Goal: Task Accomplishment & Management: Use online tool/utility

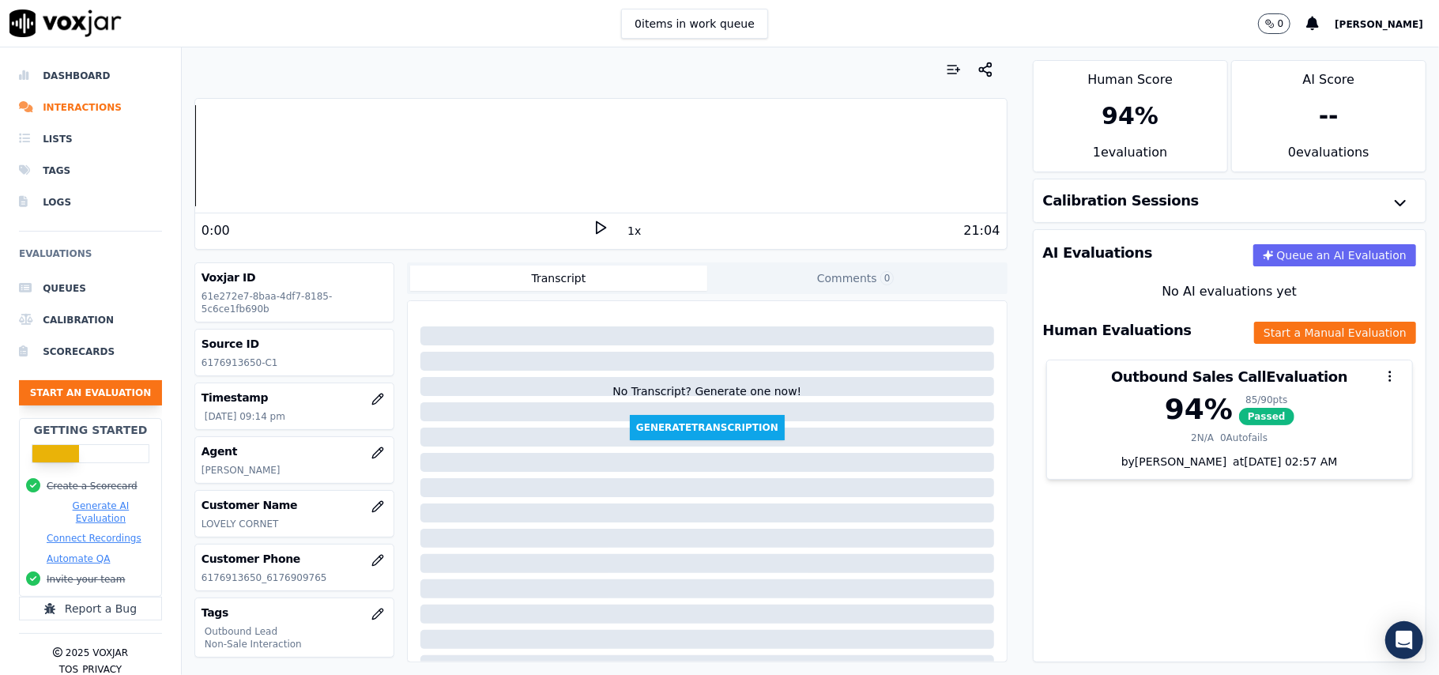
click at [81, 390] on button "Start an Evaluation" at bounding box center [90, 392] width 143 height 25
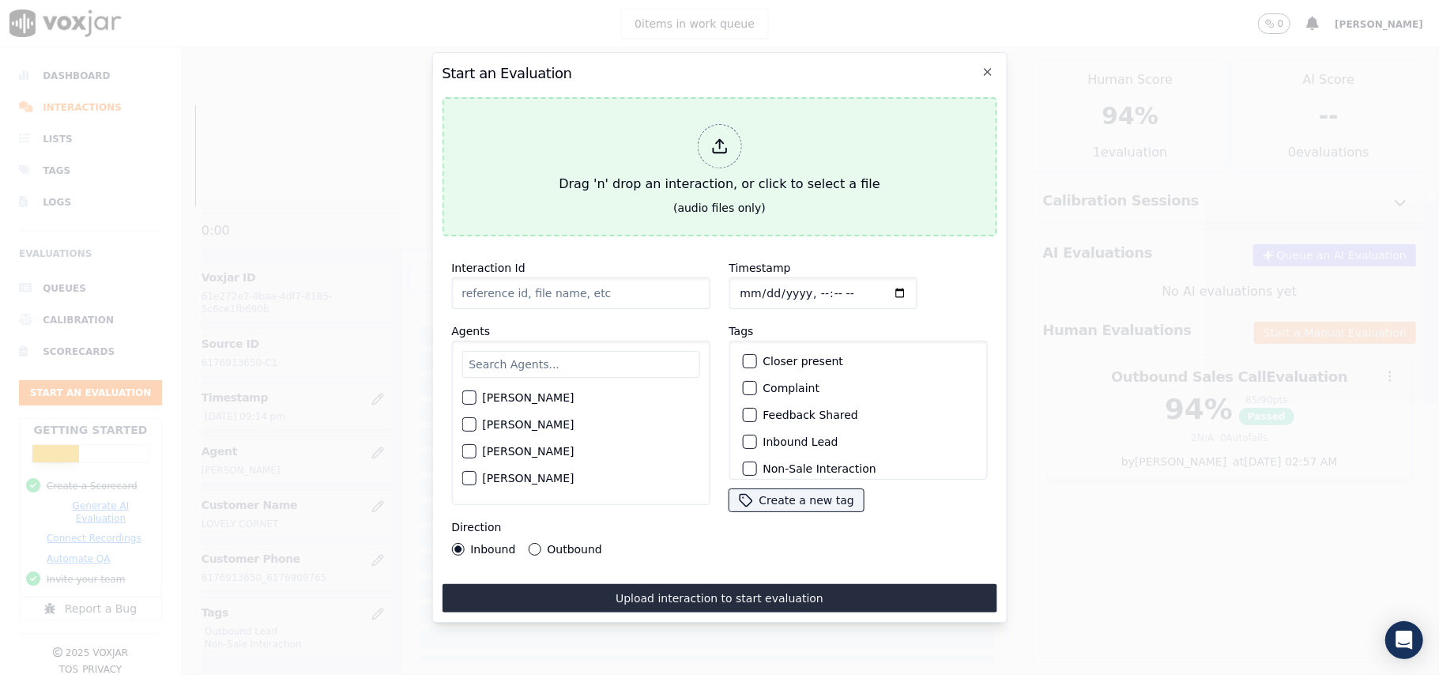
click at [718, 137] on icon at bounding box center [718, 145] width 17 height 17
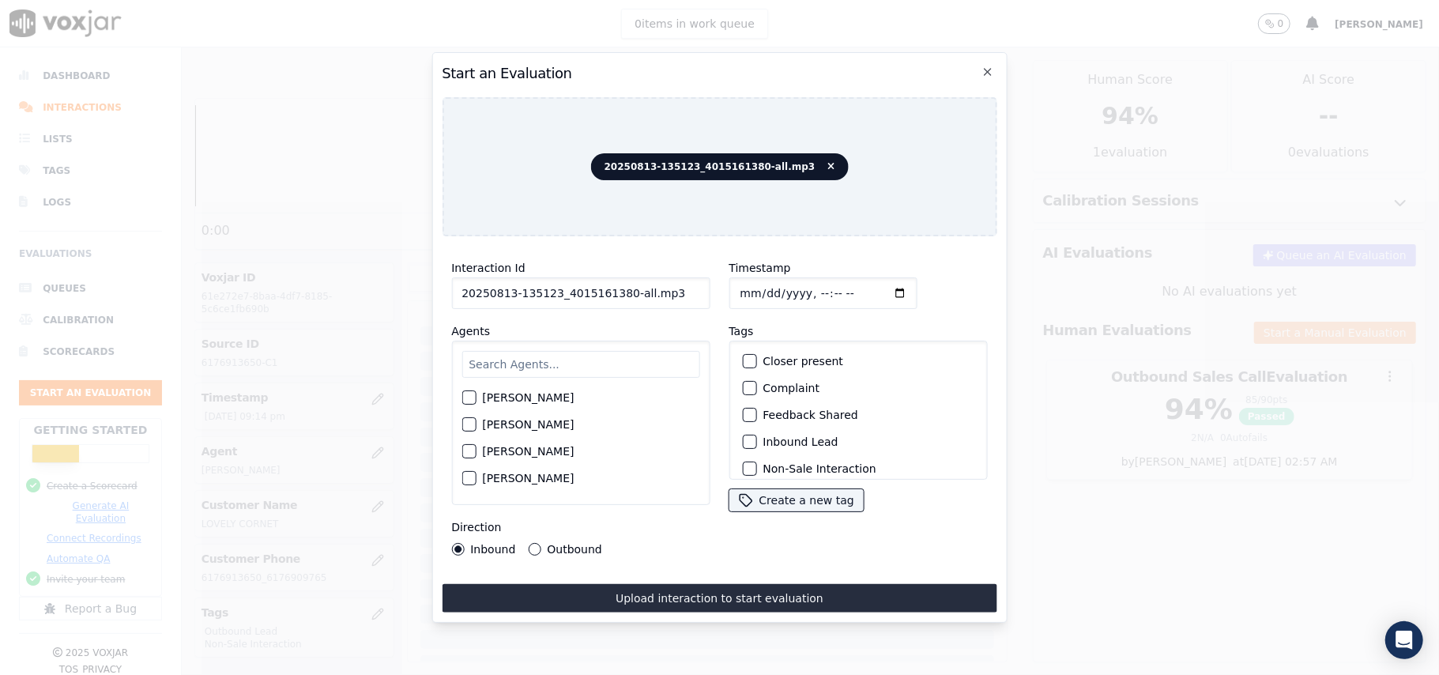
drag, startPoint x: 632, startPoint y: 288, endPoint x: 618, endPoint y: 289, distance: 14.2
click at [618, 289] on input "20250813-135123_4015161380-all.mp3" at bounding box center [580, 293] width 258 height 32
type input "20250813-135123_4015161380-C1"
click at [759, 285] on input "Timestamp" at bounding box center [822, 293] width 188 height 32
type input "[DATE]T22:04"
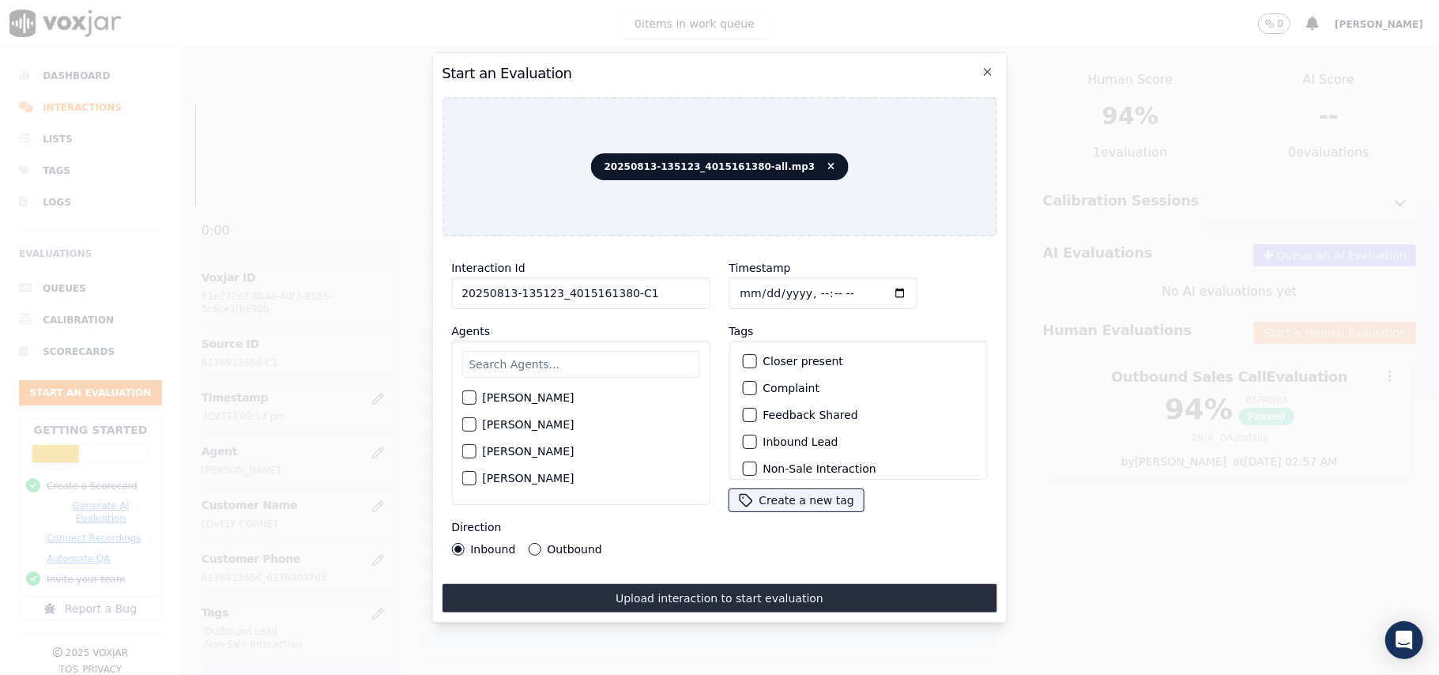
click at [630, 360] on input "text" at bounding box center [580, 364] width 238 height 27
paste input "[PERSON_NAME]"
type input "[PERSON_NAME]"
click at [462, 398] on div "button" at bounding box center [467, 402] width 11 height 11
click at [743, 441] on div "button" at bounding box center [748, 441] width 11 height 11
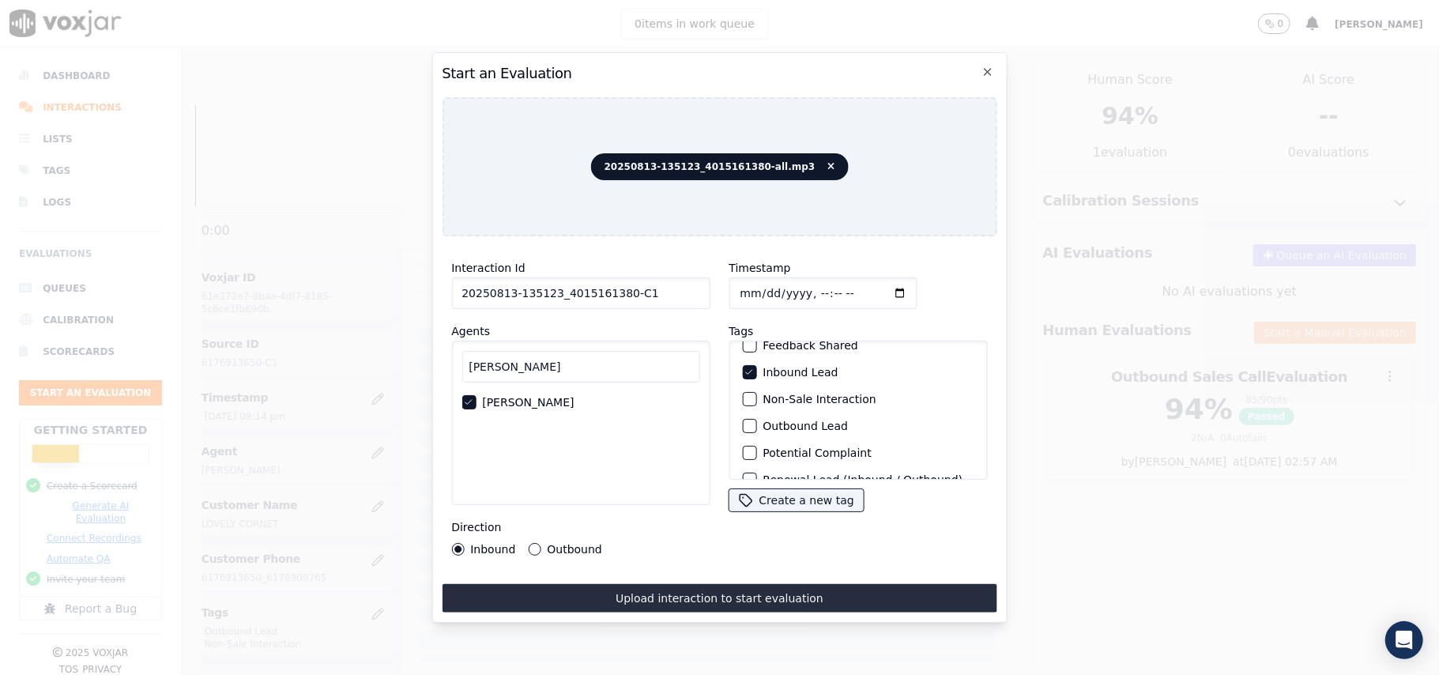
scroll to position [32, 0]
click at [749, 431] on button "Non-Sale Interaction" at bounding box center [749, 436] width 14 height 14
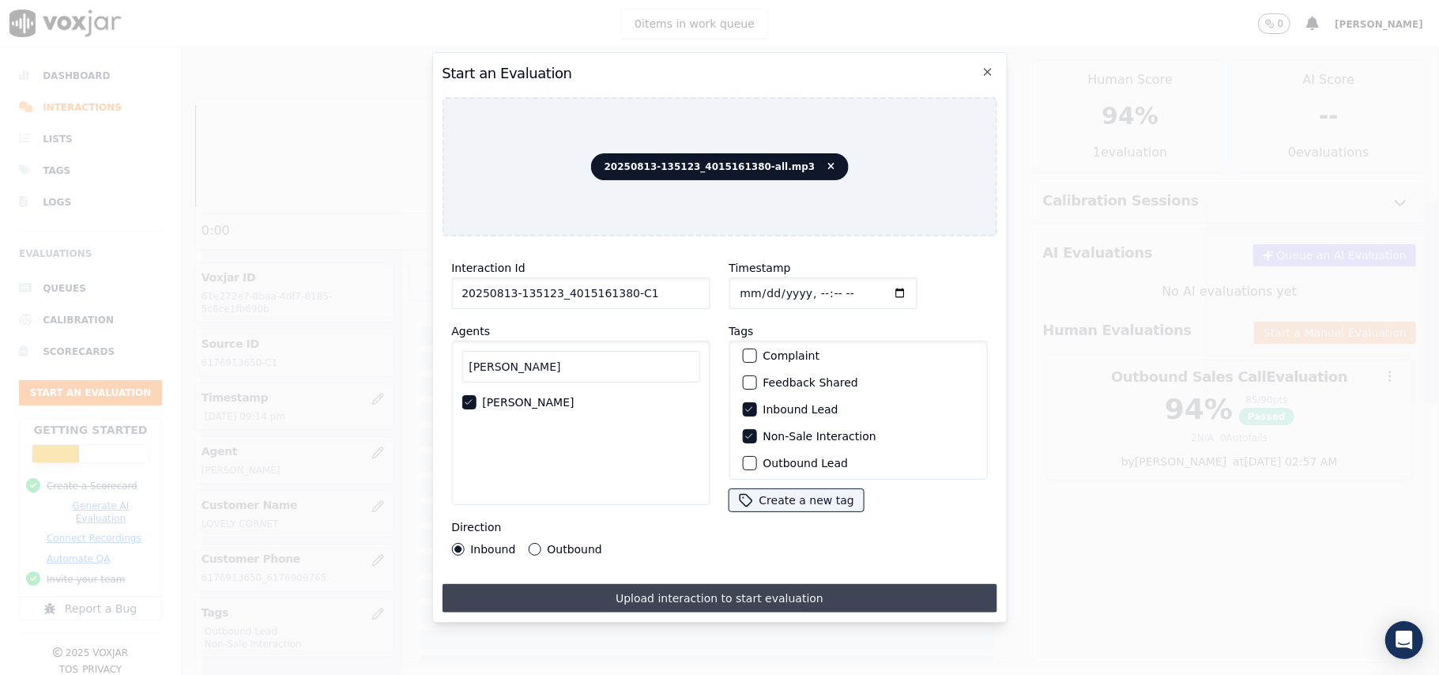
click at [675, 596] on button "Upload interaction to start evaluation" at bounding box center [719, 598] width 555 height 28
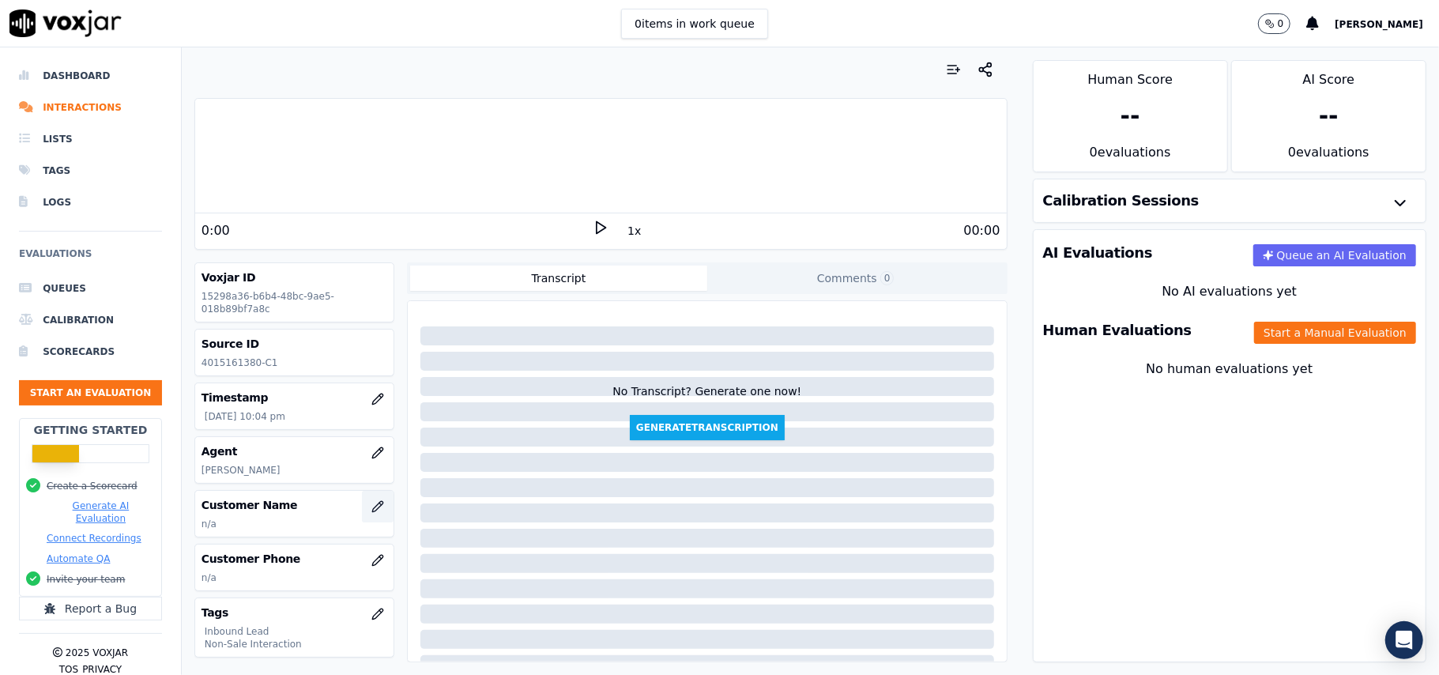
click at [371, 510] on icon "button" at bounding box center [377, 506] width 13 height 13
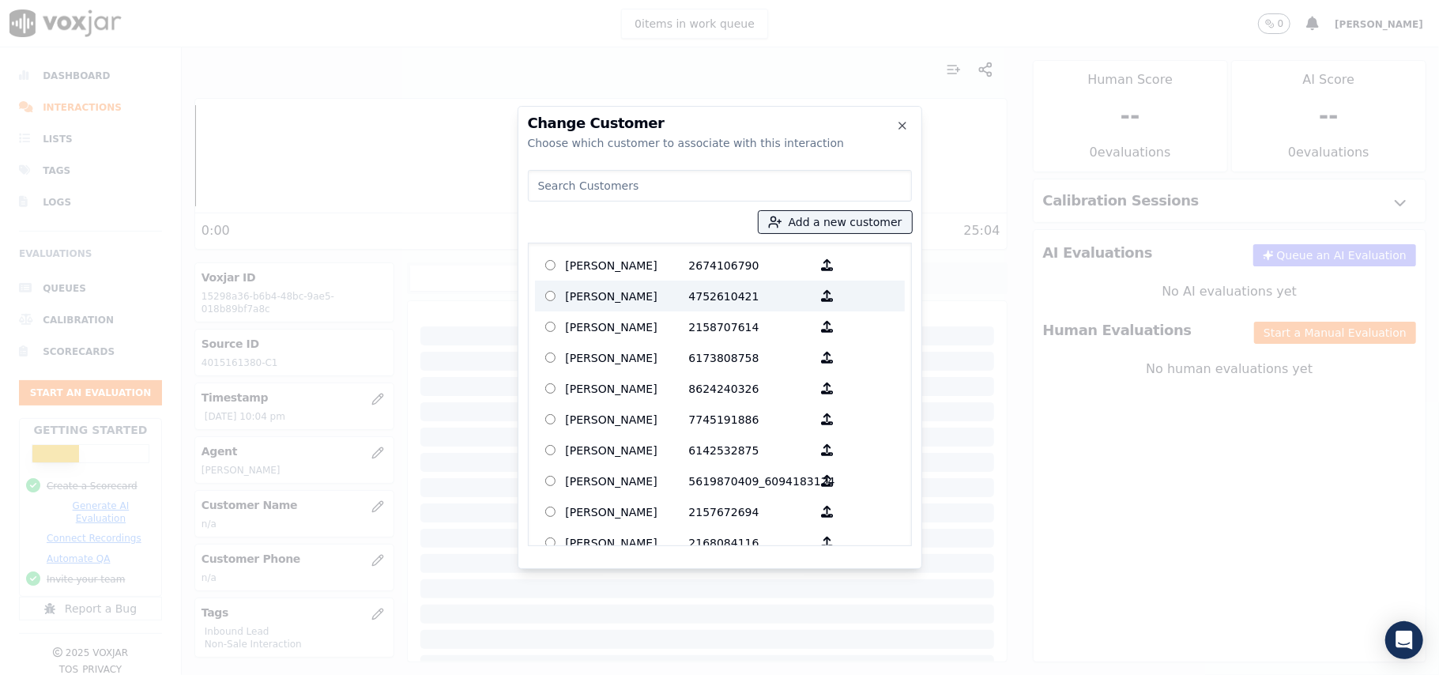
paste input "[PERSON_NAME]"
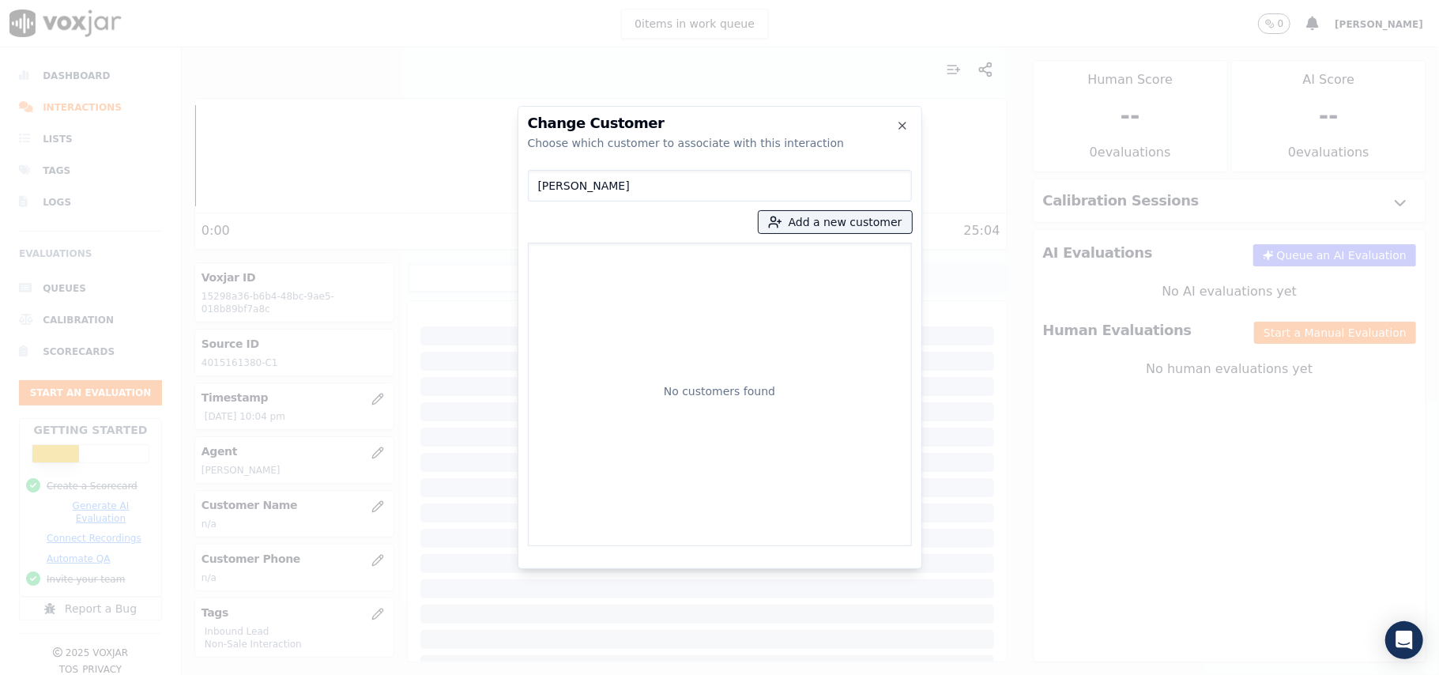
click at [544, 181] on input "[PERSON_NAME]" at bounding box center [720, 186] width 384 height 32
click at [544, 182] on input "[PERSON_NAME]" at bounding box center [720, 186] width 384 height 32
click at [541, 184] on input "[PERSON_NAME]" at bounding box center [720, 186] width 384 height 32
type input "[PERSON_NAME]"
click at [800, 219] on button "Add a new customer" at bounding box center [835, 222] width 153 height 22
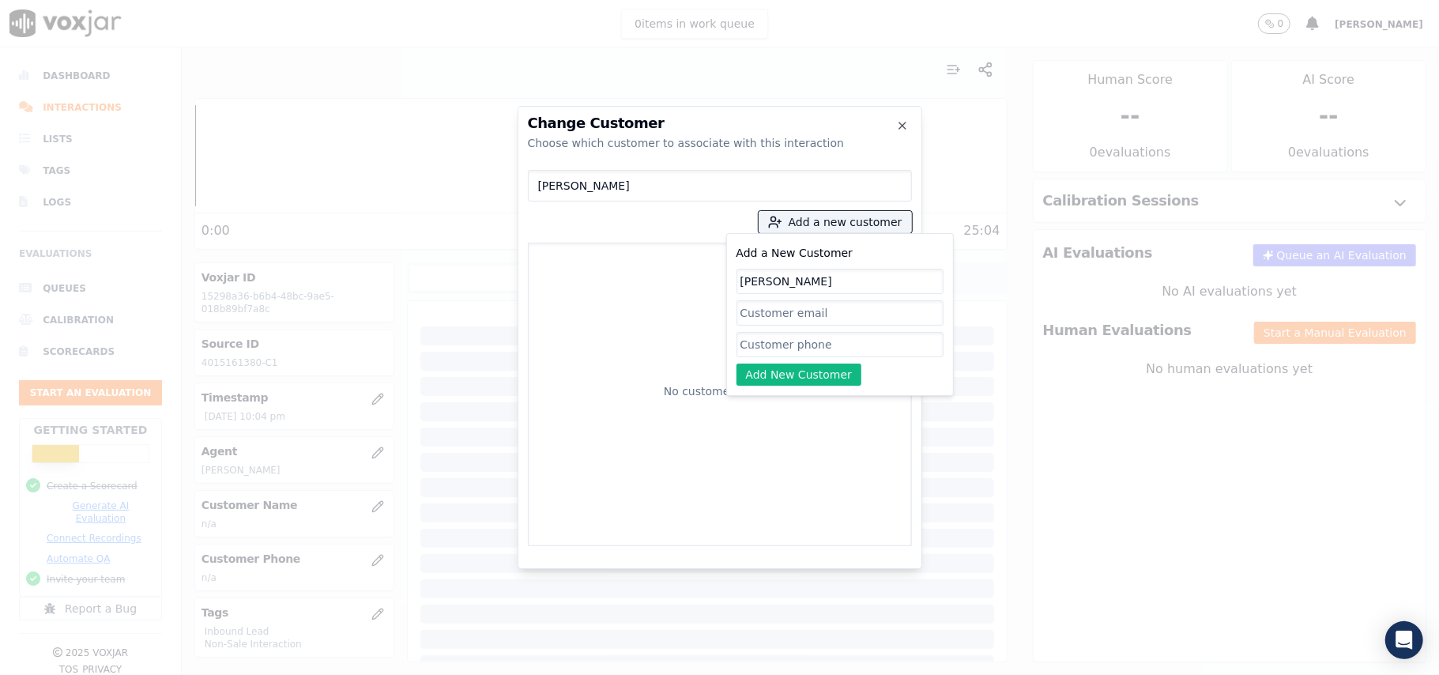
click at [743, 280] on input "[PERSON_NAME]" at bounding box center [839, 281] width 207 height 25
type input "[PERSON_NAME]"
click at [777, 344] on input "Add a New Customer" at bounding box center [839, 344] width 207 height 25
paste input "4015161380"
type input "4015161380"
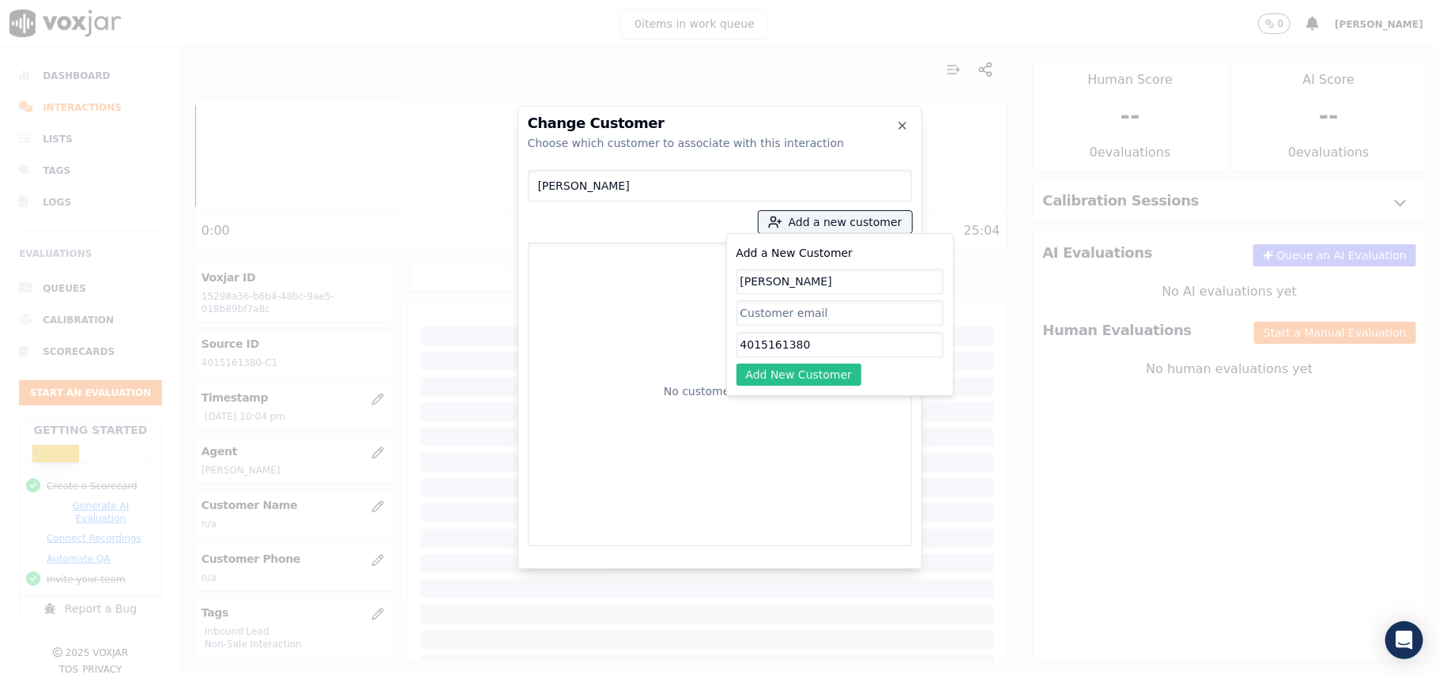
click at [781, 375] on button "Add New Customer" at bounding box center [799, 374] width 126 height 22
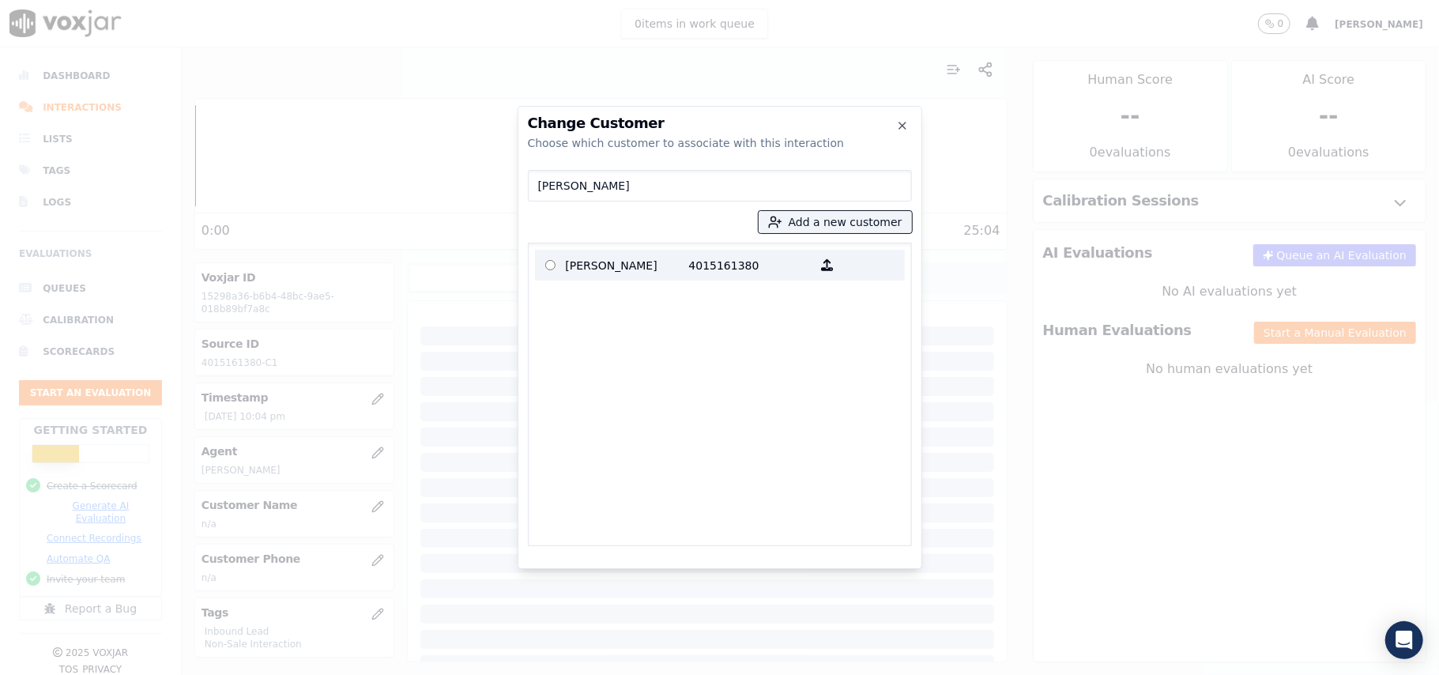
click at [662, 251] on label "[PERSON_NAME] 4015161380" at bounding box center [720, 265] width 370 height 31
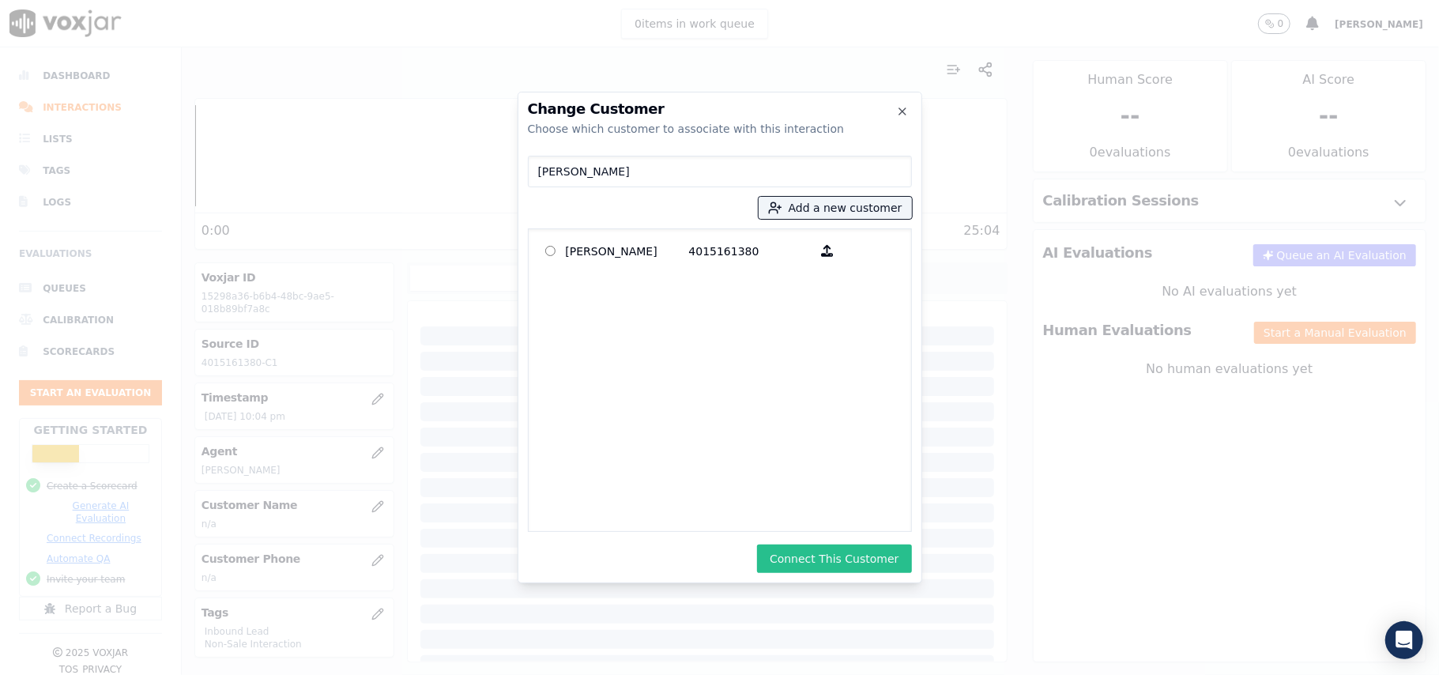
click at [797, 563] on button "Connect This Customer" at bounding box center [834, 558] width 154 height 28
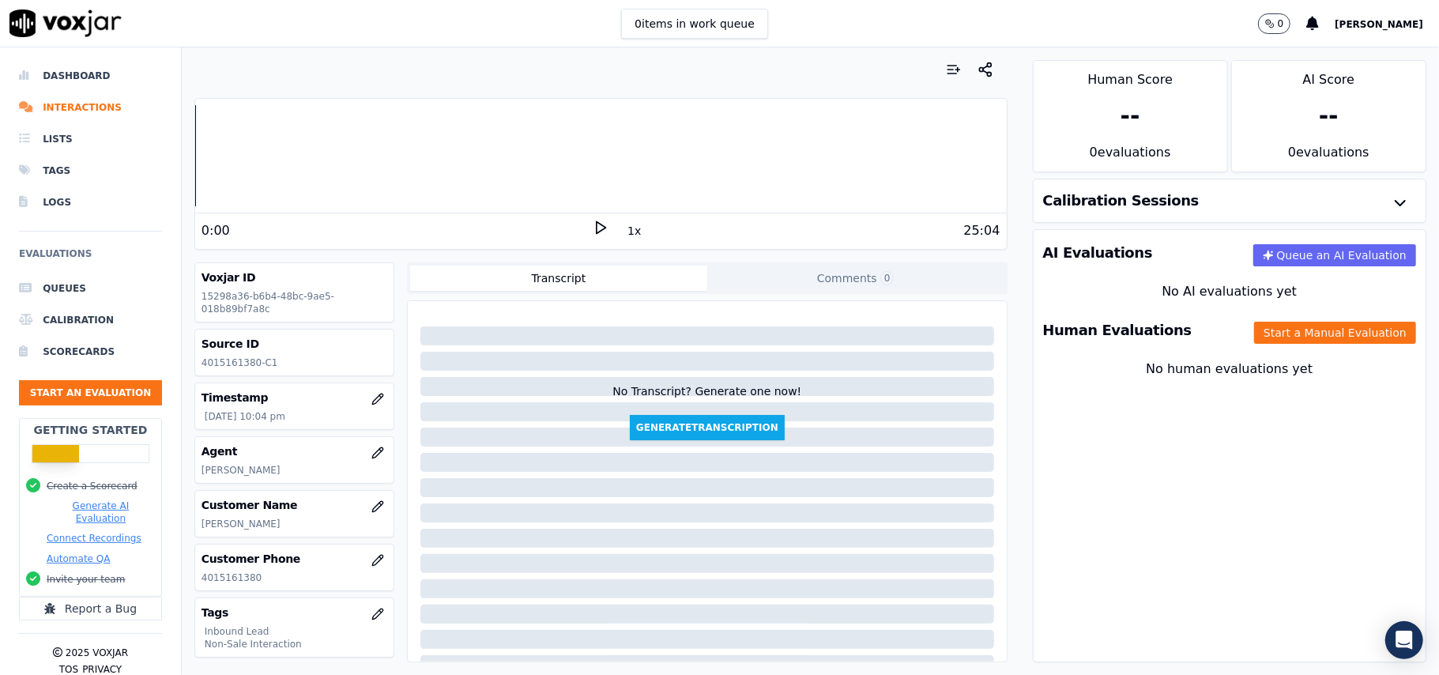
click at [1278, 349] on div "Human Evaluations Start a Manual Evaluation" at bounding box center [1229, 330] width 392 height 46
click at [1259, 348] on div "Human Evaluations Start a Manual Evaluation" at bounding box center [1229, 330] width 392 height 46
click at [1258, 327] on button "Start a Manual Evaluation" at bounding box center [1335, 333] width 162 height 22
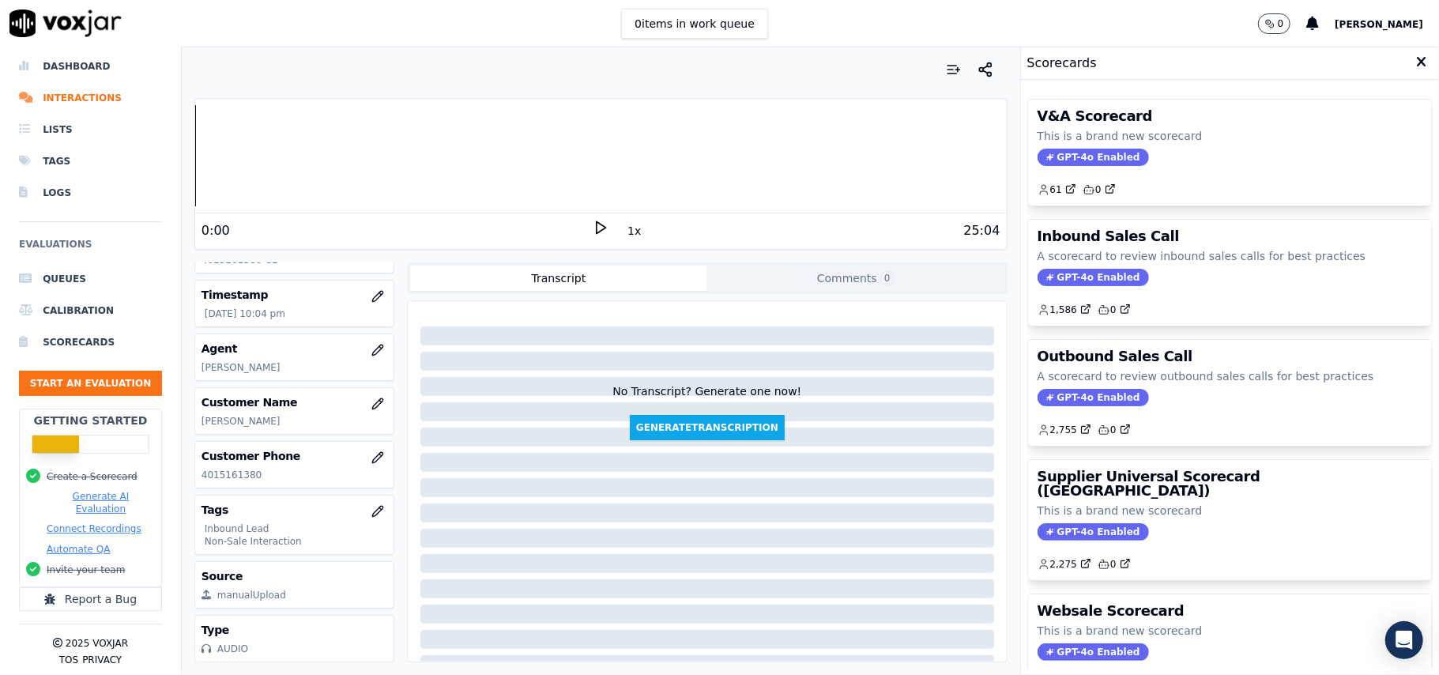
scroll to position [155, 0]
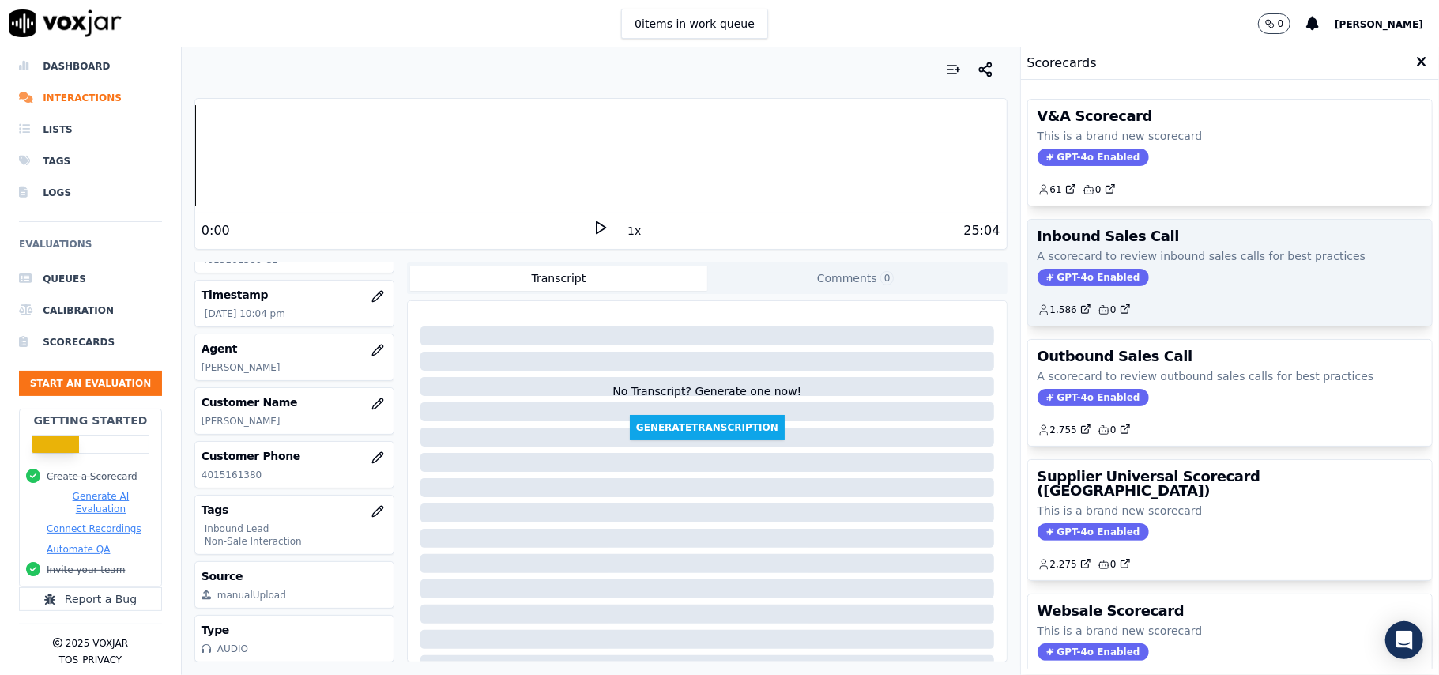
click at [1071, 278] on span "GPT-4o Enabled" at bounding box center [1092, 277] width 111 height 17
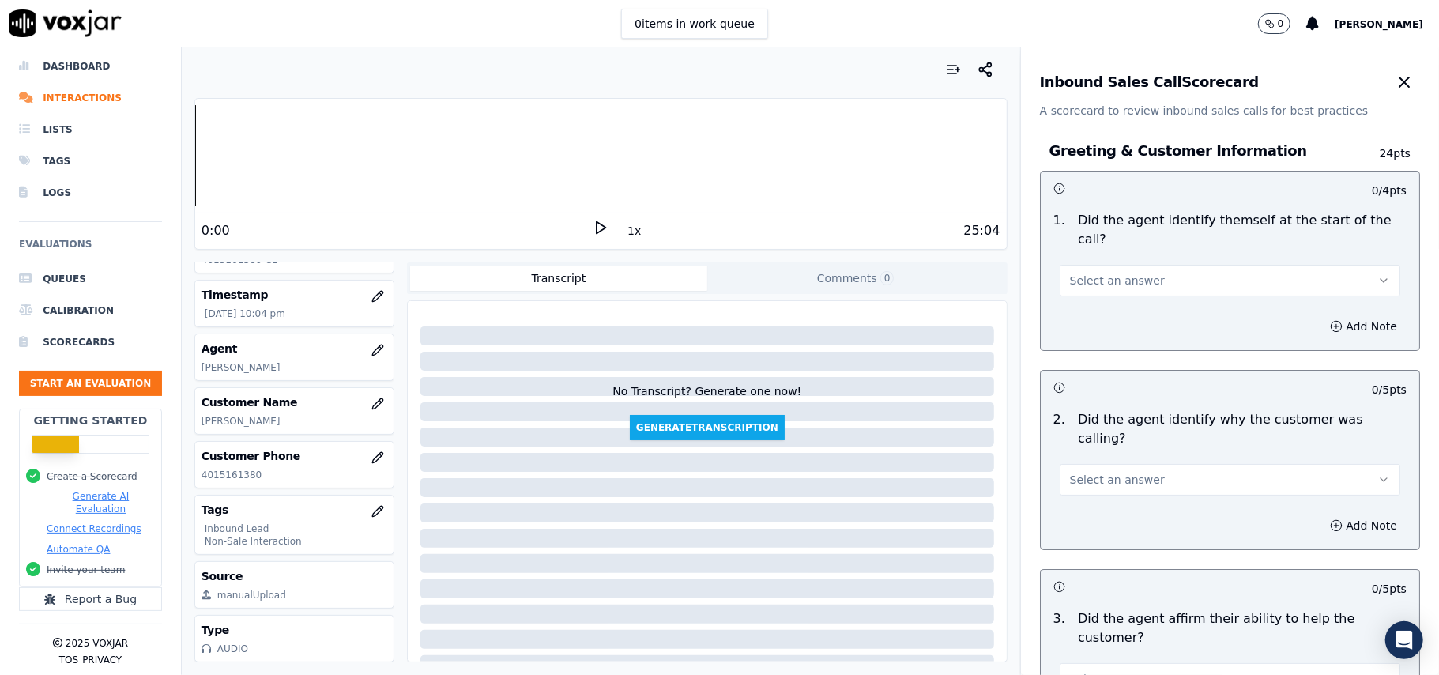
drag, startPoint x: 1173, startPoint y: 256, endPoint x: 1158, endPoint y: 273, distance: 23.0
click at [1173, 265] on button "Select an answer" at bounding box center [1230, 281] width 341 height 32
click at [1087, 301] on div "Yes" at bounding box center [1196, 297] width 306 height 25
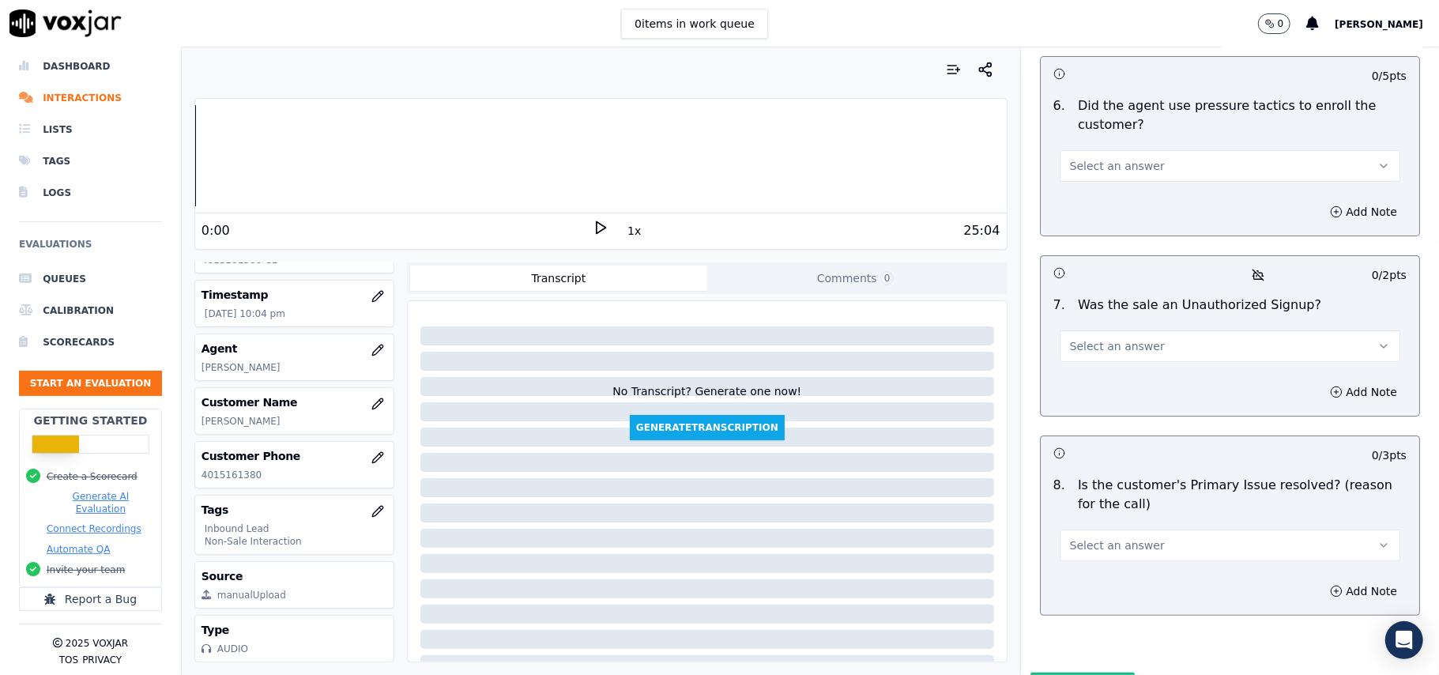
drag, startPoint x: 1179, startPoint y: 457, endPoint x: 1169, endPoint y: 465, distance: 12.9
click at [1179, 529] on button "Select an answer" at bounding box center [1230, 545] width 341 height 32
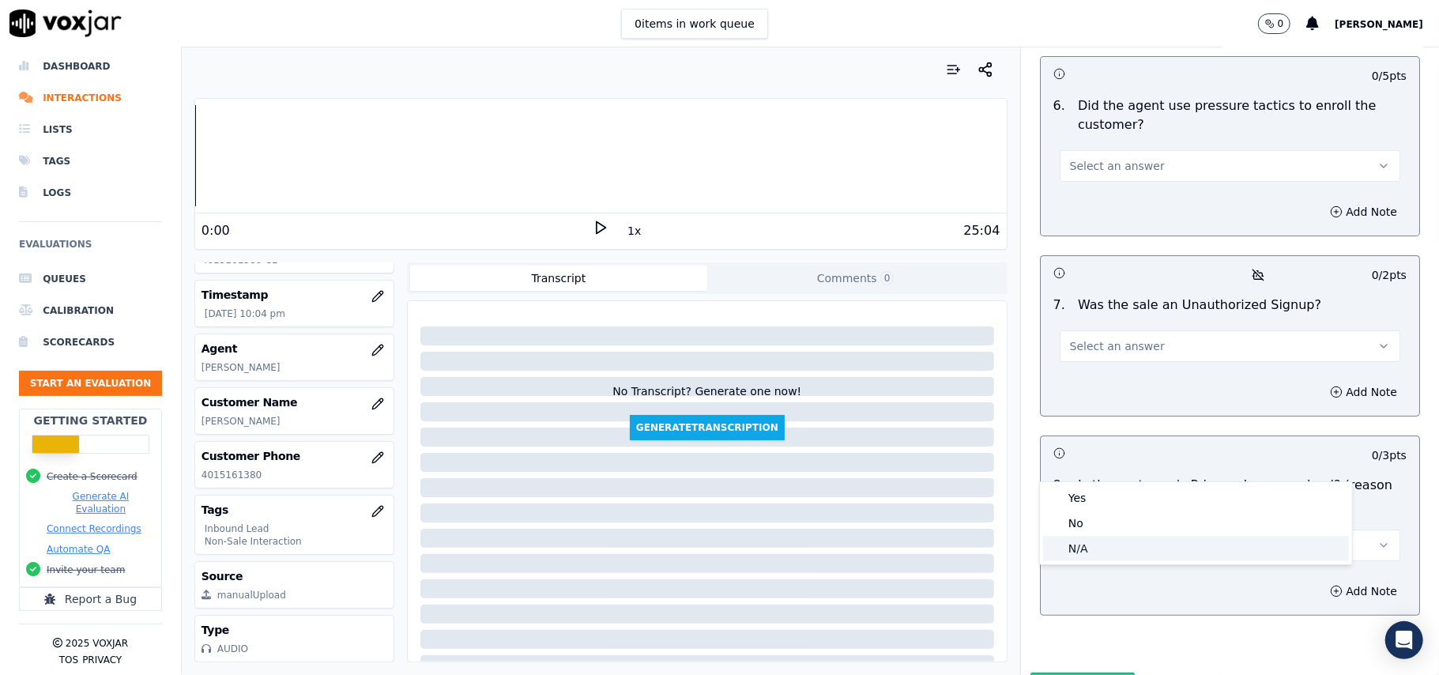
click at [1094, 541] on div "N/A" at bounding box center [1196, 548] width 306 height 25
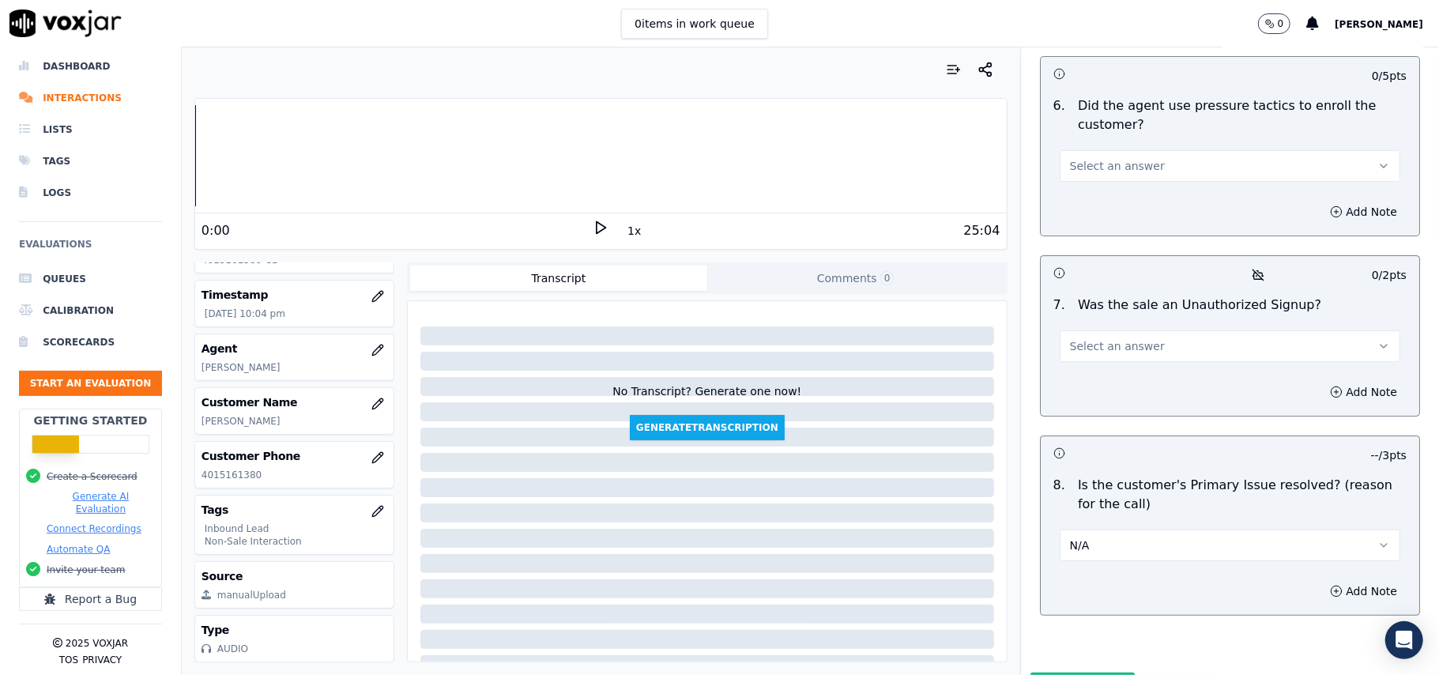
click at [1097, 529] on button "N/A" at bounding box center [1230, 545] width 341 height 32
click at [1067, 500] on div "Yes" at bounding box center [1196, 497] width 306 height 25
click at [1070, 338] on span "Select an answer" at bounding box center [1117, 346] width 95 height 16
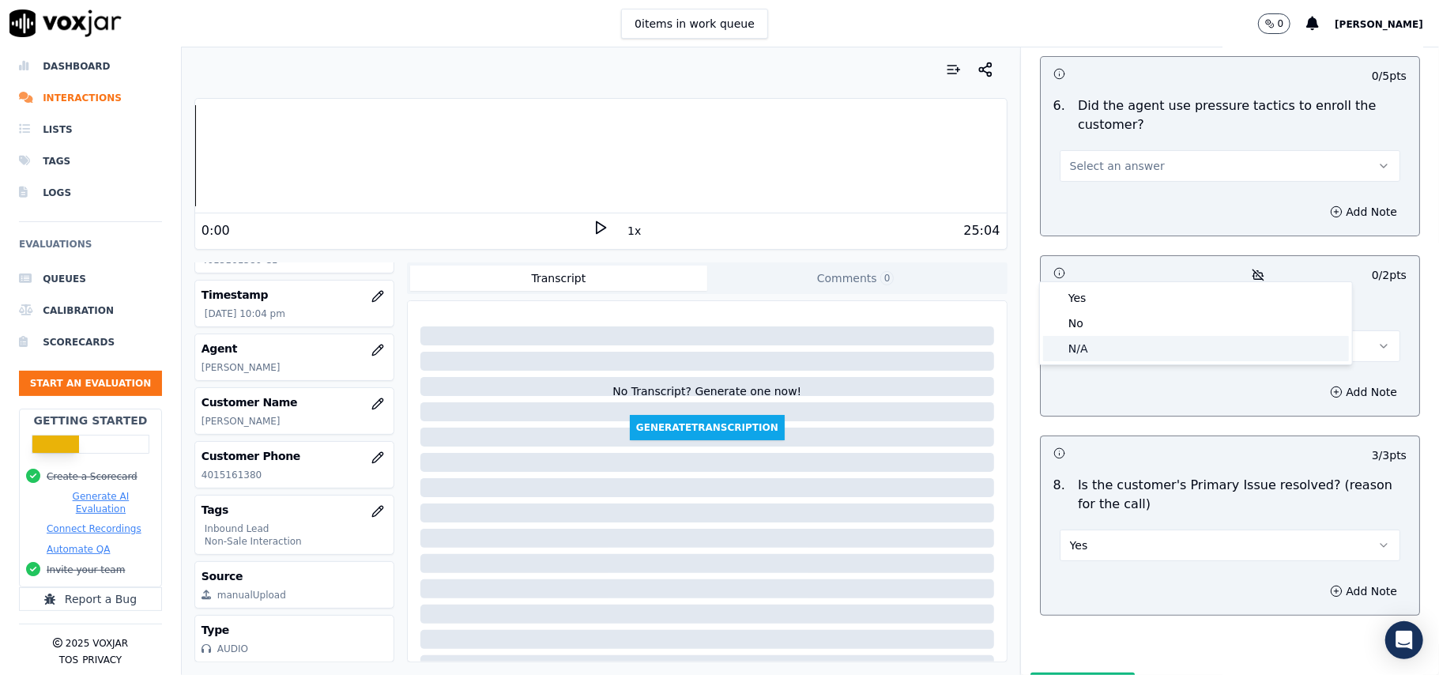
click at [1073, 349] on div "N/A" at bounding box center [1196, 348] width 306 height 25
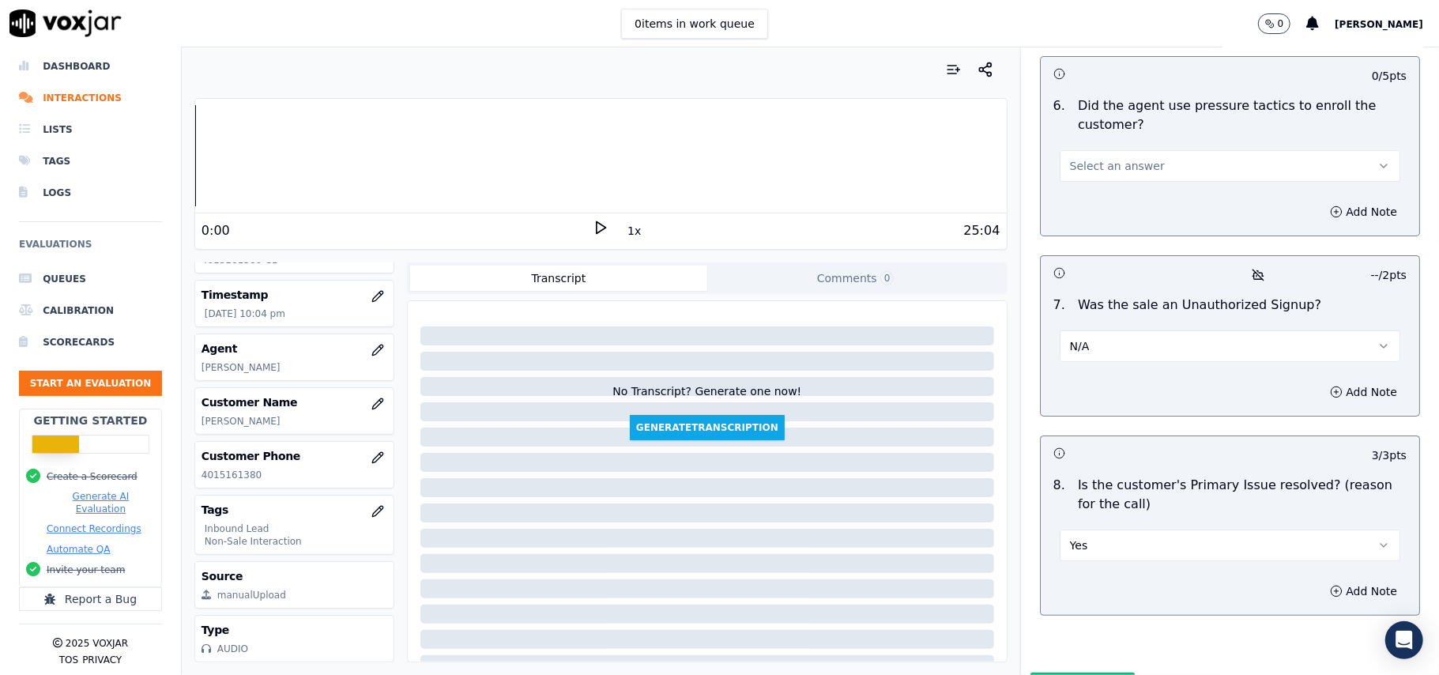
scroll to position [4211, 0]
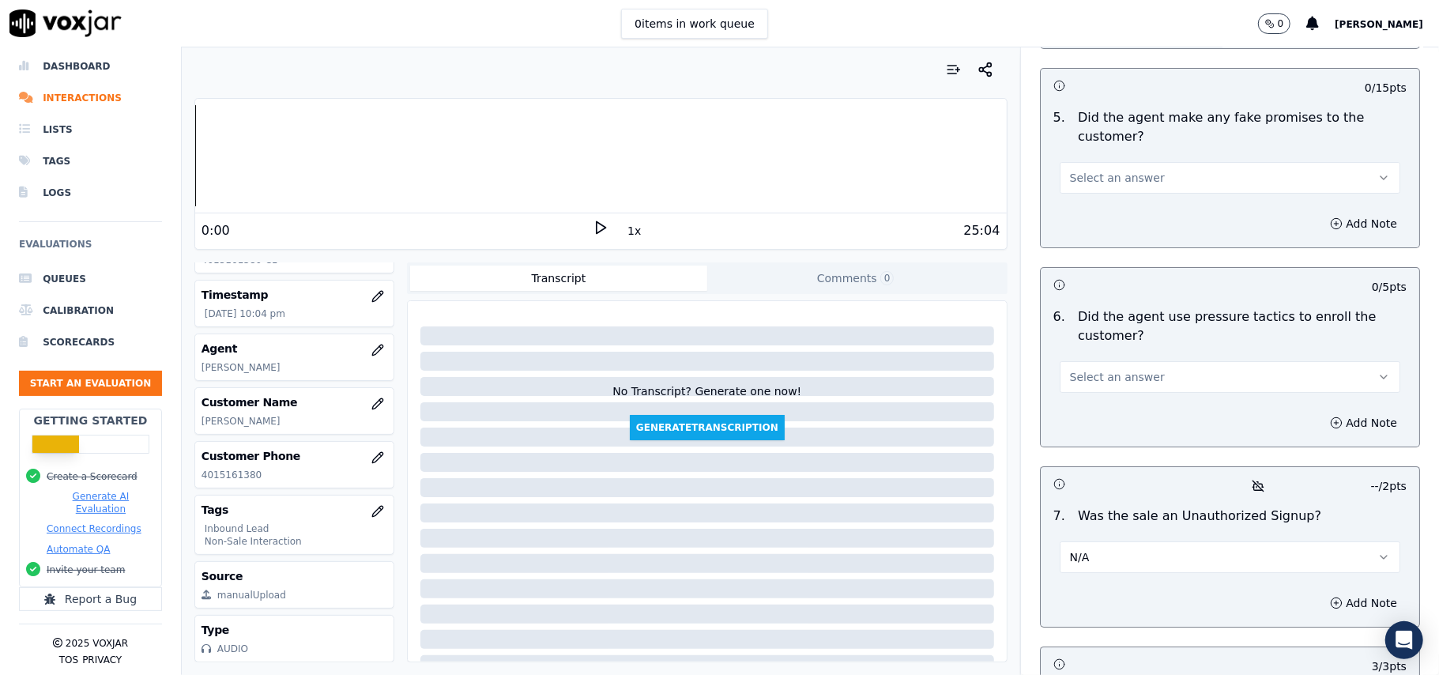
click at [1079, 369] on span "Select an answer" at bounding box center [1117, 377] width 95 height 16
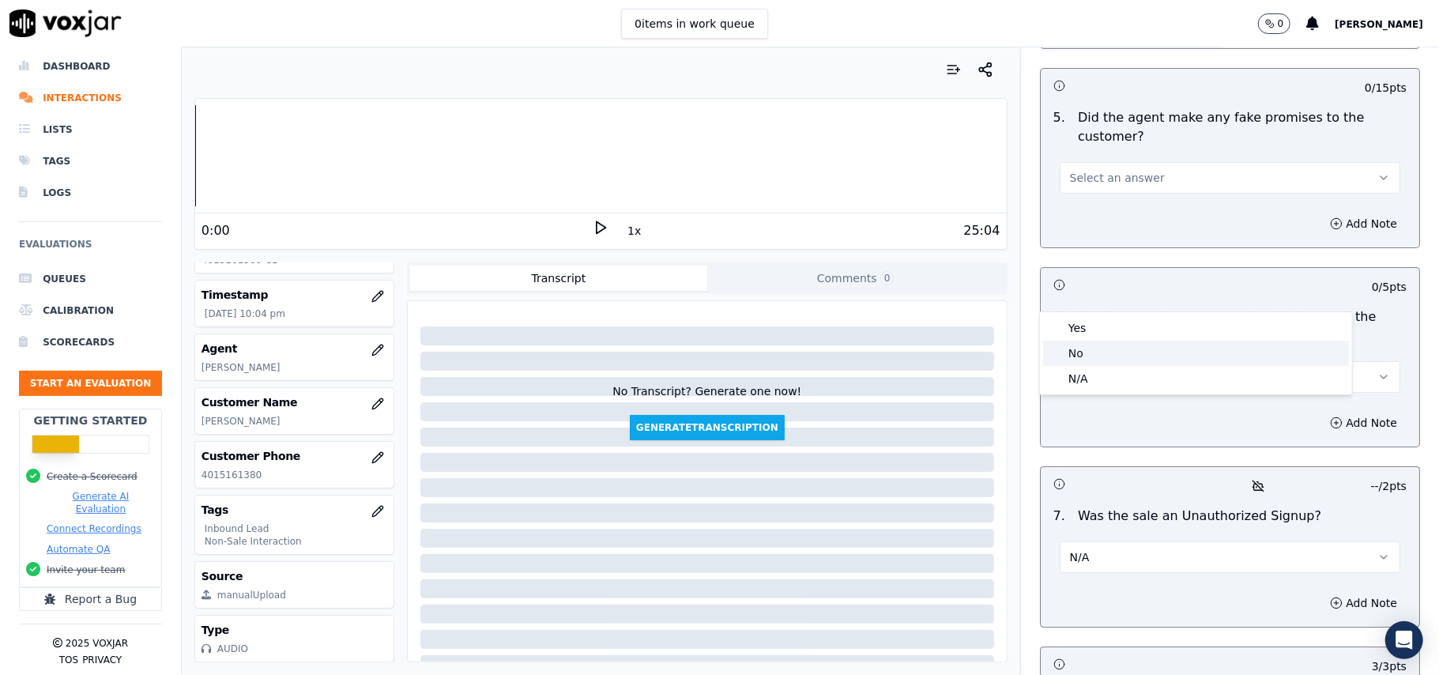
click at [1072, 343] on div "No" at bounding box center [1196, 353] width 306 height 25
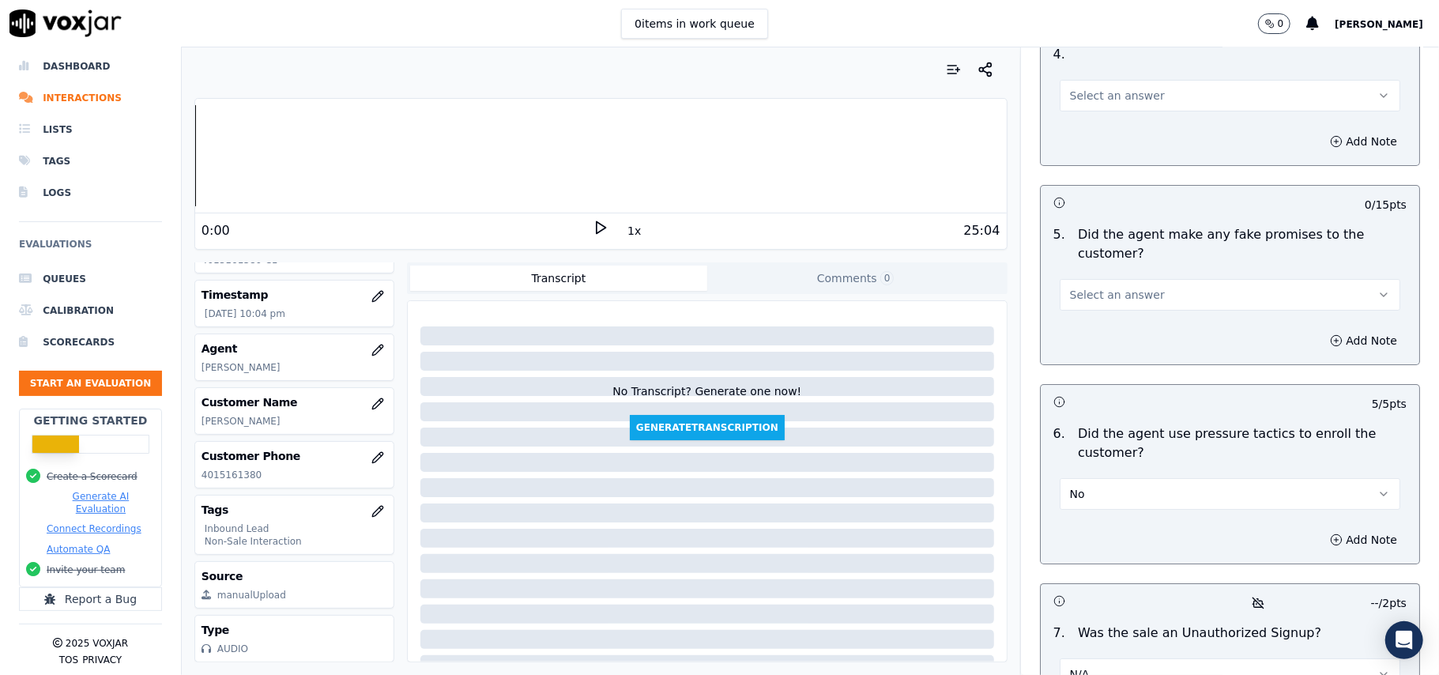
scroll to position [4001, 0]
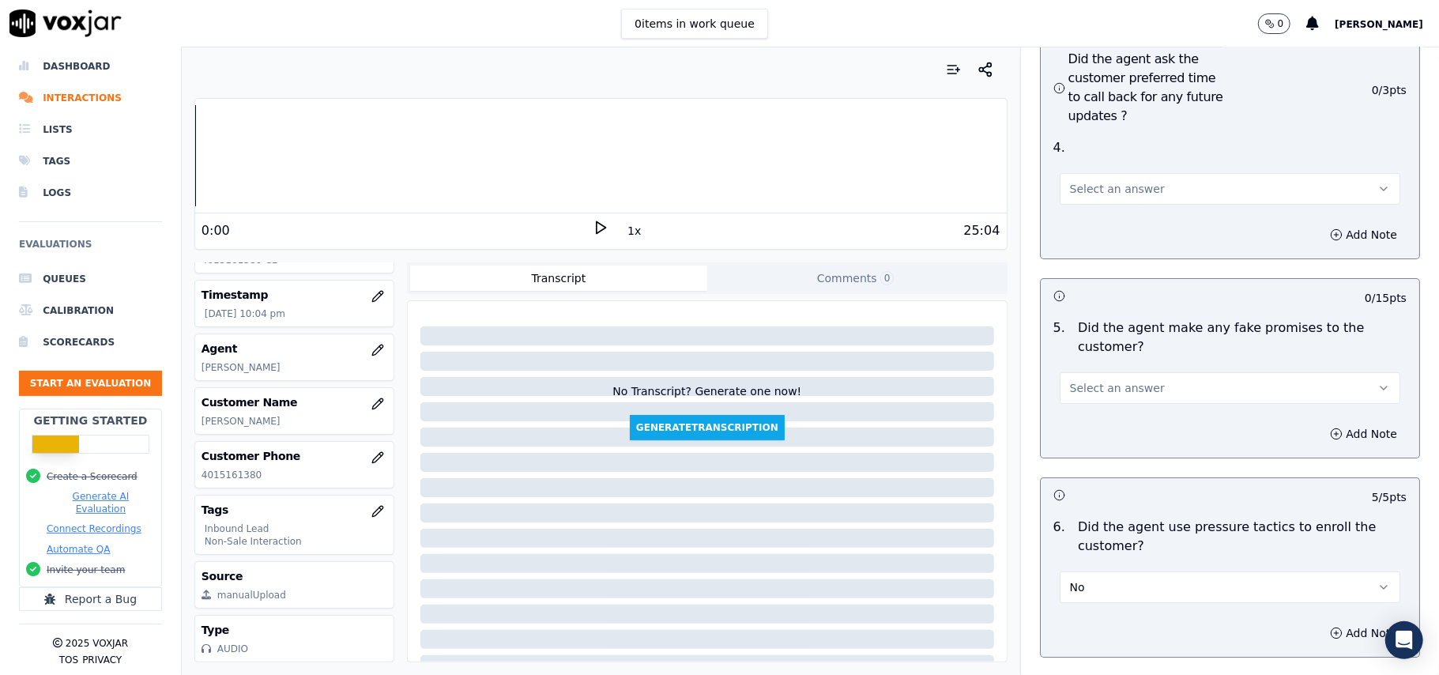
click at [1152, 372] on button "Select an answer" at bounding box center [1230, 388] width 341 height 32
click at [1106, 361] on div "No" at bounding box center [1196, 364] width 306 height 25
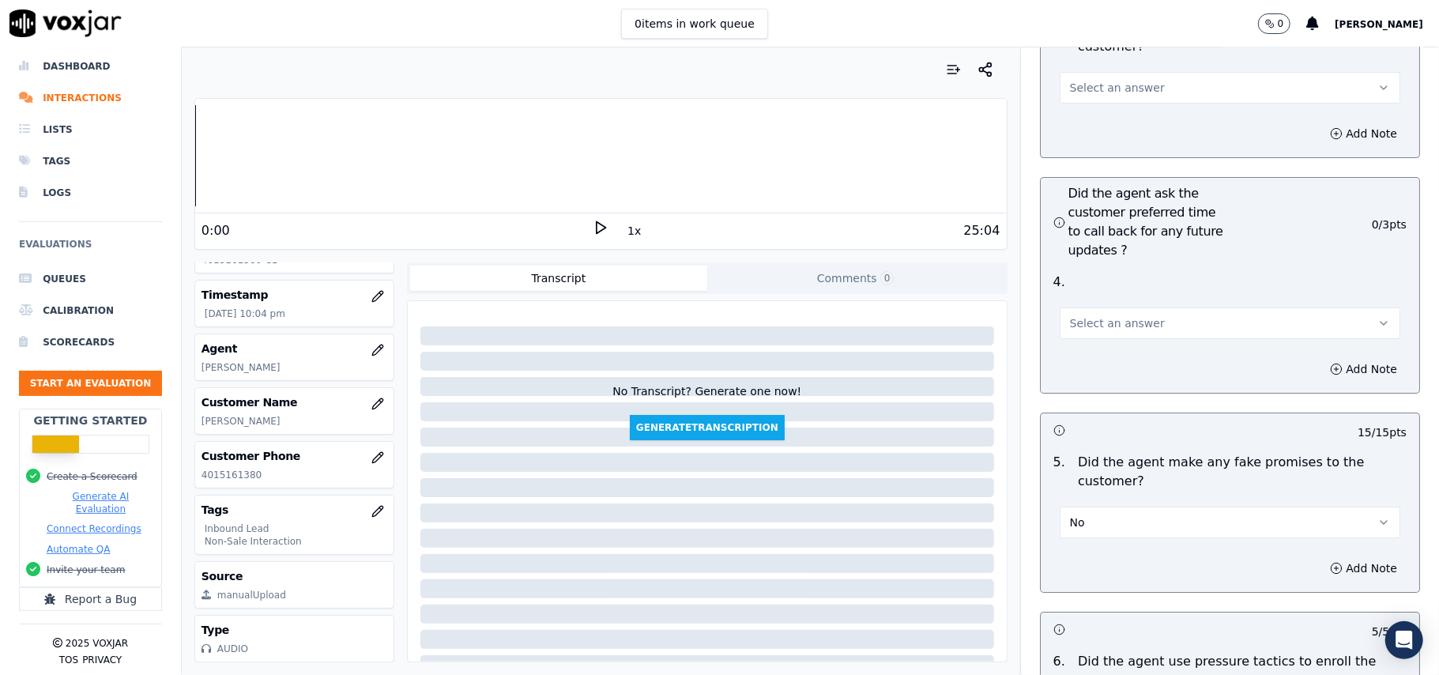
scroll to position [3790, 0]
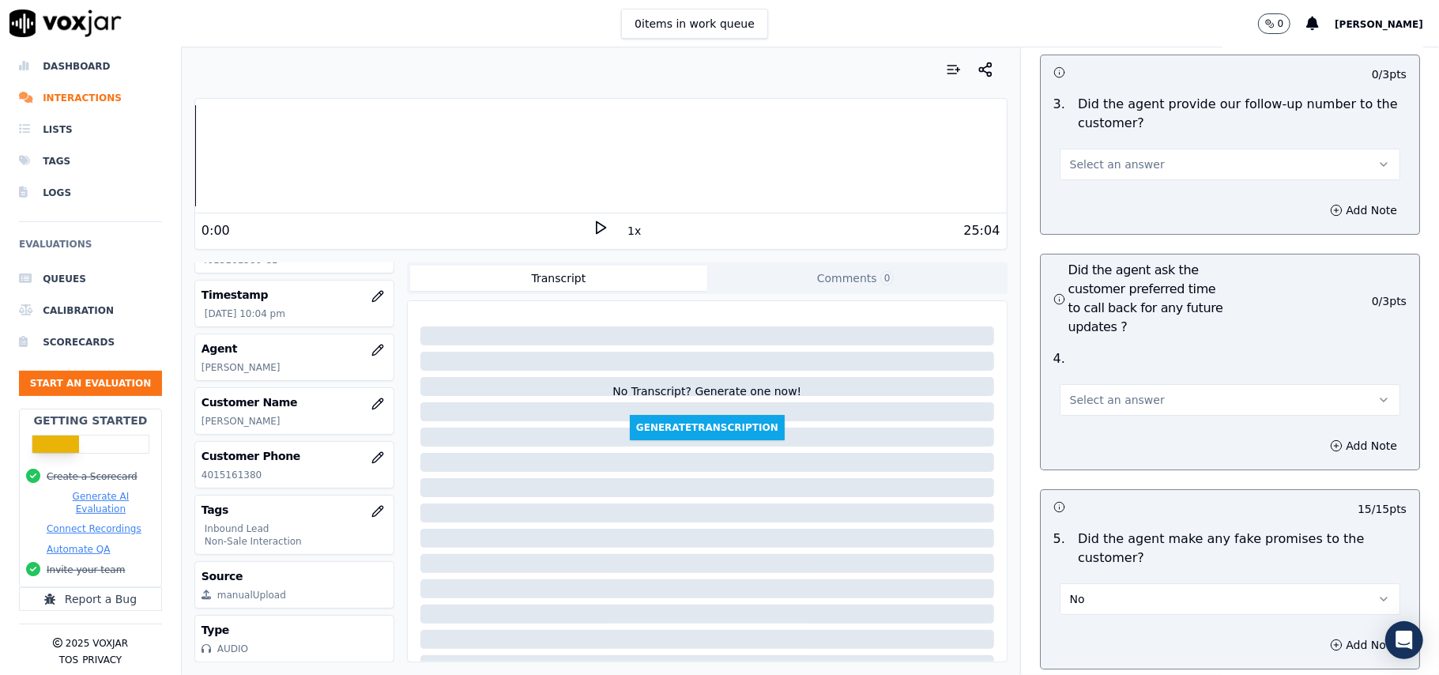
click at [1070, 392] on span "Select an answer" at bounding box center [1117, 400] width 95 height 16
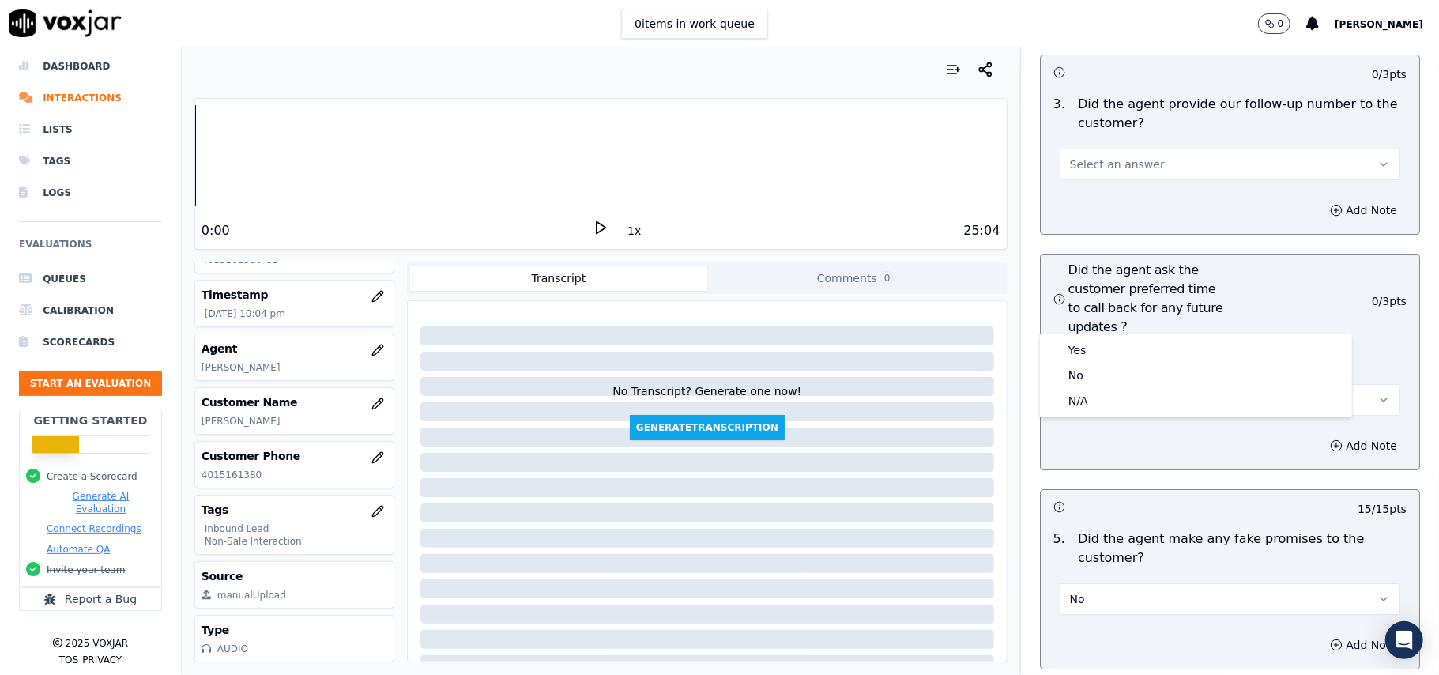
click at [1086, 399] on div "N/A" at bounding box center [1196, 400] width 306 height 25
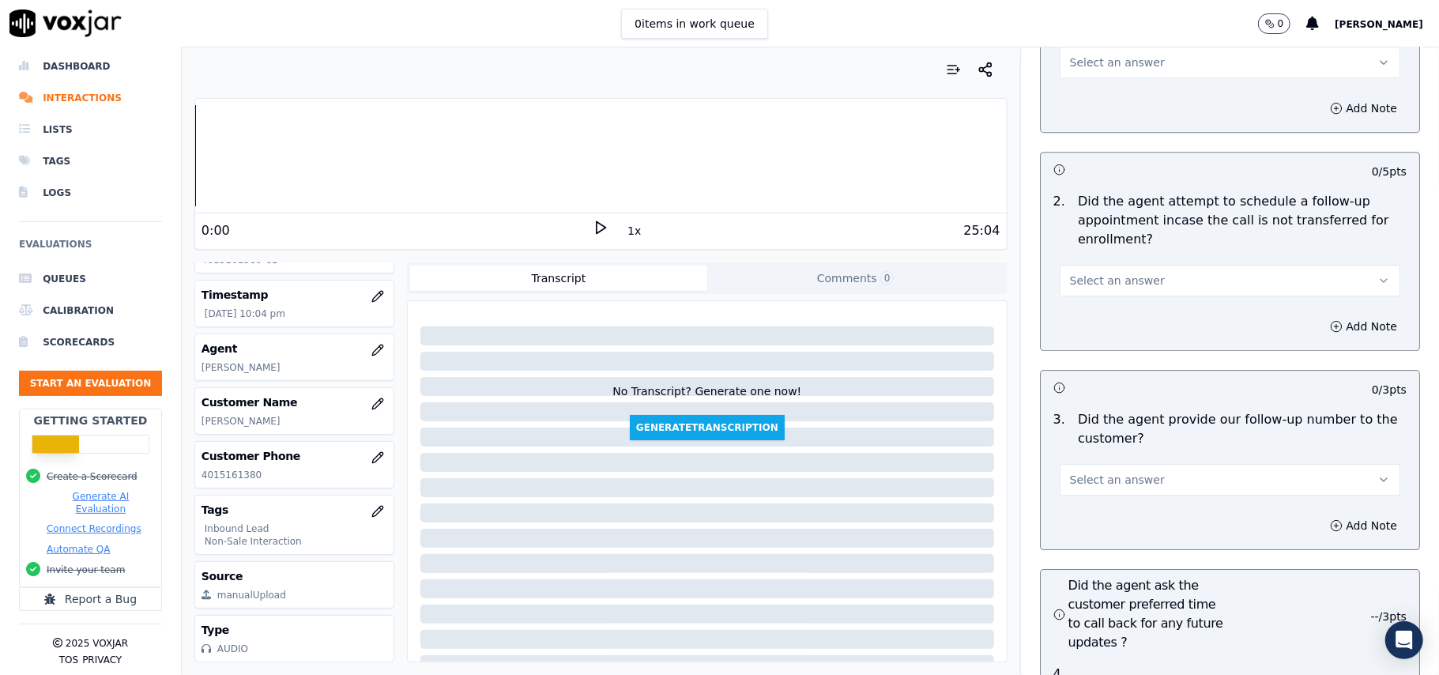
scroll to position [3474, 0]
click at [1104, 449] on div "Select an answer" at bounding box center [1230, 472] width 366 height 47
click at [1101, 472] on span "Select an answer" at bounding box center [1117, 480] width 95 height 16
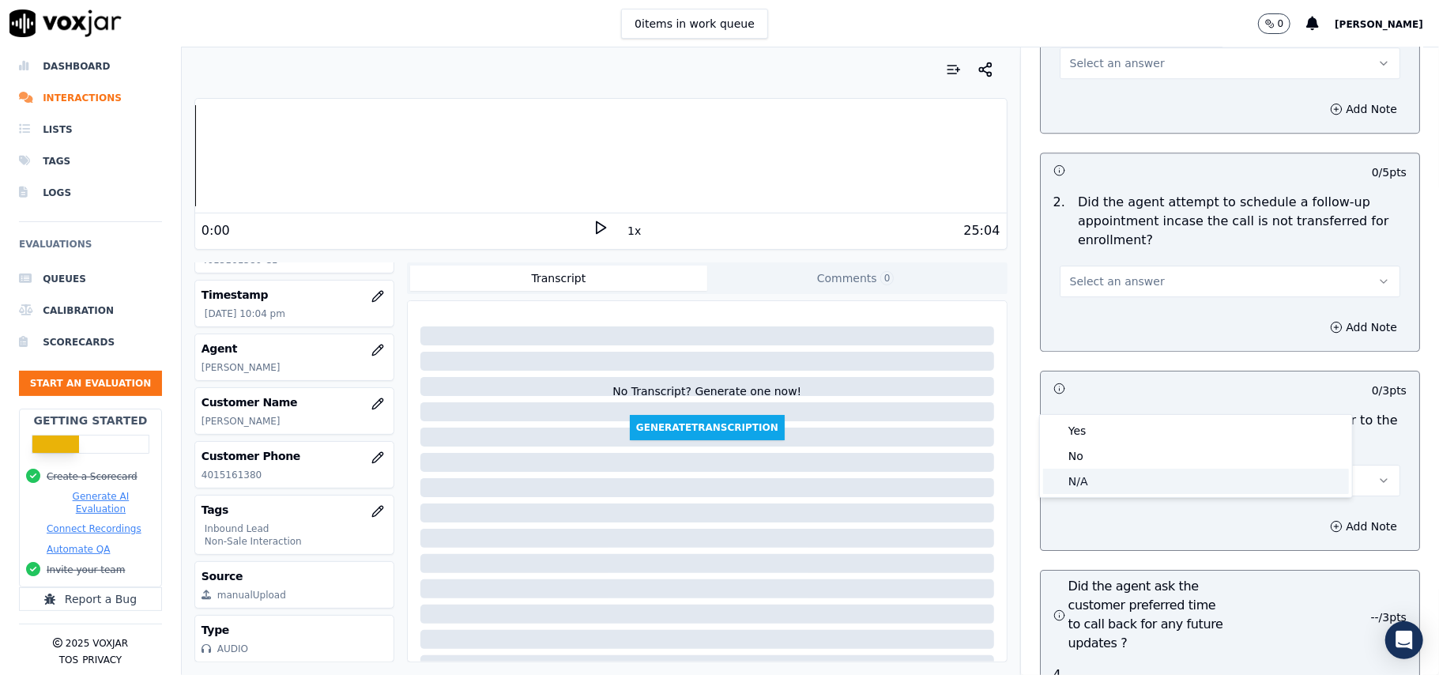
click at [1082, 480] on div "N/A" at bounding box center [1196, 481] width 306 height 25
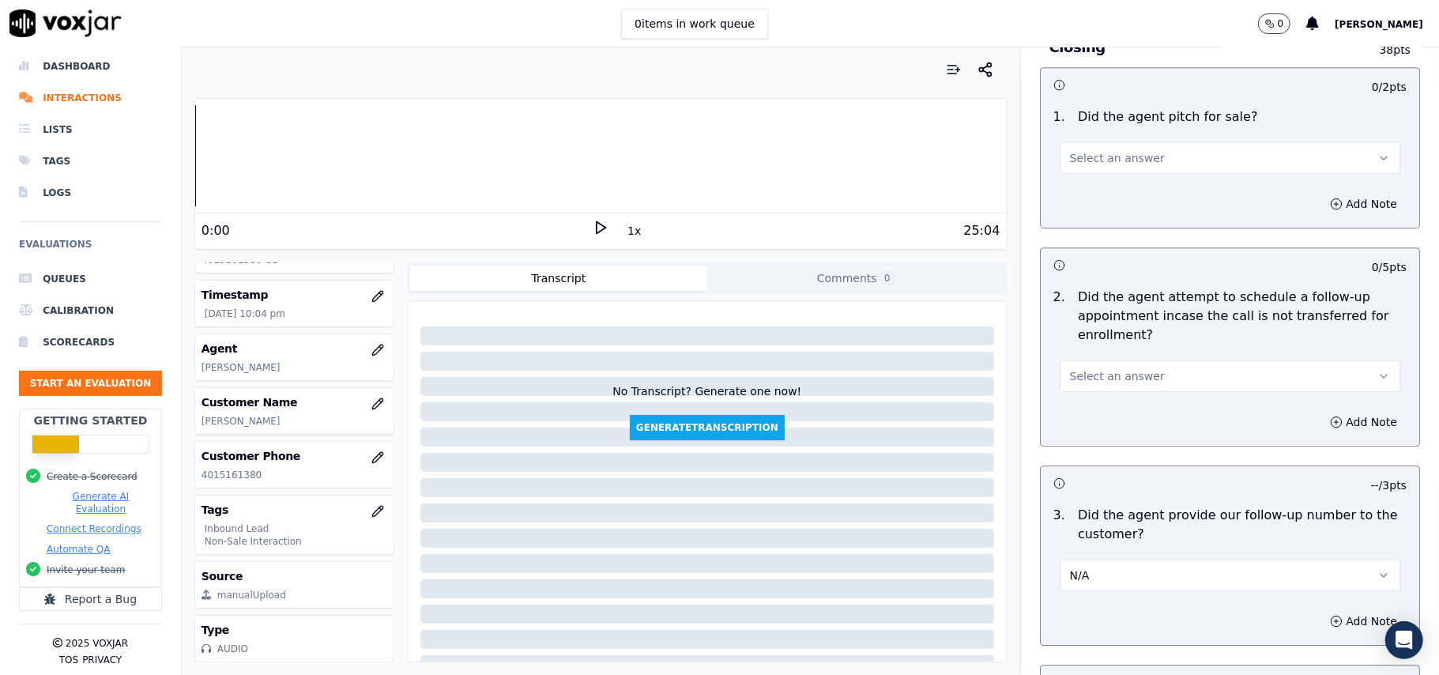
scroll to position [3263, 0]
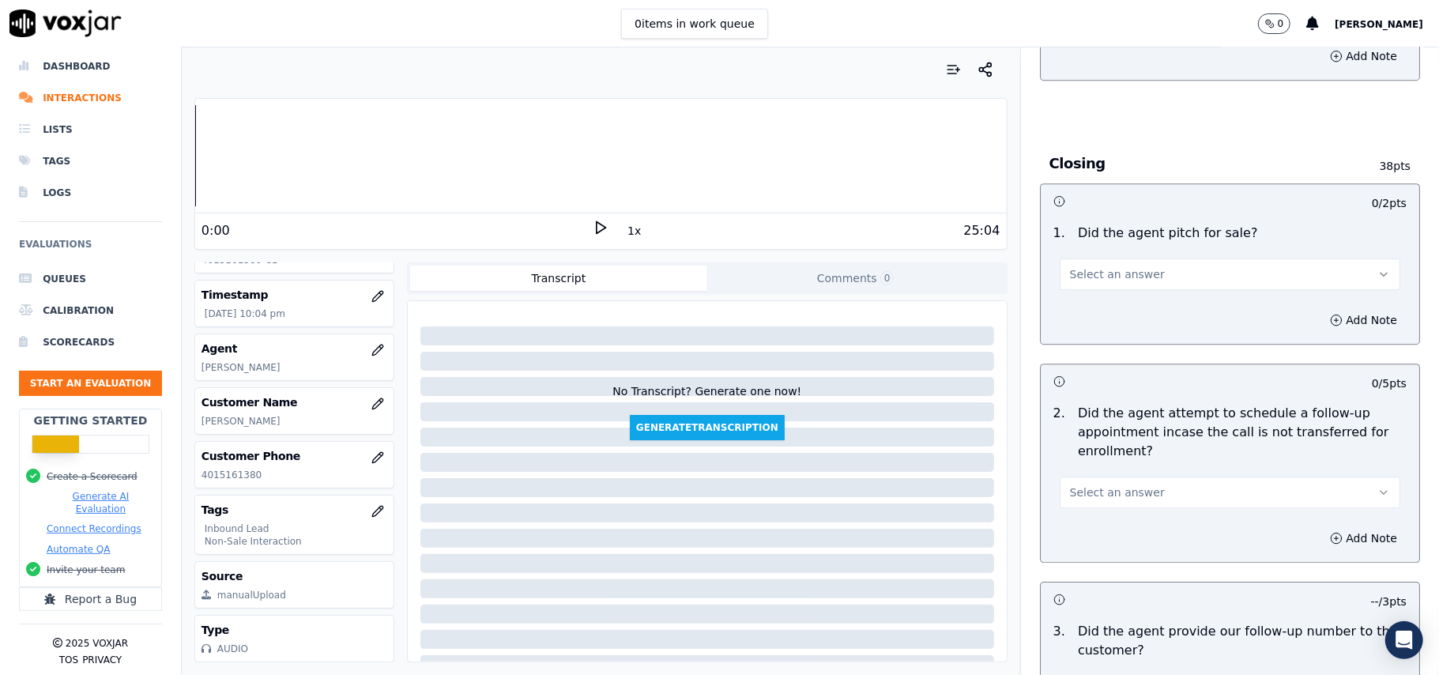
click at [1088, 484] on span "Select an answer" at bounding box center [1117, 492] width 95 height 16
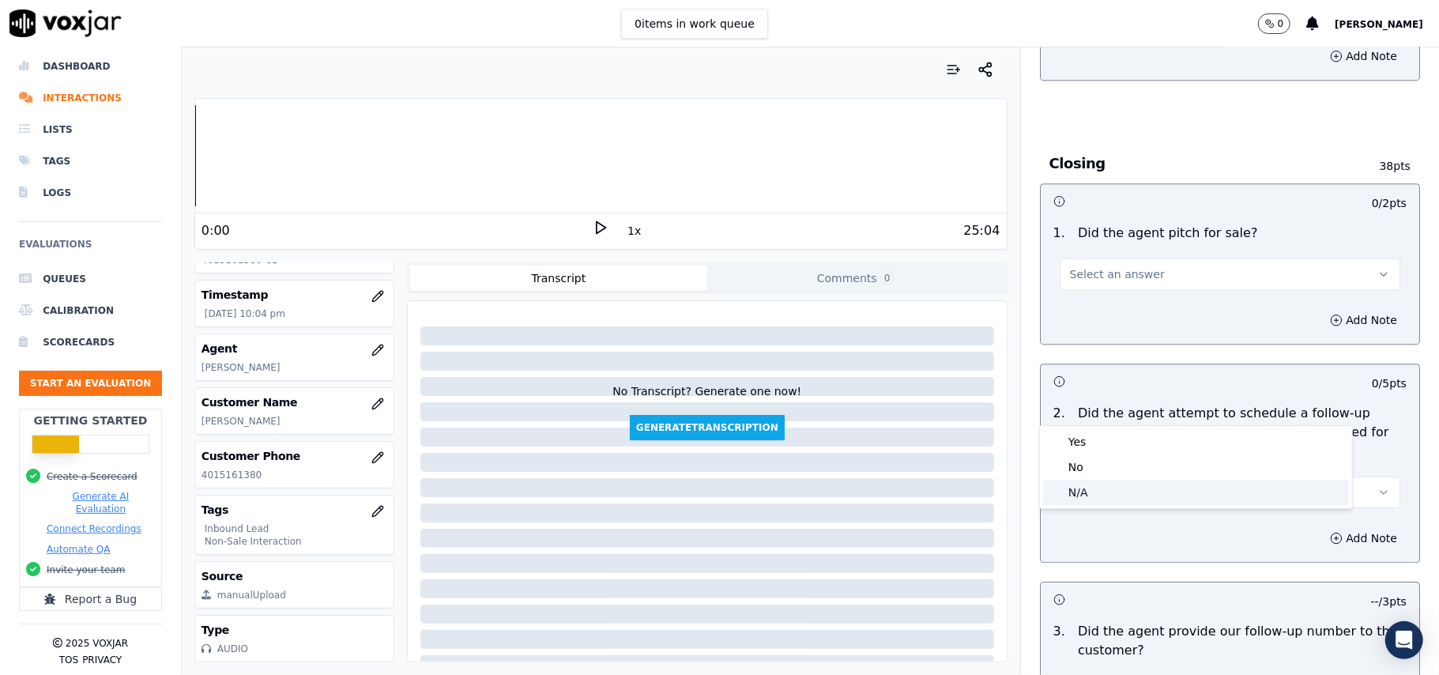
click at [1089, 493] on div "N/A" at bounding box center [1196, 492] width 306 height 25
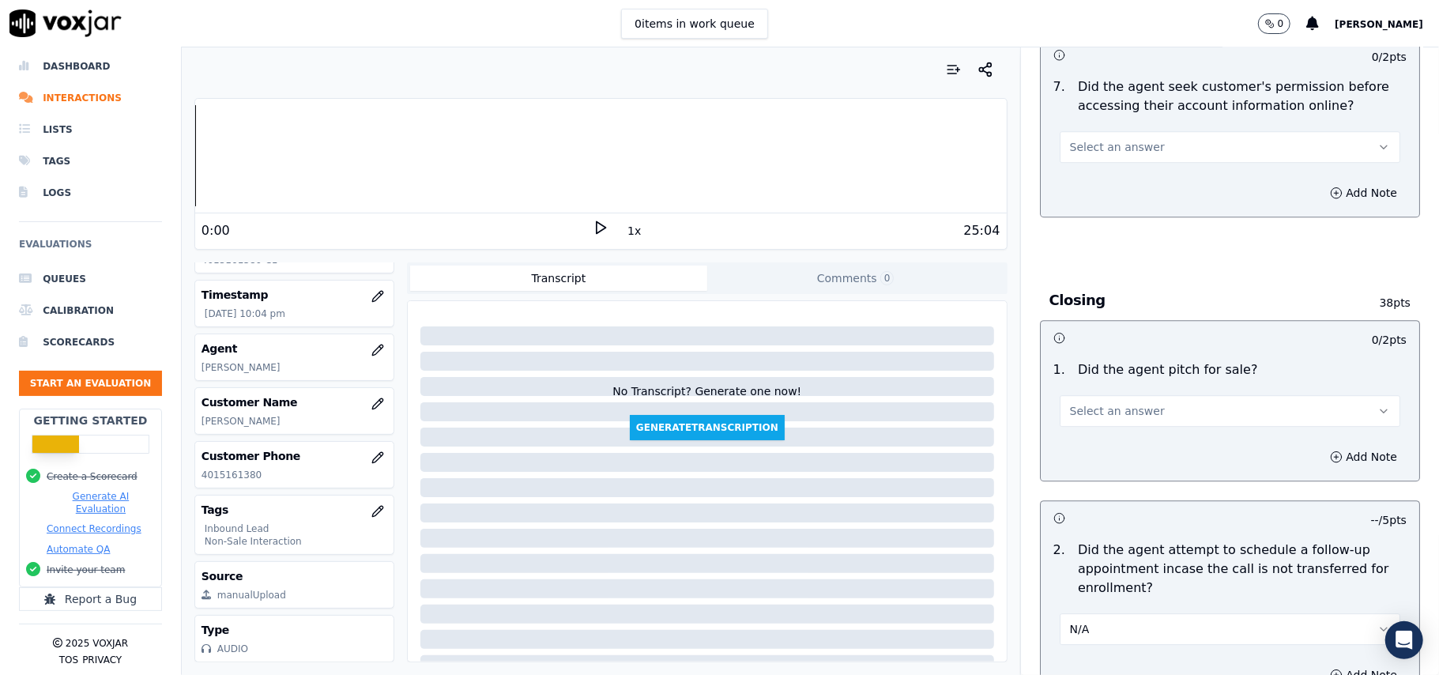
scroll to position [3053, 0]
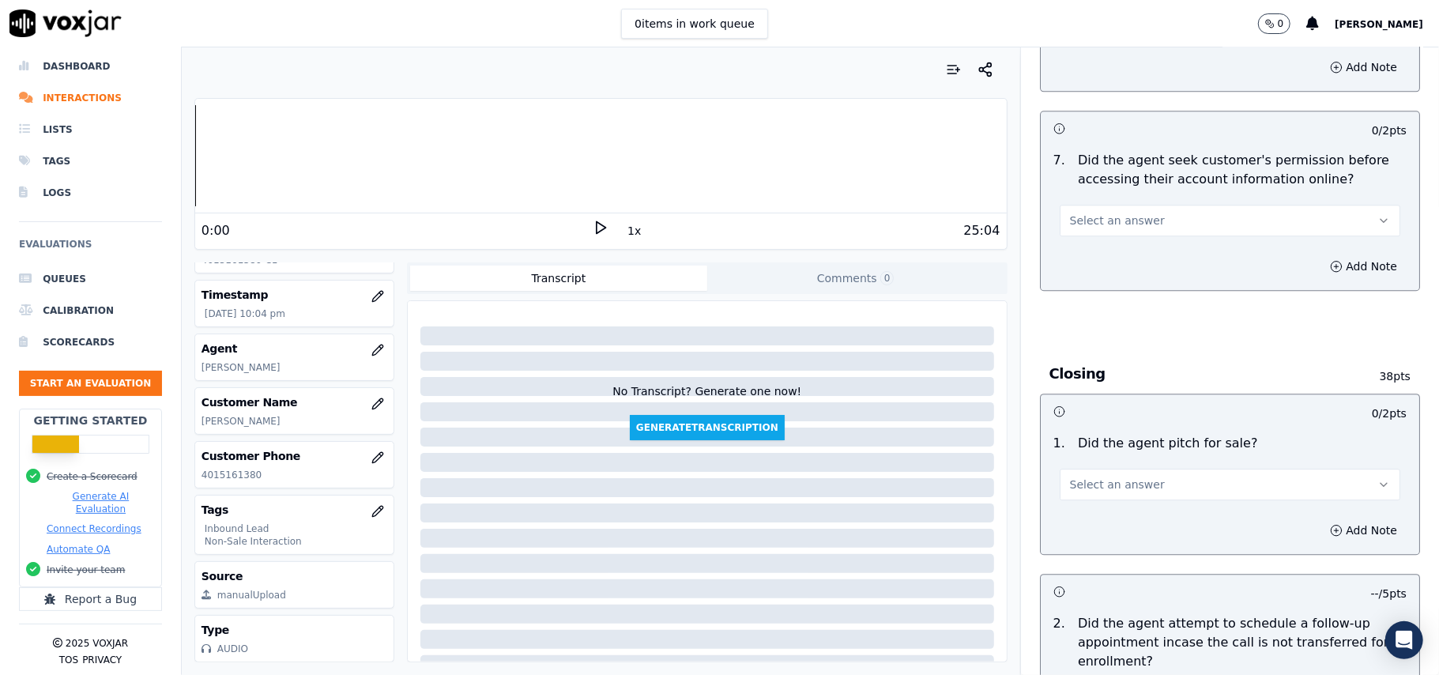
click at [1090, 506] on div "Add Note" at bounding box center [1230, 529] width 378 height 47
click at [1097, 469] on button "Select an answer" at bounding box center [1230, 485] width 341 height 32
click at [1094, 444] on div "Yes" at bounding box center [1196, 433] width 306 height 25
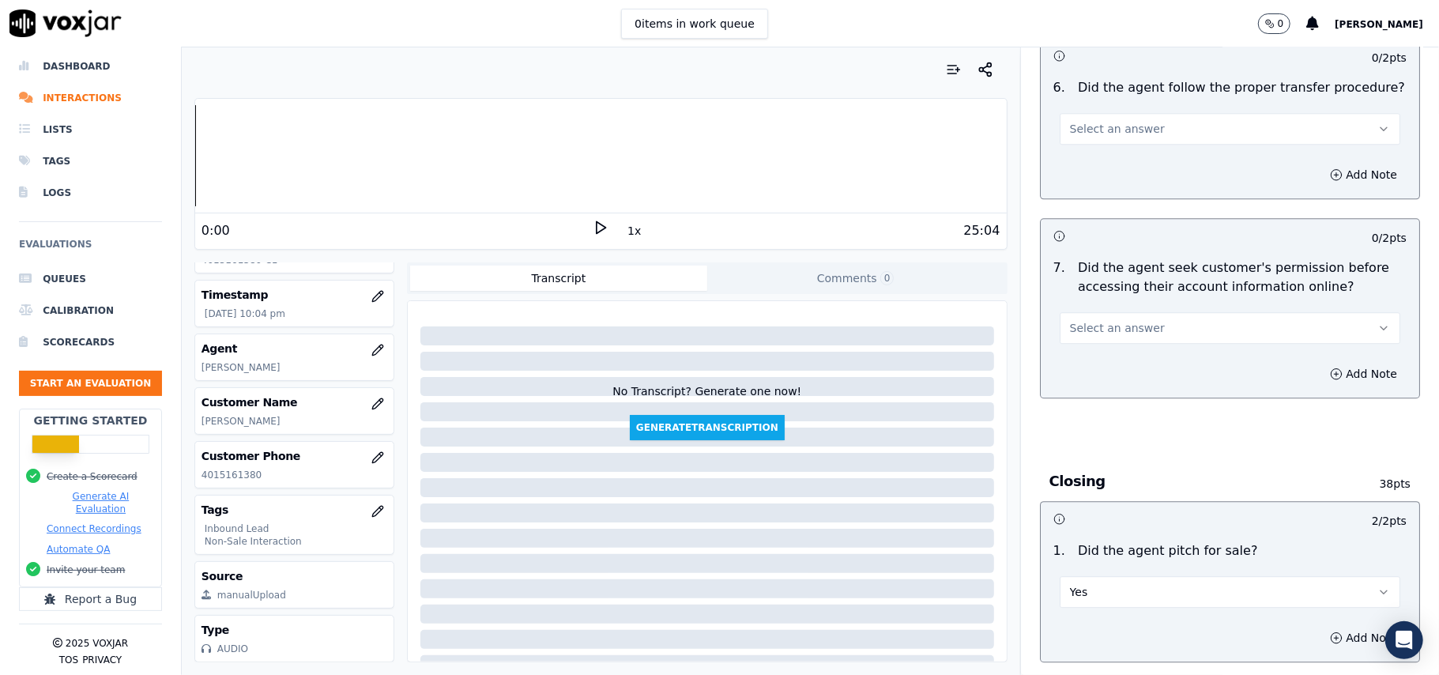
scroll to position [2737, 0]
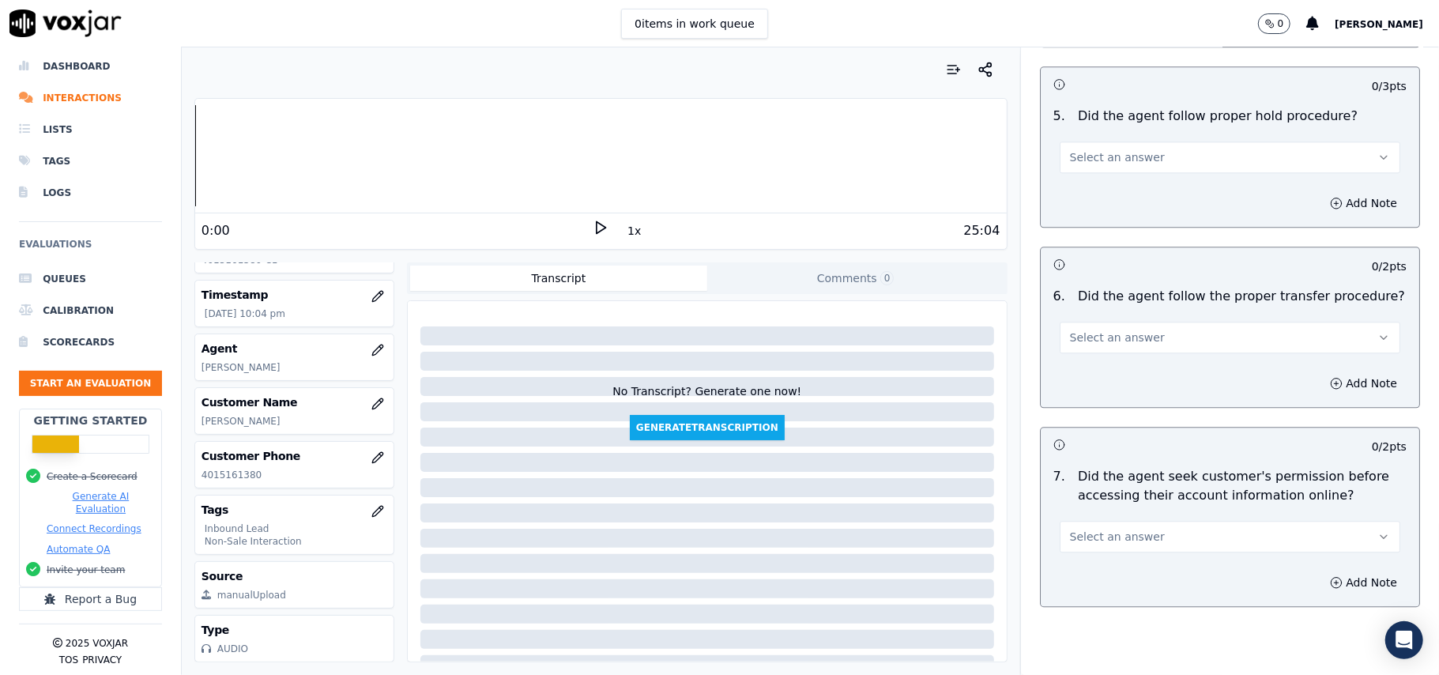
click at [1090, 559] on div "Add Note" at bounding box center [1230, 582] width 378 height 47
click at [1084, 521] on button "Select an answer" at bounding box center [1230, 537] width 341 height 32
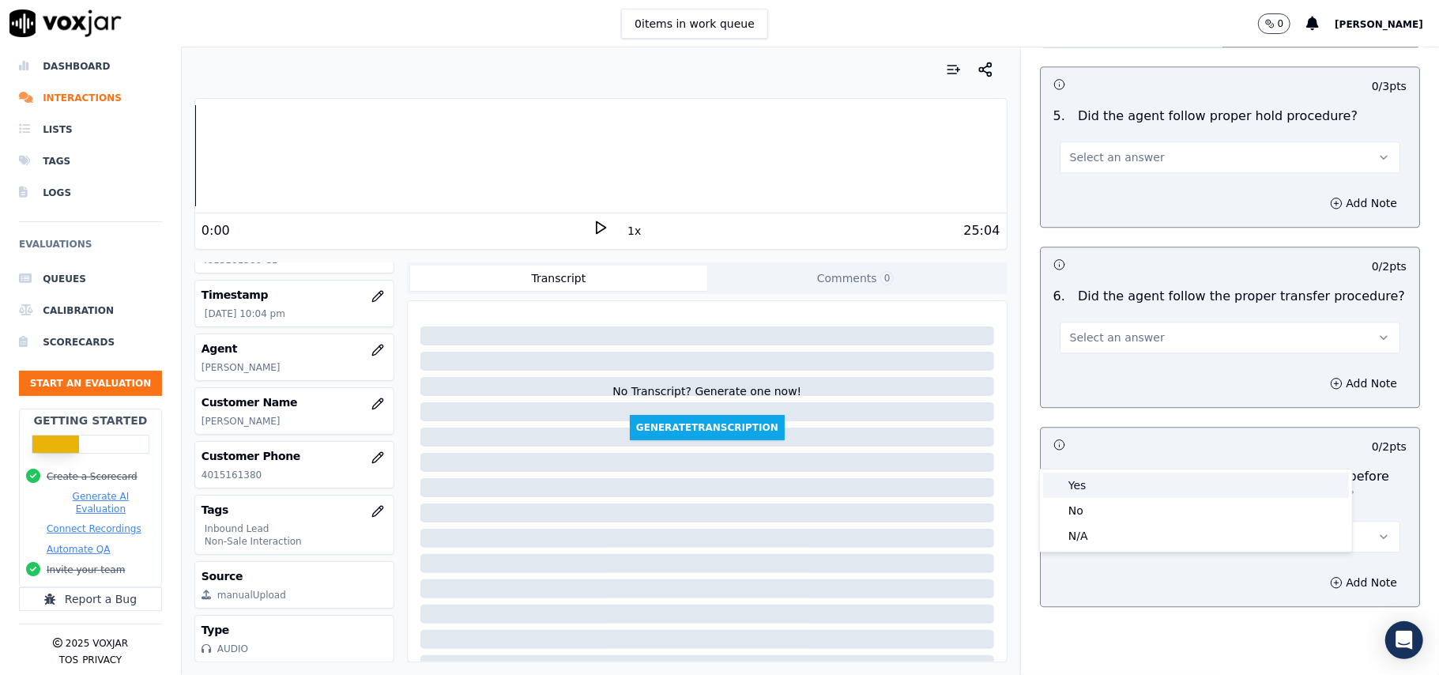
click at [1086, 475] on div "Yes" at bounding box center [1196, 484] width 306 height 25
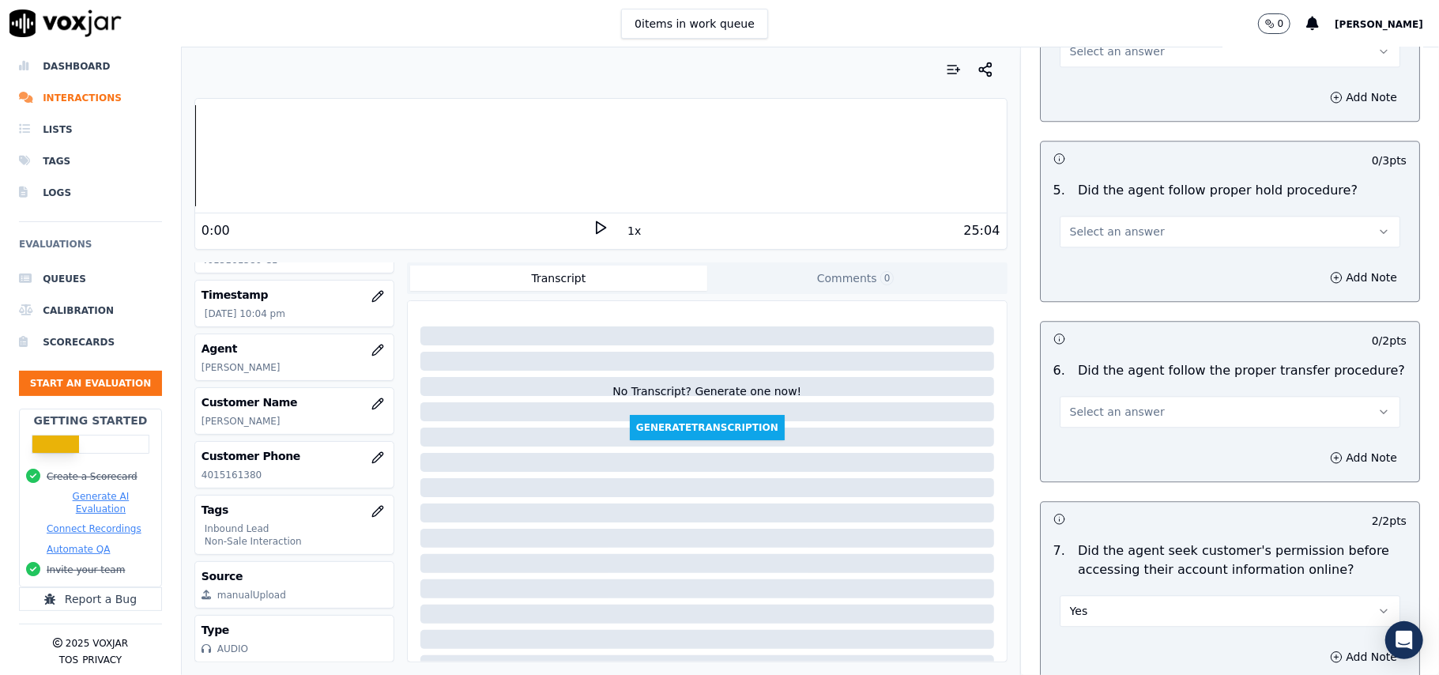
scroll to position [2631, 0]
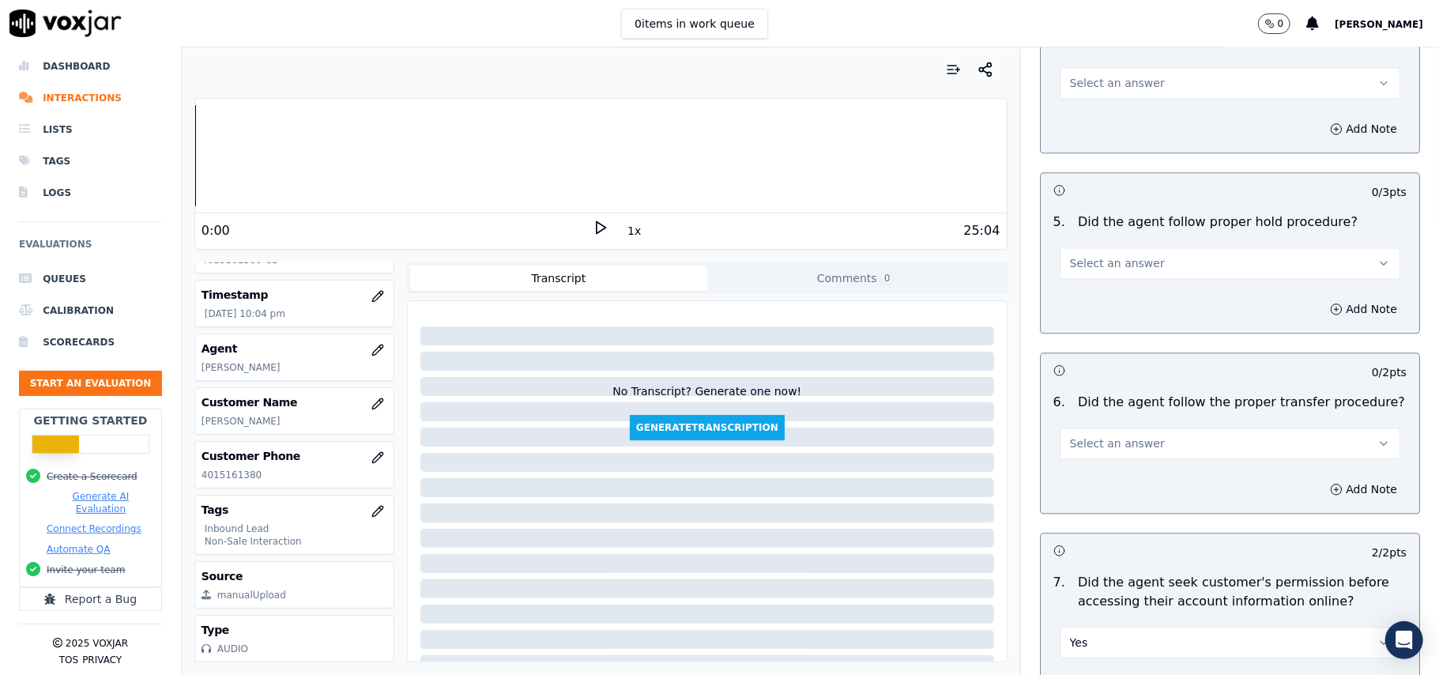
drag, startPoint x: 1106, startPoint y: 337, endPoint x: 1100, endPoint y: 360, distance: 24.5
click at [1107, 424] on div "Select an answer" at bounding box center [1230, 441] width 341 height 35
click at [1101, 435] on span "Select an answer" at bounding box center [1117, 443] width 95 height 16
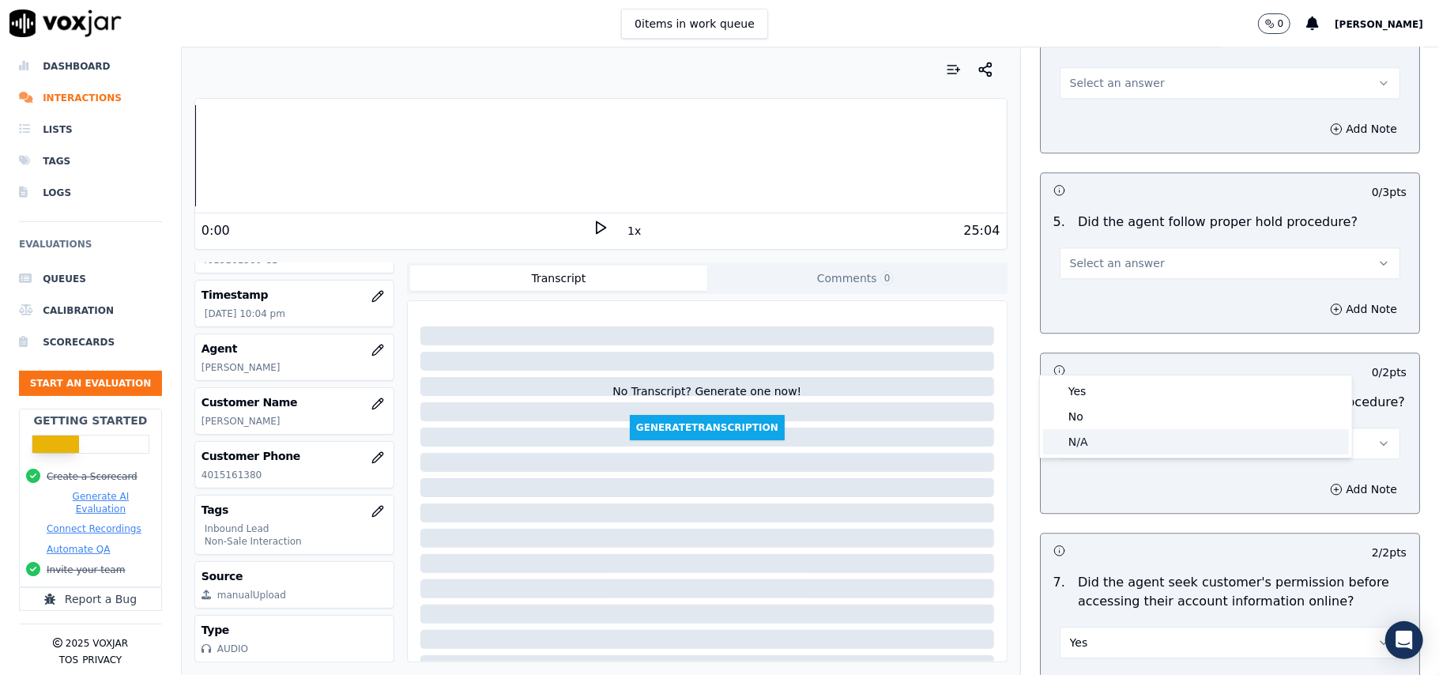
click at [1082, 436] on div "N/A" at bounding box center [1196, 441] width 306 height 25
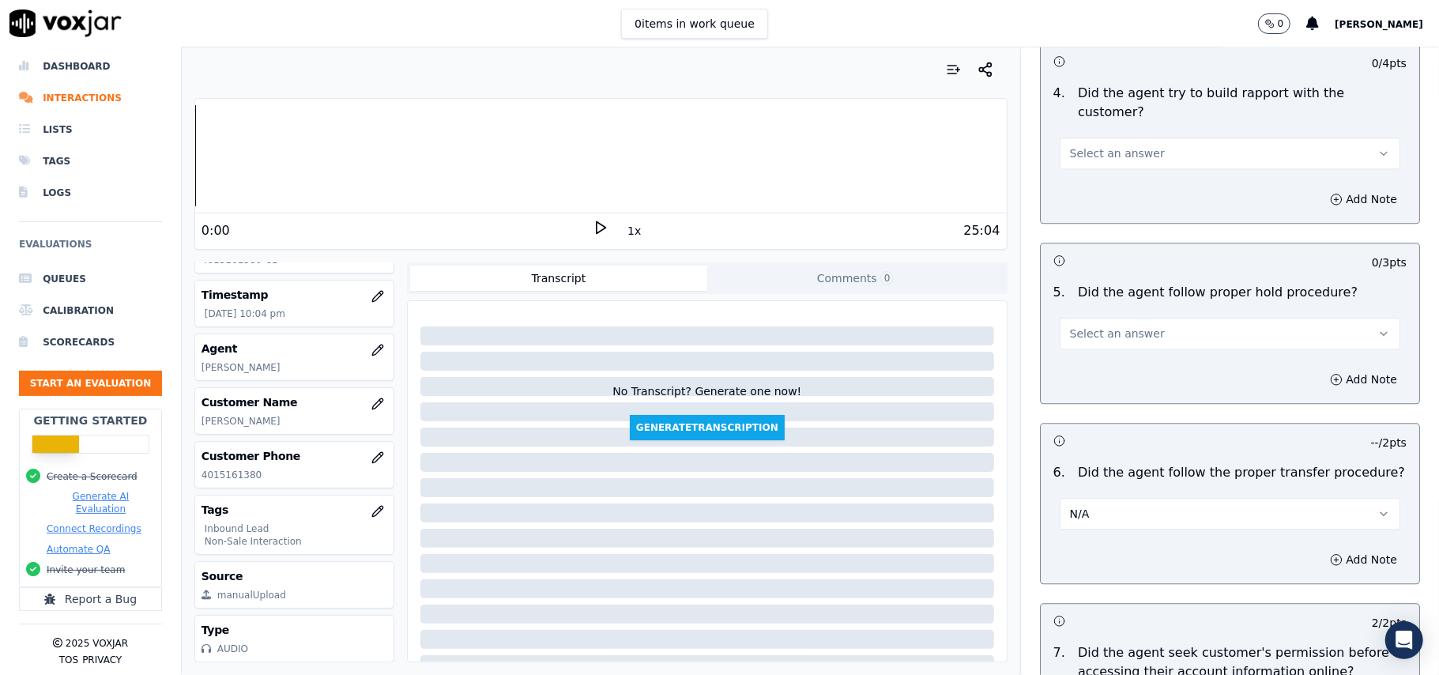
scroll to position [2526, 0]
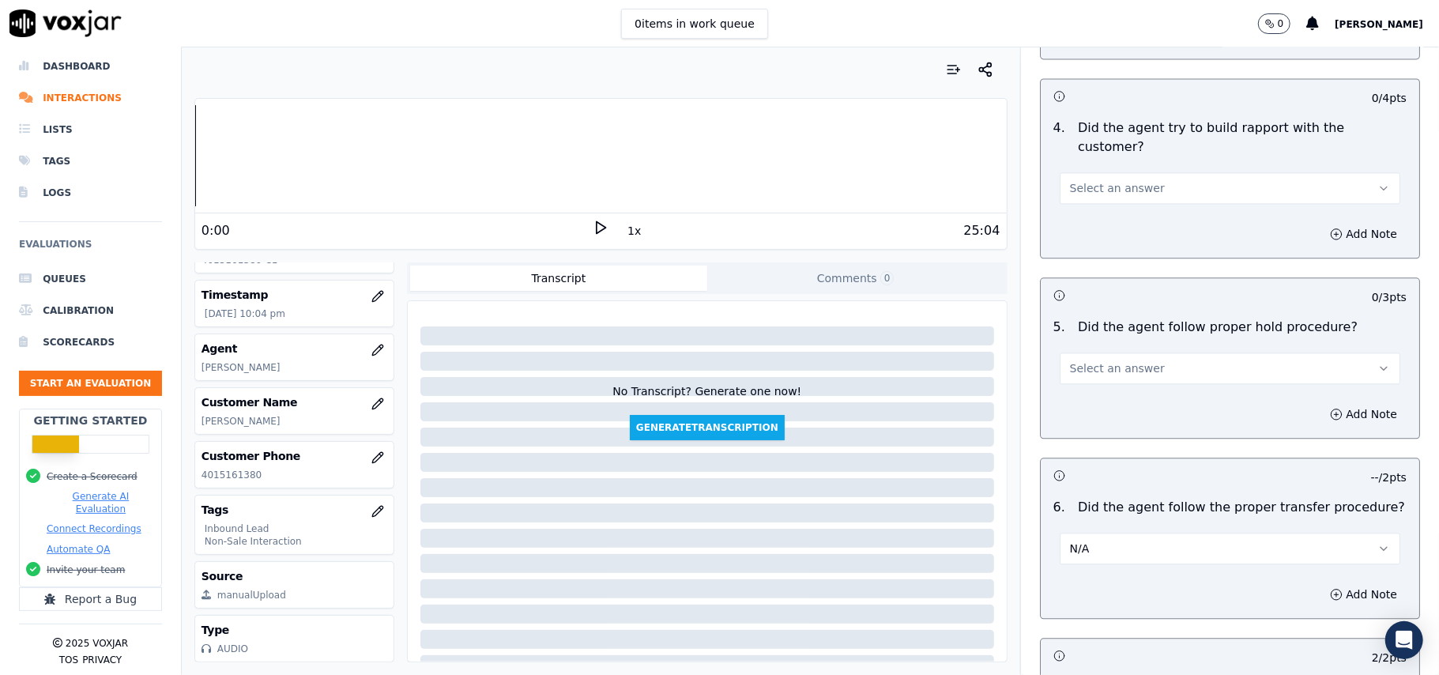
click at [1107, 360] on span "Select an answer" at bounding box center [1117, 368] width 95 height 16
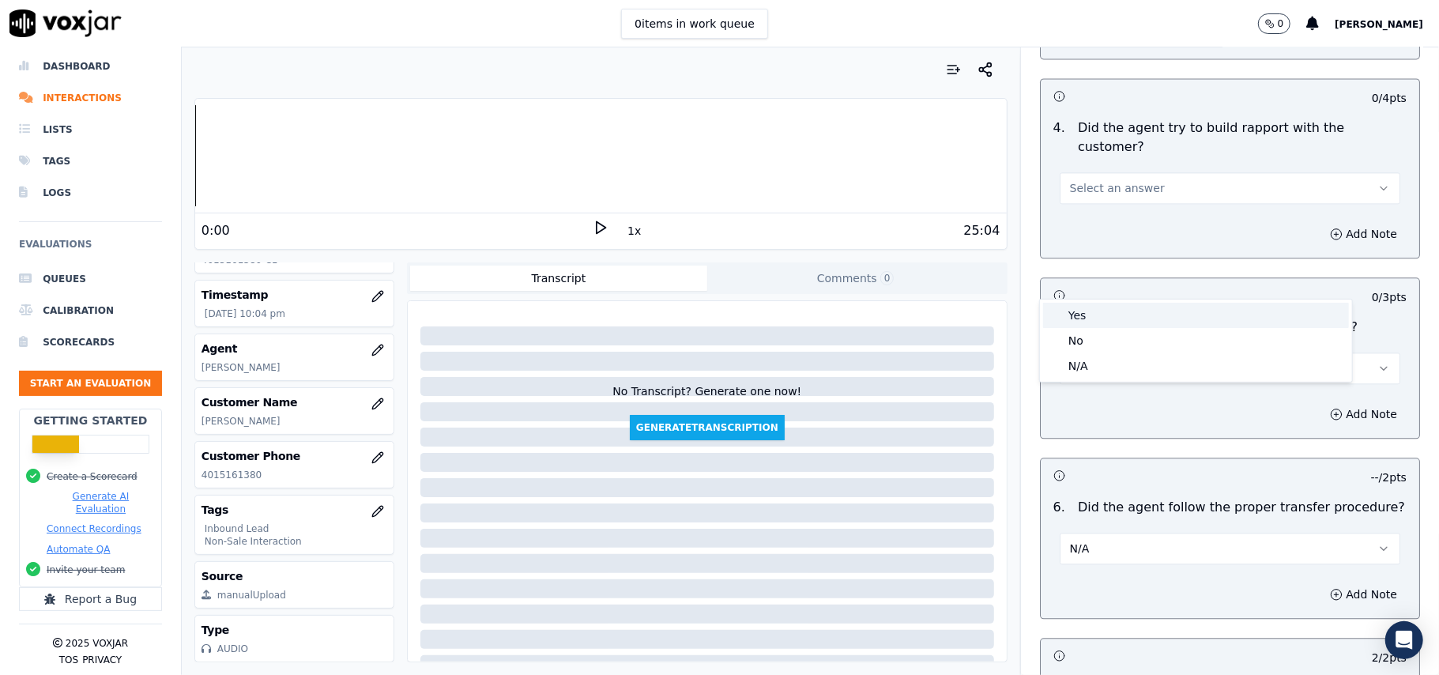
click at [1107, 323] on div "Yes" at bounding box center [1196, 315] width 306 height 25
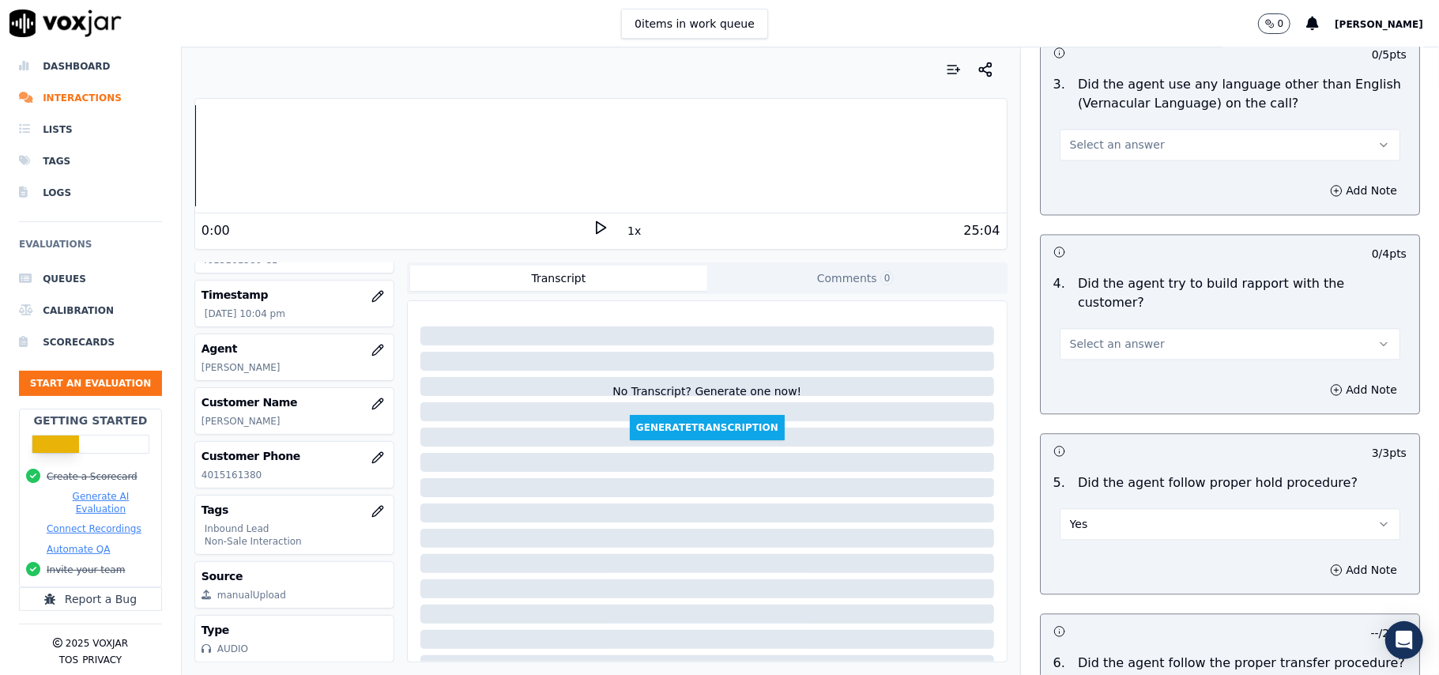
scroll to position [2210, 0]
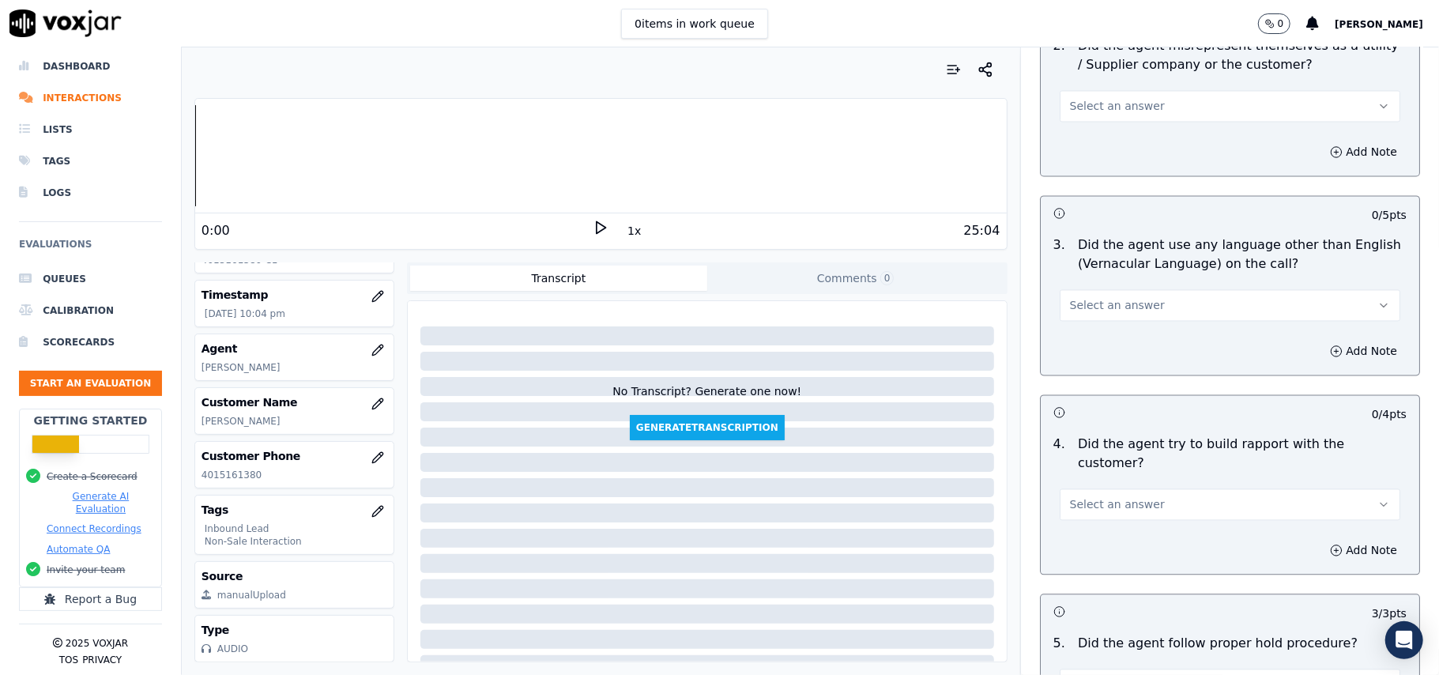
click at [1082, 496] on span "Select an answer" at bounding box center [1117, 504] width 95 height 16
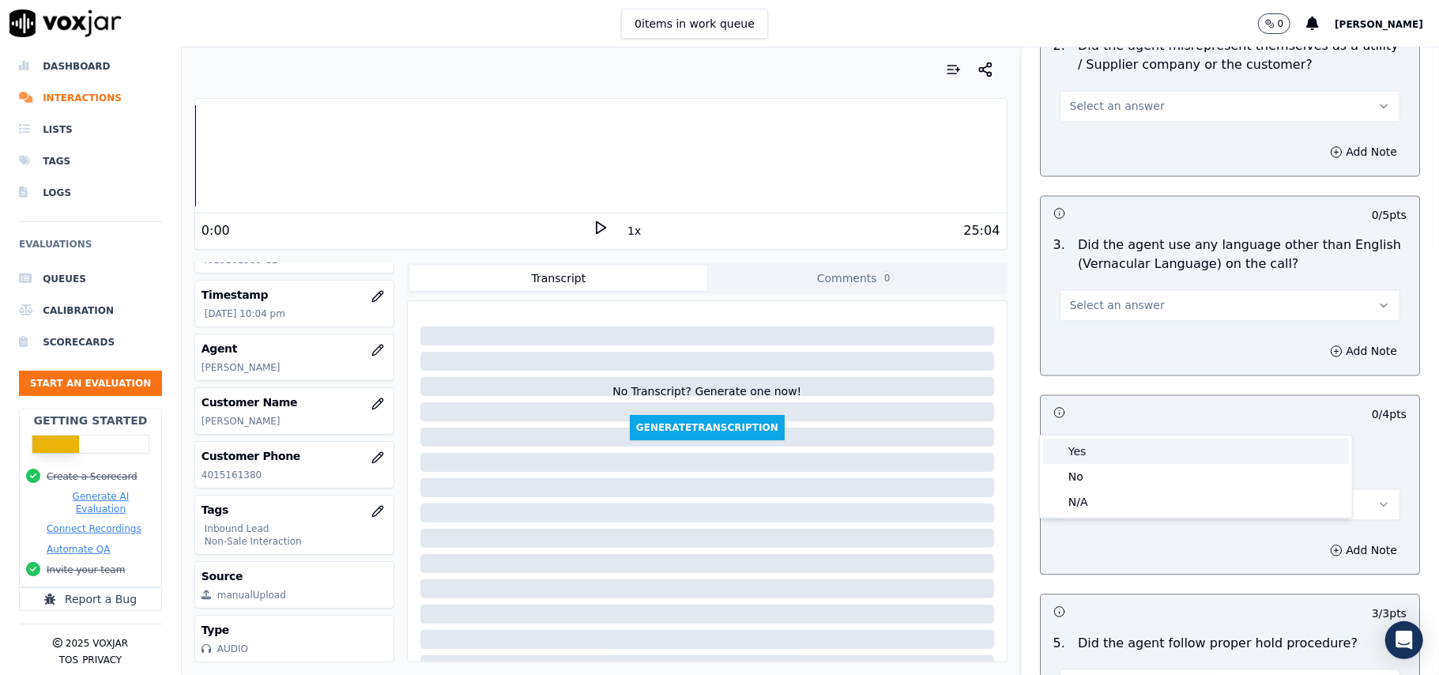
click at [1098, 454] on div "Yes" at bounding box center [1196, 451] width 306 height 25
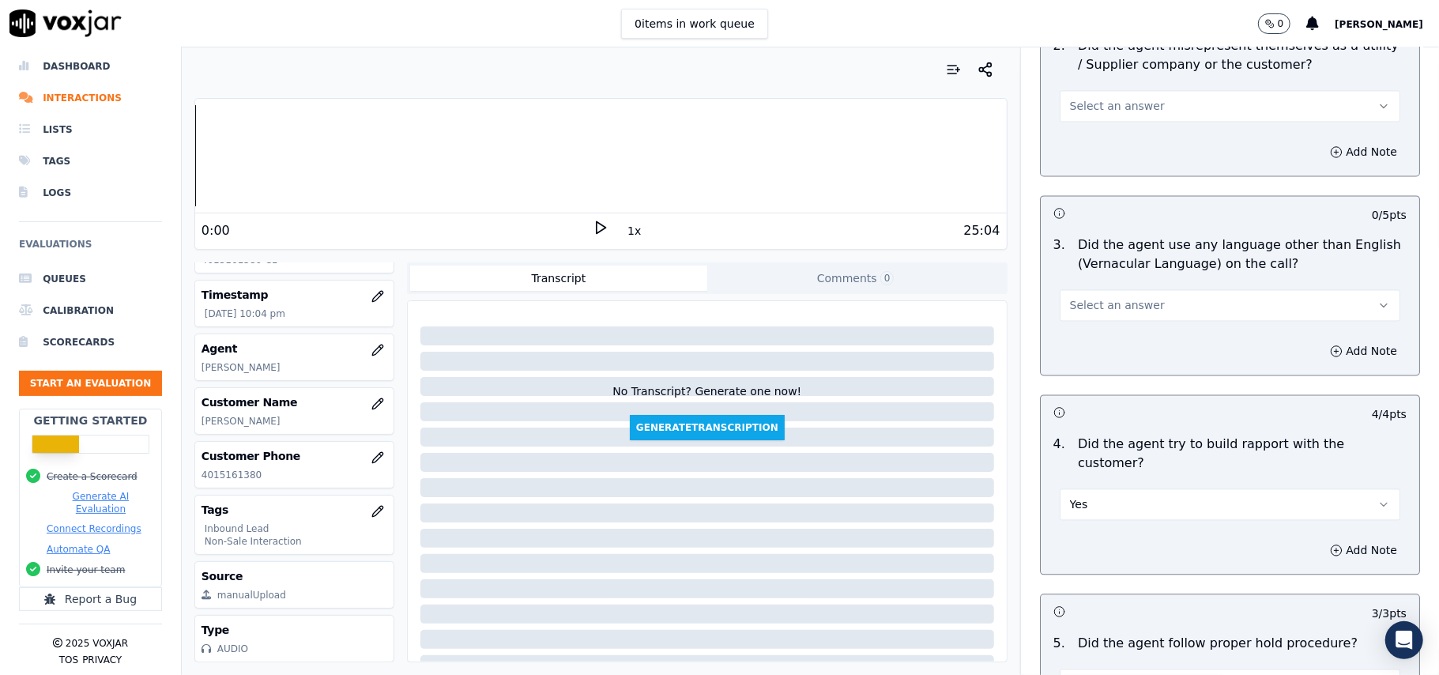
scroll to position [1999, 0]
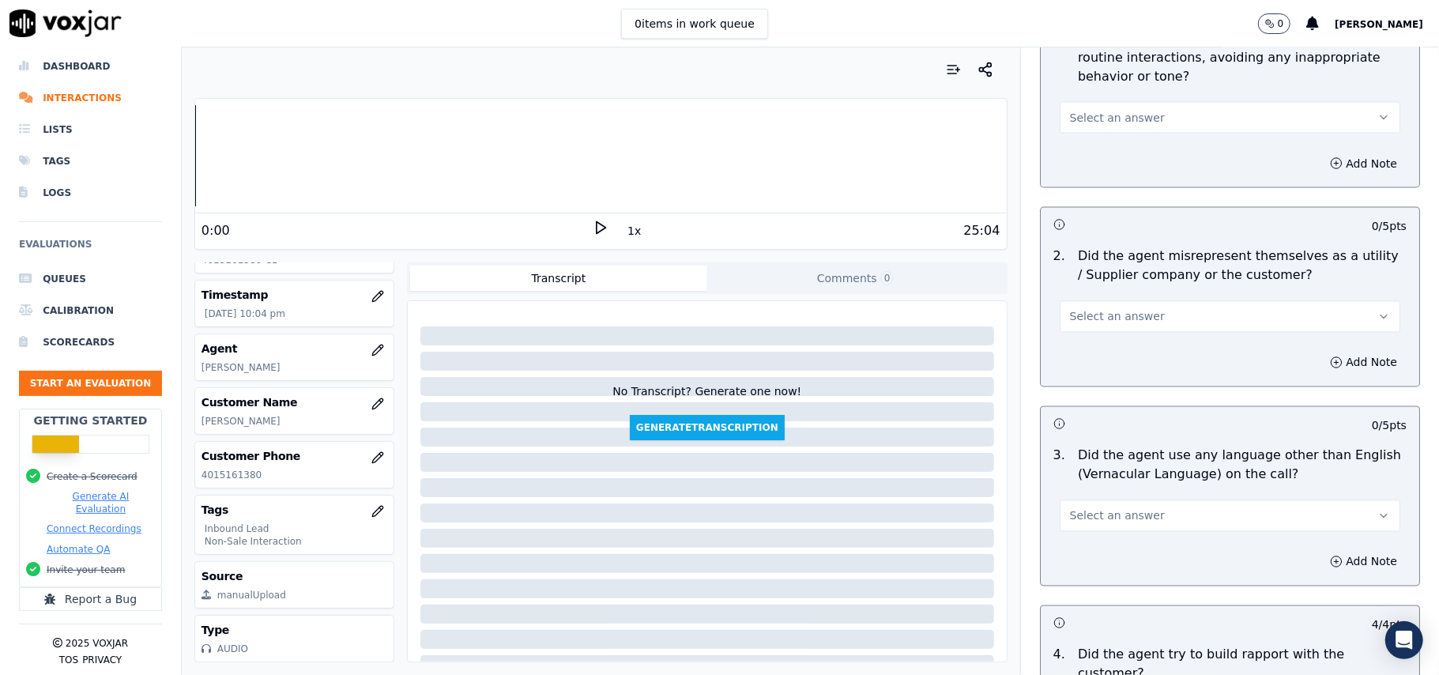
click at [1098, 508] on span "Select an answer" at bounding box center [1117, 516] width 95 height 16
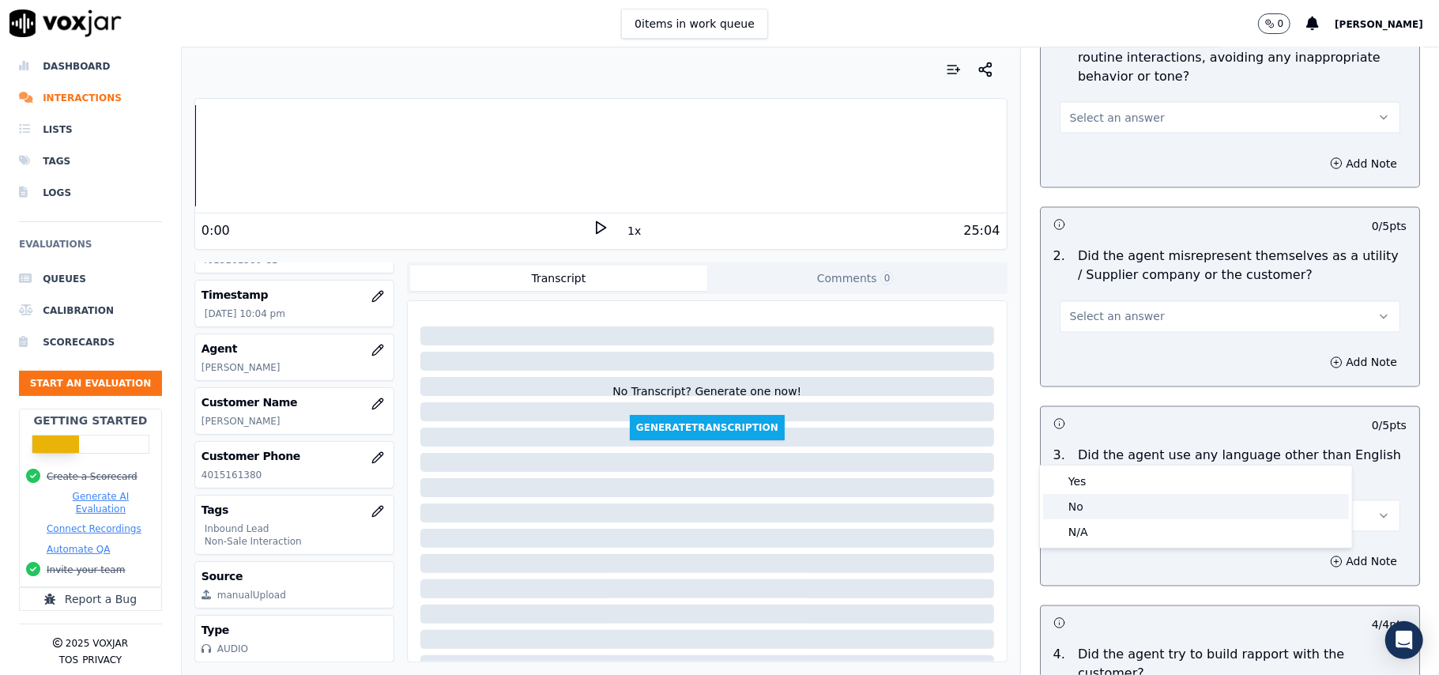
click at [1103, 504] on div "No" at bounding box center [1196, 506] width 306 height 25
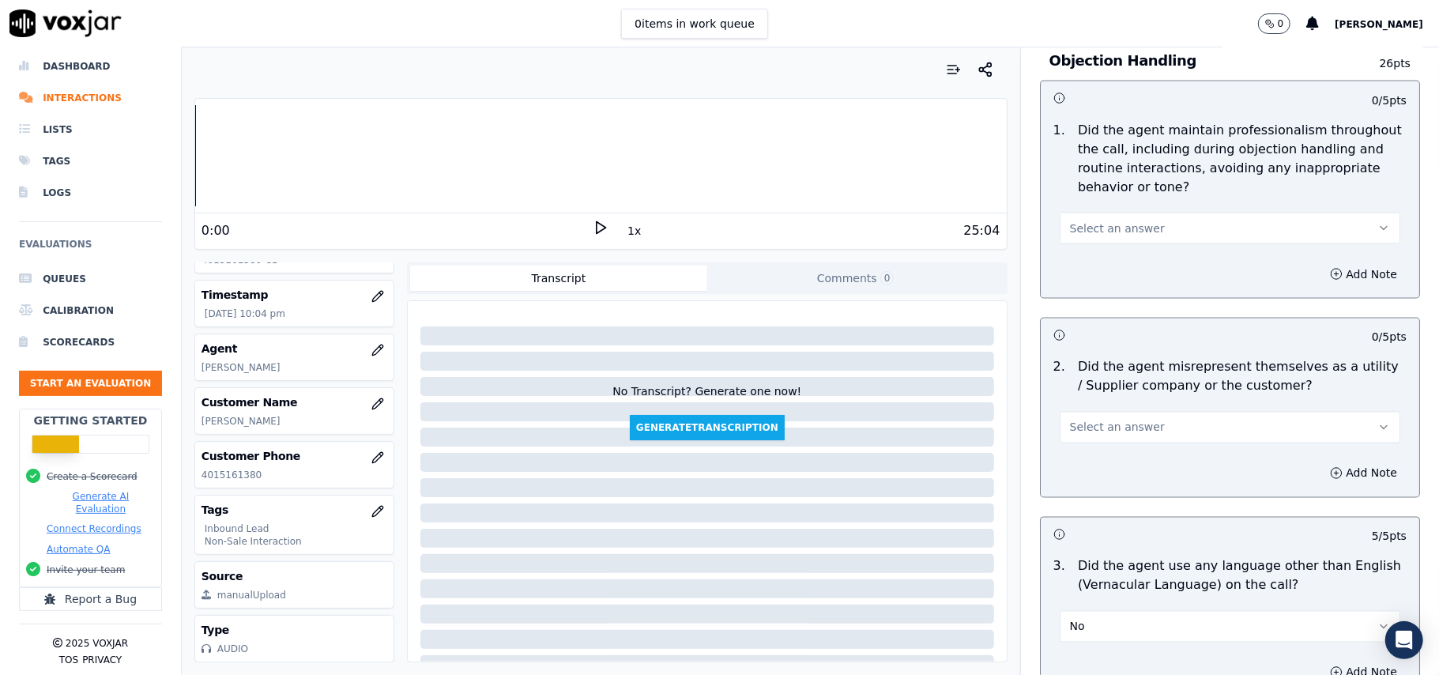
scroll to position [1789, 0]
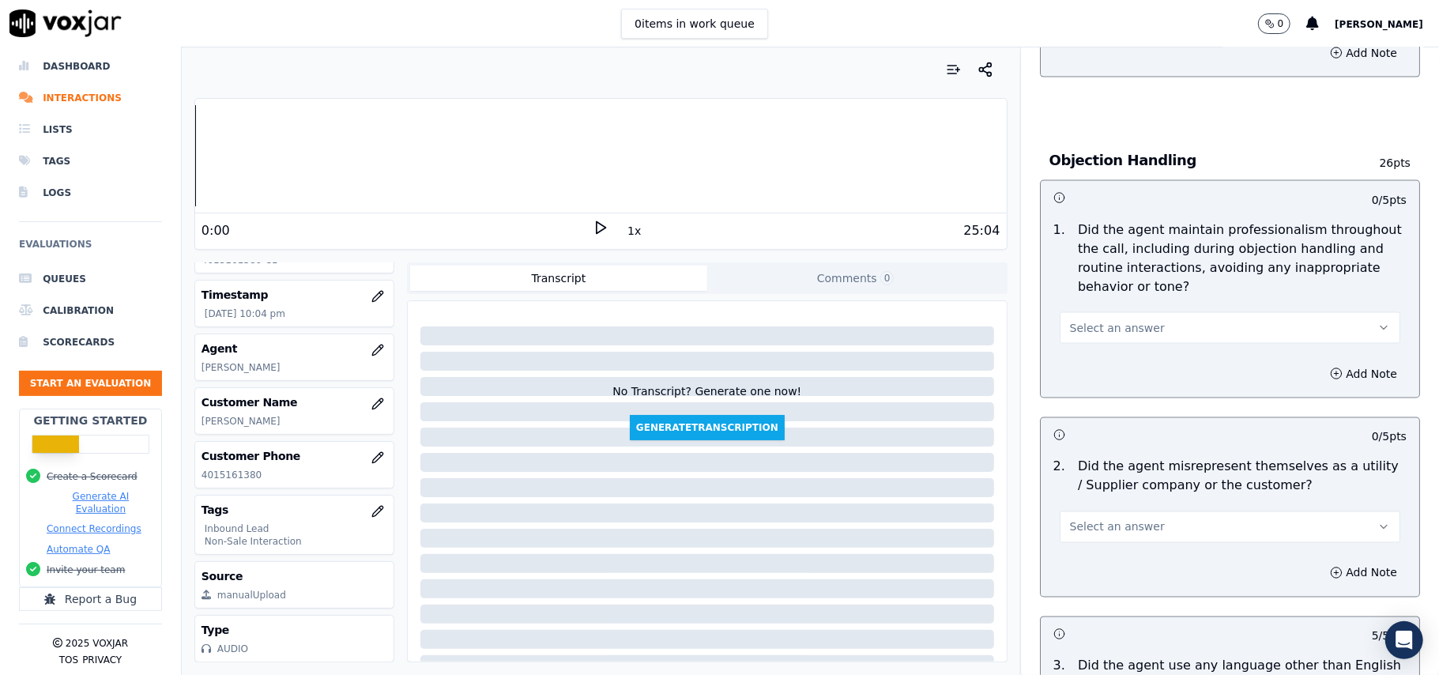
click at [1116, 511] on button "Select an answer" at bounding box center [1230, 527] width 341 height 32
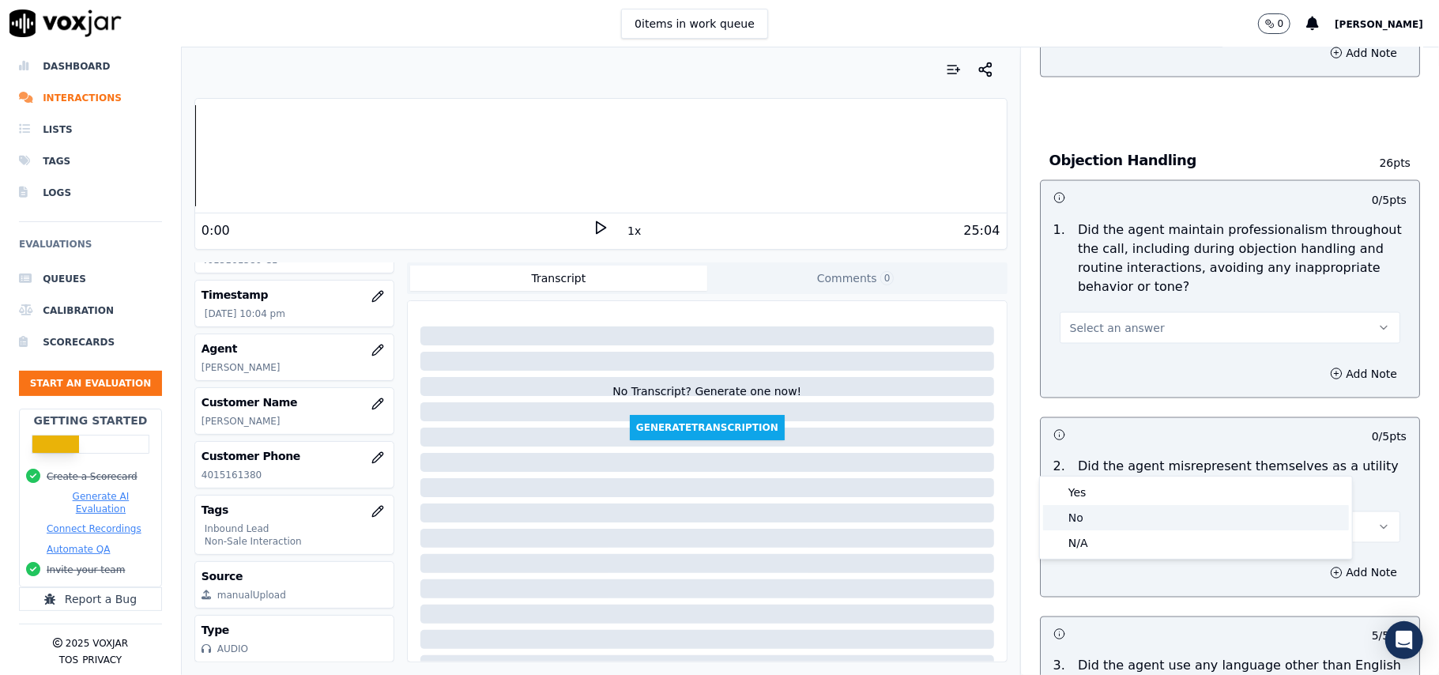
click at [1110, 519] on div "No" at bounding box center [1196, 517] width 306 height 25
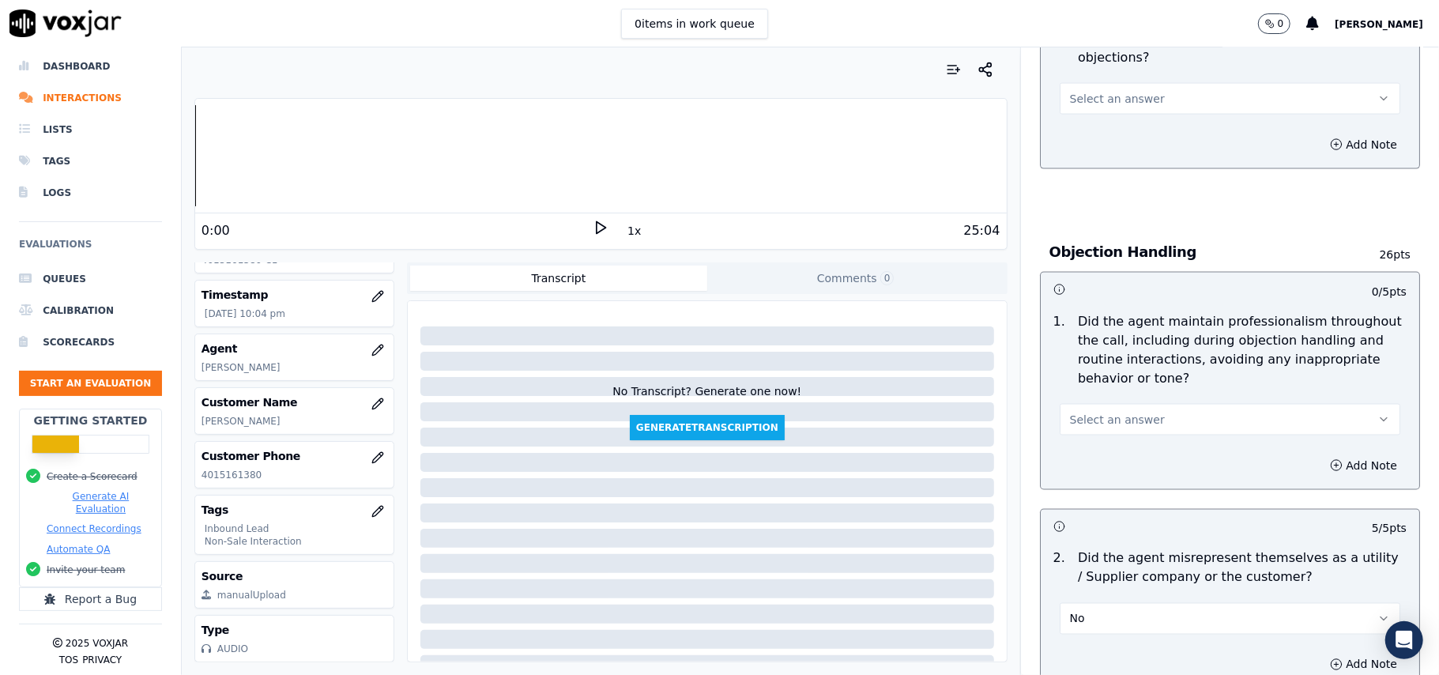
scroll to position [1578, 0]
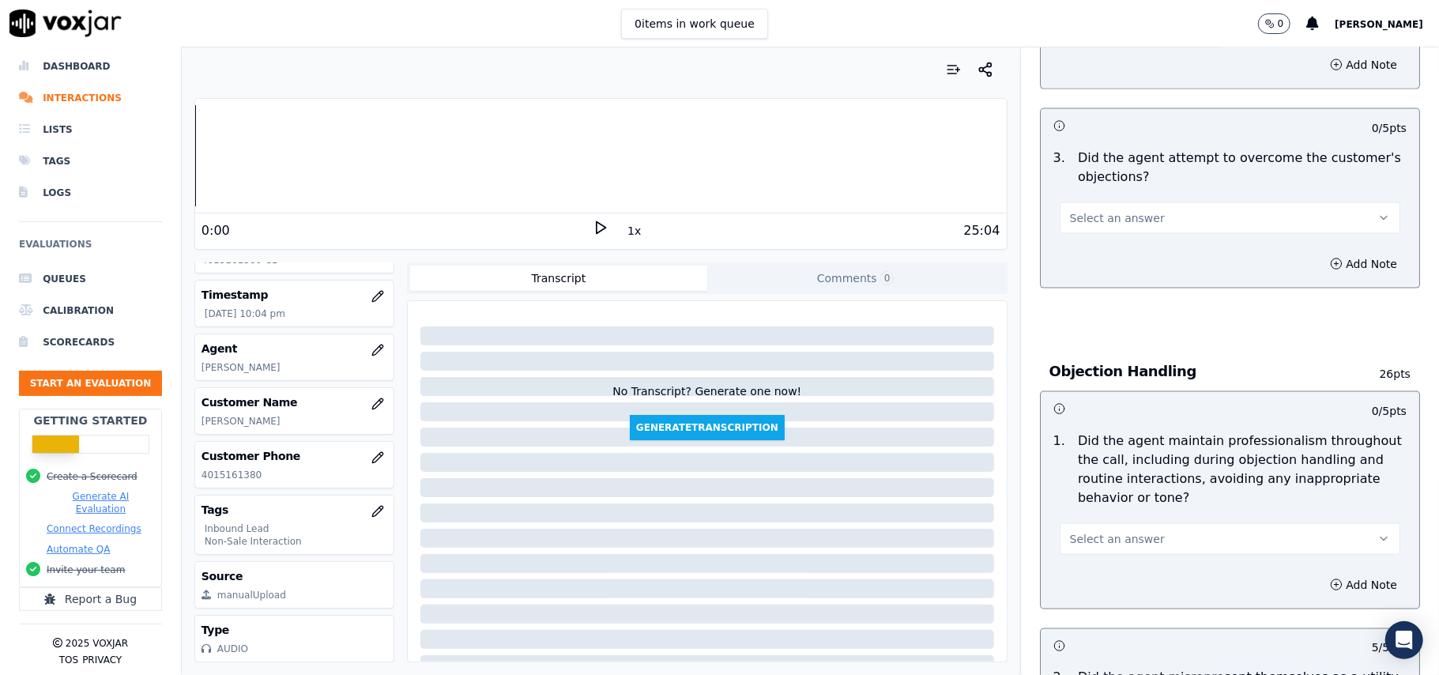
click at [1098, 531] on span "Select an answer" at bounding box center [1117, 539] width 95 height 16
click at [1097, 496] on div "Yes" at bounding box center [1196, 503] width 306 height 25
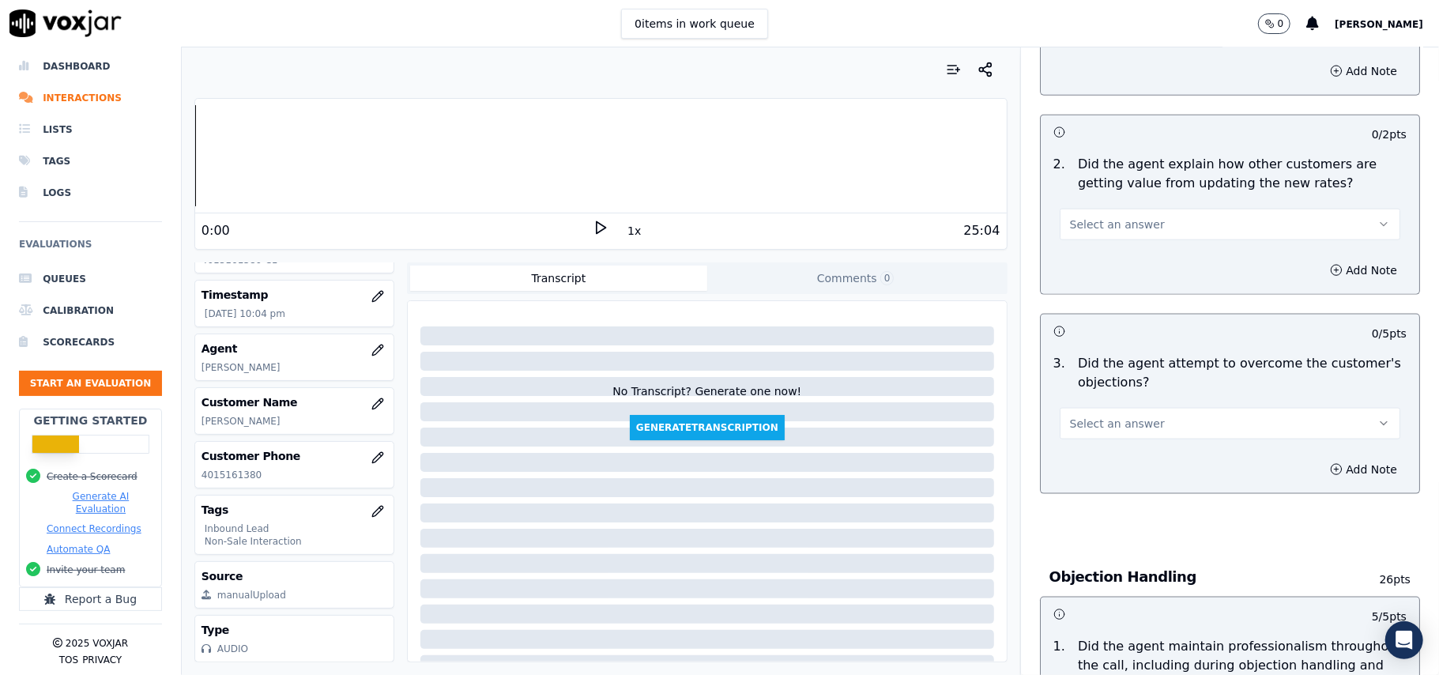
scroll to position [1367, 0]
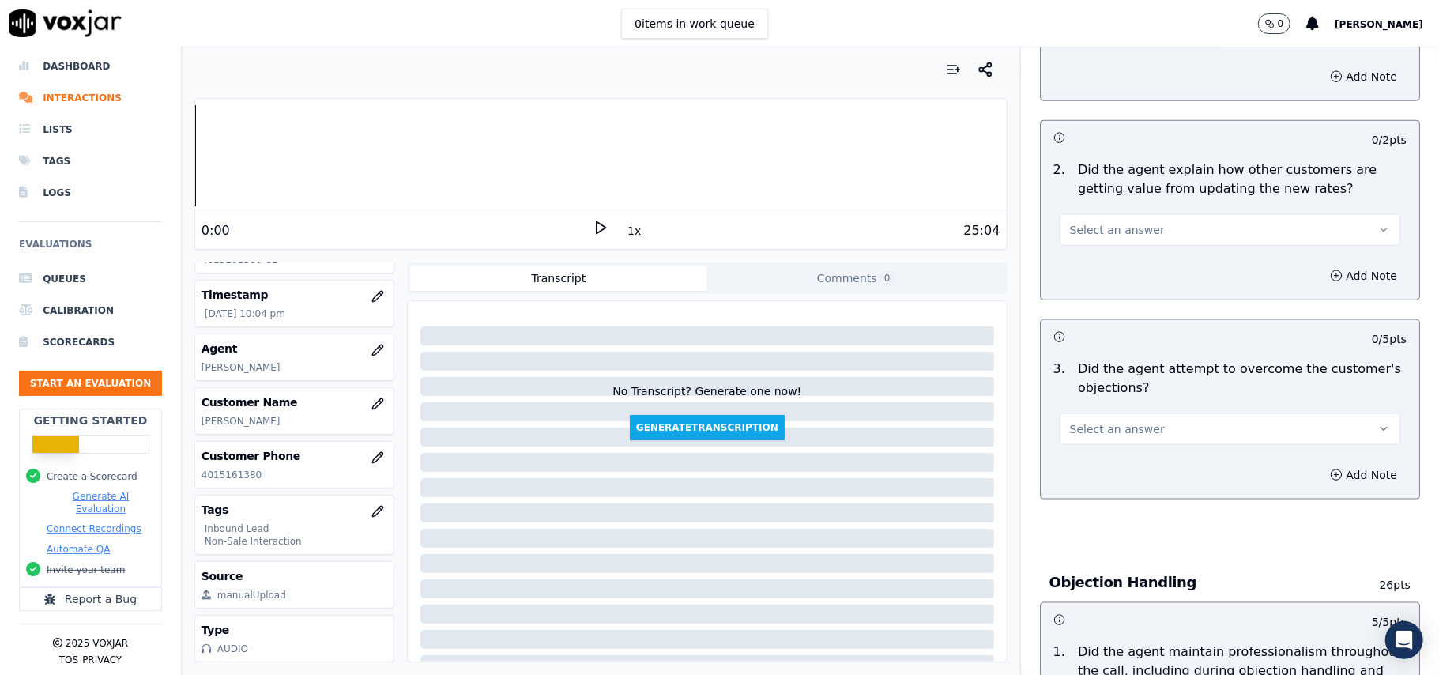
click at [1088, 421] on span "Select an answer" at bounding box center [1117, 429] width 95 height 16
click at [1094, 393] on div "Yes" at bounding box center [1196, 392] width 306 height 25
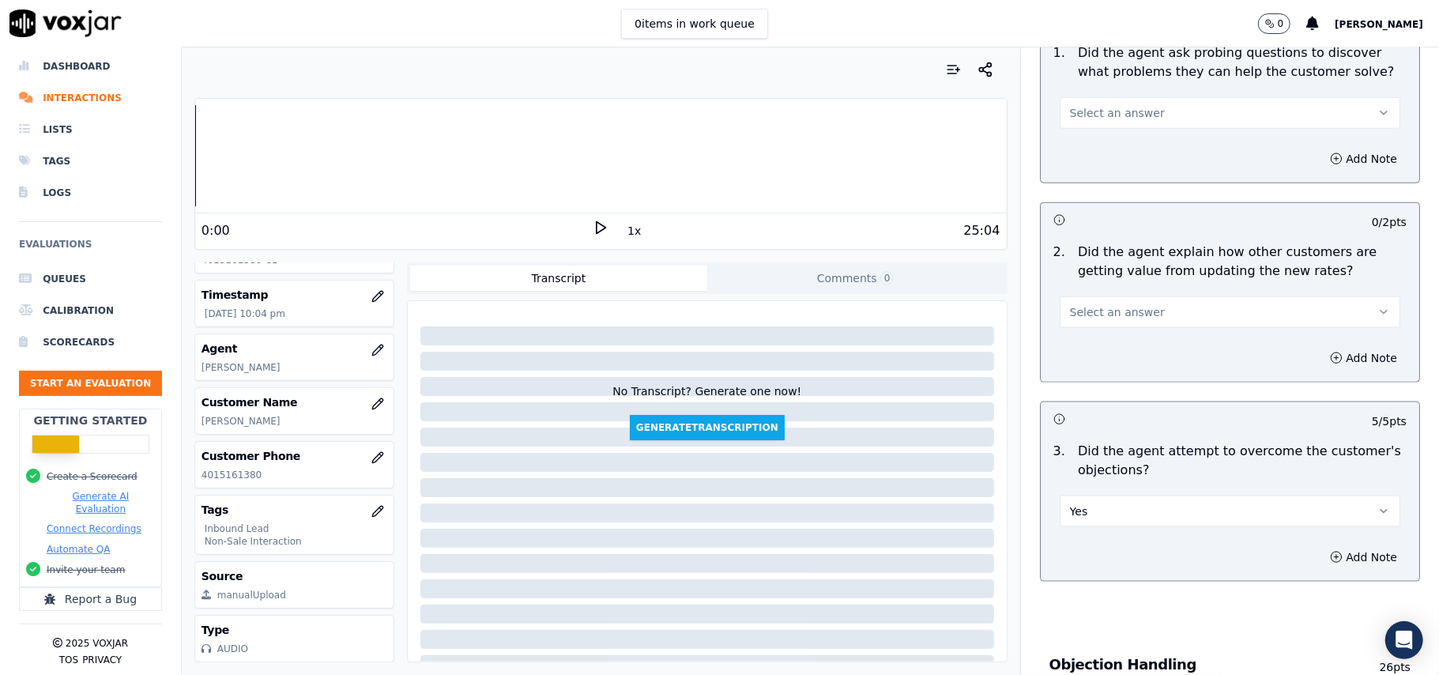
scroll to position [1157, 0]
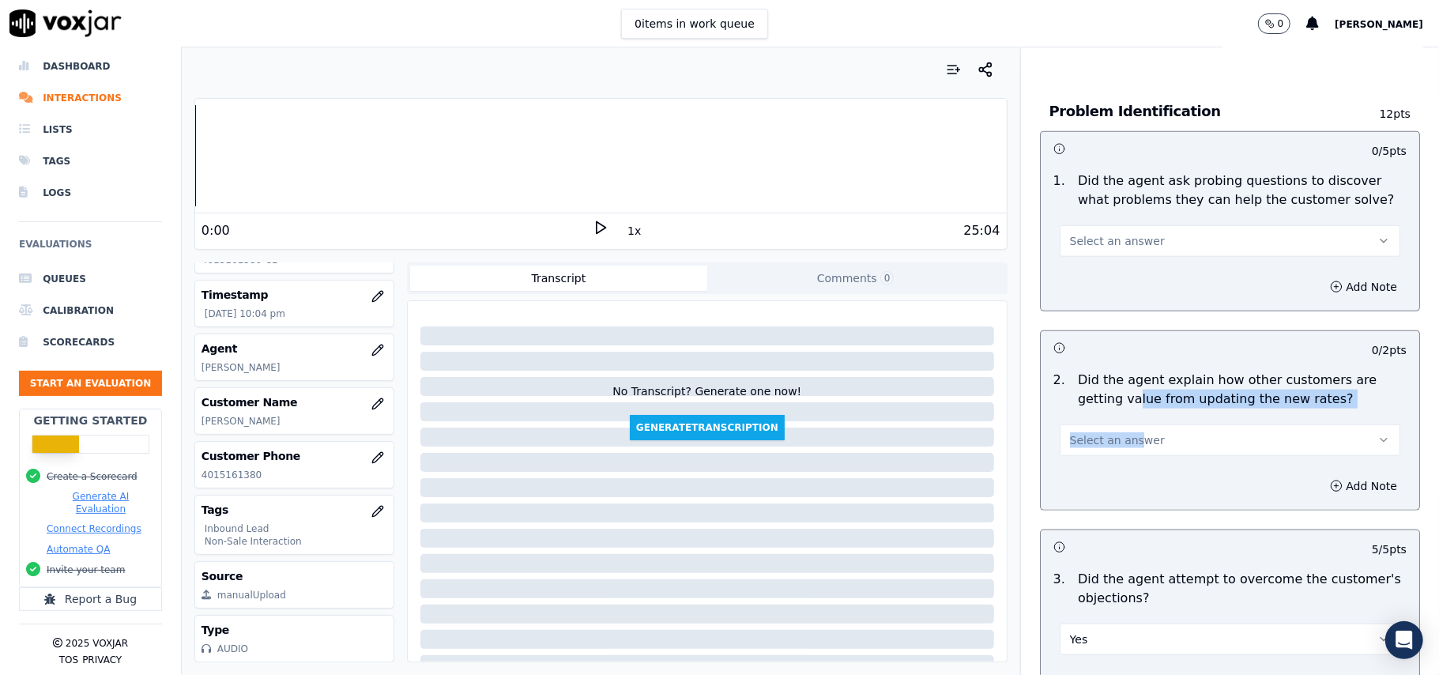
drag, startPoint x: 1111, startPoint y: 333, endPoint x: 1113, endPoint y: 355, distance: 22.2
click at [1113, 364] on div "2 . Did the agent explain how other customers are getting value from updating t…" at bounding box center [1230, 413] width 378 height 98
click at [1113, 424] on button "Select an answer" at bounding box center [1230, 440] width 341 height 32
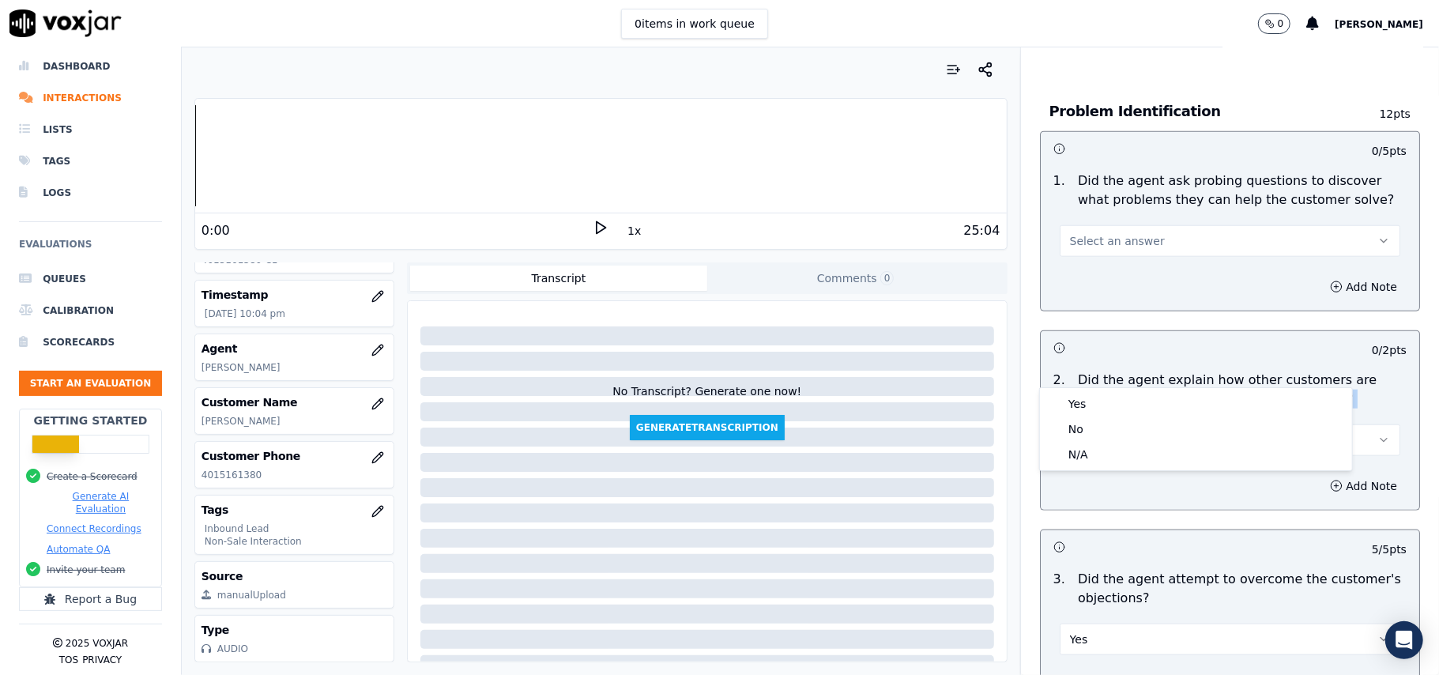
click at [1211, 424] on button "Select an answer" at bounding box center [1230, 440] width 341 height 32
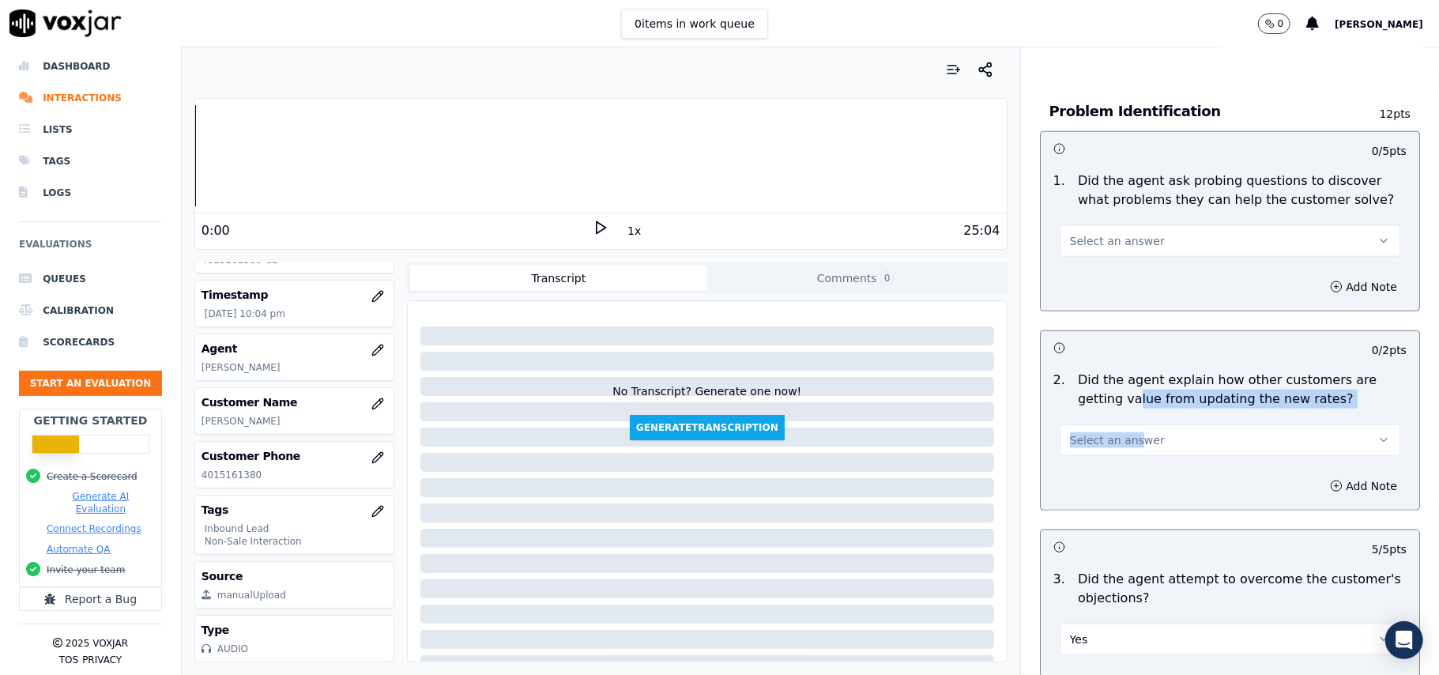
click at [1114, 432] on span "Select an answer" at bounding box center [1117, 440] width 95 height 16
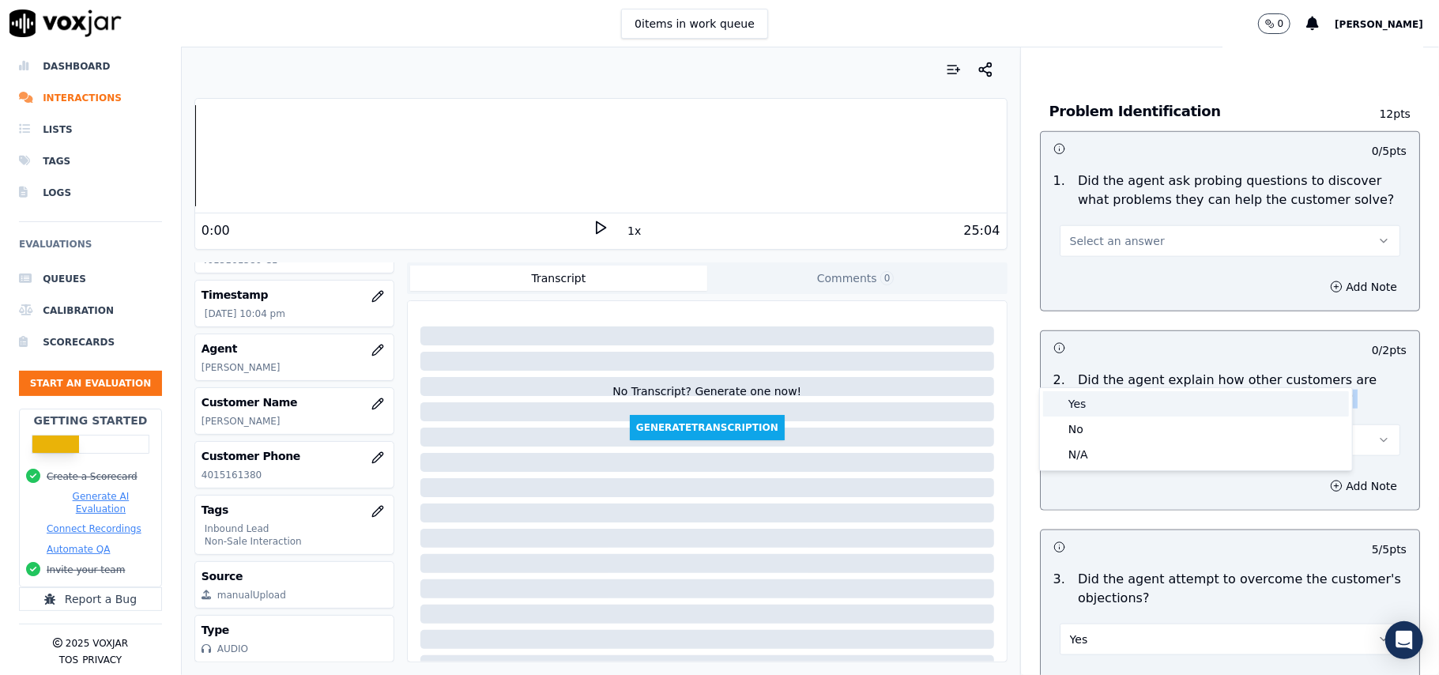
click at [1116, 400] on div "Yes" at bounding box center [1196, 403] width 306 height 25
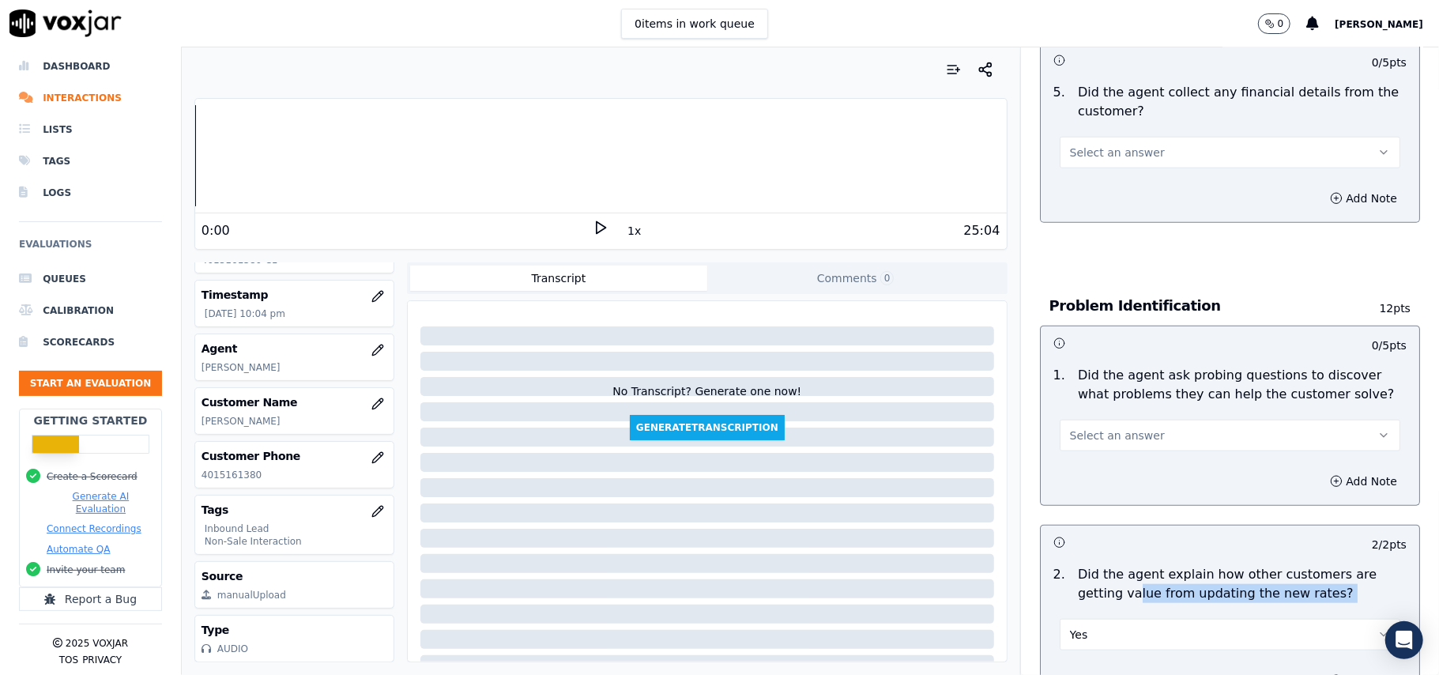
scroll to position [946, 0]
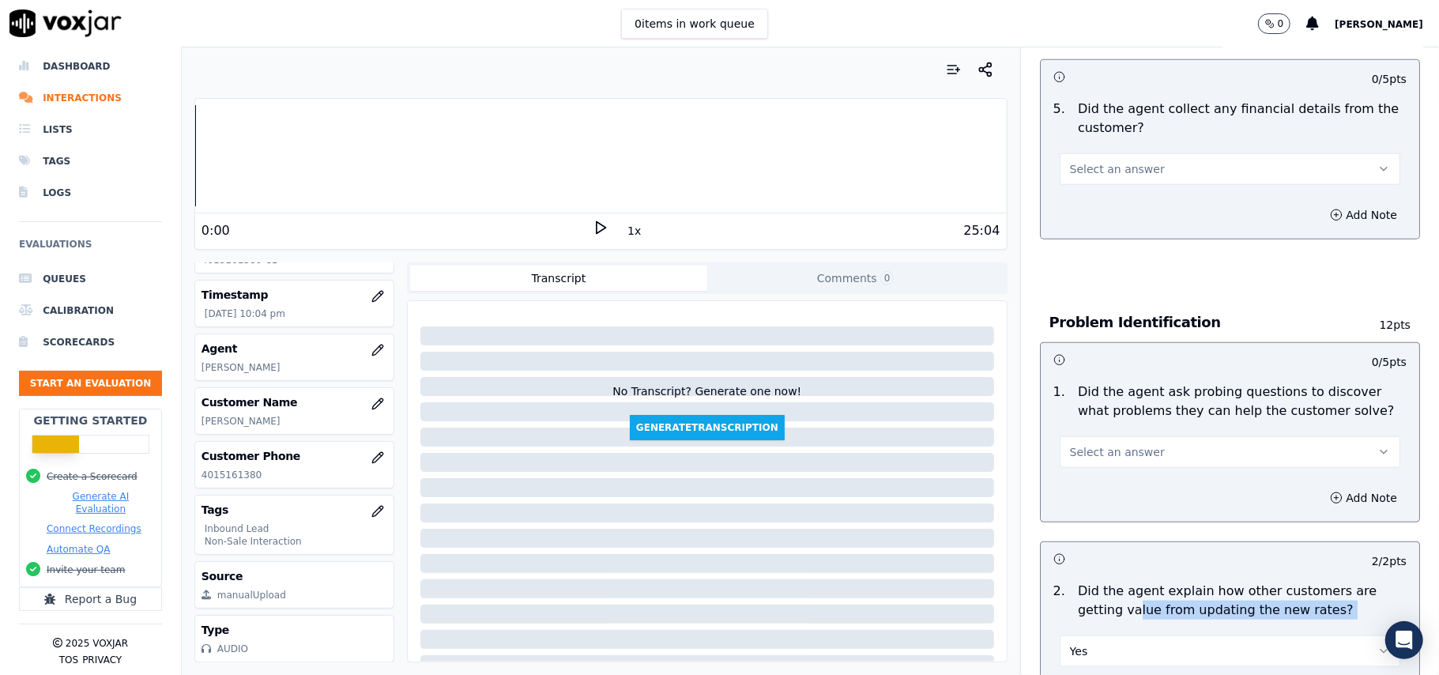
click at [1124, 444] on span "Select an answer" at bounding box center [1117, 452] width 95 height 16
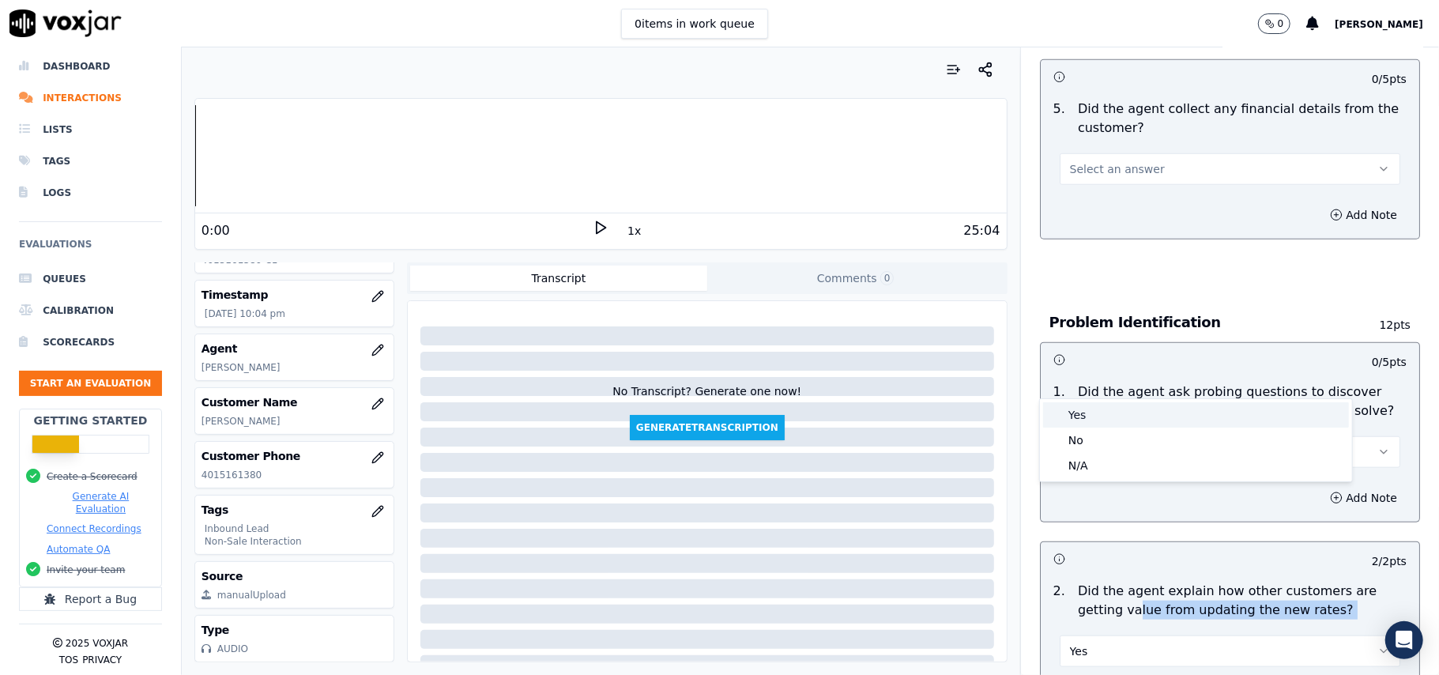
click at [1103, 415] on div "Yes" at bounding box center [1196, 414] width 306 height 25
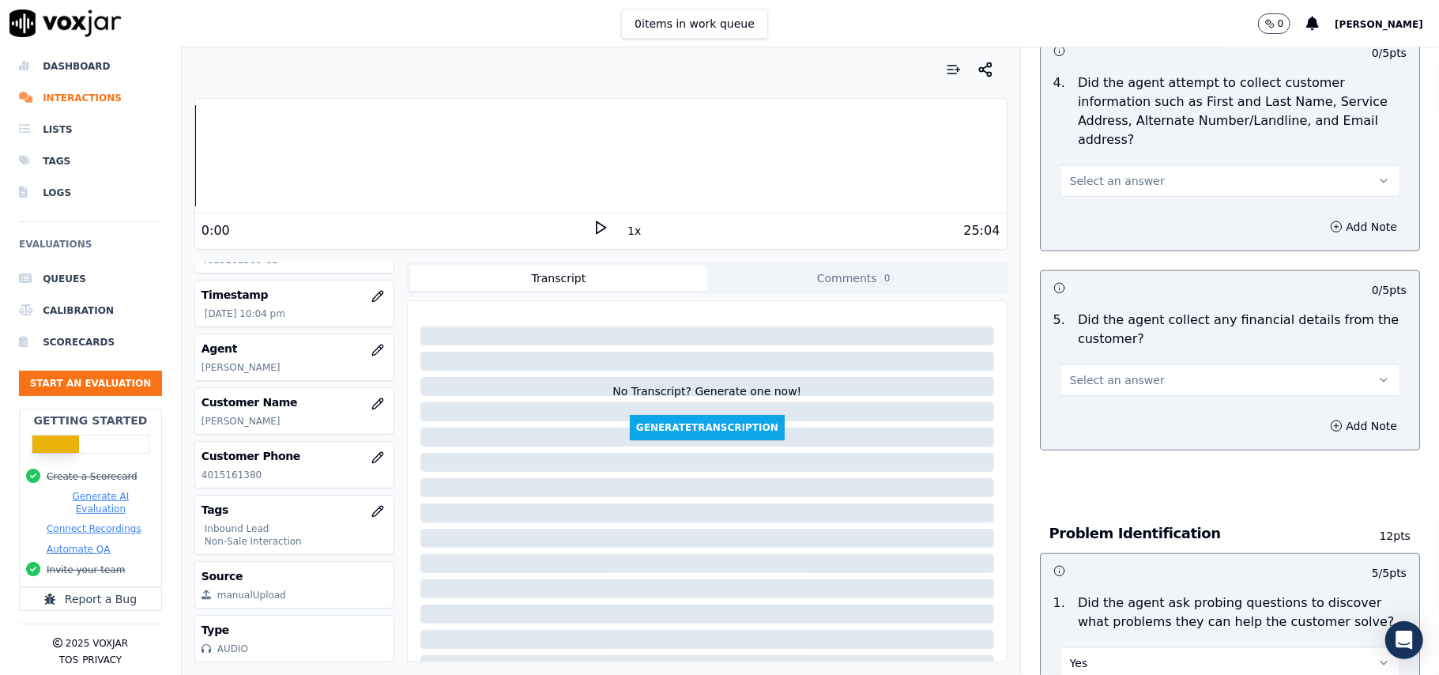
click at [1100, 372] on span "Select an answer" at bounding box center [1117, 380] width 95 height 16
click at [1103, 382] on div "N/A" at bounding box center [1196, 392] width 306 height 25
click at [1097, 364] on button "N/A" at bounding box center [1230, 380] width 341 height 32
click at [1097, 365] on div "No" at bounding box center [1196, 367] width 306 height 25
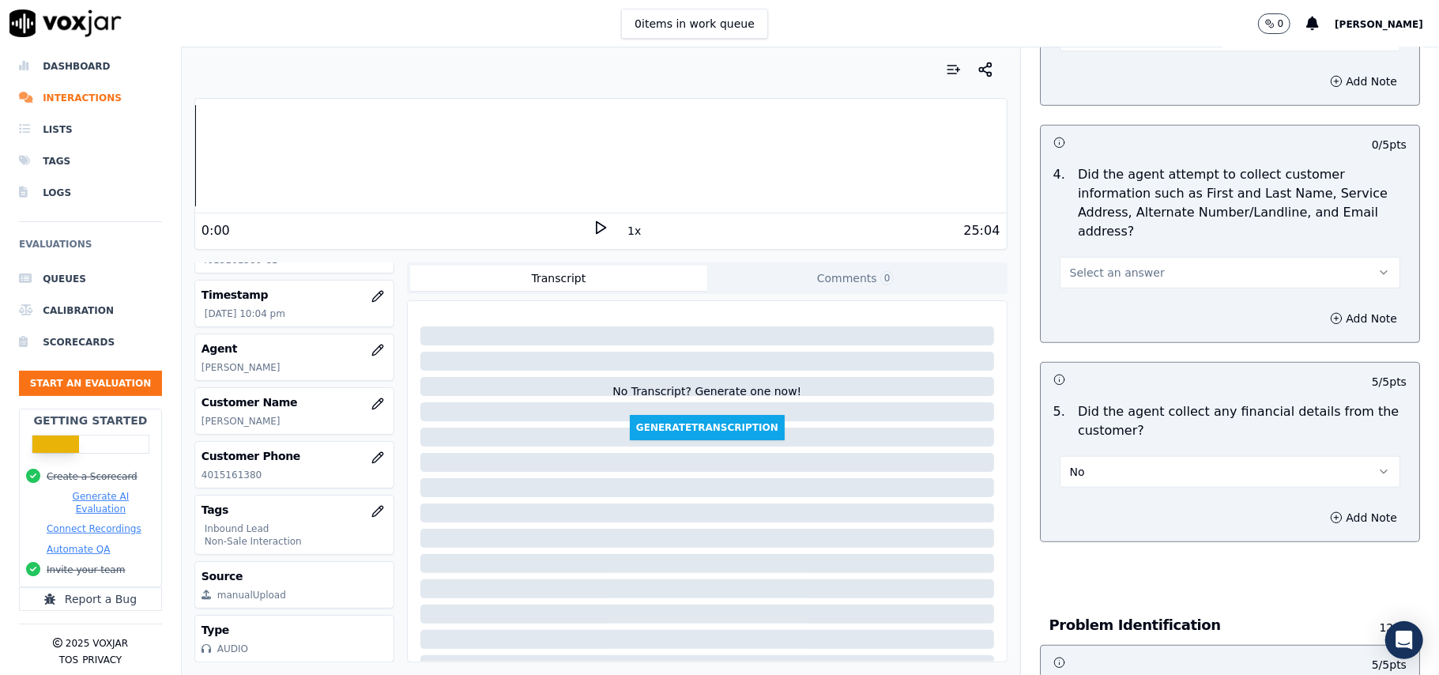
scroll to position [525, 0]
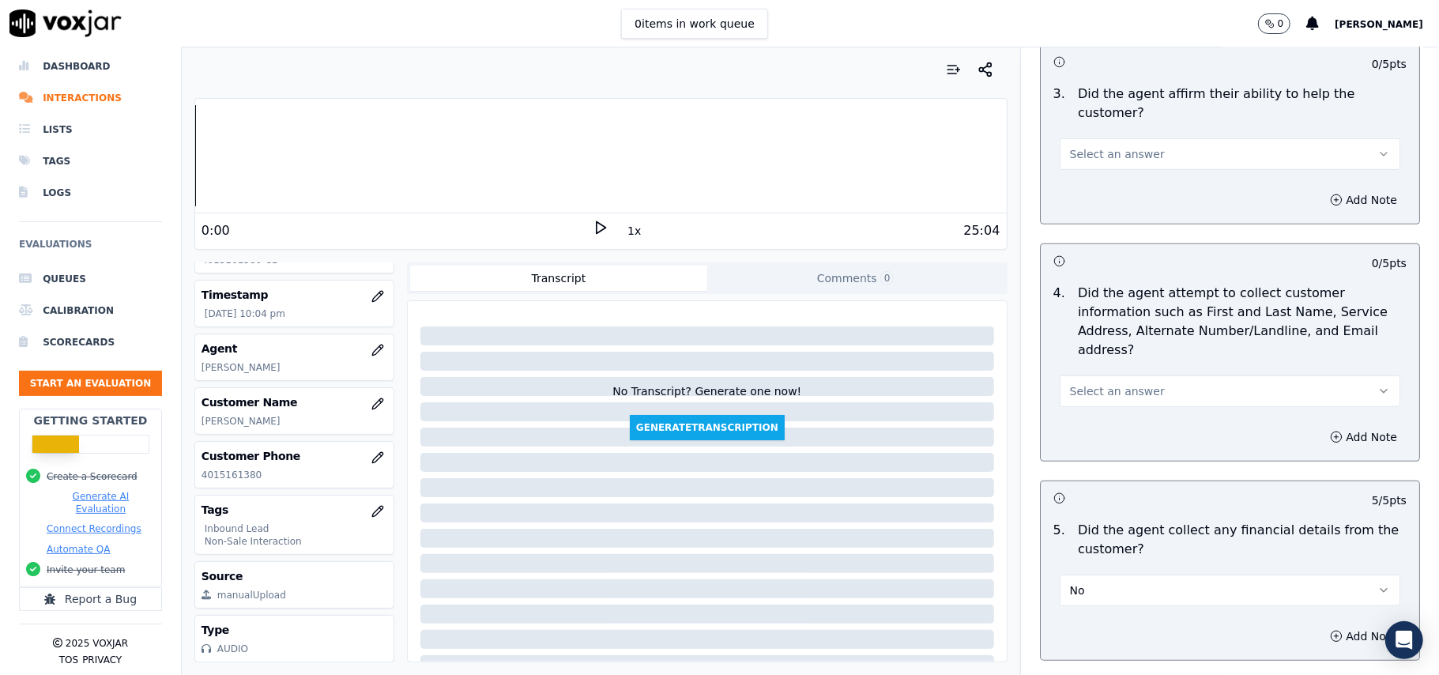
click at [1107, 375] on button "Select an answer" at bounding box center [1230, 391] width 341 height 32
click at [1105, 345] on div "Yes" at bounding box center [1196, 353] width 306 height 25
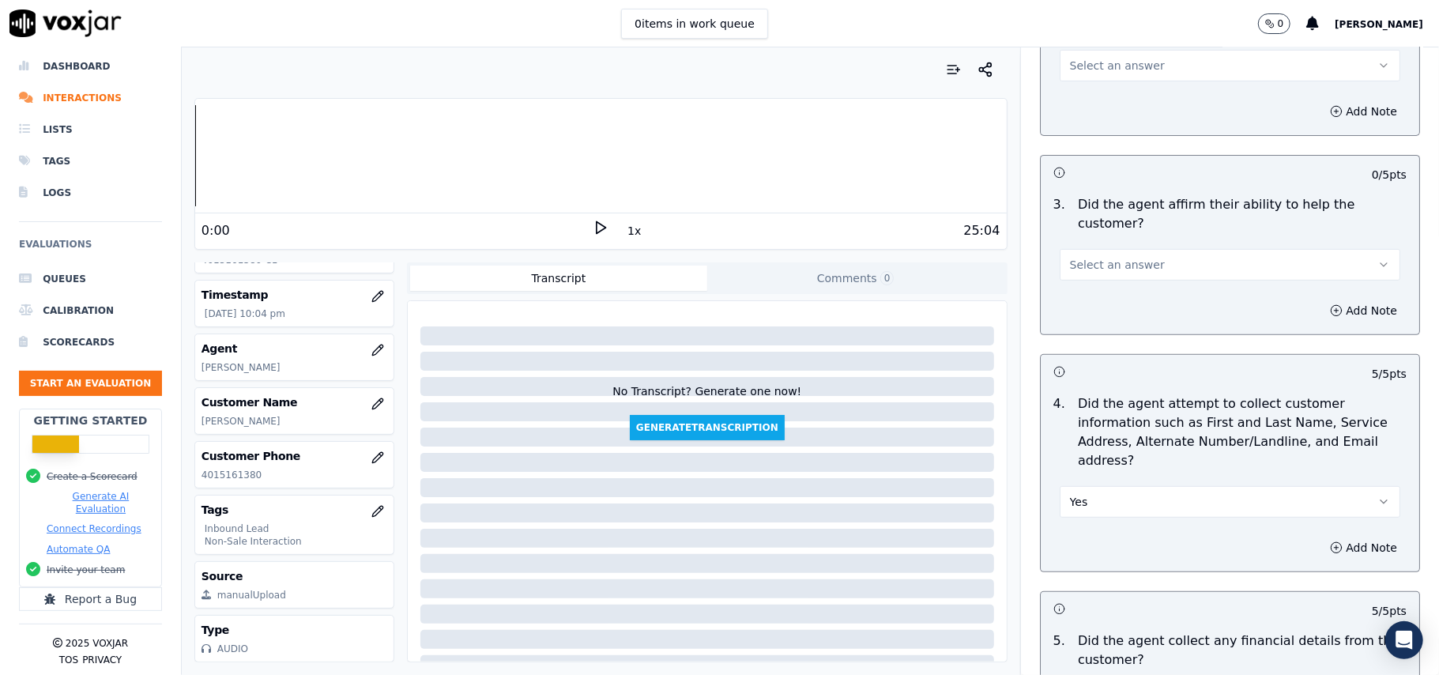
scroll to position [209, 0]
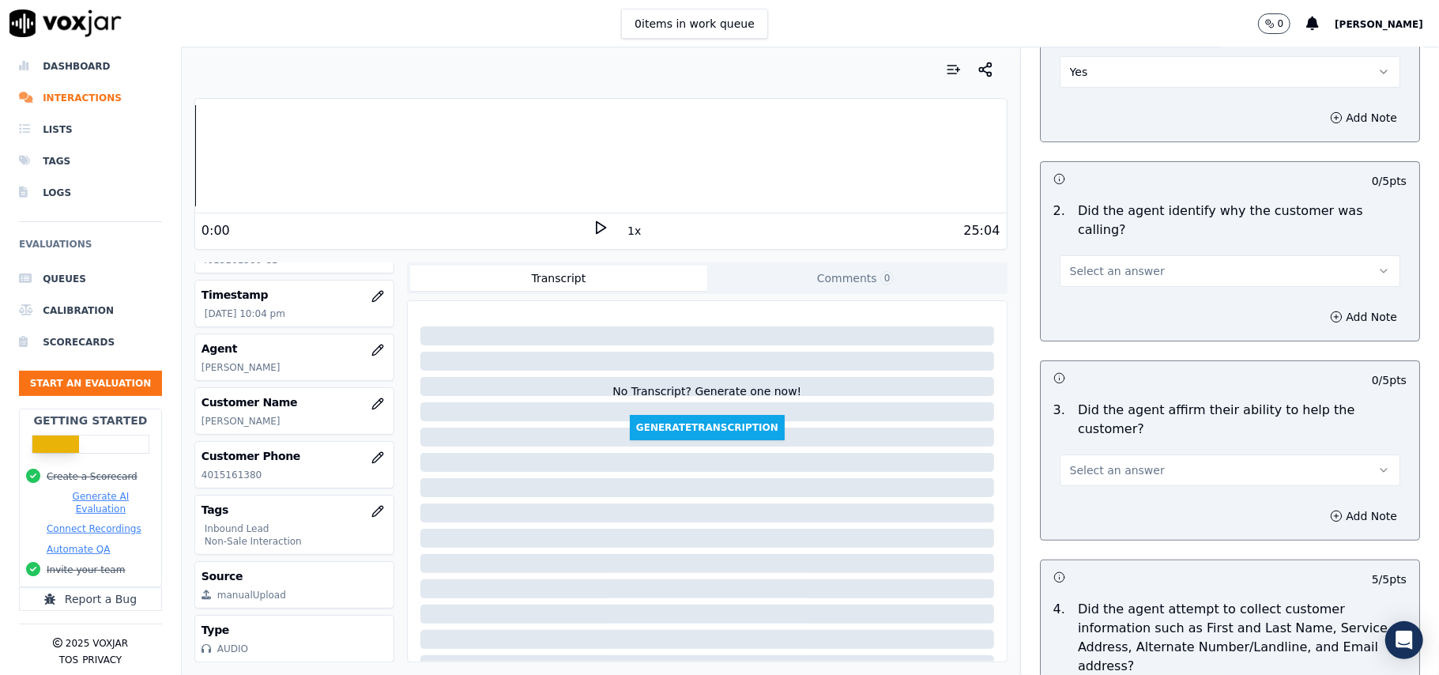
click at [1078, 462] on span "Select an answer" at bounding box center [1117, 470] width 95 height 16
click at [1079, 446] on div "Yes" at bounding box center [1196, 450] width 306 height 25
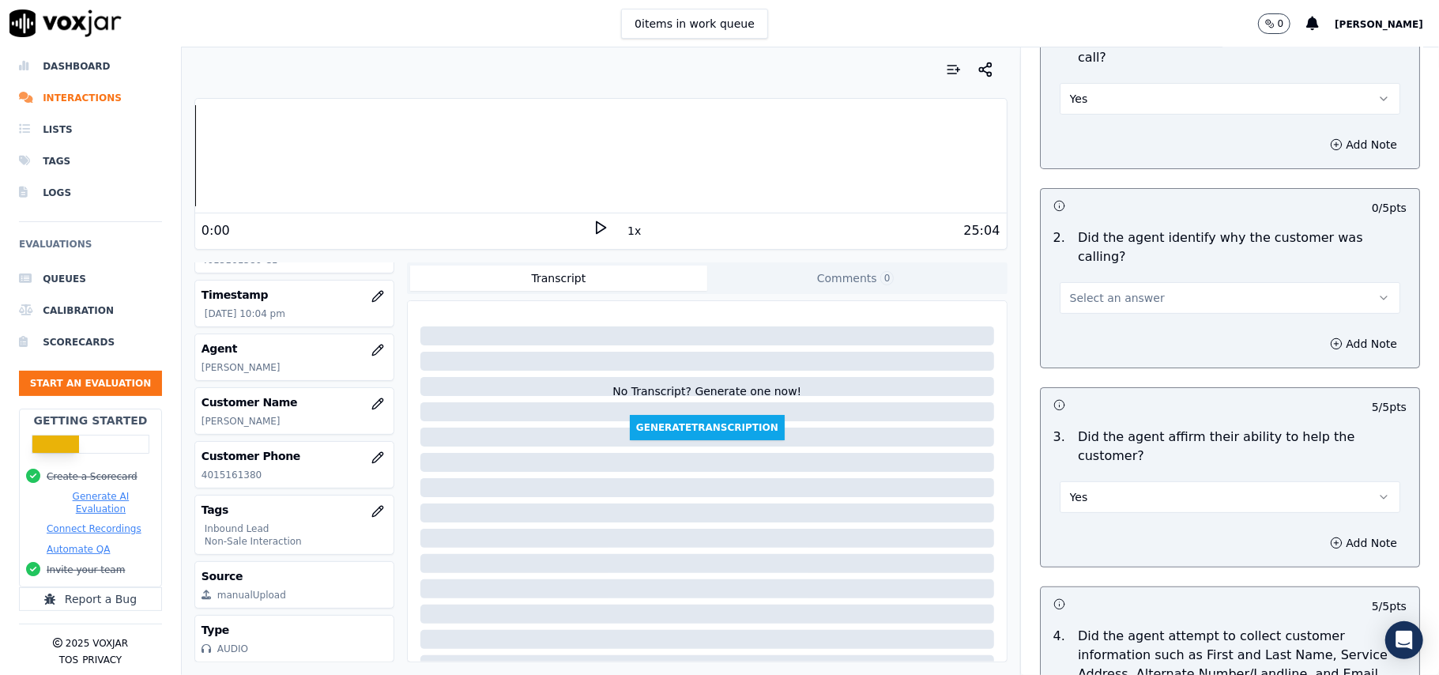
scroll to position [103, 0]
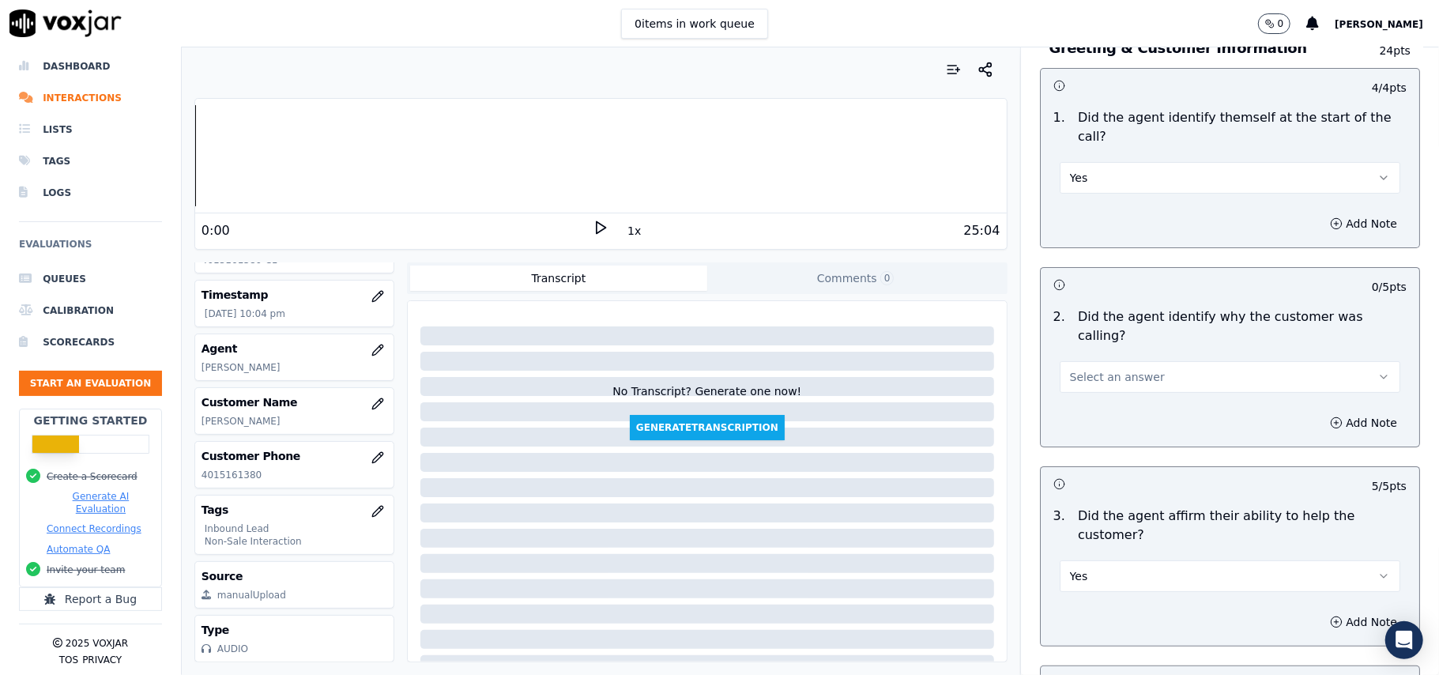
click at [1087, 369] on span "Select an answer" at bounding box center [1117, 377] width 95 height 16
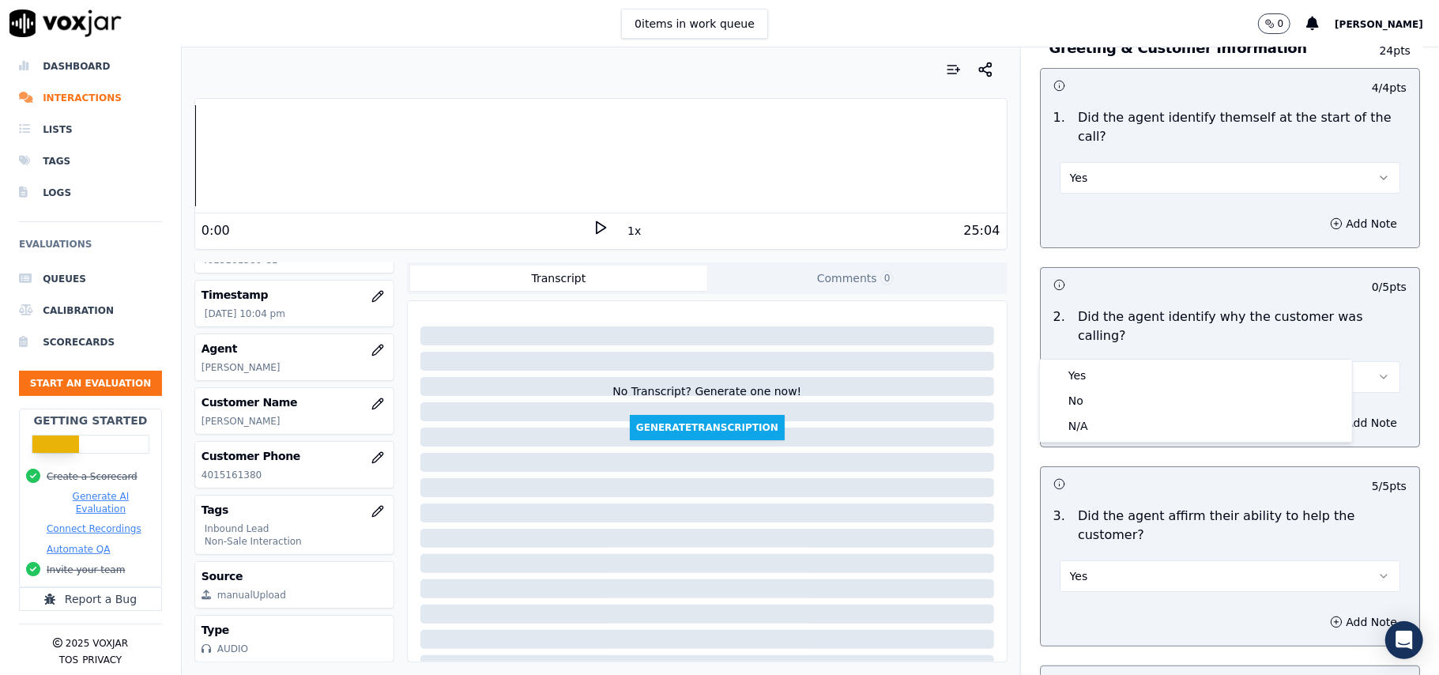
click at [1085, 378] on div "Yes" at bounding box center [1196, 375] width 306 height 25
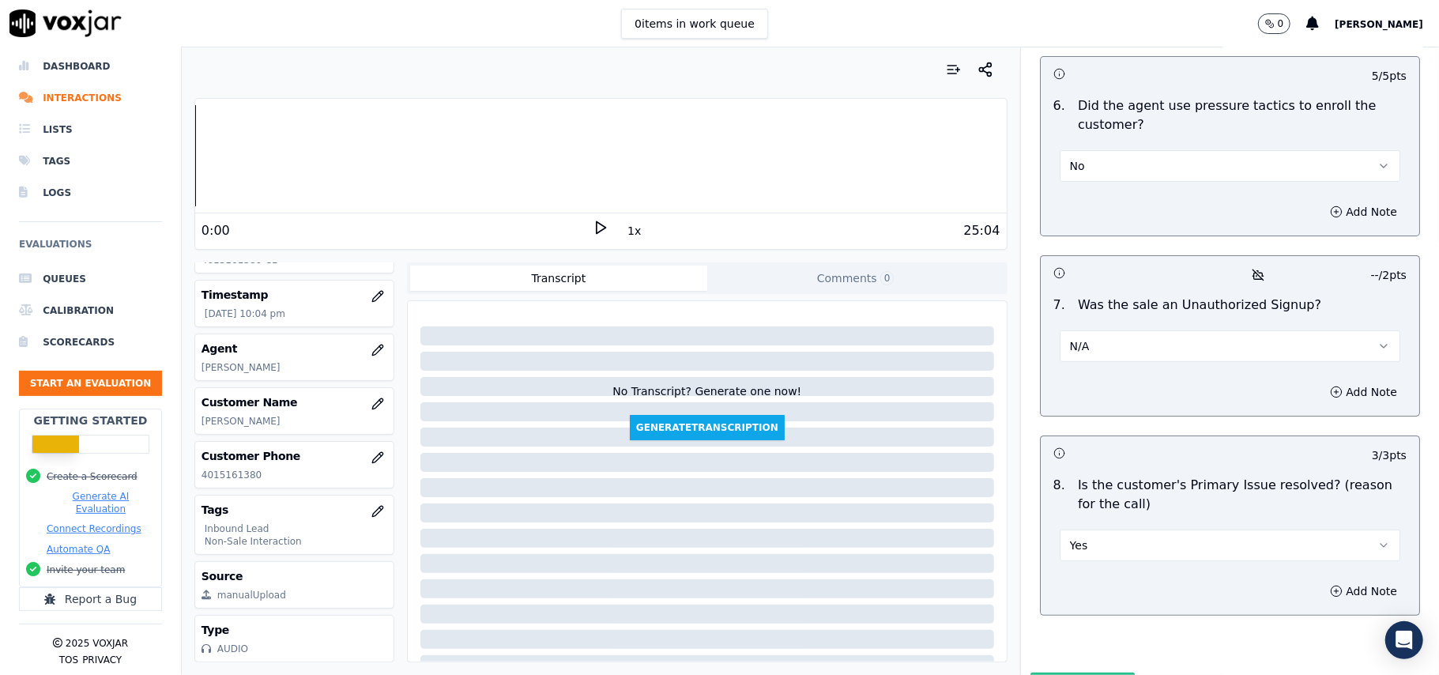
click at [1049, 672] on button "Submit Scores" at bounding box center [1082, 686] width 105 height 28
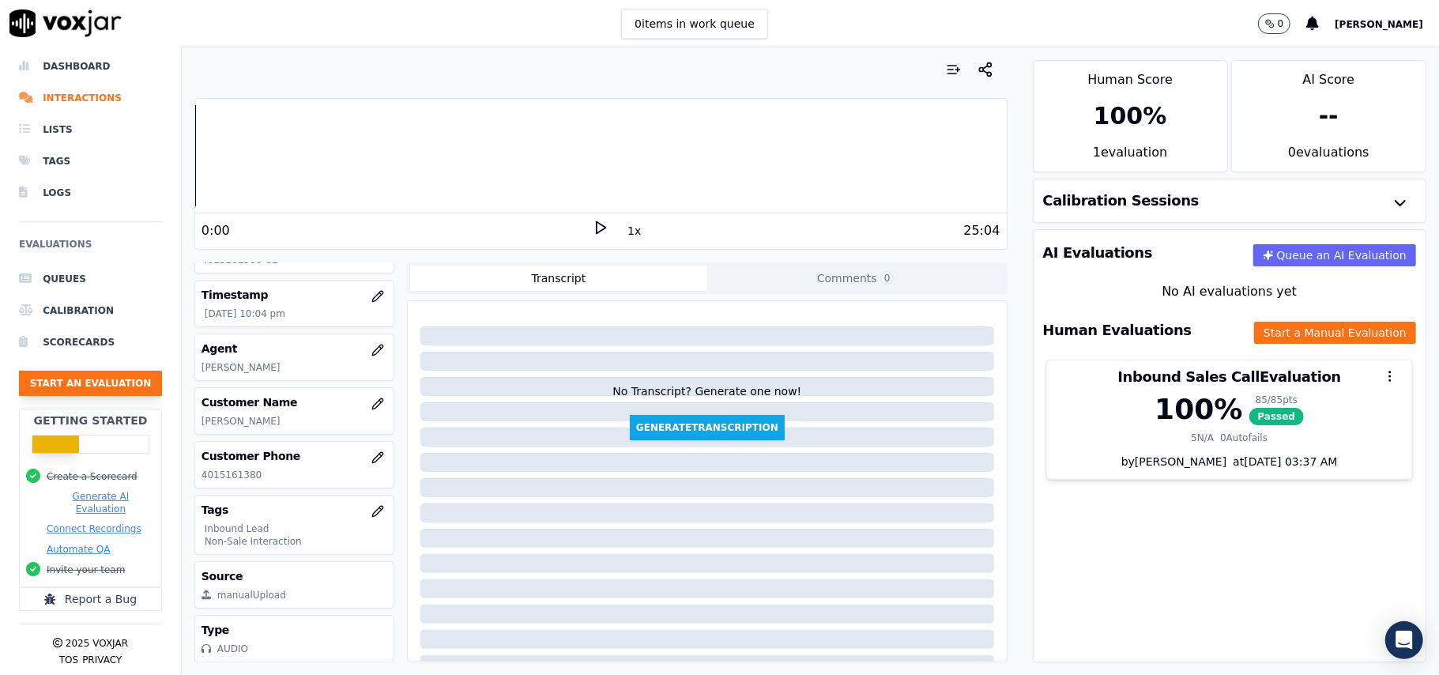
click at [93, 371] on button "Start an Evaluation" at bounding box center [90, 383] width 143 height 25
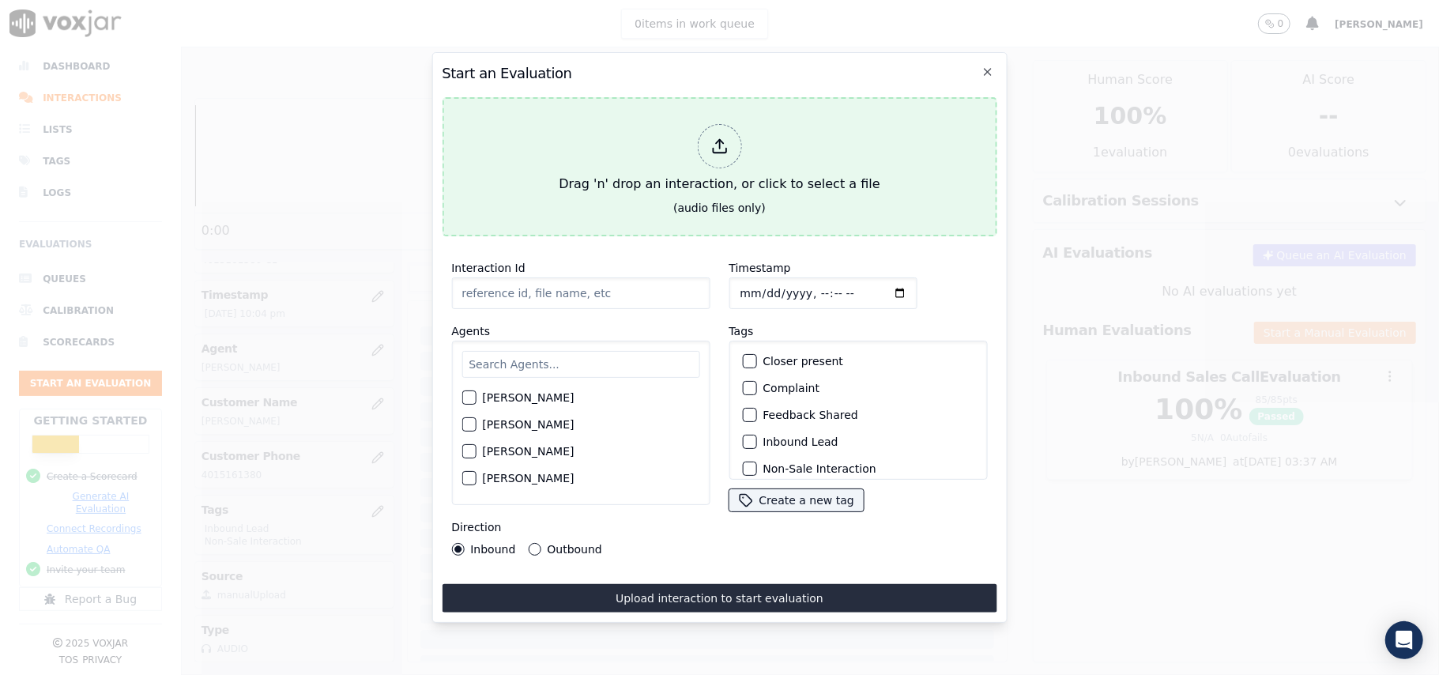
click at [714, 142] on icon at bounding box center [718, 145] width 17 height 17
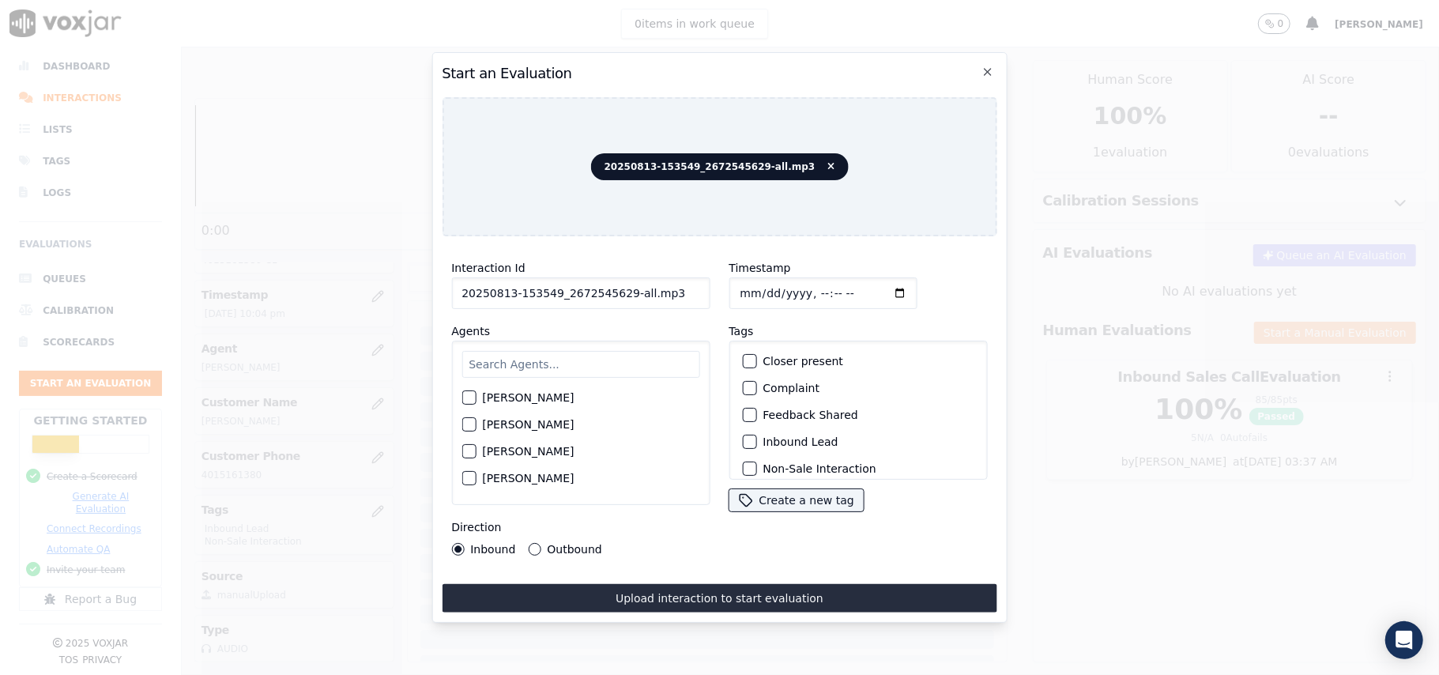
drag, startPoint x: 658, startPoint y: 288, endPoint x: 619, endPoint y: 286, distance: 38.7
click at [619, 286] on input "20250813-153549_2672545629-all.mp3" at bounding box center [580, 293] width 258 height 32
type input "20250813-153549_2672545629-C1"
click at [762, 281] on input "Timestamp" at bounding box center [822, 293] width 188 height 32
click at [757, 284] on input "Timestamp" at bounding box center [822, 293] width 188 height 32
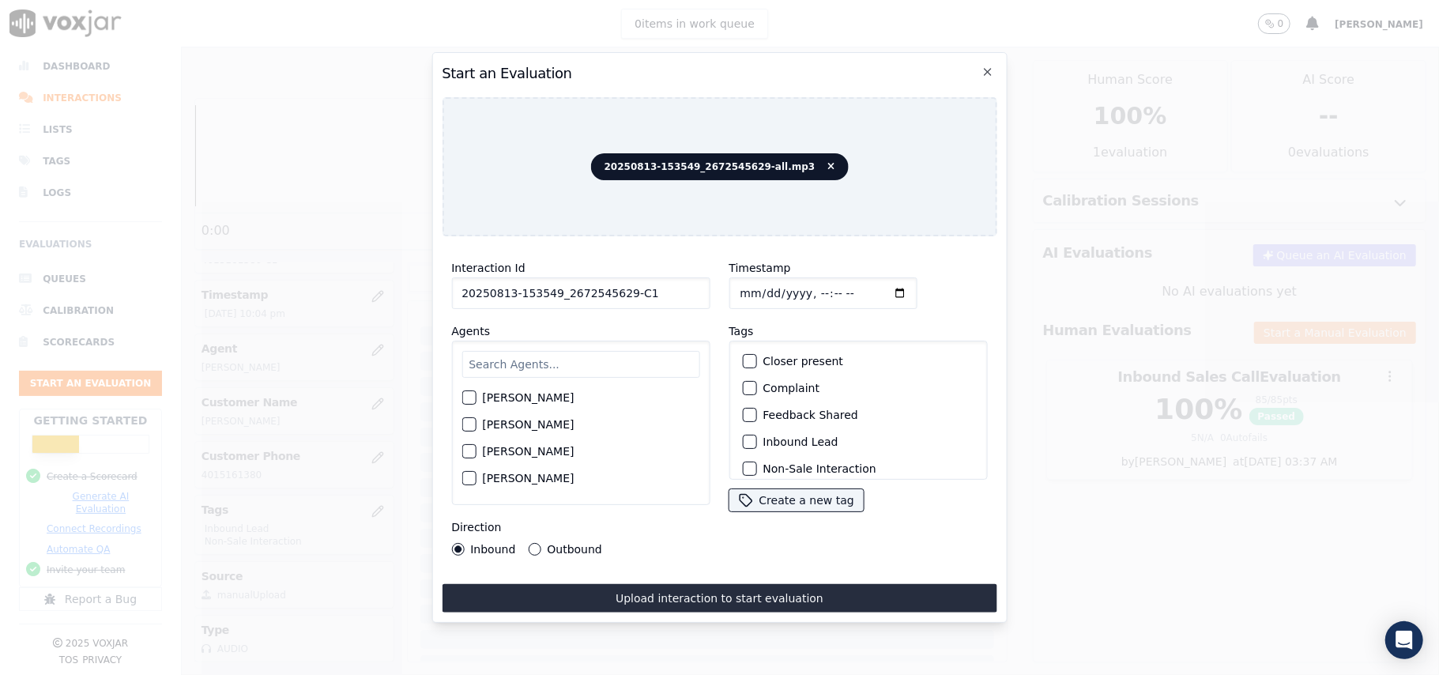
type input "[DATE]T22:18"
click at [626, 355] on input "text" at bounding box center [580, 364] width 238 height 27
paste input "[PERSON_NAME]"
type input "[PERSON_NAME]"
click at [466, 395] on button "[PERSON_NAME]" at bounding box center [468, 402] width 14 height 14
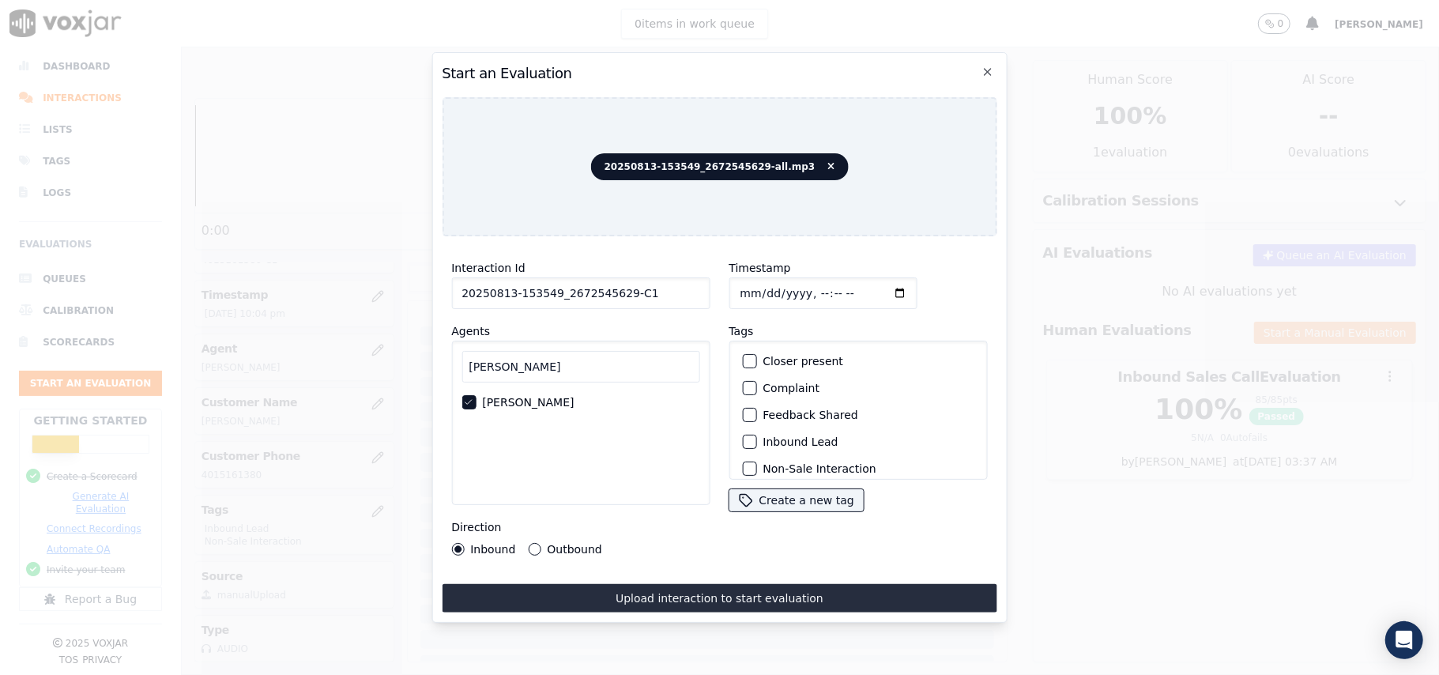
scroll to position [105, 0]
click at [743, 386] on div "button" at bounding box center [748, 390] width 11 height 11
click at [744, 364] on button "Non-Sale Interaction" at bounding box center [749, 363] width 14 height 14
click at [529, 543] on button "Outbound" at bounding box center [534, 549] width 13 height 13
click at [743, 386] on icon "button" at bounding box center [747, 390] width 9 height 9
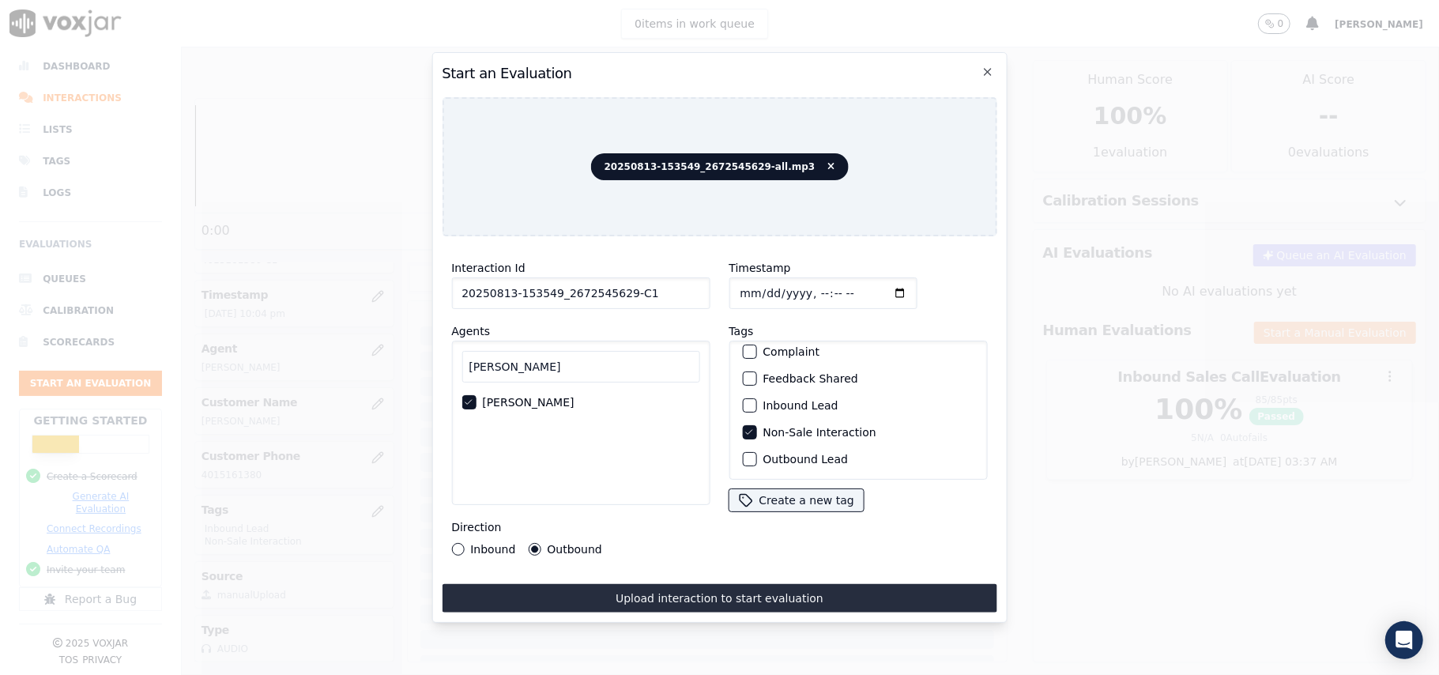
scroll to position [0, 0]
click at [743, 436] on div "button" at bounding box center [748, 441] width 11 height 11
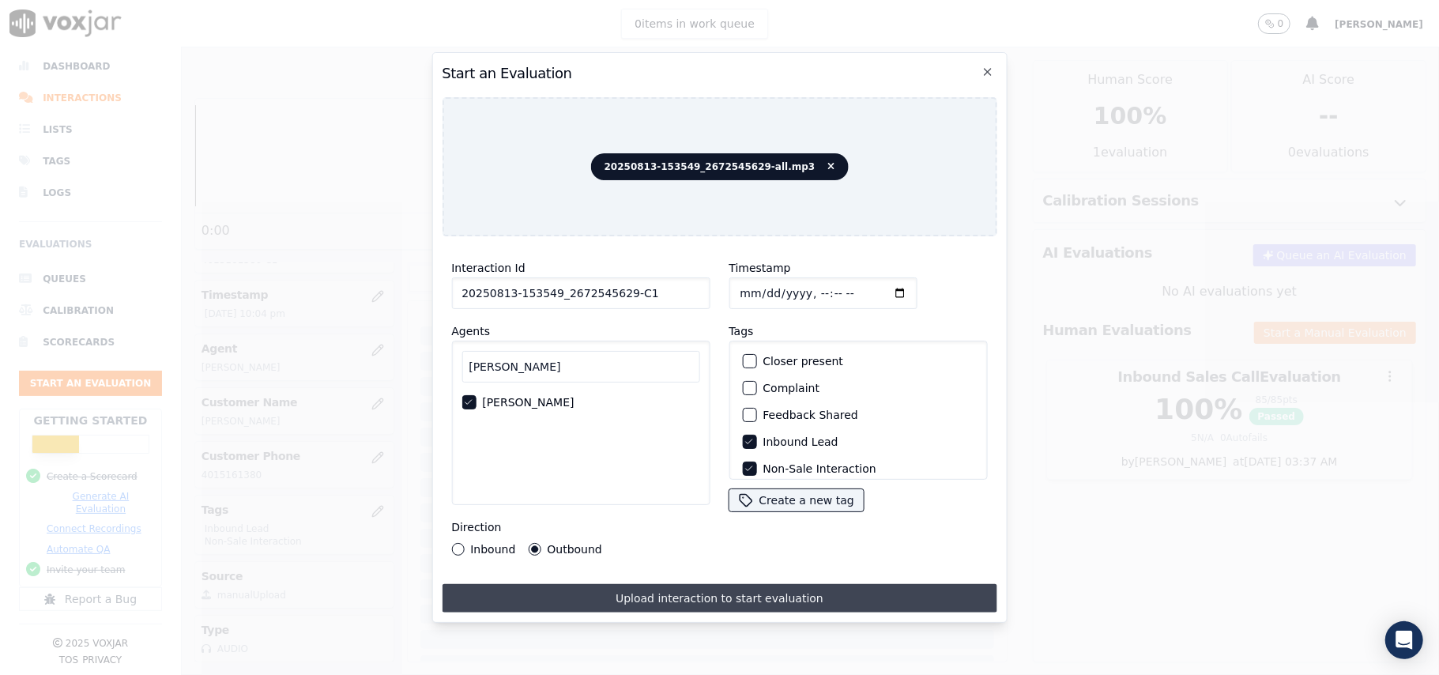
click at [728, 586] on button "Upload interaction to start evaluation" at bounding box center [719, 598] width 555 height 28
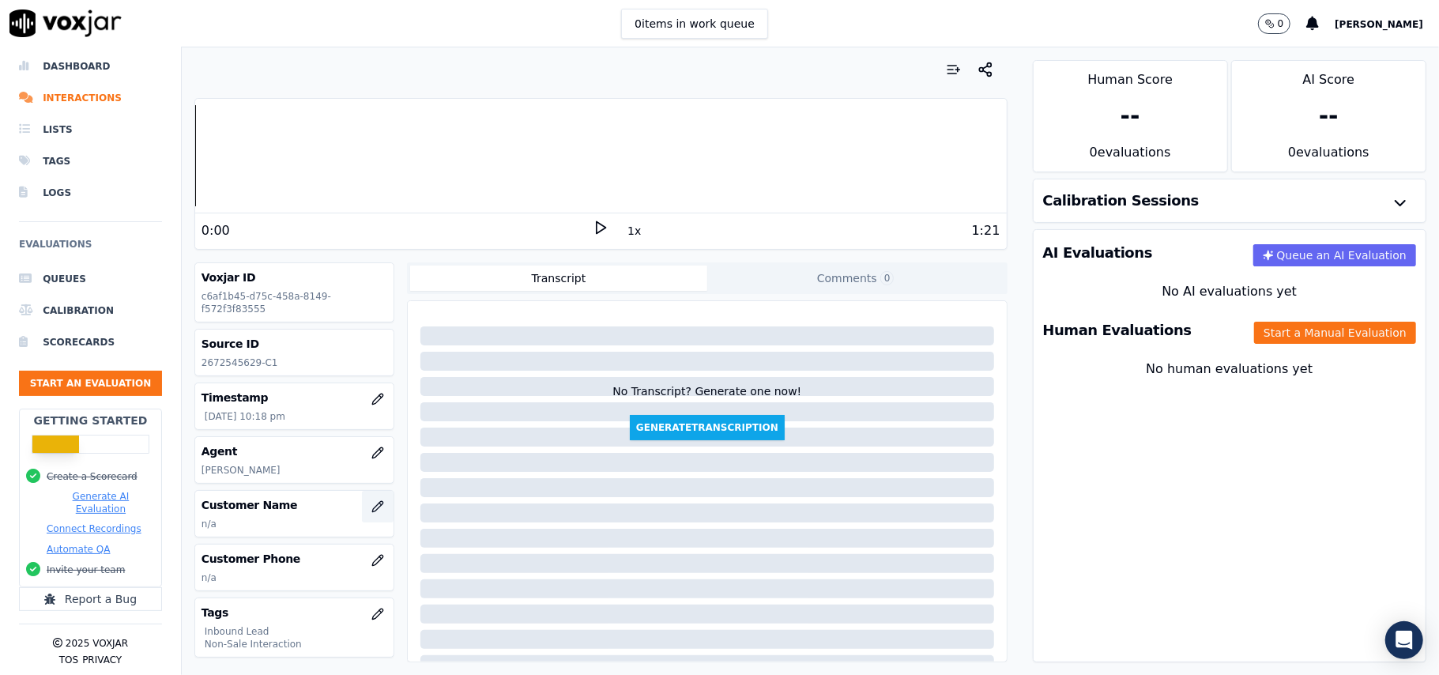
click at [371, 512] on icon "button" at bounding box center [377, 506] width 13 height 13
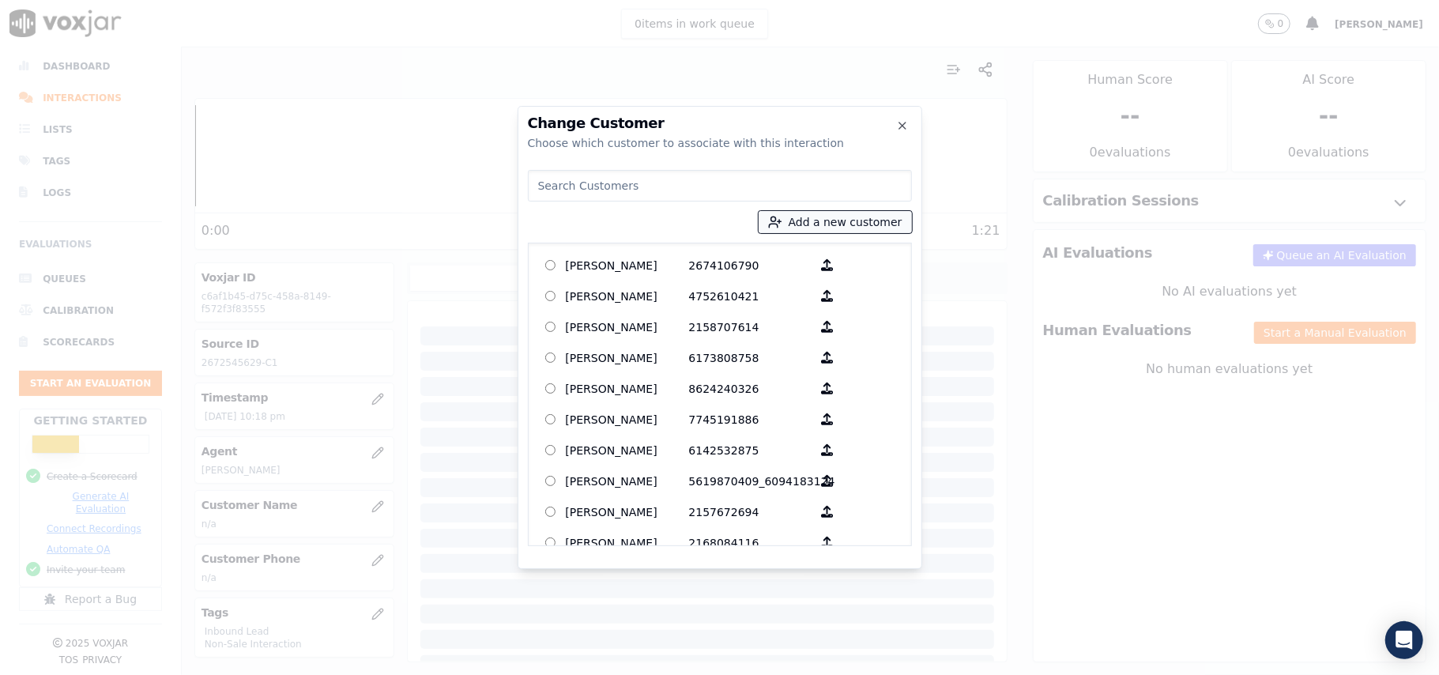
click at [839, 219] on button "Add a new customer" at bounding box center [835, 222] width 153 height 22
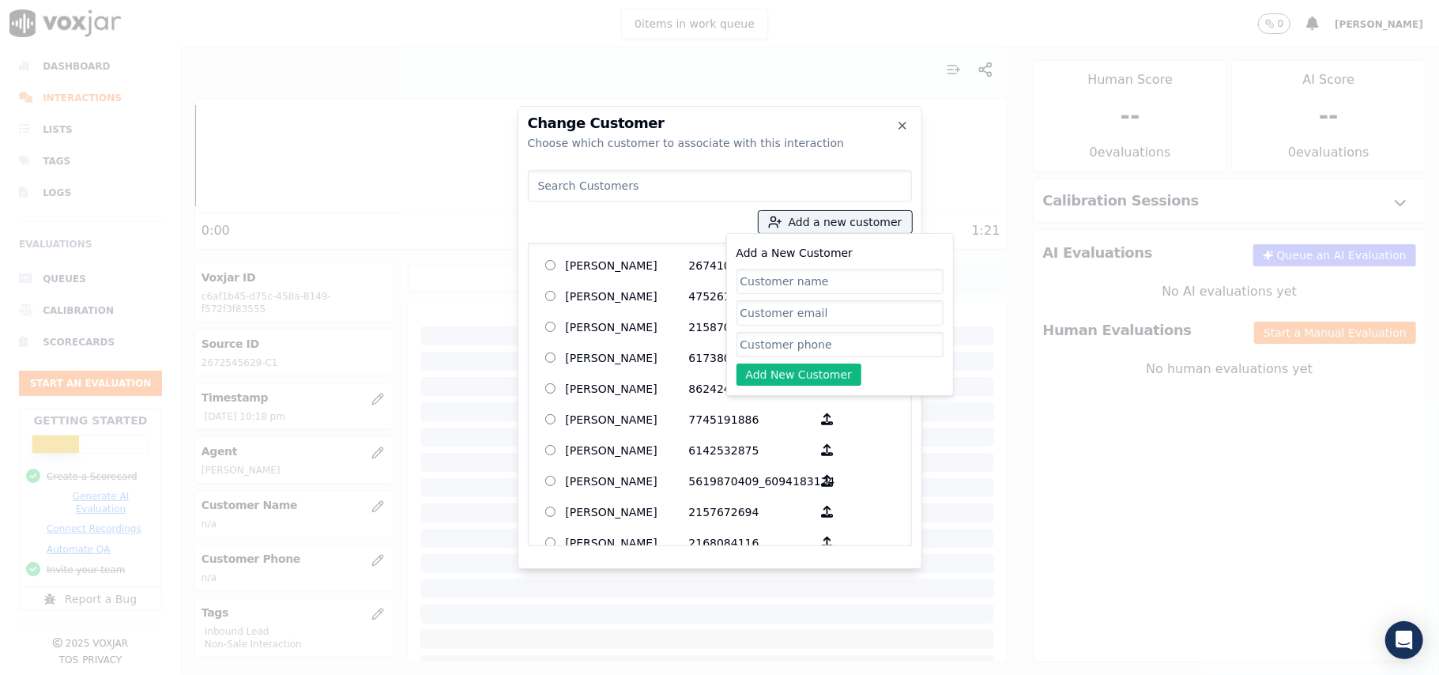
click at [561, 185] on input at bounding box center [720, 186] width 384 height 32
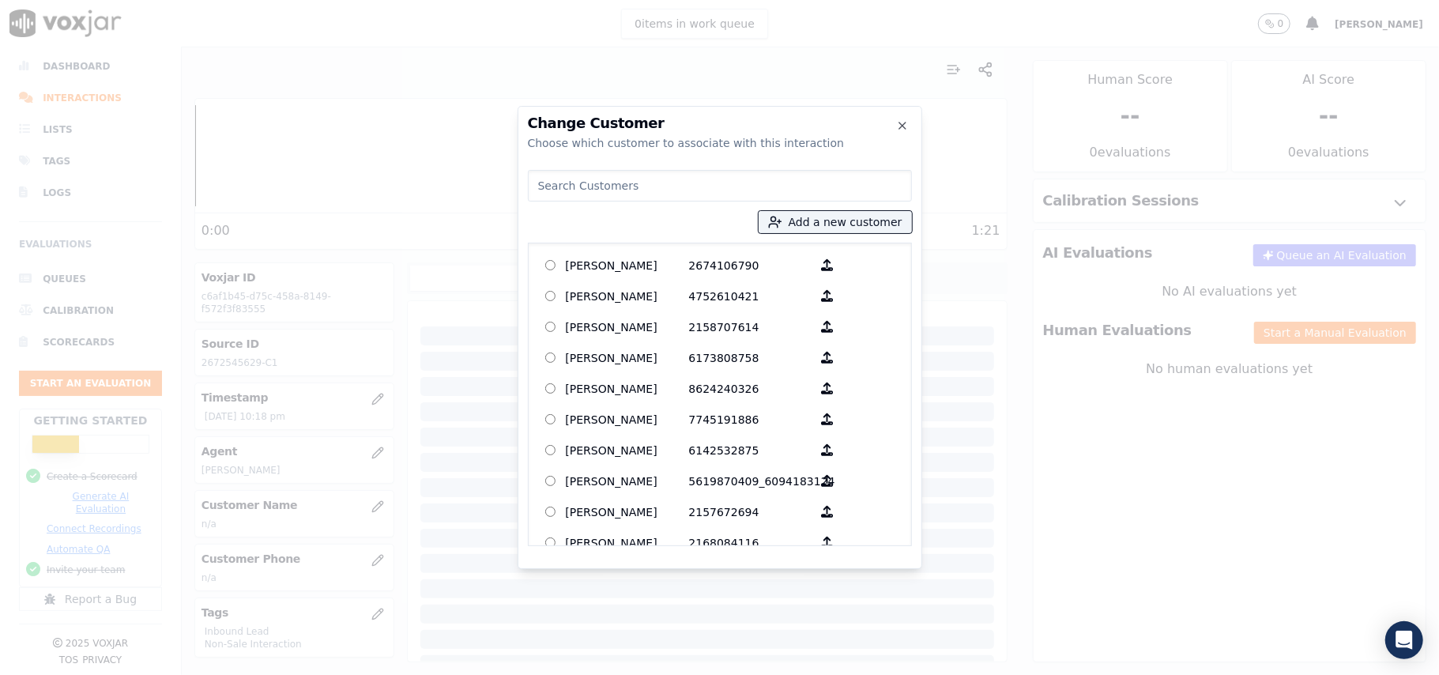
click at [561, 185] on input at bounding box center [720, 186] width 384 height 32
paste input "[PERSON_NAME]"
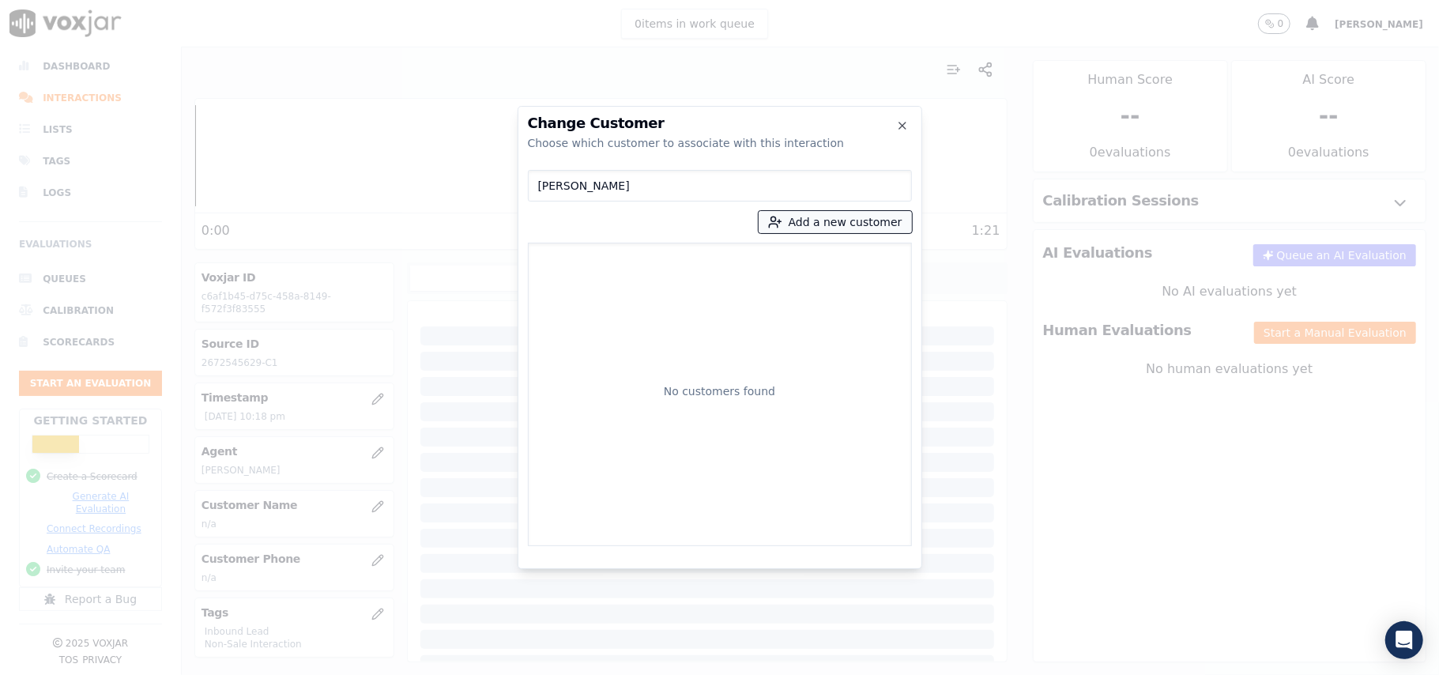
type input "[PERSON_NAME]"
click at [810, 216] on button "Add a new customer" at bounding box center [835, 222] width 153 height 22
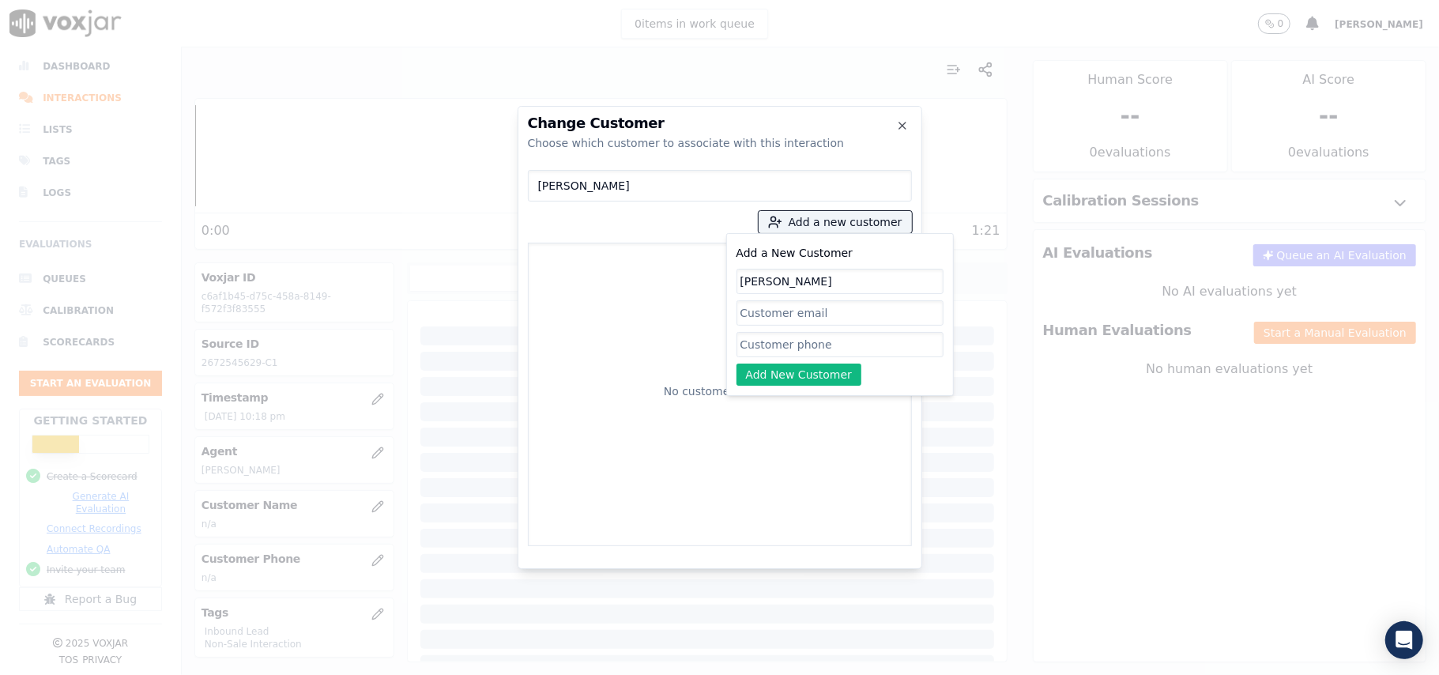
type input "[PERSON_NAME]"
click at [741, 352] on input "Add a New Customer" at bounding box center [839, 344] width 207 height 25
paste input "2672545629"
type input "2672545629"
click at [746, 370] on button "Add New Customer" at bounding box center [799, 374] width 126 height 22
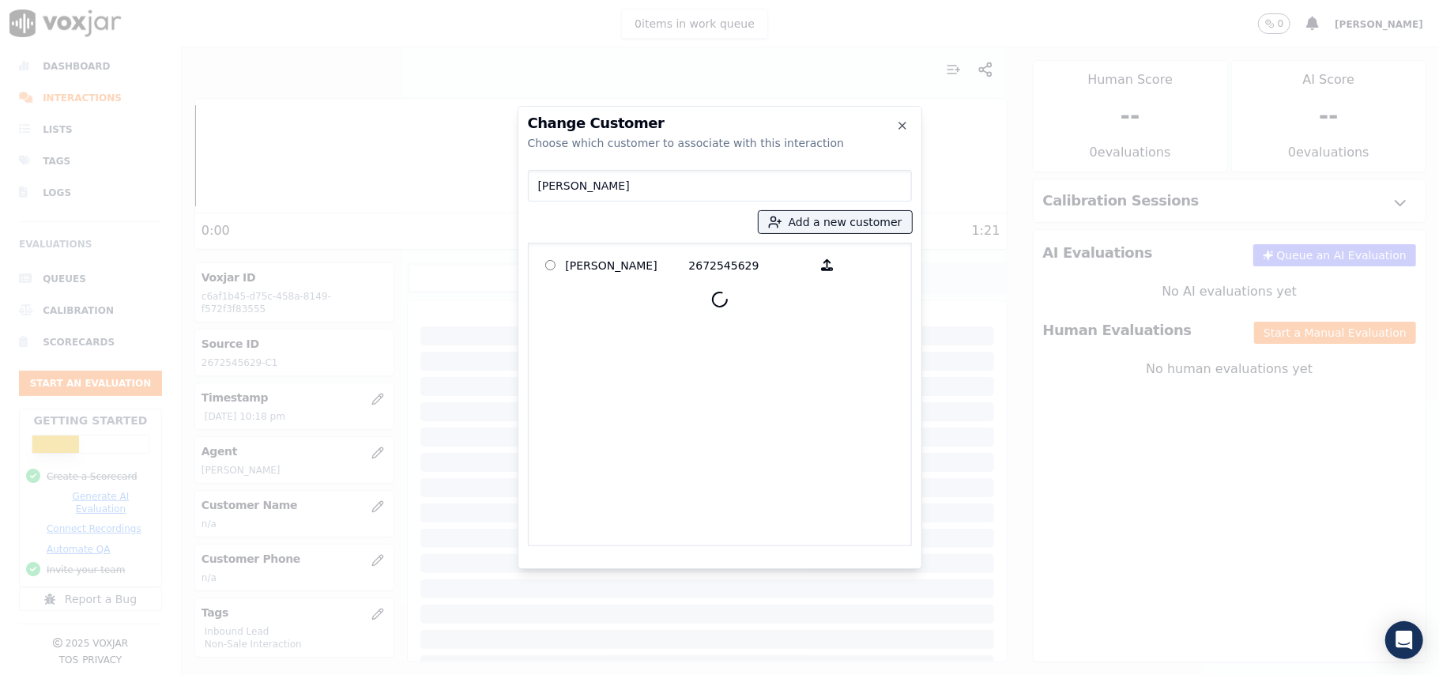
click at [674, 282] on div at bounding box center [720, 299] width 370 height 38
click at [679, 269] on p "[PERSON_NAME]" at bounding box center [627, 265] width 123 height 24
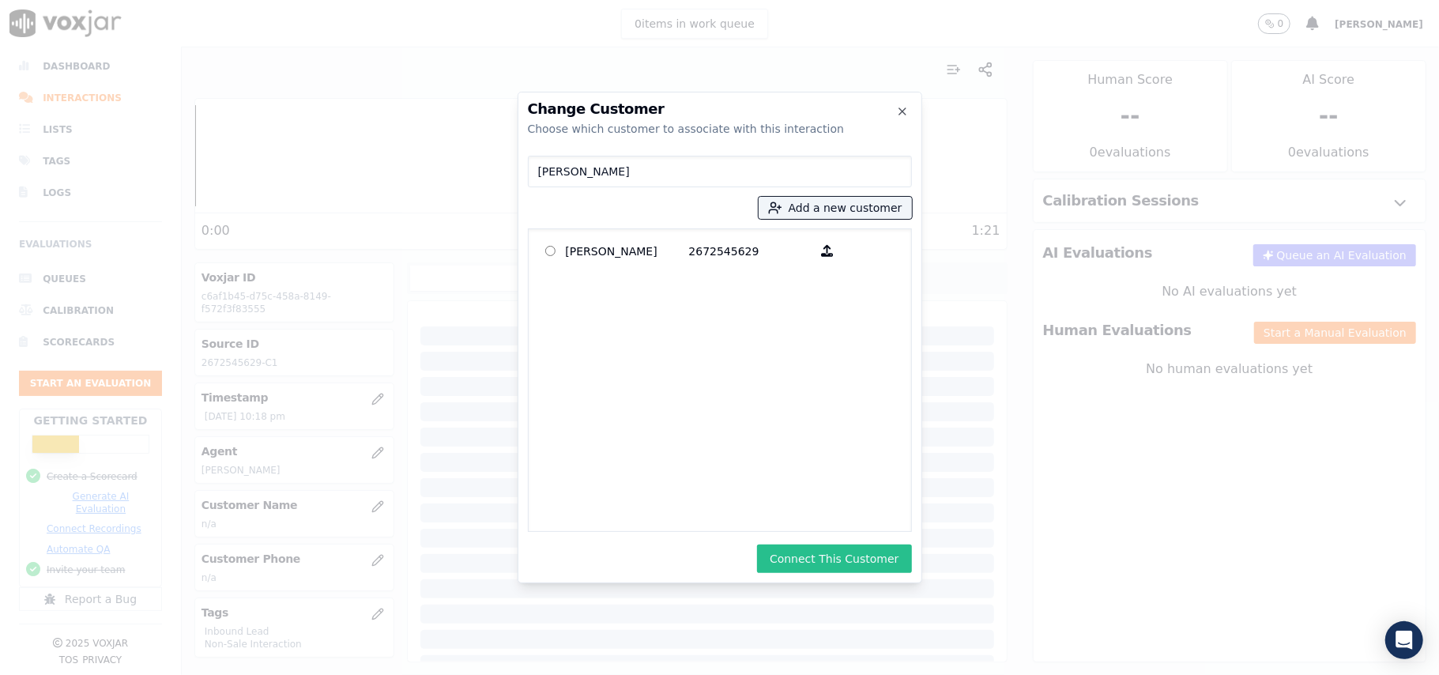
click at [841, 550] on button "Connect This Customer" at bounding box center [834, 558] width 154 height 28
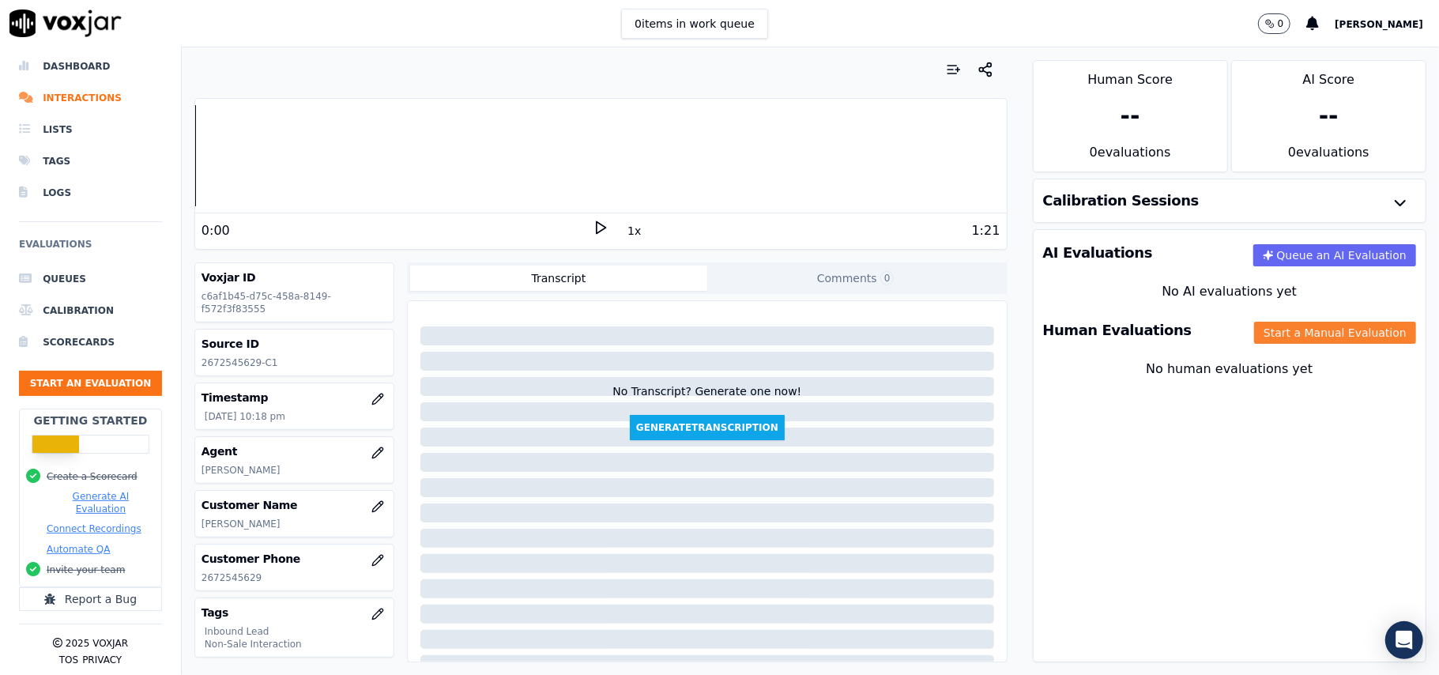
click at [1261, 332] on button "Start a Manual Evaluation" at bounding box center [1335, 333] width 162 height 22
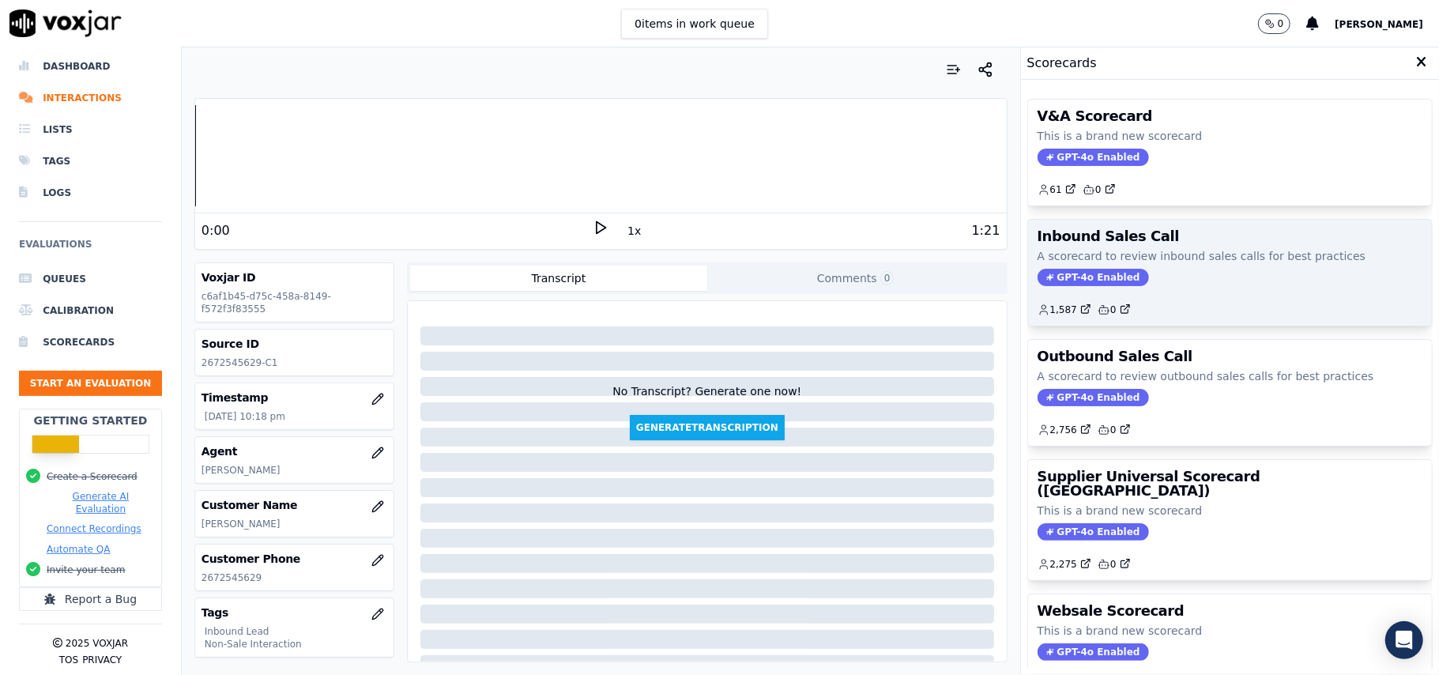
click at [1101, 281] on span "GPT-4o Enabled" at bounding box center [1092, 277] width 111 height 17
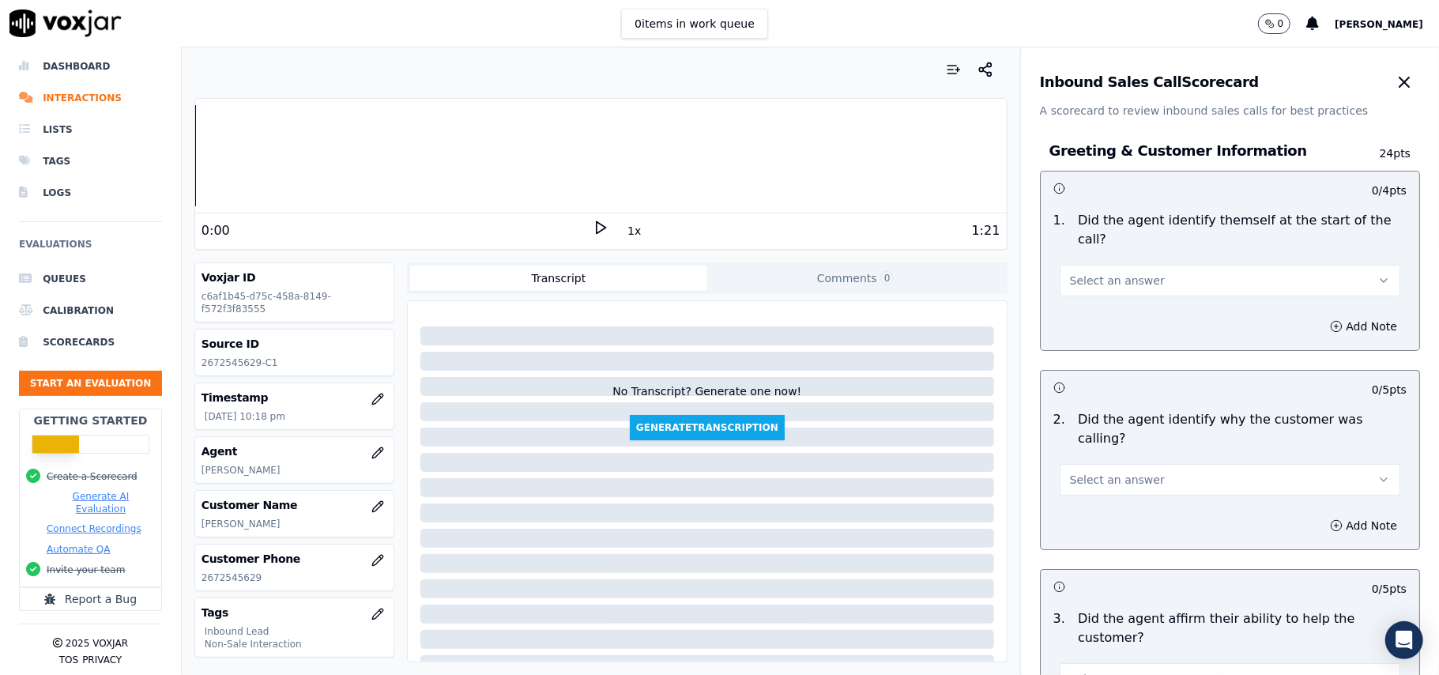
click at [1112, 273] on span "Select an answer" at bounding box center [1117, 281] width 95 height 16
click at [1109, 295] on div "Yes" at bounding box center [1196, 297] width 306 height 25
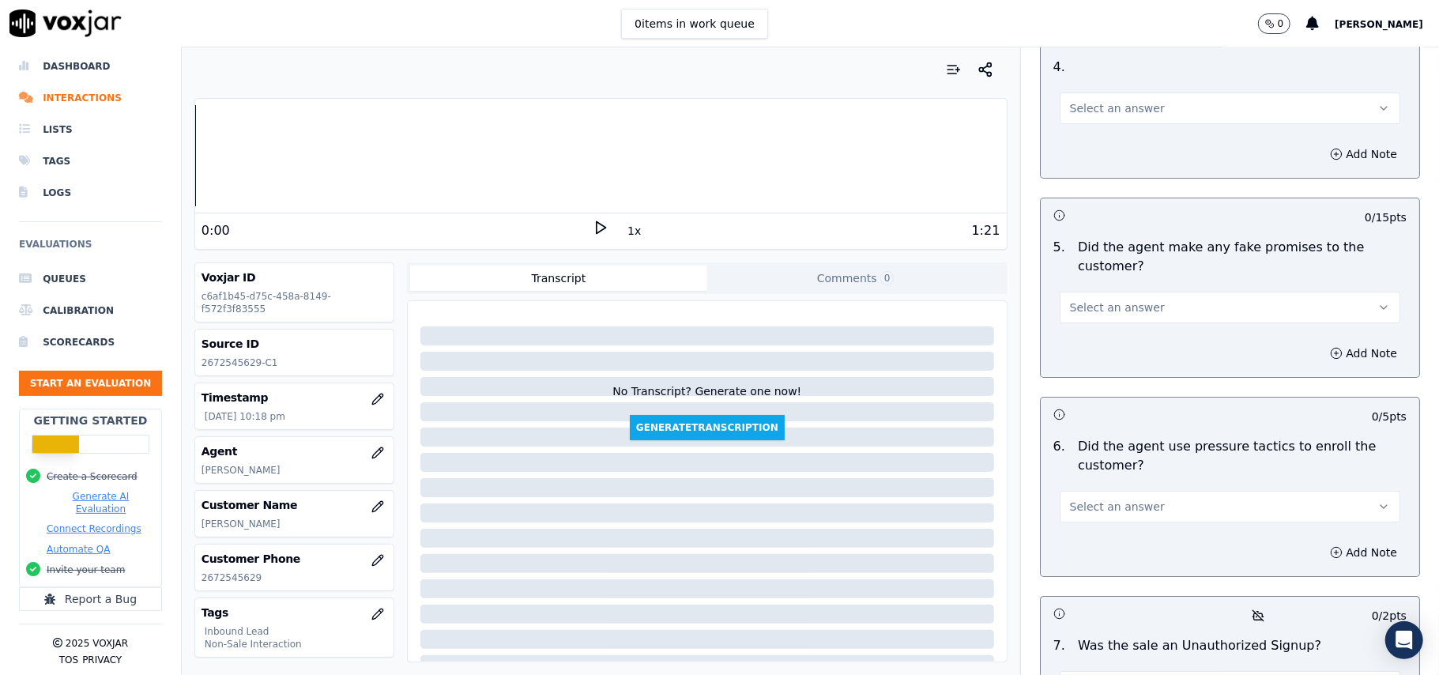
scroll to position [4422, 0]
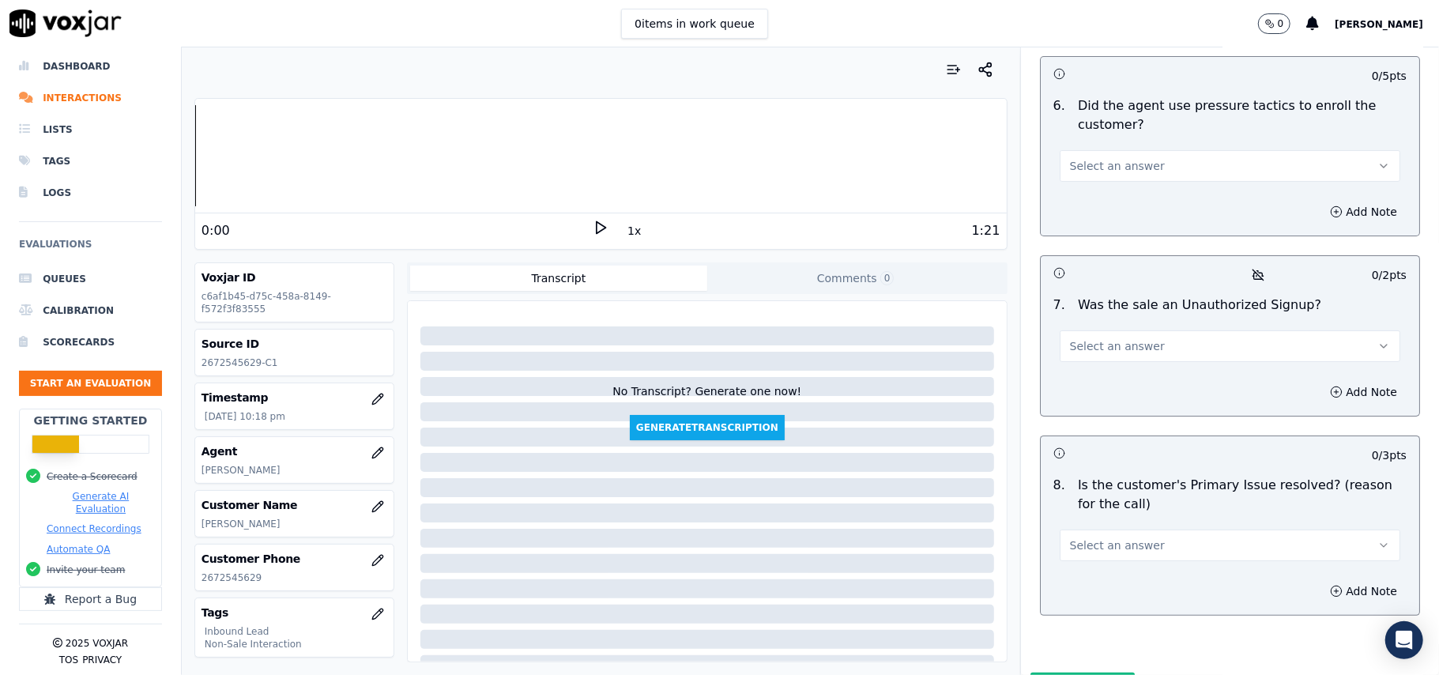
drag, startPoint x: 1090, startPoint y: 482, endPoint x: 1086, endPoint y: 504, distance: 22.6
click at [1090, 481] on div "8 . Is the customer's Primary Issue resolved? (reason for the call) Select an a…" at bounding box center [1230, 518] width 378 height 98
click at [1082, 537] on span "Select an answer" at bounding box center [1117, 545] width 95 height 16
click at [1075, 506] on div "Yes" at bounding box center [1196, 497] width 306 height 25
click at [1110, 338] on span "Select an answer" at bounding box center [1117, 346] width 95 height 16
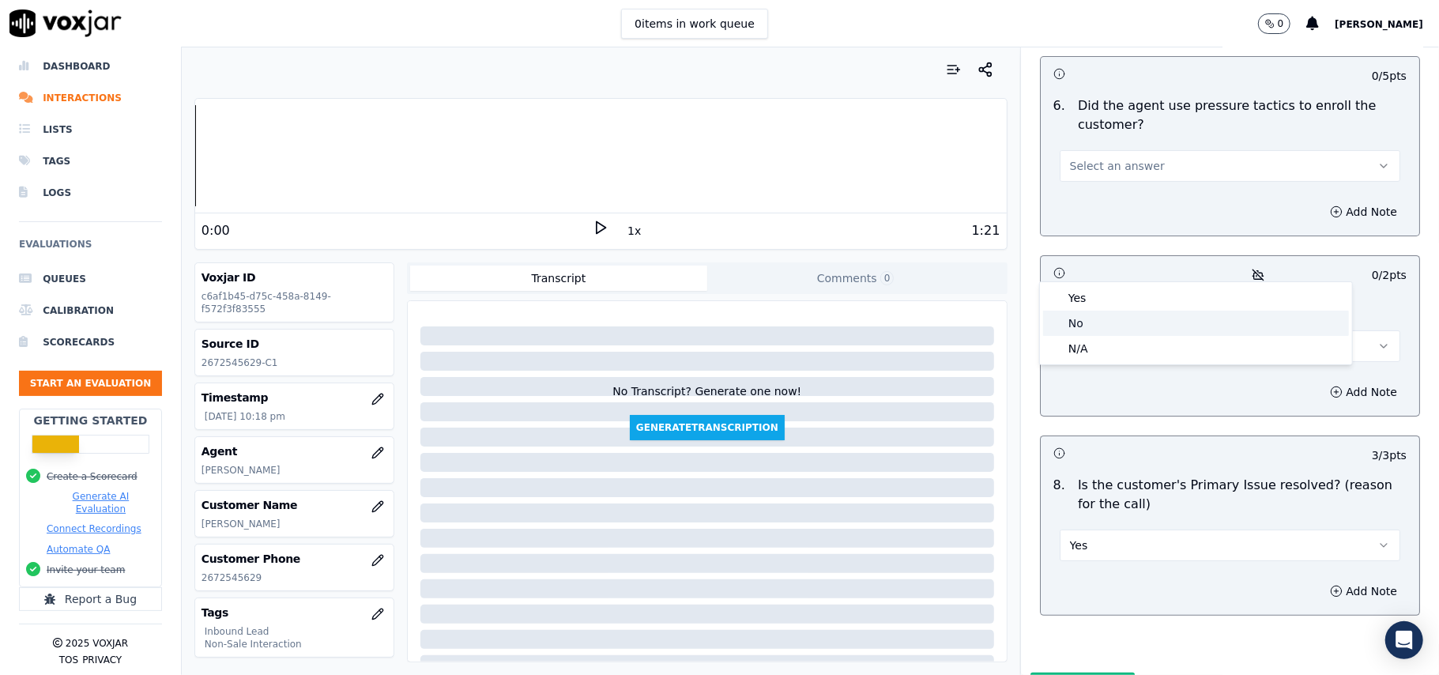
click at [1111, 341] on div "N/A" at bounding box center [1196, 348] width 306 height 25
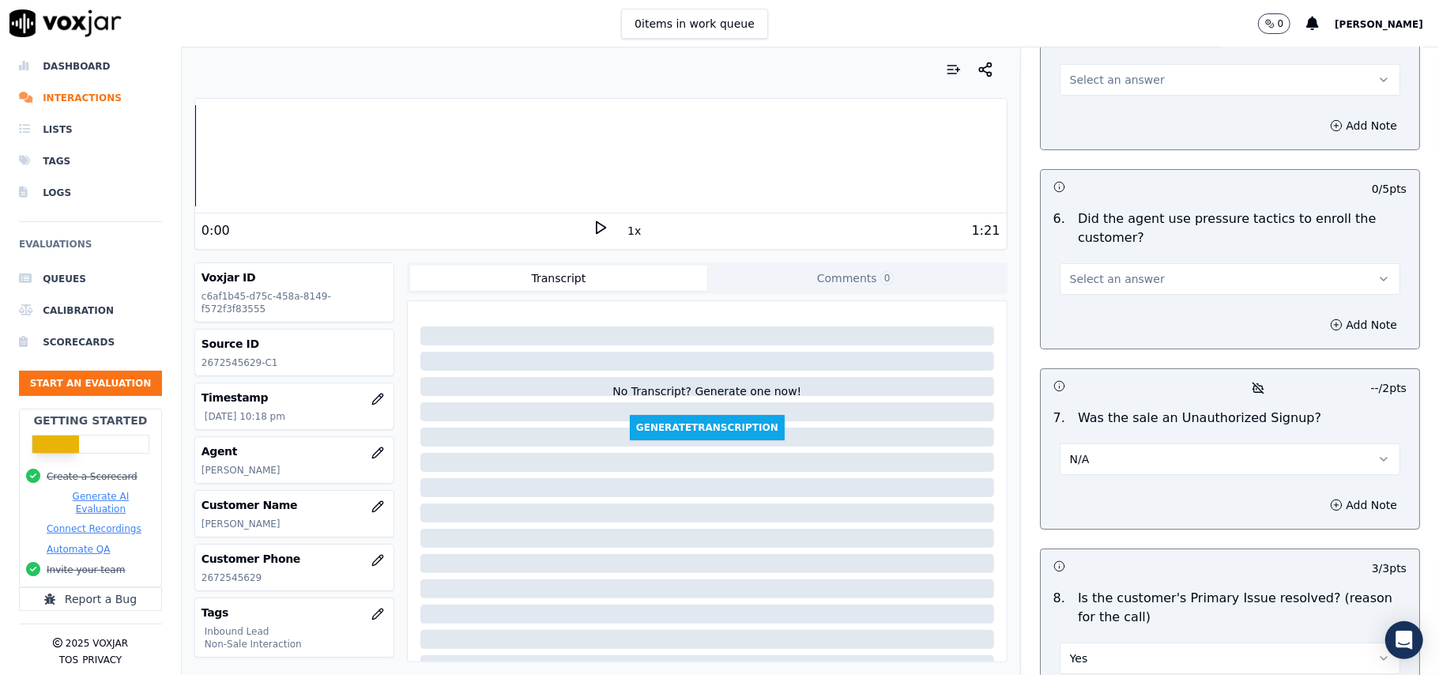
scroll to position [4211, 0]
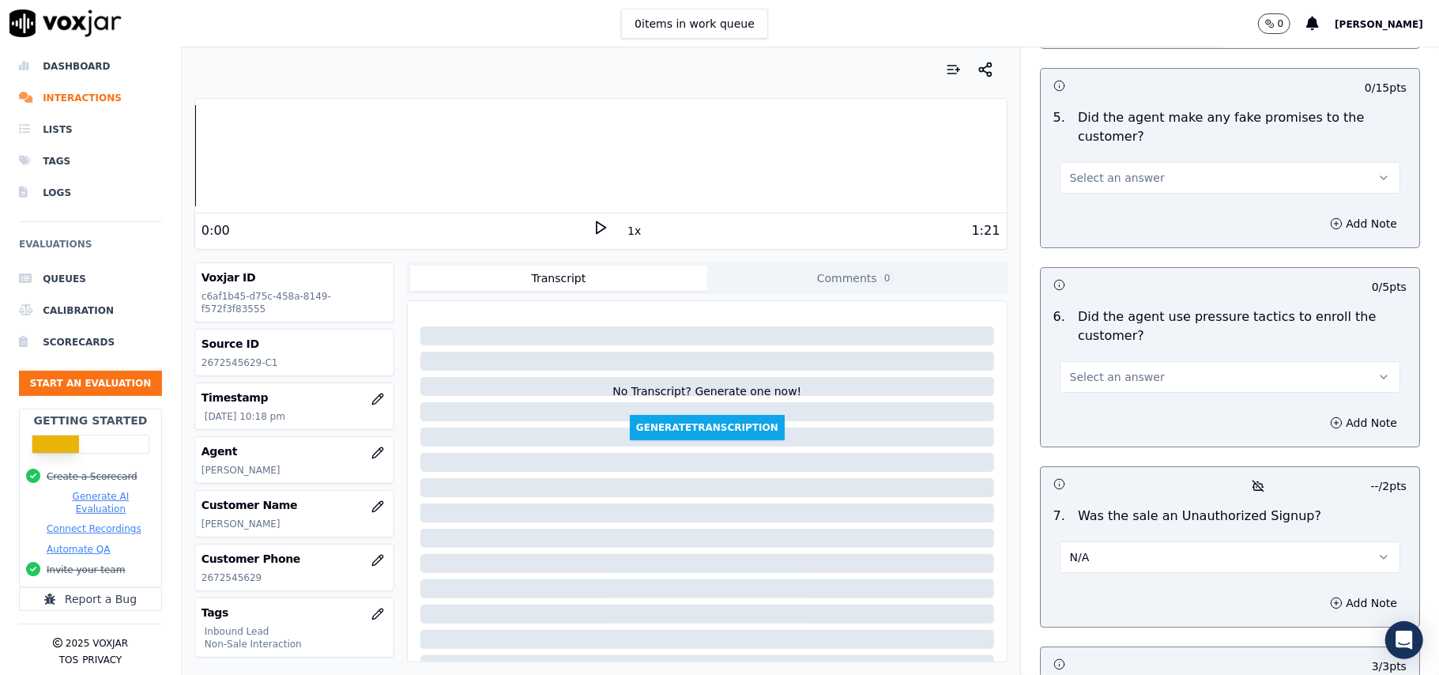
click at [1125, 361] on button "Select an answer" at bounding box center [1230, 377] width 341 height 32
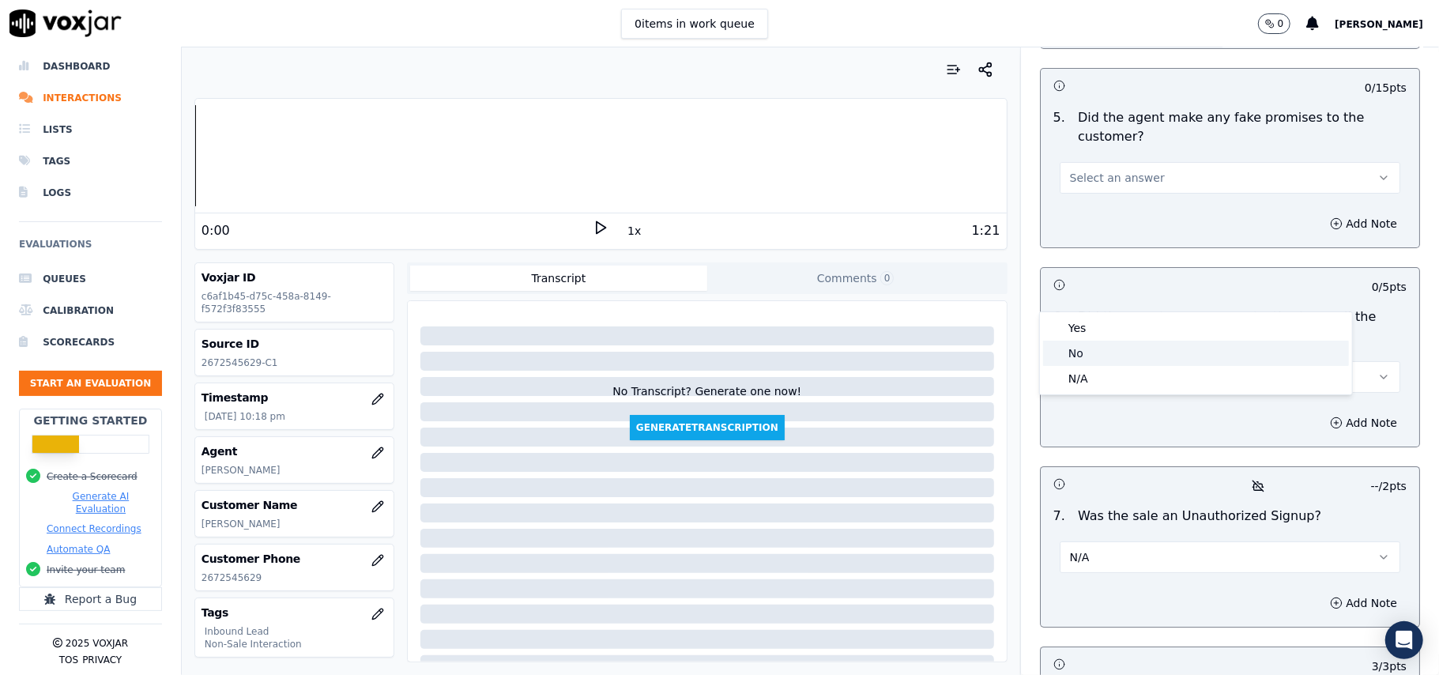
click at [1091, 348] on div "No" at bounding box center [1196, 353] width 306 height 25
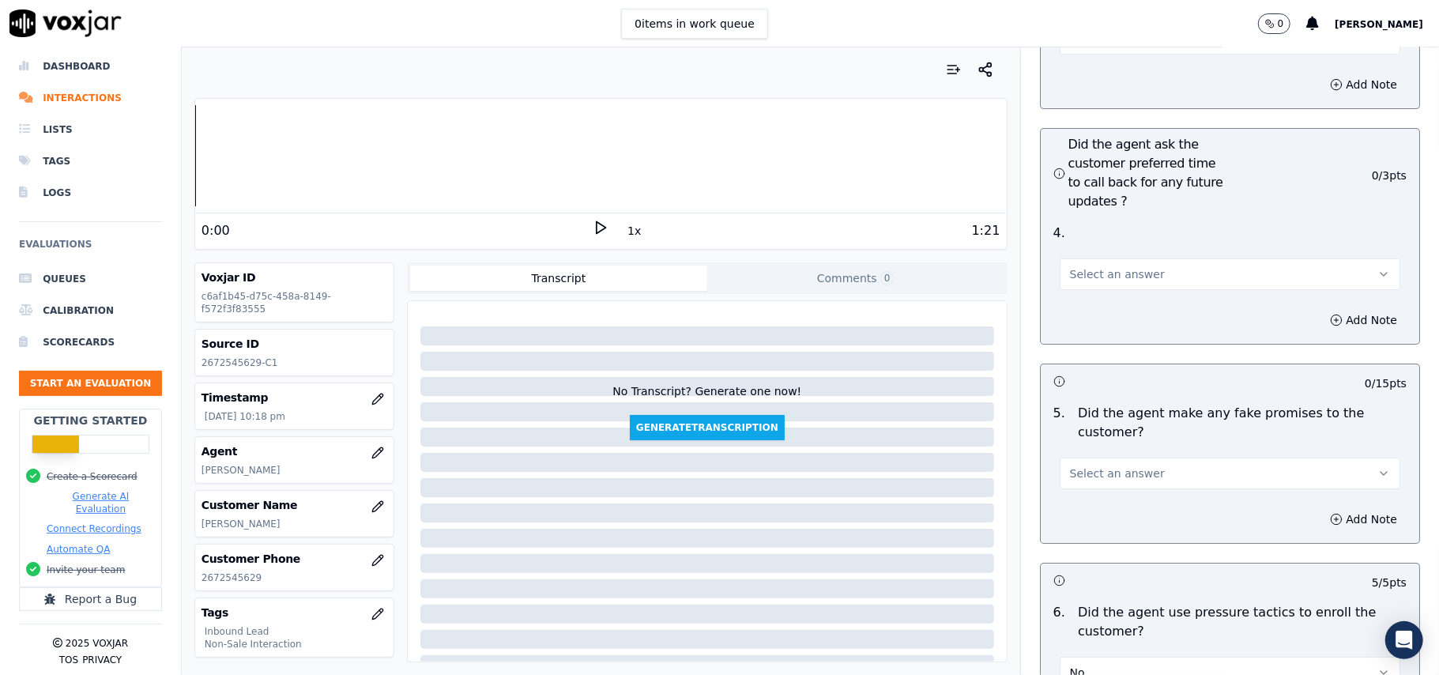
scroll to position [3895, 0]
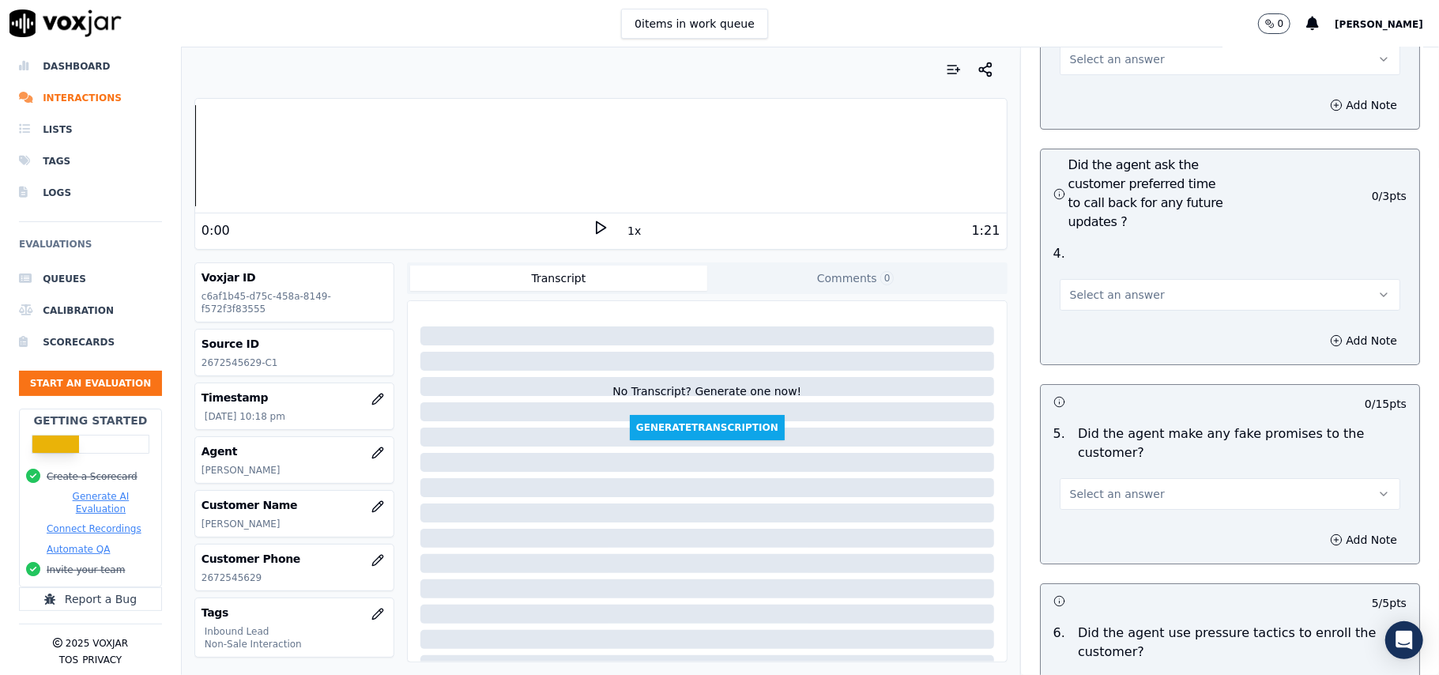
click at [1094, 478] on button "Select an answer" at bounding box center [1230, 494] width 341 height 32
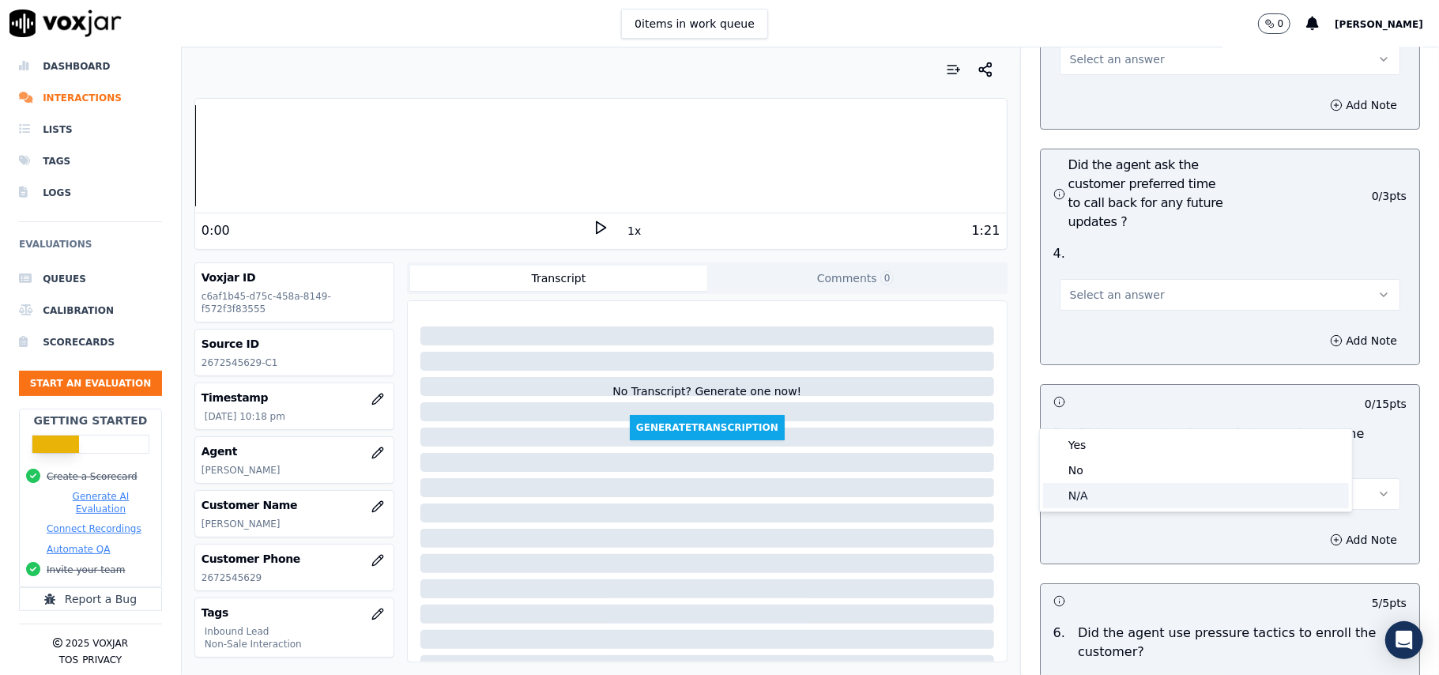
click at [1100, 485] on div "N/A" at bounding box center [1196, 495] width 306 height 25
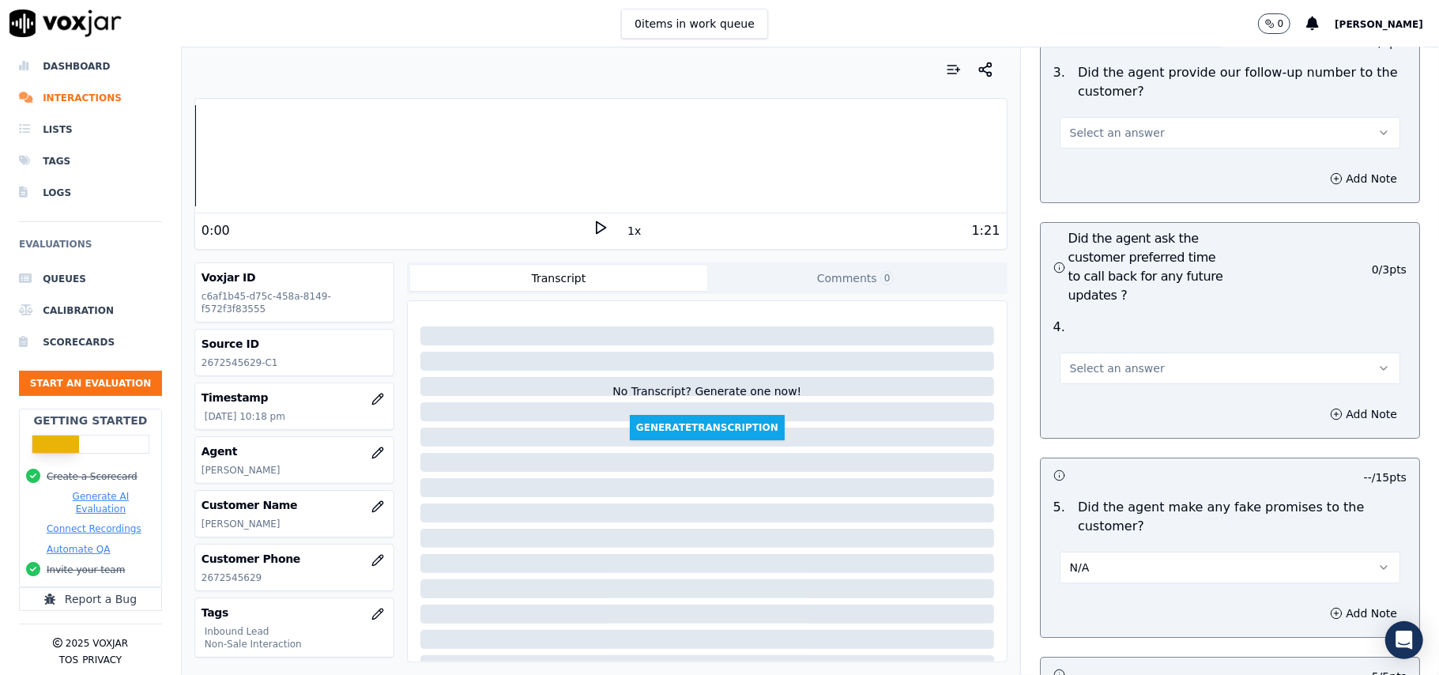
scroll to position [3790, 0]
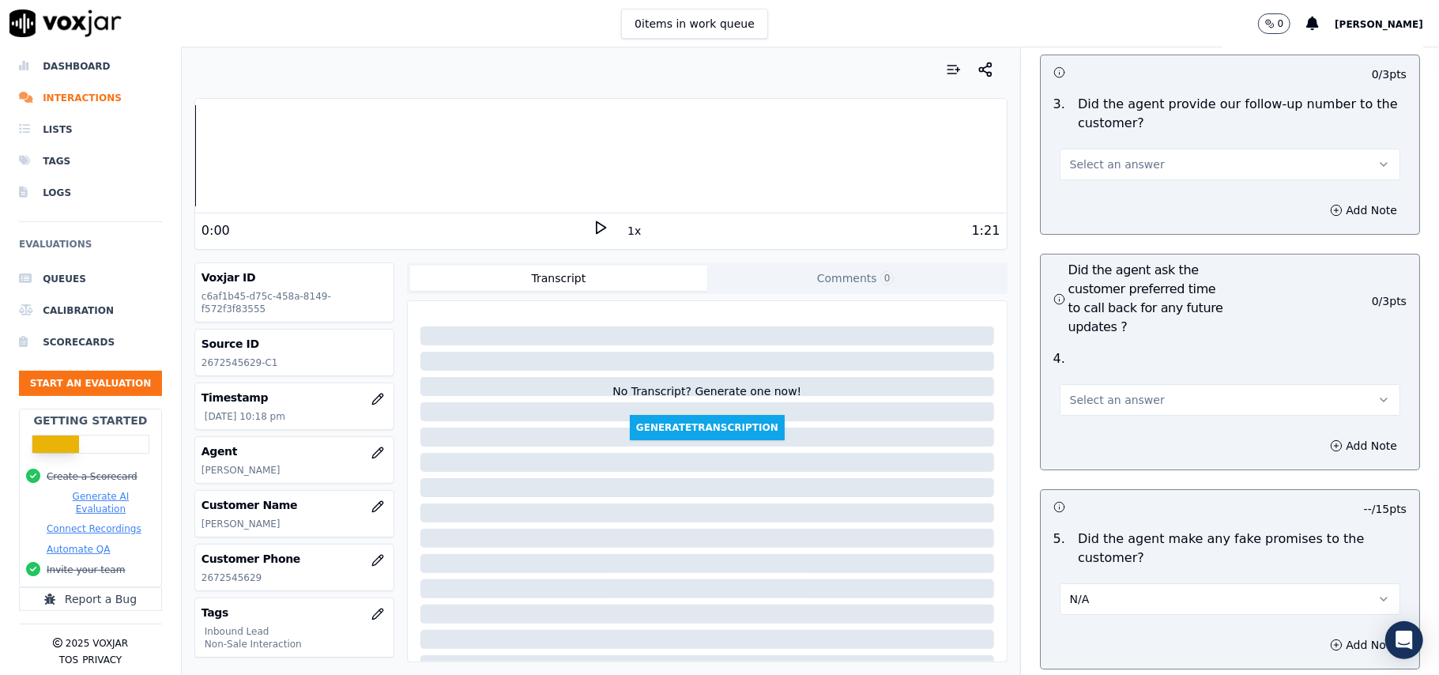
click at [1112, 583] on button "N/A" at bounding box center [1230, 599] width 341 height 32
click at [1109, 564] on div "No" at bounding box center [1196, 575] width 306 height 25
click at [1088, 392] on span "Select an answer" at bounding box center [1117, 400] width 95 height 16
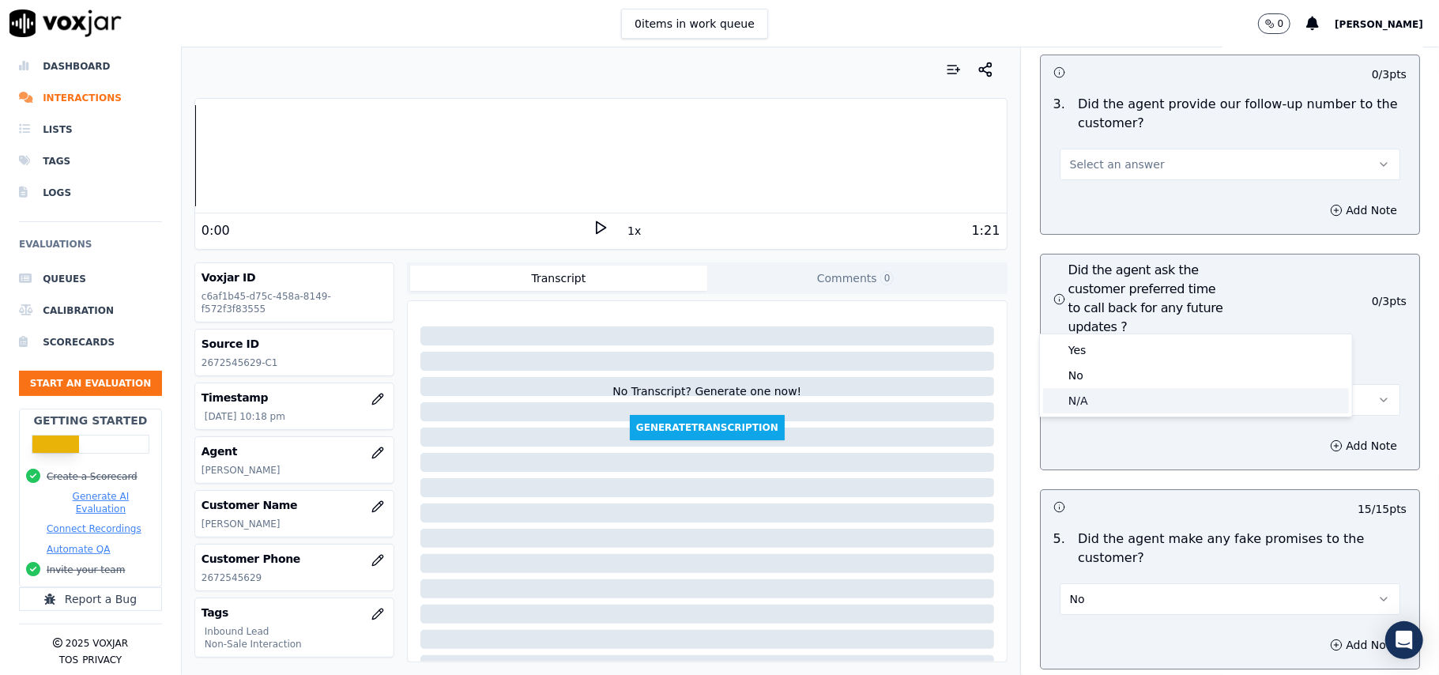
click at [1094, 392] on div "N/A" at bounding box center [1196, 400] width 306 height 25
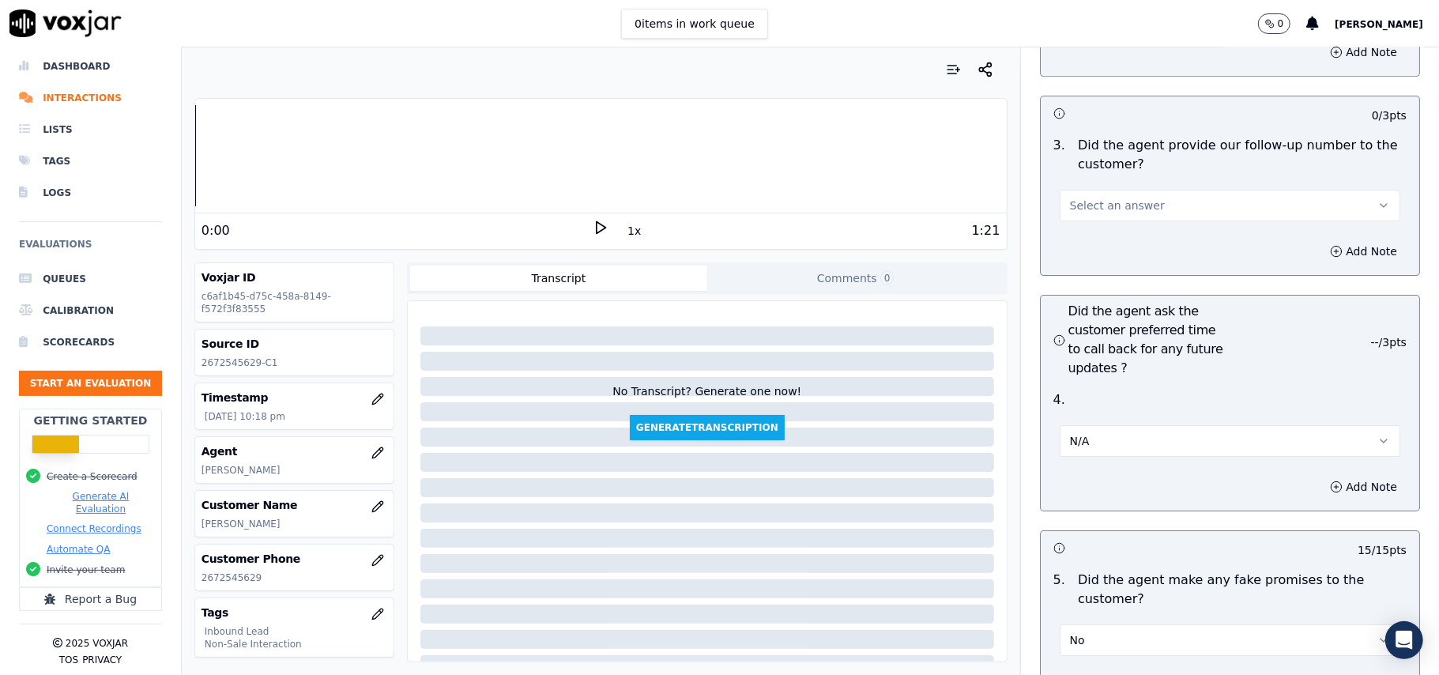
scroll to position [3685, 0]
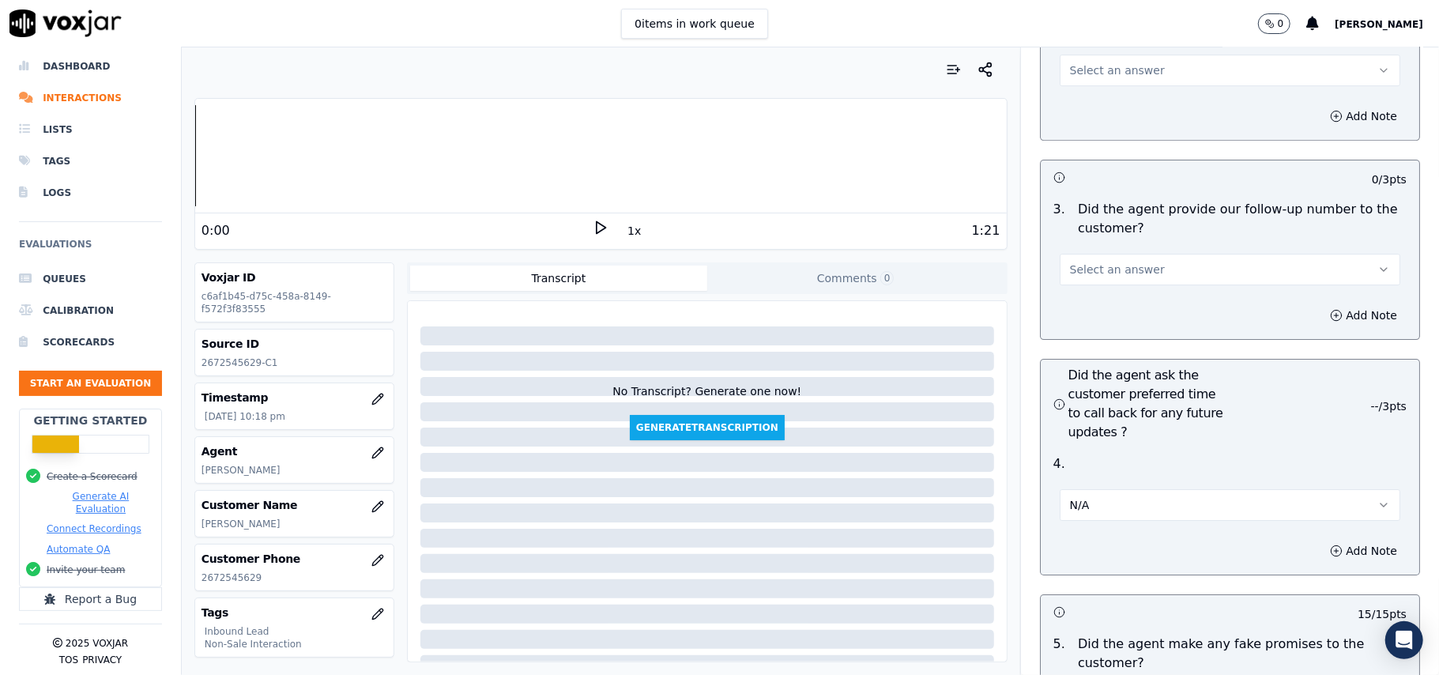
click at [1072, 262] on span "Select an answer" at bounding box center [1117, 270] width 95 height 16
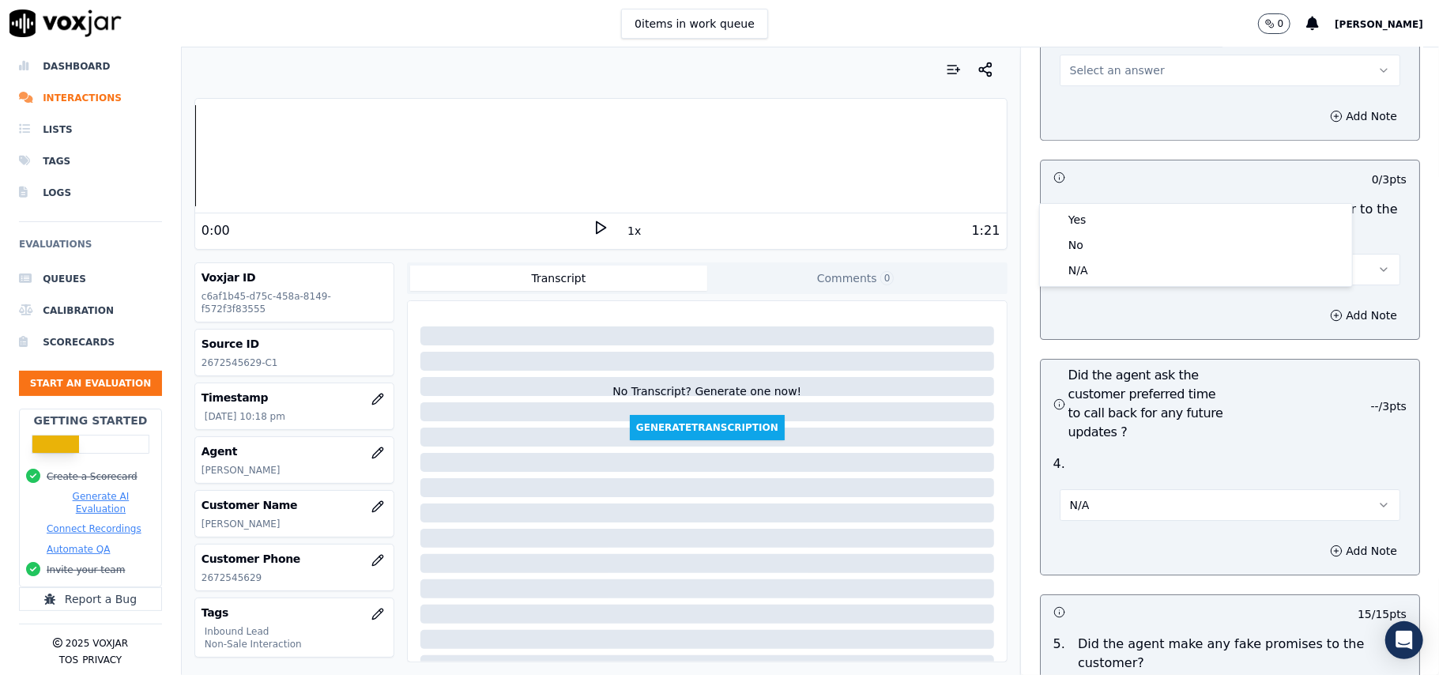
click at [1087, 254] on button "Select an answer" at bounding box center [1230, 270] width 341 height 32
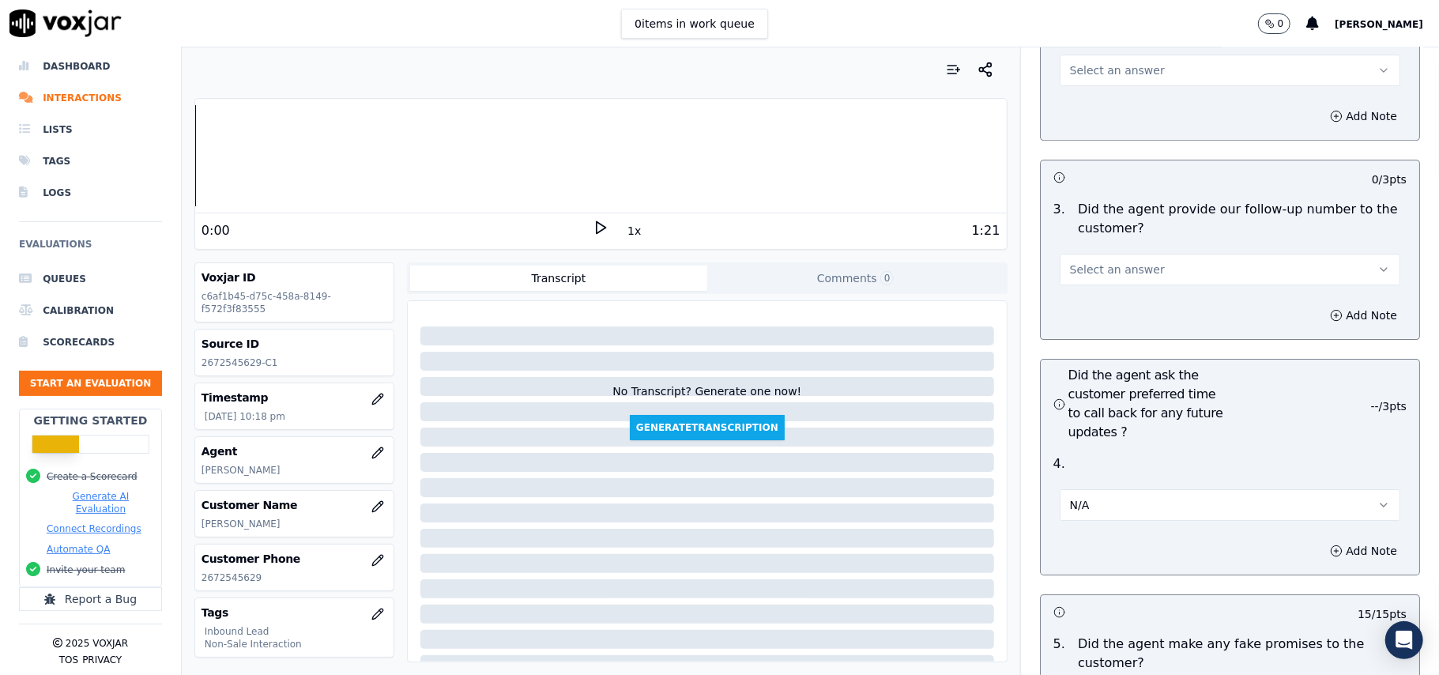
click at [1085, 292] on div "Add Note" at bounding box center [1230, 315] width 378 height 47
click at [1087, 254] on button "Select an answer" at bounding box center [1230, 270] width 341 height 32
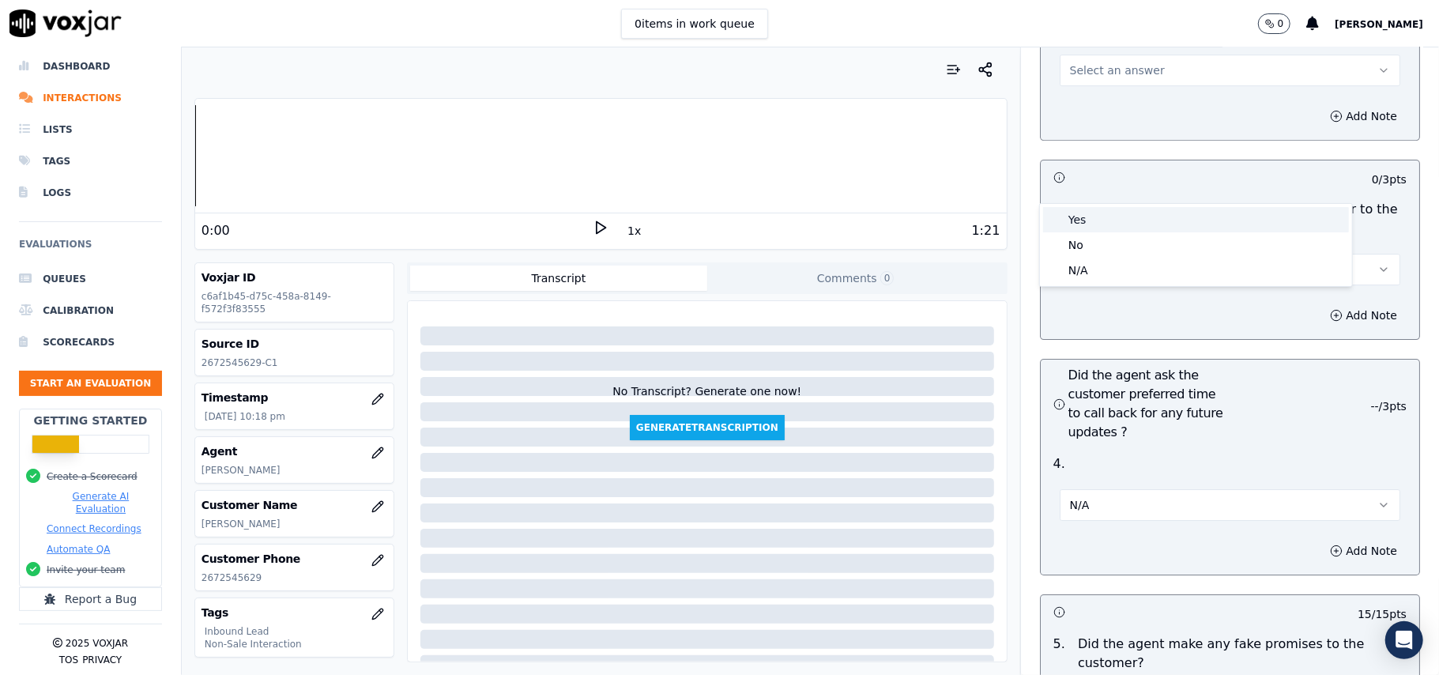
click at [1072, 213] on div "Yes" at bounding box center [1196, 219] width 306 height 25
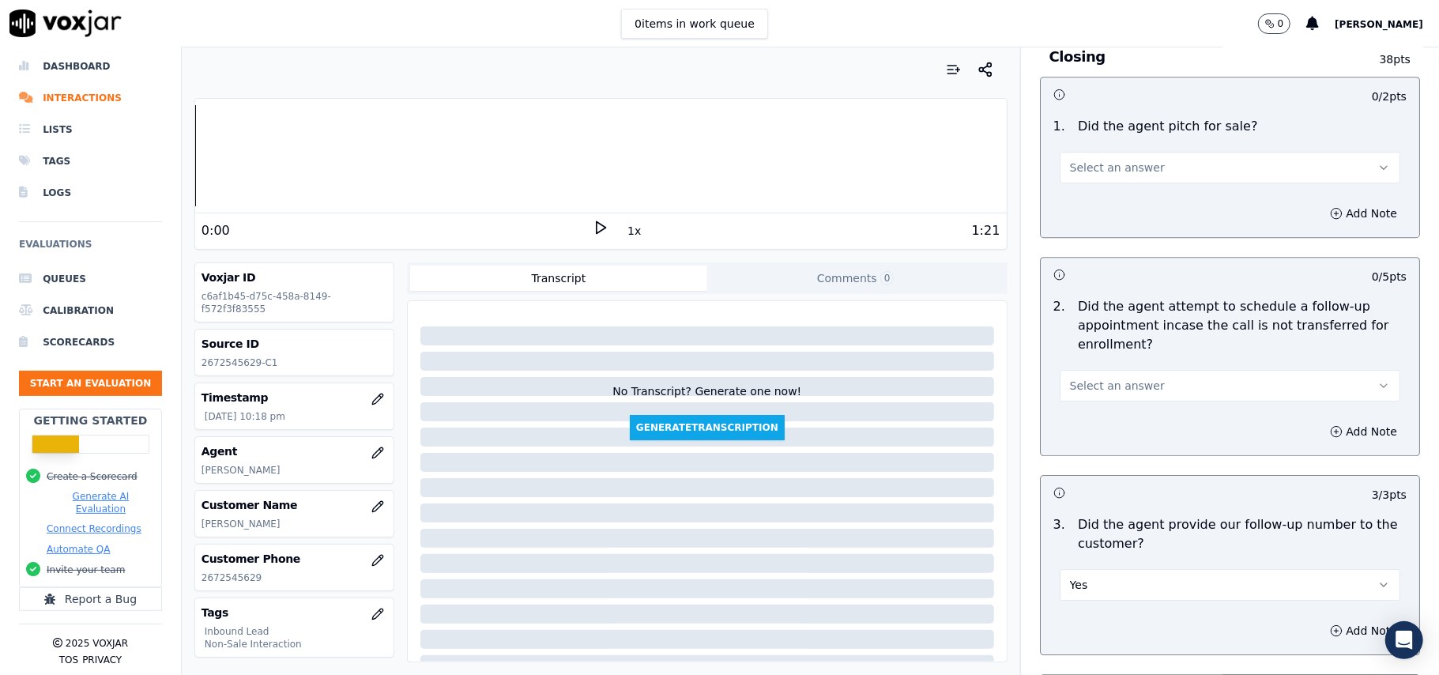
scroll to position [3369, 0]
click at [1075, 378] on span "Select an answer" at bounding box center [1117, 386] width 95 height 16
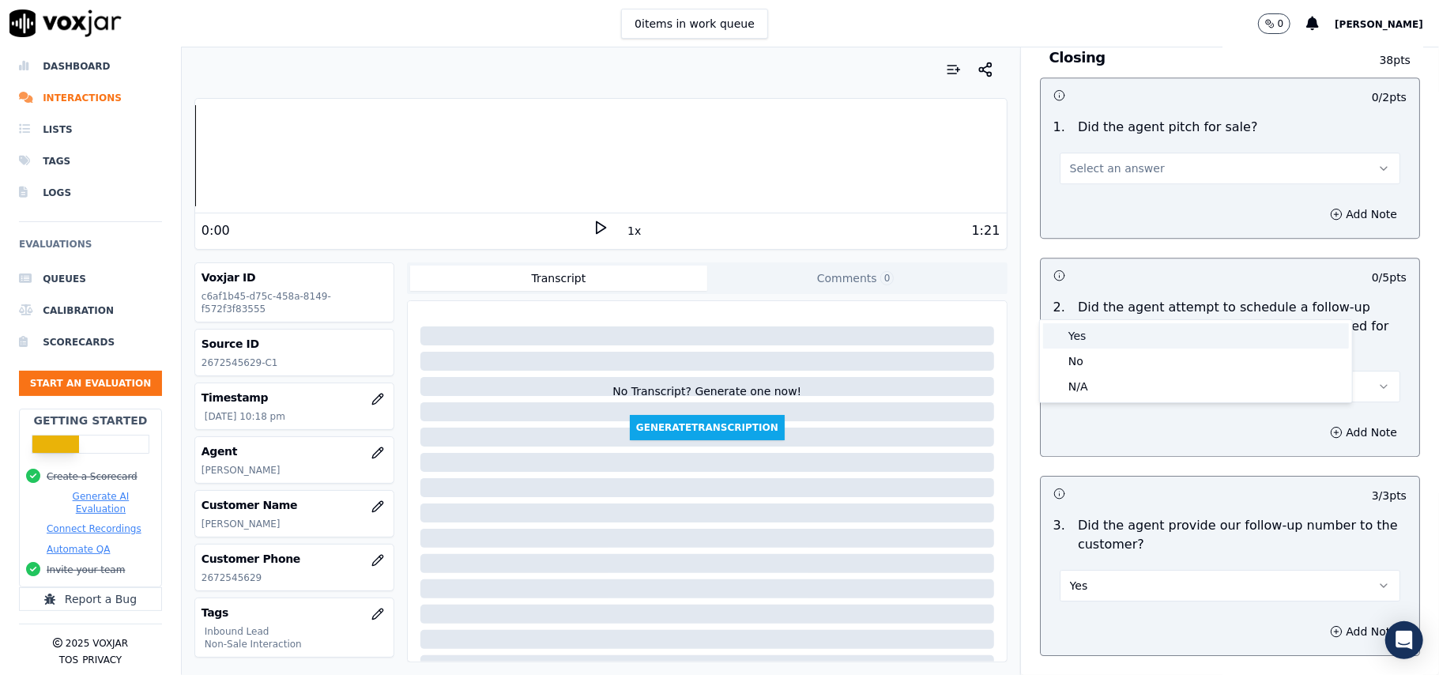
click at [1092, 344] on div "Yes" at bounding box center [1196, 335] width 306 height 25
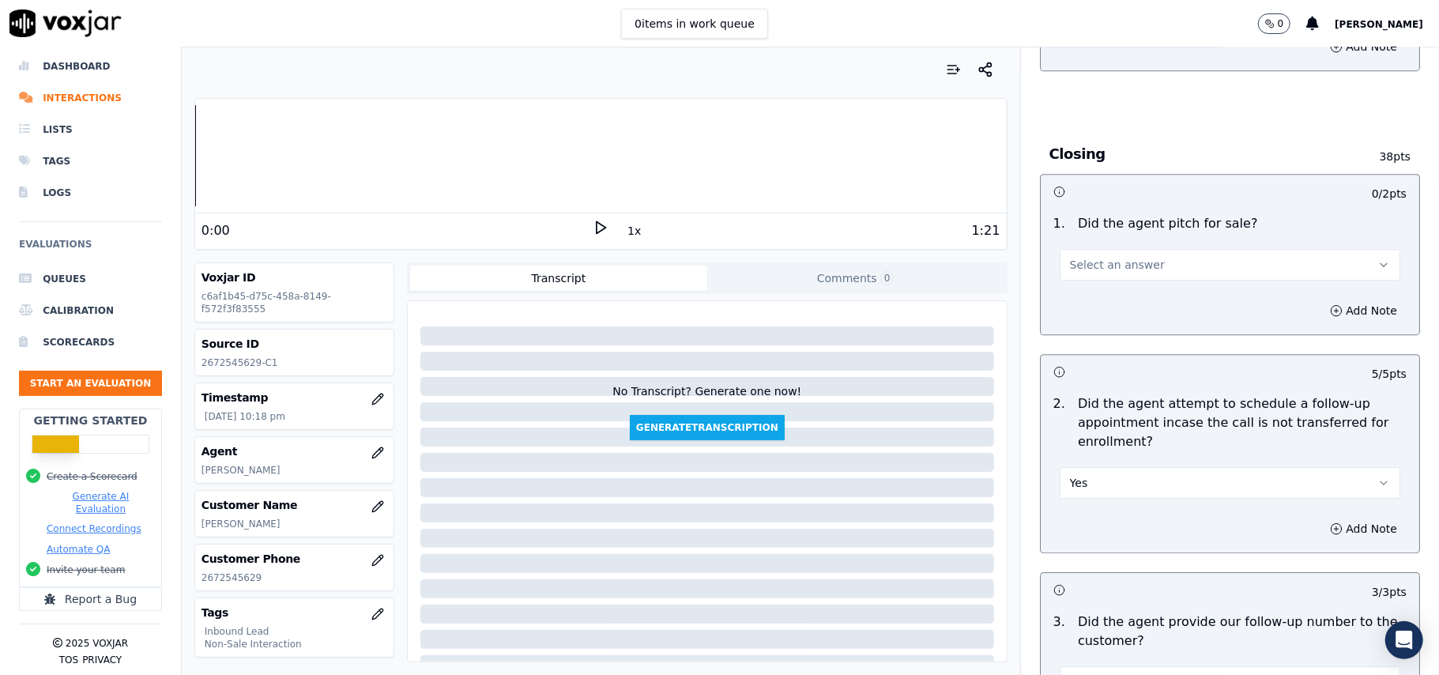
scroll to position [3158, 0]
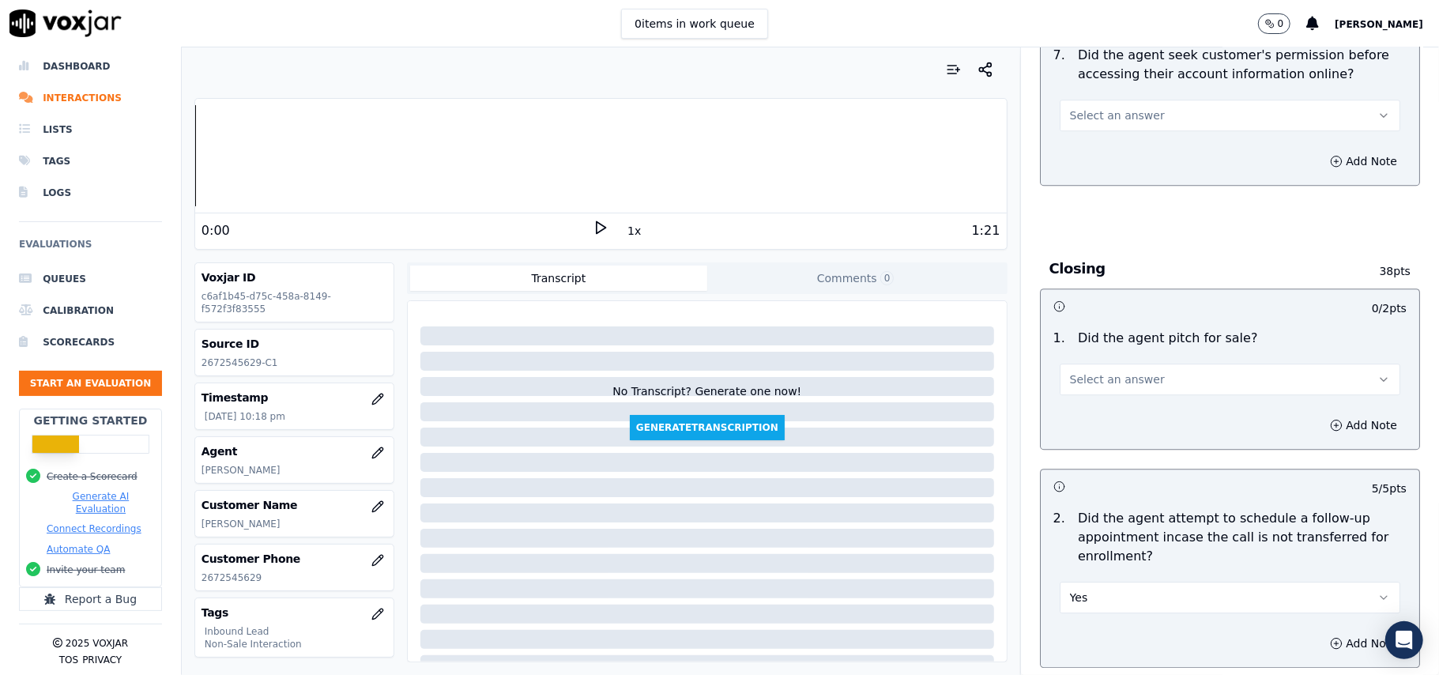
drag, startPoint x: 1101, startPoint y: 514, endPoint x: 1101, endPoint y: 525, distance: 11.9
click at [1101, 582] on button "Yes" at bounding box center [1230, 598] width 341 height 32
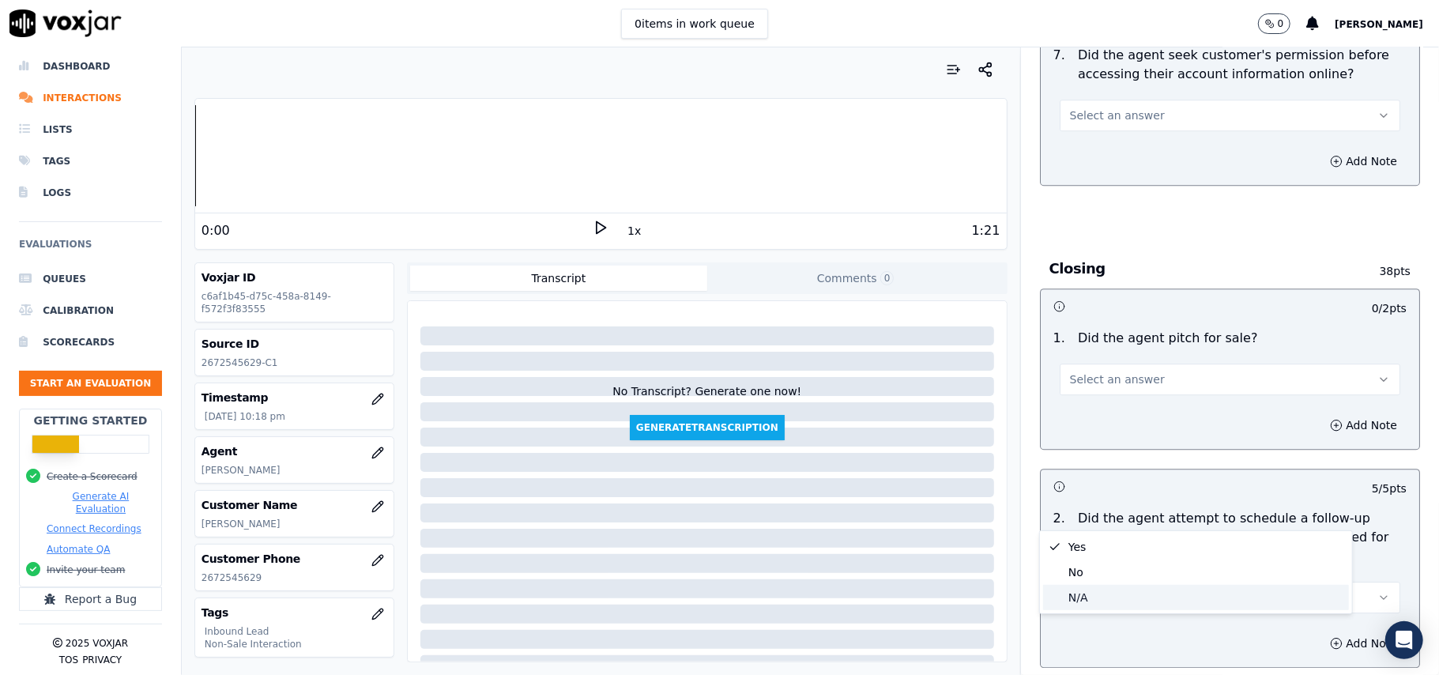
click at [1078, 604] on div "N/A" at bounding box center [1196, 597] width 306 height 25
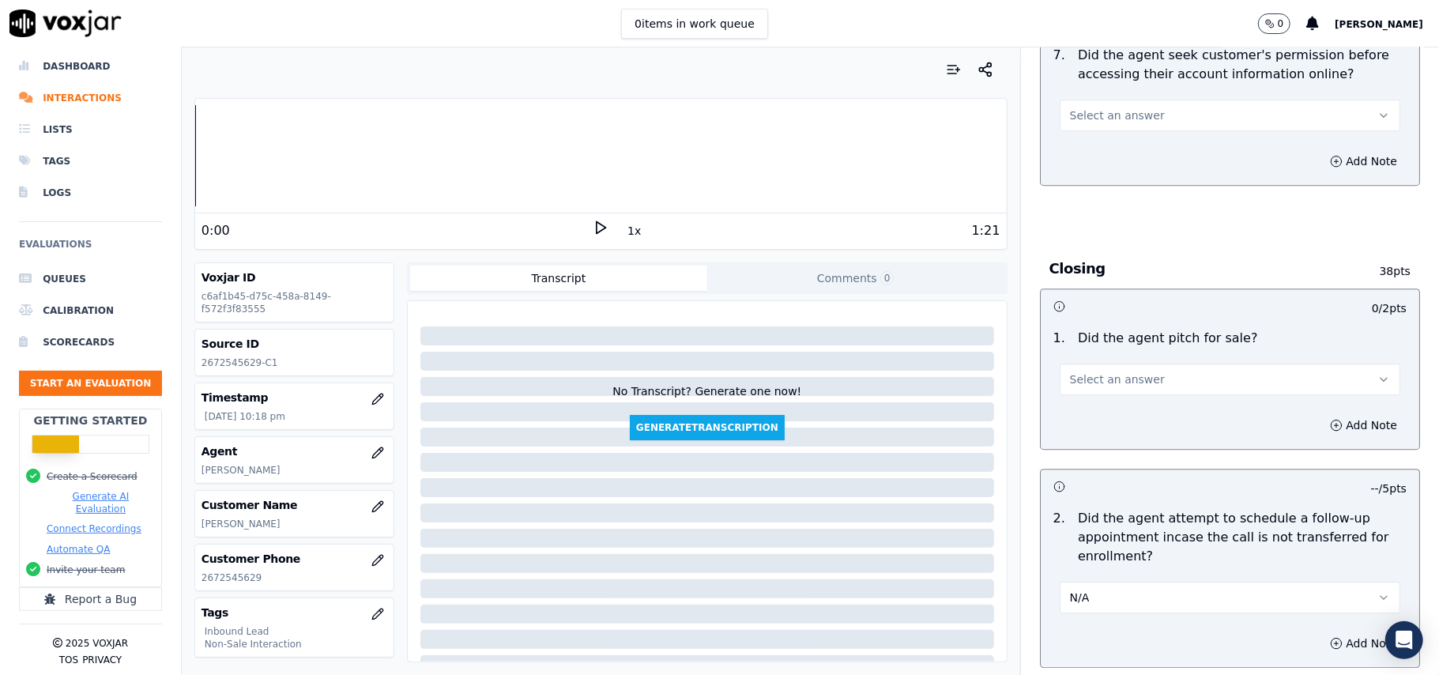
click at [1117, 363] on button "Select an answer" at bounding box center [1230, 379] width 341 height 32
click at [1082, 323] on div "Yes" at bounding box center [1196, 327] width 306 height 25
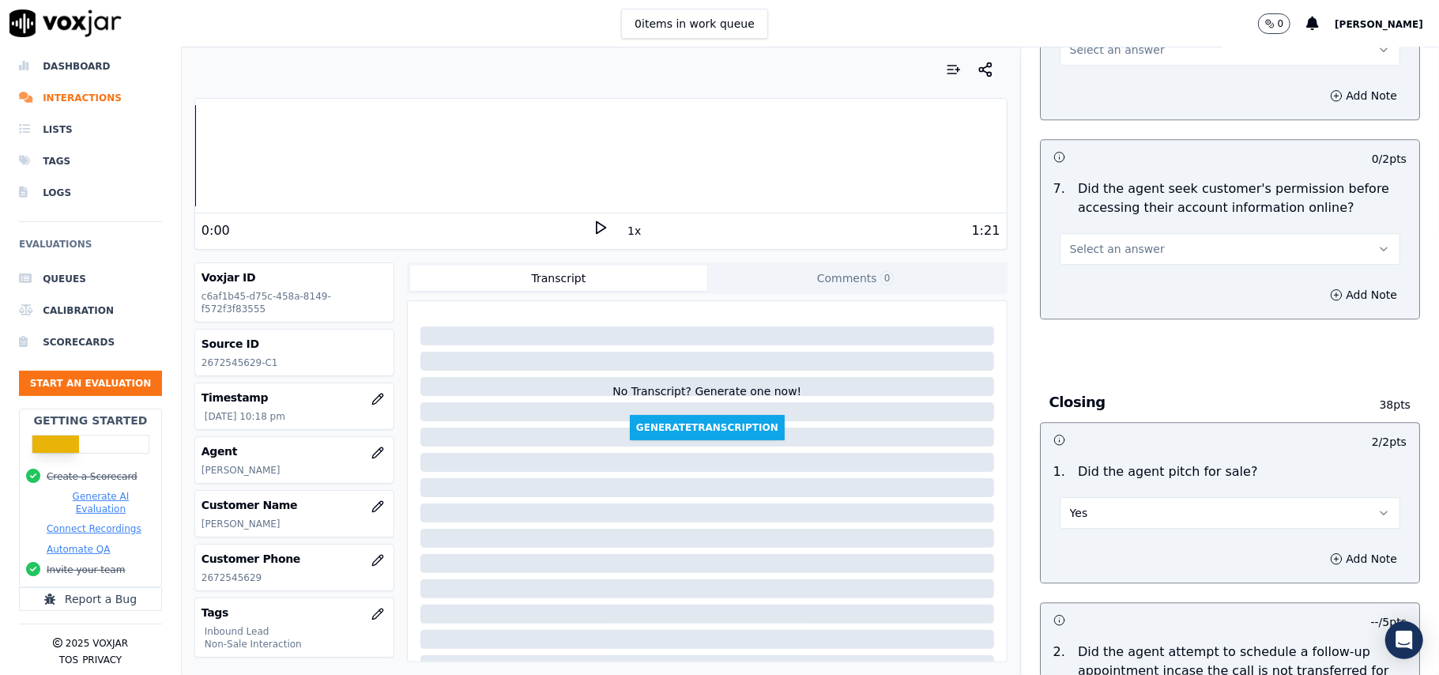
scroll to position [2947, 0]
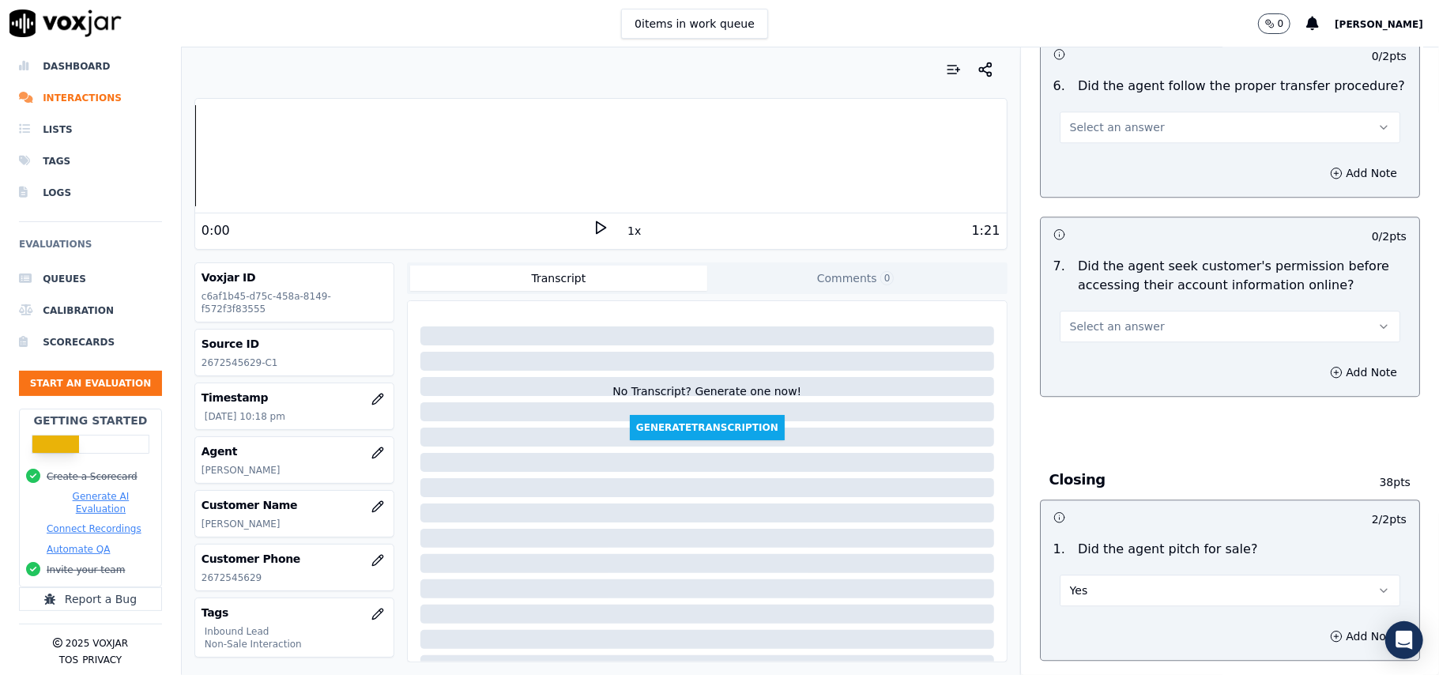
click at [1078, 311] on button "Select an answer" at bounding box center [1230, 327] width 341 height 32
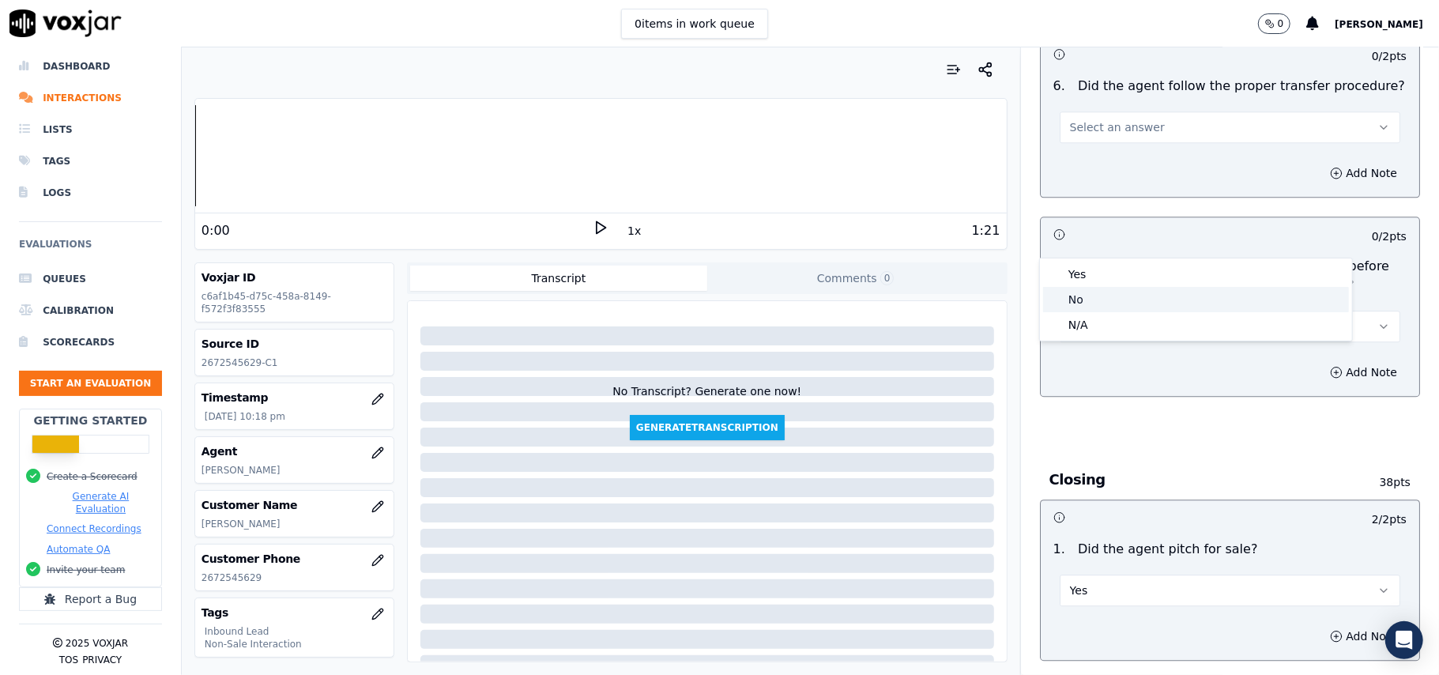
click at [1073, 297] on div "No" at bounding box center [1196, 299] width 306 height 25
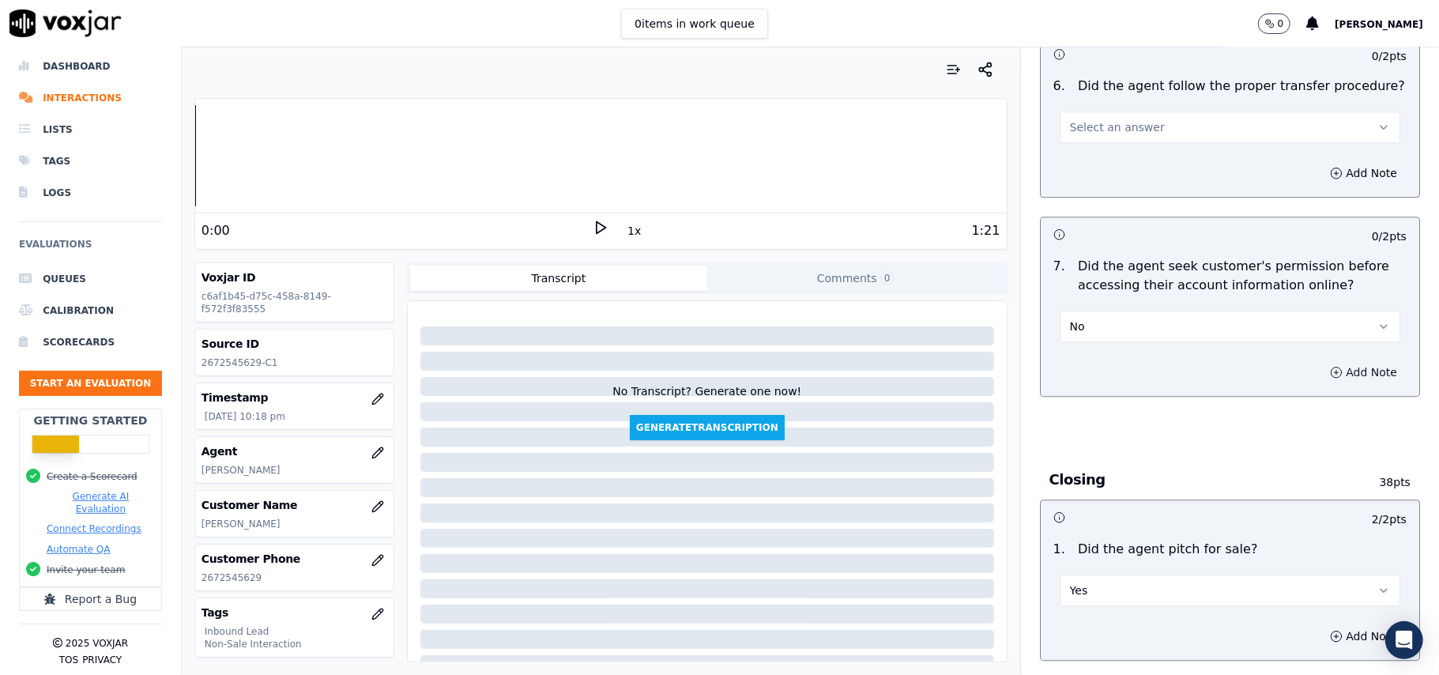
click at [1320, 361] on button "Add Note" at bounding box center [1363, 372] width 86 height 22
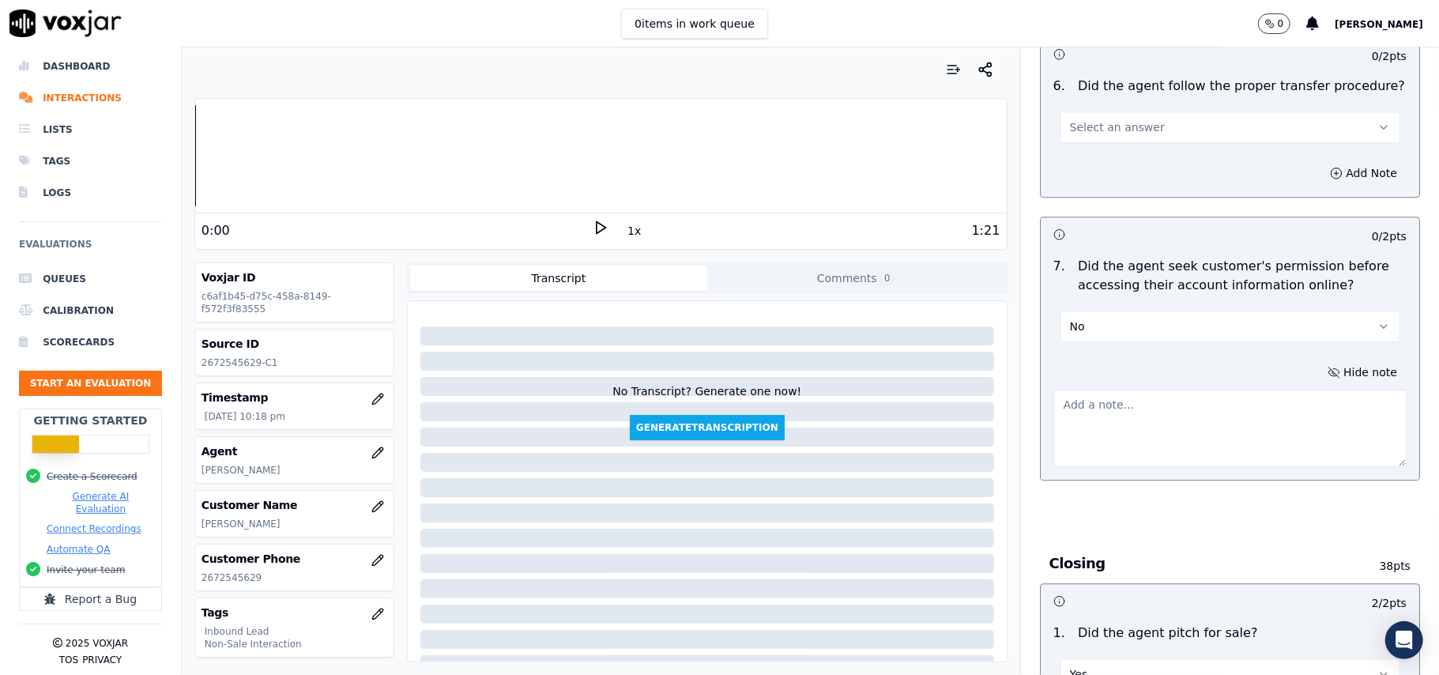
click at [1132, 390] on textarea at bounding box center [1229, 428] width 353 height 77
paste textarea "@09:25 – Didn’t take the permission from the customer before accessing his acco…"
drag, startPoint x: 624, startPoint y: 490, endPoint x: 735, endPoint y: 479, distance: 111.2
click at [626, 490] on div at bounding box center [707, 487] width 574 height 19
click at [1073, 390] on textarea "@09:25 – Didn’t take the permission from the customer before accessing his acco…" at bounding box center [1229, 428] width 353 height 77
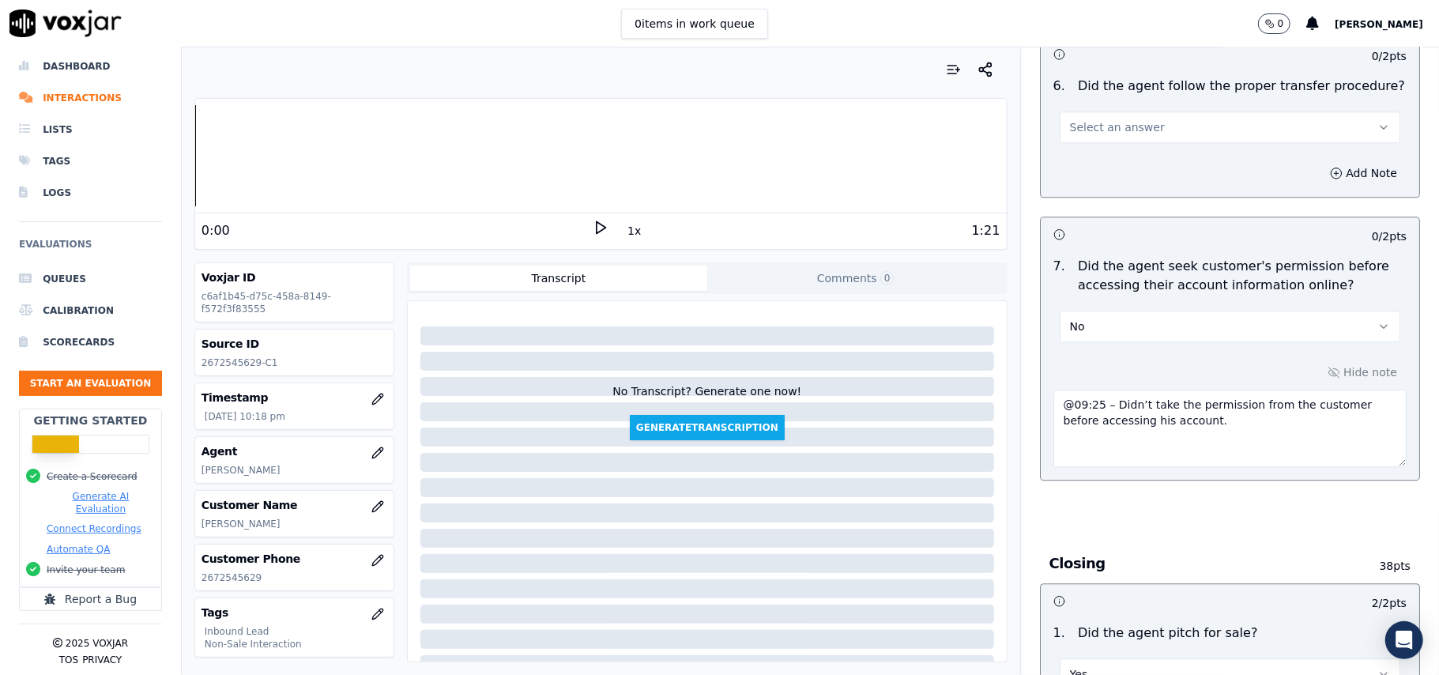
paste textarea "Call ID: 153711"
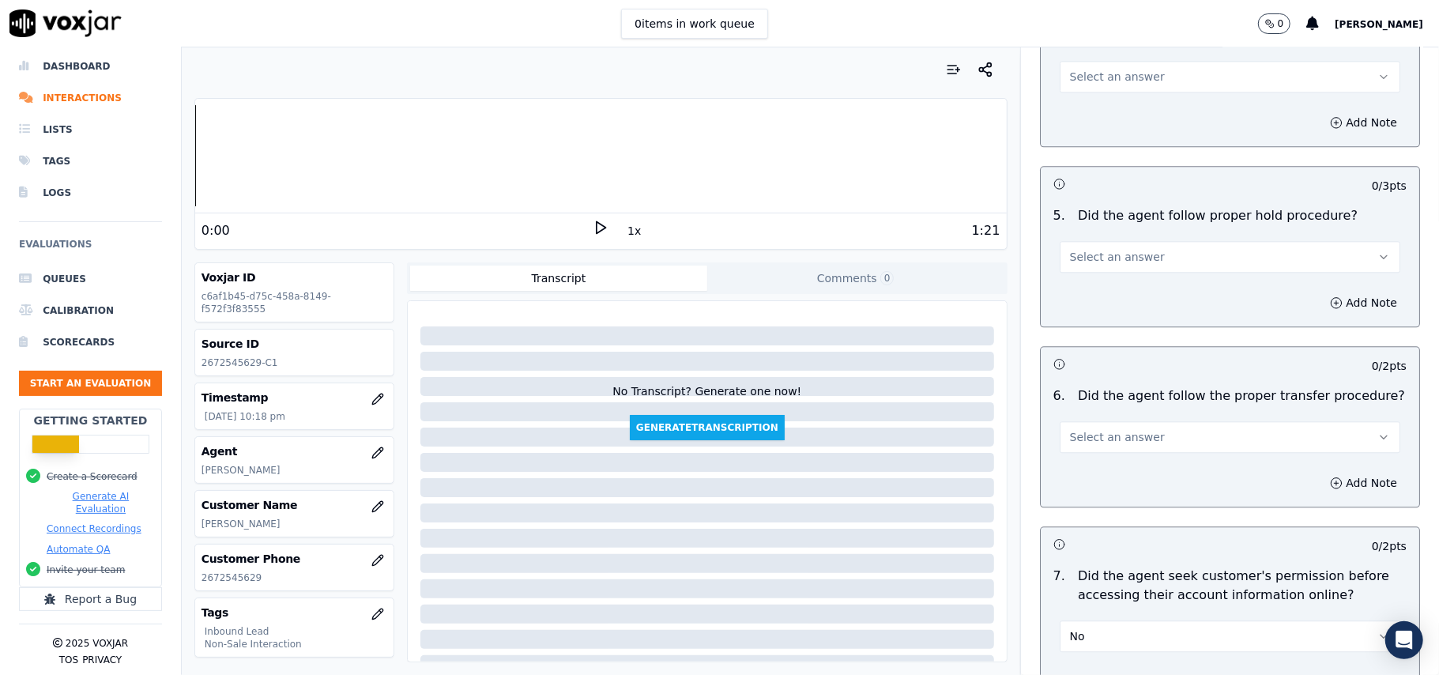
scroll to position [2631, 0]
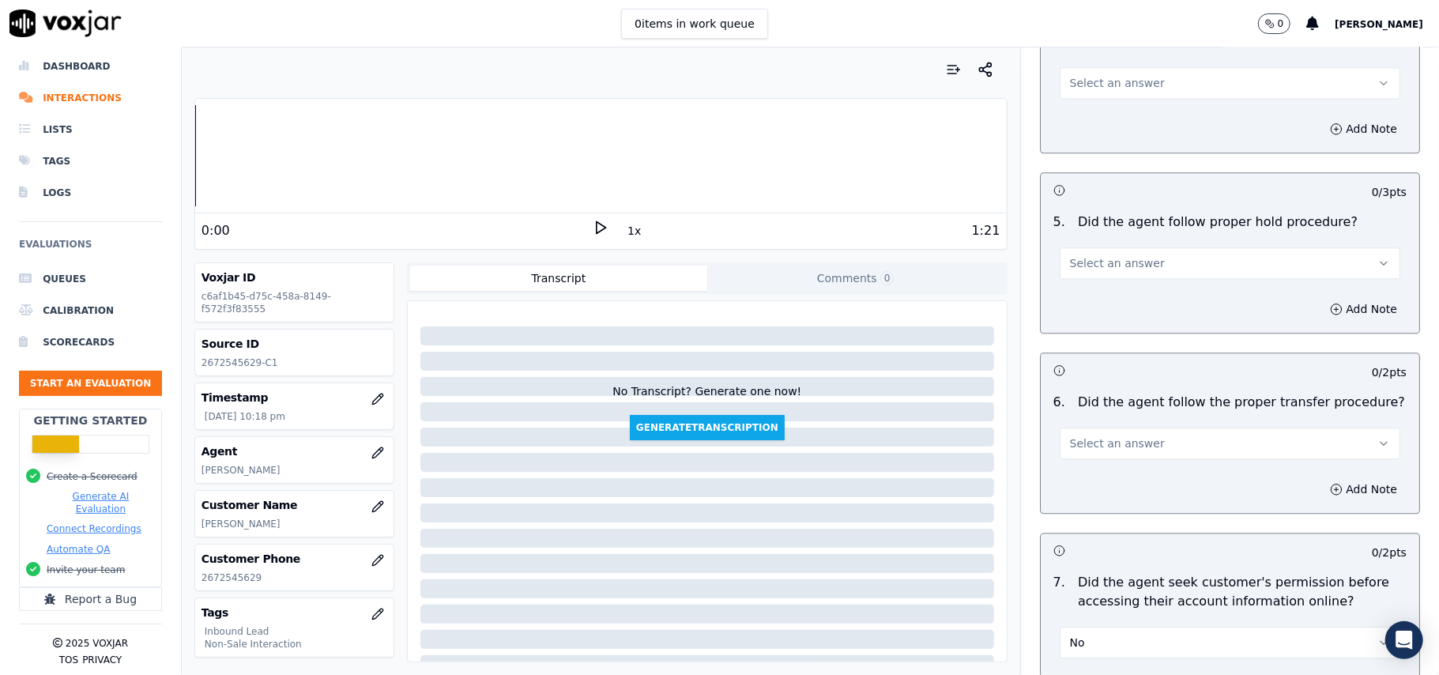
type textarea "Call ID: 153711 @09:25 – Didn’t take the permission from the customer before ac…"
click at [1085, 435] on span "Select an answer" at bounding box center [1117, 443] width 95 height 16
click at [1079, 395] on div "Yes" at bounding box center [1196, 390] width 306 height 25
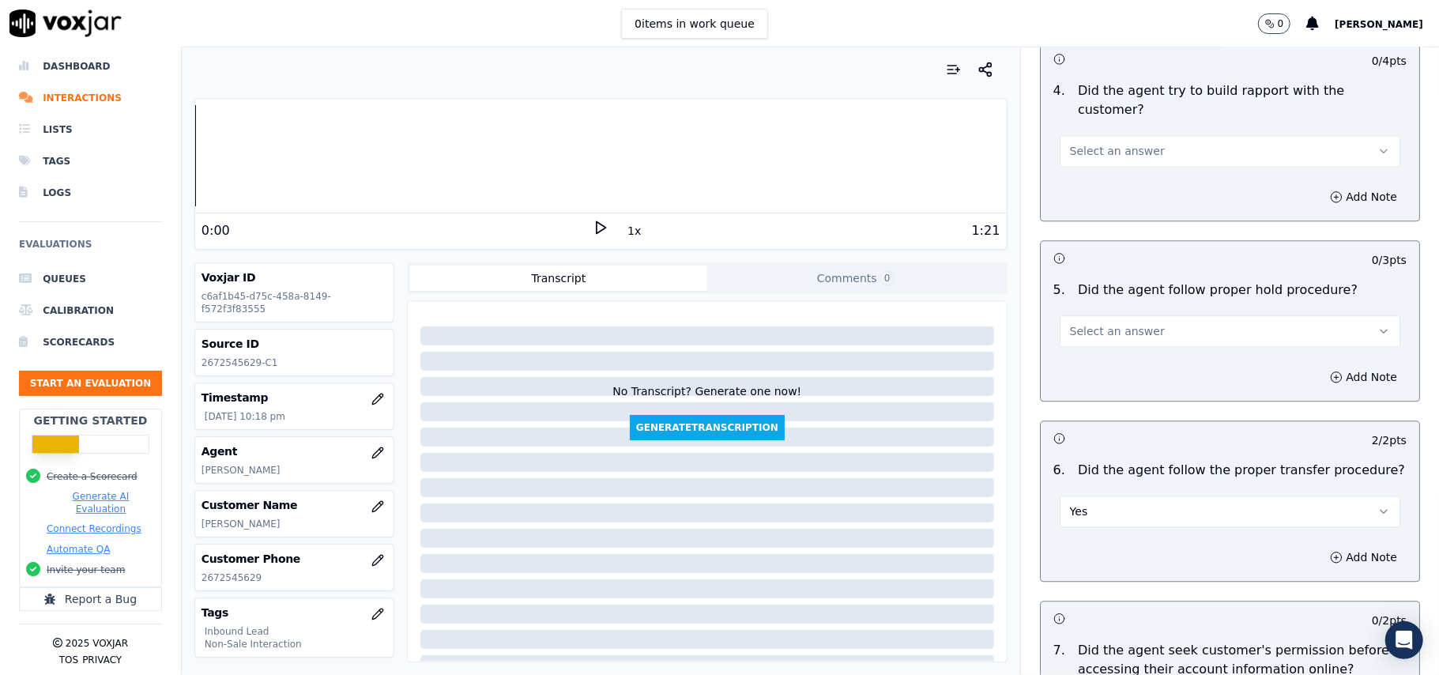
scroll to position [2526, 0]
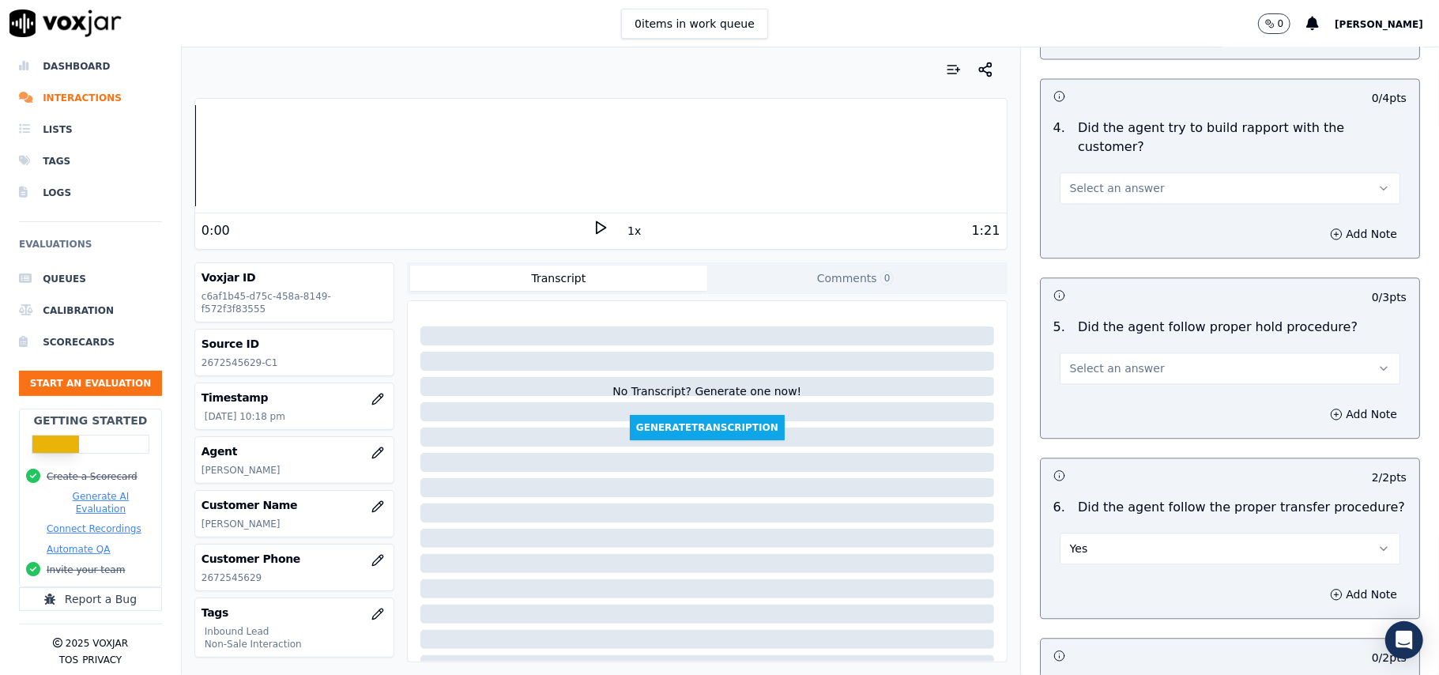
click at [1109, 360] on span "Select an answer" at bounding box center [1117, 368] width 95 height 16
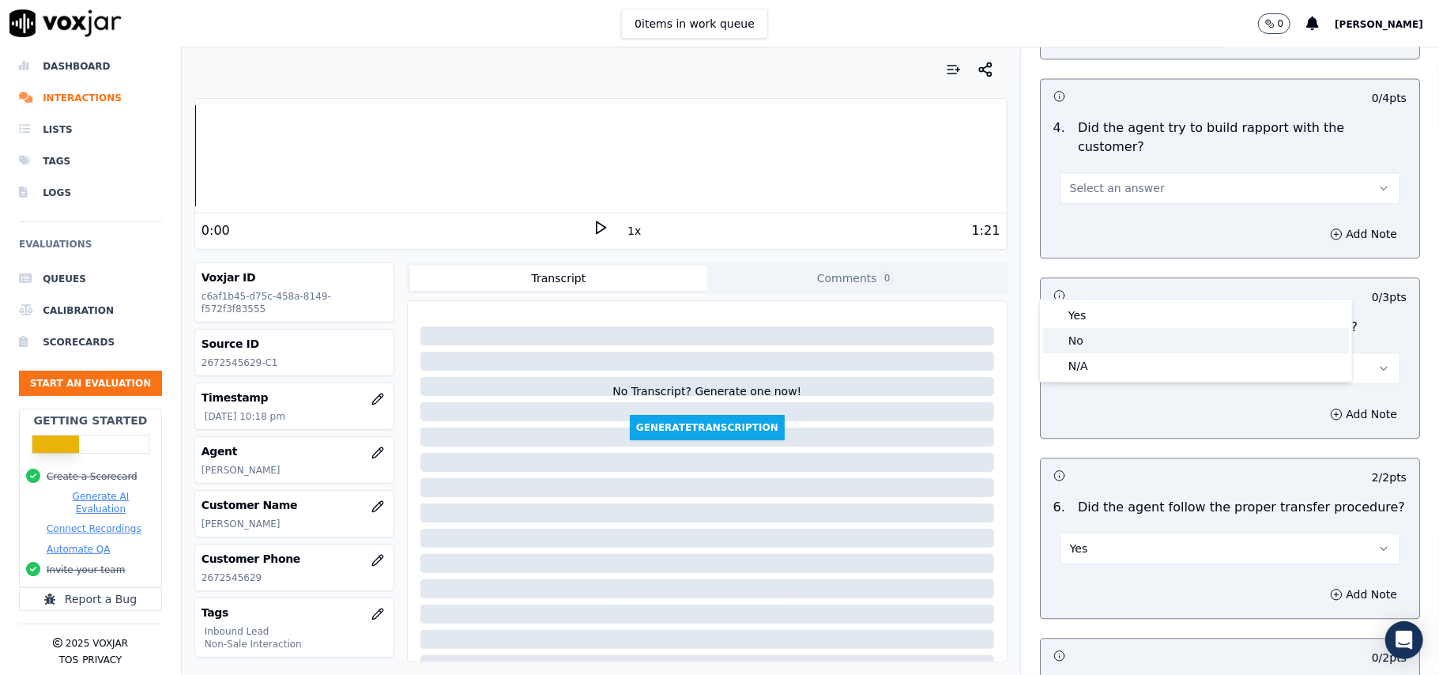
click at [1094, 340] on div "No" at bounding box center [1196, 340] width 306 height 25
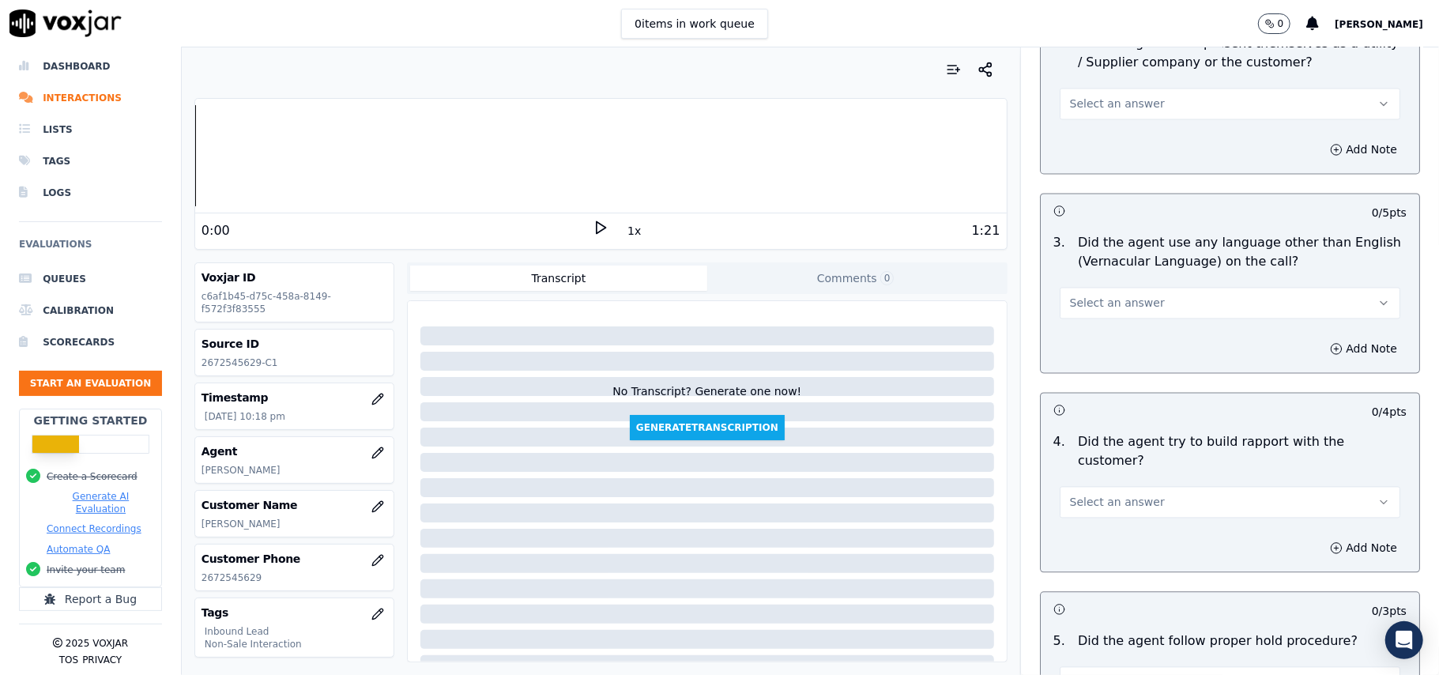
scroll to position [2210, 0]
click at [1082, 472] on div "Select an answer" at bounding box center [1230, 495] width 366 height 47
click at [1082, 496] on span "Select an answer" at bounding box center [1117, 504] width 95 height 16
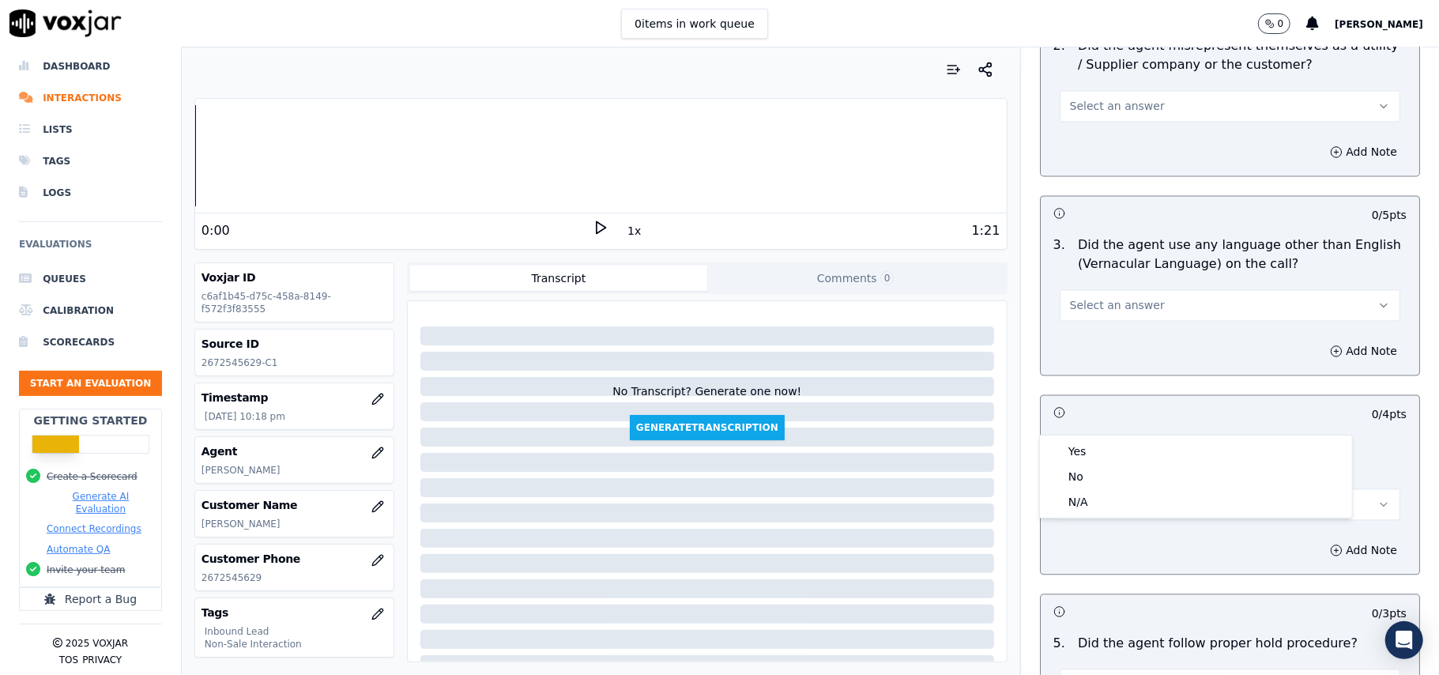
drag, startPoint x: 1089, startPoint y: 436, endPoint x: 1088, endPoint y: 444, distance: 7.9
click at [1089, 437] on div "Yes No N/A" at bounding box center [1196, 476] width 312 height 82
click at [1088, 444] on div "Yes" at bounding box center [1196, 451] width 306 height 25
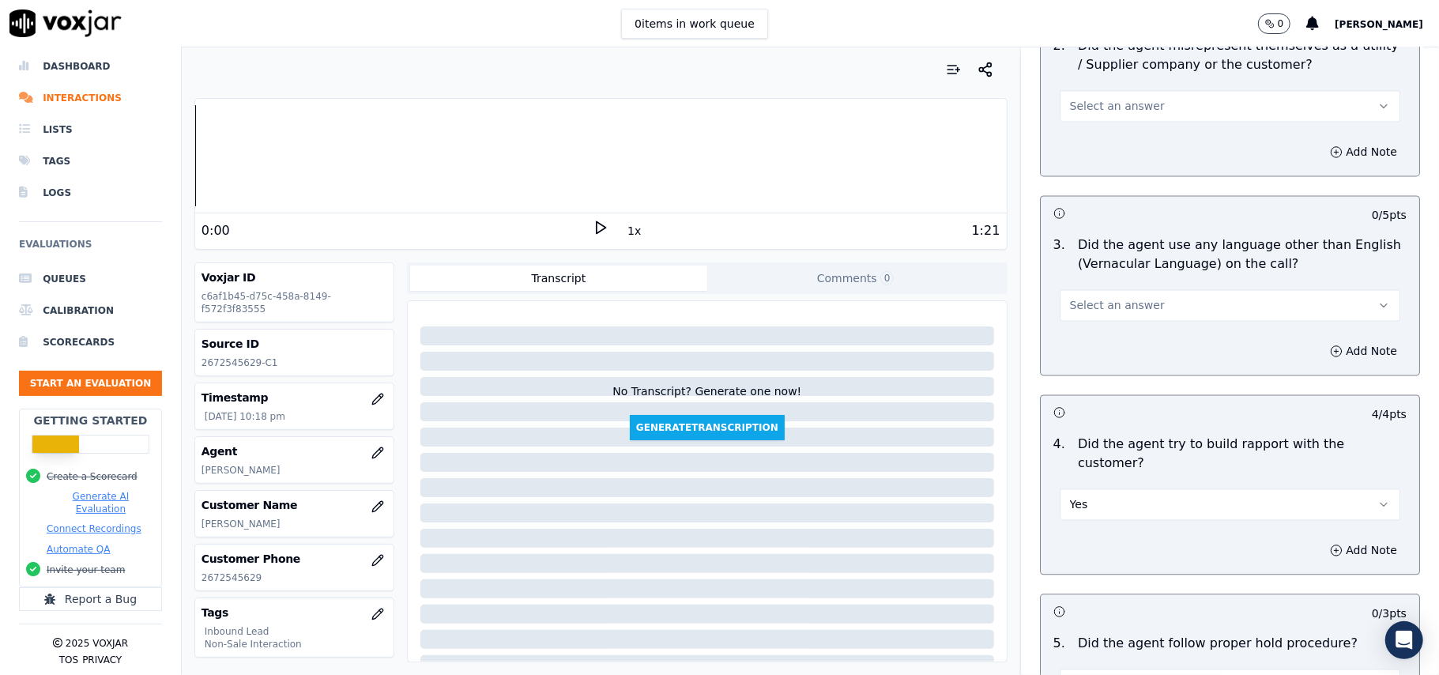
click at [1124, 297] on span "Select an answer" at bounding box center [1117, 305] width 95 height 16
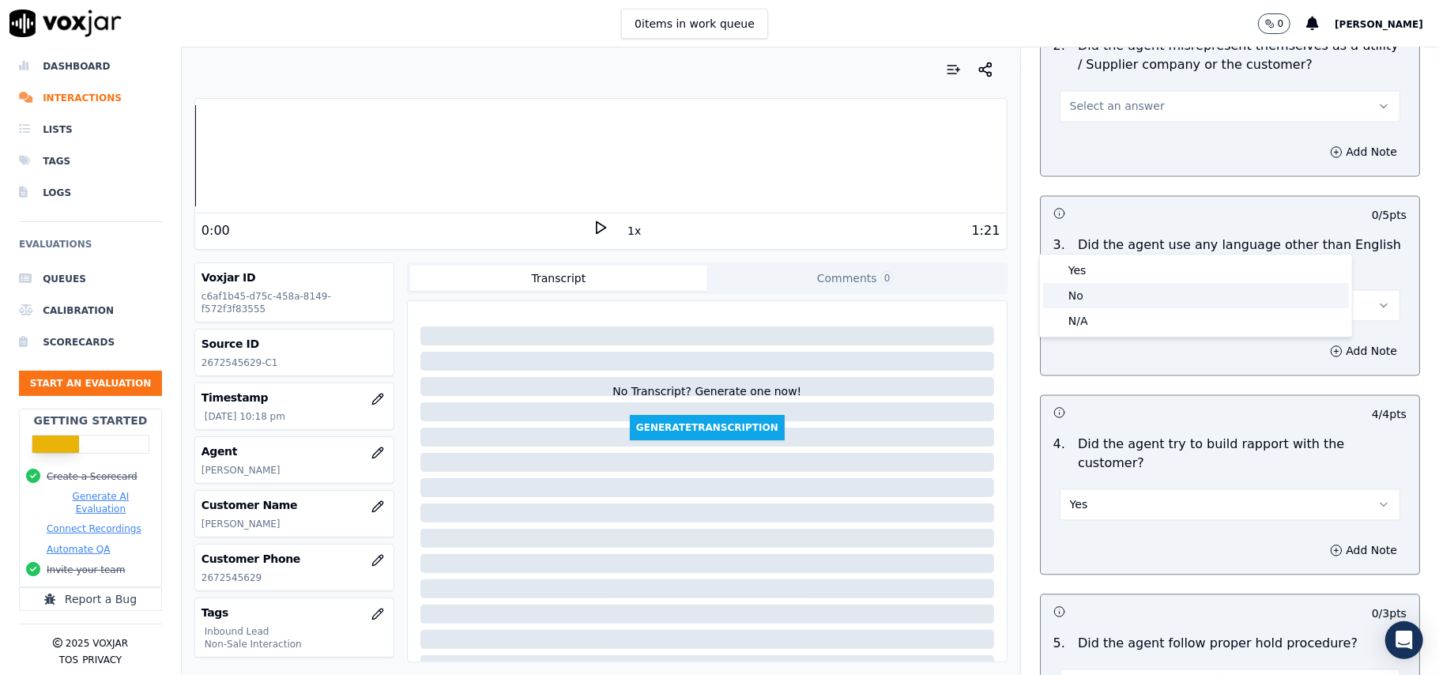
click at [1109, 284] on div "No" at bounding box center [1196, 295] width 306 height 25
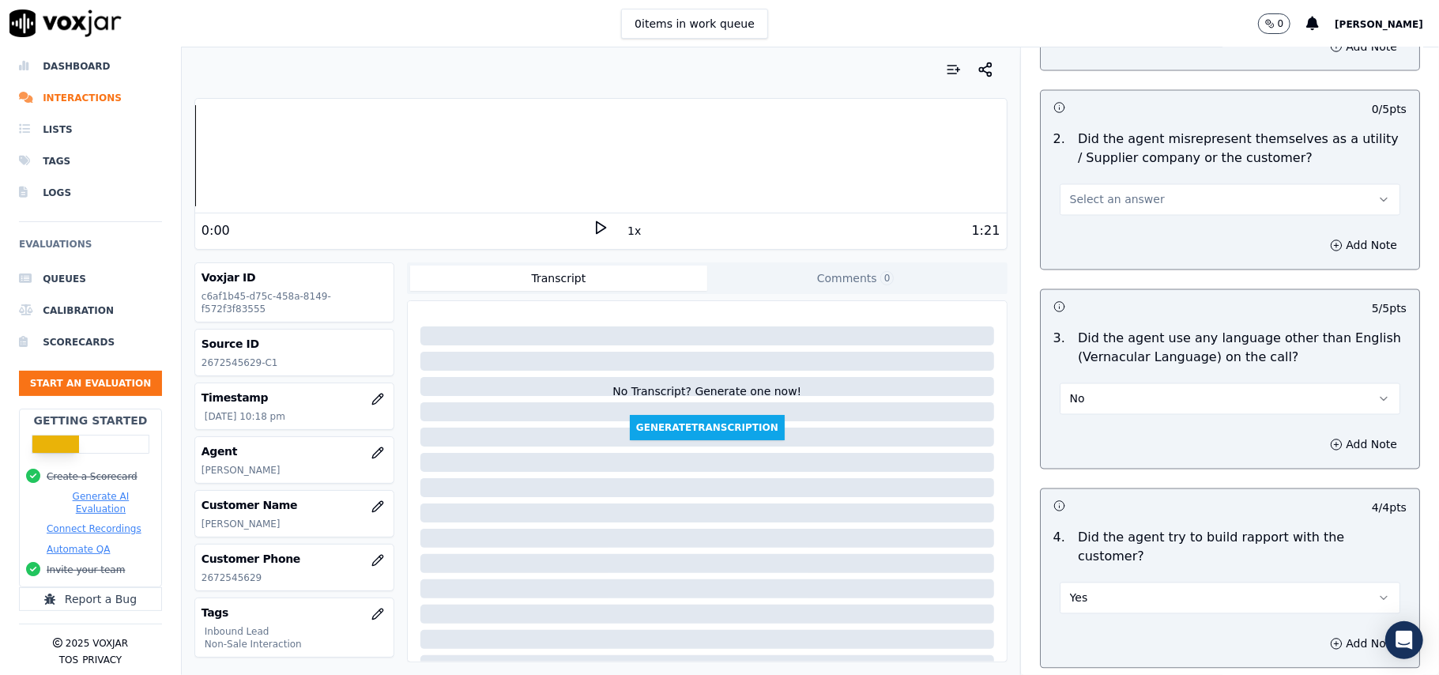
scroll to position [1999, 0]
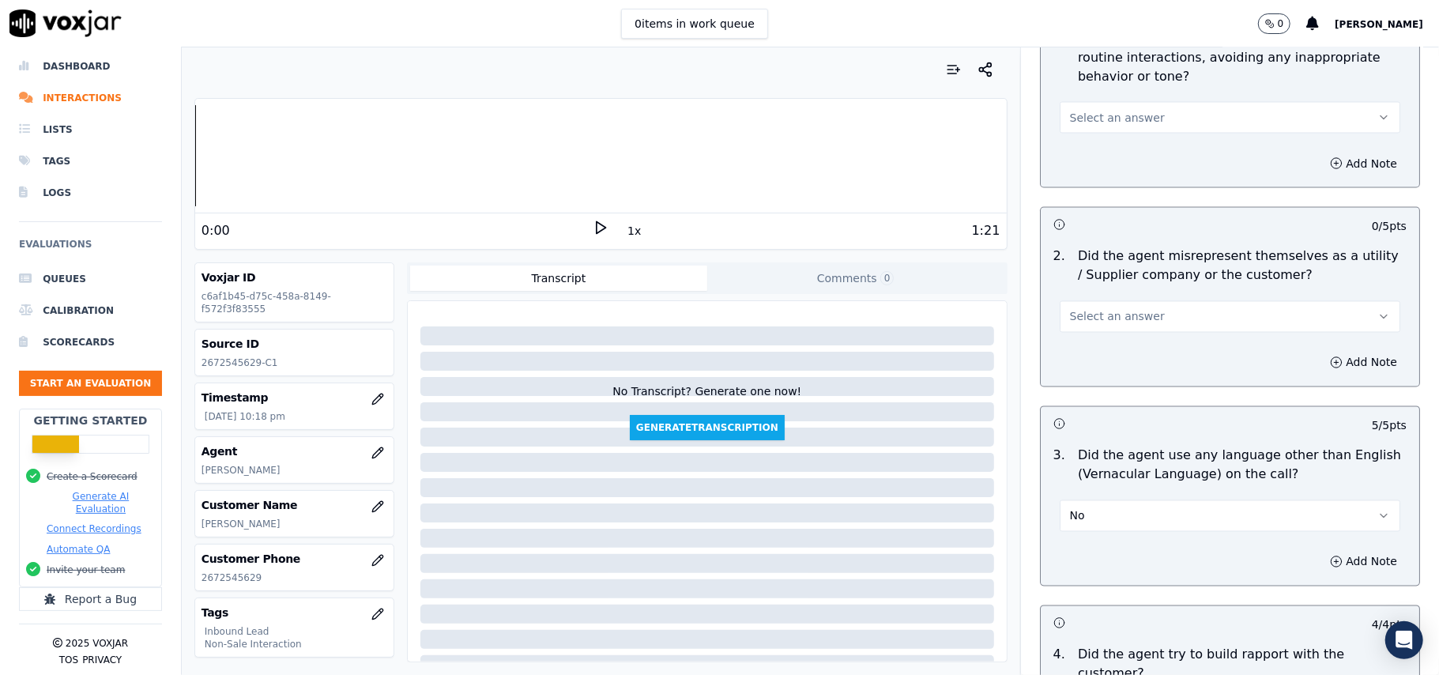
click at [1124, 309] on span "Select an answer" at bounding box center [1117, 317] width 95 height 16
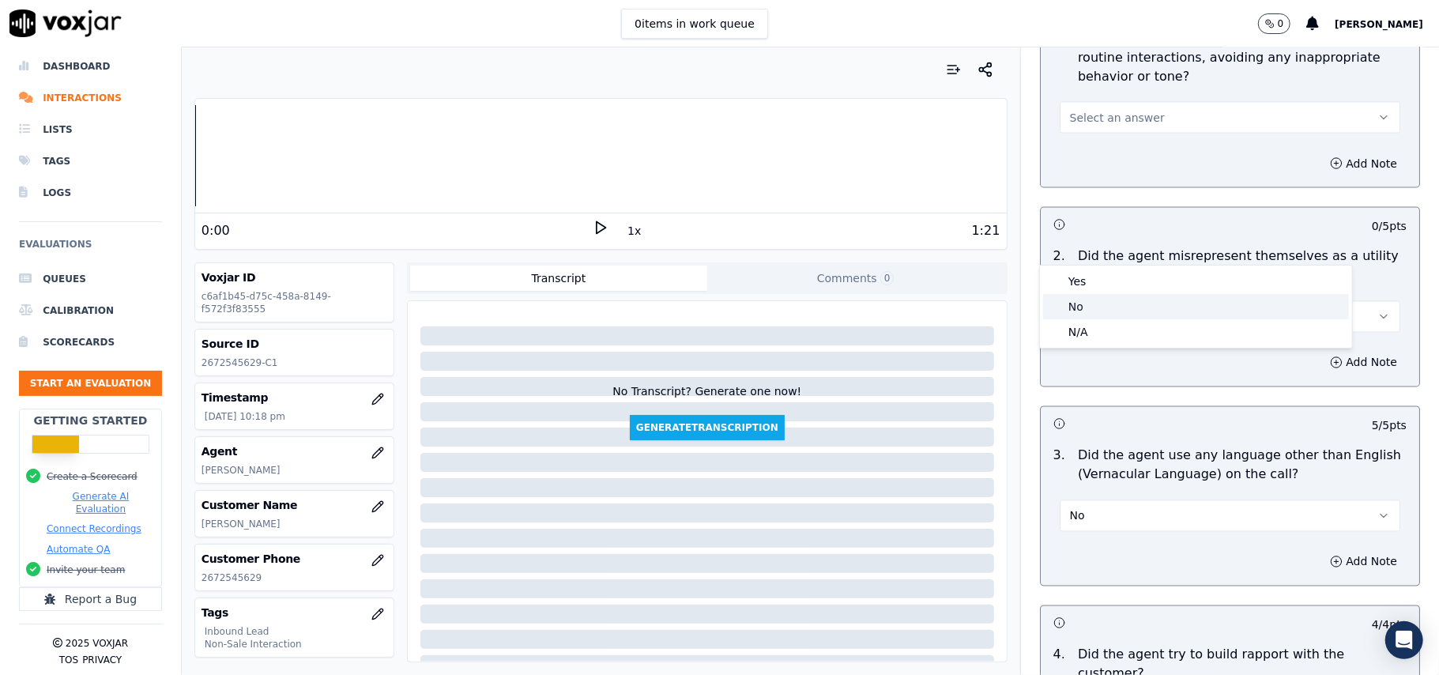
click at [1114, 307] on div "No" at bounding box center [1196, 306] width 306 height 25
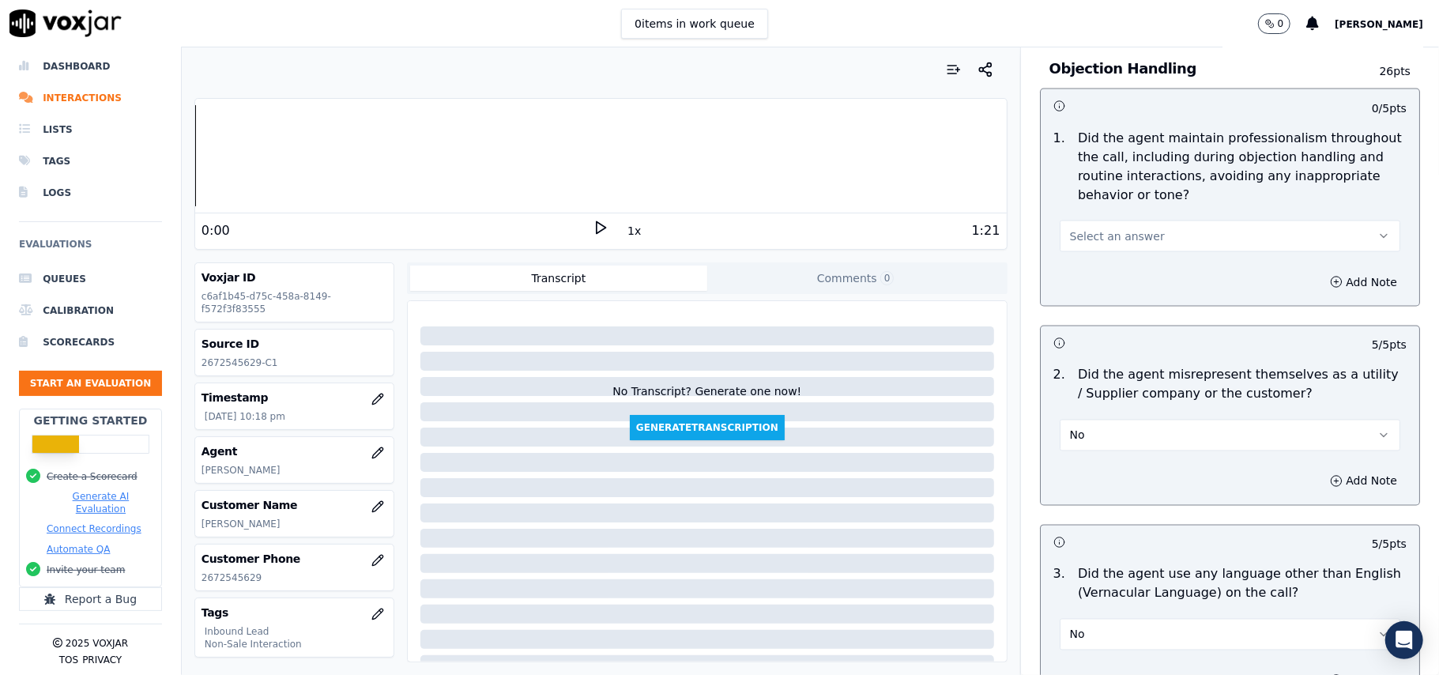
scroll to position [1683, 0]
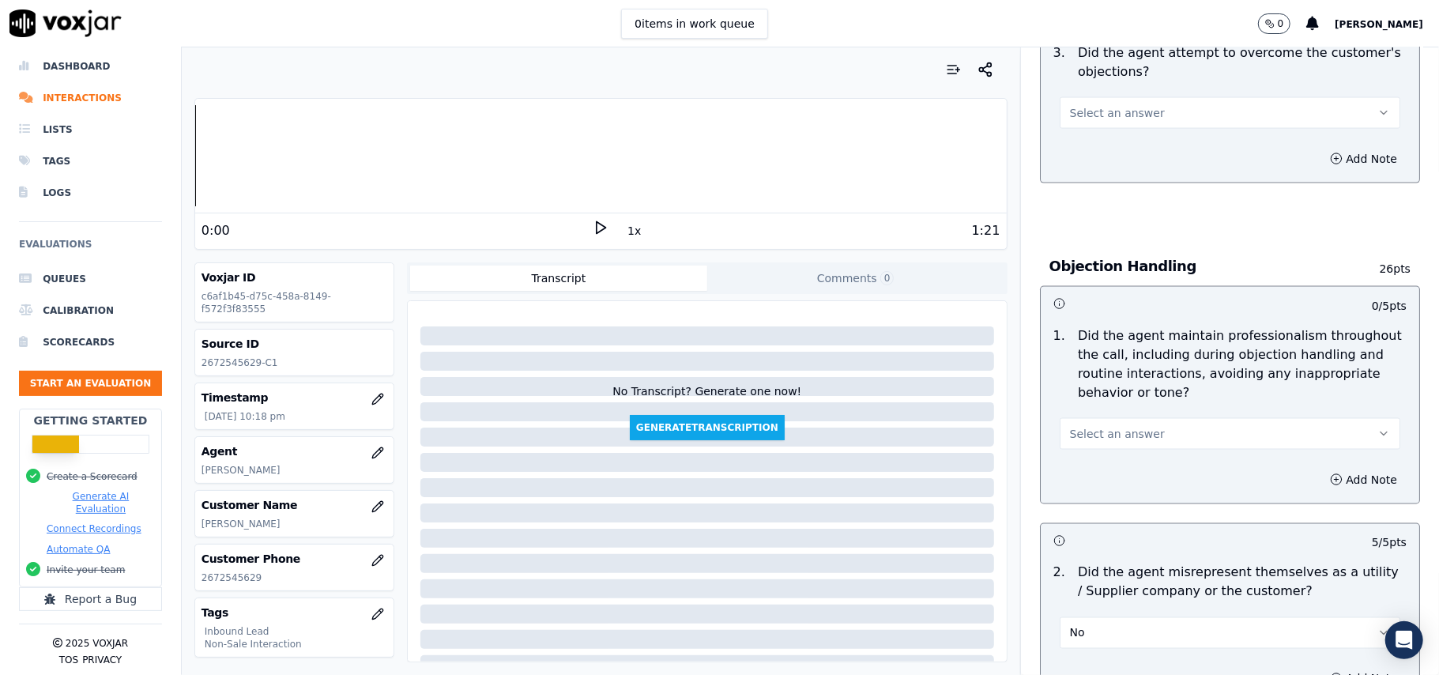
click at [1143, 418] on button "Select an answer" at bounding box center [1230, 434] width 341 height 32
click at [1122, 385] on div "Yes" at bounding box center [1196, 397] width 306 height 25
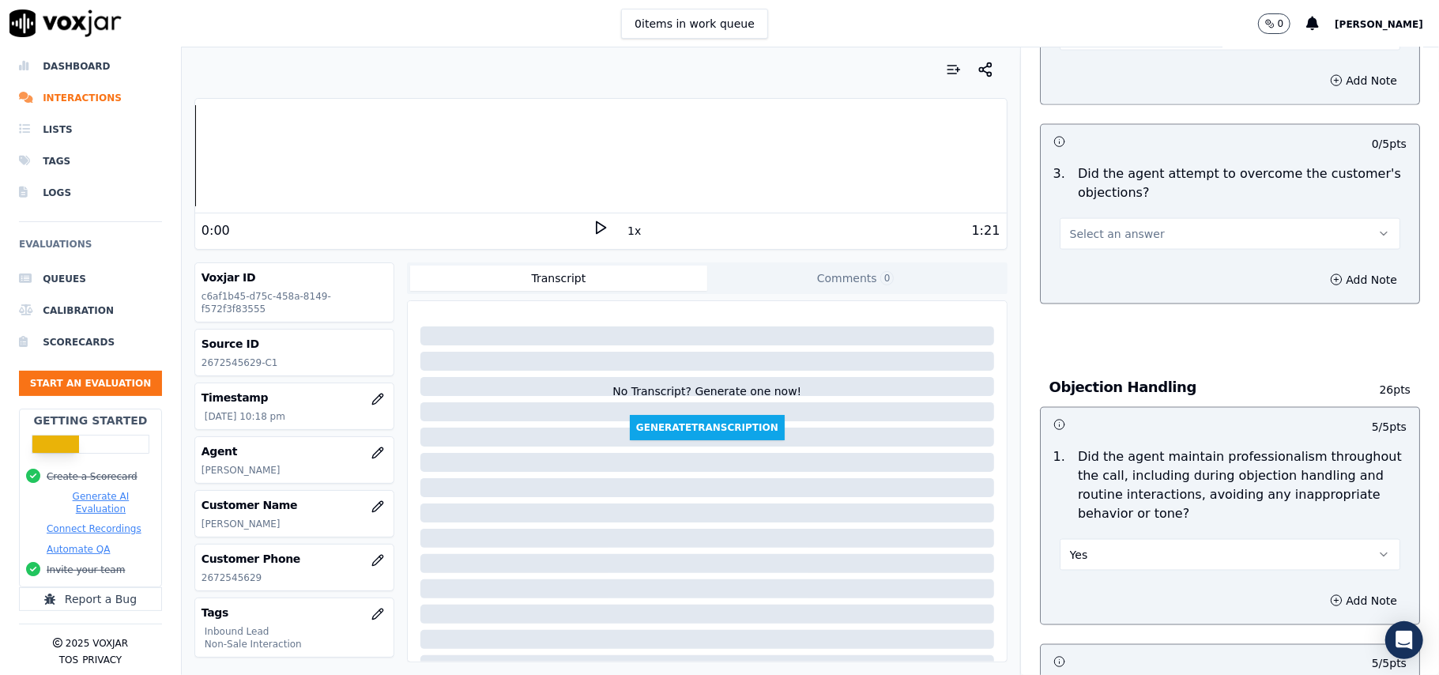
scroll to position [1473, 0]
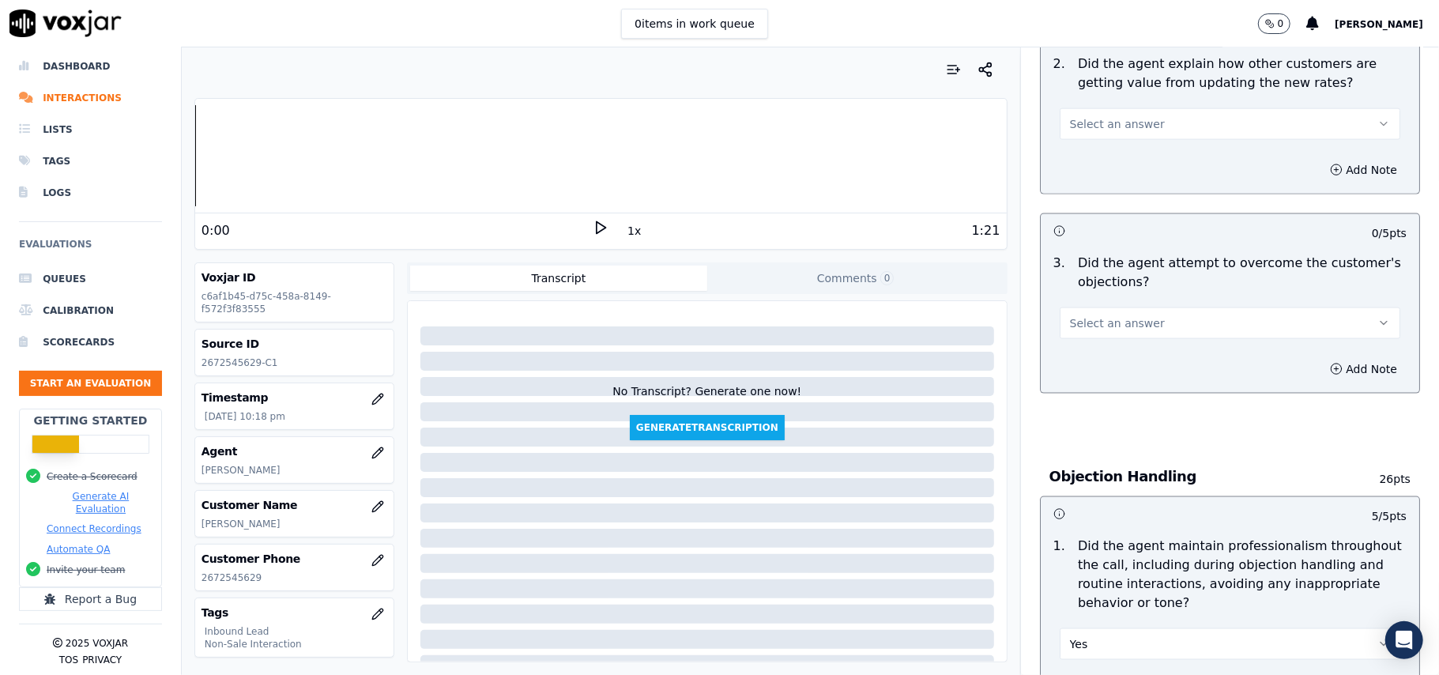
click at [1078, 315] on span "Select an answer" at bounding box center [1117, 323] width 95 height 16
click at [1078, 307] on button "Select an answer" at bounding box center [1230, 323] width 341 height 32
click at [1079, 315] on span "Select an answer" at bounding box center [1117, 323] width 95 height 16
click at [1081, 277] on div "Yes" at bounding box center [1196, 286] width 306 height 25
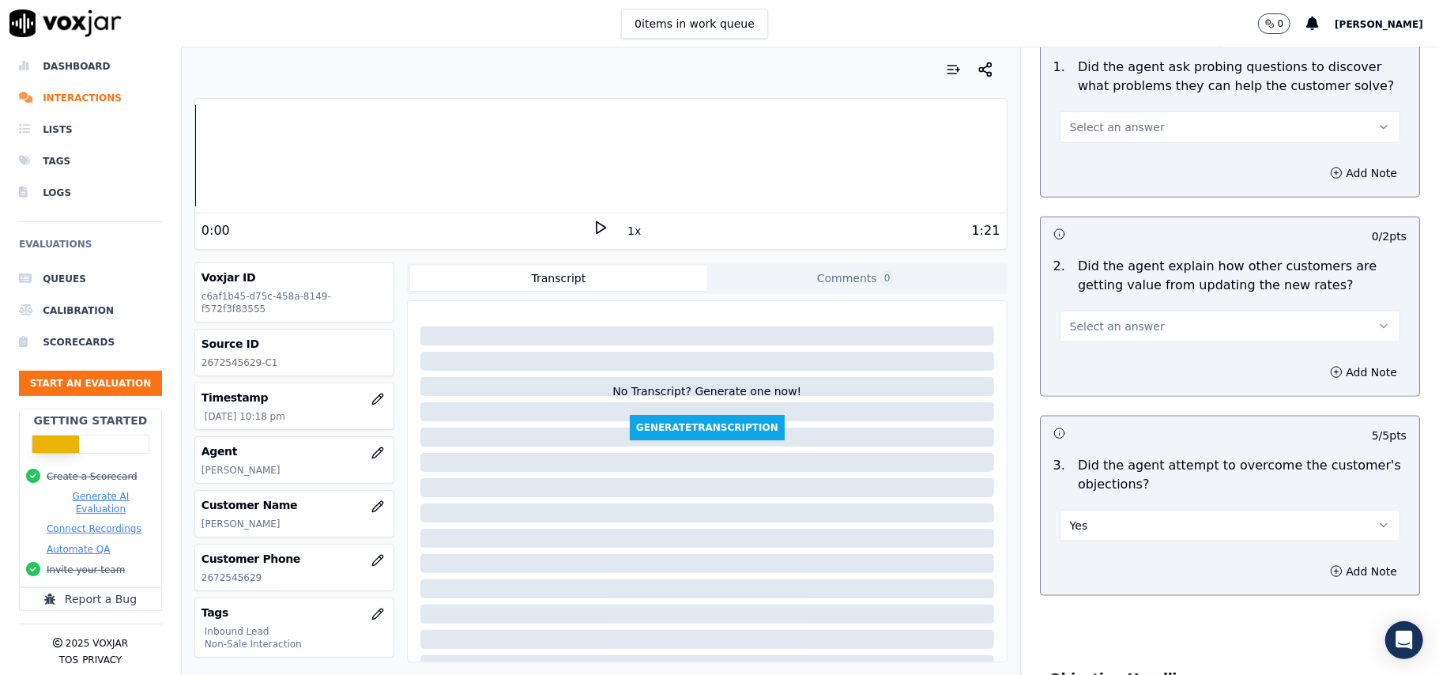
scroll to position [1262, 0]
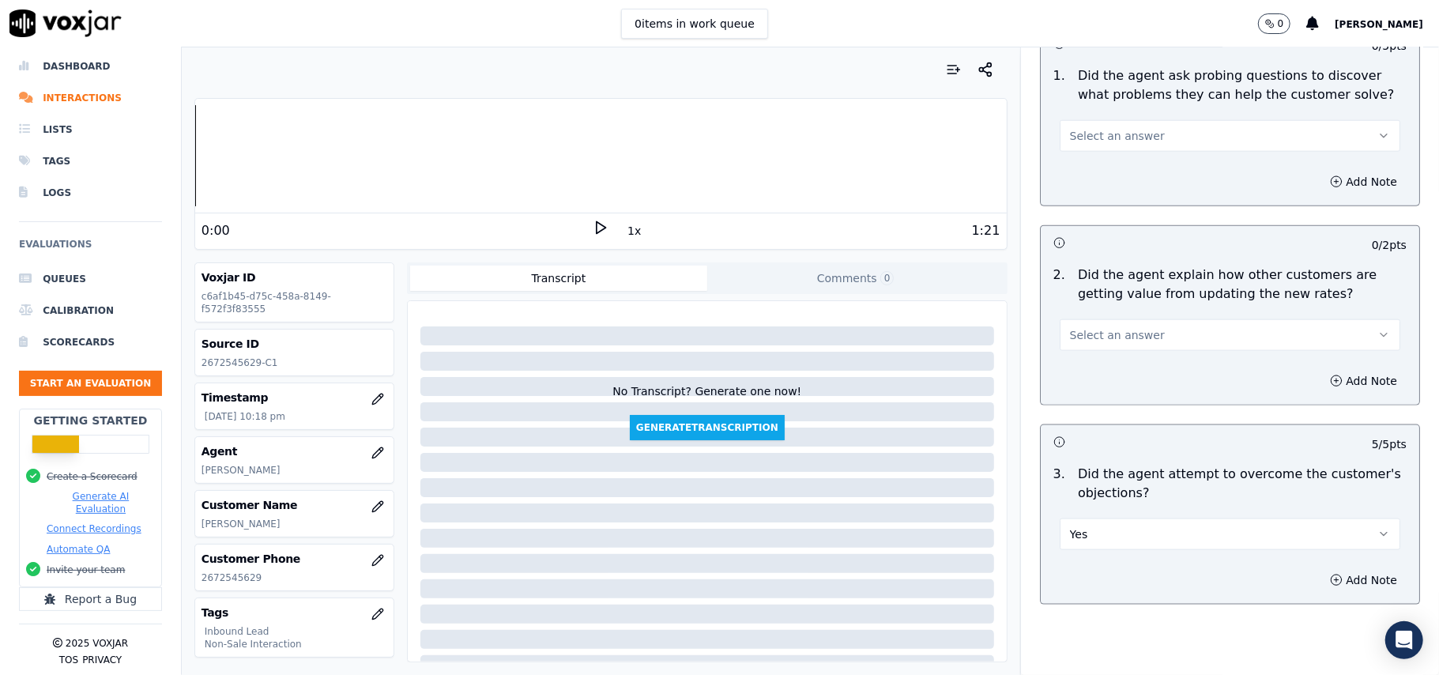
click at [1084, 319] on button "Select an answer" at bounding box center [1230, 335] width 341 height 32
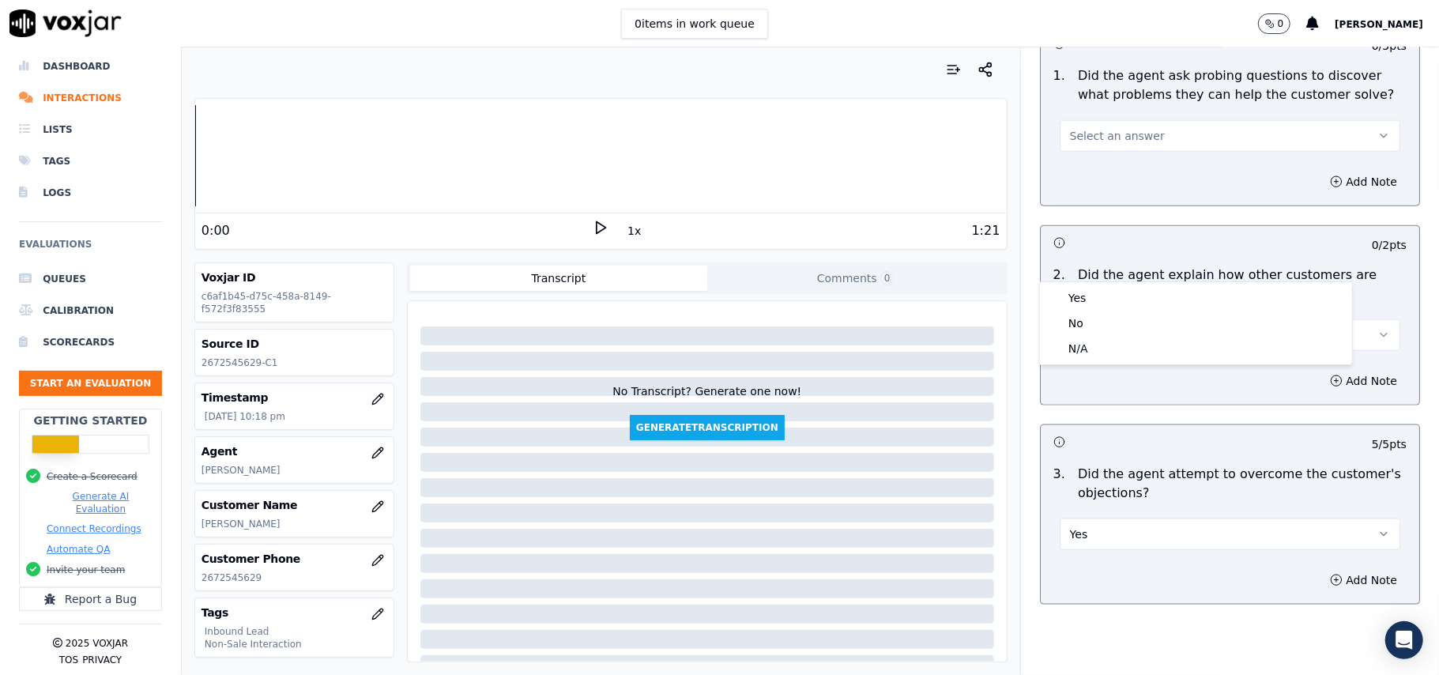
click at [1079, 283] on div "Yes No N/A" at bounding box center [1196, 323] width 312 height 82
click at [1081, 297] on div "Yes" at bounding box center [1196, 297] width 306 height 25
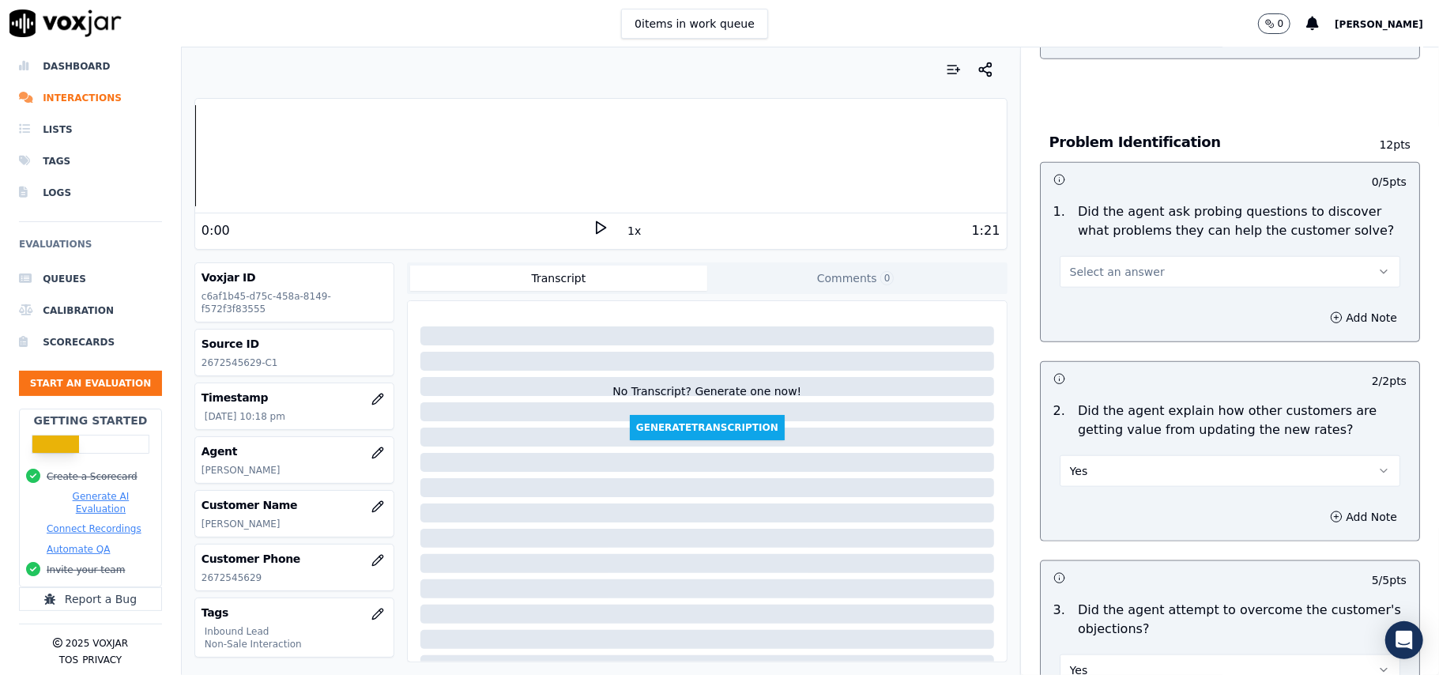
scroll to position [946, 0]
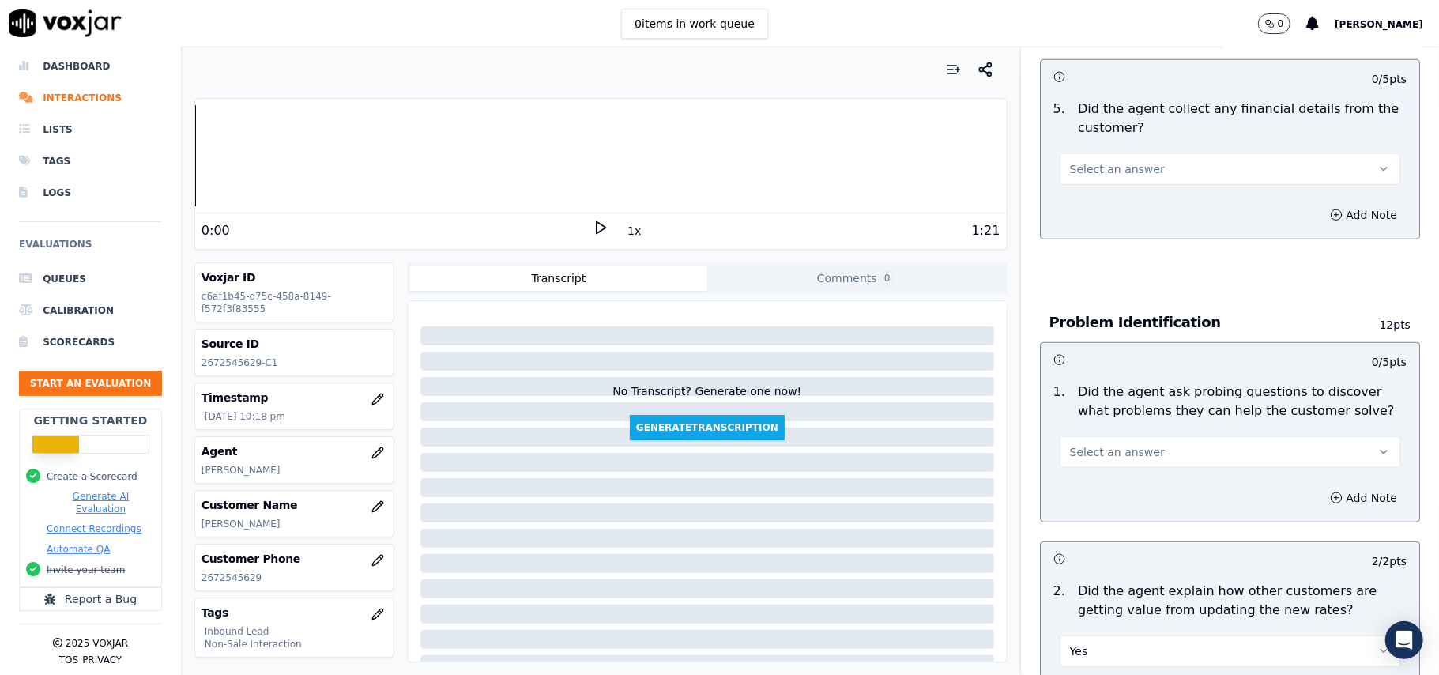
click at [1075, 444] on span "Select an answer" at bounding box center [1117, 452] width 95 height 16
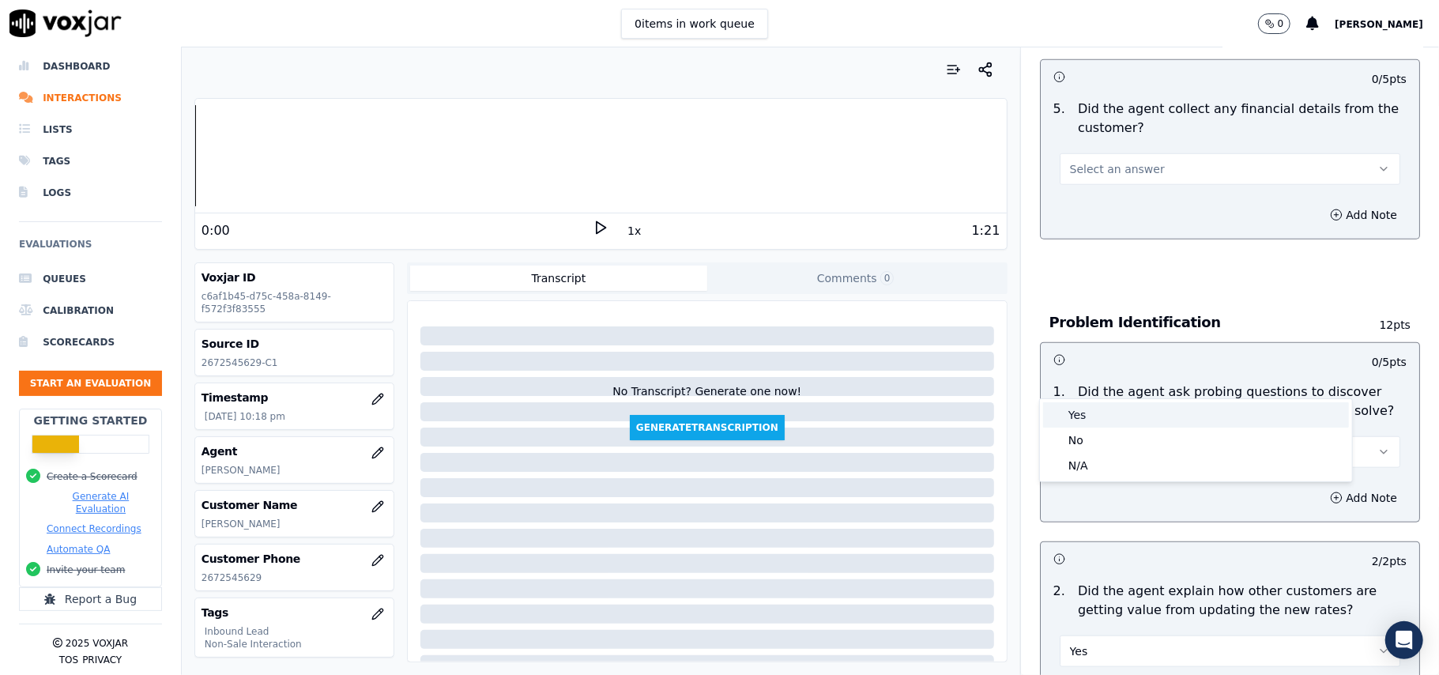
click at [1075, 409] on div "Yes" at bounding box center [1196, 414] width 306 height 25
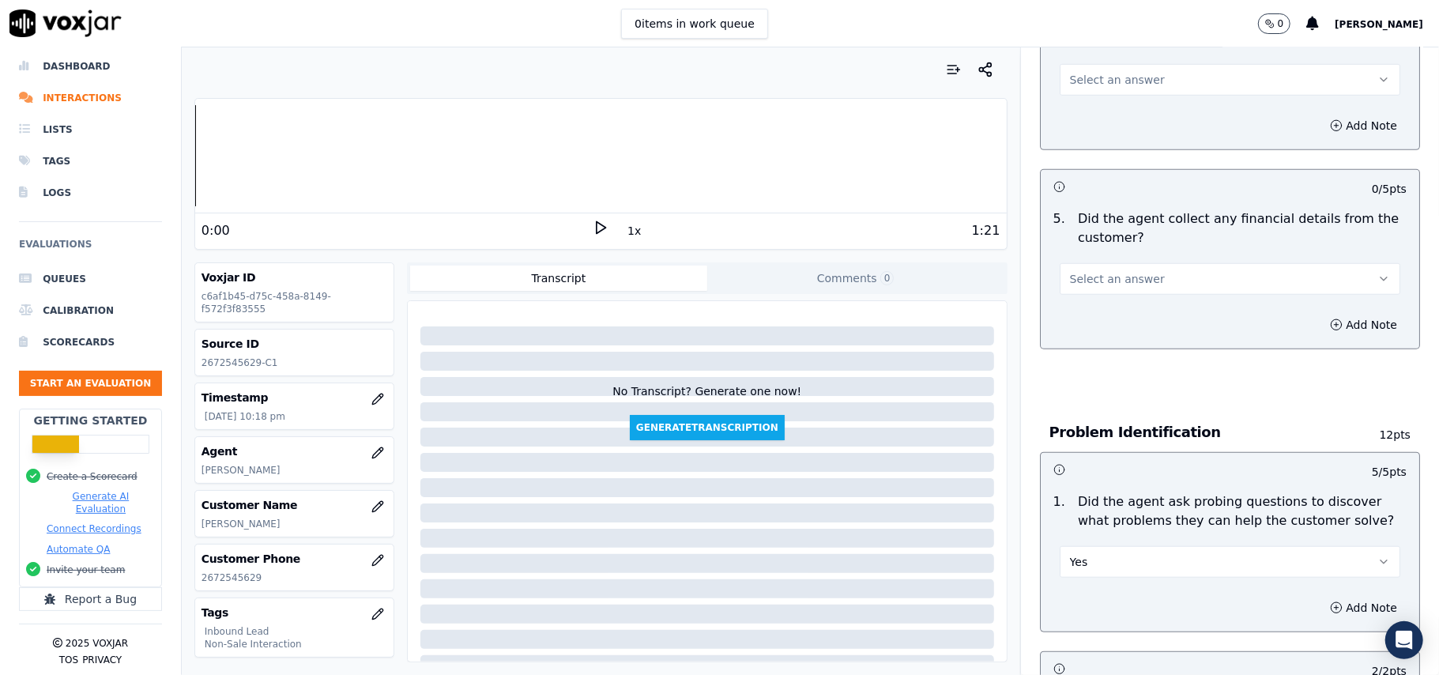
scroll to position [735, 0]
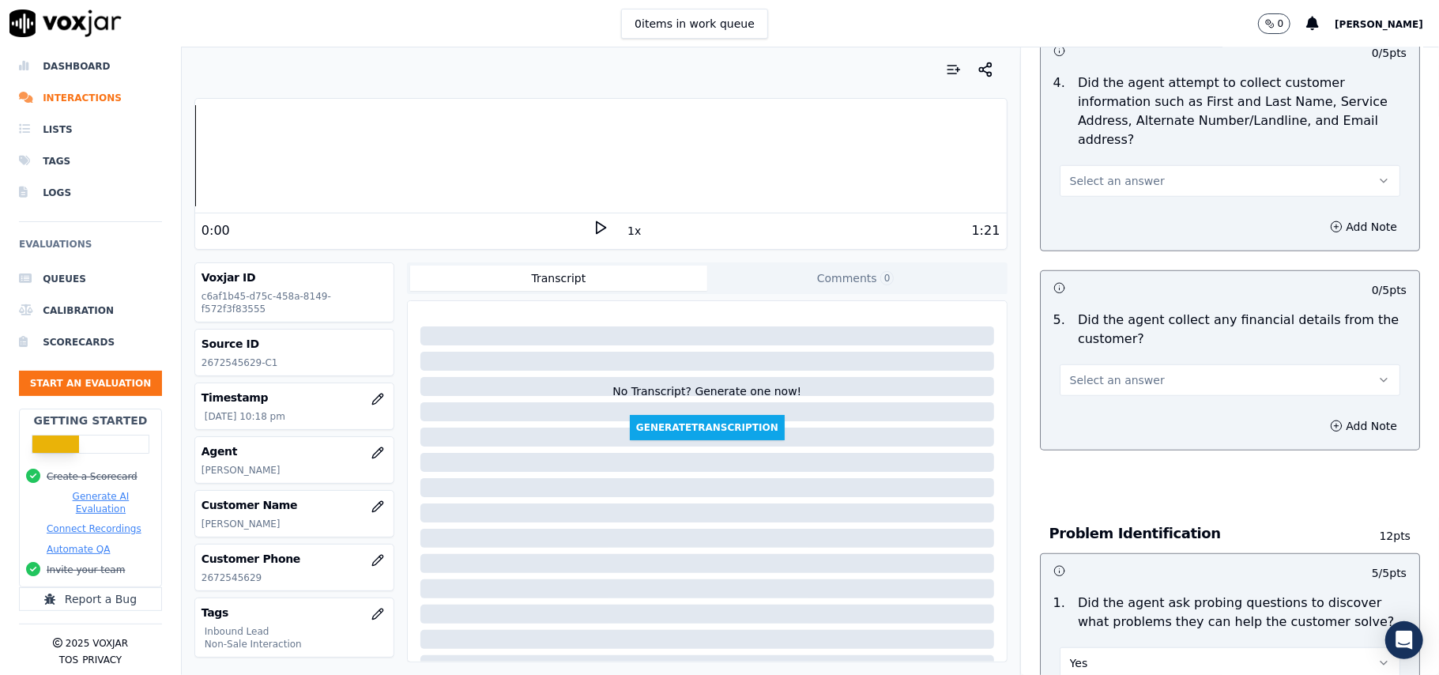
click at [1070, 372] on span "Select an answer" at bounding box center [1117, 380] width 95 height 16
click at [1079, 399] on div "N/A" at bounding box center [1196, 392] width 306 height 25
click at [1091, 364] on button "N/A" at bounding box center [1230, 380] width 341 height 32
click at [1075, 371] on div "No" at bounding box center [1196, 367] width 306 height 25
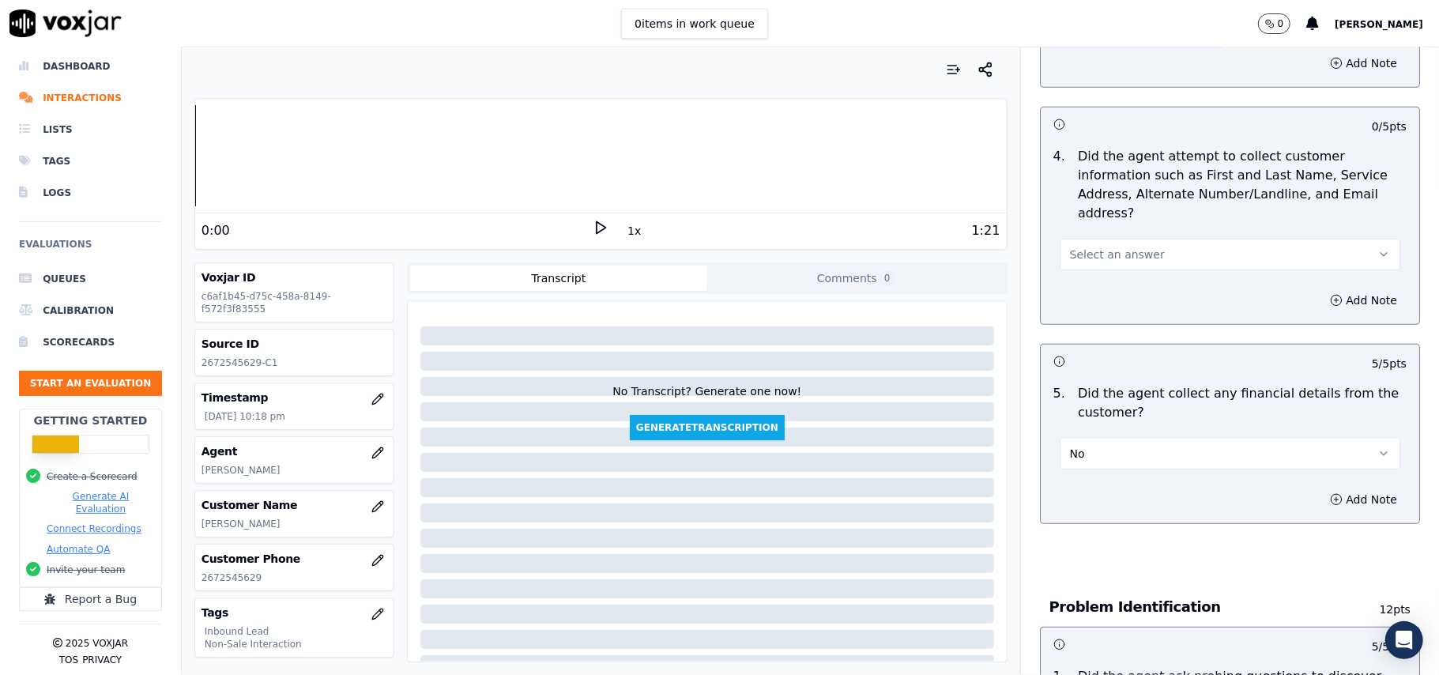
scroll to position [525, 0]
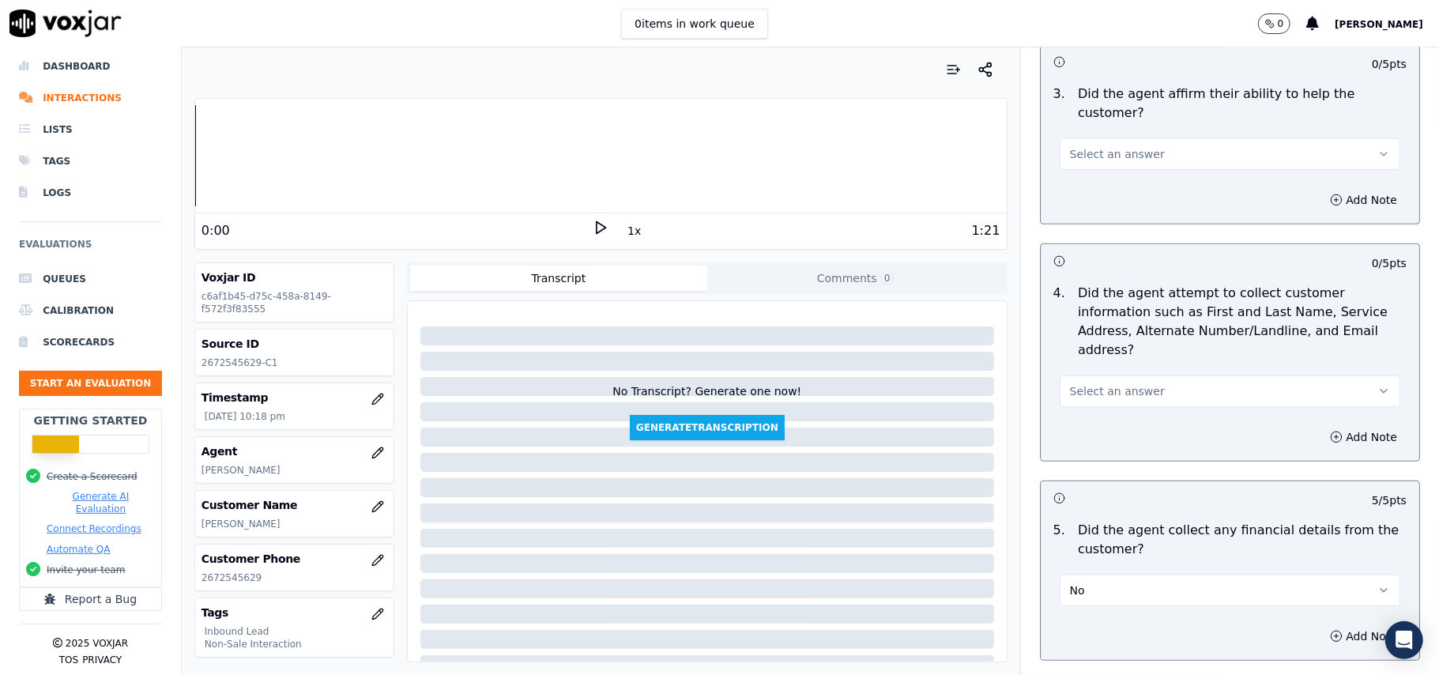
click at [1071, 383] on span "Select an answer" at bounding box center [1117, 391] width 95 height 16
click at [1071, 354] on div "Yes" at bounding box center [1196, 353] width 306 height 25
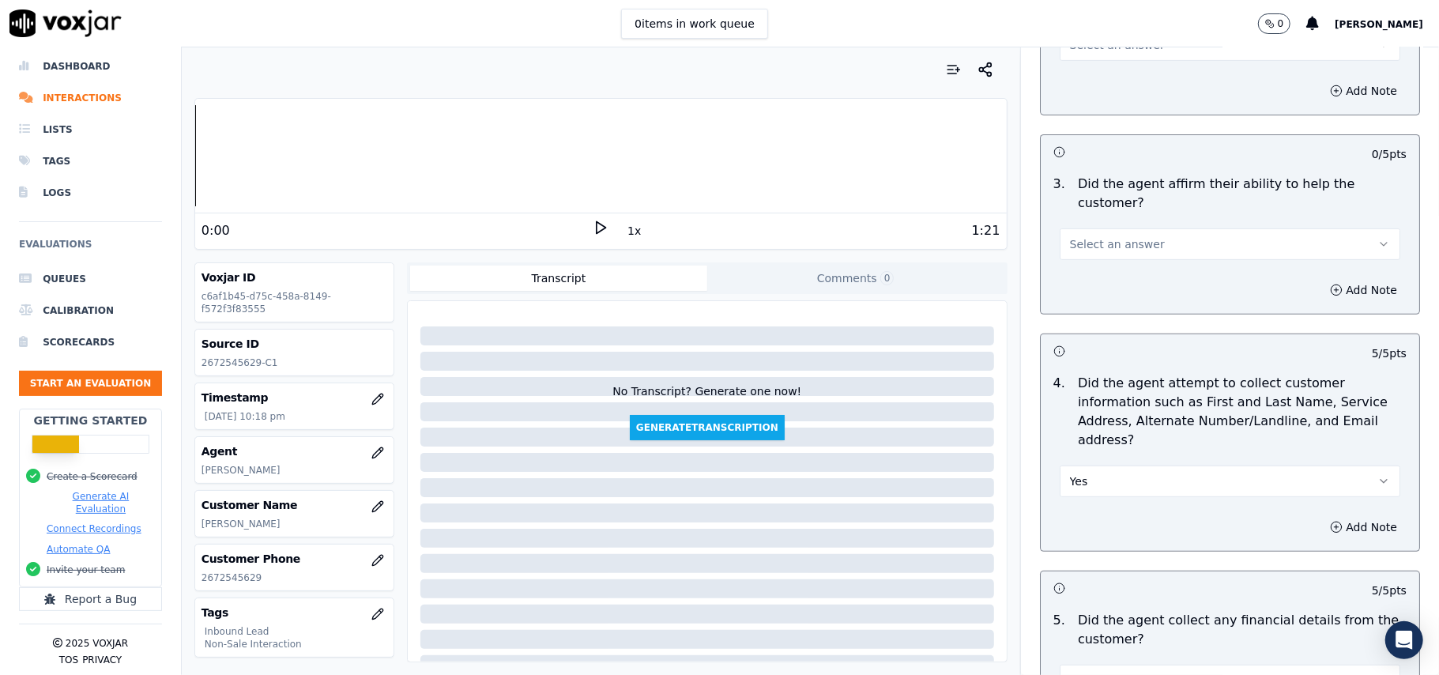
scroll to position [314, 0]
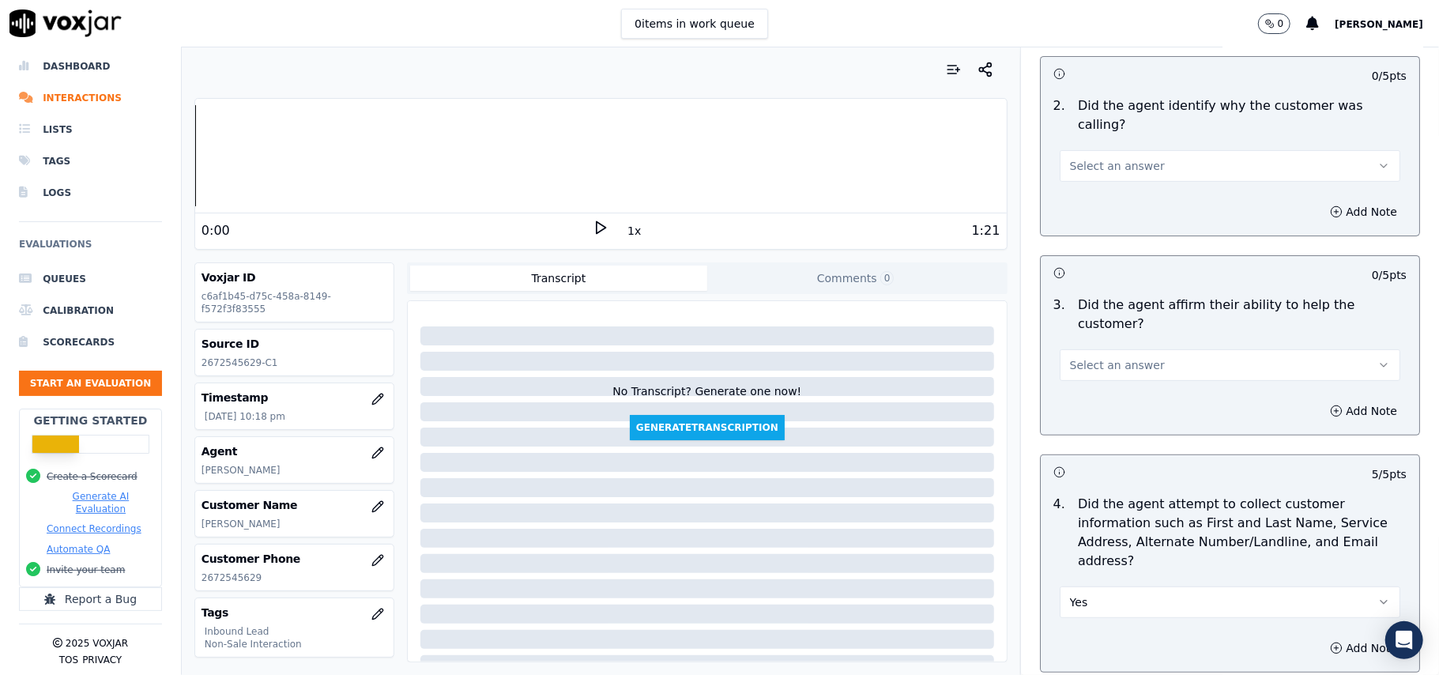
click at [1073, 357] on span "Select an answer" at bounding box center [1117, 365] width 95 height 16
click at [1073, 341] on div "Yes" at bounding box center [1196, 345] width 306 height 25
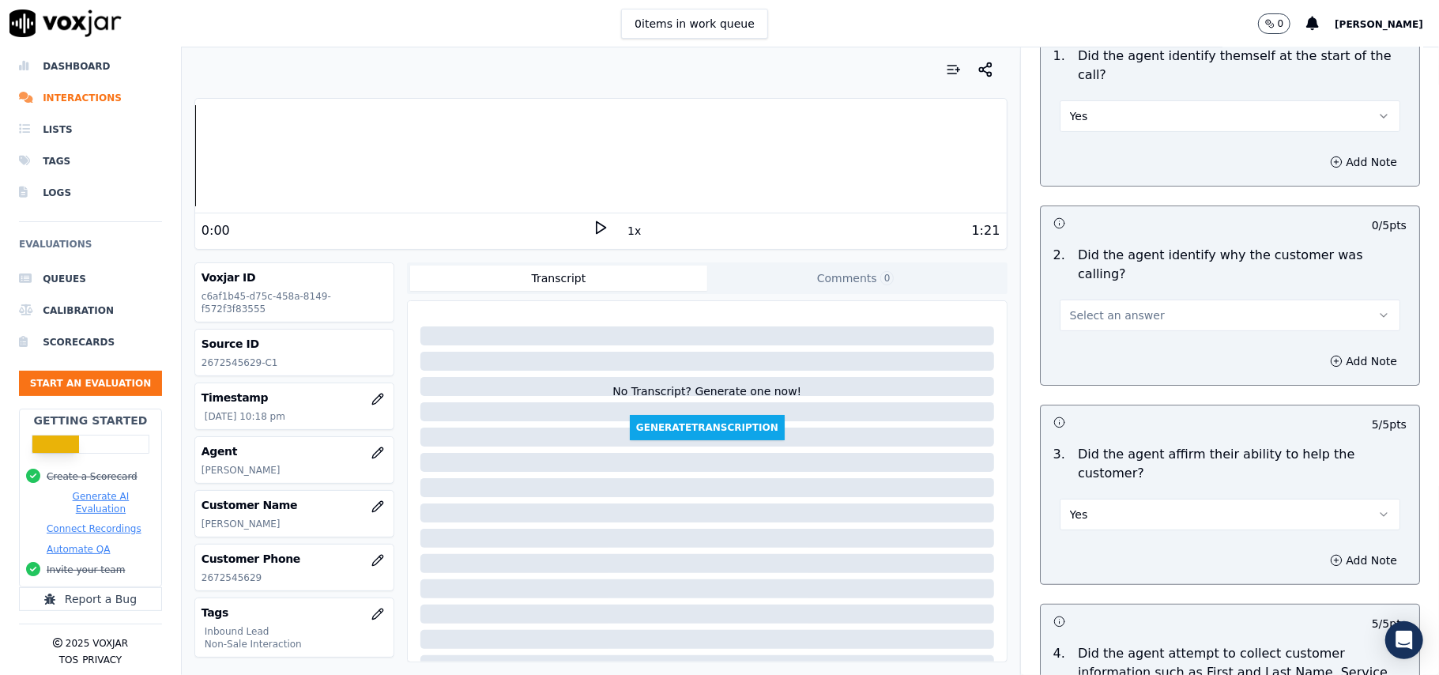
scroll to position [0, 0]
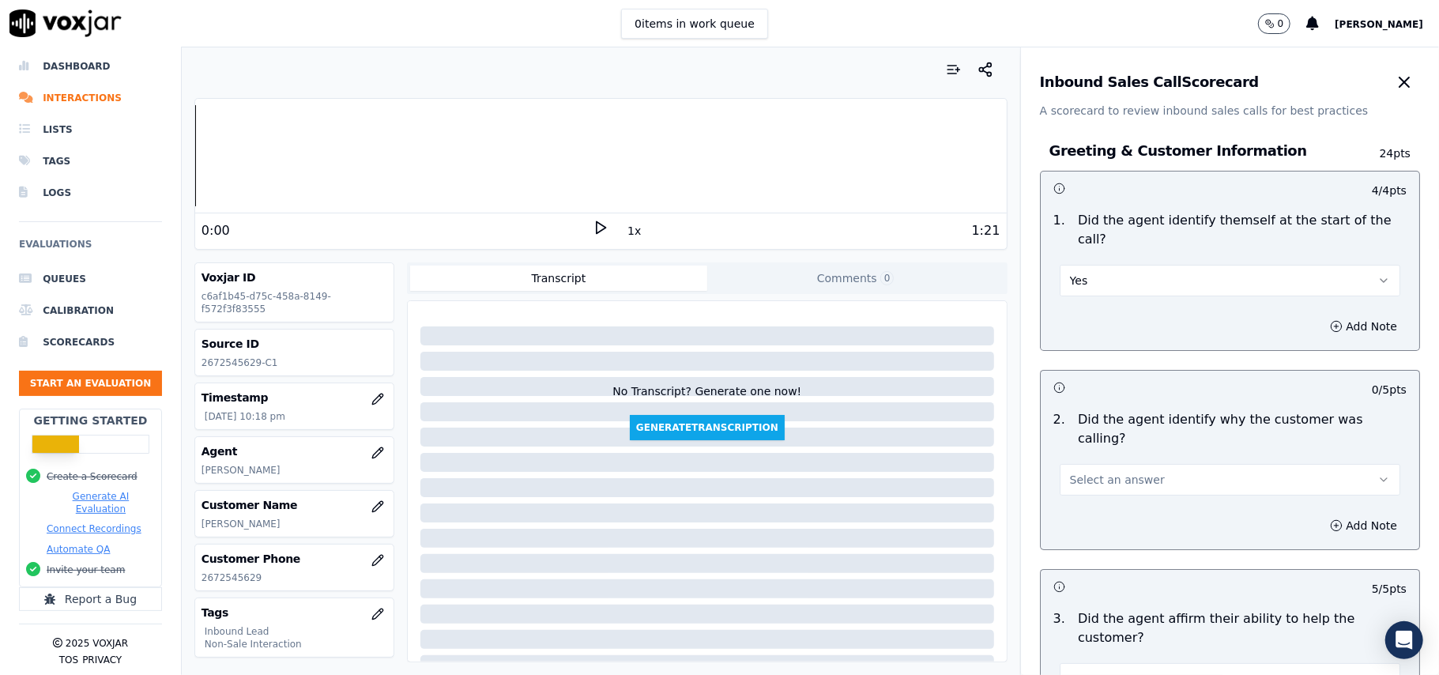
drag, startPoint x: 1069, startPoint y: 439, endPoint x: 1069, endPoint y: 458, distance: 19.0
click at [1070, 472] on span "Select an answer" at bounding box center [1117, 480] width 95 height 16
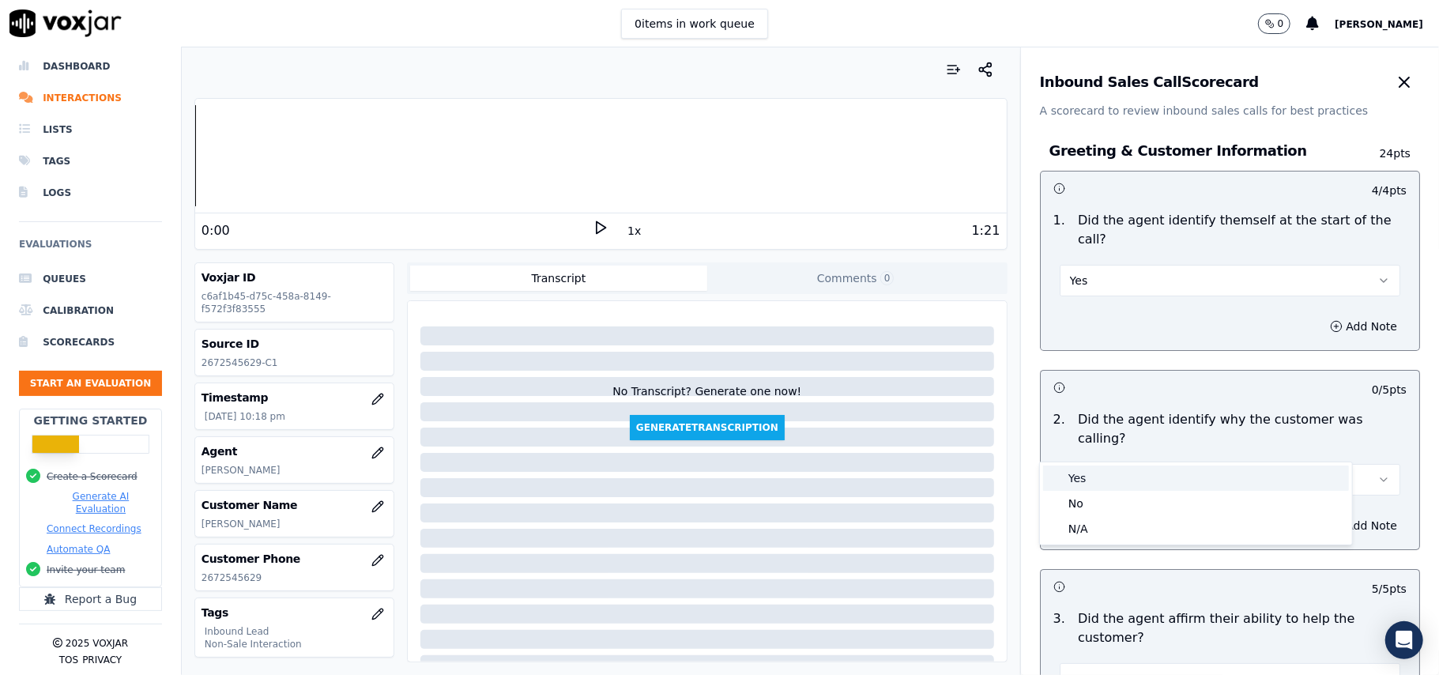
click at [1068, 471] on div "Yes" at bounding box center [1196, 477] width 306 height 25
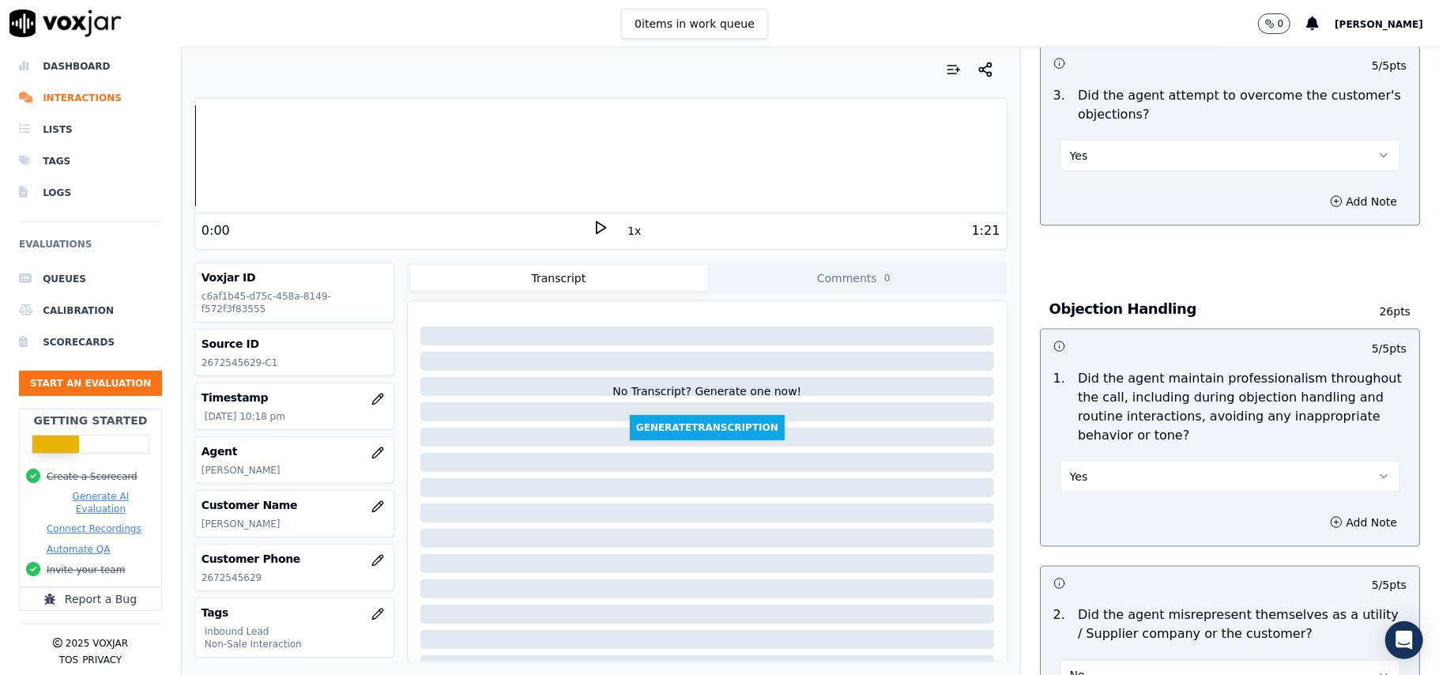
scroll to position [4507, 0]
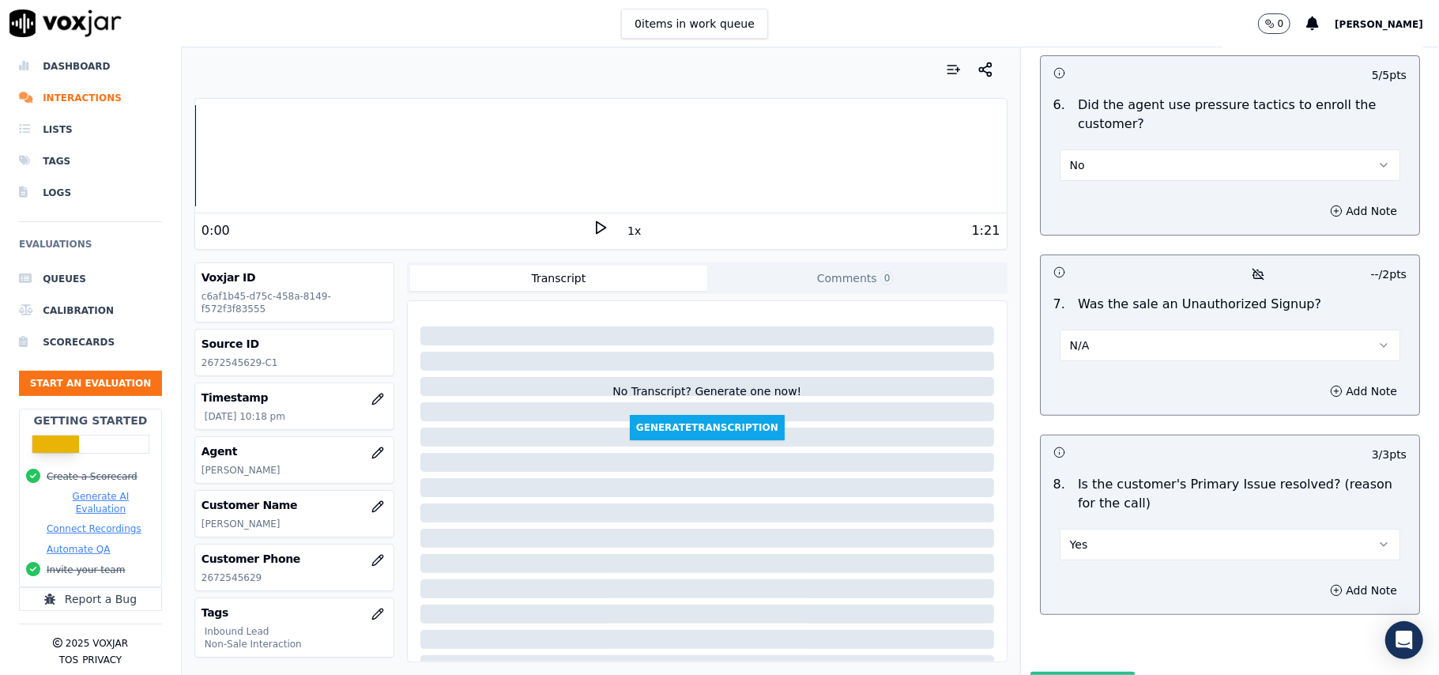
click at [1030, 672] on button "Submit Scores" at bounding box center [1082, 686] width 105 height 28
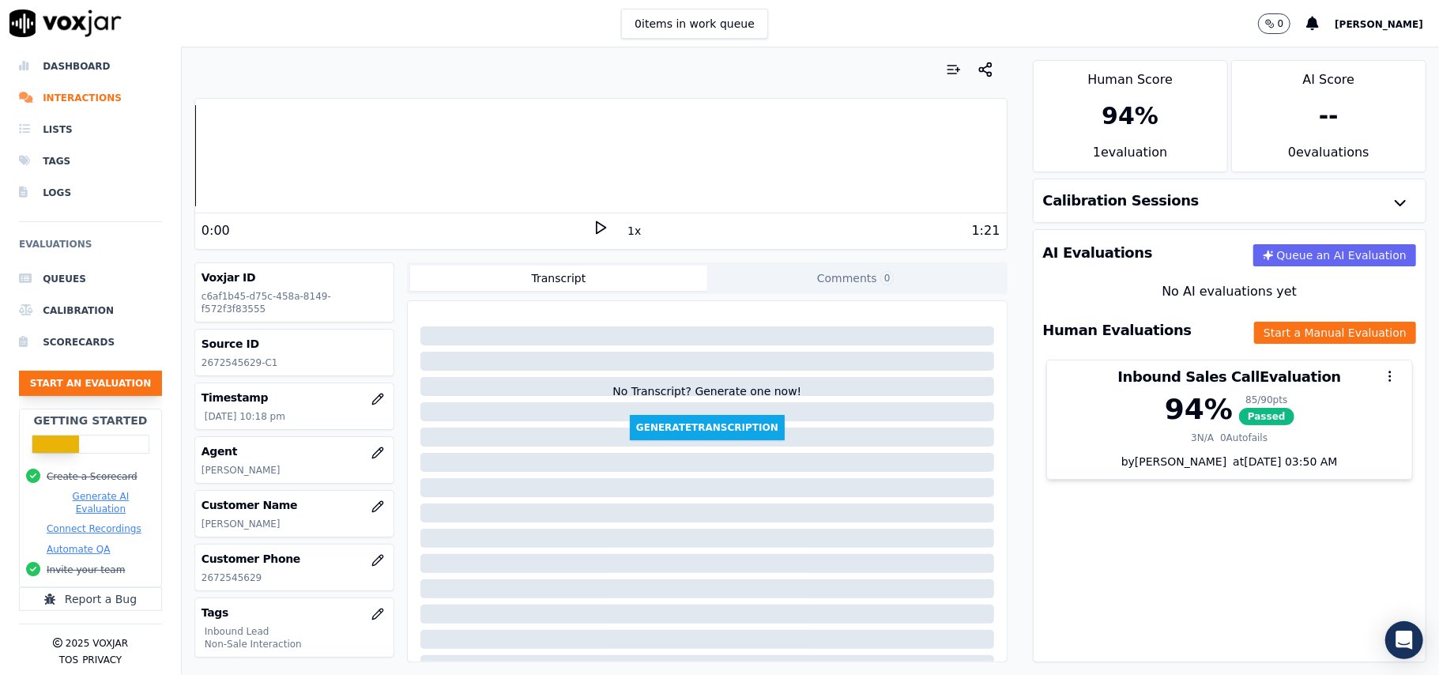
click at [66, 371] on button "Start an Evaluation" at bounding box center [90, 383] width 143 height 25
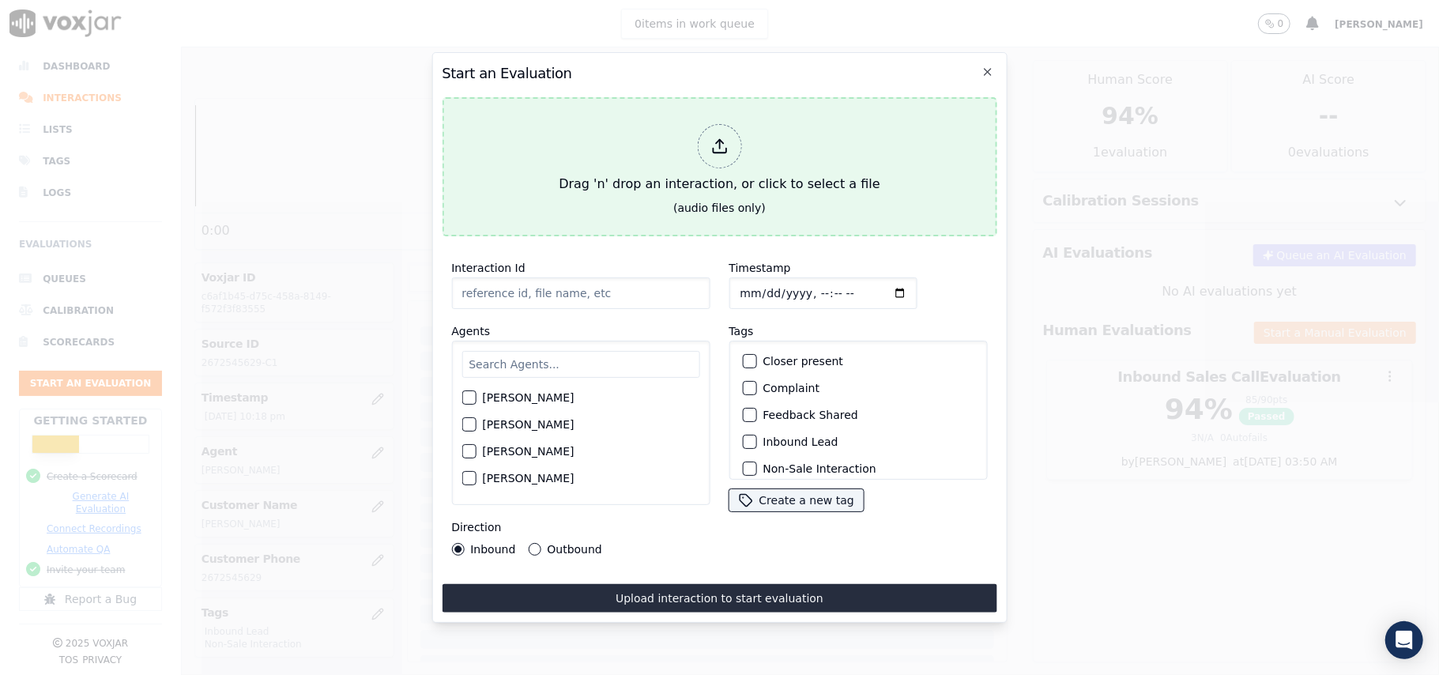
click at [702, 143] on div at bounding box center [719, 146] width 44 height 44
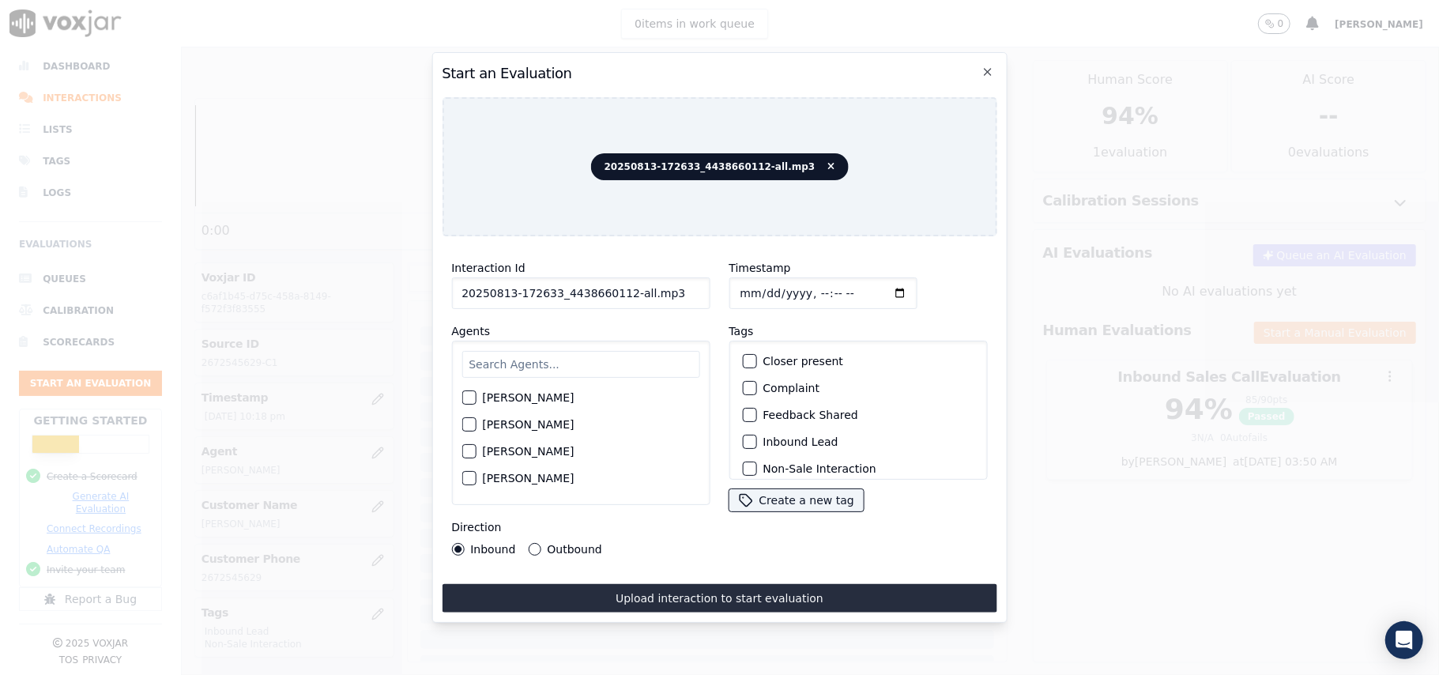
drag, startPoint x: 655, startPoint y: 282, endPoint x: 621, endPoint y: 283, distance: 34.0
click at [621, 283] on input "20250813-172633_4438660112-all.mp3" at bounding box center [580, 293] width 258 height 32
type input "20250813-172633_4438660112-C1"
click at [754, 283] on input "Timestamp" at bounding box center [822, 293] width 188 height 32
type input "[DATE]T22:39"
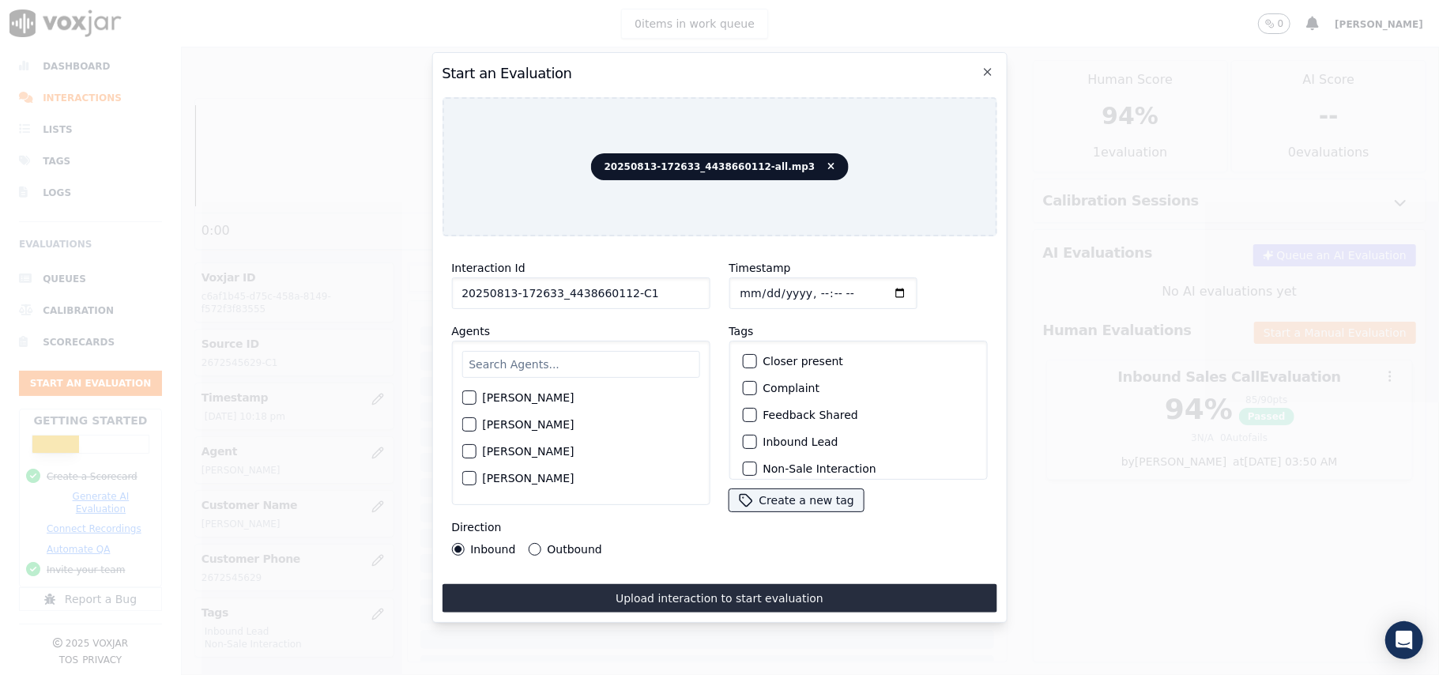
click at [618, 351] on input "text" at bounding box center [580, 364] width 238 height 27
type input "[PERSON_NAME]"
click at [469, 397] on div "button" at bounding box center [467, 402] width 11 height 11
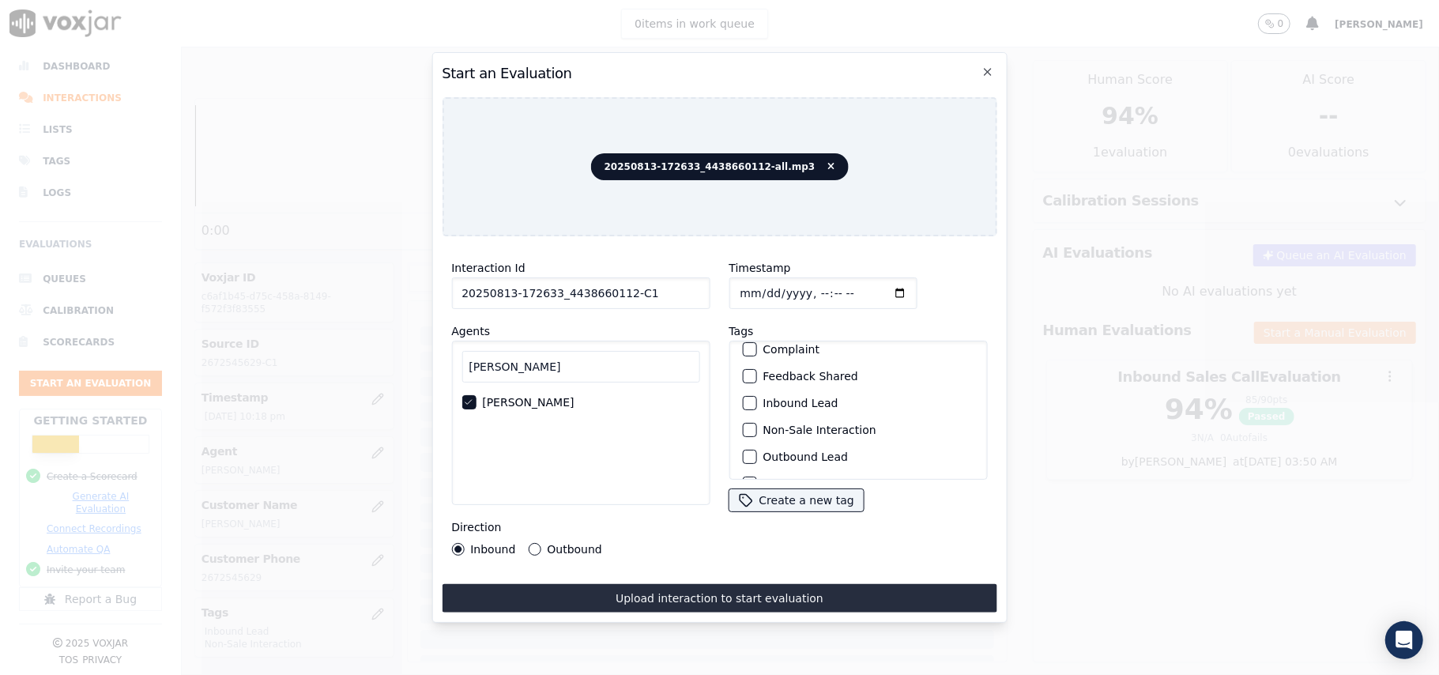
scroll to position [105, 0]
click at [746, 390] on div "button" at bounding box center [748, 390] width 11 height 11
click at [746, 359] on div "button" at bounding box center [748, 363] width 11 height 11
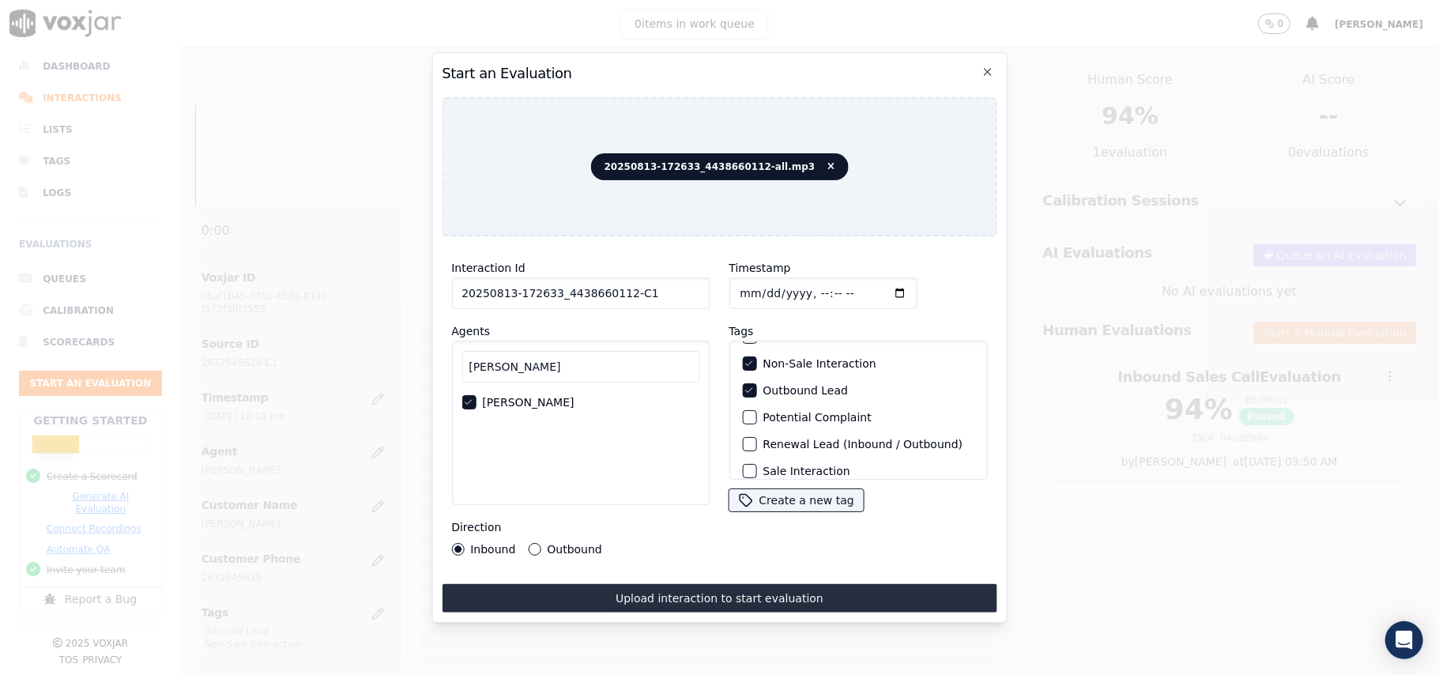
click at [744, 387] on icon "button" at bounding box center [747, 390] width 9 height 9
click at [744, 338] on div "Inbound Lead" at bounding box center [858, 336] width 244 height 27
click at [743, 339] on div "Inbound Lead" at bounding box center [858, 336] width 244 height 27
click at [742, 337] on button "Inbound Lead" at bounding box center [749, 336] width 14 height 14
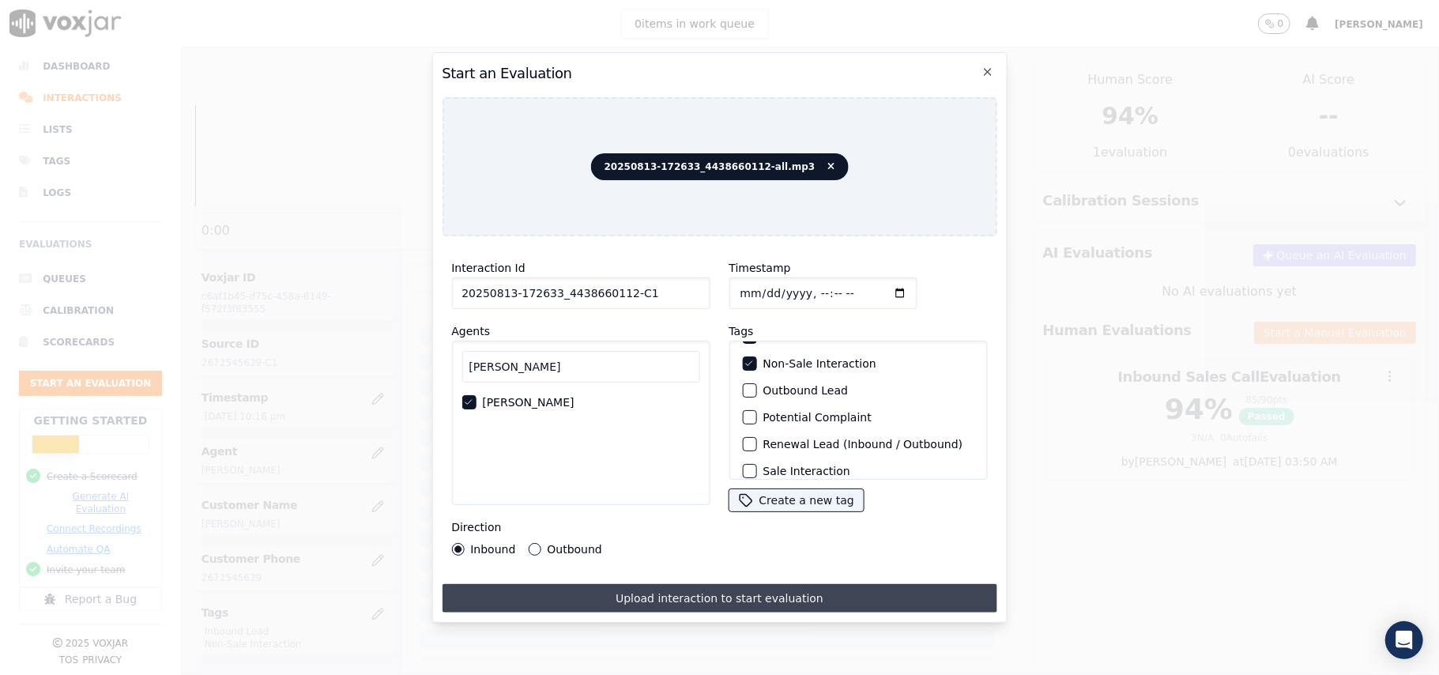
click at [605, 596] on button "Upload interaction to start evaluation" at bounding box center [719, 598] width 555 height 28
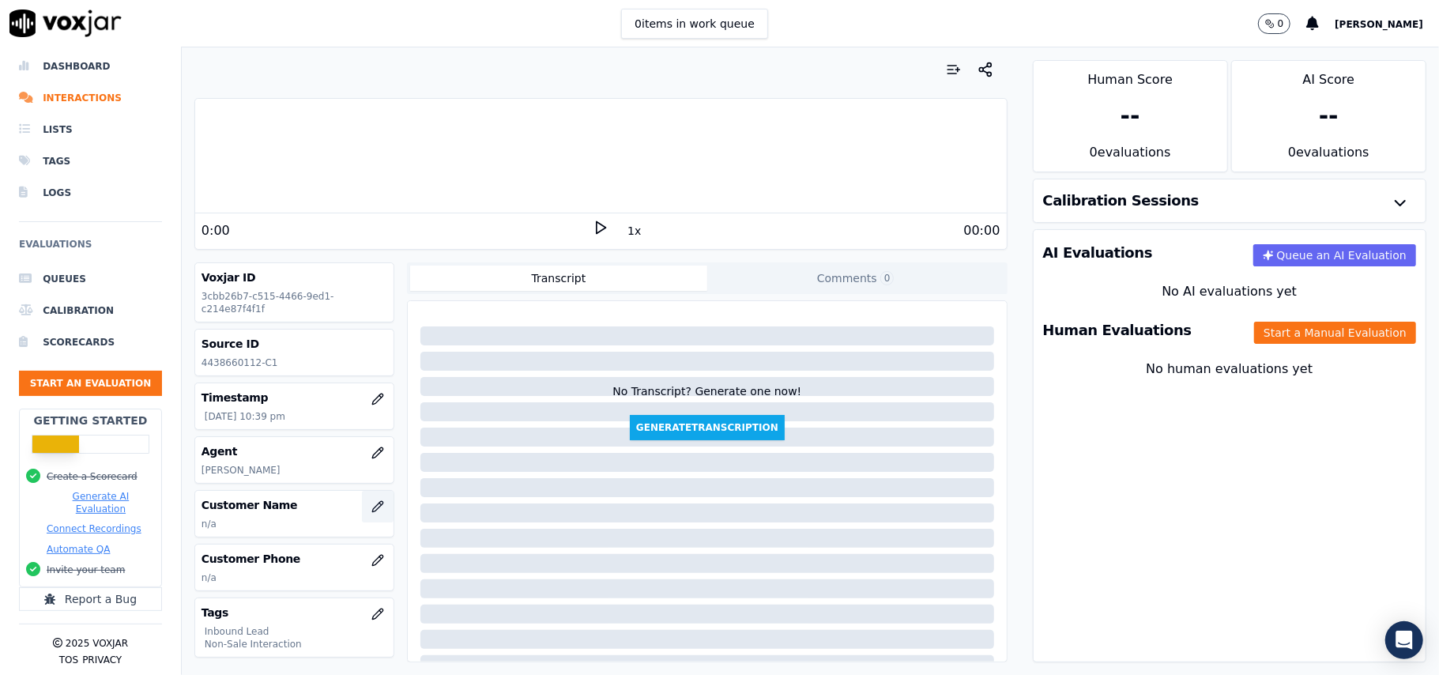
click at [371, 510] on icon "button" at bounding box center [377, 506] width 13 height 13
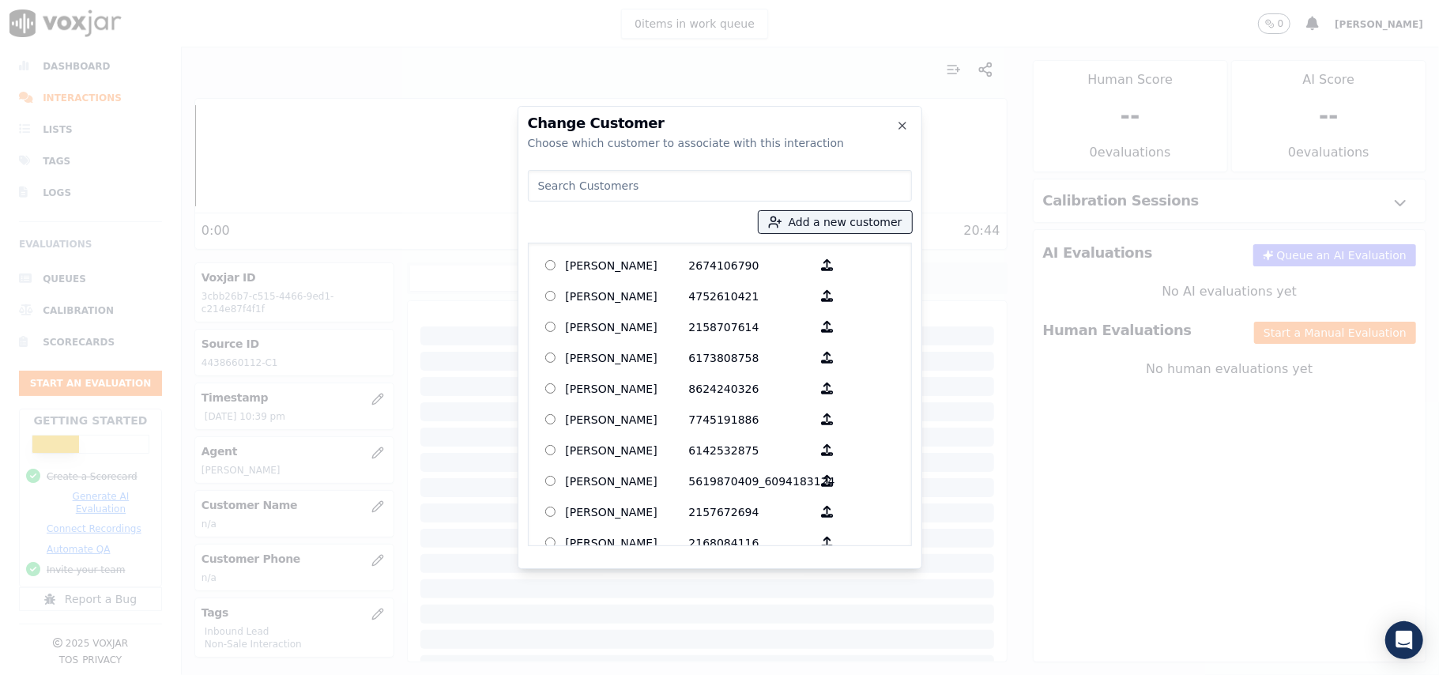
paste input "[PERSON_NAME]"
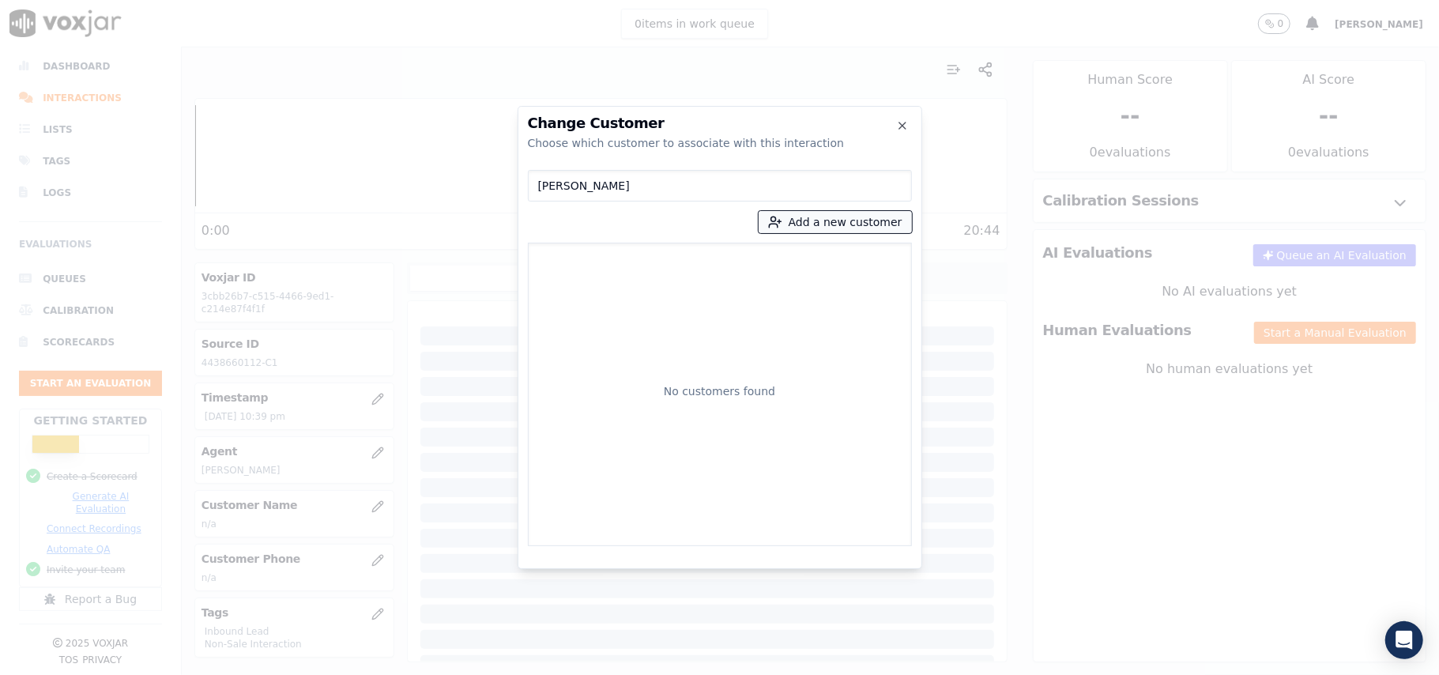
type input "[PERSON_NAME]"
click at [777, 226] on icon "button" at bounding box center [773, 226] width 9 height 4
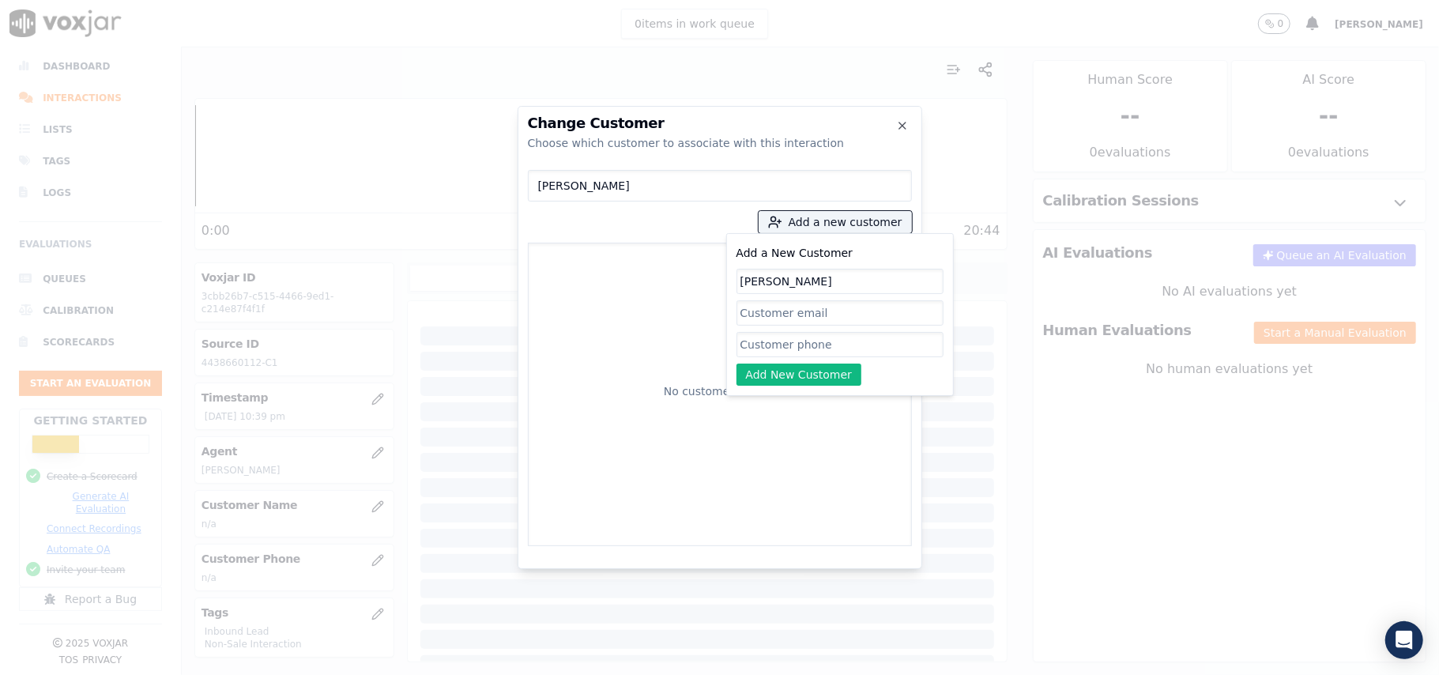
type input "[PERSON_NAME]"
click at [800, 356] on input "Add a New Customer" at bounding box center [839, 344] width 207 height 25
paste input "4438660112"
type input "4438660112"
click at [782, 374] on button "Add New Customer" at bounding box center [799, 374] width 126 height 22
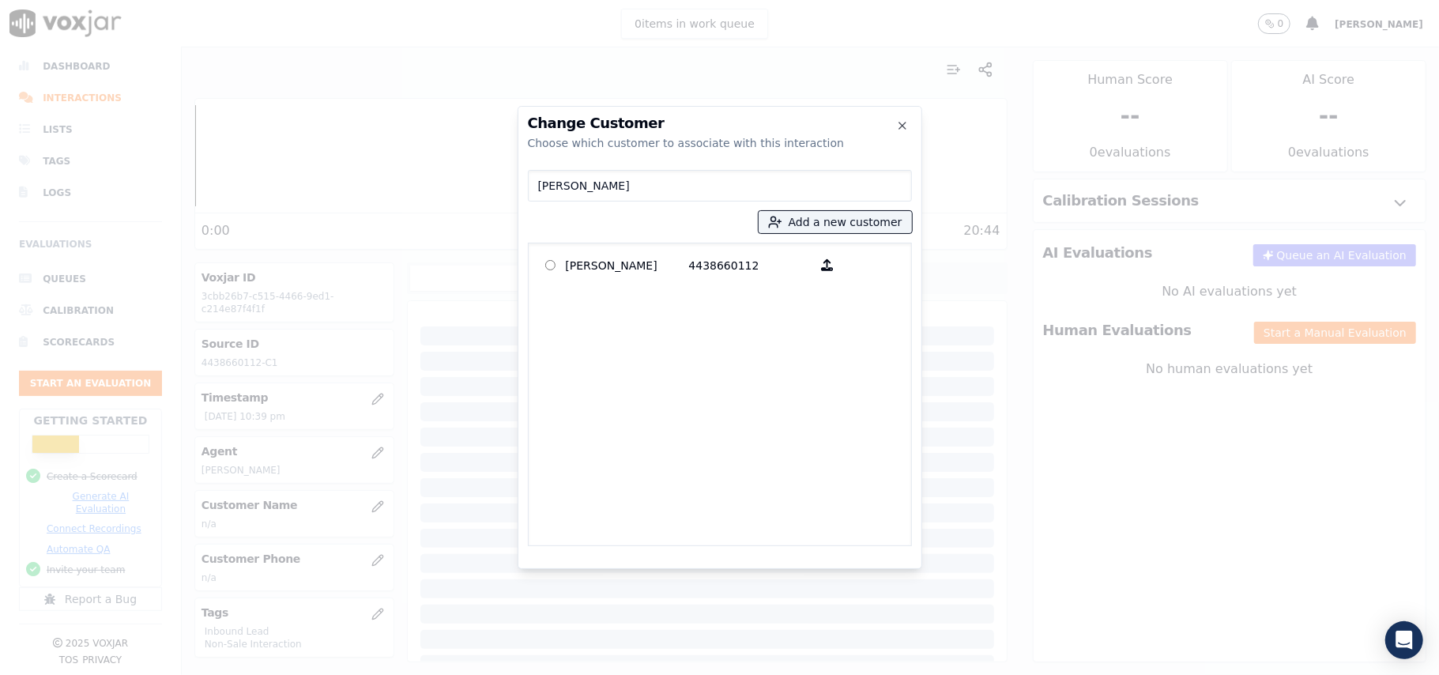
click at [643, 289] on div "[PERSON_NAME] 4438660112" at bounding box center [720, 394] width 384 height 303
click at [642, 273] on p "[PERSON_NAME]" at bounding box center [627, 265] width 123 height 24
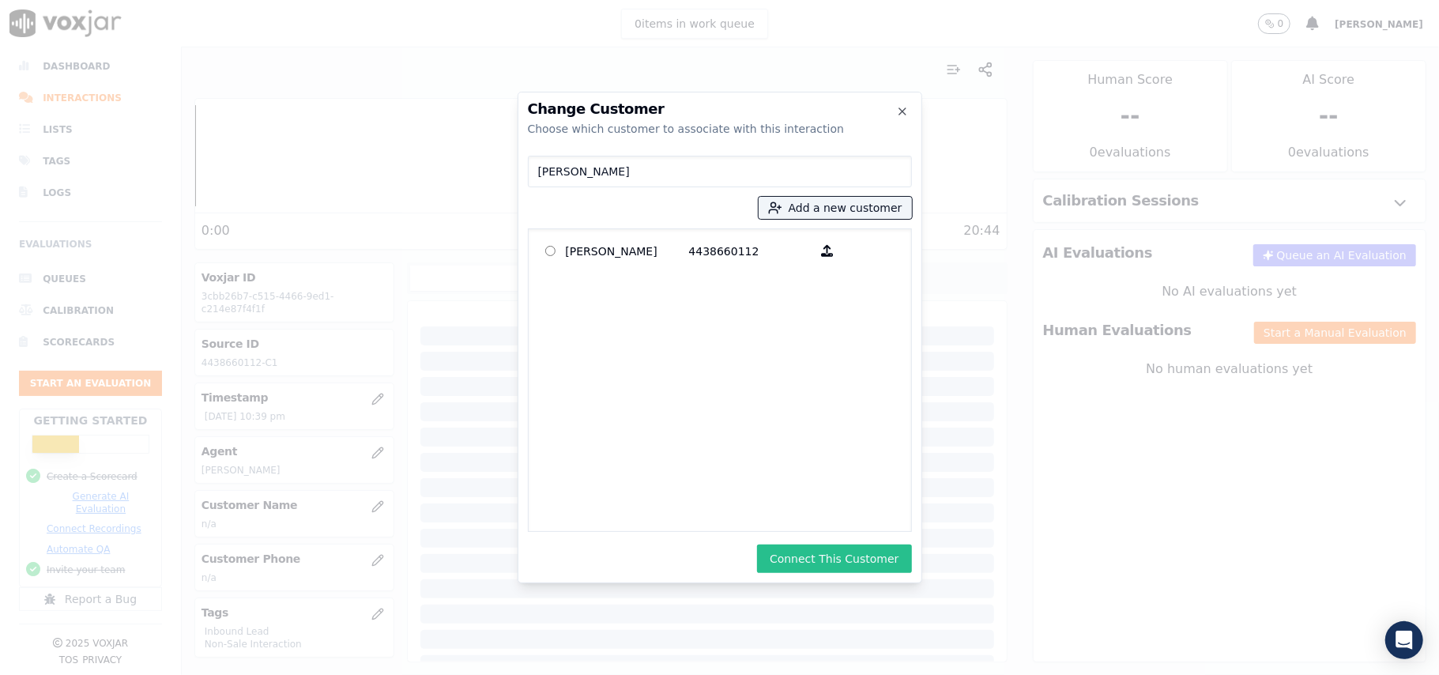
click at [833, 557] on button "Connect This Customer" at bounding box center [834, 558] width 154 height 28
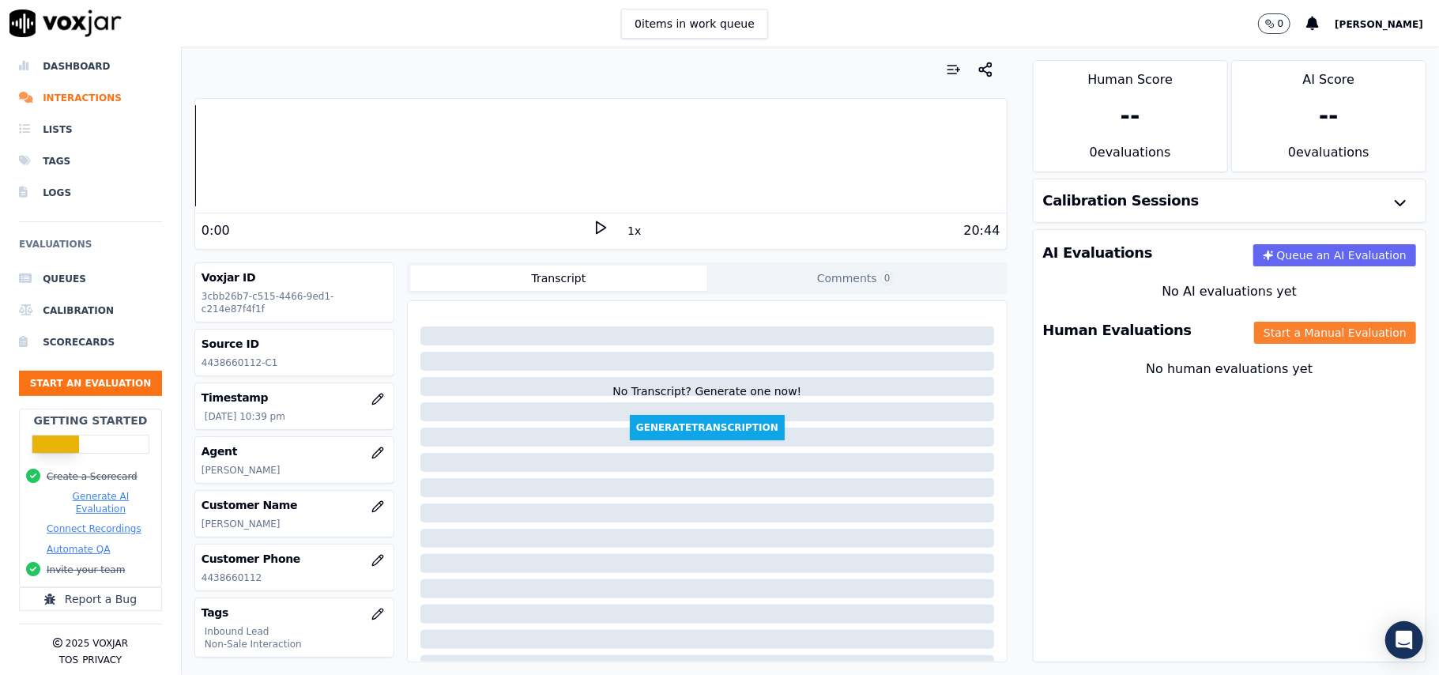
click at [1271, 344] on button "Start a Manual Evaluation" at bounding box center [1335, 333] width 162 height 22
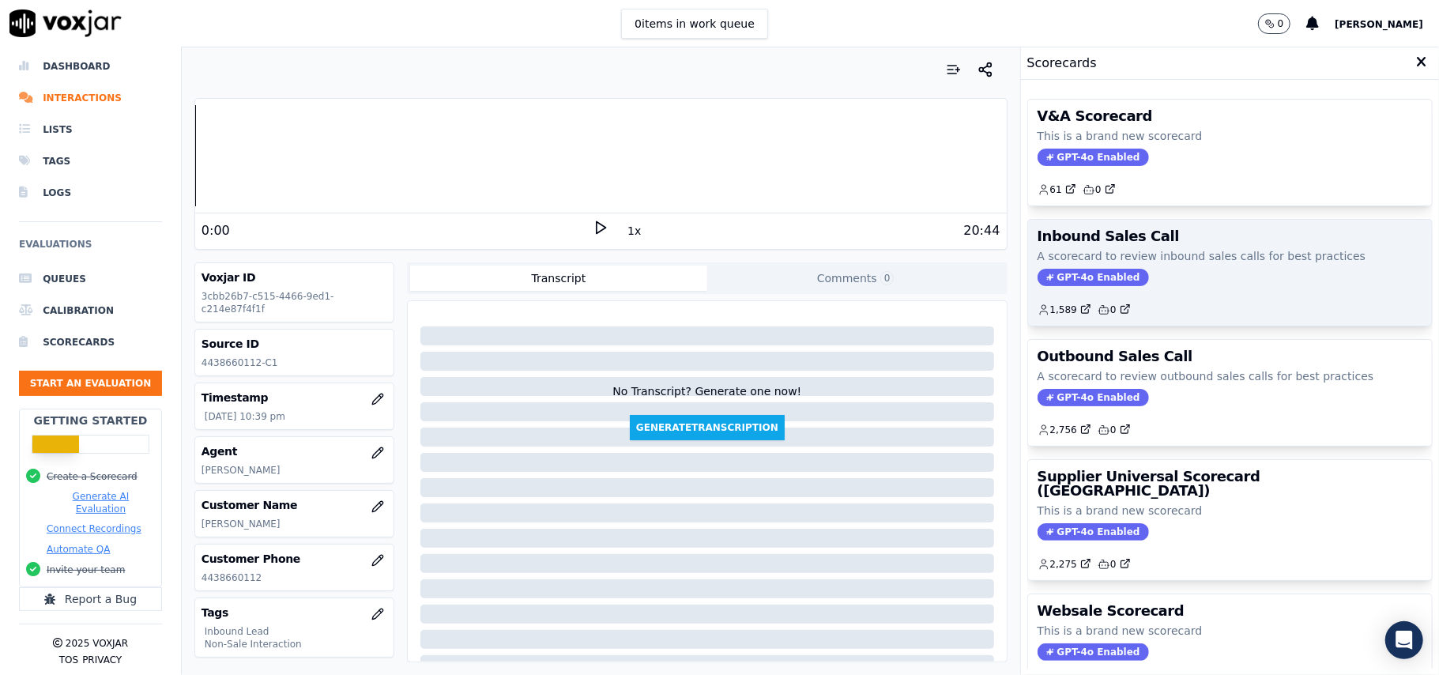
click at [1071, 288] on div "Inbound Sales Call A scorecard to review inbound sales calls for best practices…" at bounding box center [1230, 273] width 404 height 106
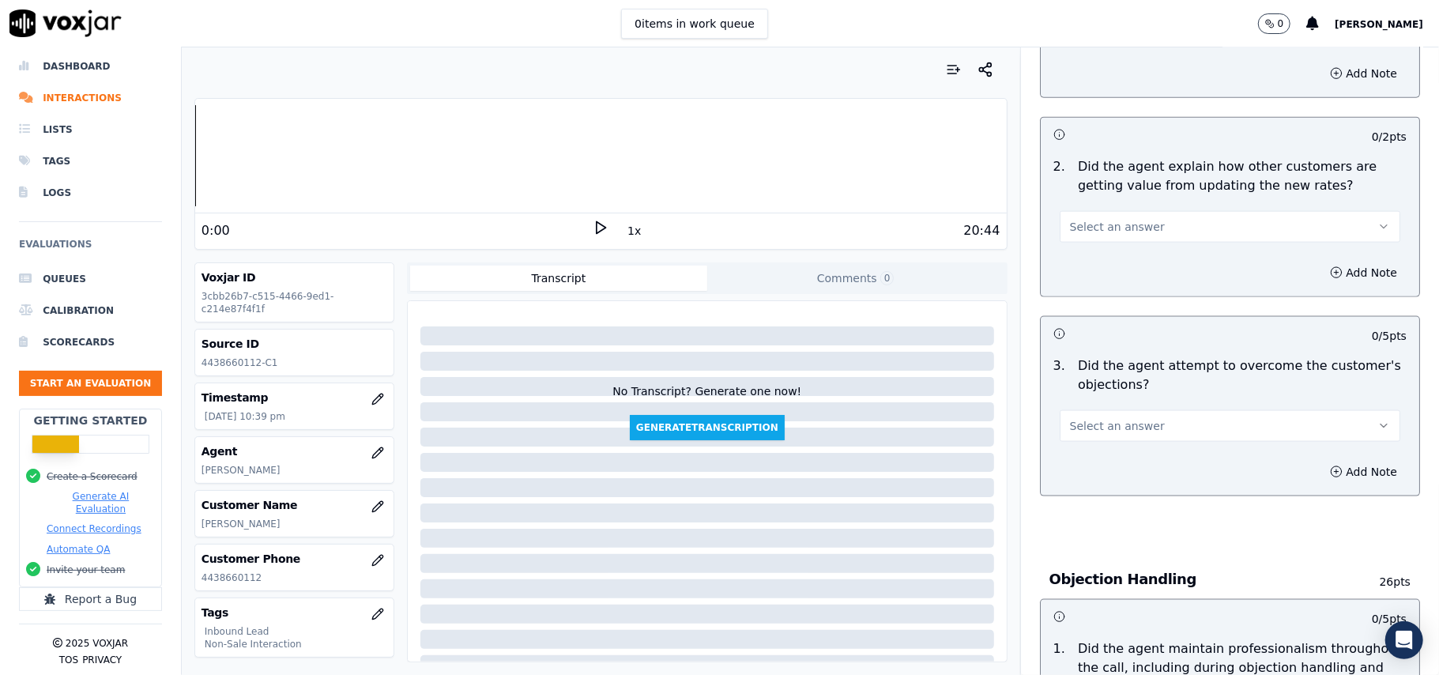
scroll to position [4422, 0]
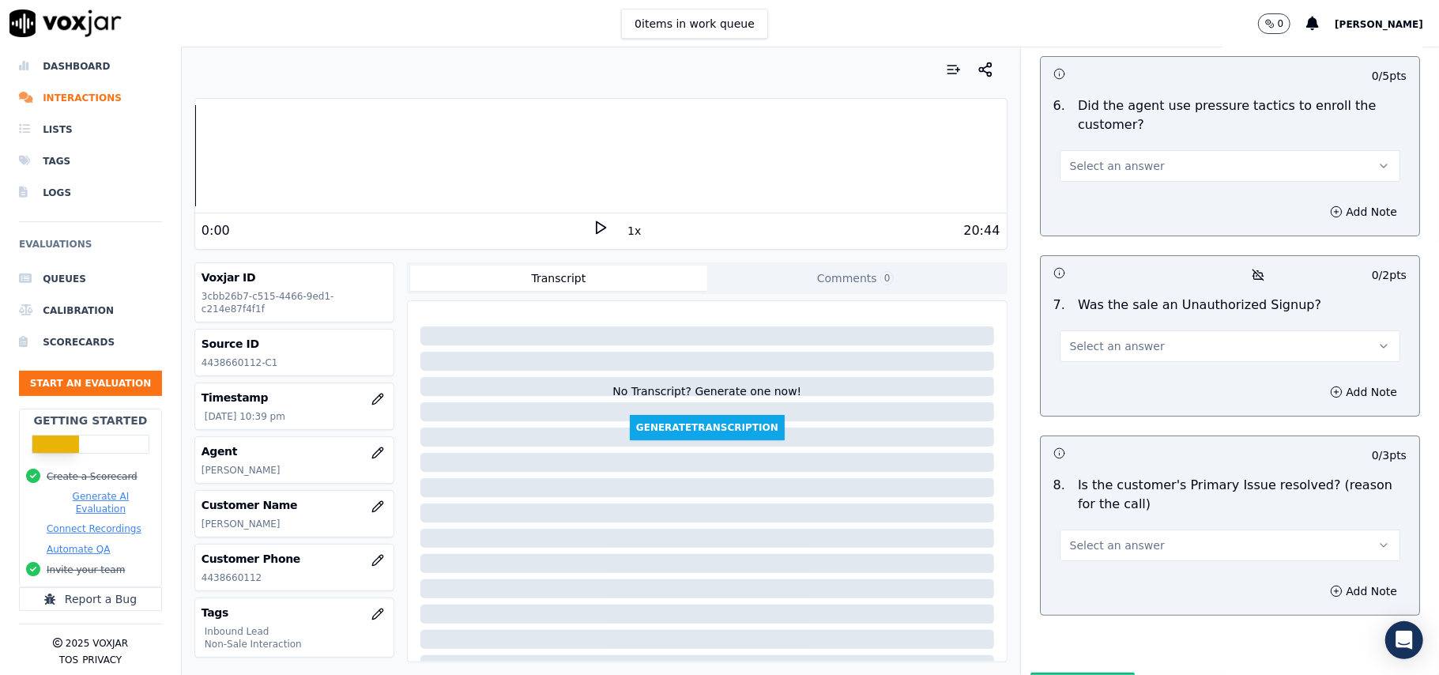
click at [1072, 537] on span "Select an answer" at bounding box center [1117, 545] width 95 height 16
click at [1076, 506] on div "Yes" at bounding box center [1196, 497] width 306 height 25
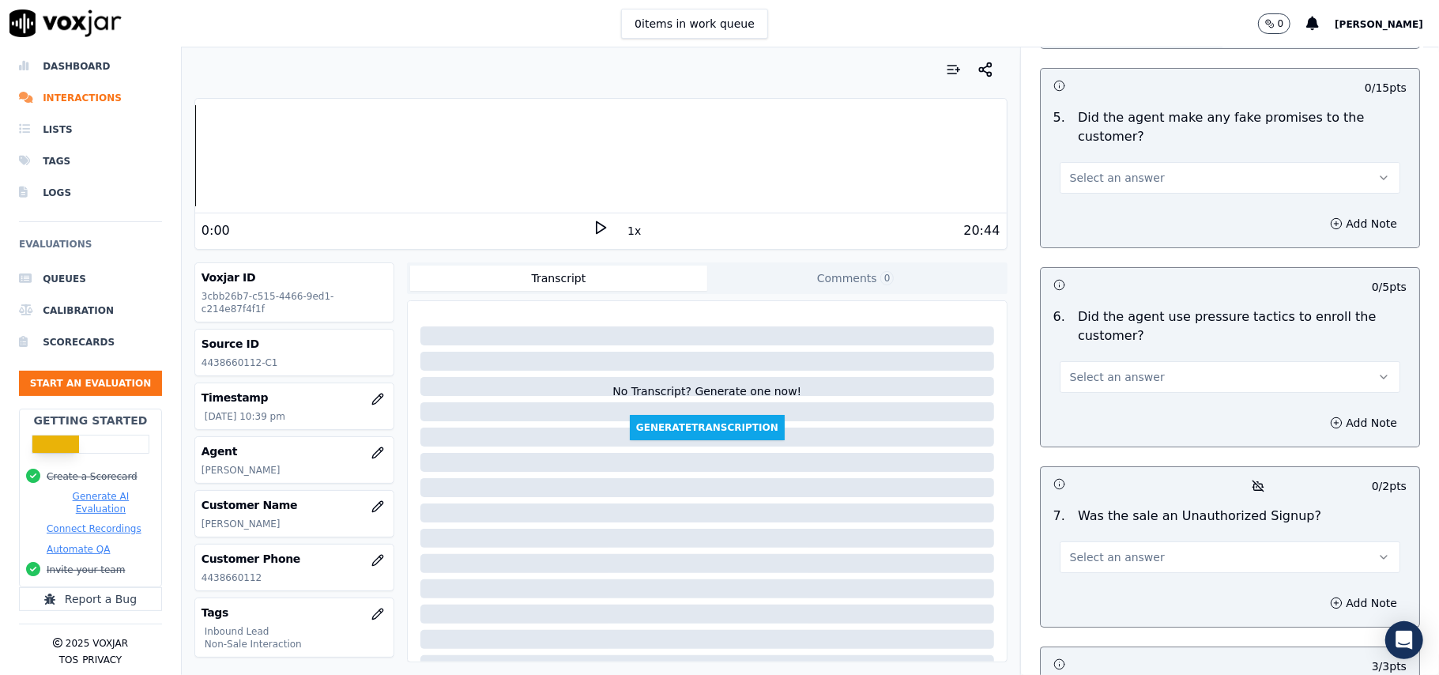
click at [1094, 549] on span "Select an answer" at bounding box center [1117, 557] width 95 height 16
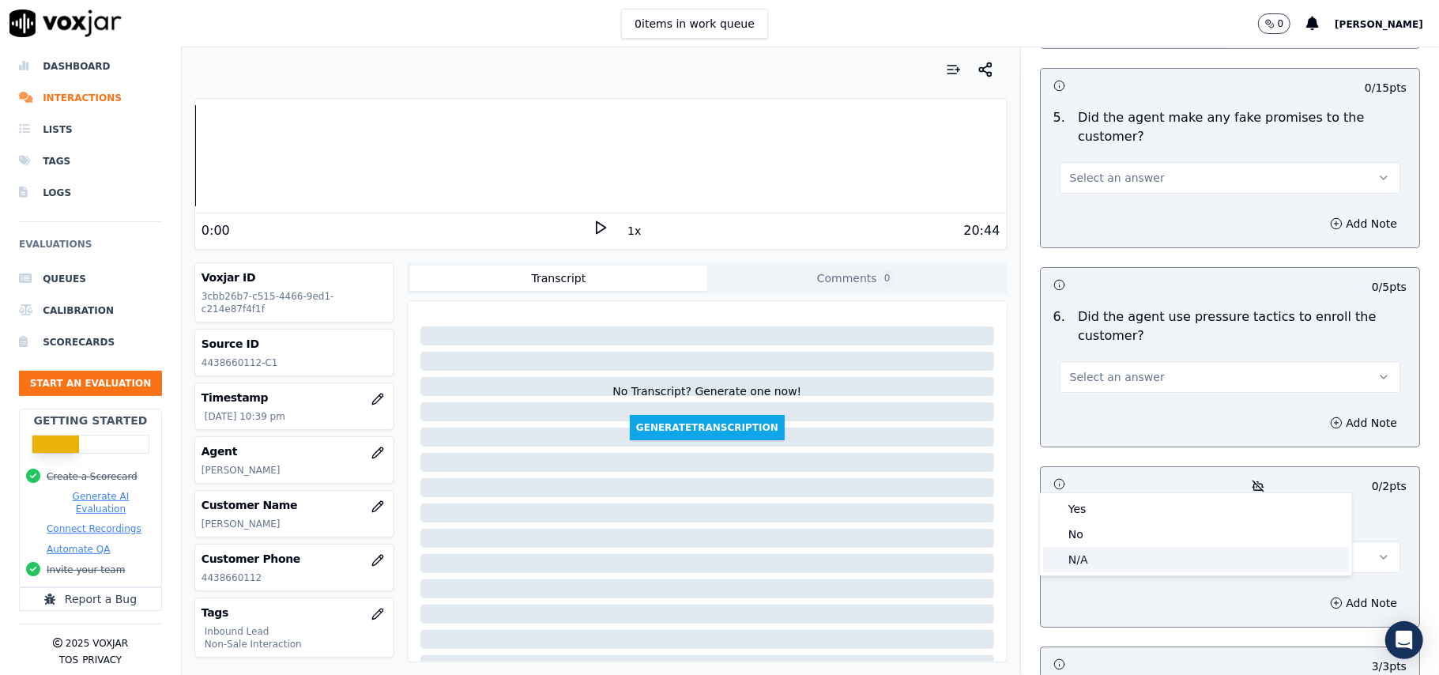
drag, startPoint x: 1073, startPoint y: 559, endPoint x: 1117, endPoint y: 439, distance: 128.0
click at [1073, 561] on div "N/A" at bounding box center [1196, 559] width 306 height 25
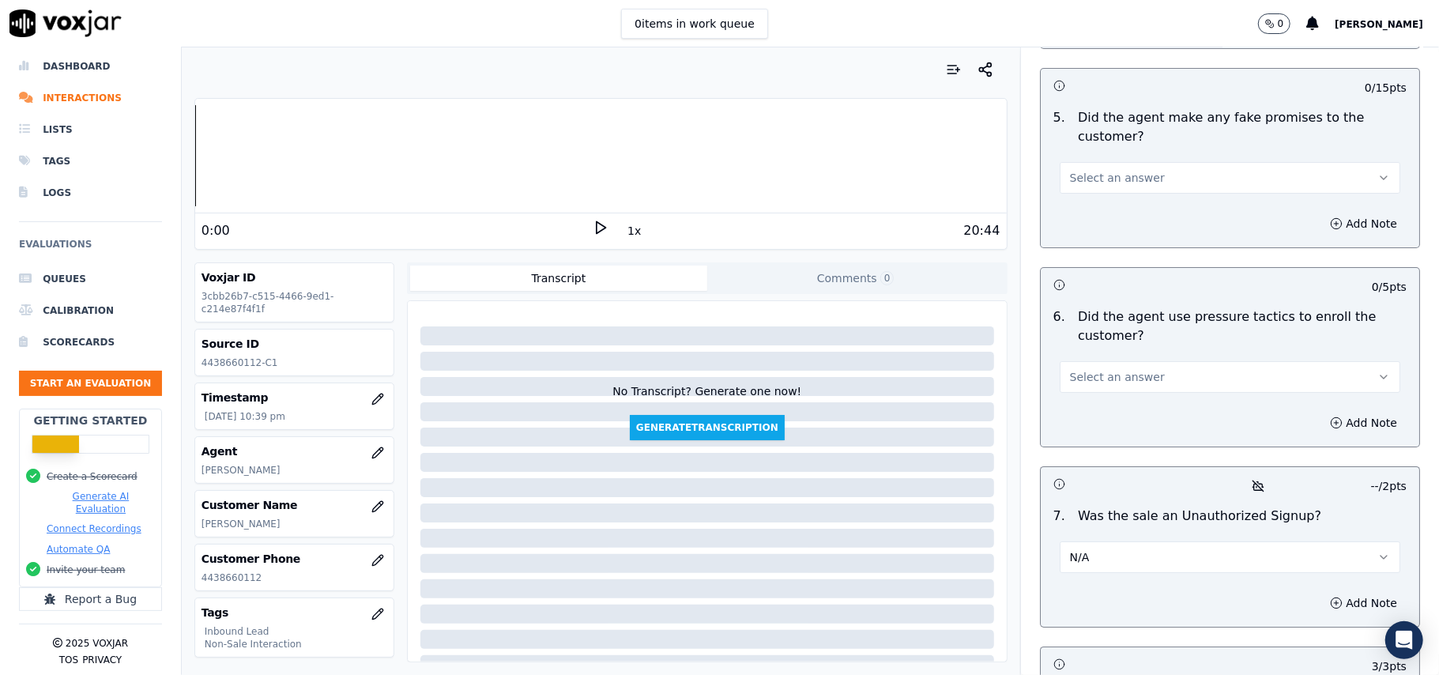
click at [1142, 361] on button "Select an answer" at bounding box center [1230, 377] width 341 height 32
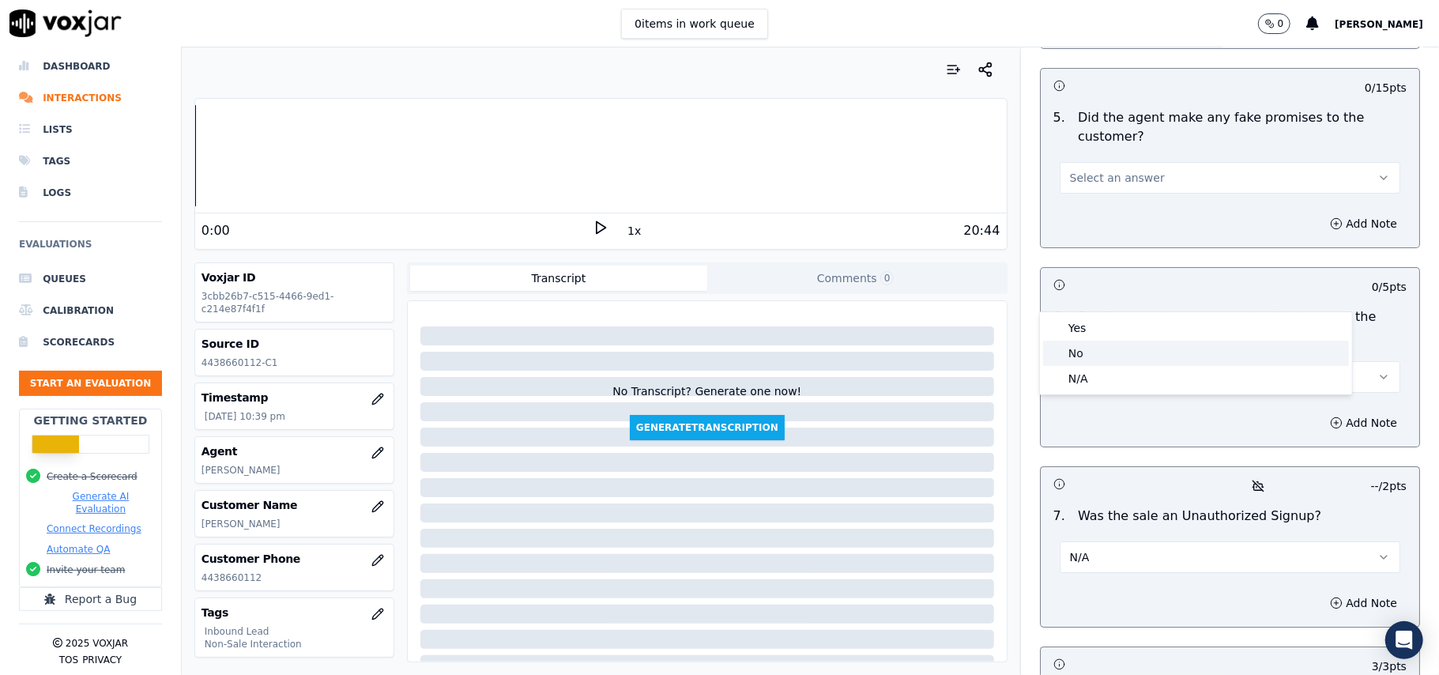
click at [1125, 348] on div "No" at bounding box center [1196, 353] width 306 height 25
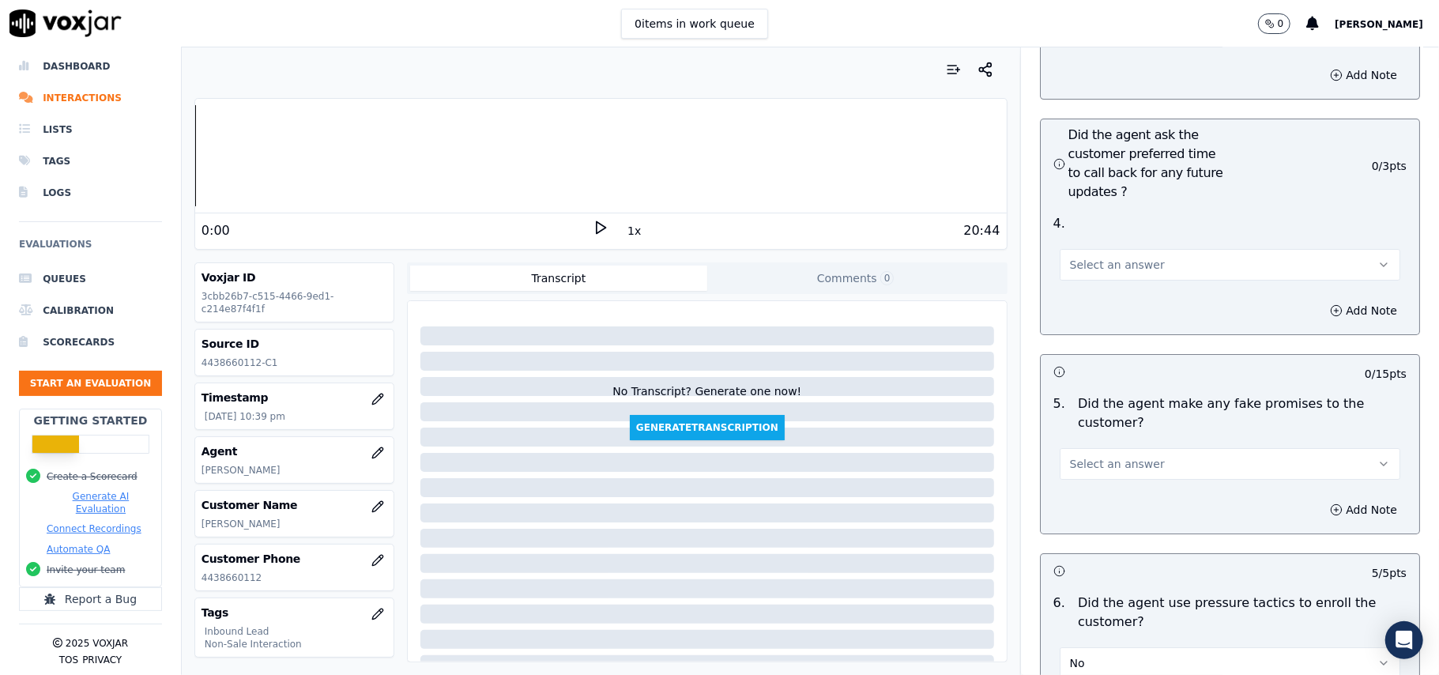
scroll to position [3895, 0]
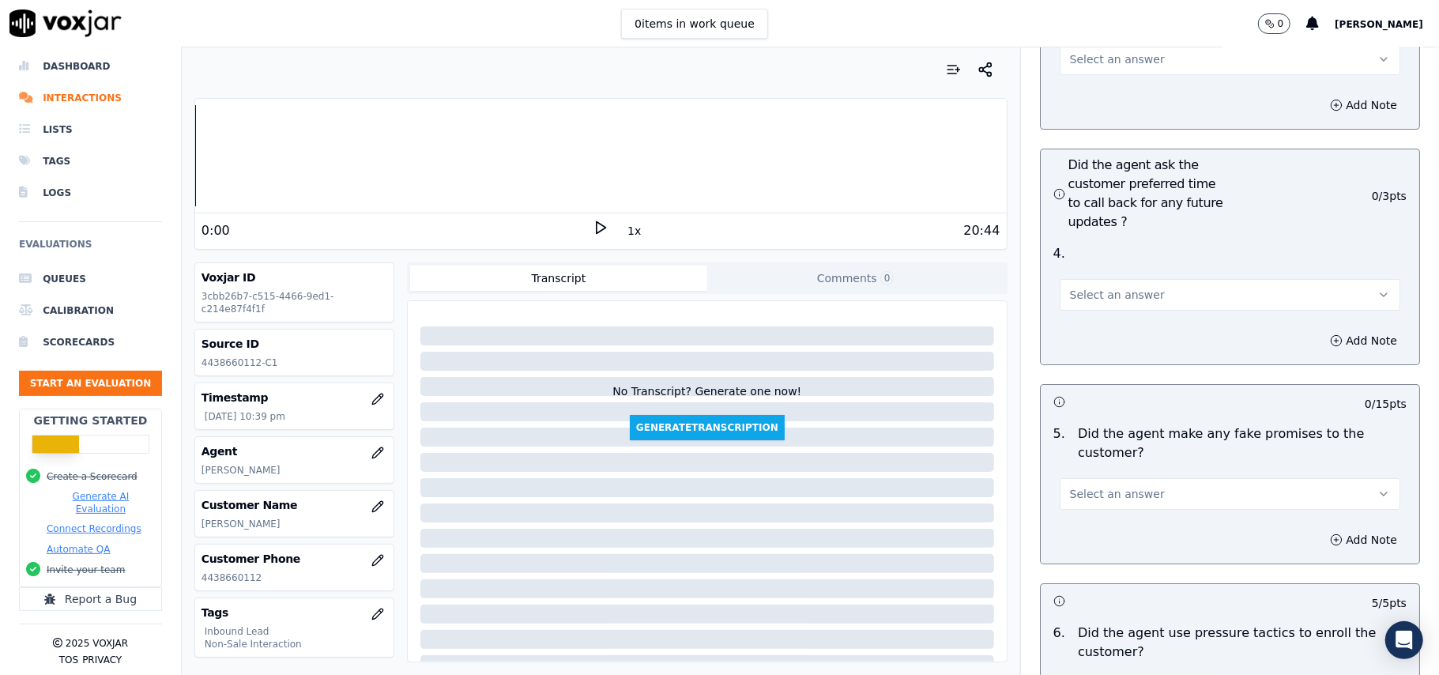
click at [1108, 486] on span "Select an answer" at bounding box center [1117, 494] width 95 height 16
click at [1100, 462] on div "No" at bounding box center [1196, 469] width 306 height 25
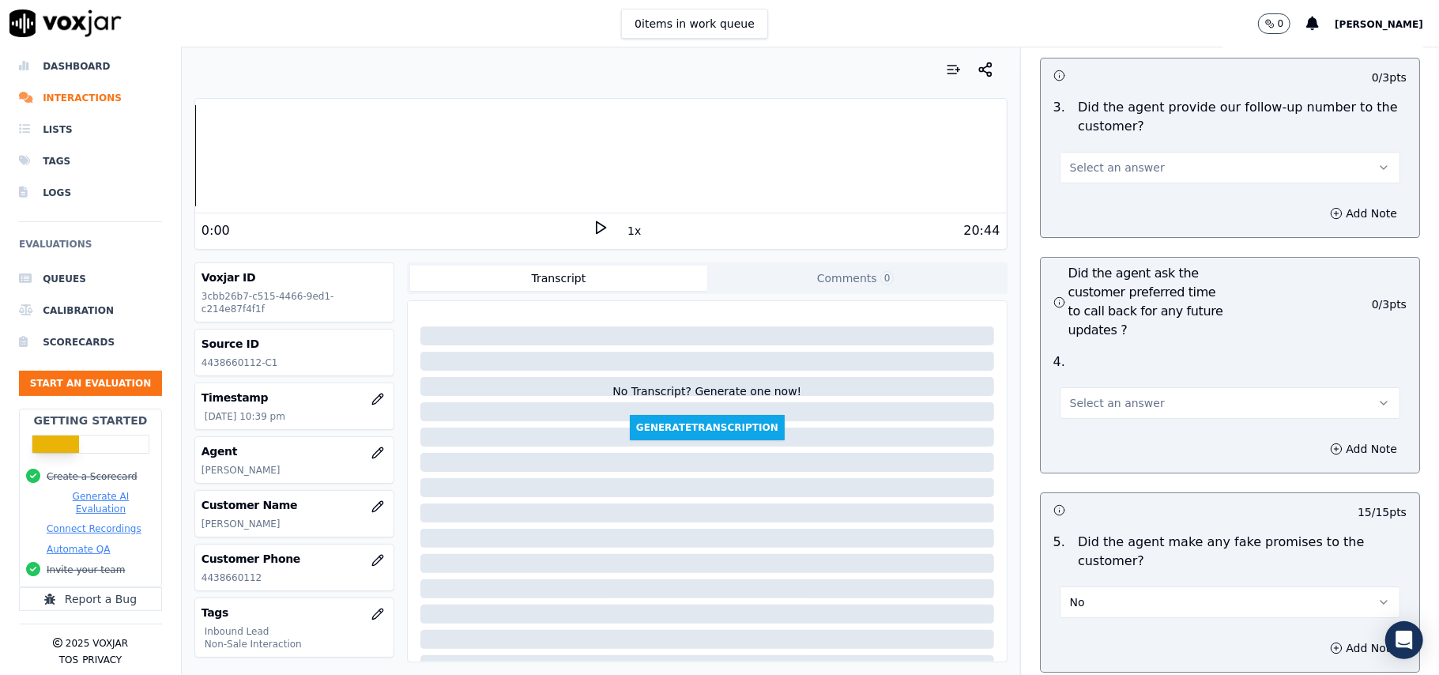
scroll to position [3685, 0]
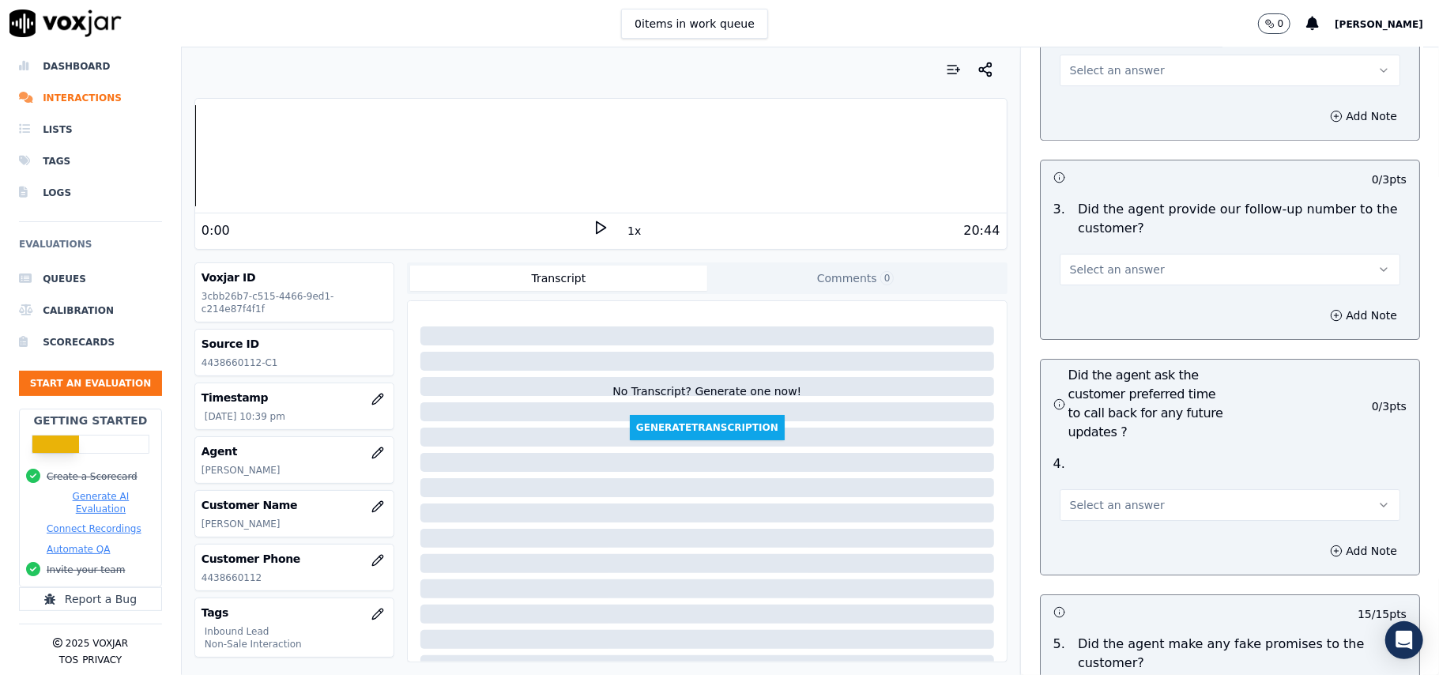
click at [1098, 497] on span "Select an answer" at bounding box center [1117, 505] width 95 height 16
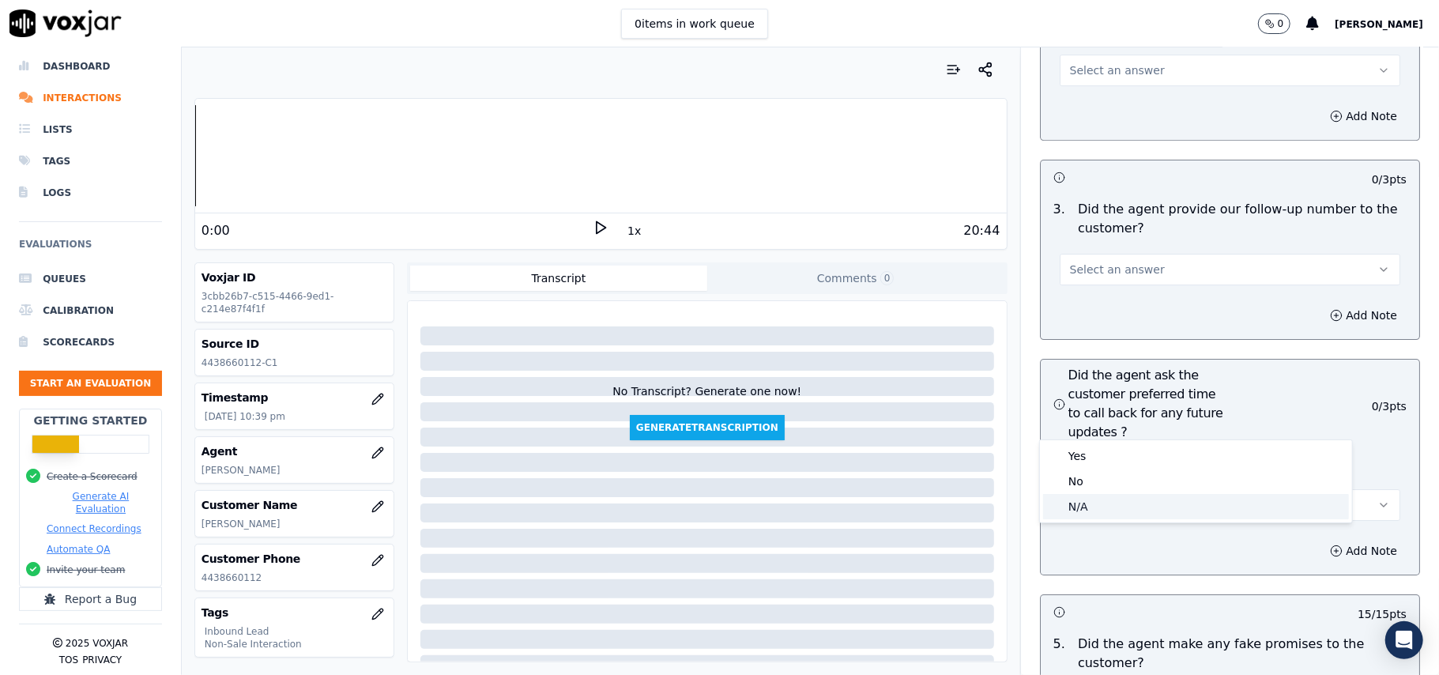
click at [1098, 495] on div "N/A" at bounding box center [1196, 506] width 306 height 25
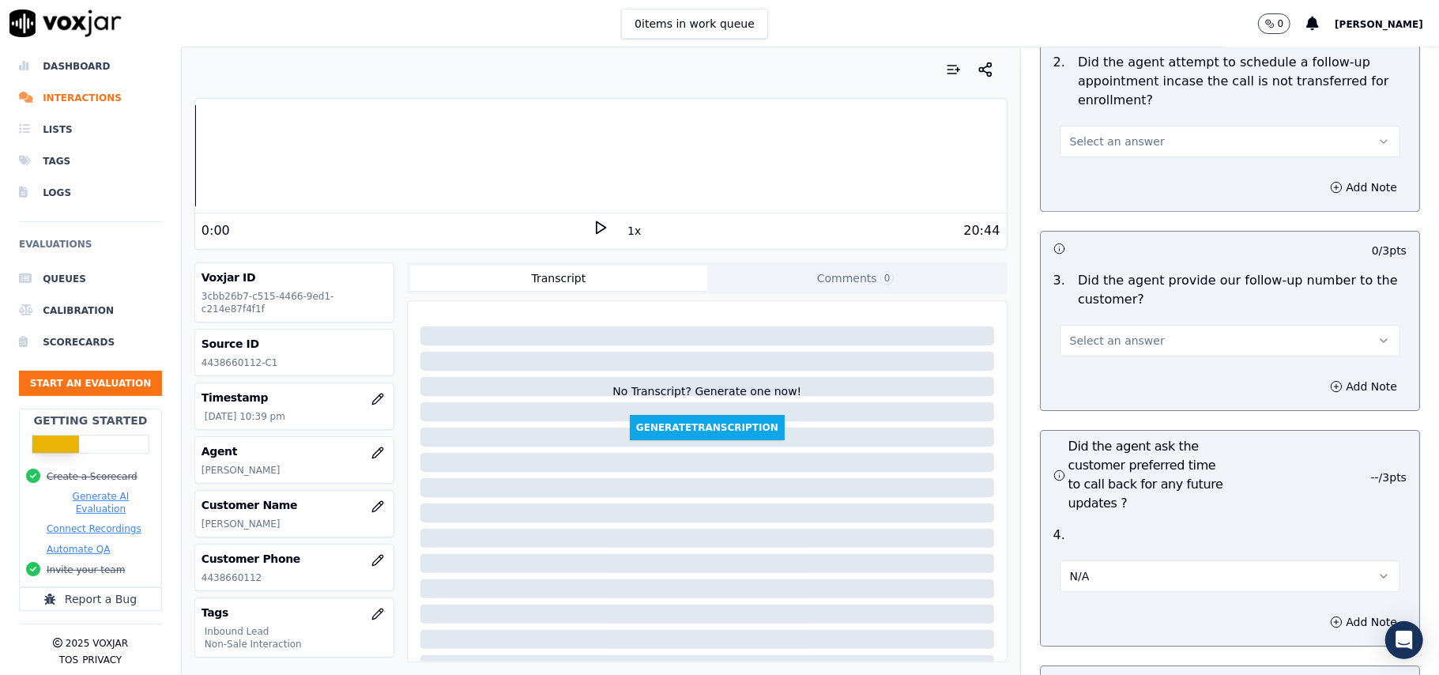
scroll to position [3474, 0]
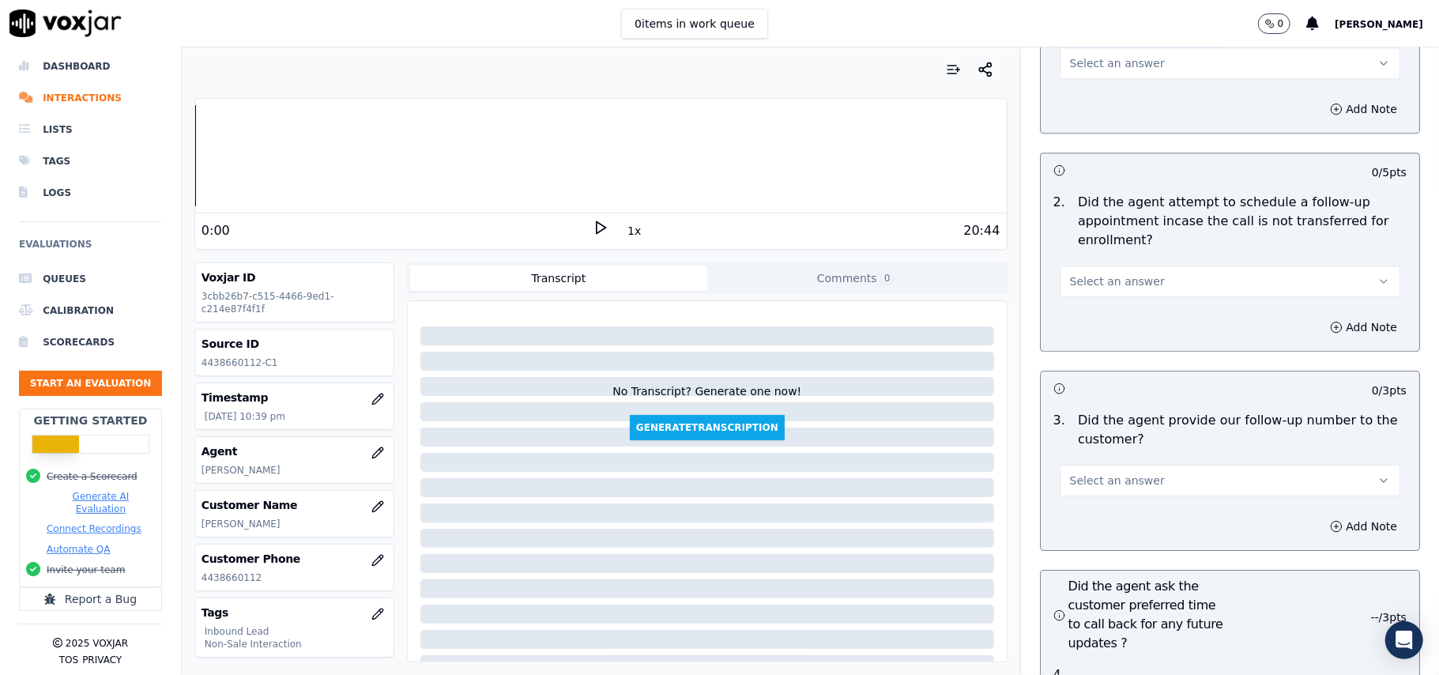
click at [1109, 472] on span "Select an answer" at bounding box center [1117, 480] width 95 height 16
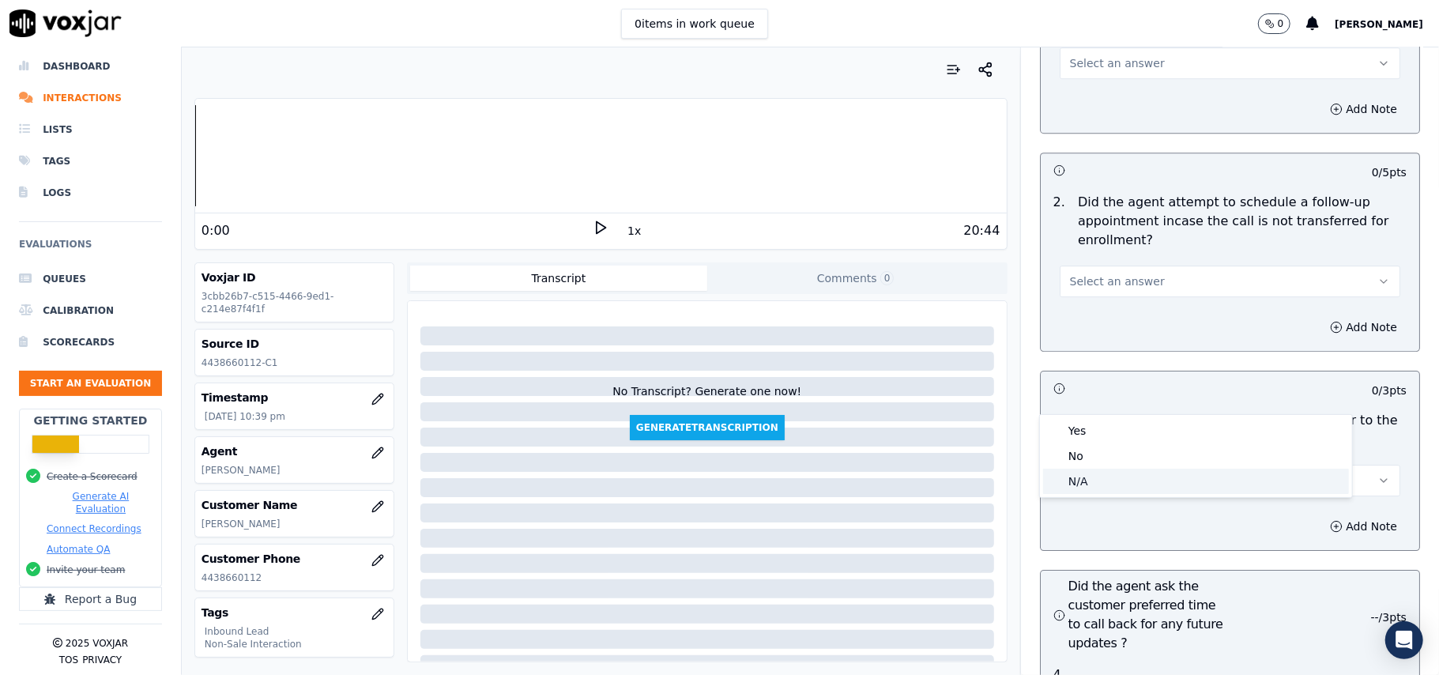
click at [1104, 480] on div "N/A" at bounding box center [1196, 481] width 306 height 25
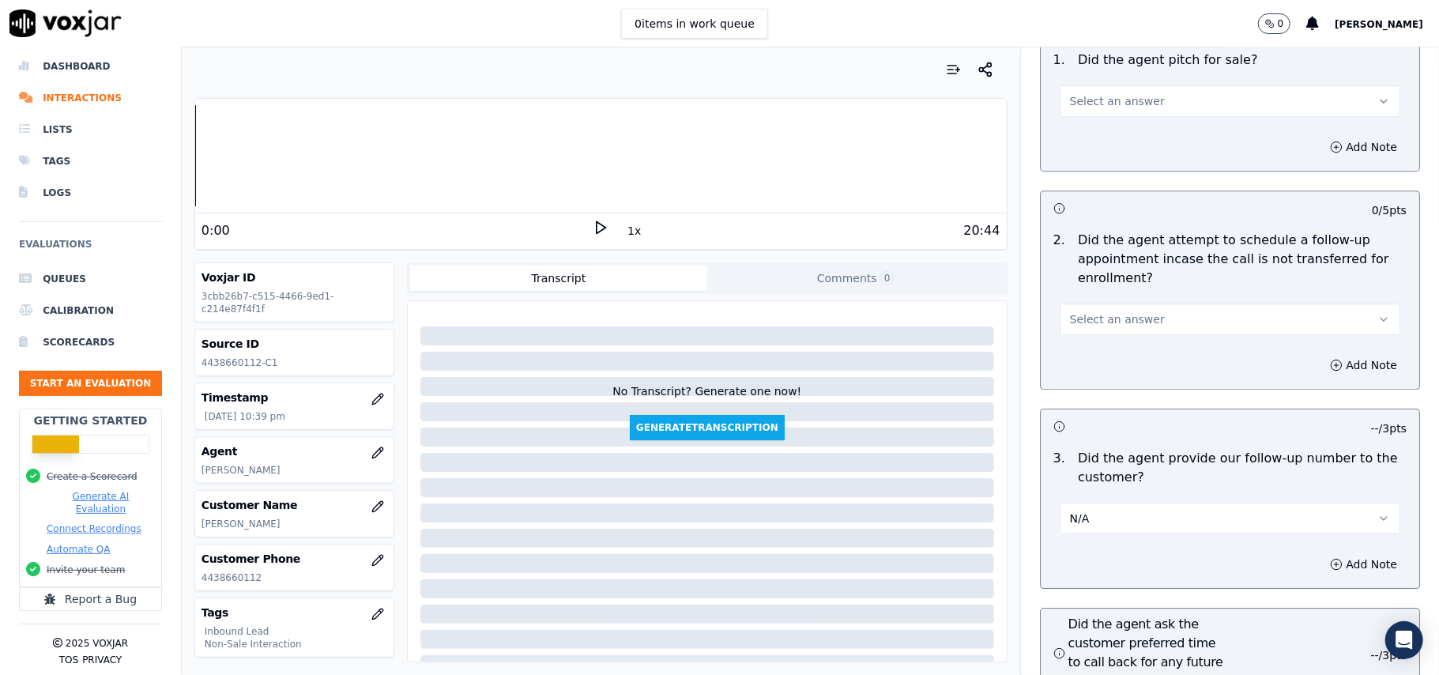
scroll to position [3369, 0]
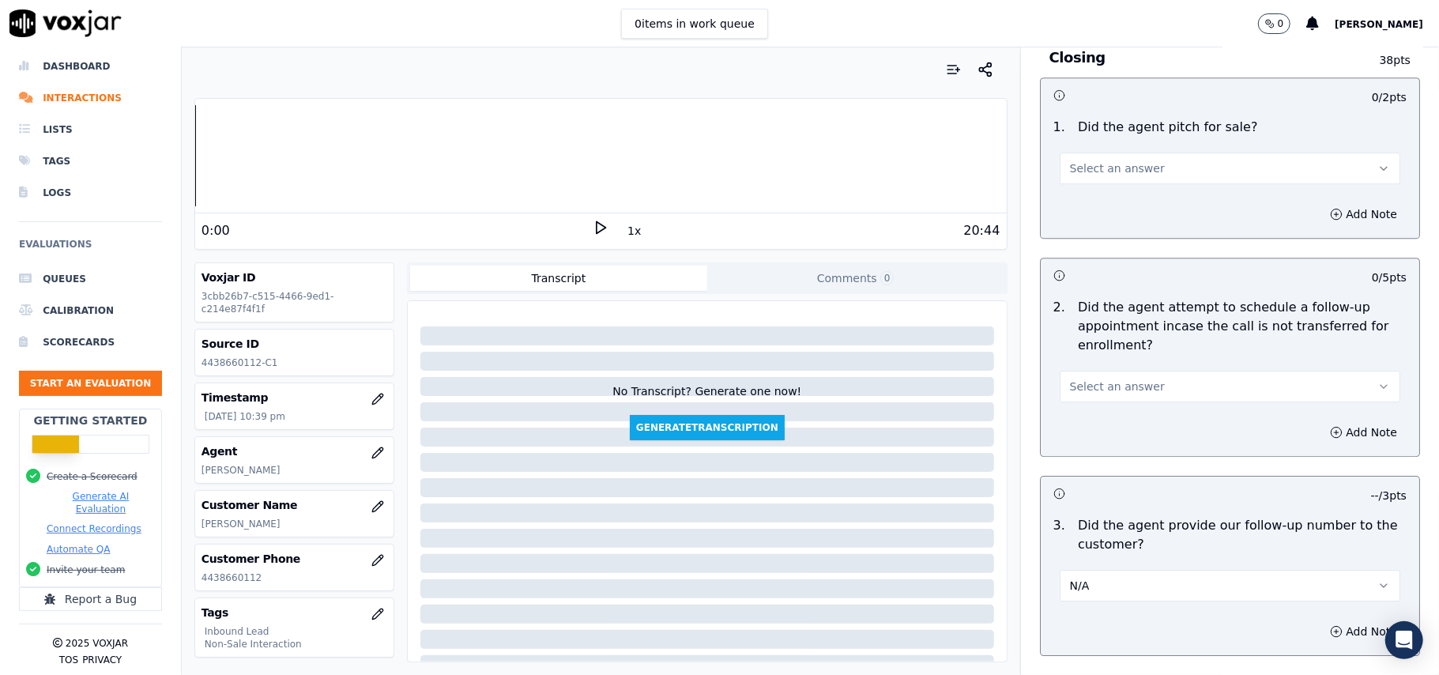
click at [1103, 378] on span "Select an answer" at bounding box center [1117, 386] width 95 height 16
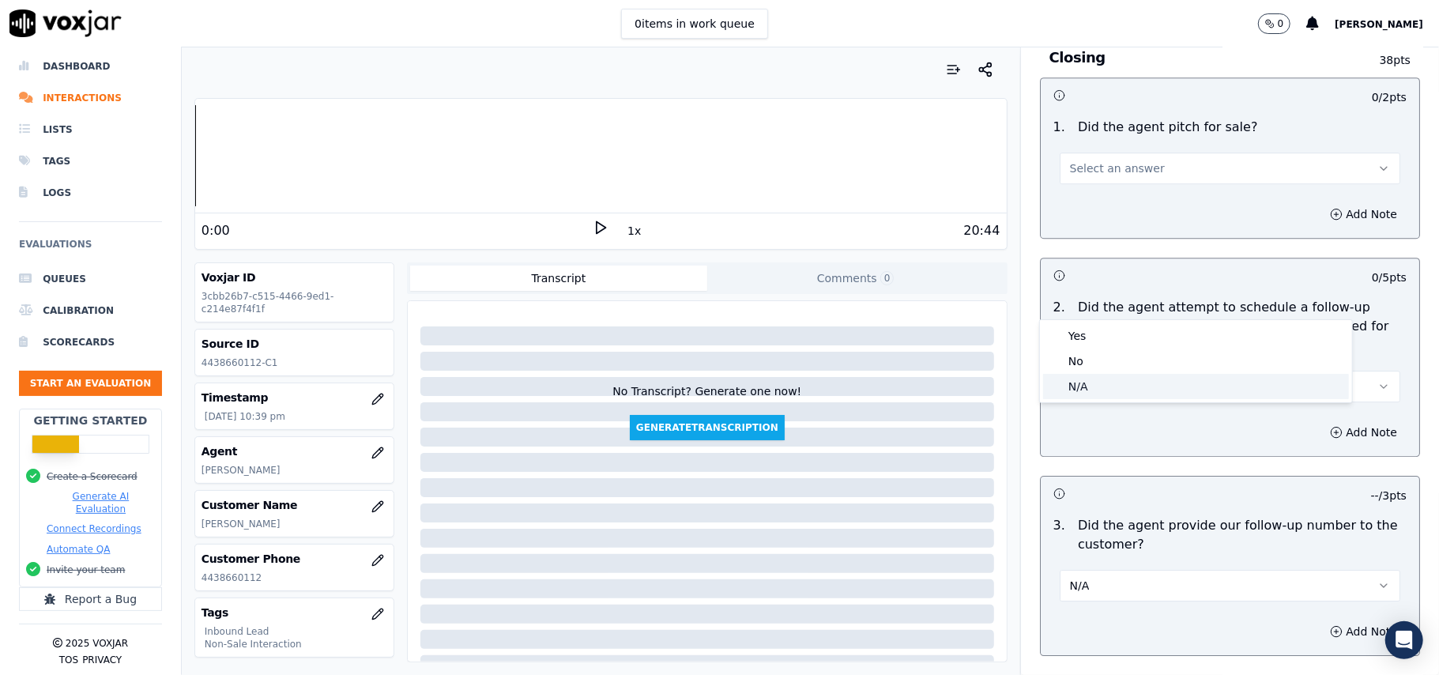
click at [1097, 390] on div "N/A" at bounding box center [1196, 386] width 306 height 25
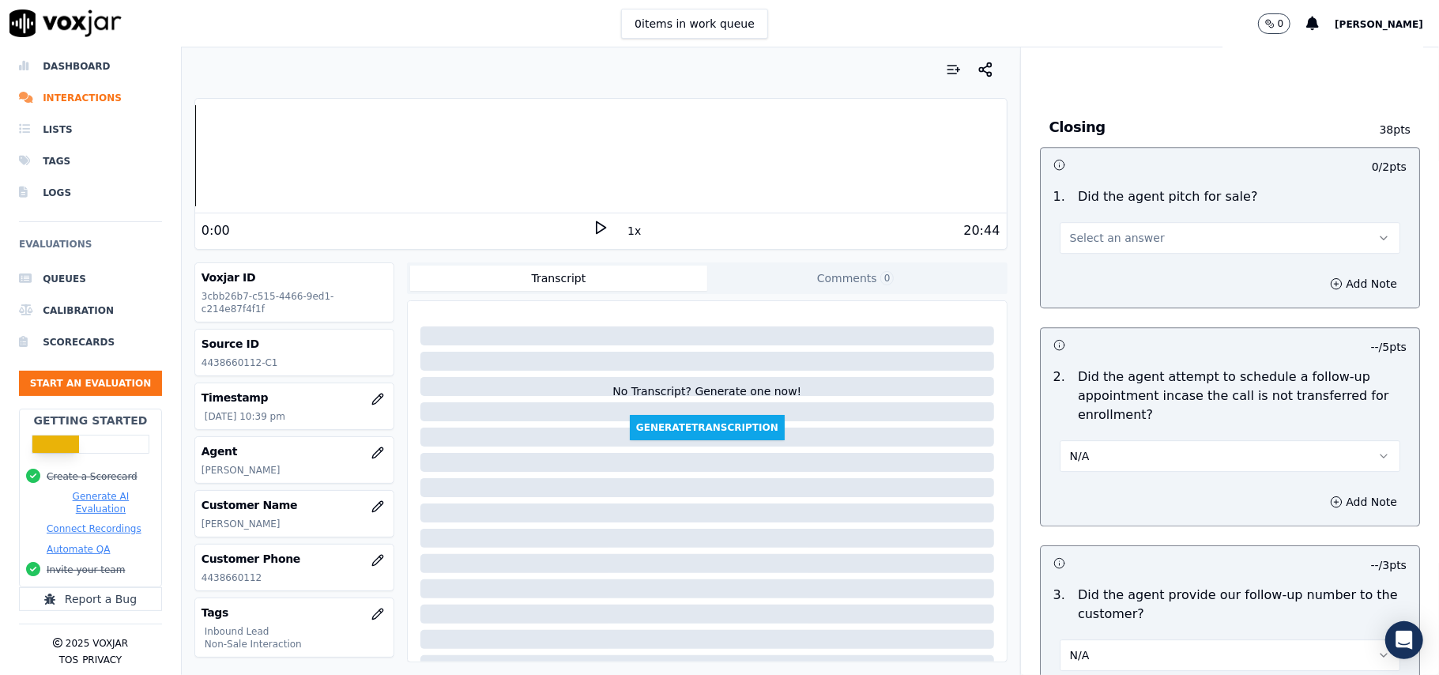
scroll to position [3263, 0]
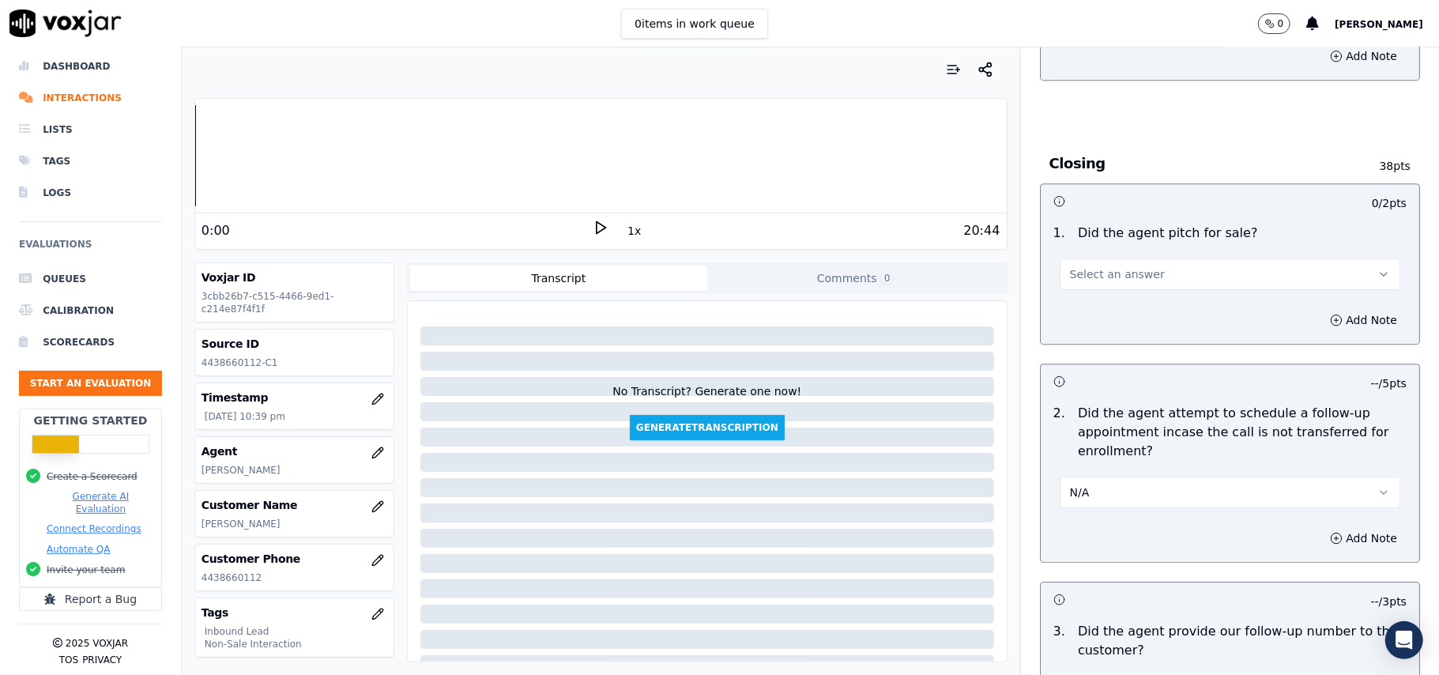
click at [1129, 476] on button "N/A" at bounding box center [1230, 492] width 341 height 32
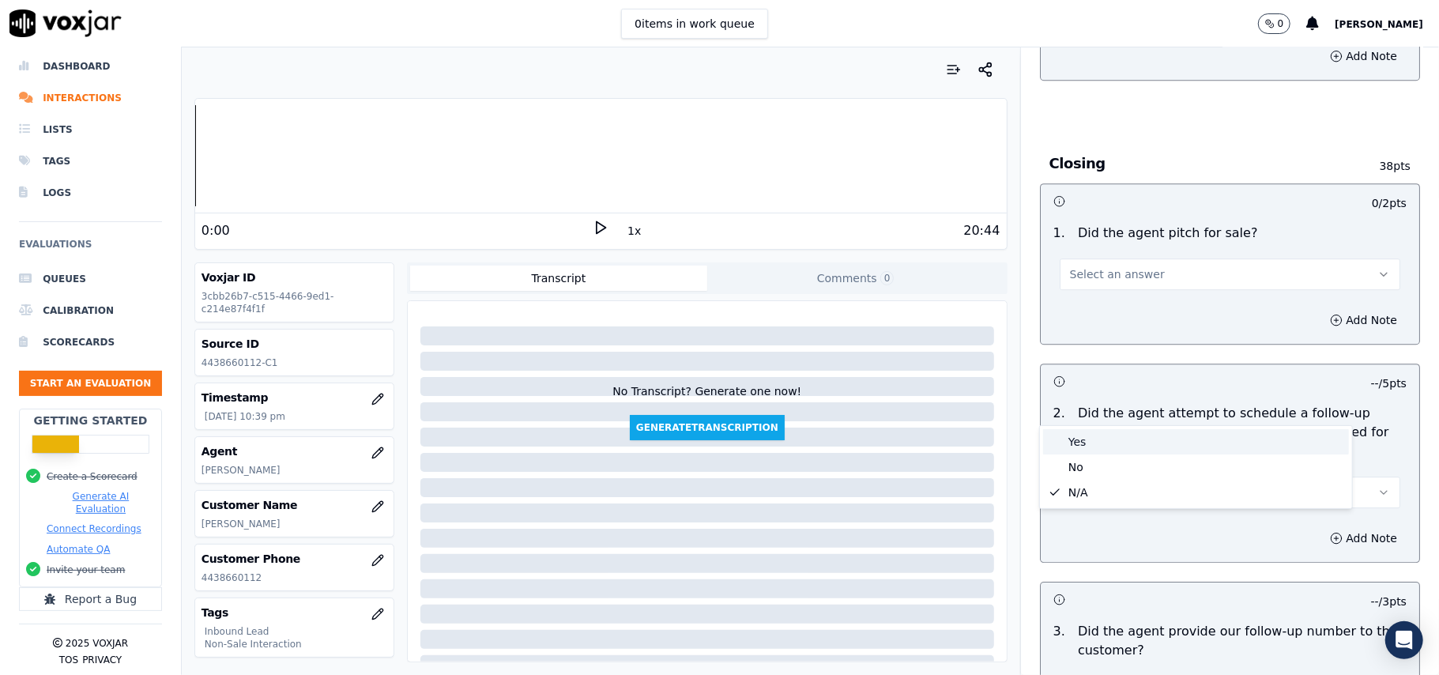
click at [1097, 443] on div "Yes" at bounding box center [1196, 441] width 306 height 25
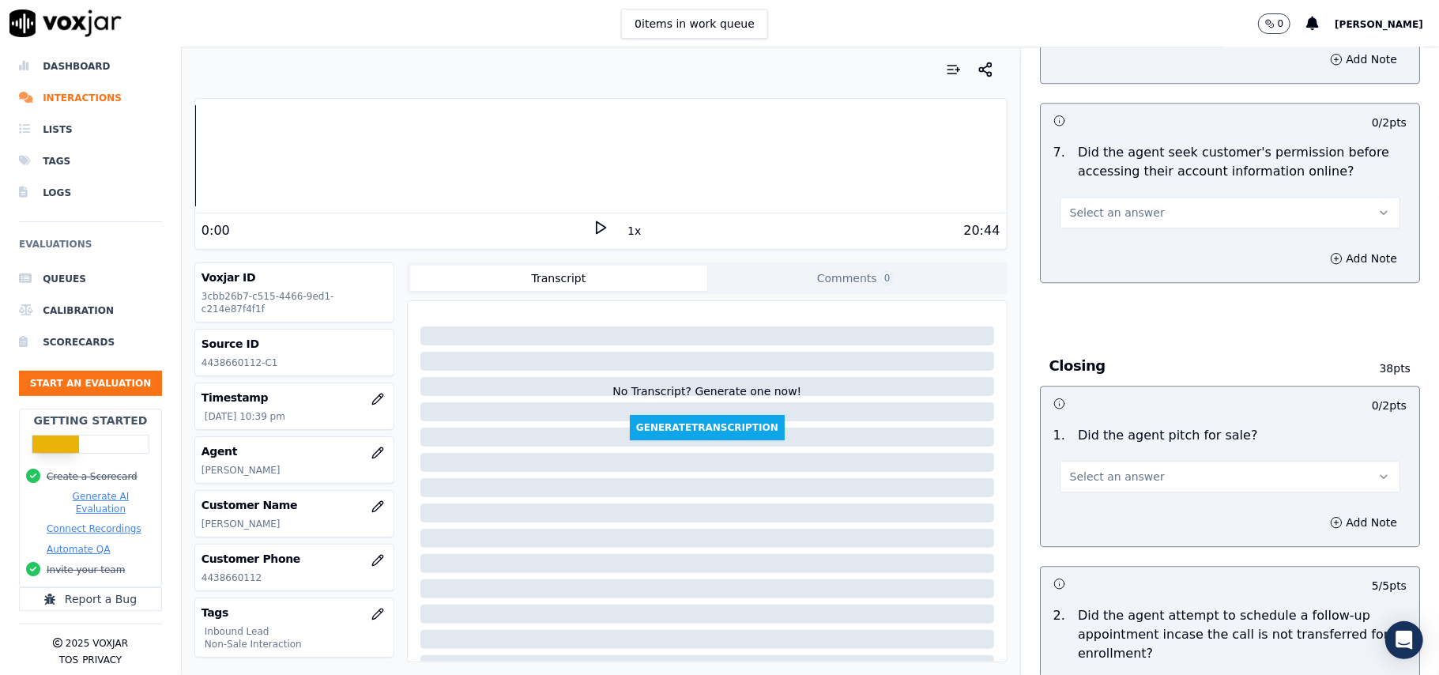
scroll to position [3053, 0]
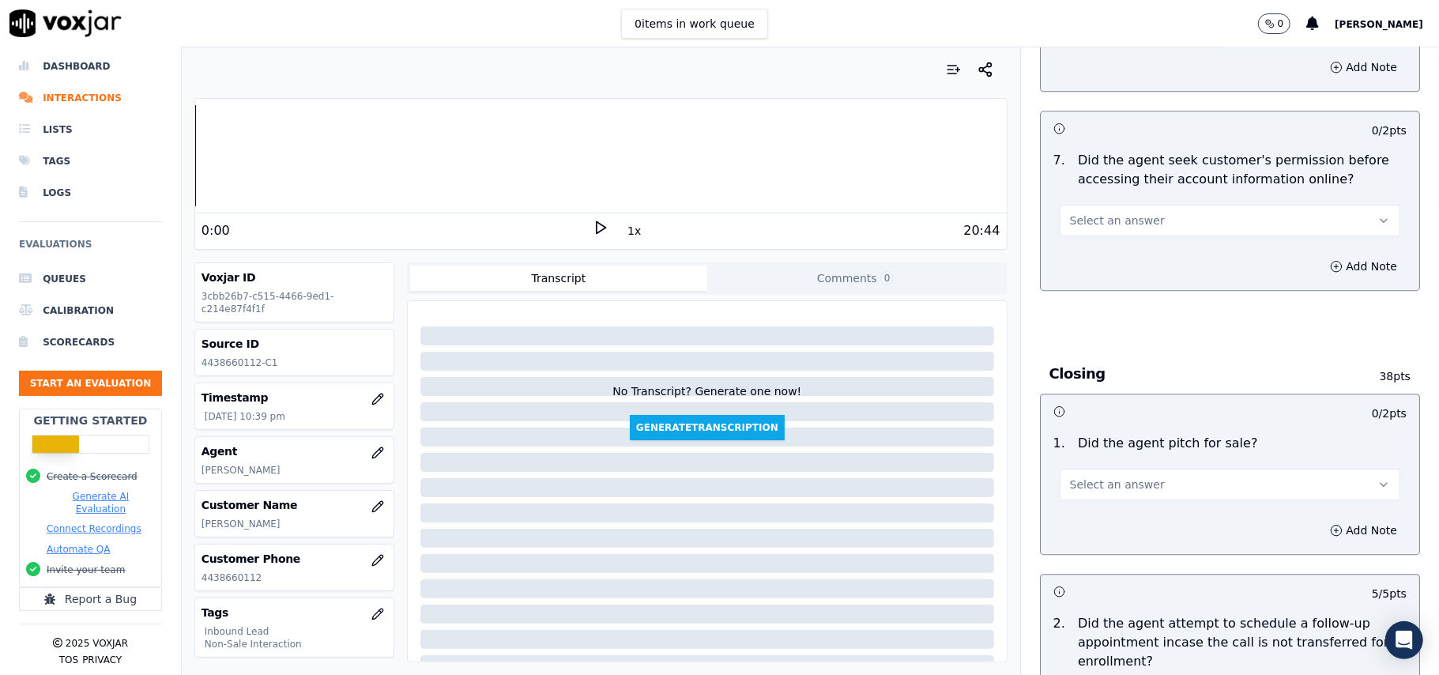
click at [1119, 476] on span "Select an answer" at bounding box center [1117, 484] width 95 height 16
click at [1105, 452] on div "No" at bounding box center [1196, 458] width 306 height 25
click at [1106, 469] on button "No" at bounding box center [1230, 485] width 341 height 32
click at [1098, 441] on div "Yes" at bounding box center [1196, 433] width 306 height 25
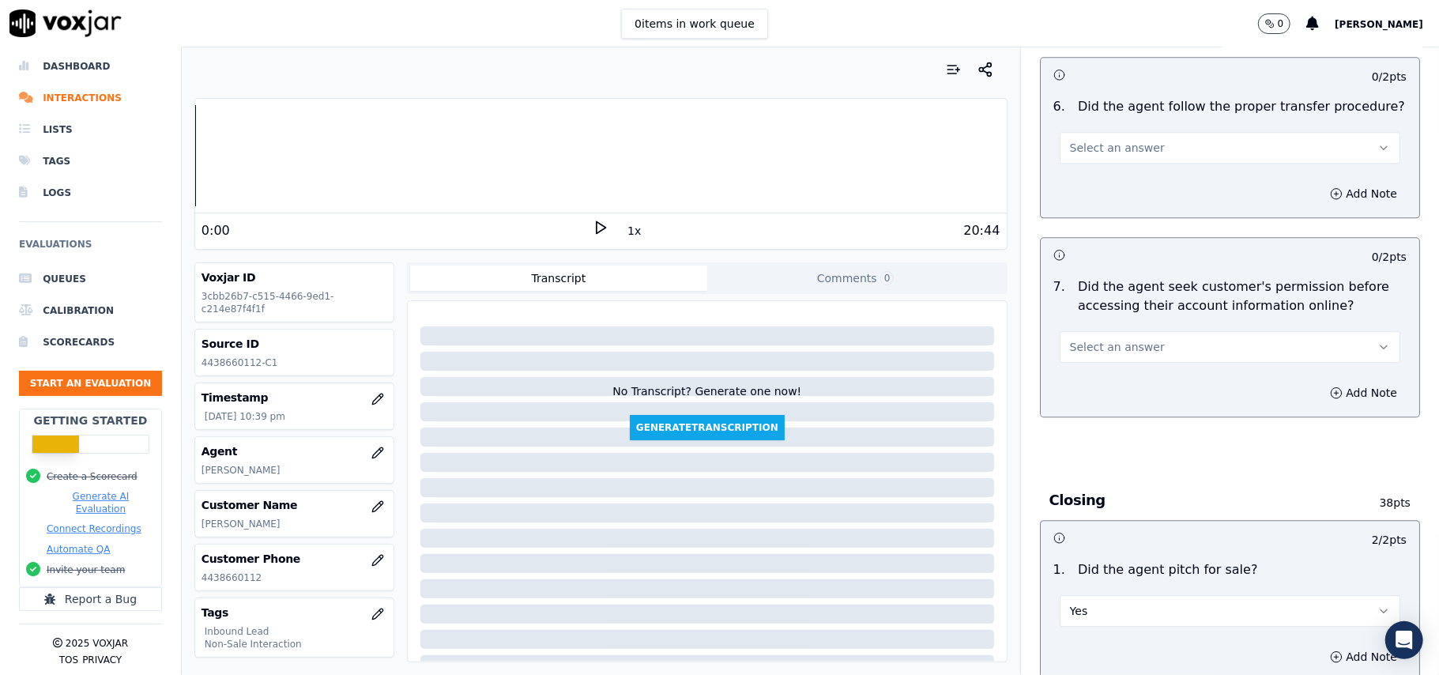
scroll to position [2842, 0]
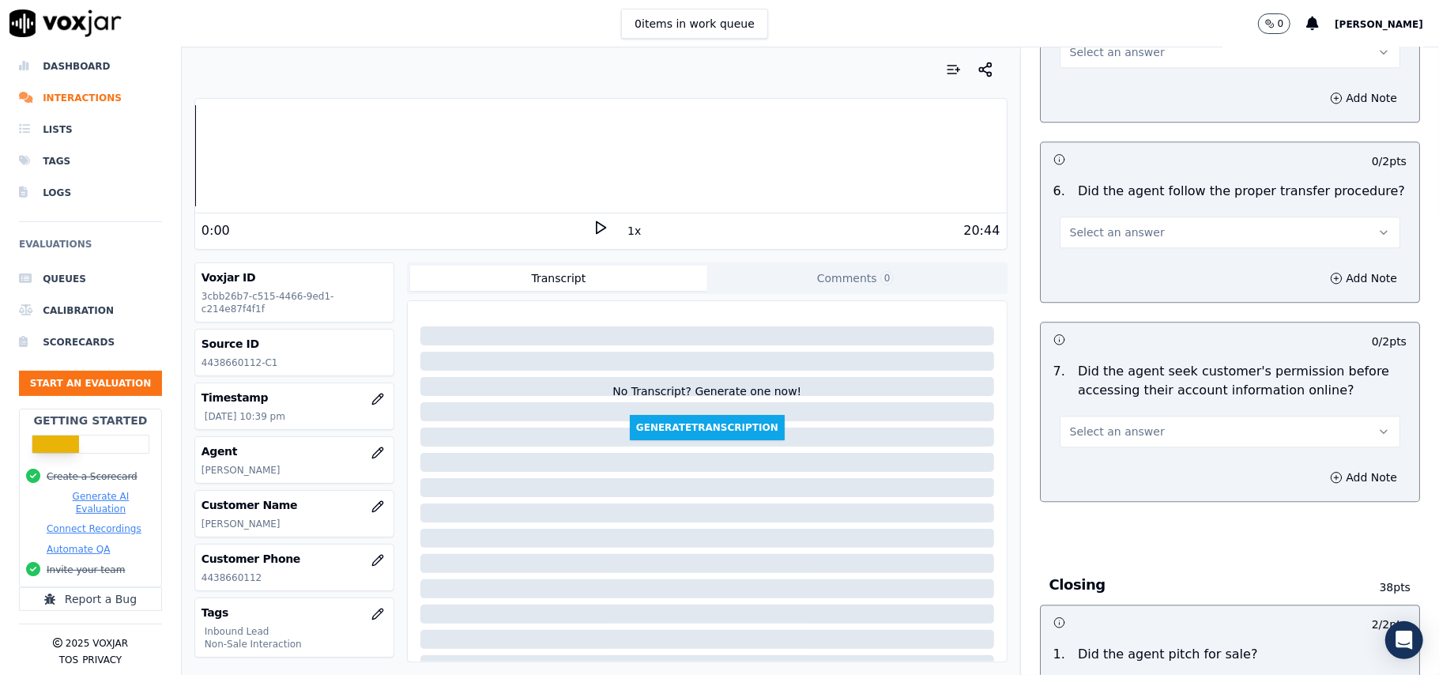
click at [1114, 424] on span "Select an answer" at bounding box center [1117, 432] width 95 height 16
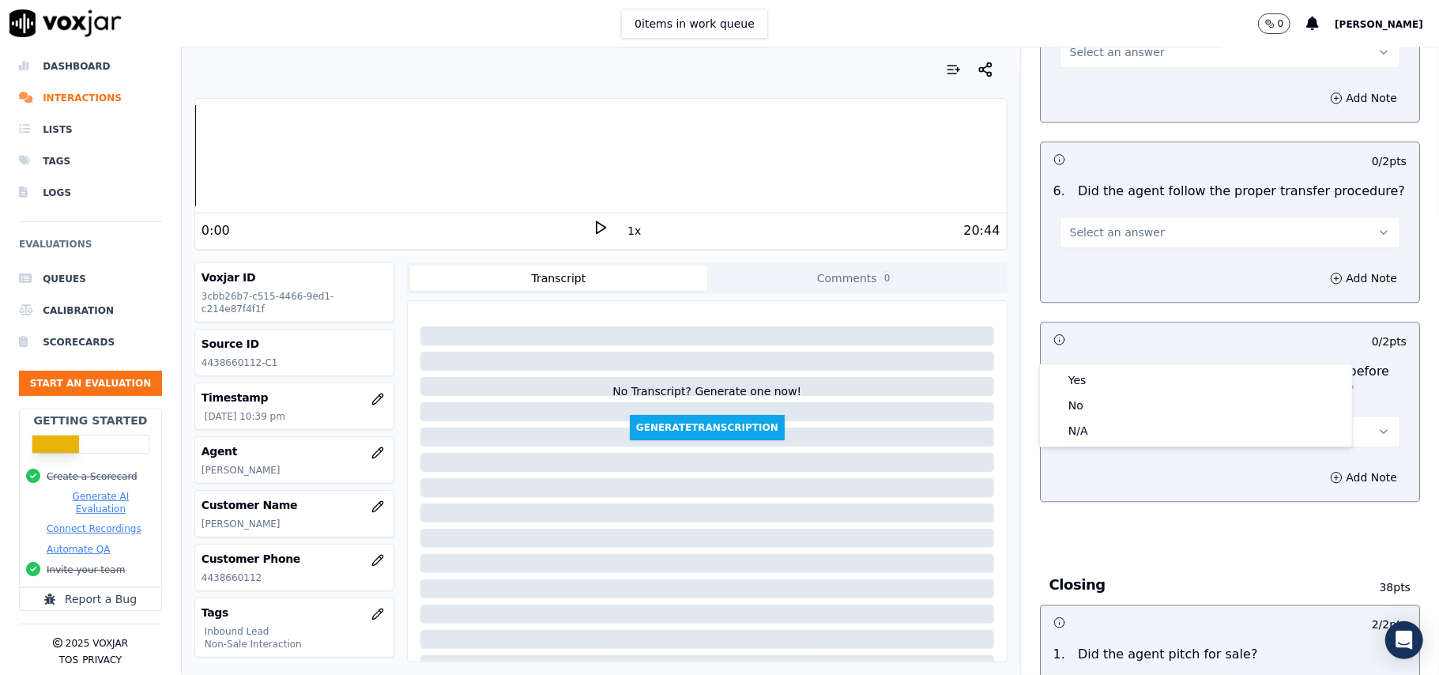
click at [1094, 416] on button "Select an answer" at bounding box center [1230, 432] width 341 height 32
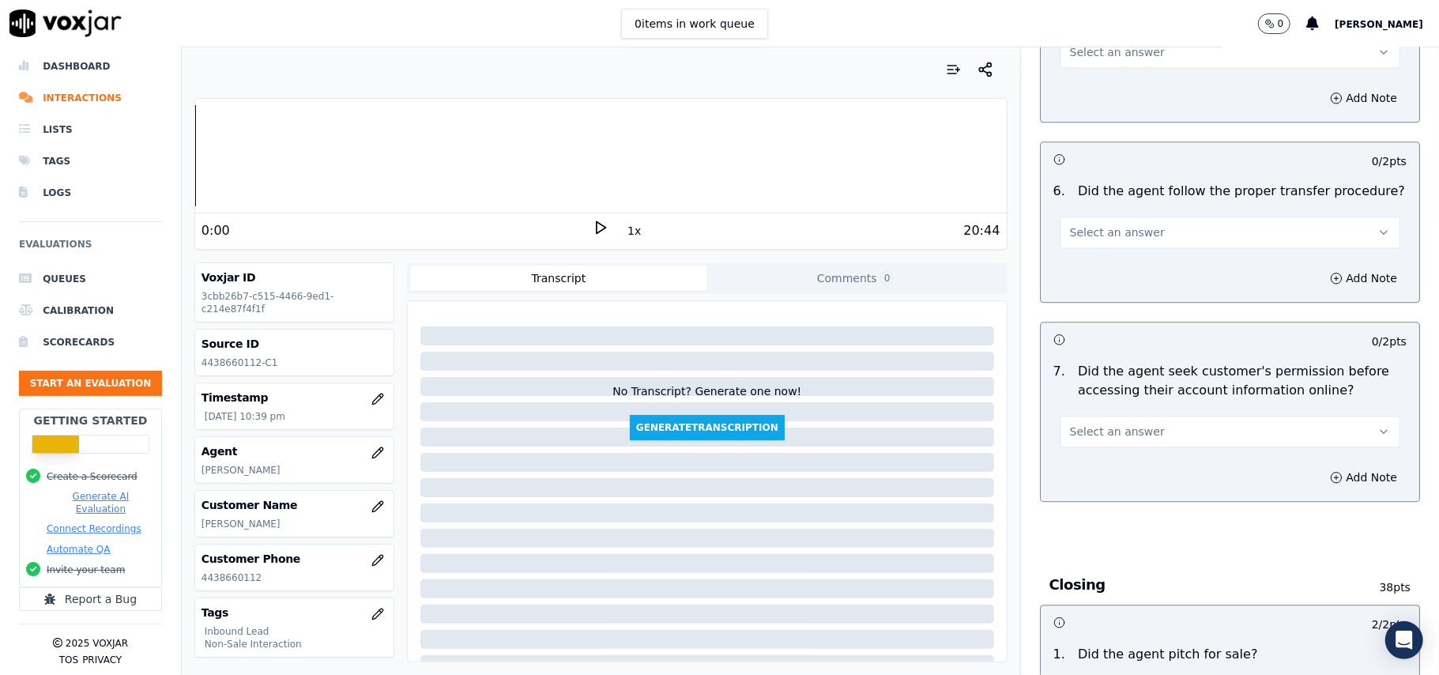
click at [1103, 424] on span "Select an answer" at bounding box center [1117, 432] width 95 height 16
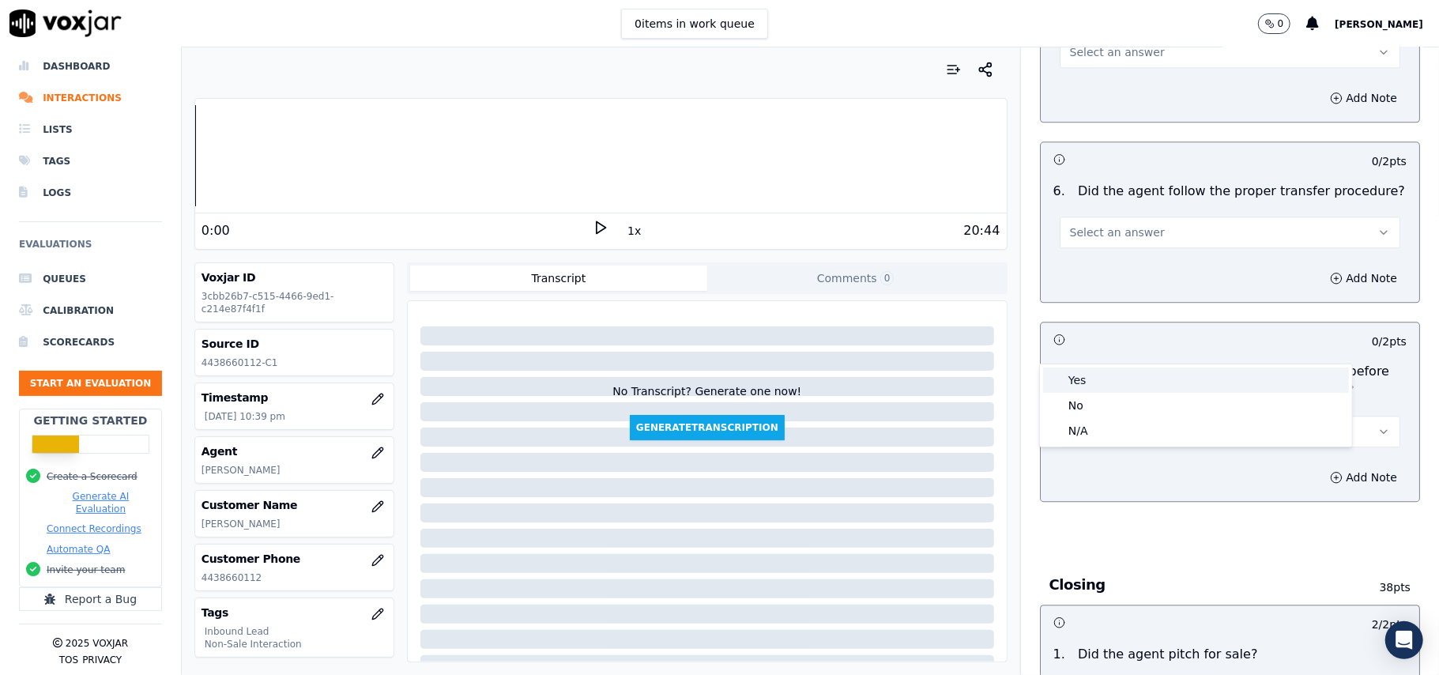
click at [1104, 386] on div "Yes" at bounding box center [1196, 379] width 306 height 25
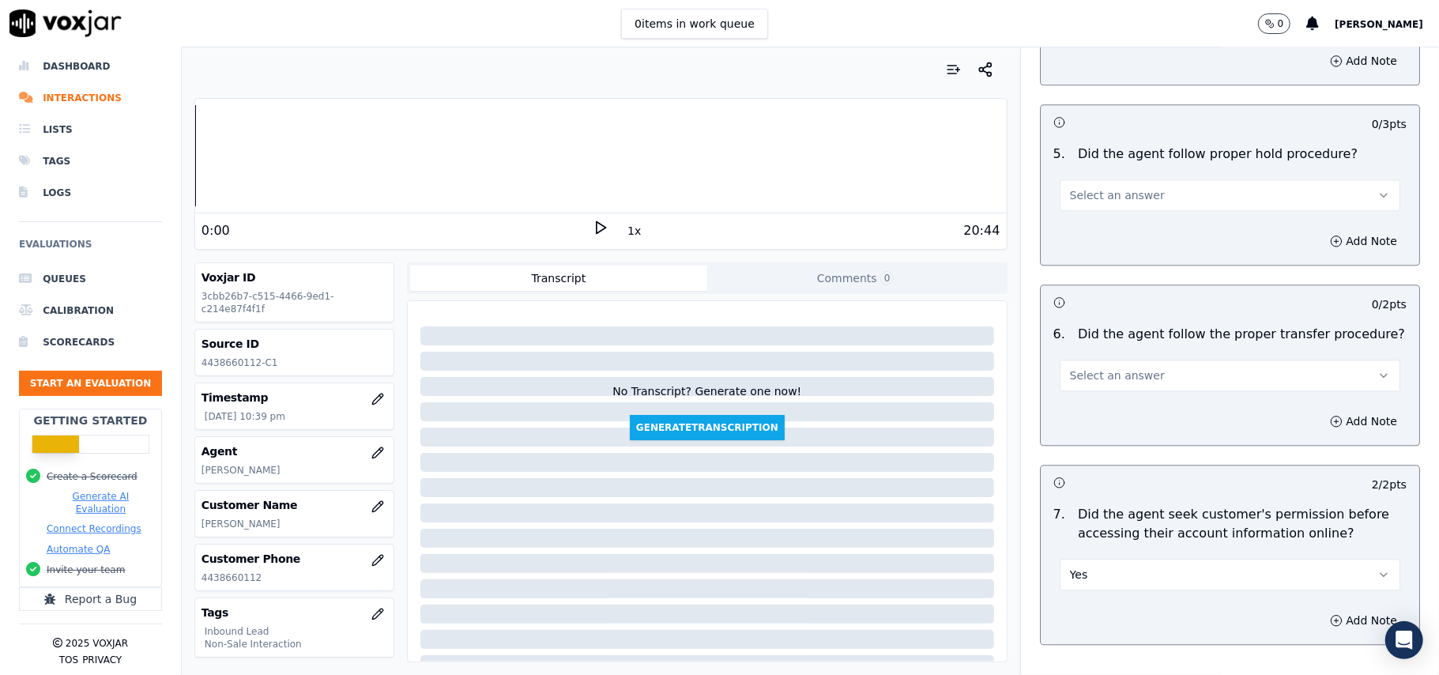
scroll to position [2526, 0]
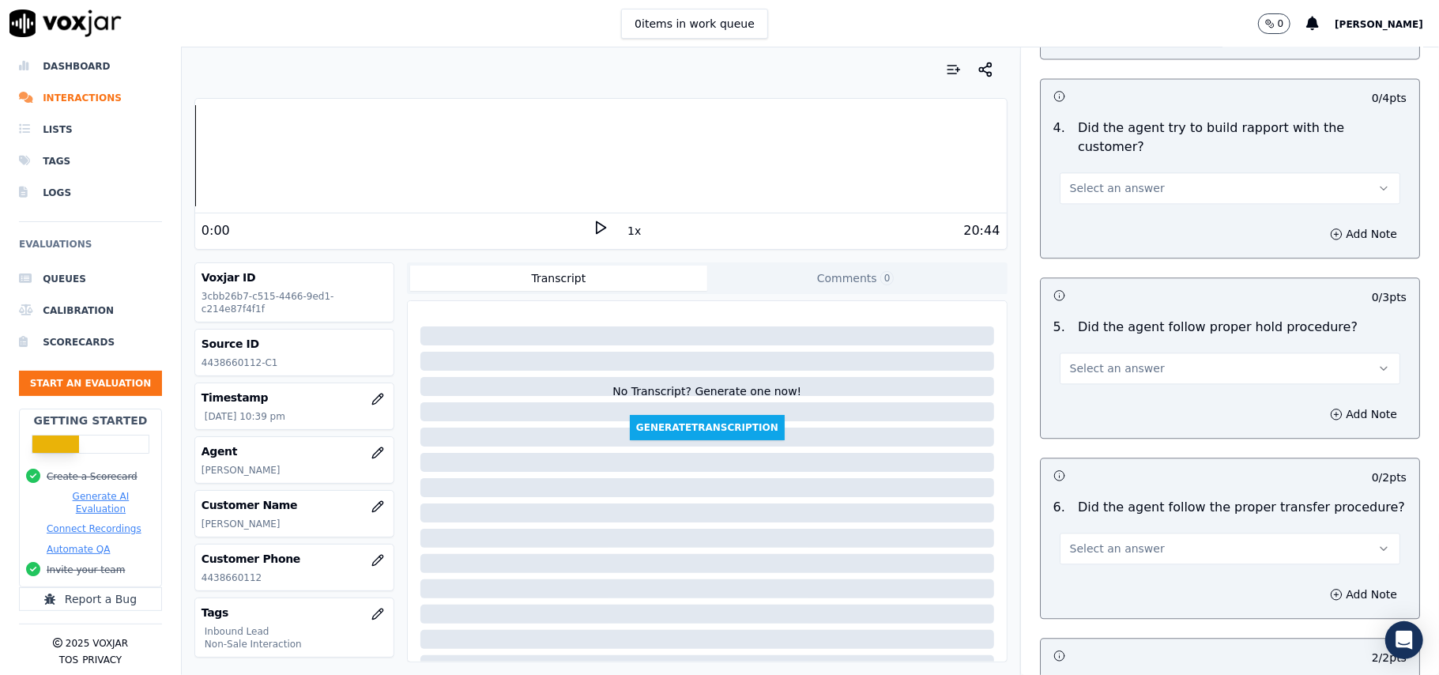
click at [1103, 540] on span "Select an answer" at bounding box center [1117, 548] width 95 height 16
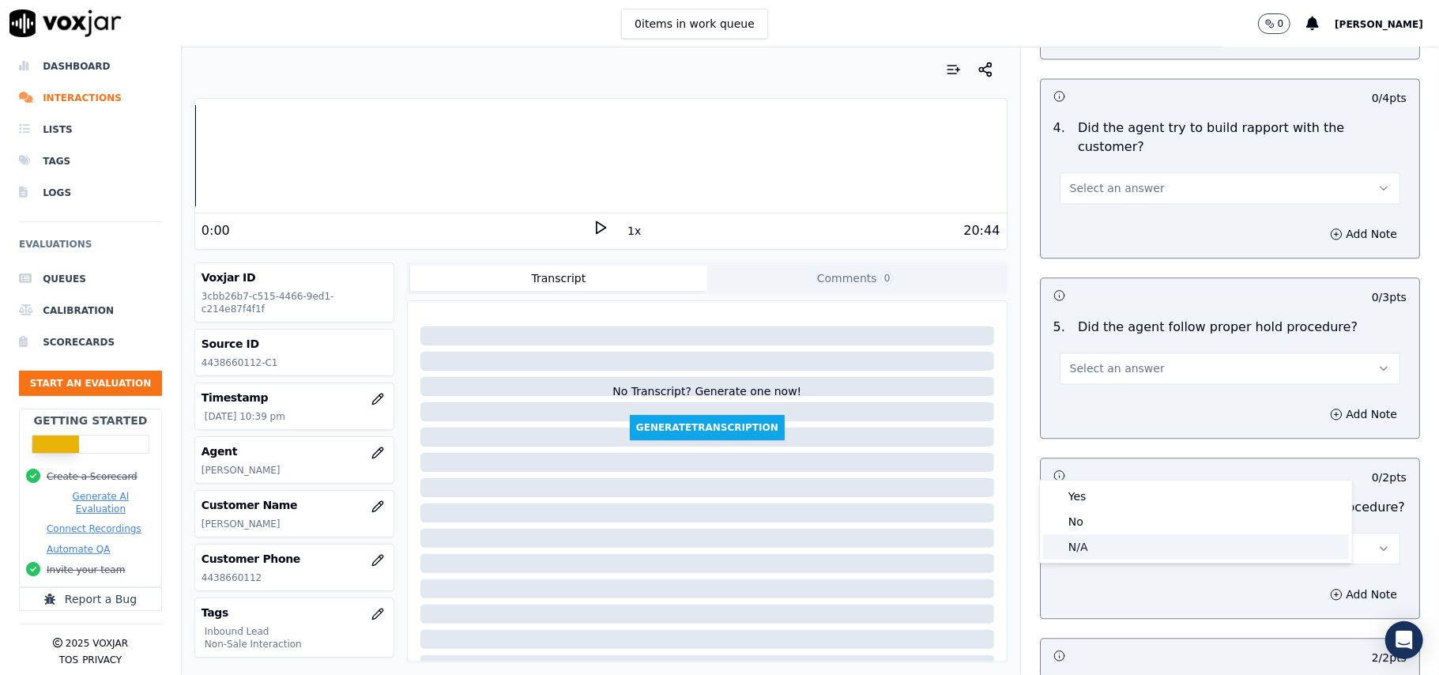
click at [1073, 539] on div "N/A" at bounding box center [1196, 546] width 306 height 25
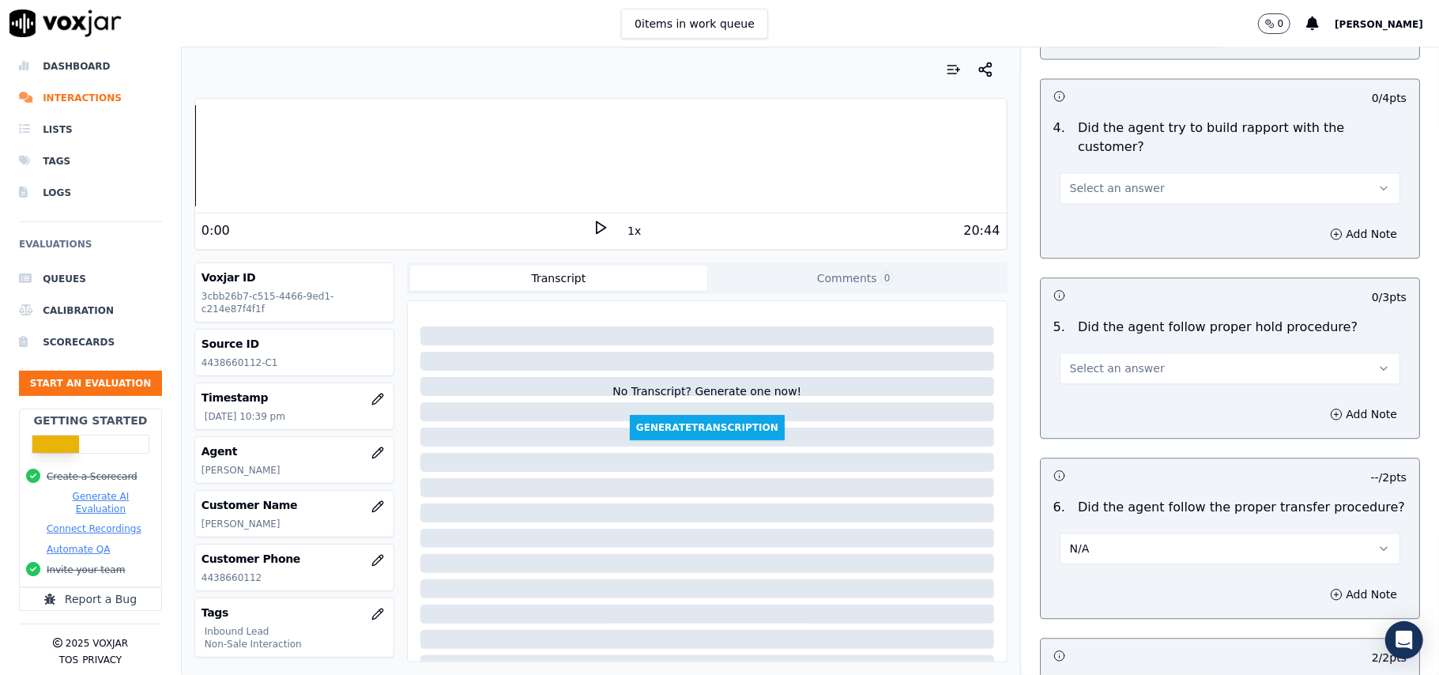
click at [1116, 360] on span "Select an answer" at bounding box center [1117, 368] width 95 height 16
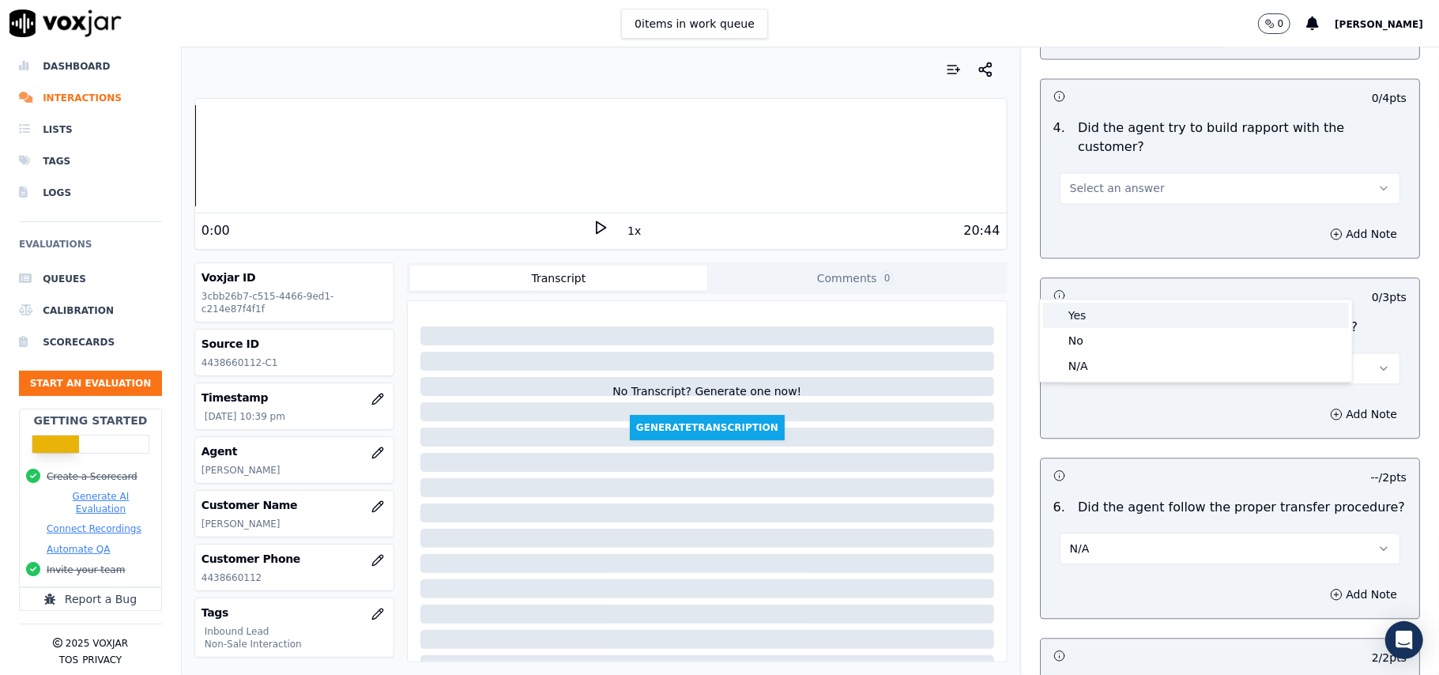
click at [1094, 316] on div "Yes" at bounding box center [1196, 315] width 306 height 25
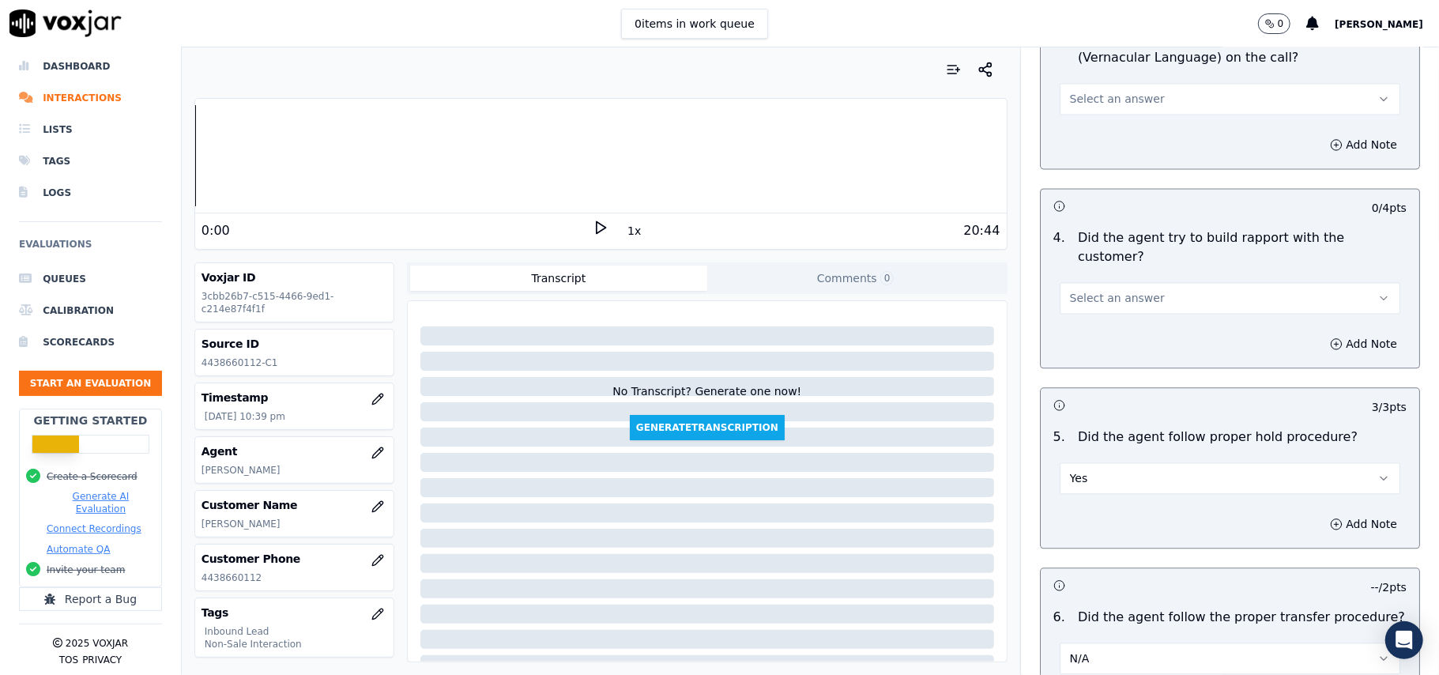
scroll to position [2315, 0]
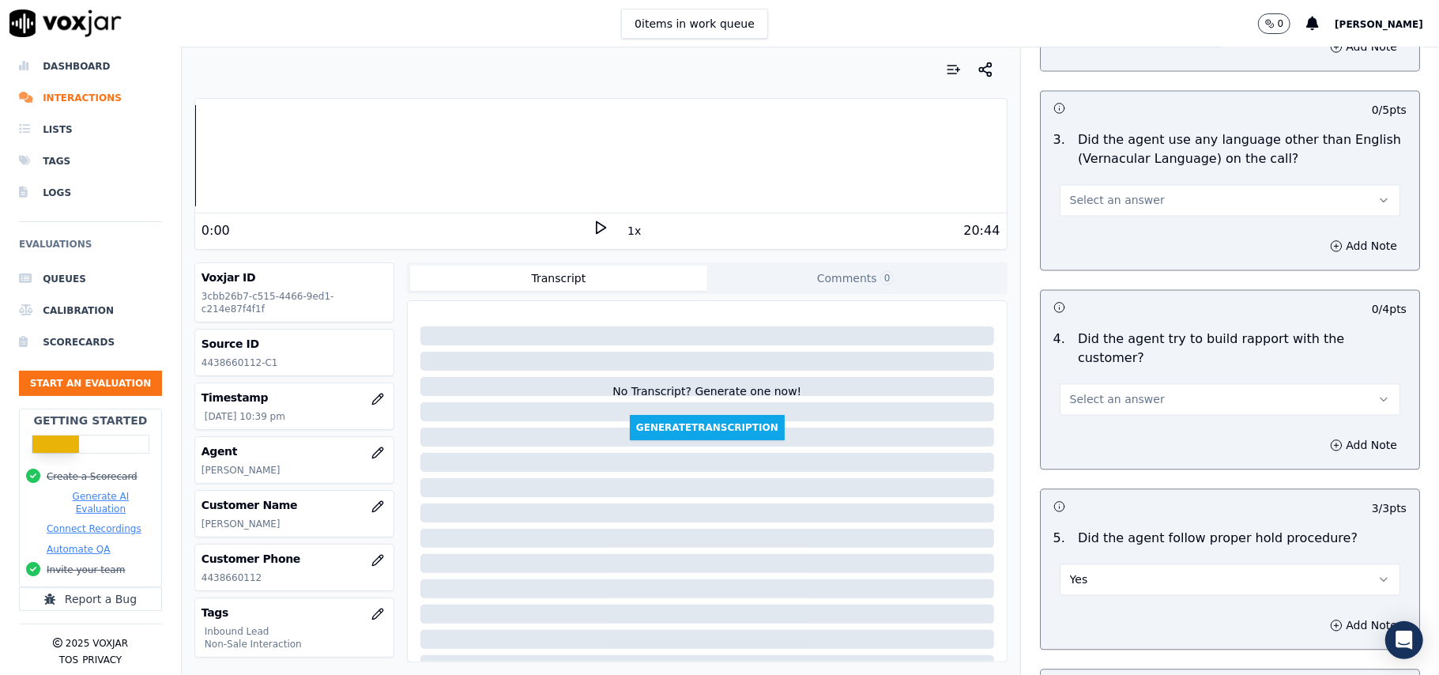
click at [1120, 383] on button "Select an answer" at bounding box center [1230, 399] width 341 height 32
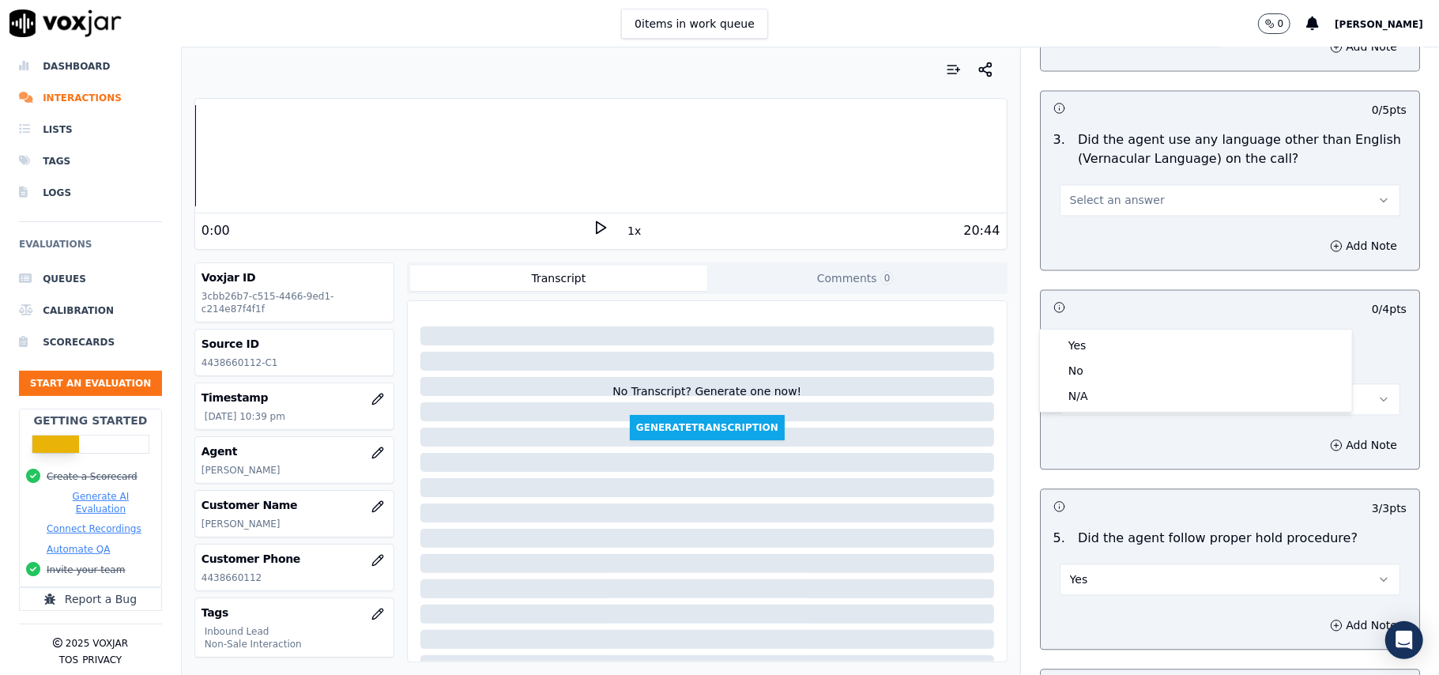
click at [1070, 571] on span "Yes" at bounding box center [1079, 579] width 18 height 16
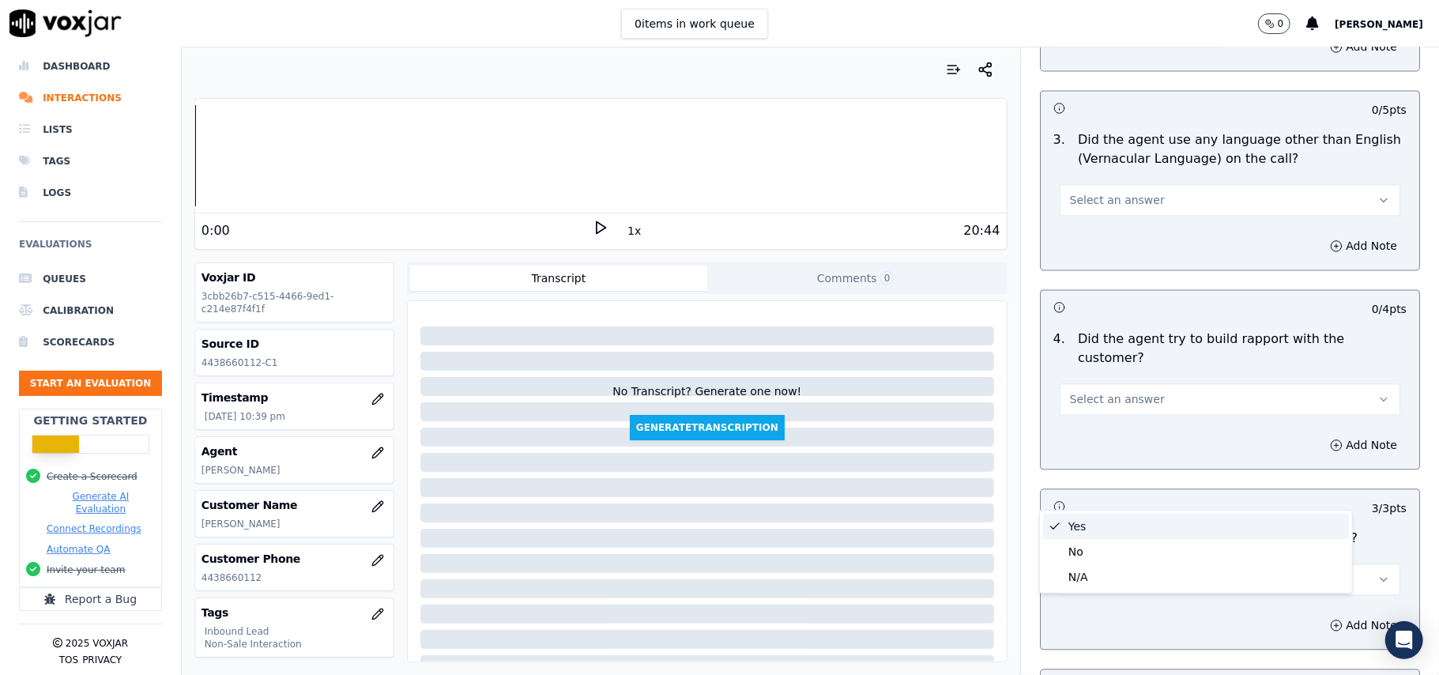
click at [1060, 525] on icon at bounding box center [1054, 526] width 13 height 13
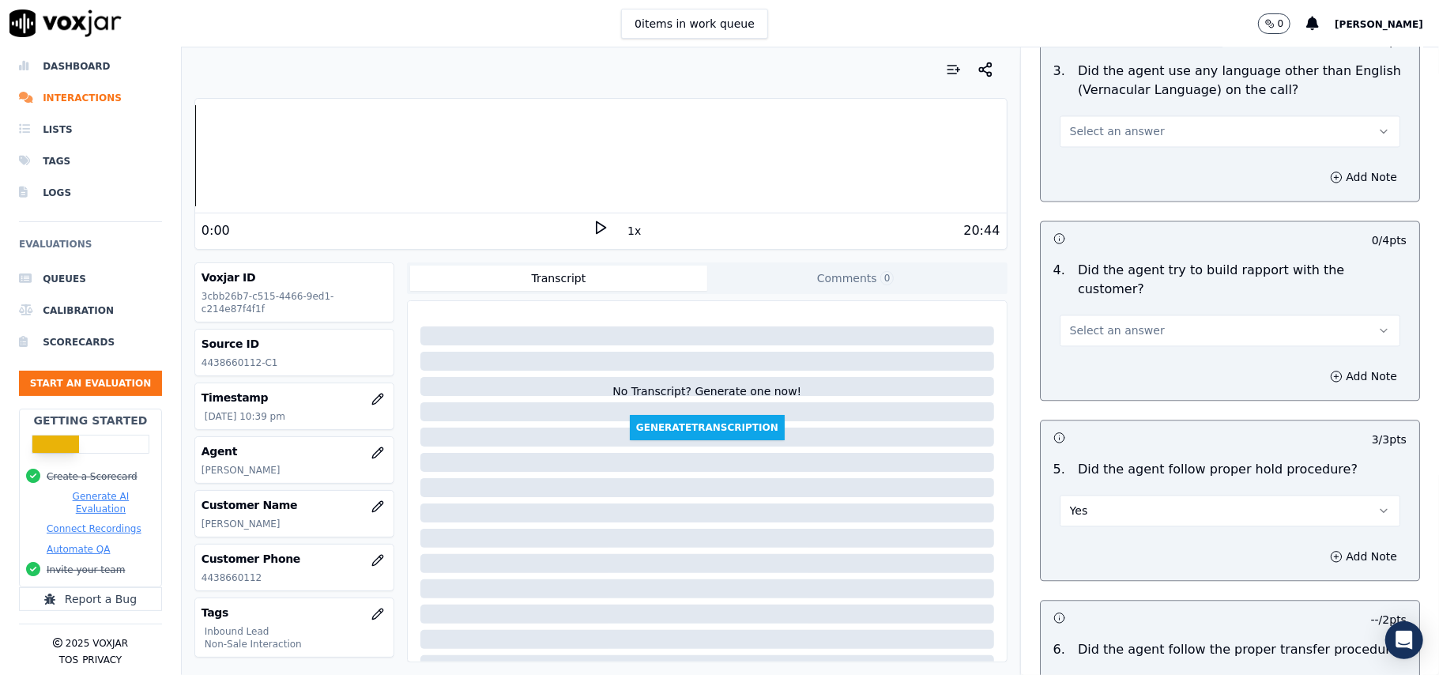
scroll to position [2421, 0]
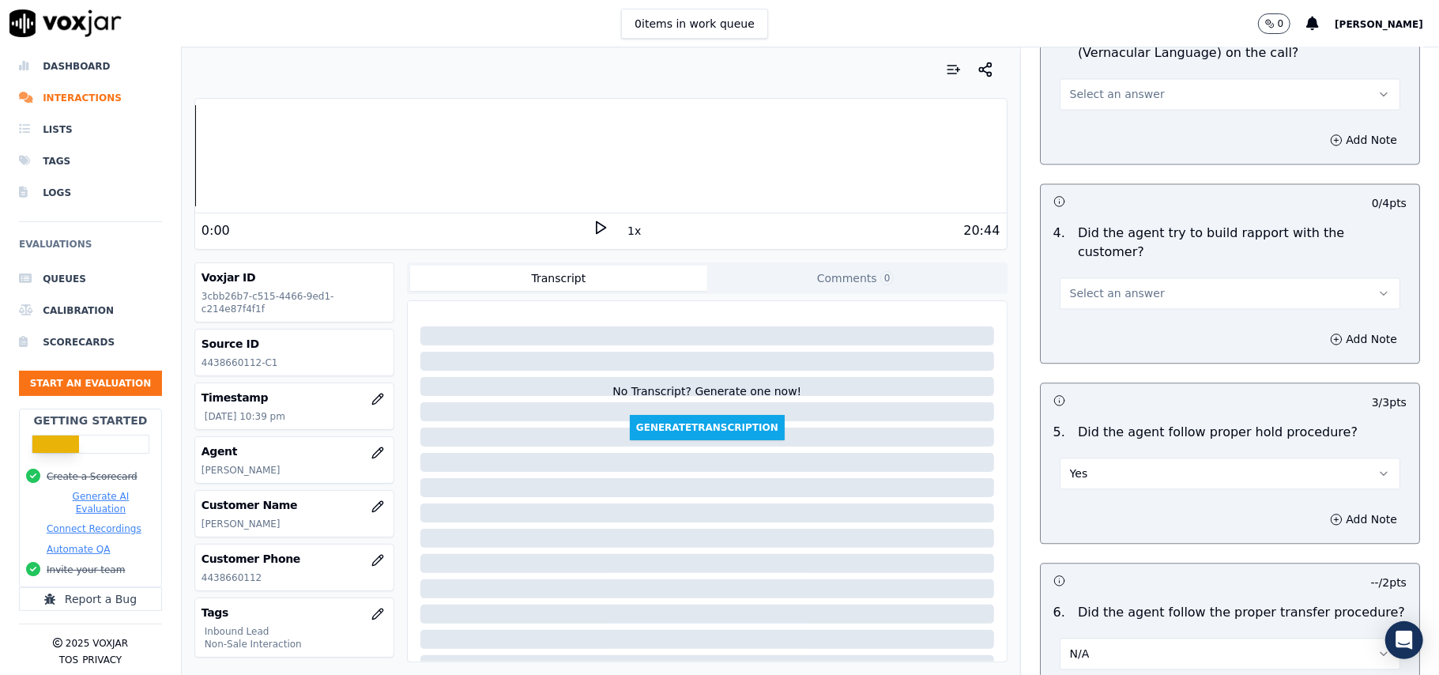
click at [1070, 646] on span "N/A" at bounding box center [1080, 654] width 20 height 16
click at [1068, 602] on div "Yes" at bounding box center [1196, 601] width 306 height 25
click at [1062, 277] on button "Select an answer" at bounding box center [1230, 293] width 341 height 32
click at [1075, 235] on div "Yes" at bounding box center [1196, 240] width 306 height 25
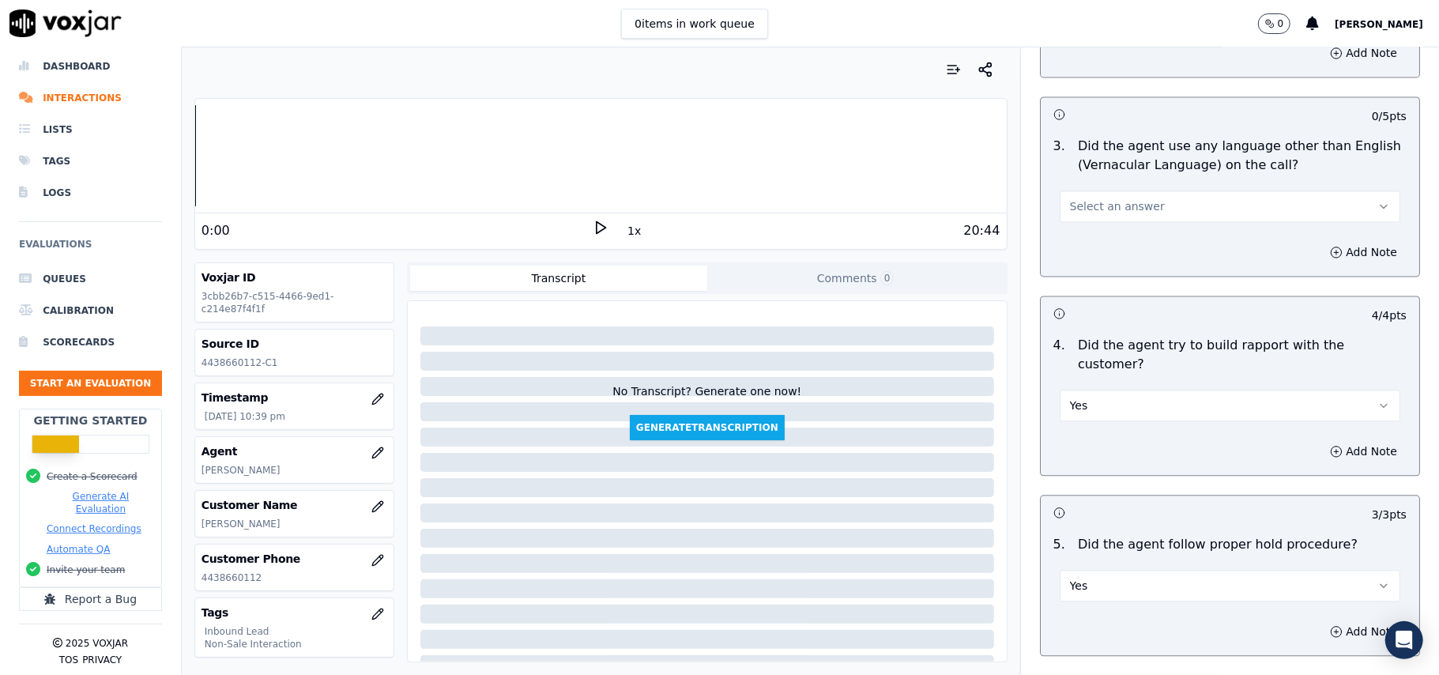
scroll to position [2210, 0]
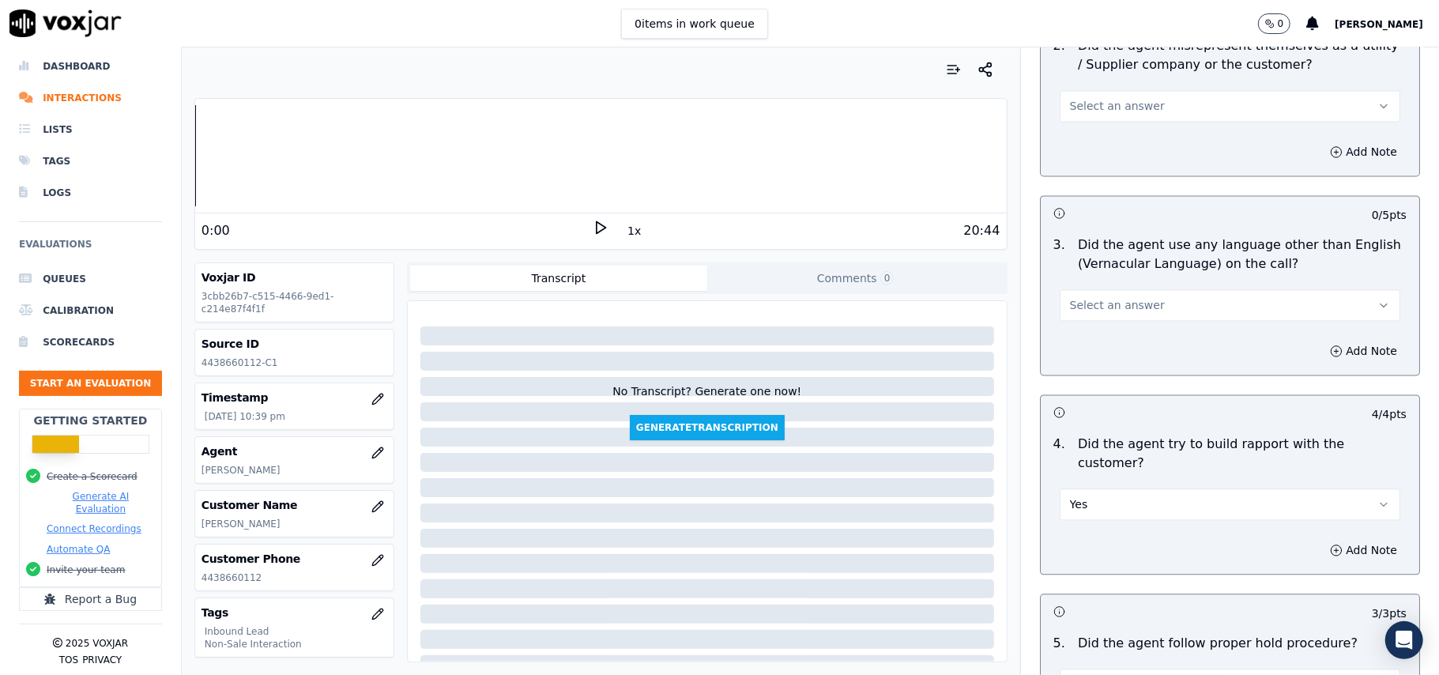
click at [1110, 297] on span "Select an answer" at bounding box center [1117, 305] width 95 height 16
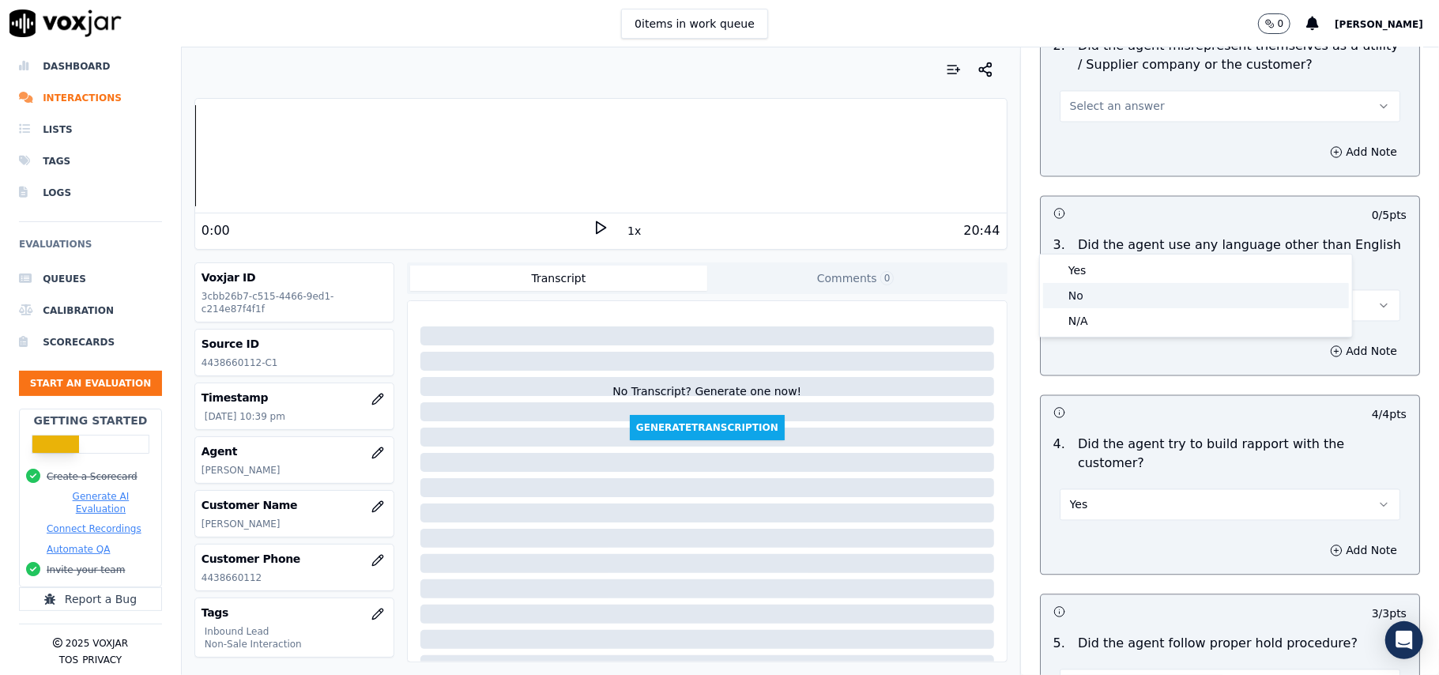
click at [1114, 300] on div "No" at bounding box center [1196, 295] width 306 height 25
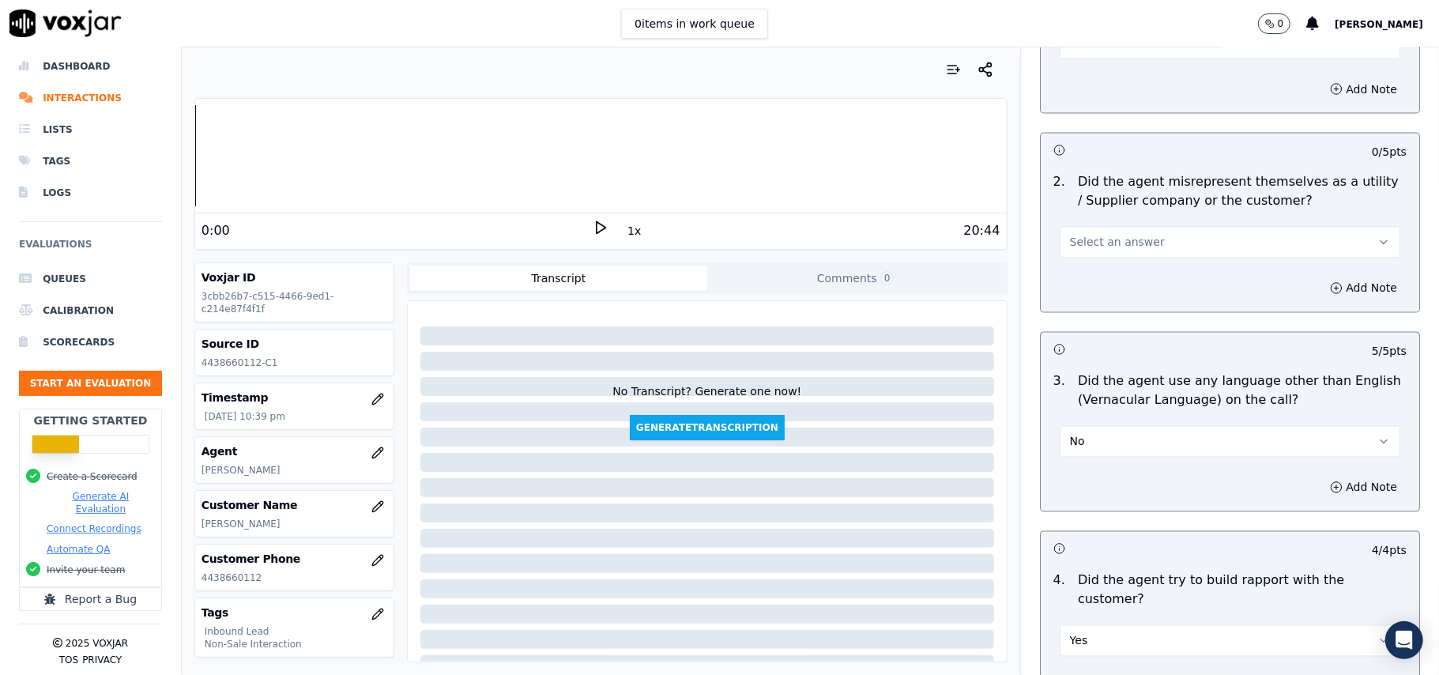
scroll to position [1894, 0]
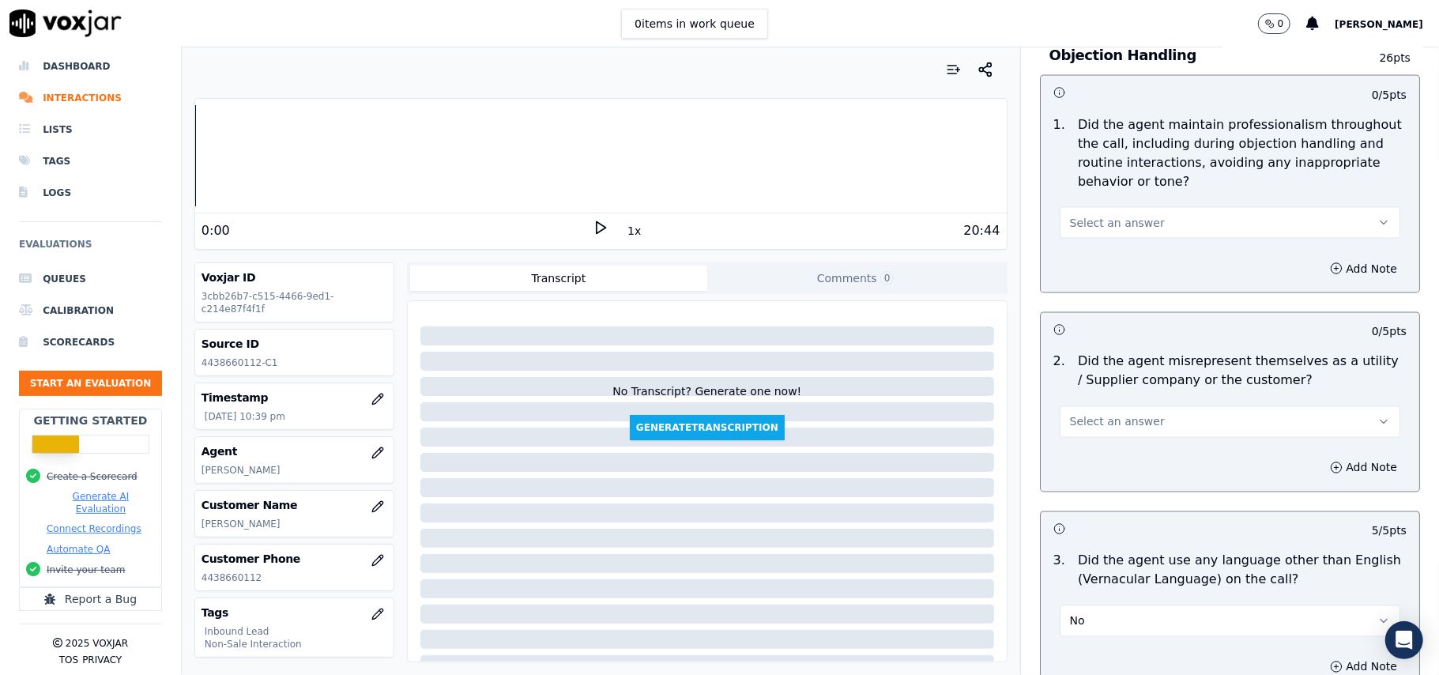
click at [1091, 414] on span "Select an answer" at bounding box center [1117, 422] width 95 height 16
click at [1097, 390] on div "Yes" at bounding box center [1196, 386] width 306 height 25
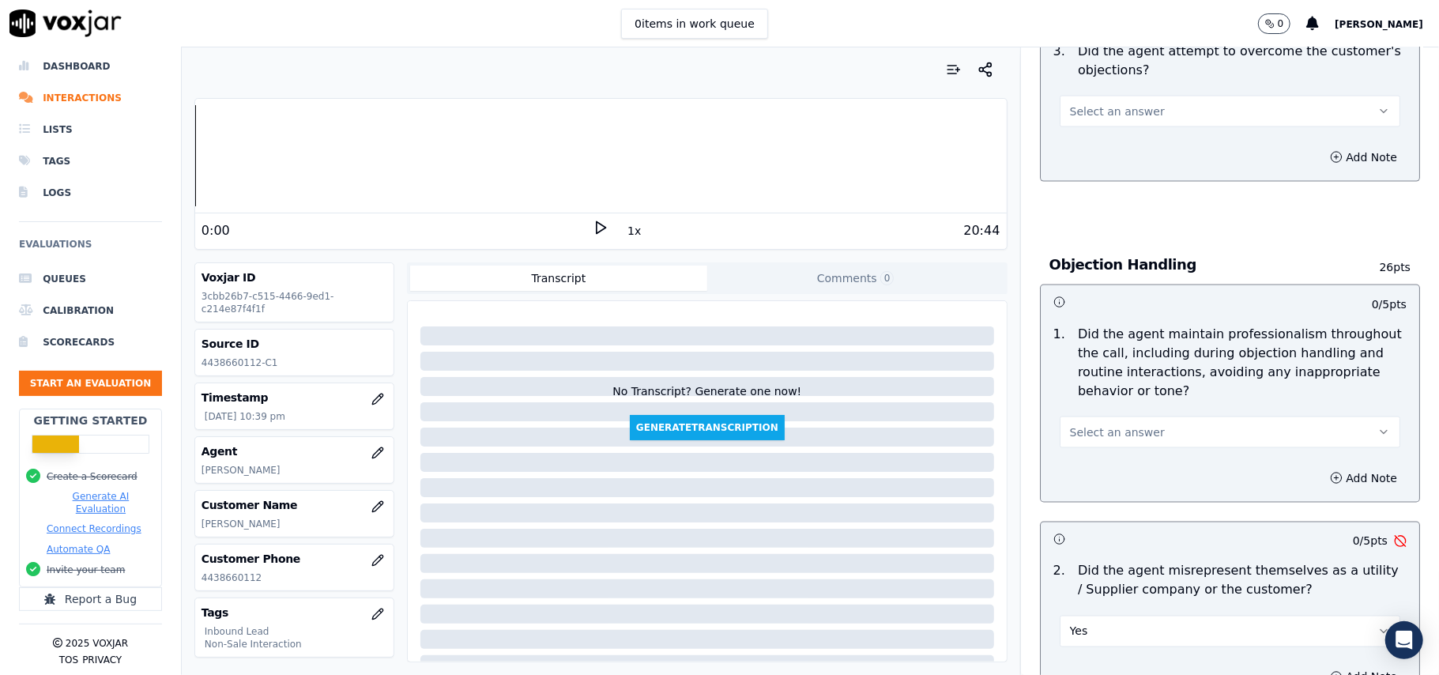
scroll to position [1683, 0]
click at [1136, 617] on button "Yes" at bounding box center [1230, 633] width 341 height 32
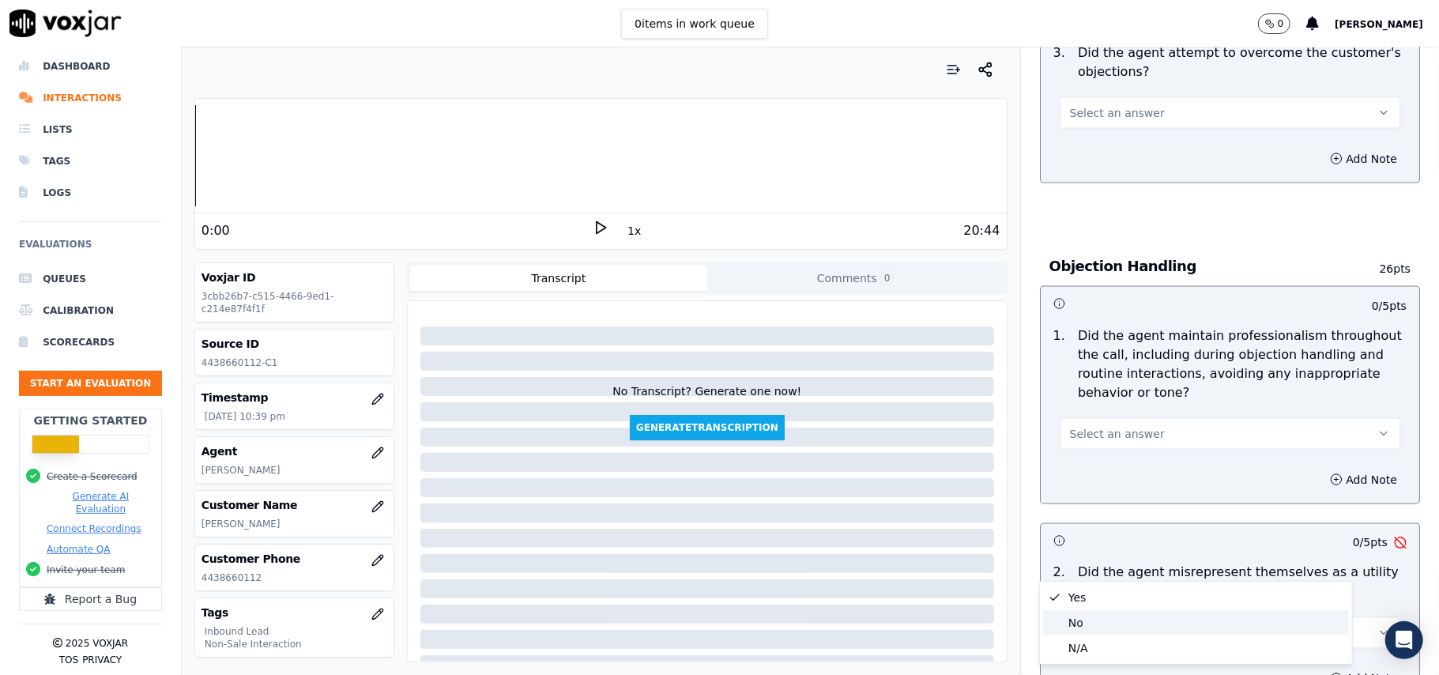
drag, startPoint x: 1079, startPoint y: 621, endPoint x: 1082, endPoint y: 437, distance: 184.1
click at [1079, 619] on div "No" at bounding box center [1196, 622] width 306 height 25
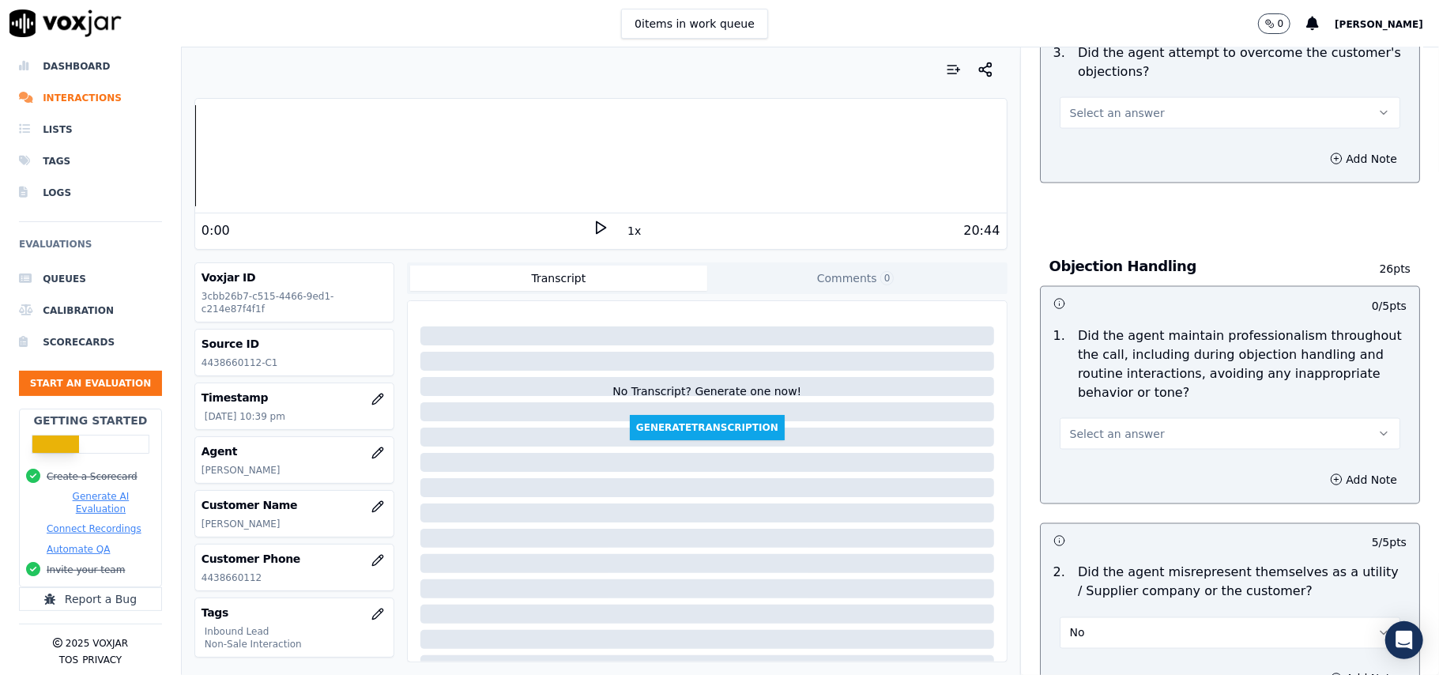
drag, startPoint x: 1095, startPoint y: 348, endPoint x: 1091, endPoint y: 379, distance: 31.1
click at [1097, 418] on button "Select an answer" at bounding box center [1230, 434] width 341 height 32
click at [1088, 397] on div "Yes" at bounding box center [1196, 397] width 306 height 25
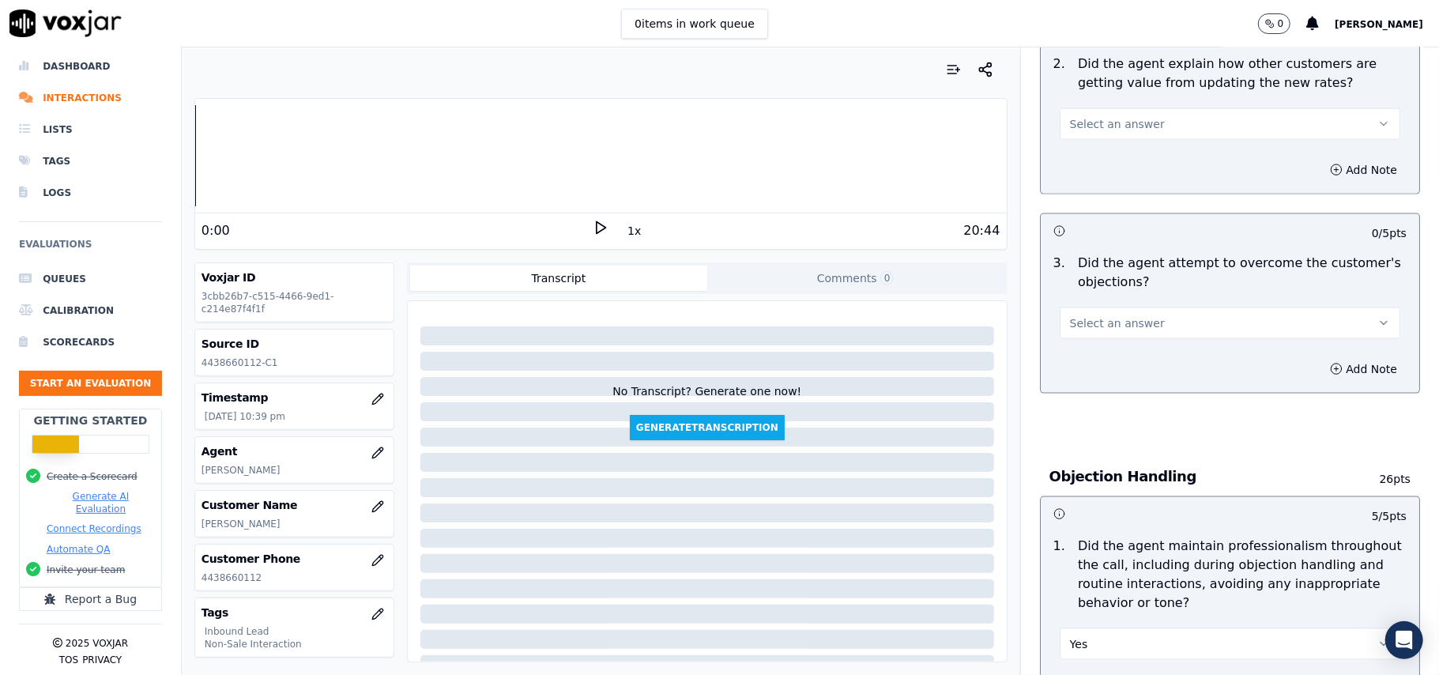
click at [1101, 307] on button "Select an answer" at bounding box center [1230, 323] width 341 height 32
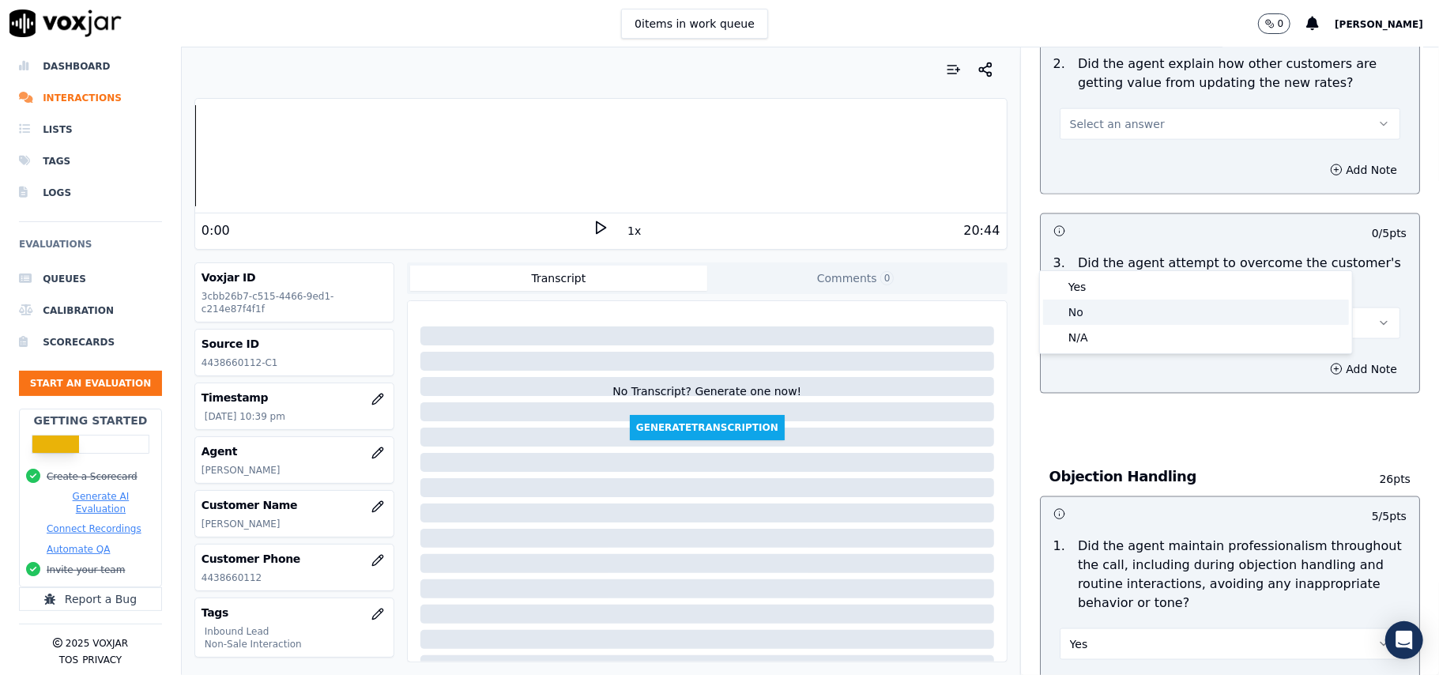
click at [1091, 307] on div "No" at bounding box center [1196, 311] width 306 height 25
click at [1091, 307] on button "No" at bounding box center [1230, 323] width 341 height 32
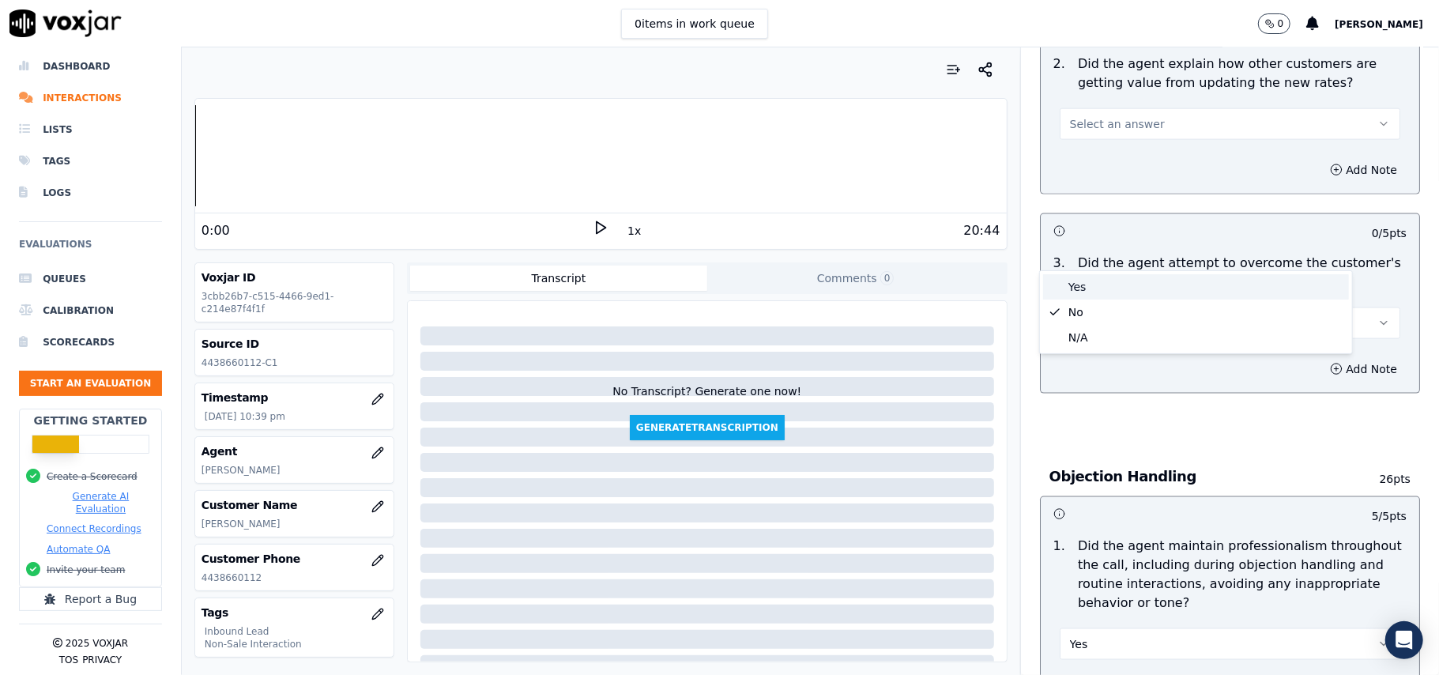
click at [1084, 295] on div "Yes" at bounding box center [1196, 286] width 306 height 25
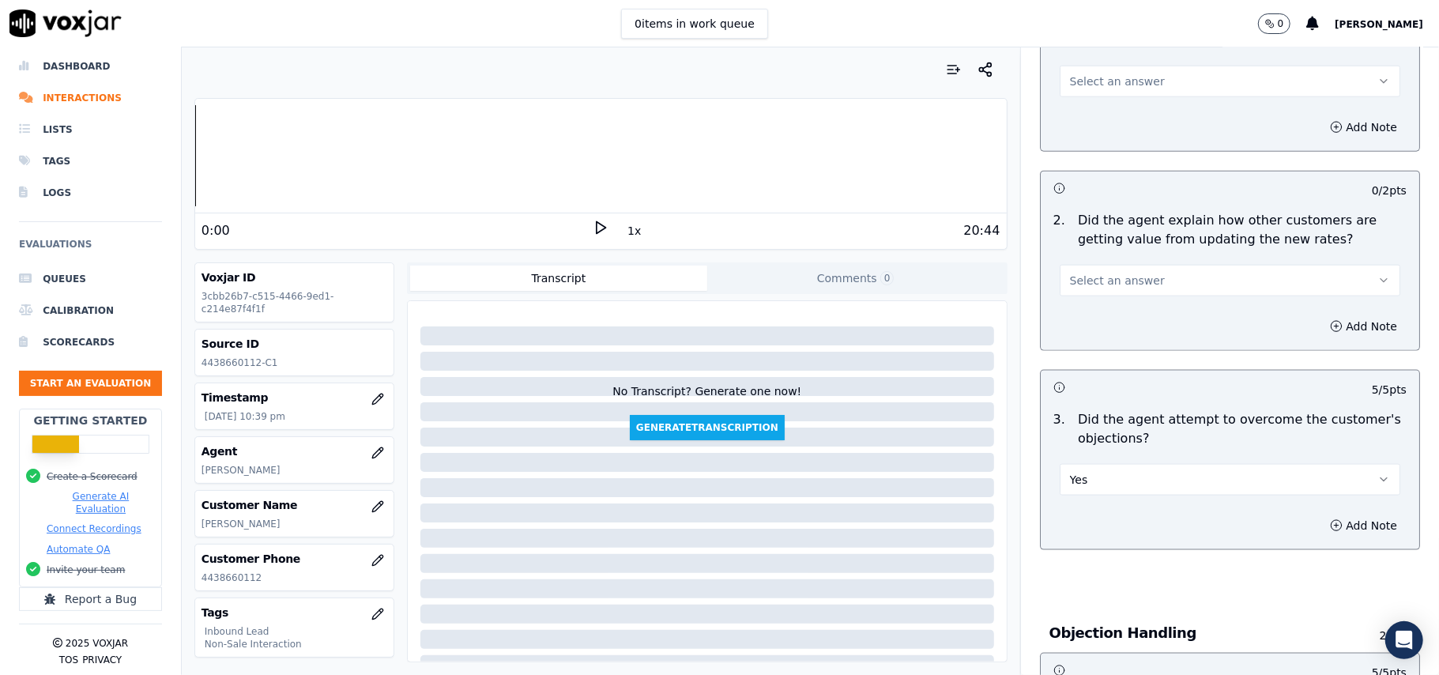
scroll to position [1157, 0]
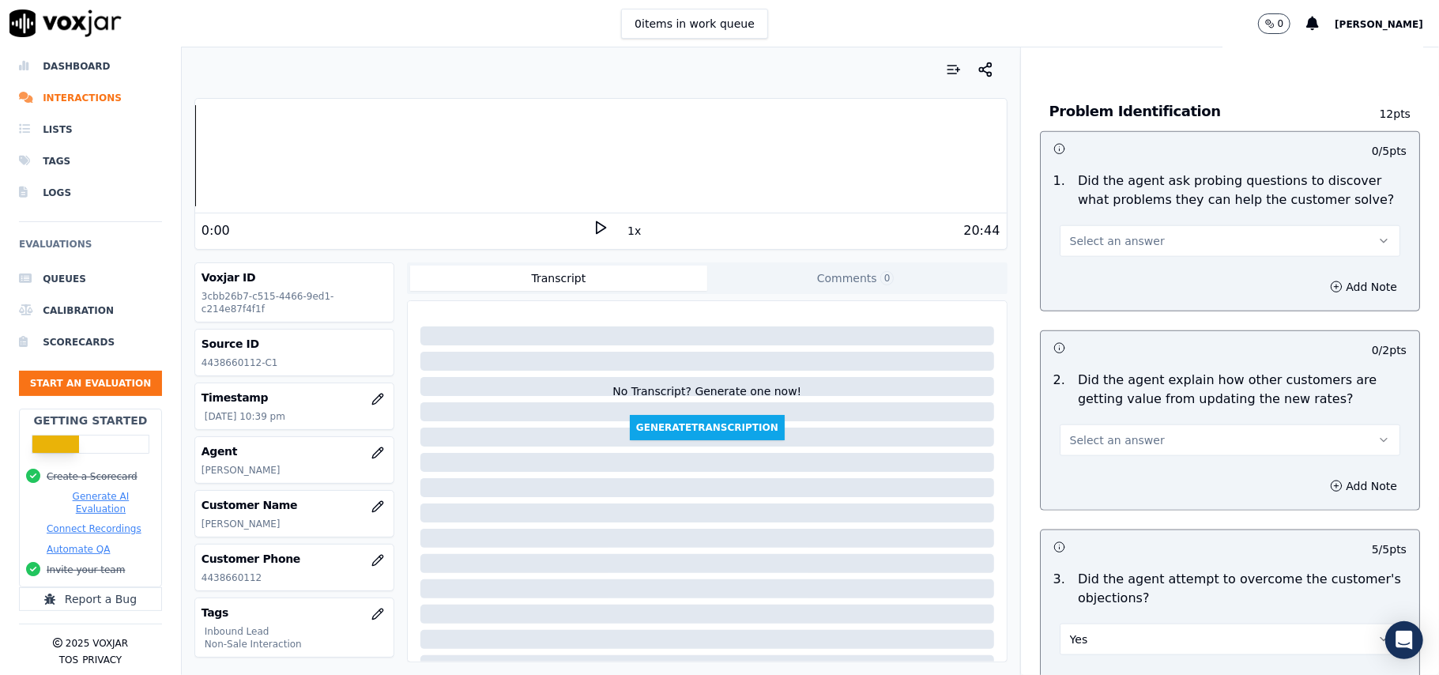
click at [1094, 432] on span "Select an answer" at bounding box center [1117, 440] width 95 height 16
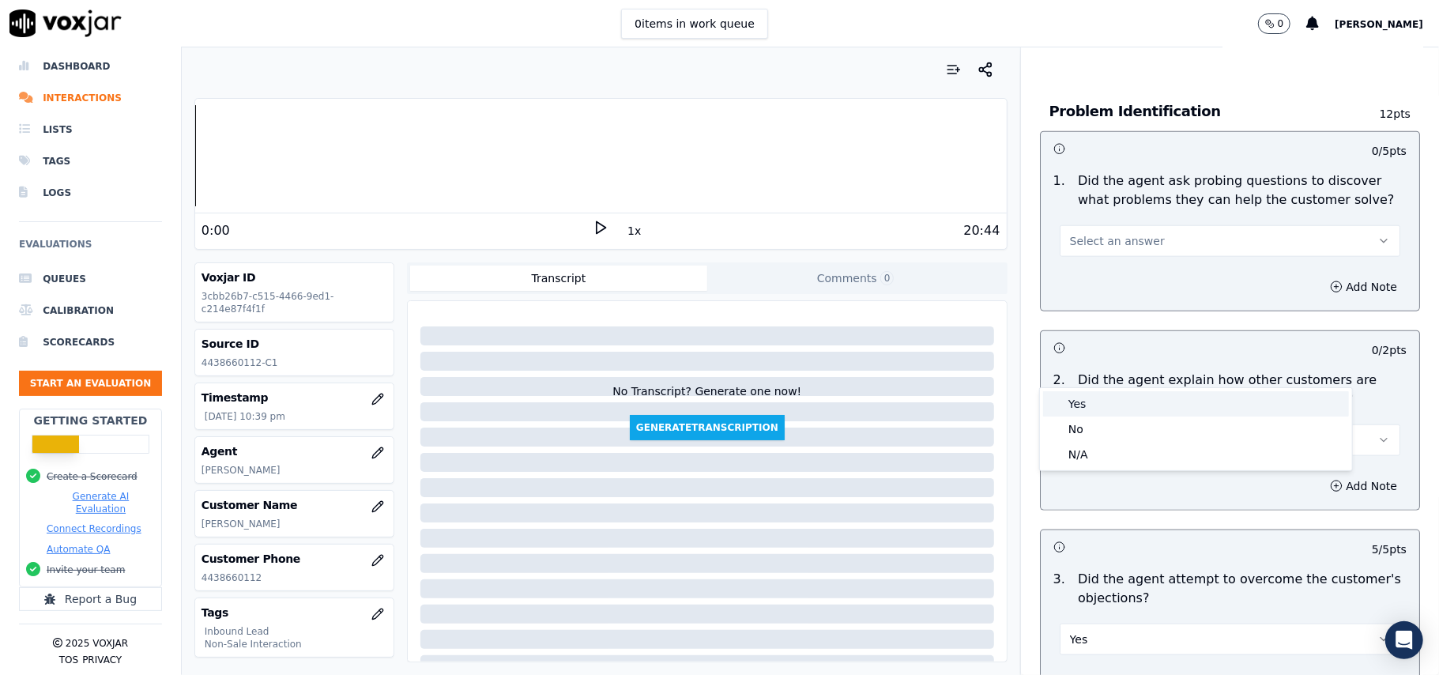
click at [1094, 406] on div "Yes" at bounding box center [1196, 403] width 306 height 25
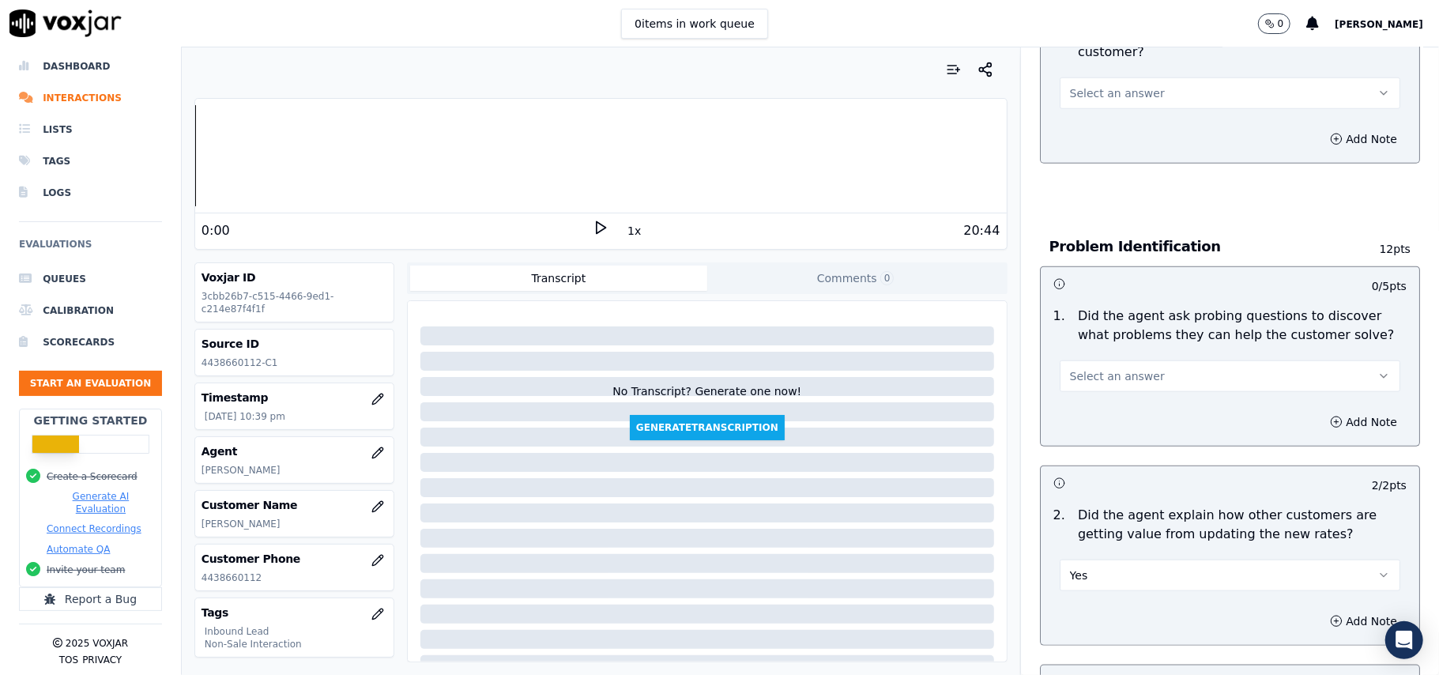
scroll to position [946, 0]
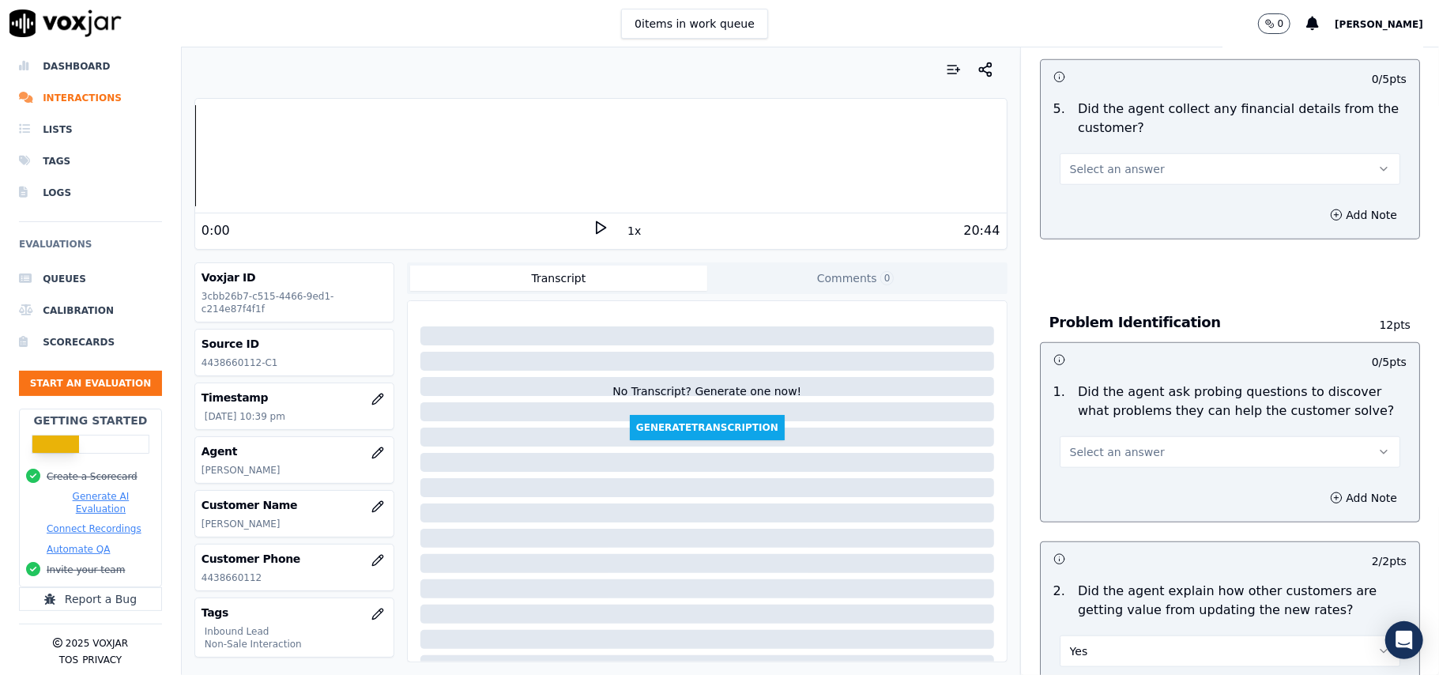
click at [1107, 436] on button "Select an answer" at bounding box center [1230, 452] width 341 height 32
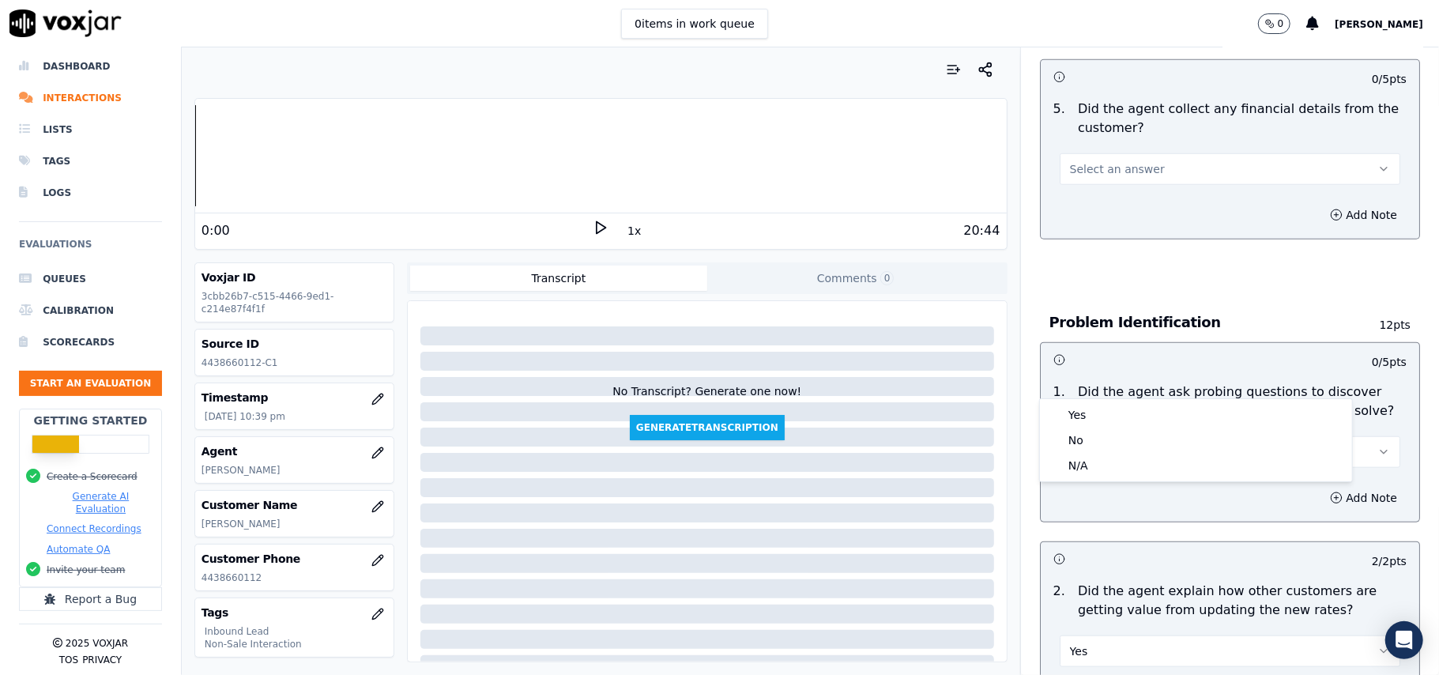
click at [1107, 399] on div "Yes No N/A" at bounding box center [1196, 440] width 312 height 82
click at [1106, 417] on div "Yes" at bounding box center [1196, 414] width 306 height 25
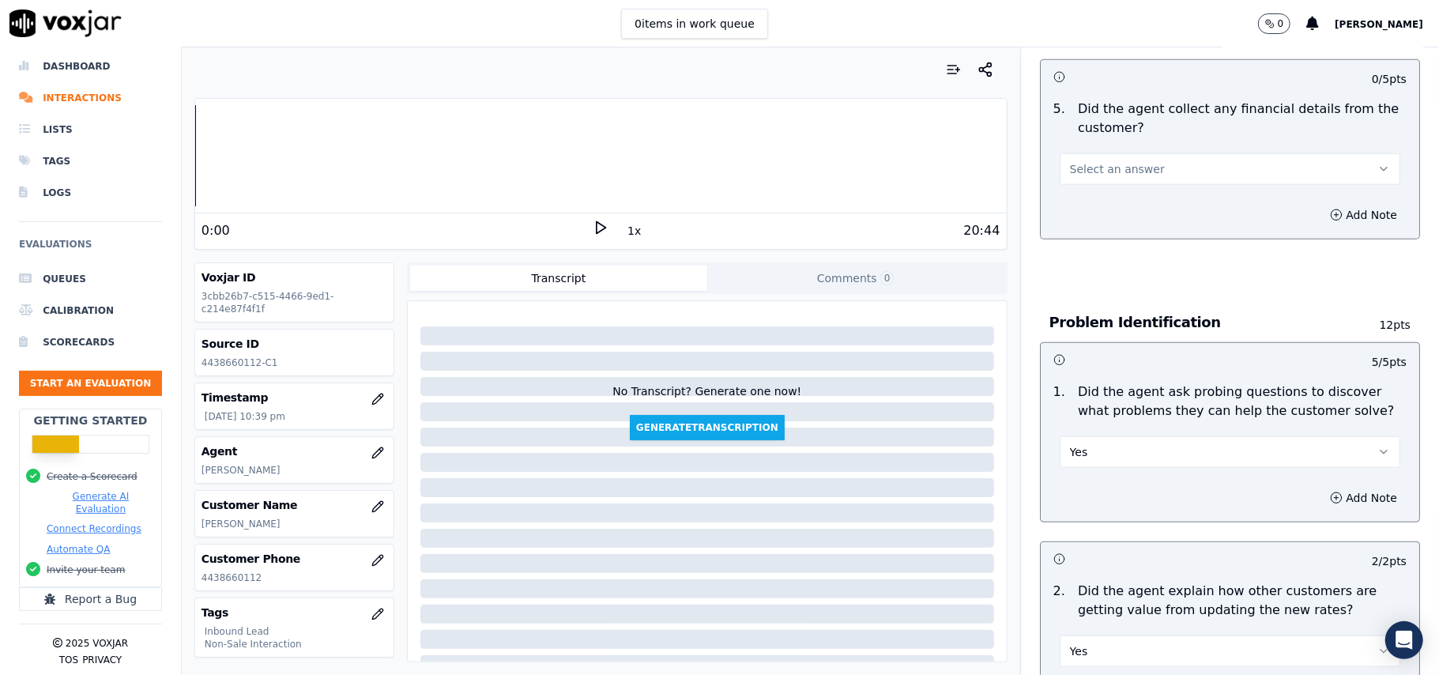
drag, startPoint x: 1143, startPoint y: 88, endPoint x: 1131, endPoint y: 109, distance: 23.3
click at [1141, 153] on button "Select an answer" at bounding box center [1230, 169] width 341 height 32
click at [1122, 150] on div "No" at bounding box center [1196, 156] width 306 height 25
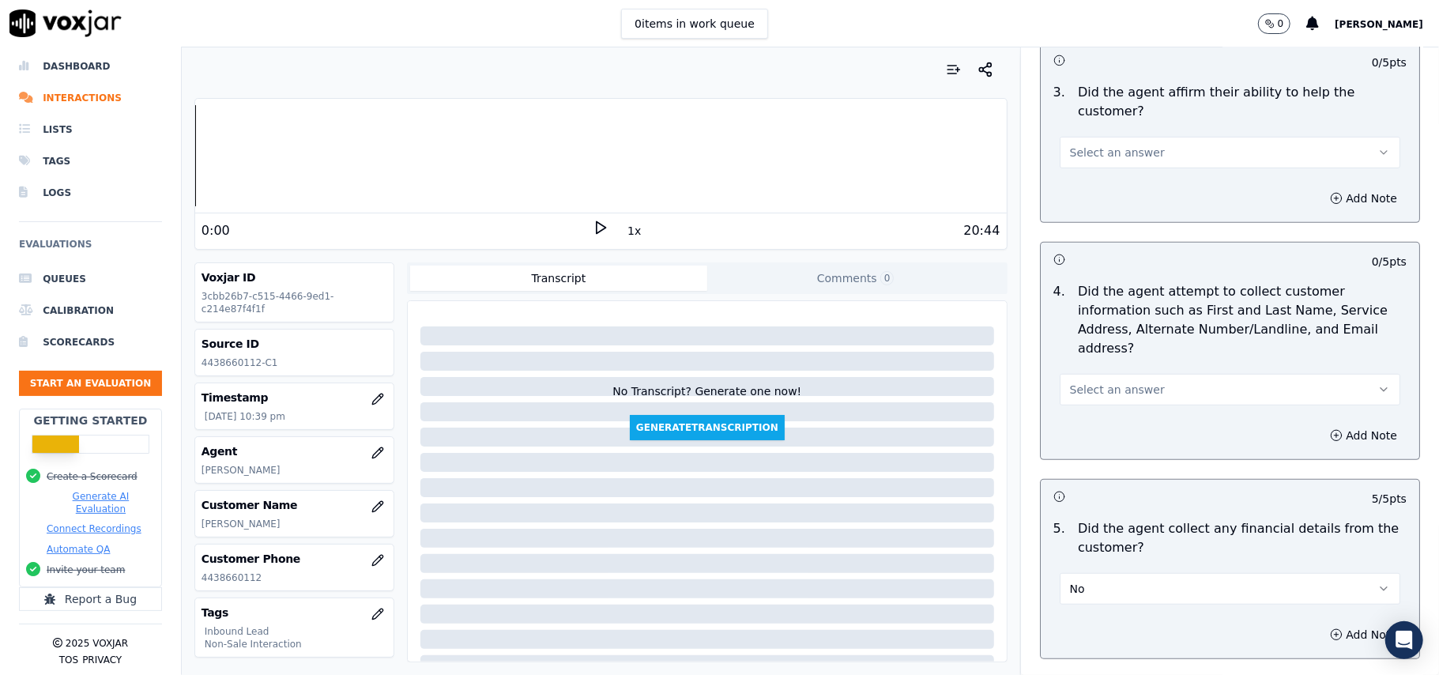
scroll to position [525, 0]
drag, startPoint x: 1076, startPoint y: 311, endPoint x: 1078, endPoint y: 321, distance: 9.6
click at [1078, 383] on span "Select an answer" at bounding box center [1117, 391] width 95 height 16
click at [1085, 352] on div "Yes" at bounding box center [1196, 353] width 306 height 25
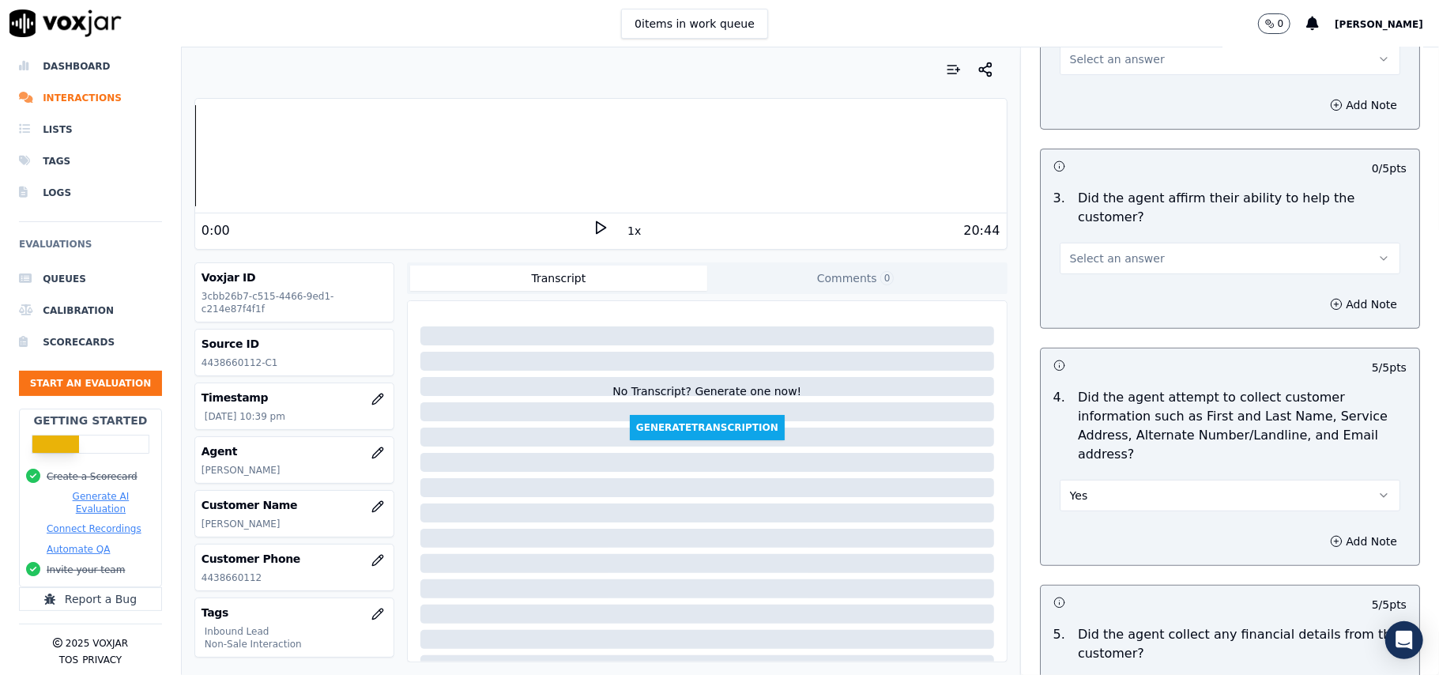
scroll to position [419, 0]
click at [1071, 244] on button "Select an answer" at bounding box center [1230, 260] width 341 height 32
click at [1066, 252] on div "No" at bounding box center [1196, 264] width 306 height 25
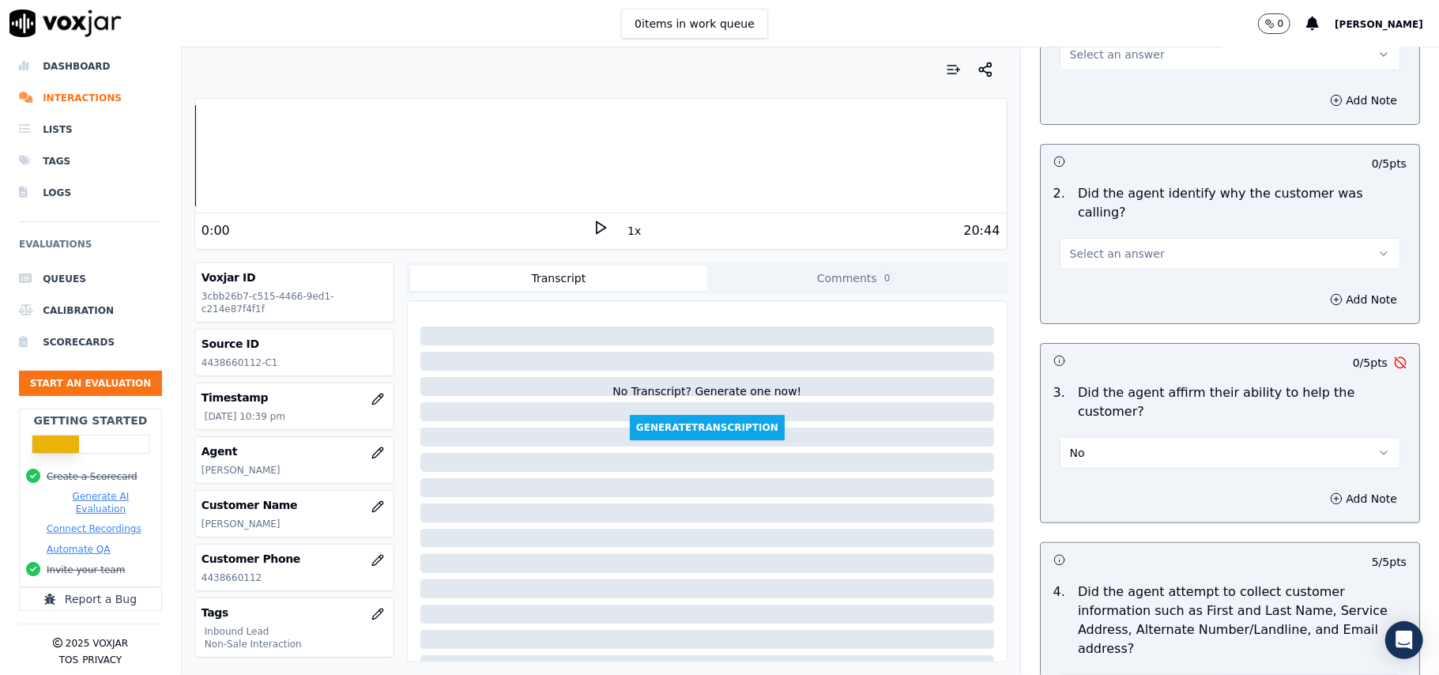
scroll to position [209, 0]
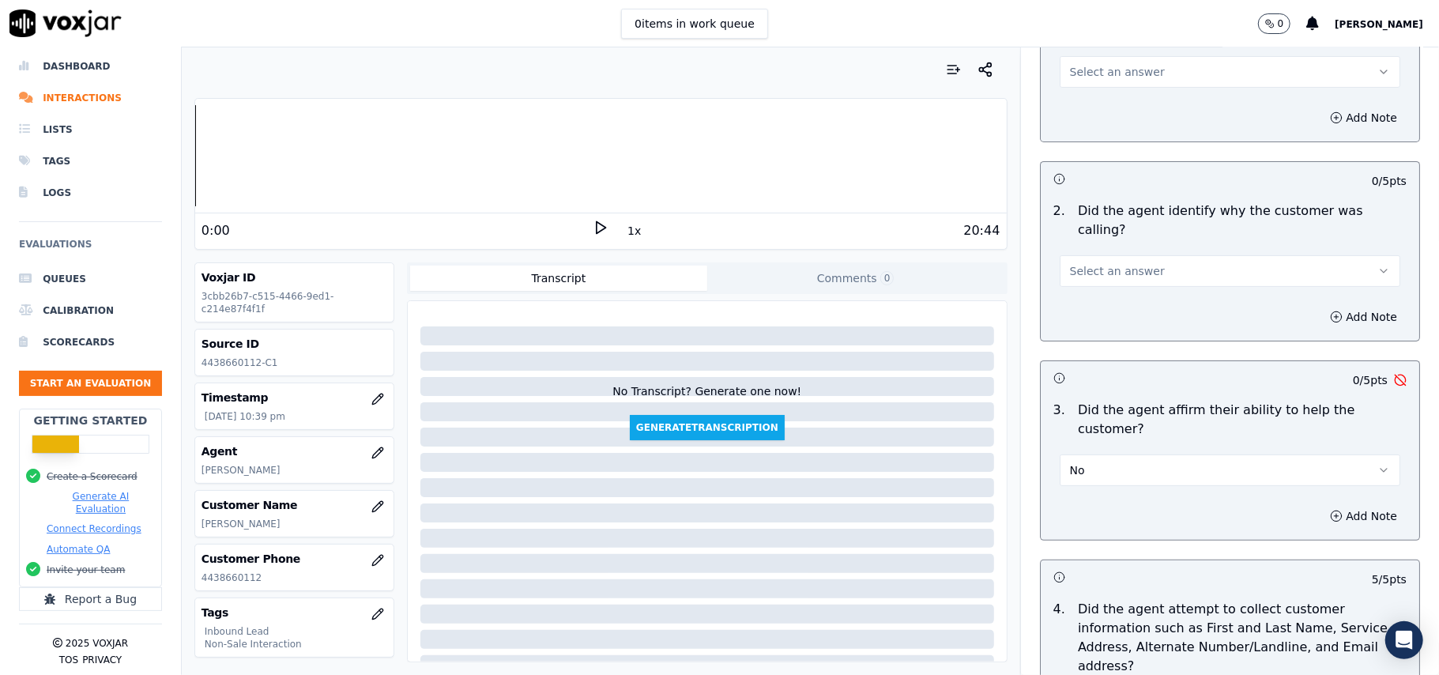
click at [1070, 462] on span "No" at bounding box center [1077, 470] width 15 height 16
click at [1075, 444] on div "Yes" at bounding box center [1196, 450] width 306 height 25
click at [1073, 263] on span "Select an answer" at bounding box center [1117, 271] width 95 height 16
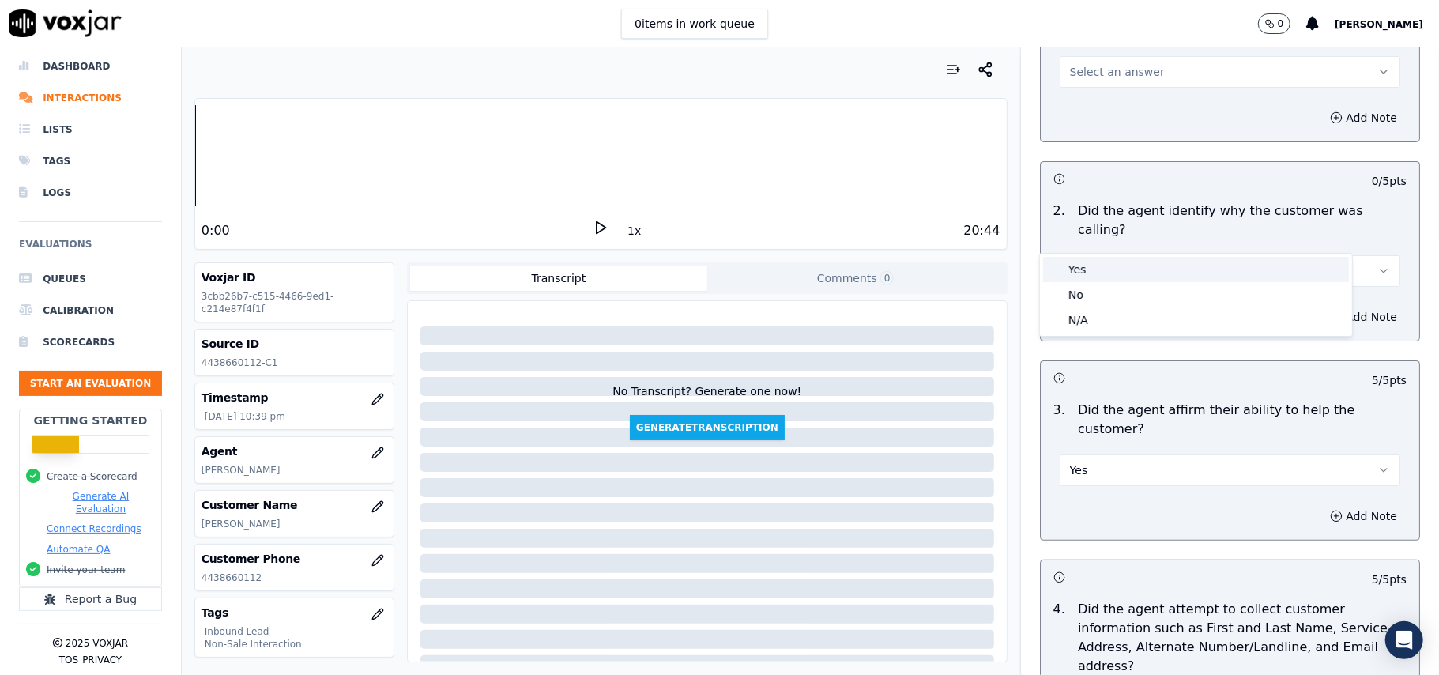
click at [1069, 265] on div "Yes" at bounding box center [1196, 269] width 306 height 25
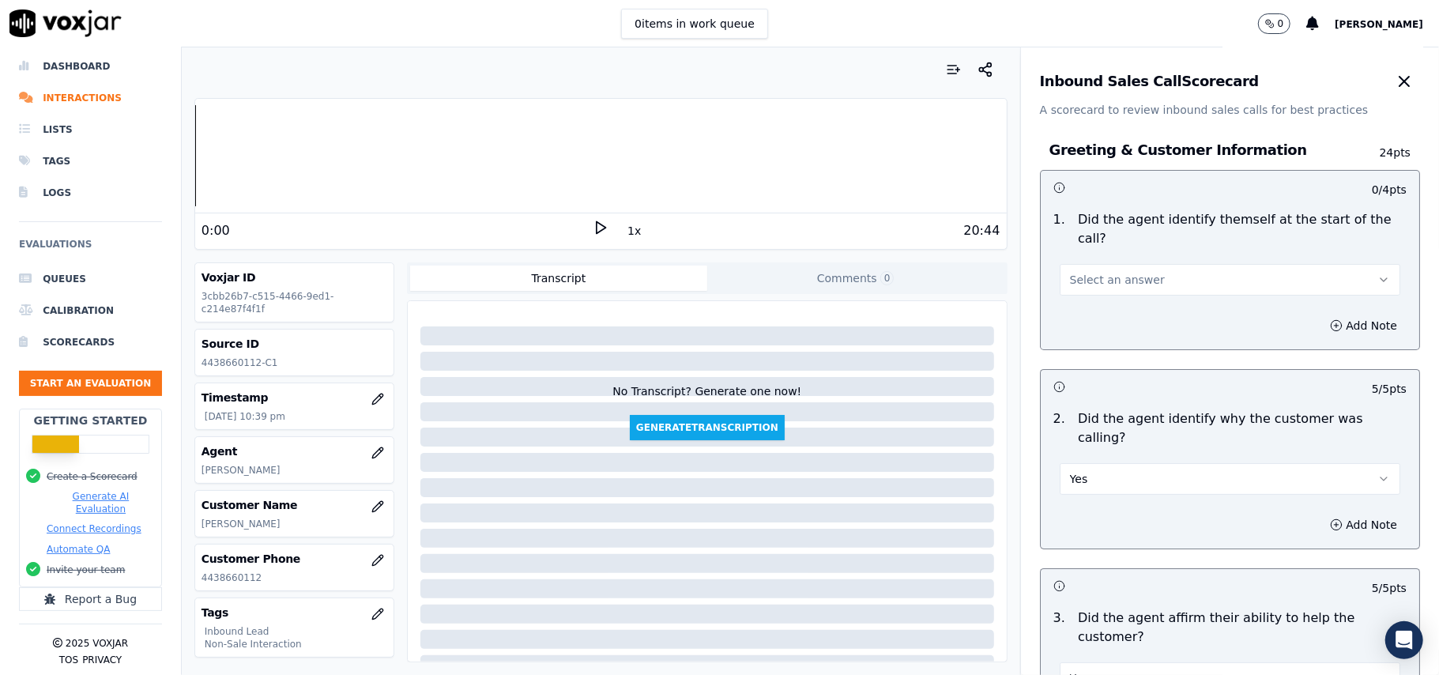
scroll to position [0, 0]
click at [1094, 265] on button "Select an answer" at bounding box center [1230, 281] width 341 height 32
click at [1089, 296] on div "Yes" at bounding box center [1196, 297] width 306 height 25
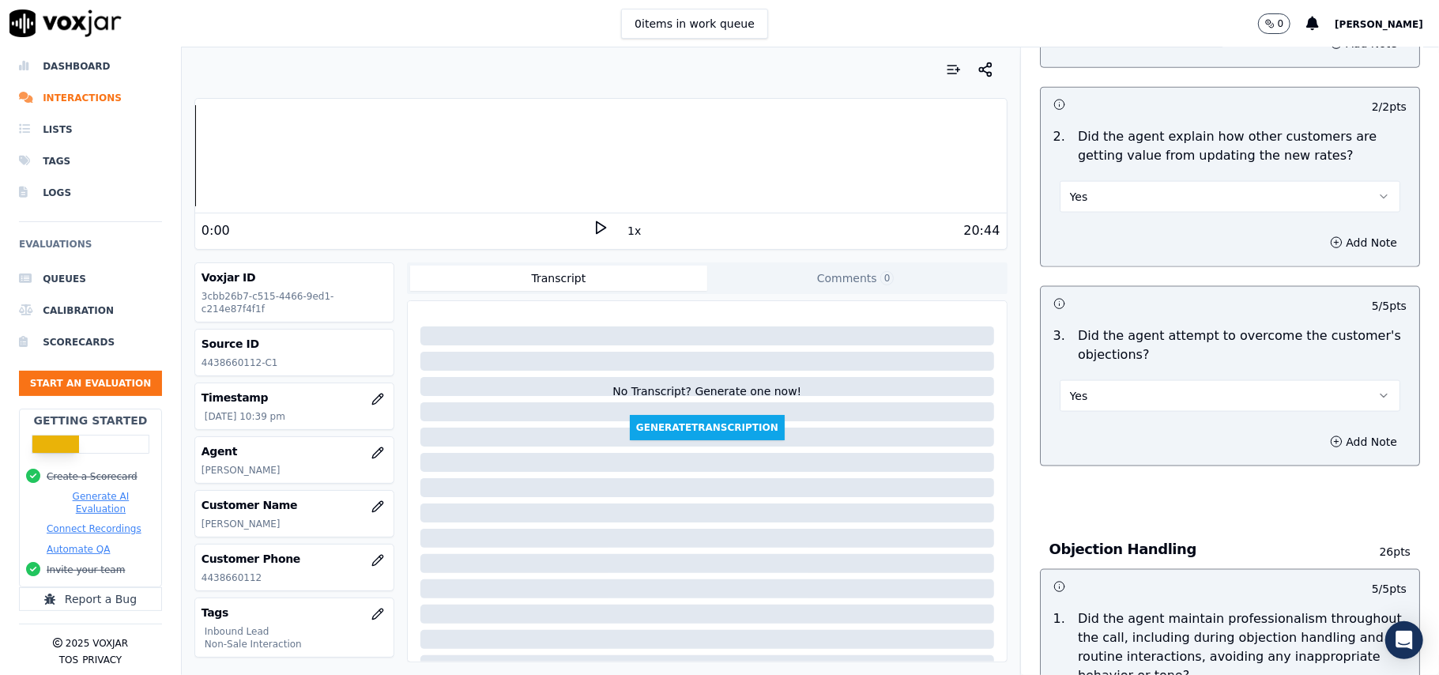
scroll to position [4422, 0]
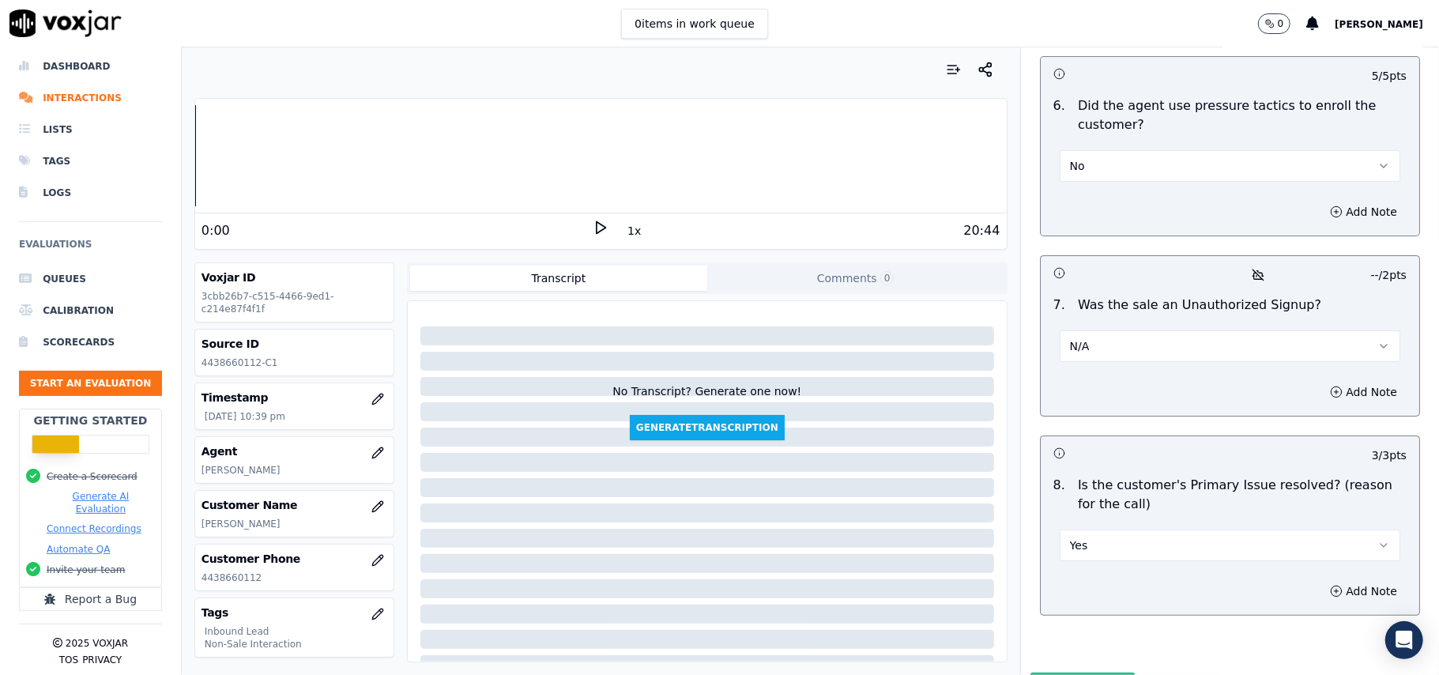
click at [1065, 672] on button "Submit Scores" at bounding box center [1082, 686] width 105 height 28
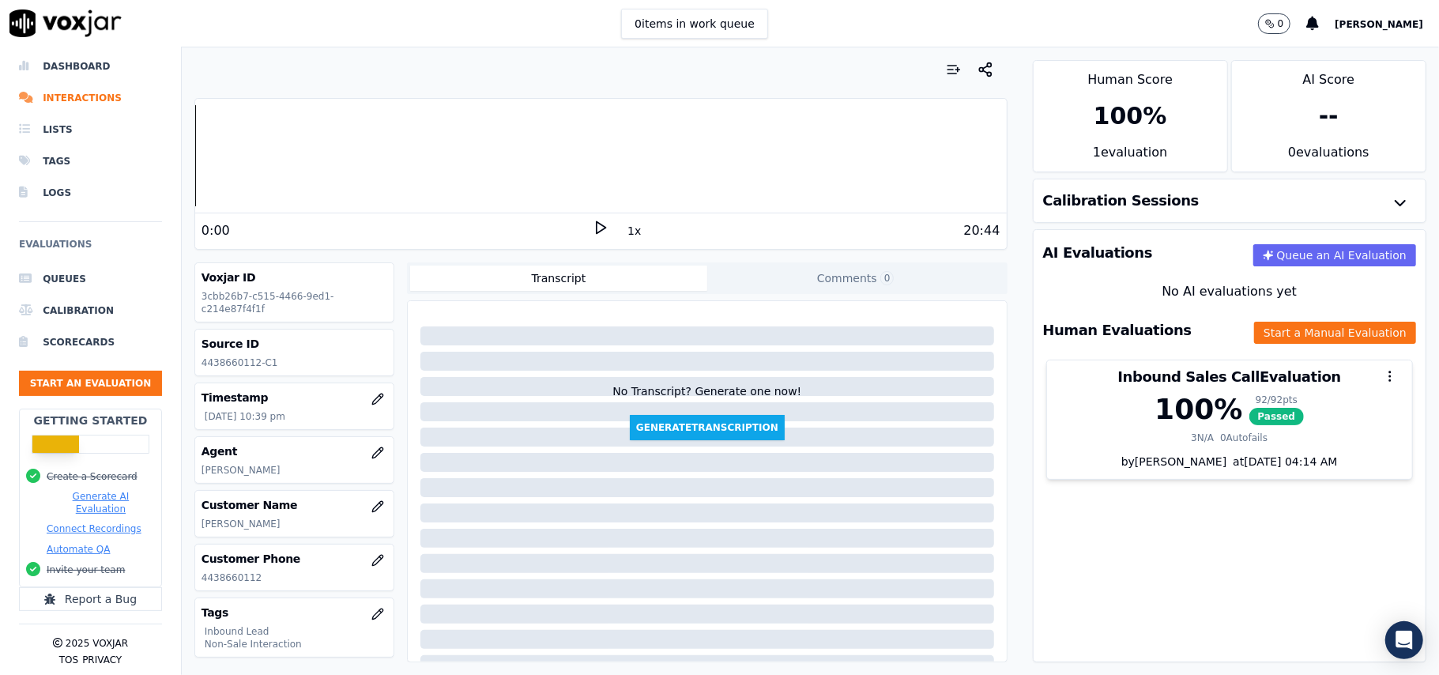
click at [1136, 542] on div "AI Evaluations Queue an AI Evaluation No AI evaluations yet Human Evaluations S…" at bounding box center [1229, 445] width 393 height 433
click at [98, 371] on button "Start an Evaluation" at bounding box center [90, 383] width 143 height 25
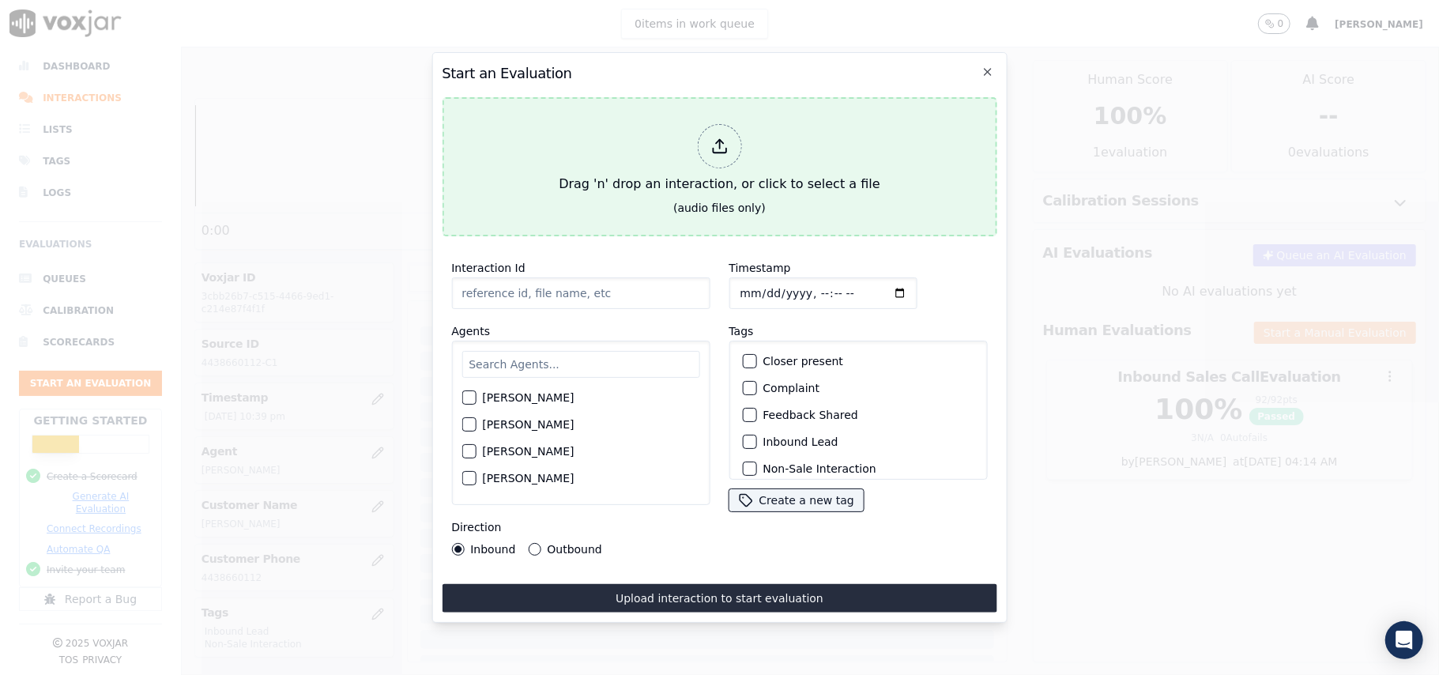
click at [709, 144] on div at bounding box center [719, 146] width 44 height 44
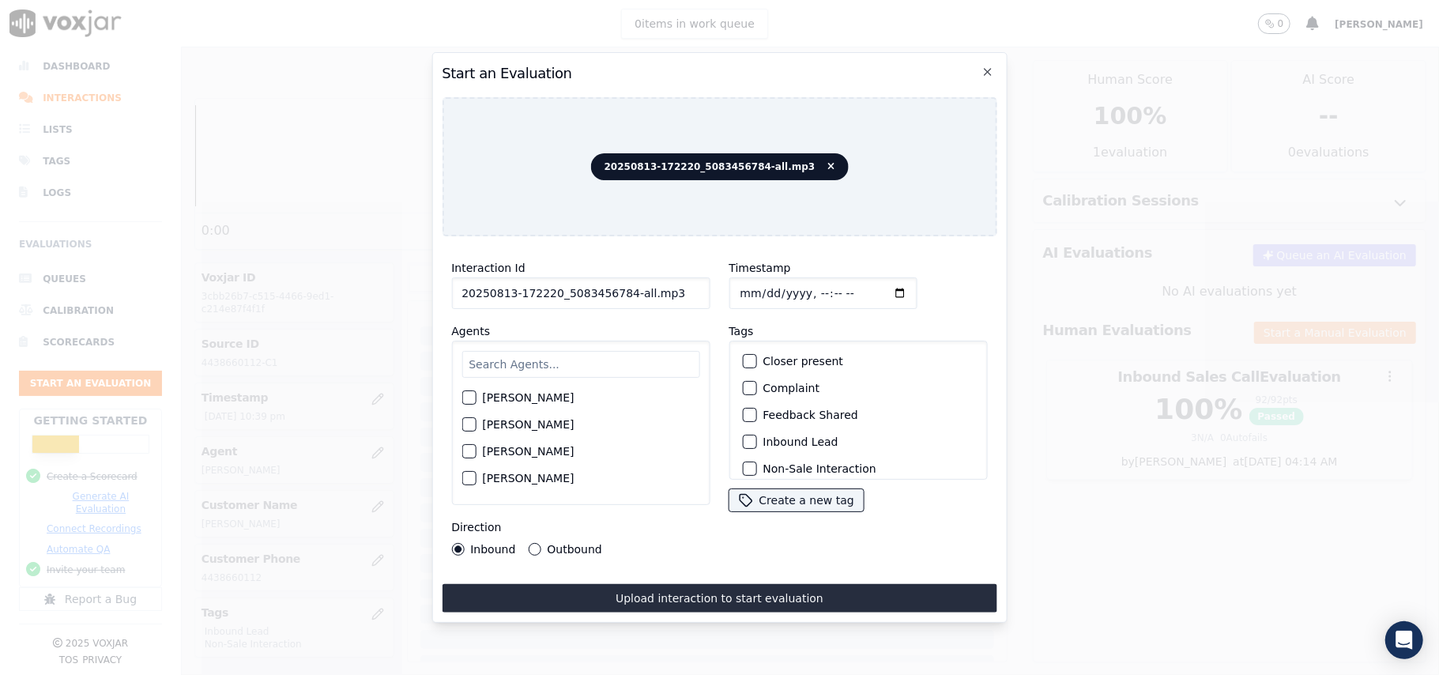
drag, startPoint x: 671, startPoint y: 289, endPoint x: 617, endPoint y: 282, distance: 54.2
click at [617, 282] on input "20250813-172220_5083456784-all.mp3" at bounding box center [580, 293] width 258 height 32
type input "20250813-172220_5083456784-C1"
click at [755, 283] on input "Timestamp" at bounding box center [822, 293] width 188 height 32
type input "[DATE]T22:58"
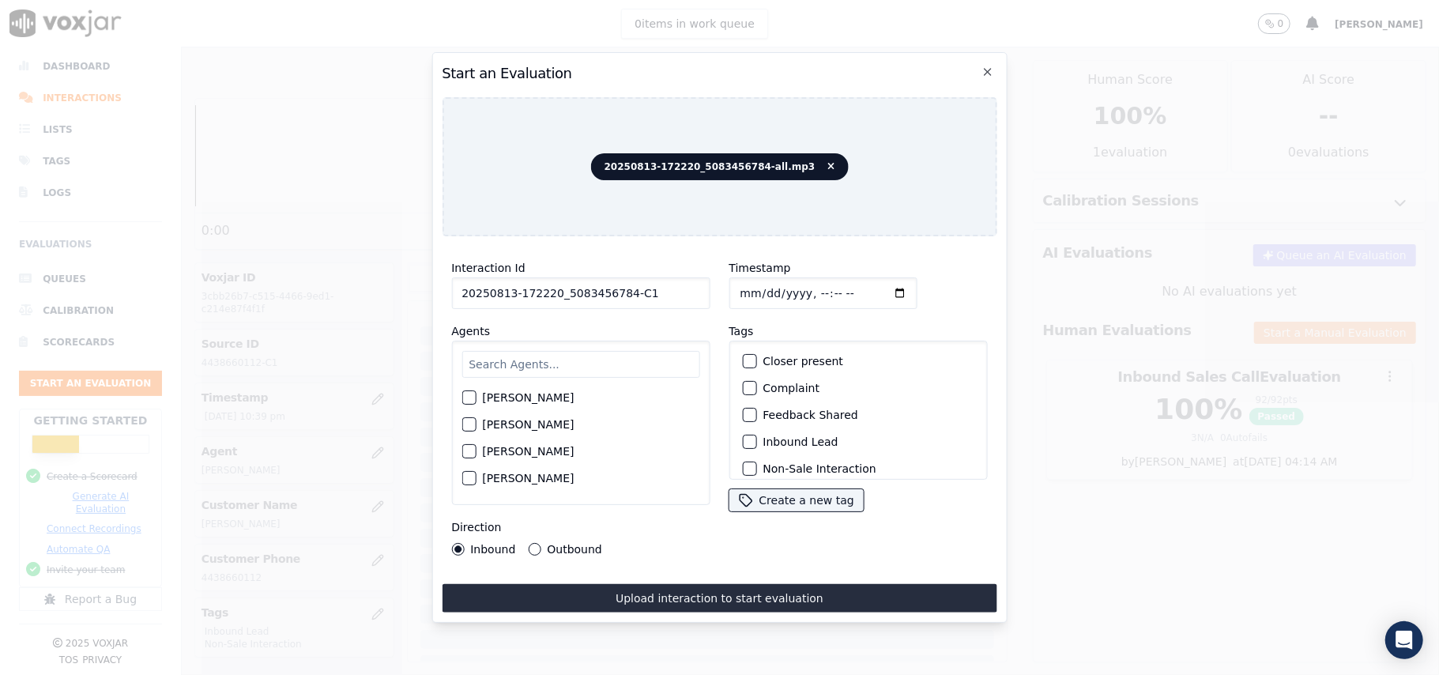
click at [608, 352] on input "text" at bounding box center [580, 364] width 238 height 27
type input "R"
type input "[PERSON_NAME]"
click at [465, 398] on div "button" at bounding box center [467, 402] width 11 height 11
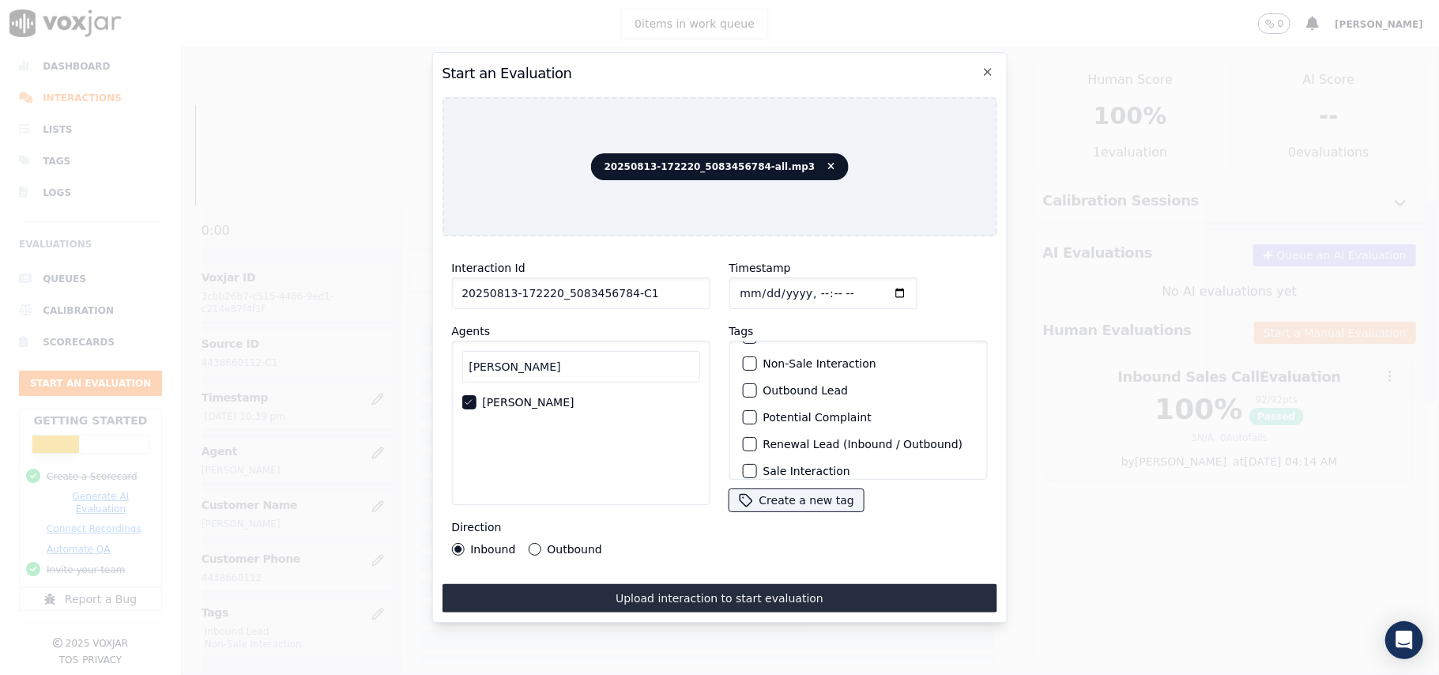
click at [743, 390] on div "button" at bounding box center [748, 390] width 11 height 11
click at [744, 364] on div "Non-Sale Interaction" at bounding box center [858, 363] width 244 height 27
click at [751, 360] on div "Non-Sale Interaction" at bounding box center [858, 363] width 244 height 27
click at [746, 360] on div "button" at bounding box center [748, 363] width 11 height 11
click at [535, 543] on button "Outbound" at bounding box center [534, 549] width 13 height 13
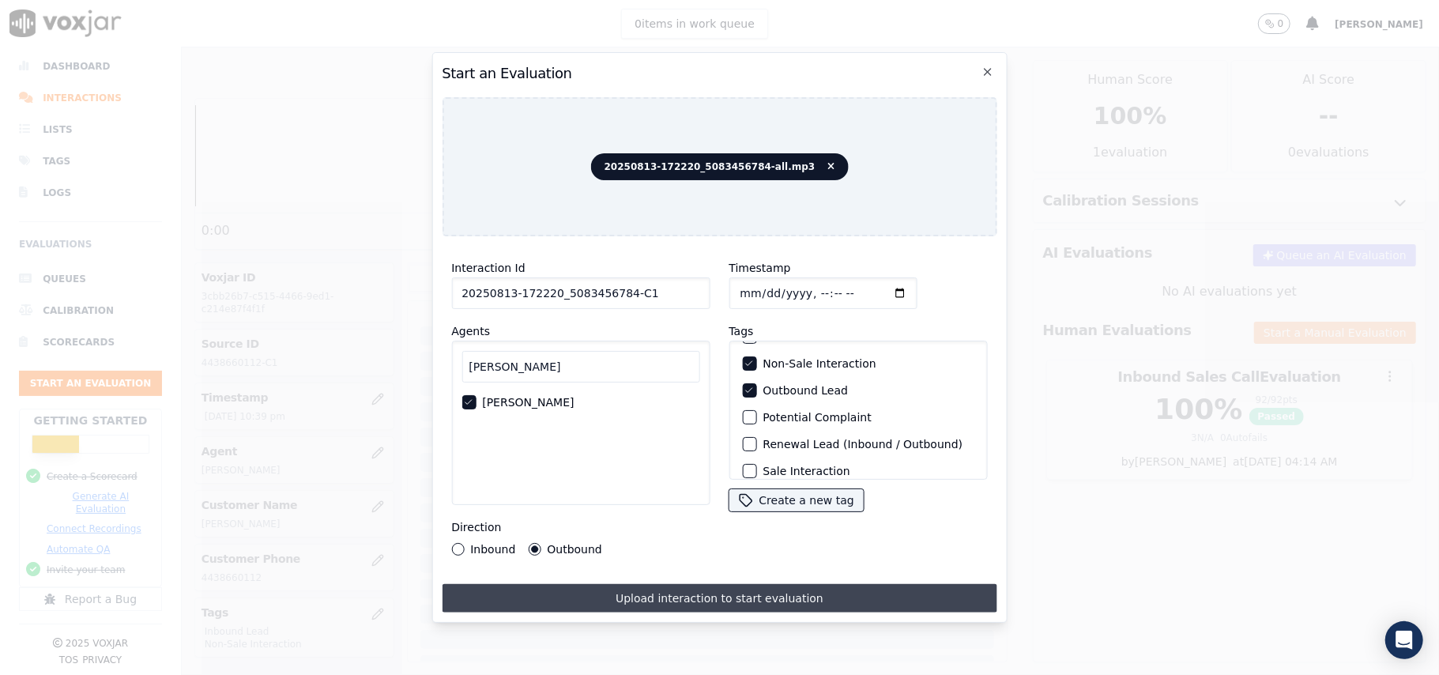
click at [681, 584] on button "Upload interaction to start evaluation" at bounding box center [719, 598] width 555 height 28
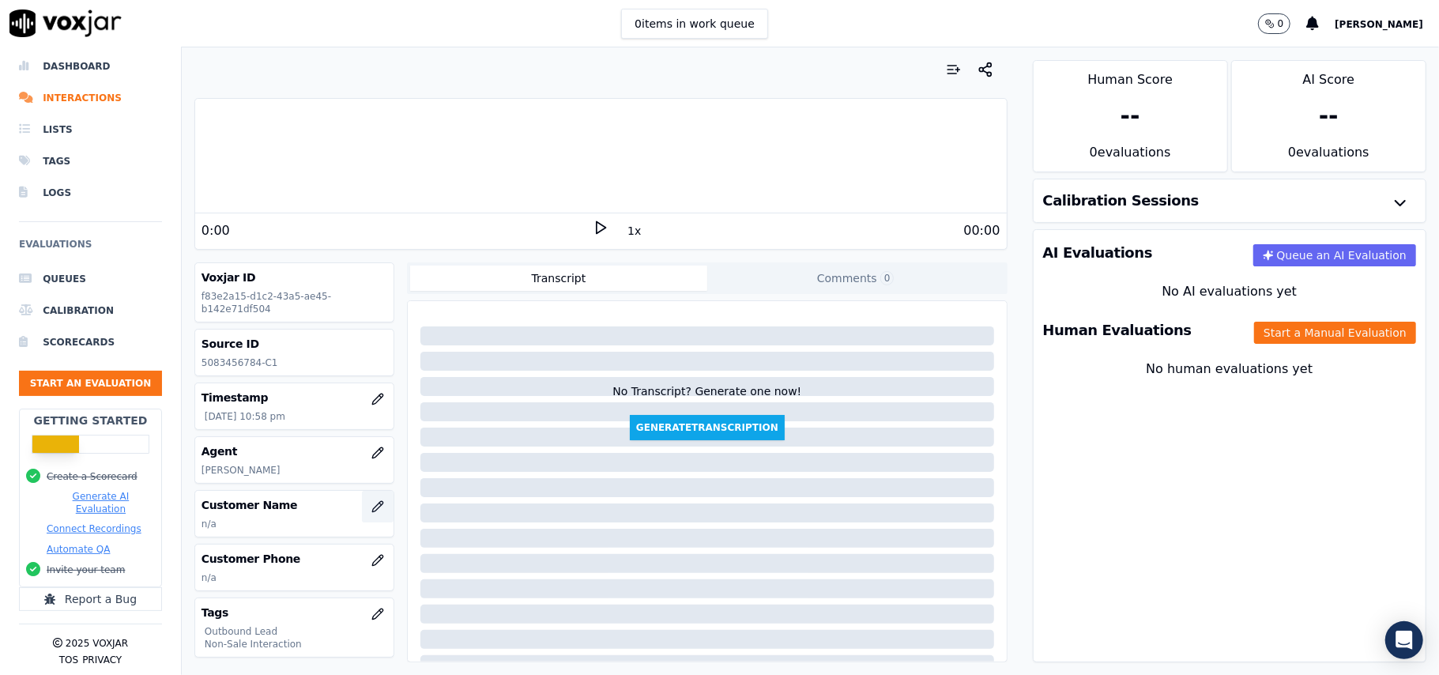
click at [371, 510] on icon "button" at bounding box center [377, 506] width 13 height 13
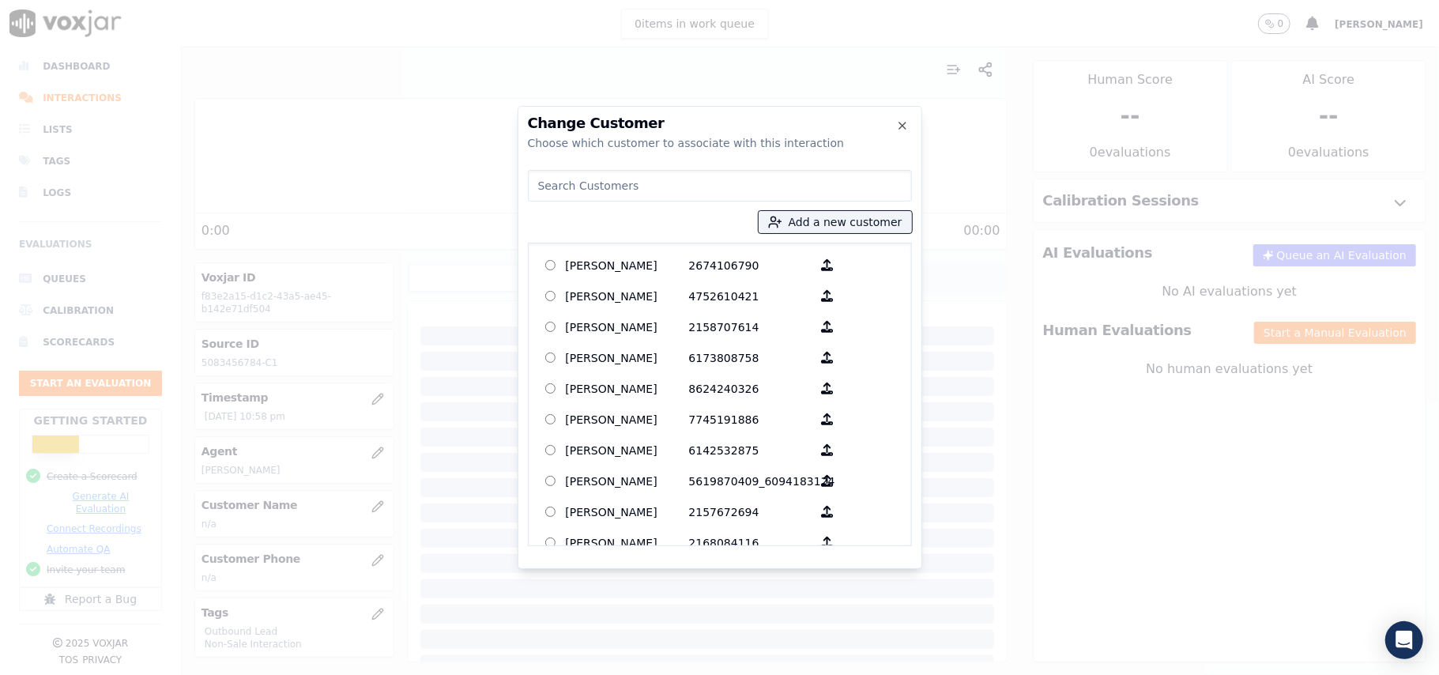
paste input "[PERSON_NAME]"
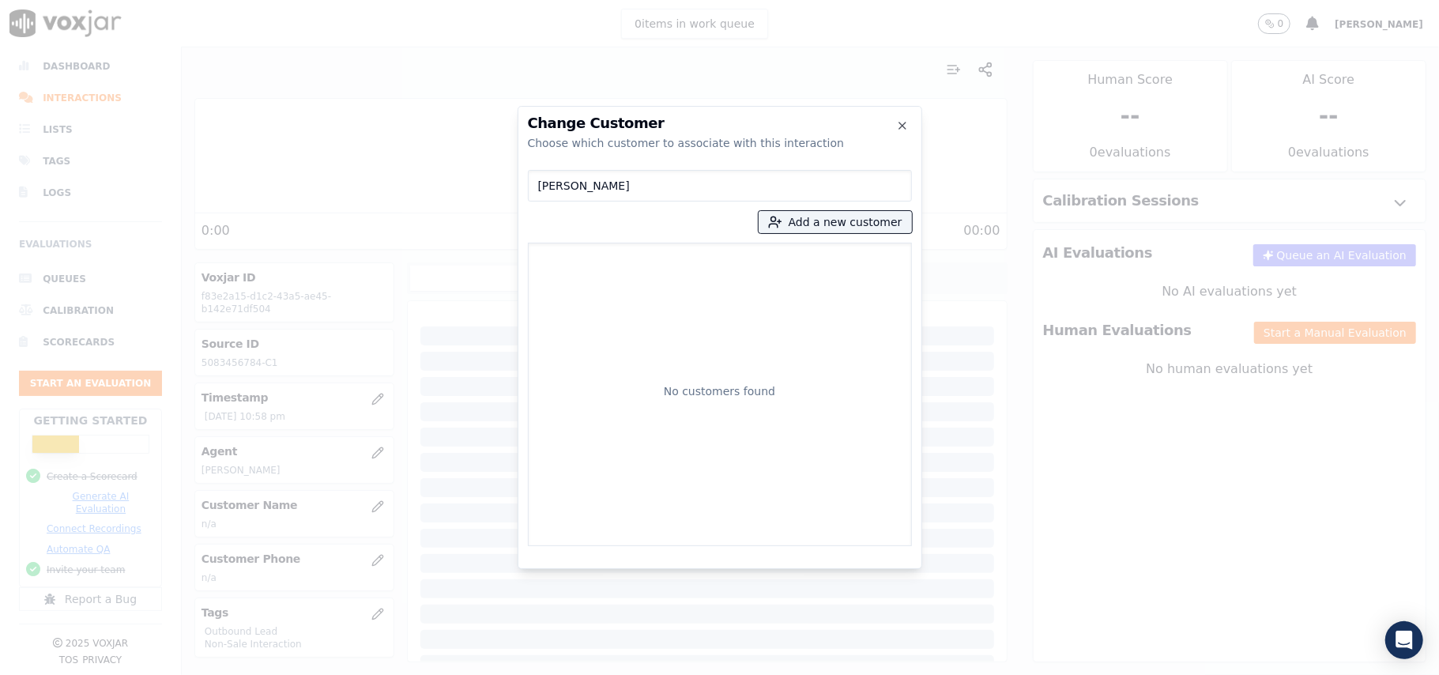
click at [541, 185] on input "[PERSON_NAME]" at bounding box center [720, 186] width 384 height 32
drag, startPoint x: 652, startPoint y: 194, endPoint x: 526, endPoint y: 200, distance: 125.7
click at [526, 200] on div "Change Customer Choose which customer to associate with this interaction [PERSO…" at bounding box center [720, 337] width 405 height 463
type input "[PERSON_NAME]"
click at [825, 224] on button "Add a new customer" at bounding box center [835, 222] width 153 height 22
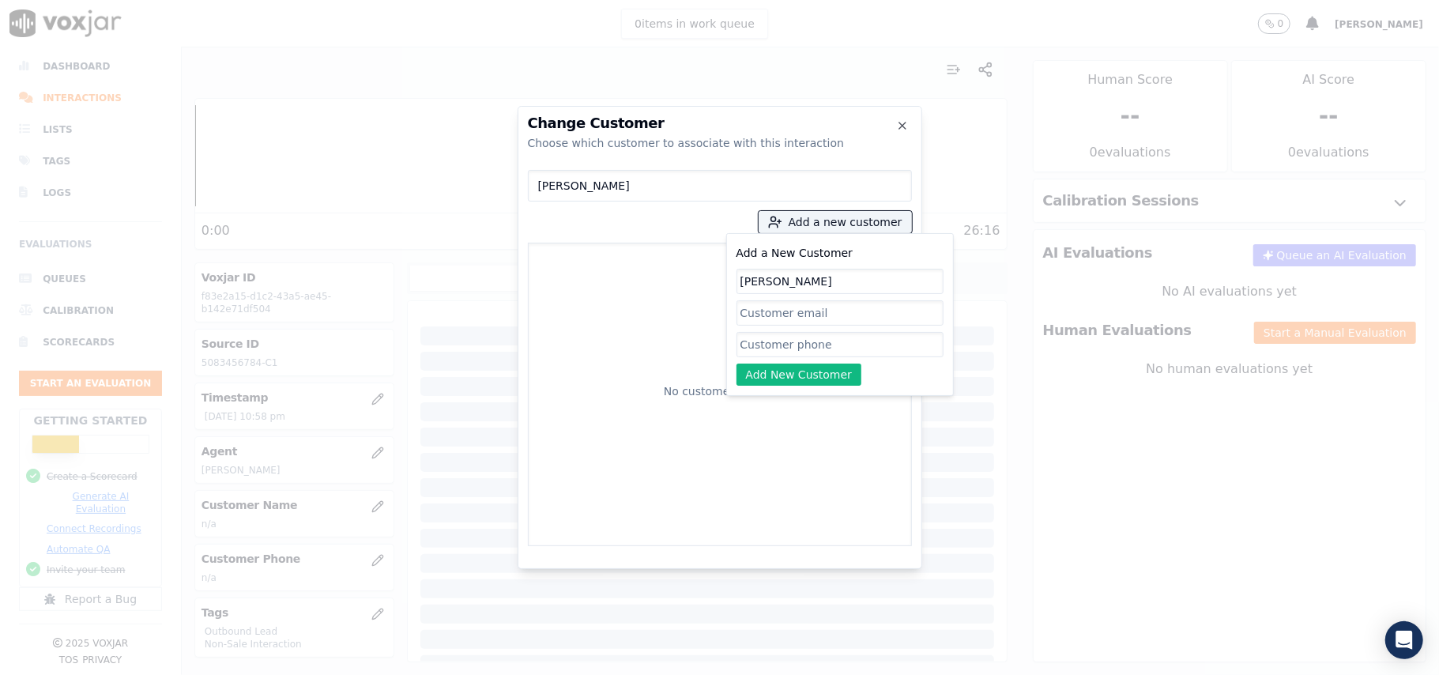
type input "[PERSON_NAME]"
click at [815, 358] on div "Add a New Customer [PERSON_NAME] Add New Customer" at bounding box center [839, 314] width 207 height 142
click at [814, 349] on input "Add a New Customer" at bounding box center [839, 344] width 207 height 25
paste input "5083456784"
type input "5083456784"
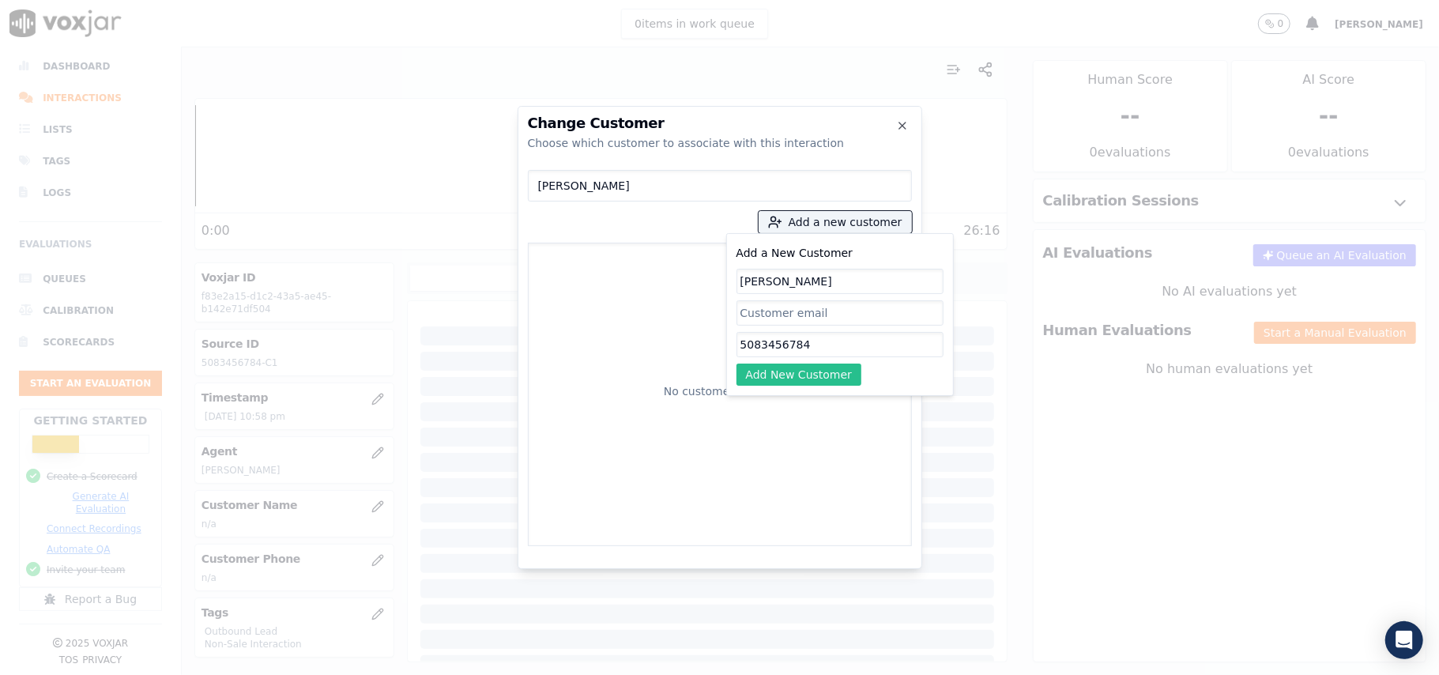
click at [798, 373] on button "Add New Customer" at bounding box center [799, 374] width 126 height 22
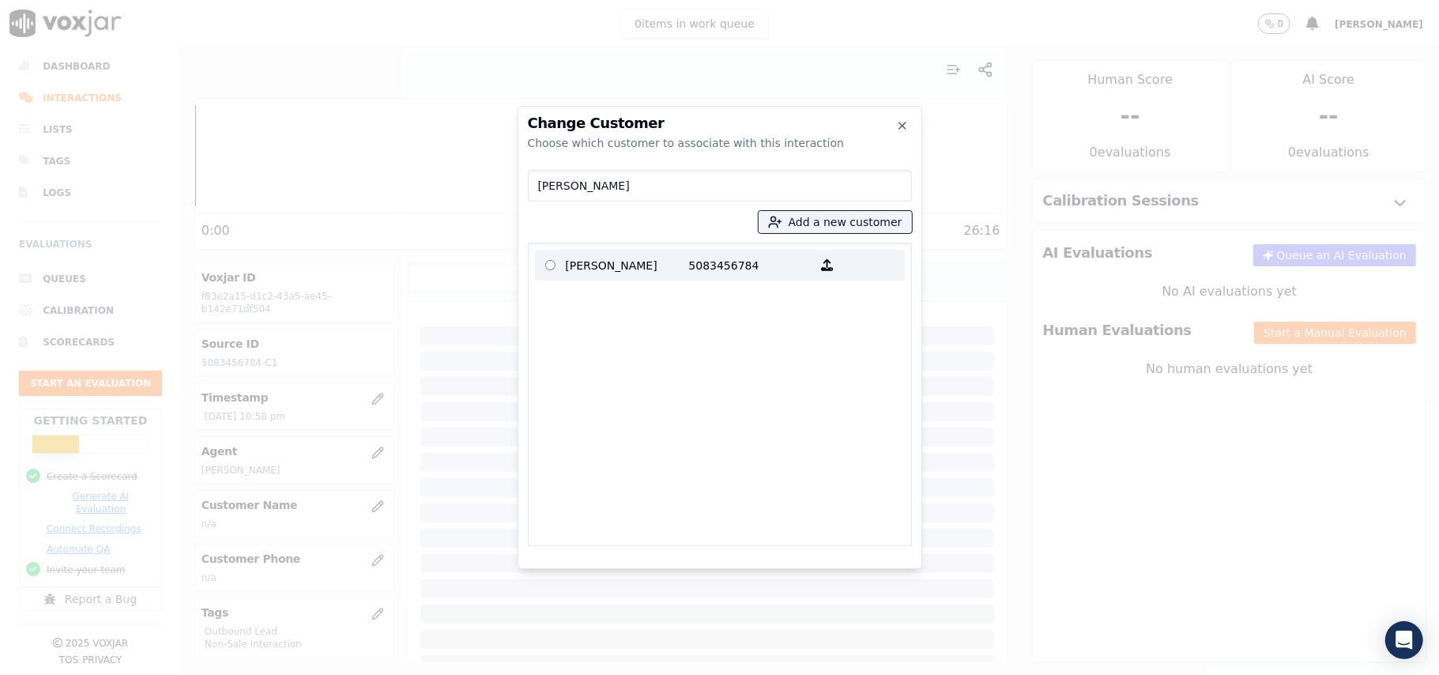
click at [605, 272] on p "[PERSON_NAME]" at bounding box center [627, 265] width 123 height 24
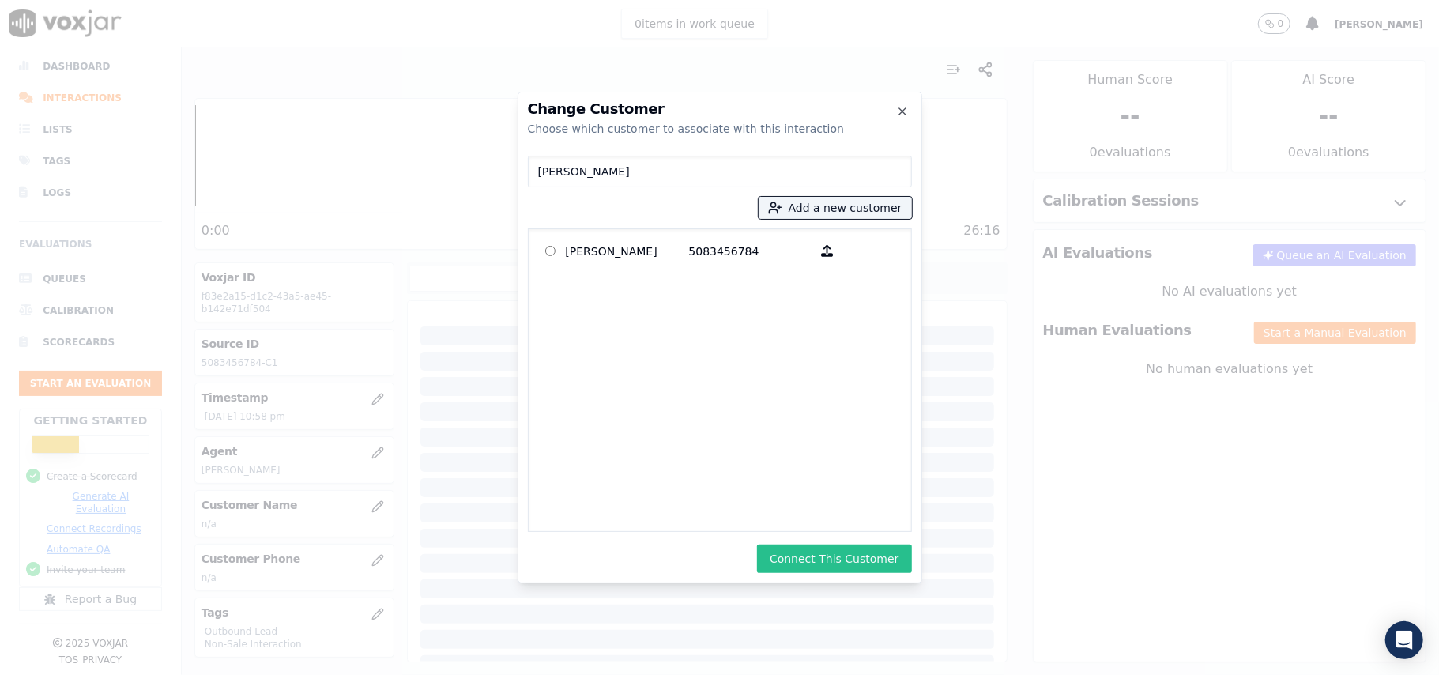
click at [848, 561] on button "Connect This Customer" at bounding box center [834, 558] width 154 height 28
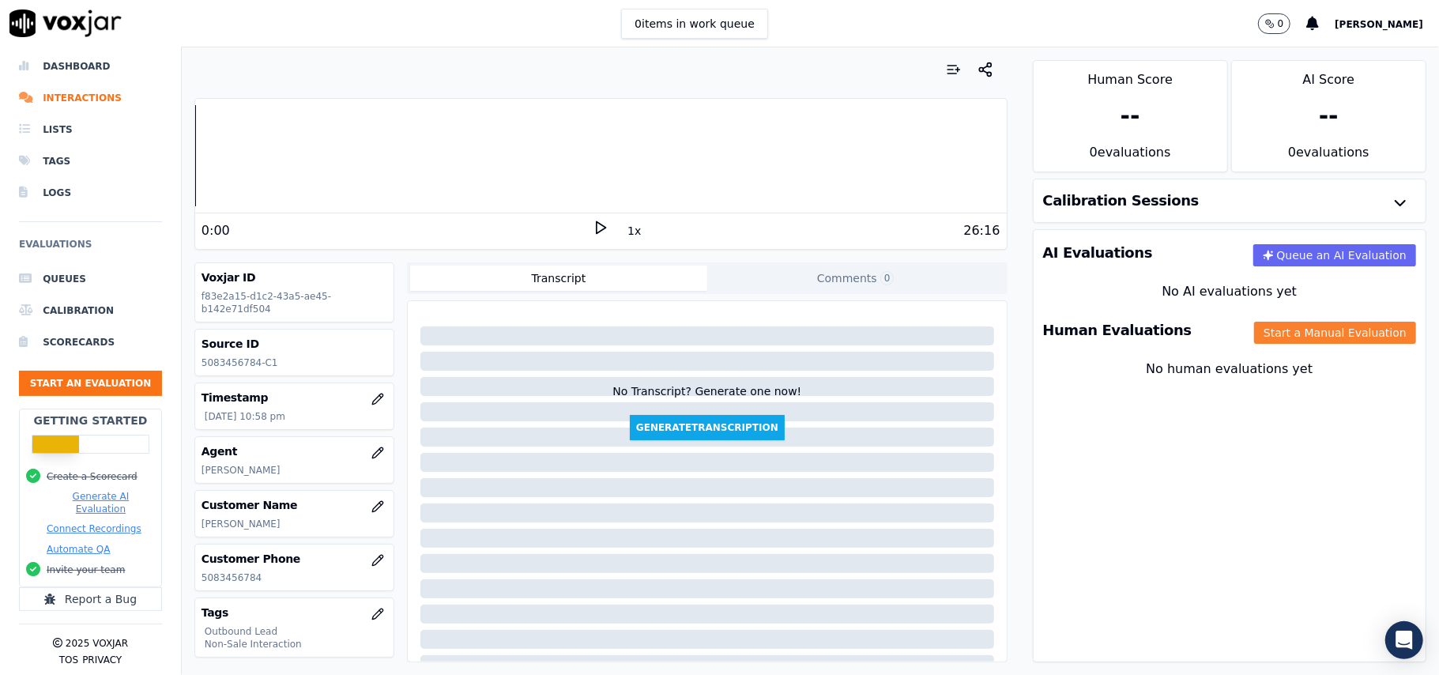
click at [1302, 335] on button "Start a Manual Evaluation" at bounding box center [1335, 333] width 162 height 22
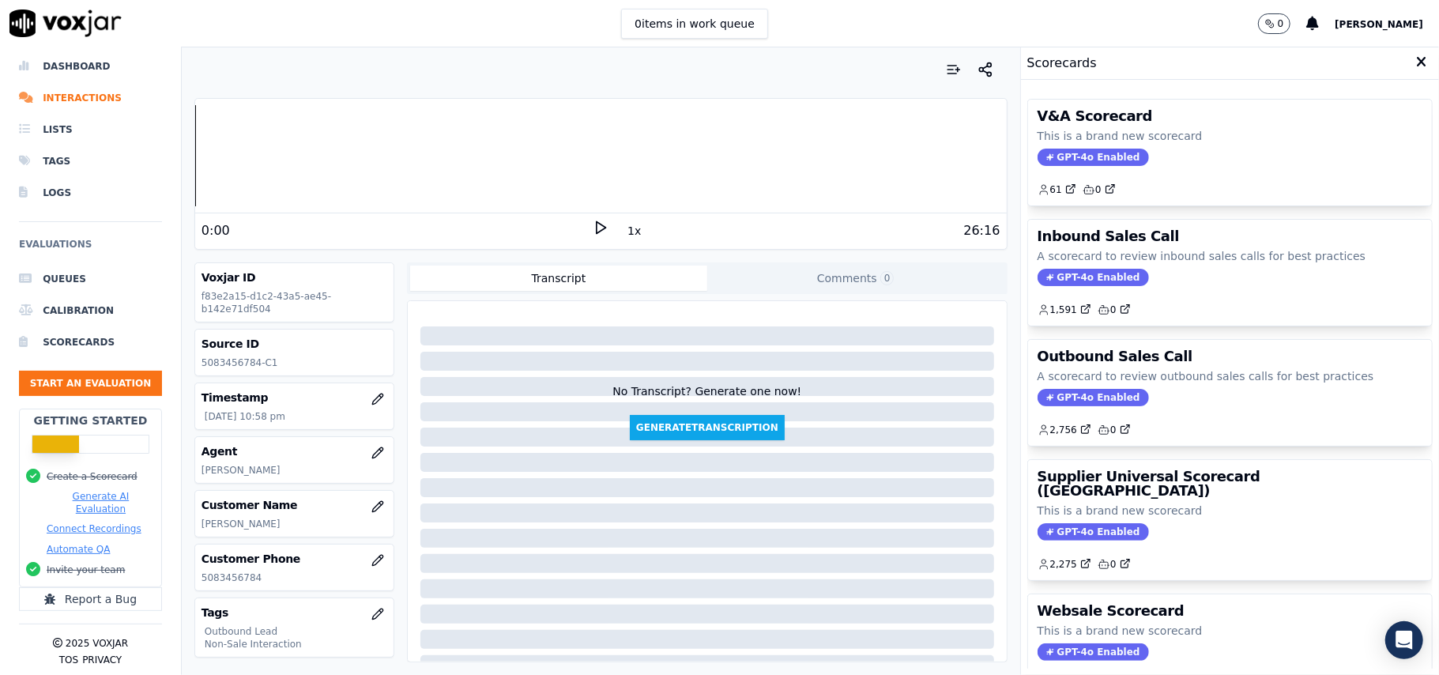
click at [1067, 400] on span "GPT-4o Enabled" at bounding box center [1092, 397] width 111 height 17
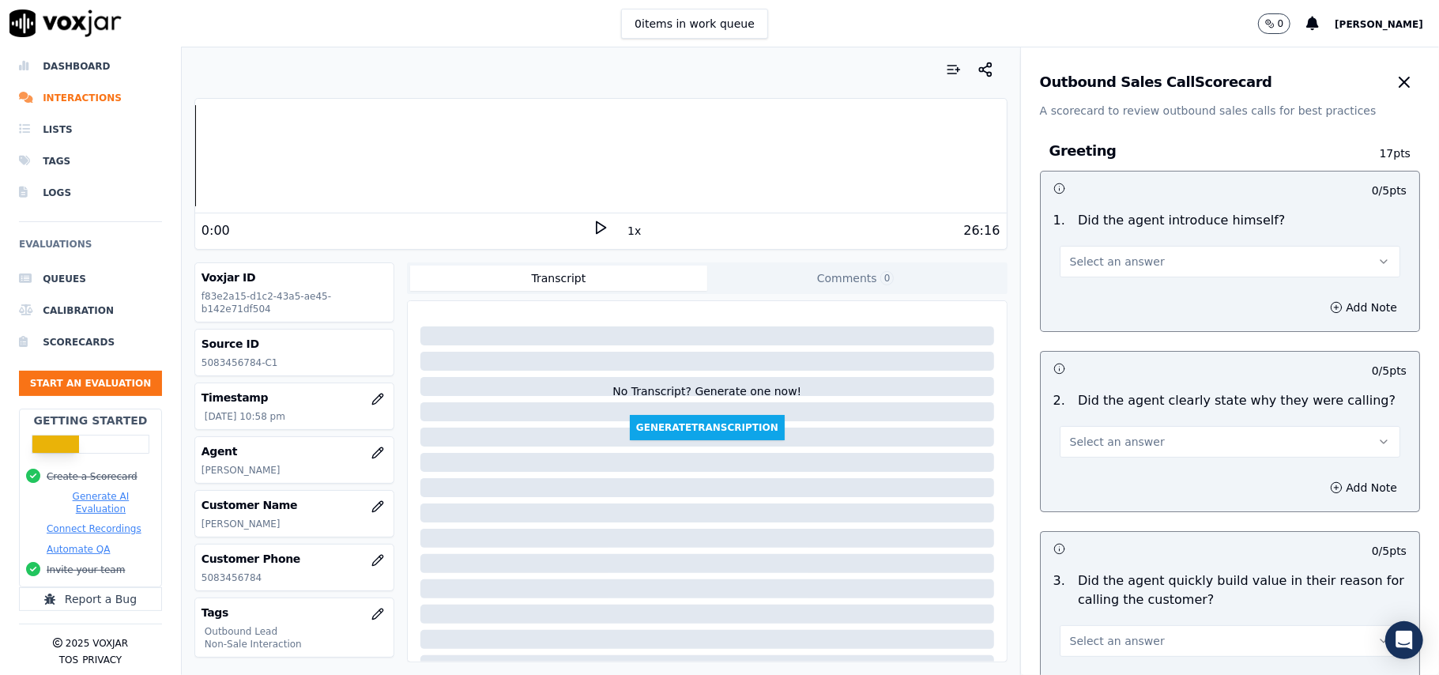
scroll to position [3941, 0]
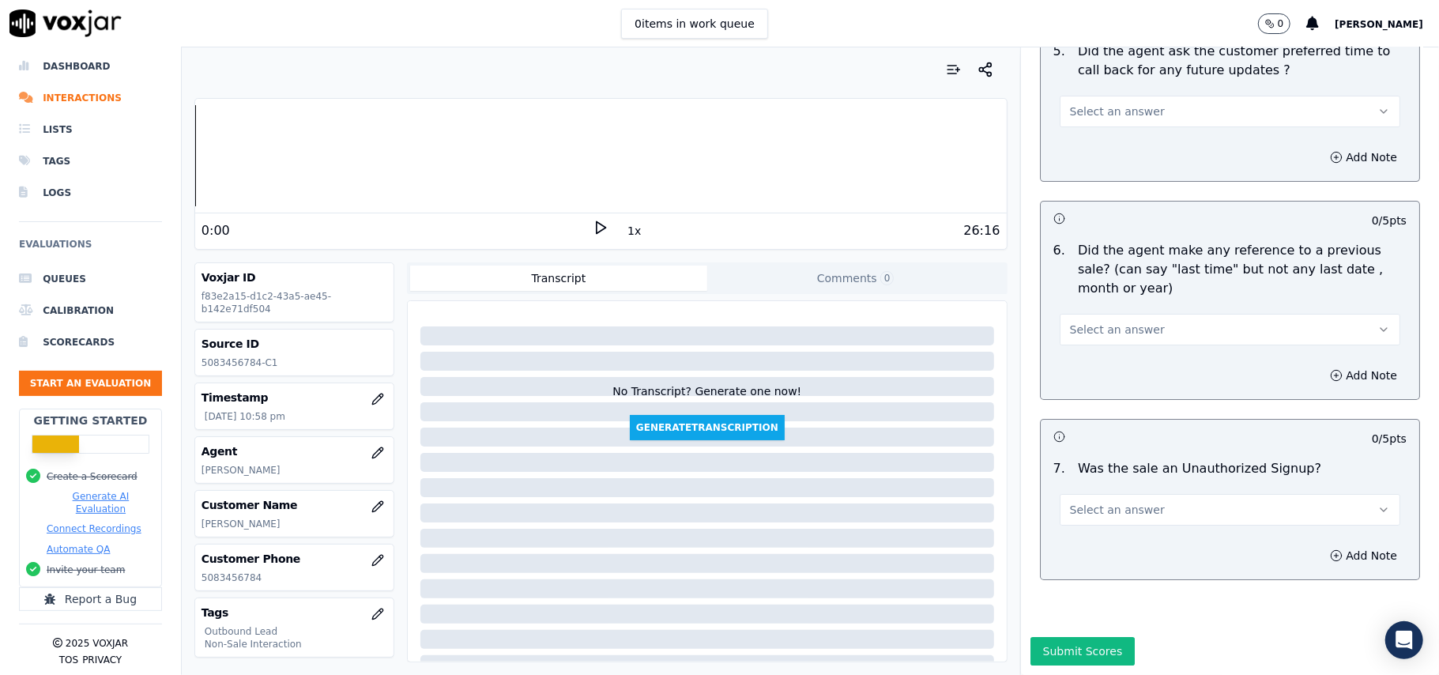
drag, startPoint x: 1170, startPoint y: 443, endPoint x: 1120, endPoint y: 523, distance: 94.1
click at [1169, 491] on div "Select an answer" at bounding box center [1230, 508] width 341 height 35
click at [1123, 502] on span "Select an answer" at bounding box center [1117, 510] width 95 height 16
click at [1100, 544] on div "N/A" at bounding box center [1196, 548] width 306 height 25
click at [1129, 322] on span "Select an answer" at bounding box center [1117, 330] width 95 height 16
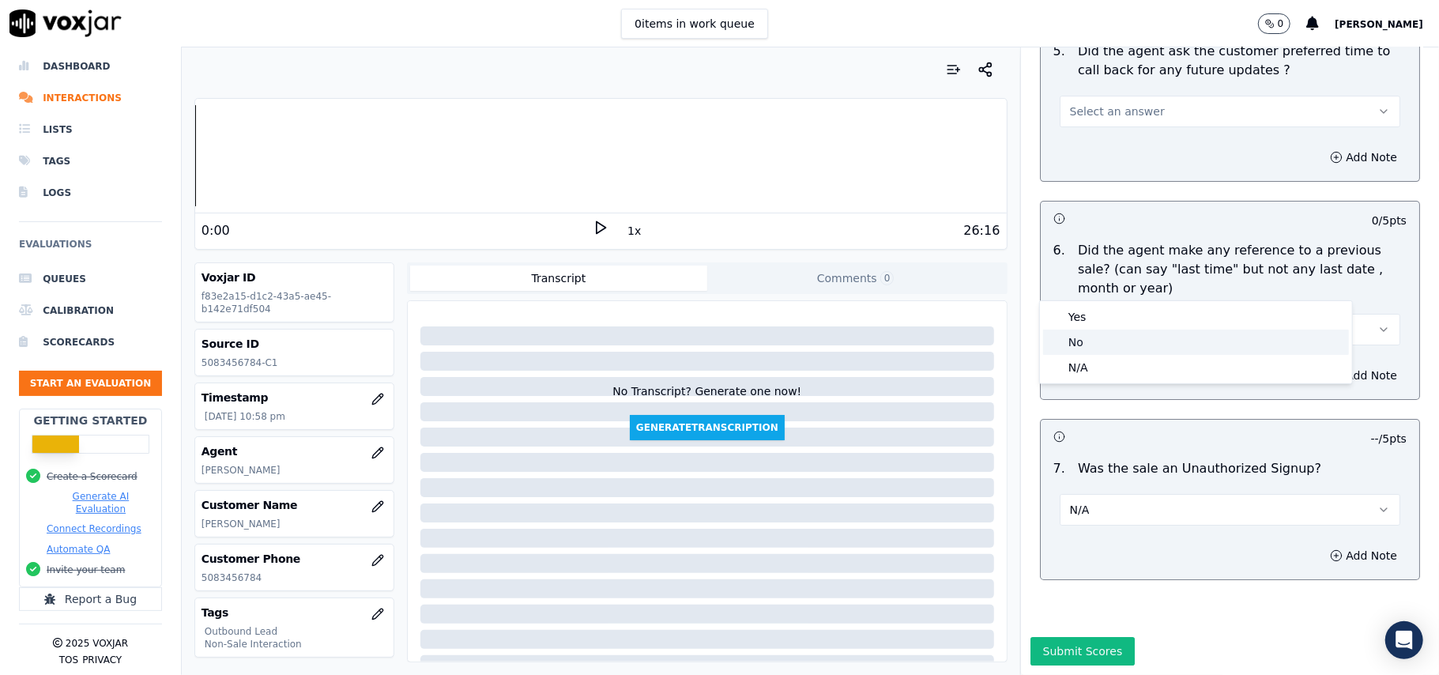
click at [1112, 333] on div "No" at bounding box center [1196, 341] width 306 height 25
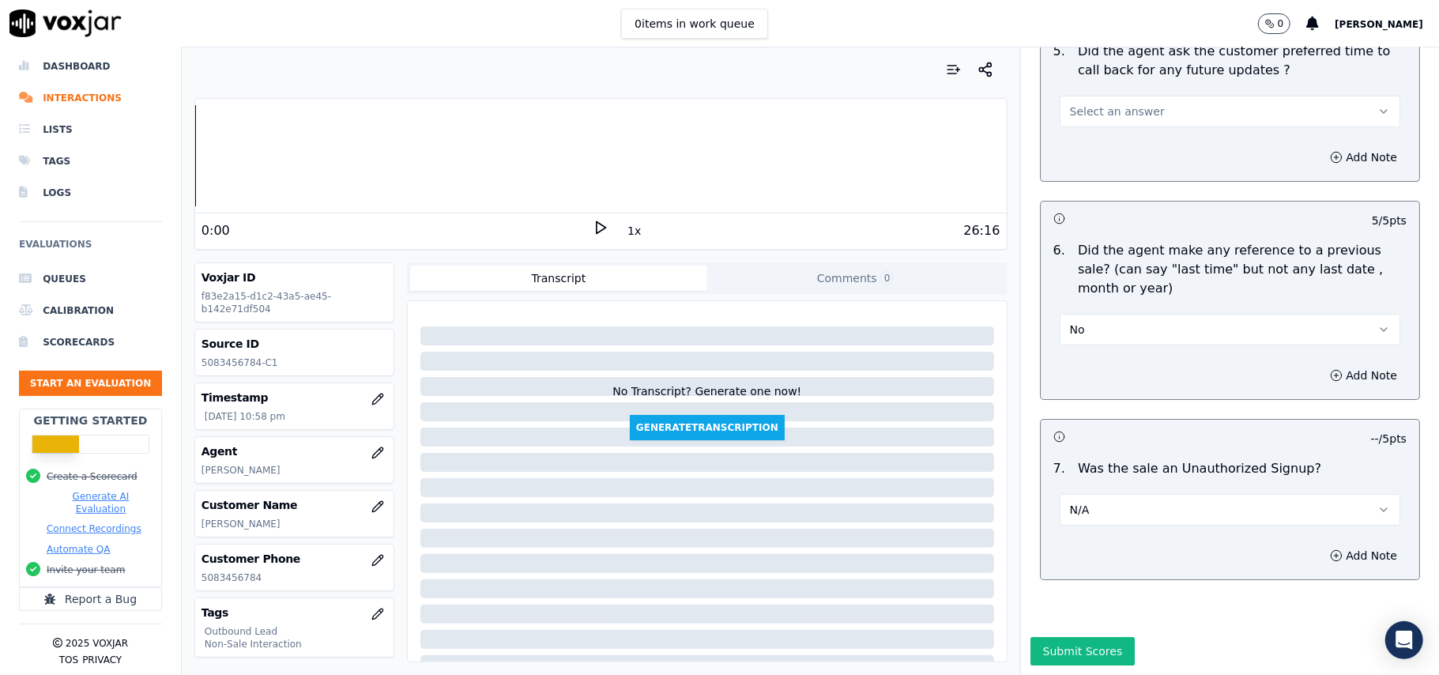
scroll to position [3730, 0]
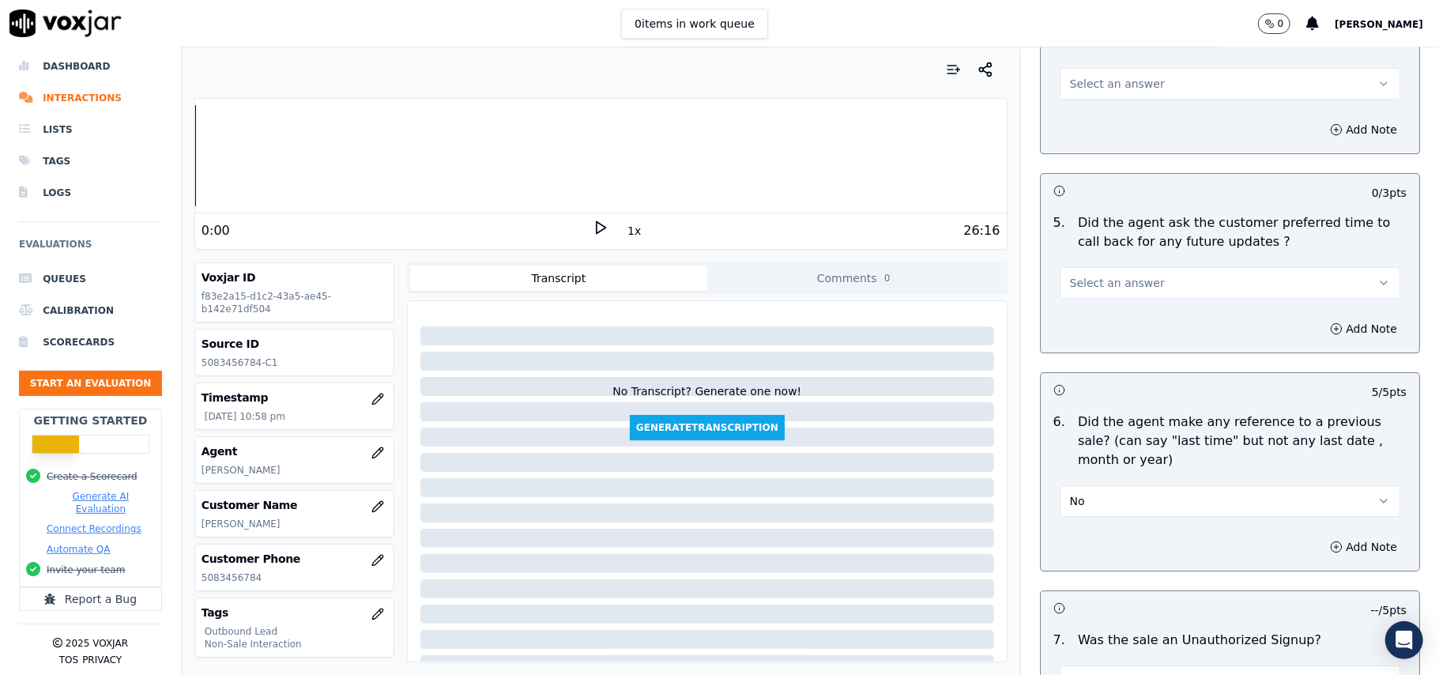
drag, startPoint x: 1097, startPoint y: 269, endPoint x: 1094, endPoint y: 288, distance: 18.4
click at [1097, 275] on span "Select an answer" at bounding box center [1117, 283] width 95 height 16
click at [1094, 359] on div "N/A" at bounding box center [1196, 359] width 306 height 25
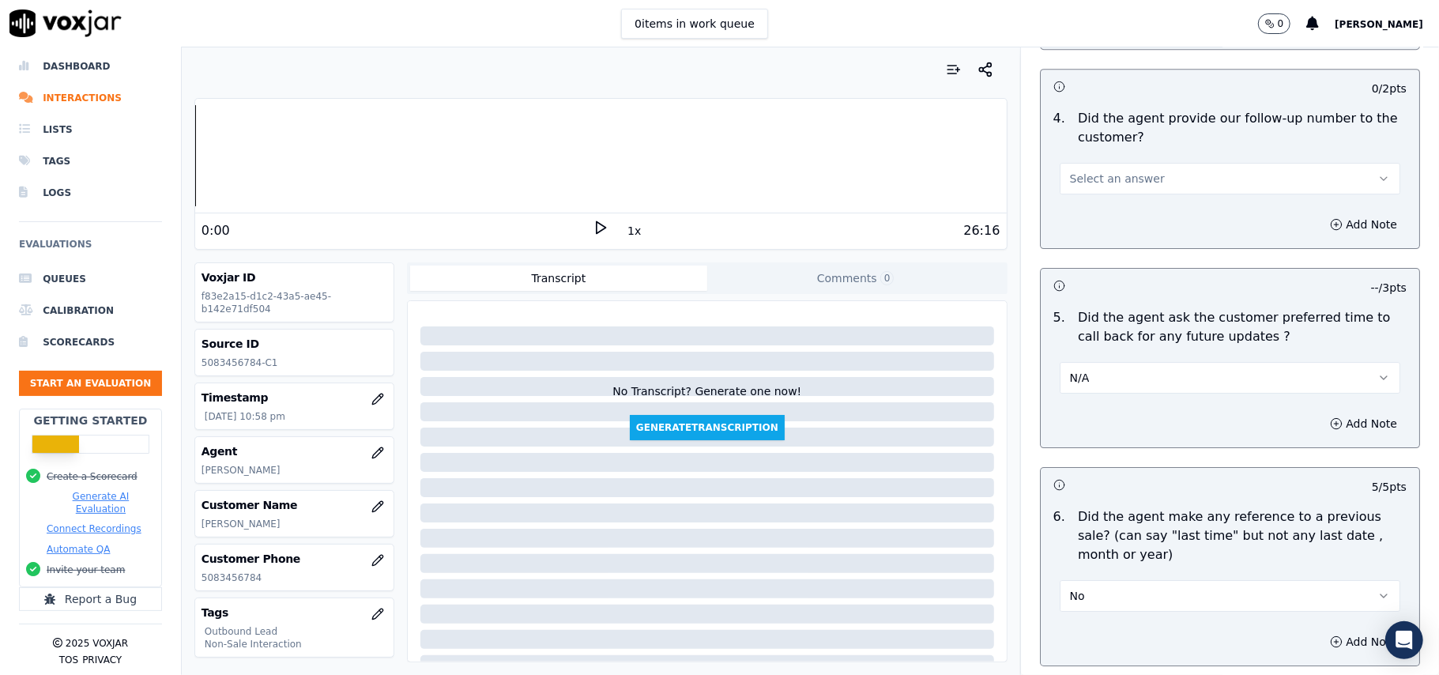
scroll to position [3519, 0]
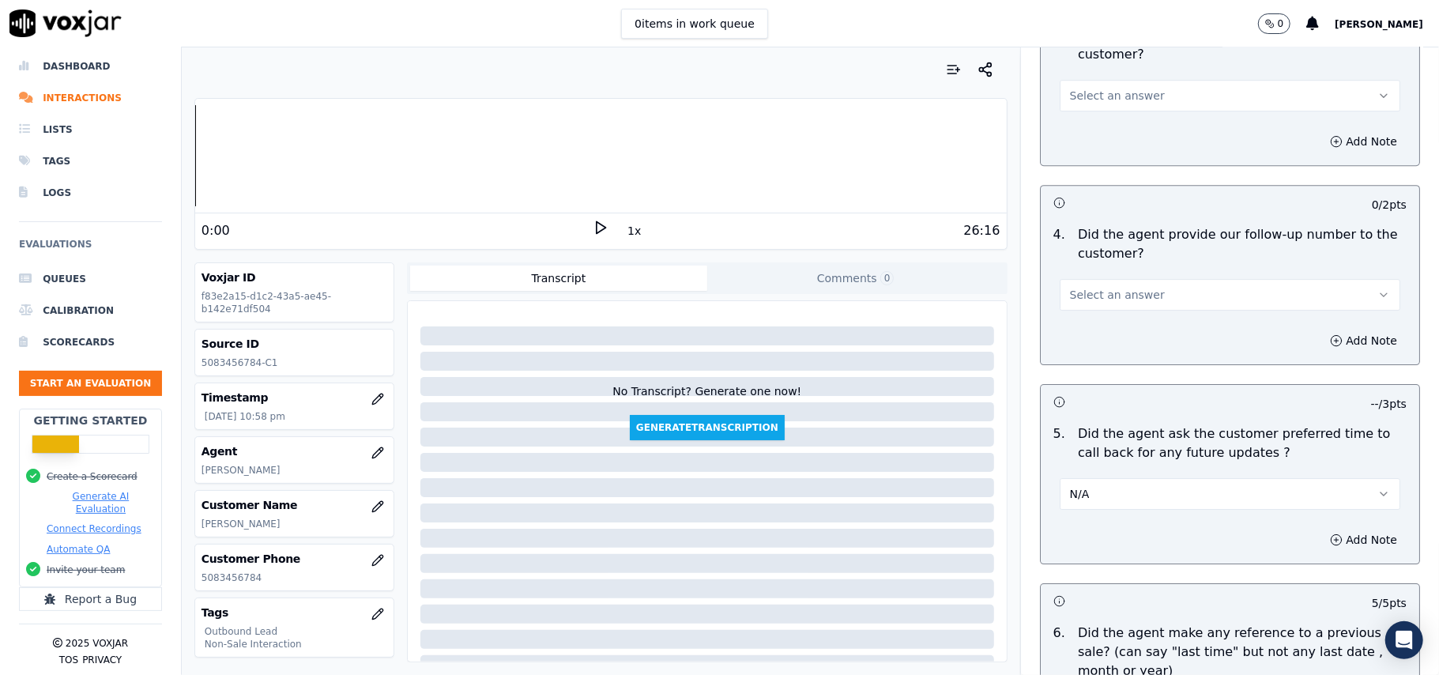
click at [1097, 287] on span "Select an answer" at bounding box center [1117, 295] width 95 height 16
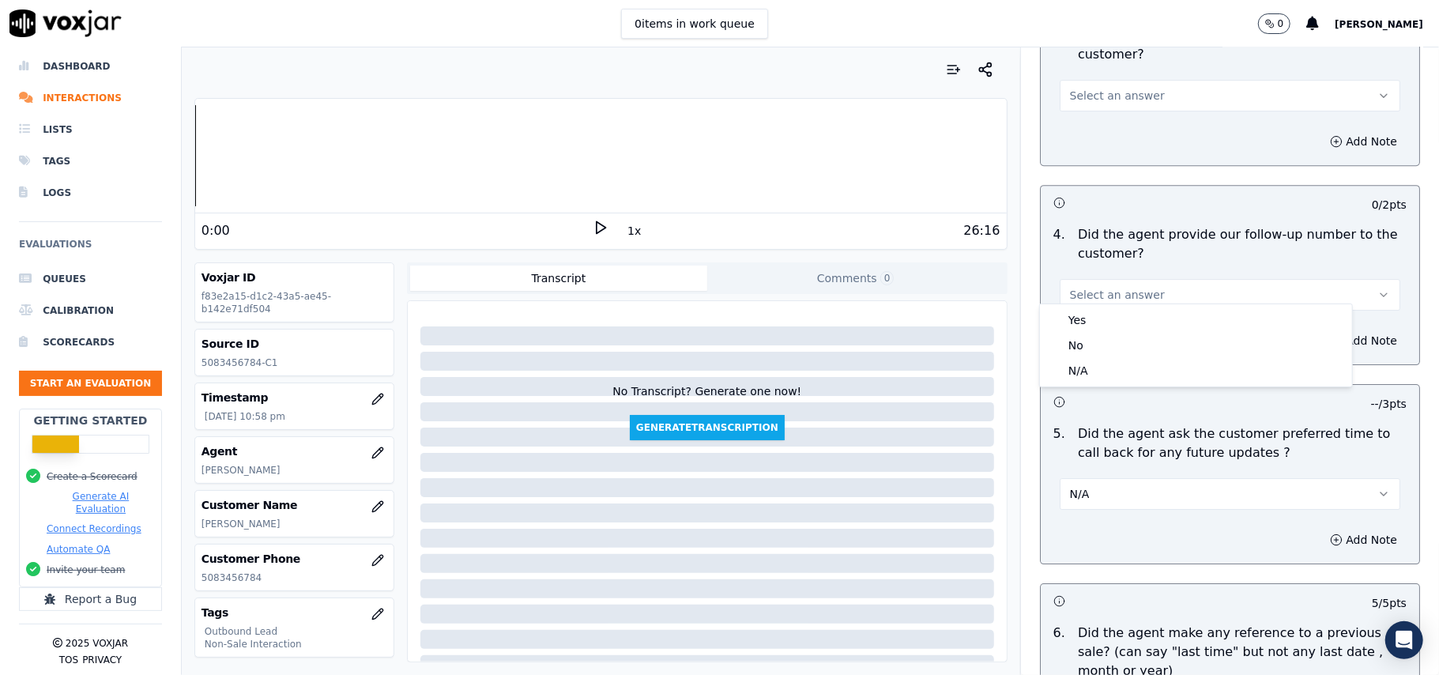
click at [1144, 484] on button "N/A" at bounding box center [1230, 494] width 341 height 32
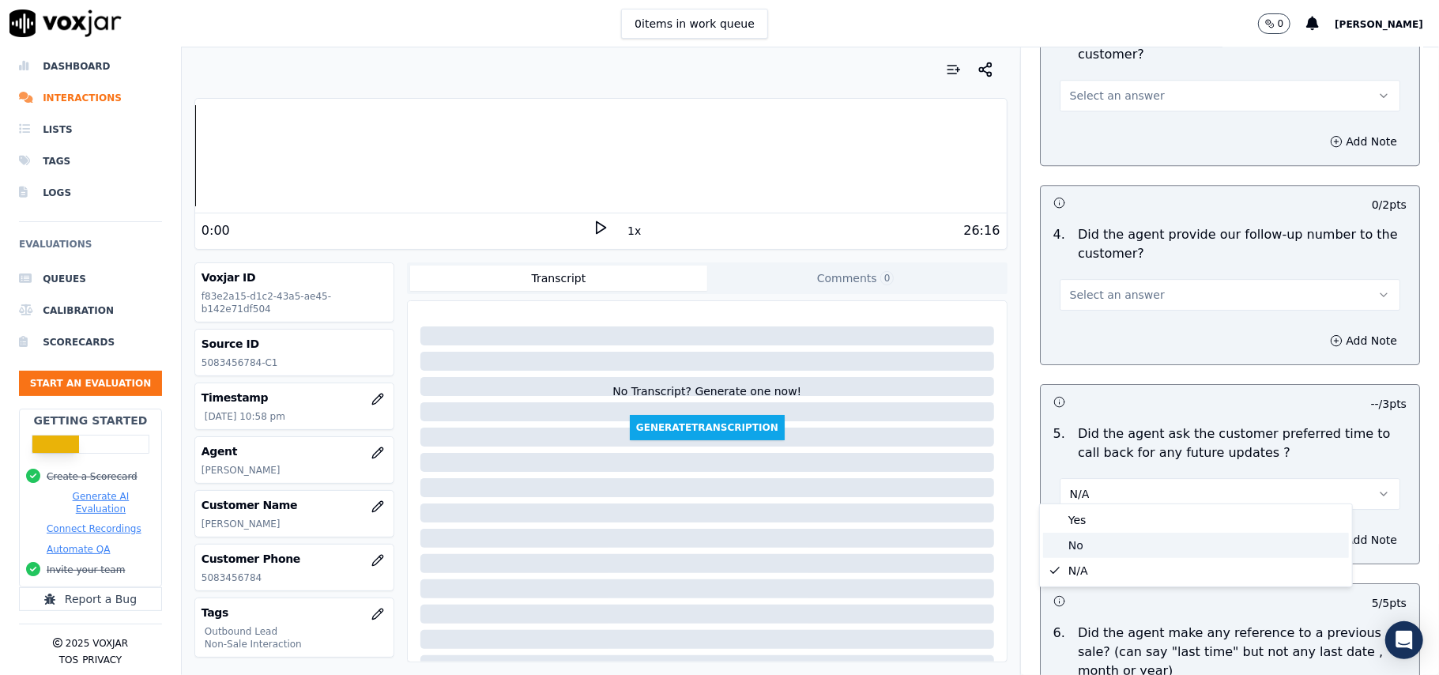
click at [1090, 544] on div "No" at bounding box center [1196, 545] width 306 height 25
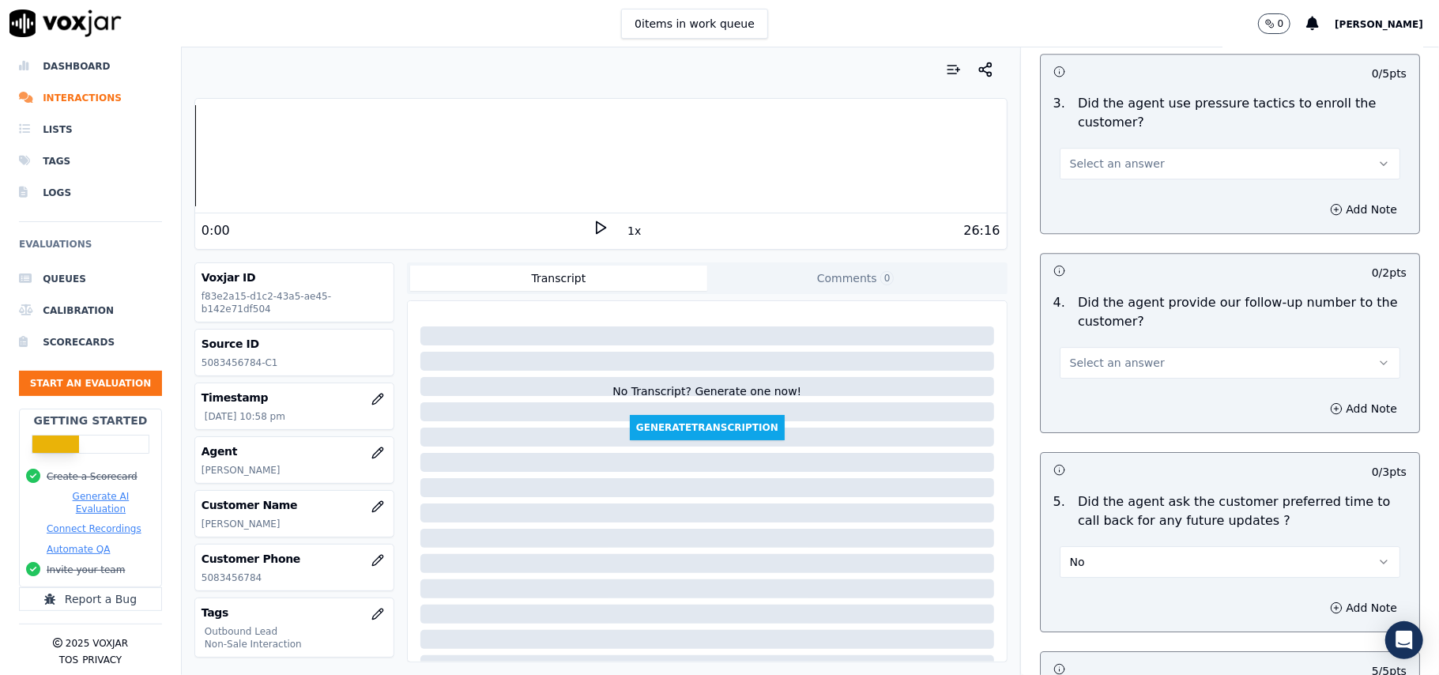
scroll to position [3414, 0]
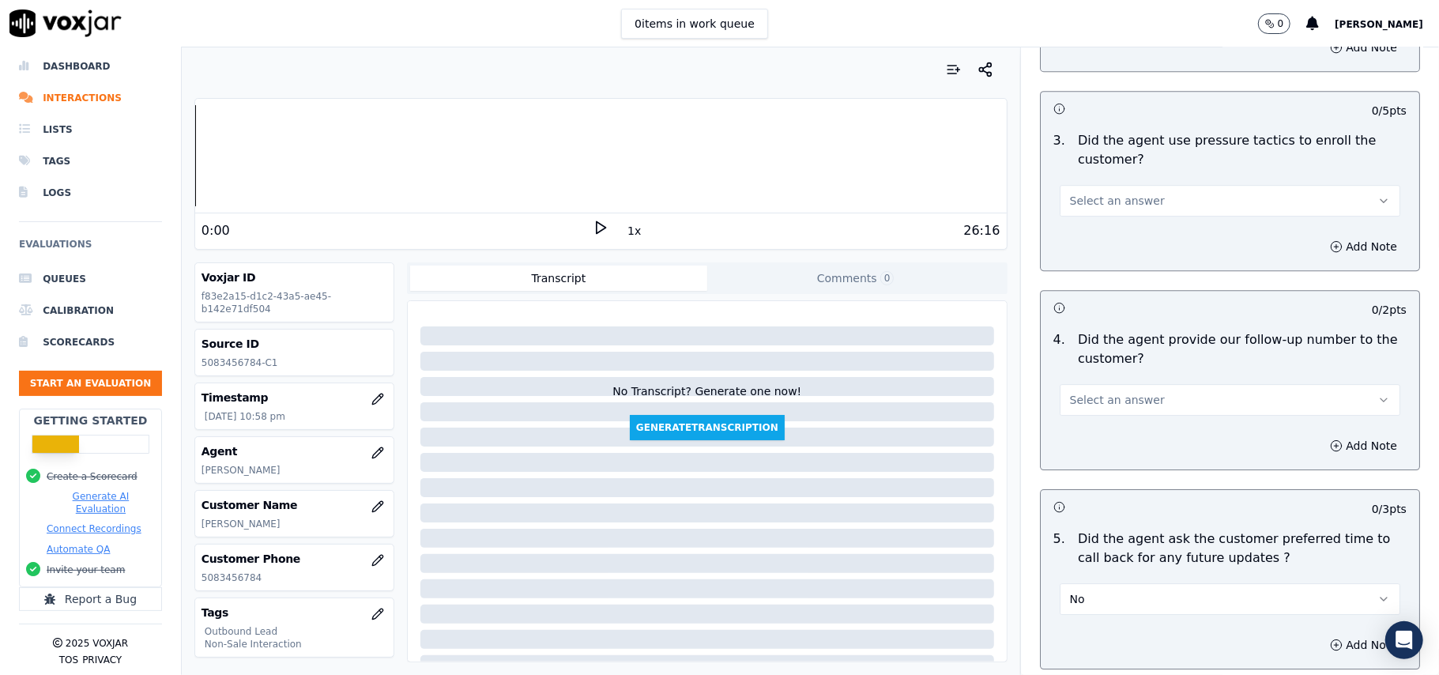
click at [1139, 389] on button "Select an answer" at bounding box center [1230, 400] width 341 height 32
click at [1095, 475] on div "N/A" at bounding box center [1196, 476] width 306 height 25
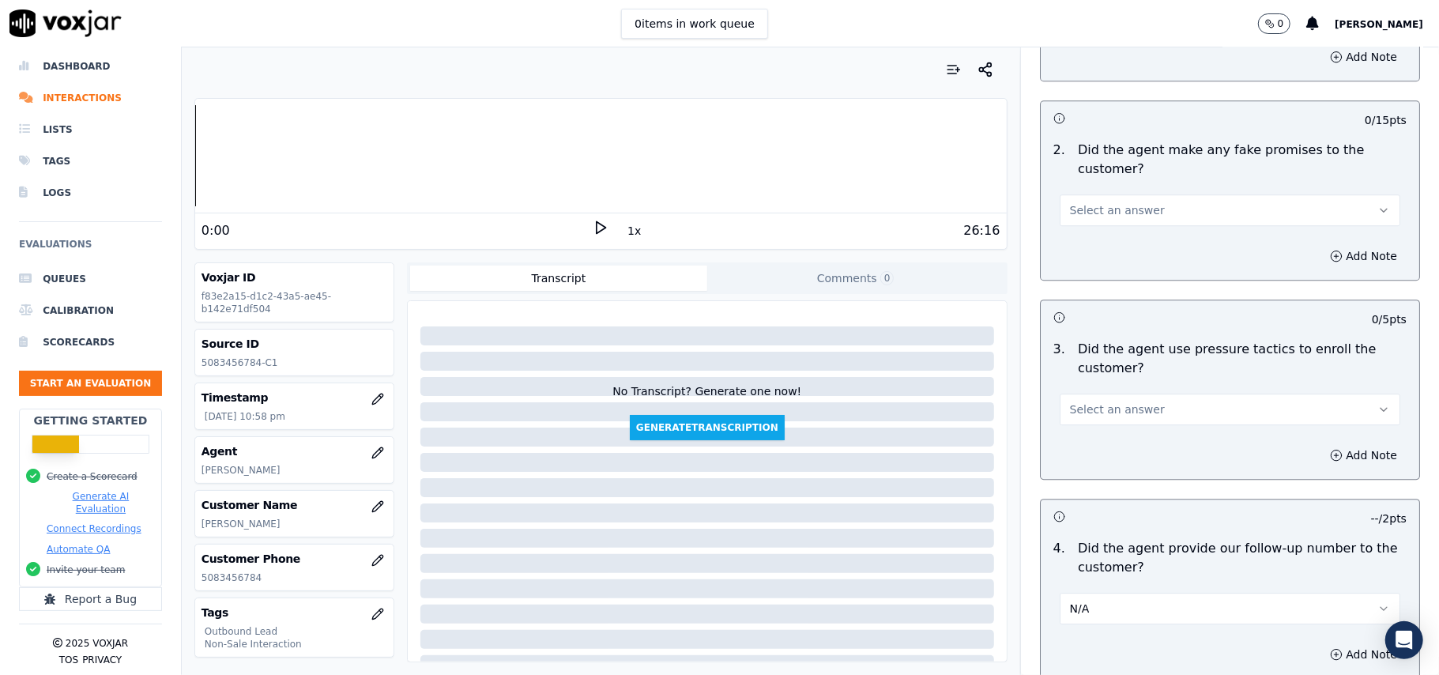
scroll to position [3203, 0]
click at [1146, 406] on button "Select an answer" at bounding box center [1230, 412] width 341 height 32
click at [1109, 465] on div "No" at bounding box center [1196, 462] width 306 height 25
click at [1107, 207] on span "Select an answer" at bounding box center [1117, 213] width 95 height 16
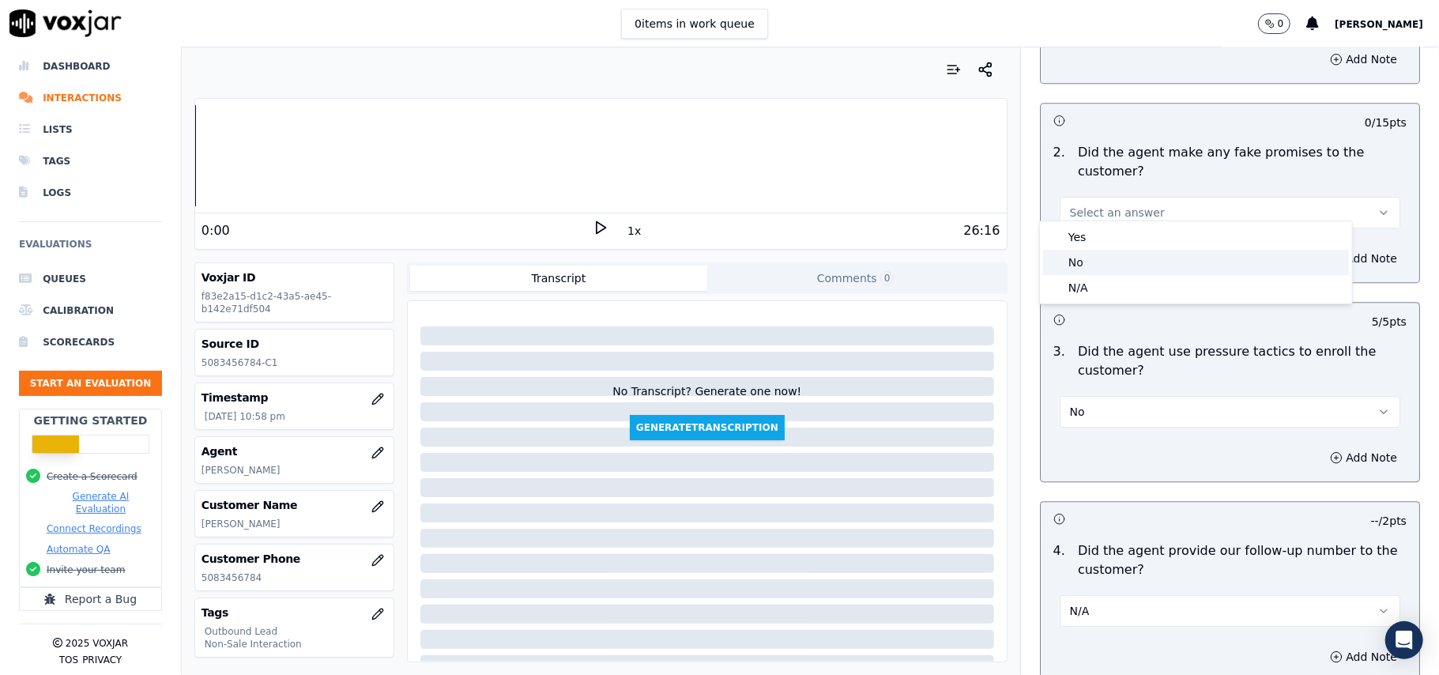
click at [1094, 260] on div "No" at bounding box center [1196, 262] width 306 height 25
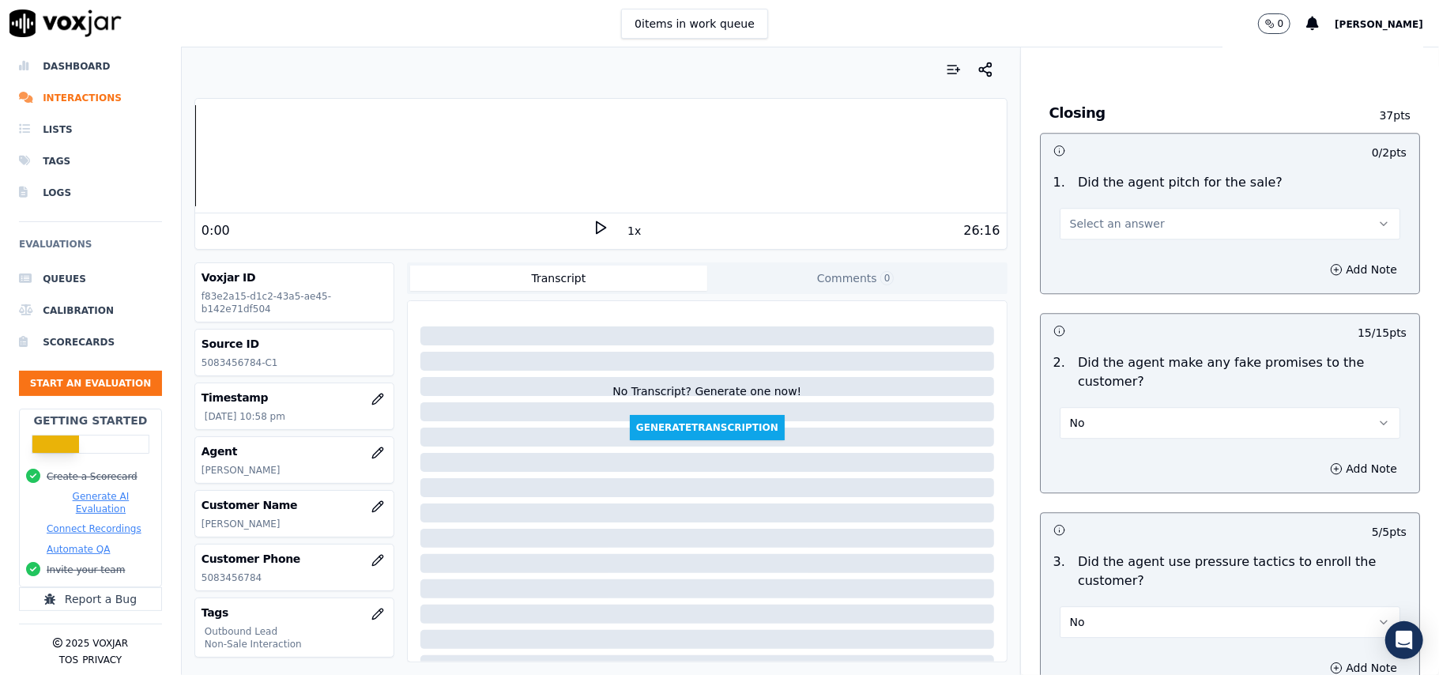
scroll to position [2887, 0]
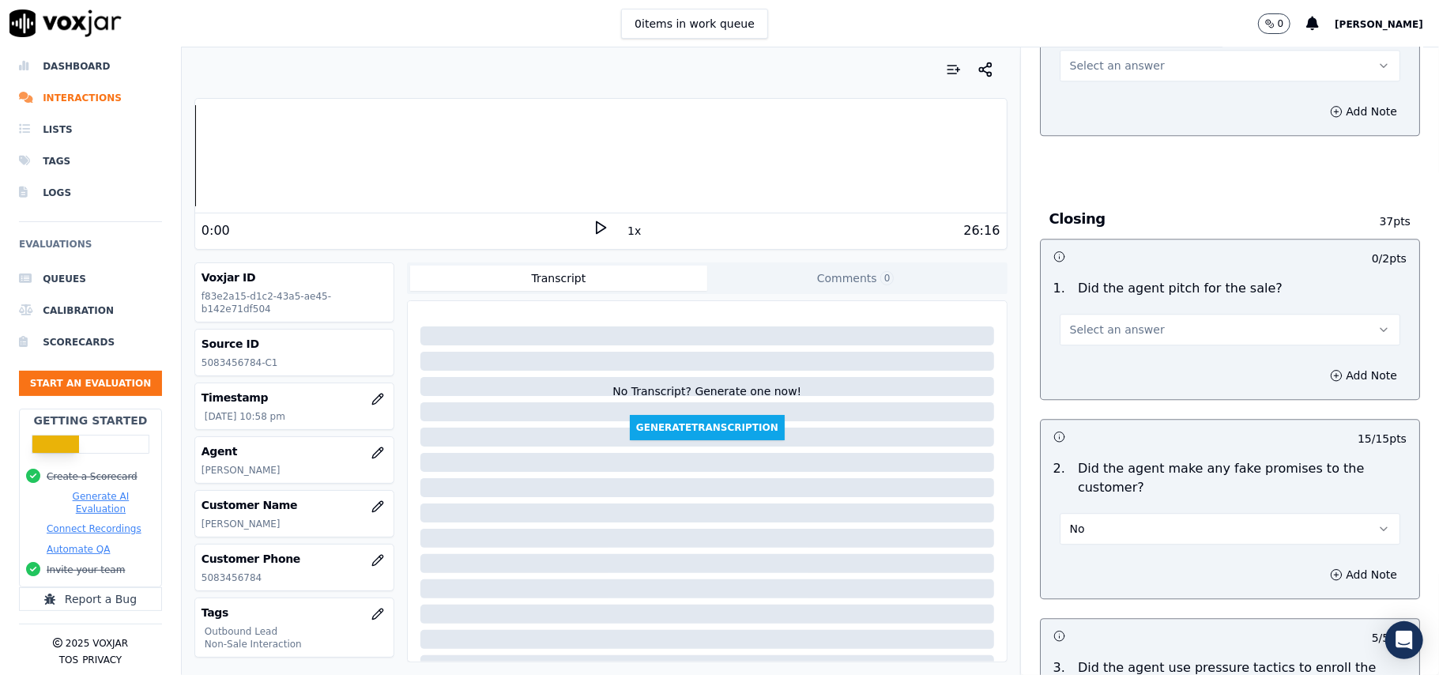
click at [1109, 322] on span "Select an answer" at bounding box center [1117, 330] width 95 height 16
click at [1082, 362] on div "Yes" at bounding box center [1196, 353] width 306 height 25
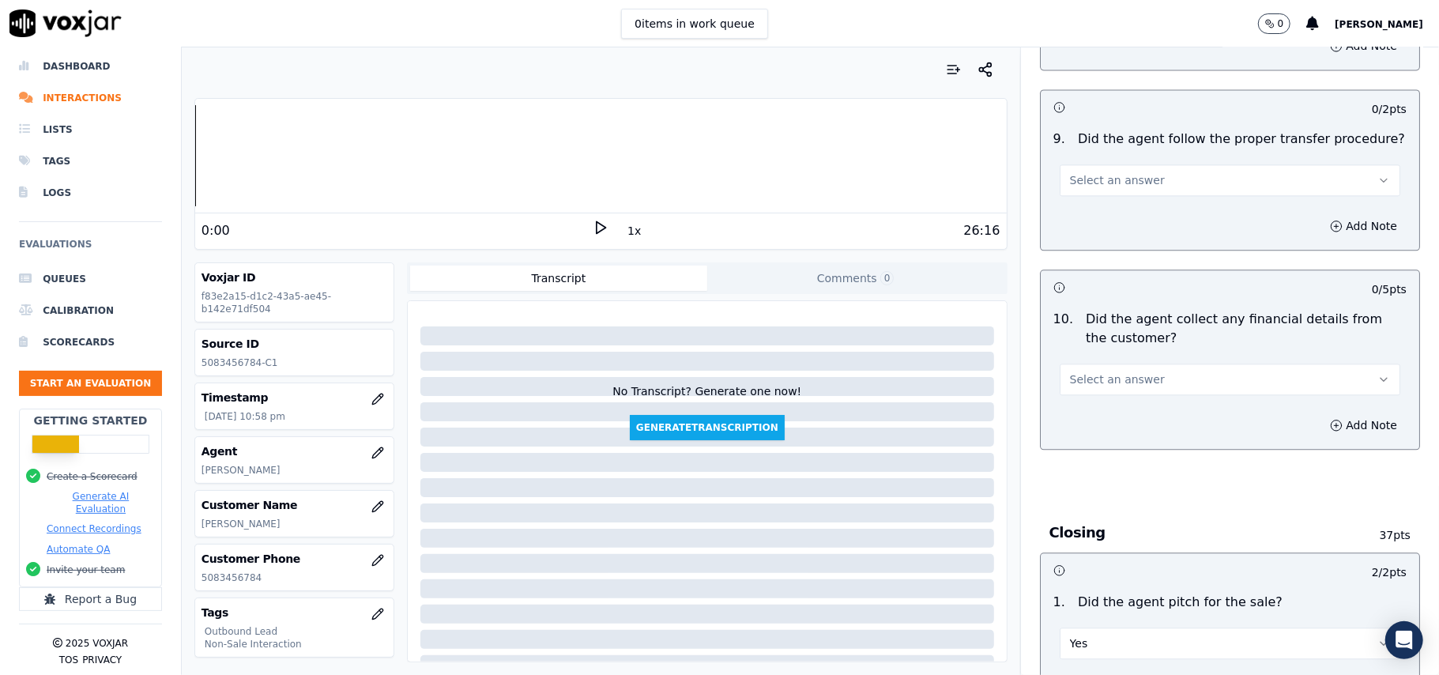
scroll to position [2571, 0]
click at [1105, 378] on button "Select an answer" at bounding box center [1230, 382] width 341 height 32
click at [1097, 431] on div "No" at bounding box center [1196, 430] width 306 height 25
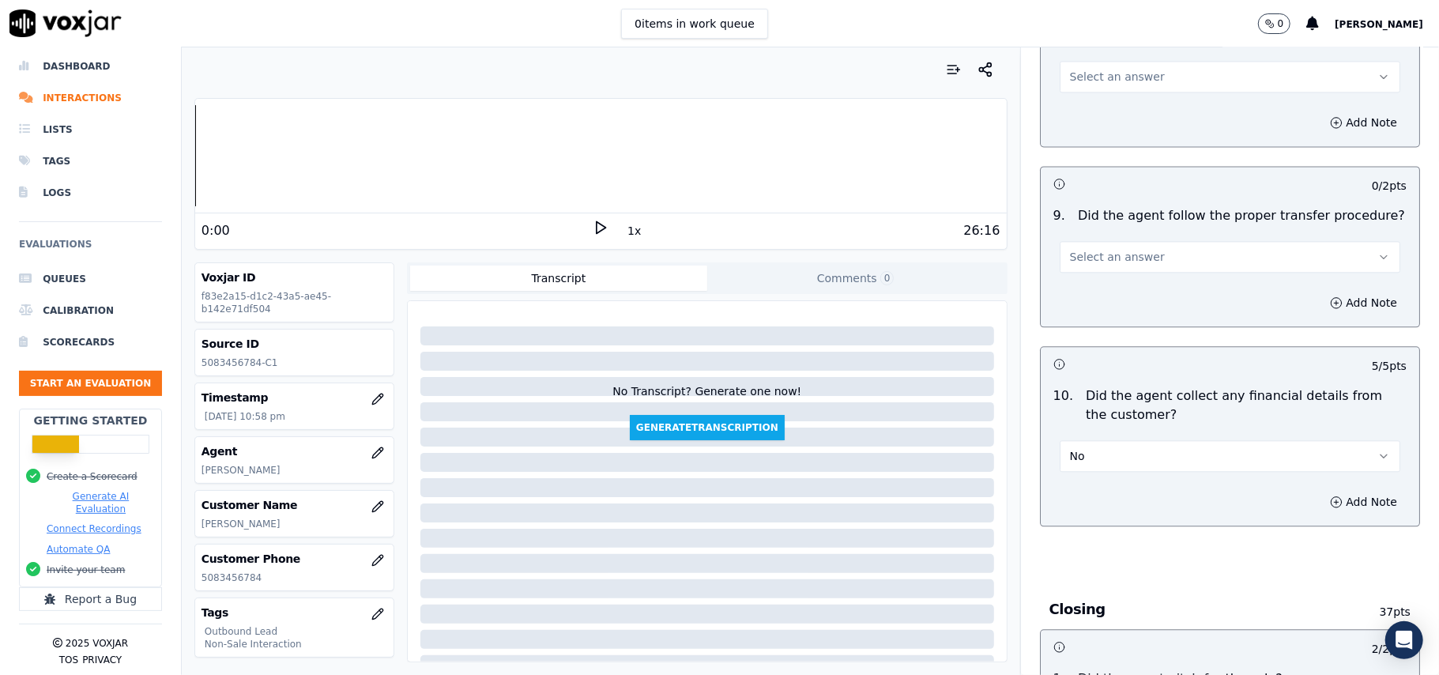
scroll to position [2466, 0]
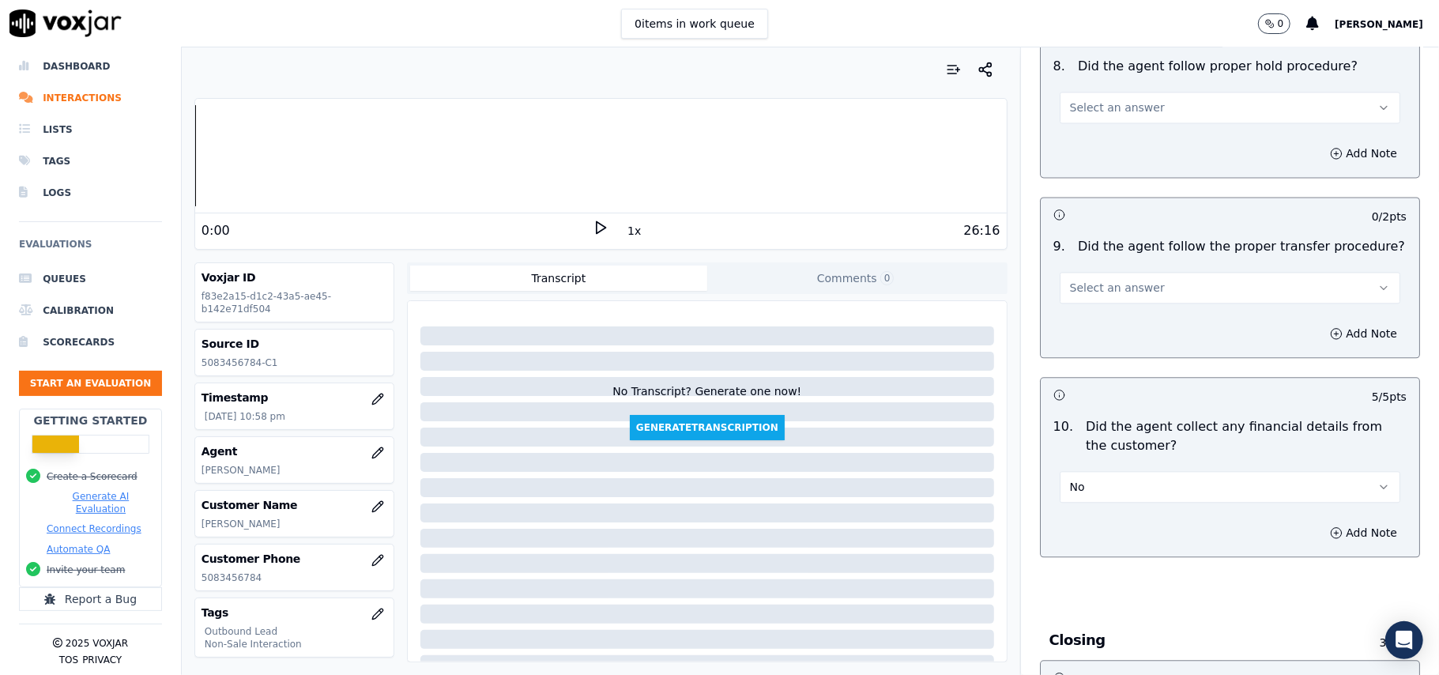
click at [1130, 280] on span "Select an answer" at bounding box center [1117, 288] width 95 height 16
click at [1122, 319] on div "Yes" at bounding box center [1196, 310] width 306 height 25
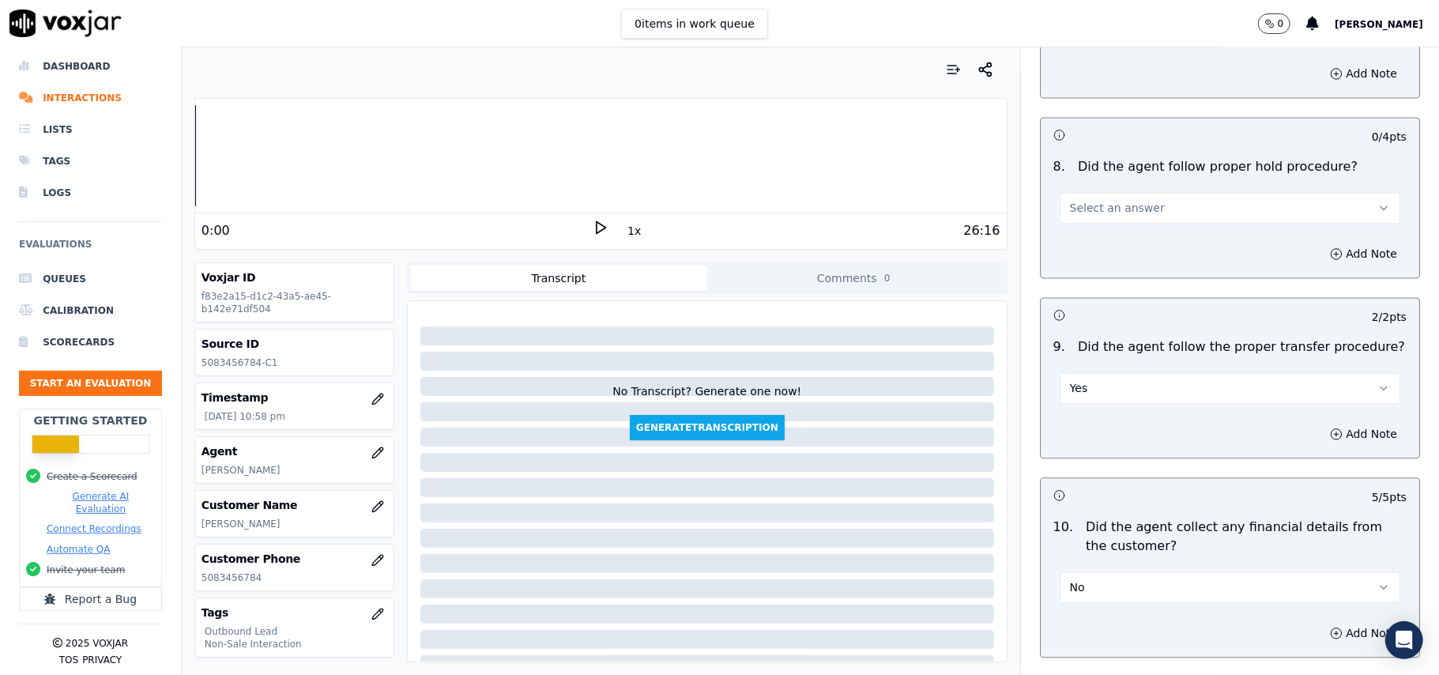
scroll to position [2255, 0]
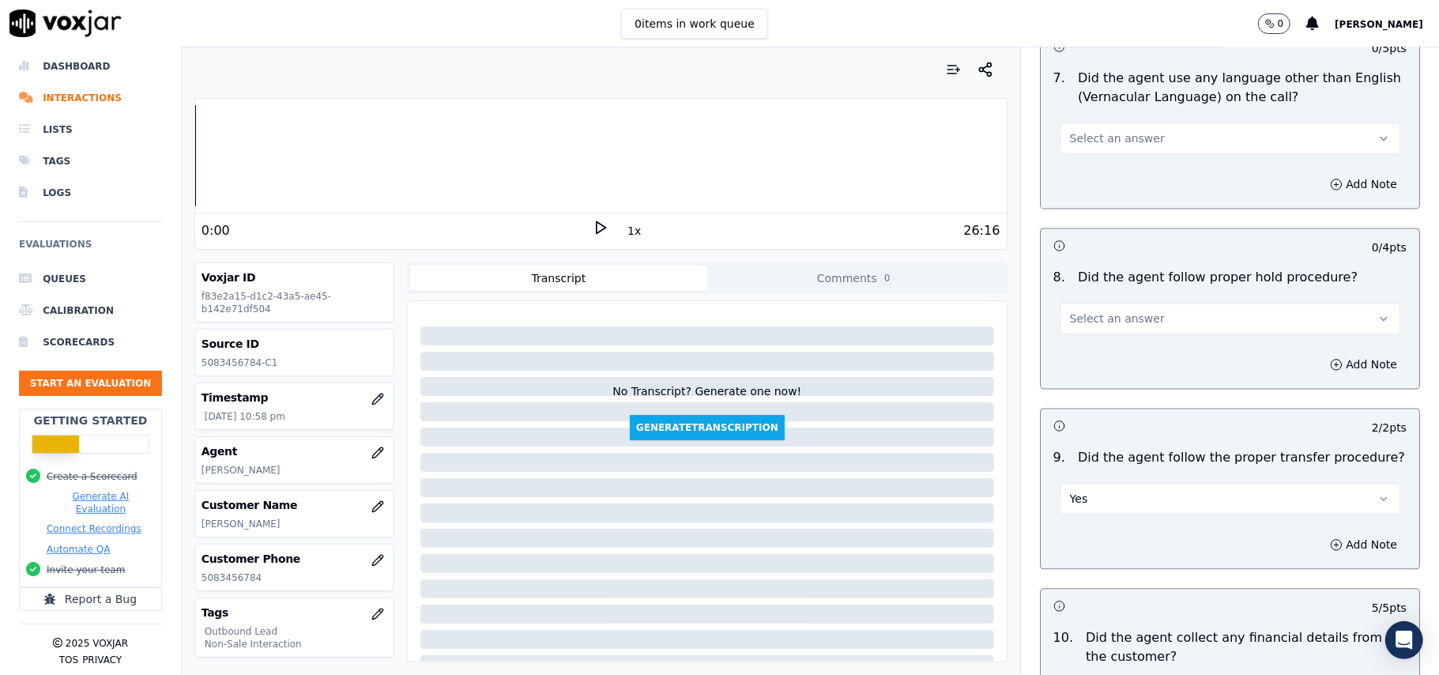
click at [1168, 305] on button "Select an answer" at bounding box center [1230, 319] width 341 height 32
click at [1163, 329] on div "Yes" at bounding box center [1196, 340] width 306 height 25
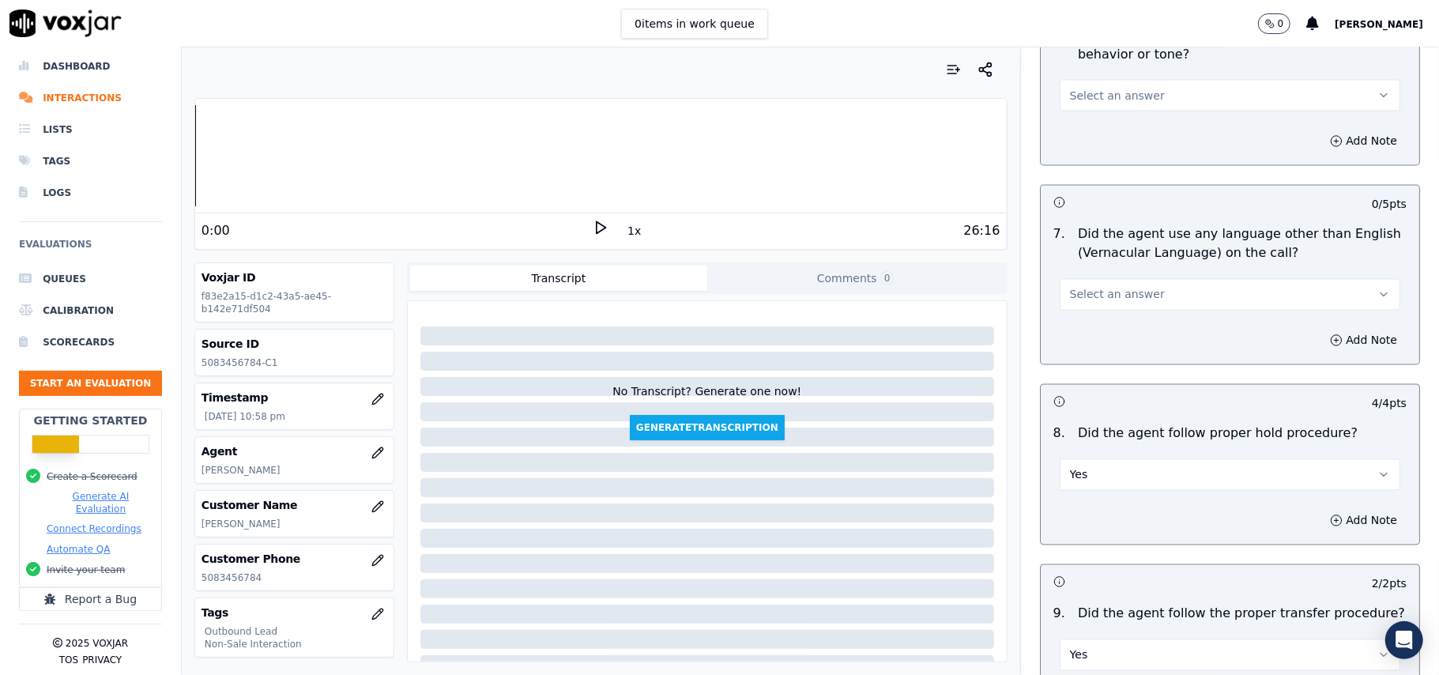
scroll to position [1939, 0]
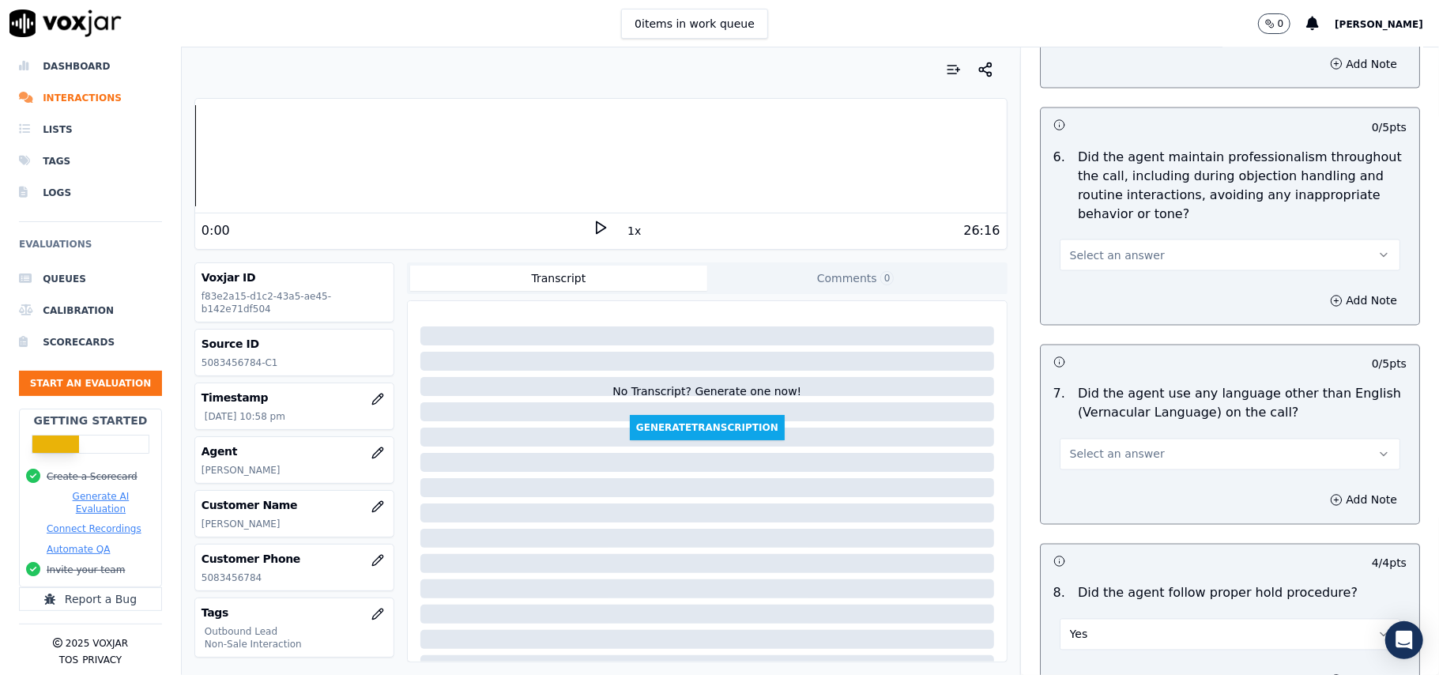
click at [1133, 439] on button "Select an answer" at bounding box center [1230, 455] width 341 height 32
click at [1116, 485] on div "Yes" at bounding box center [1196, 476] width 306 height 25
click at [1117, 439] on button "Yes" at bounding box center [1230, 455] width 341 height 32
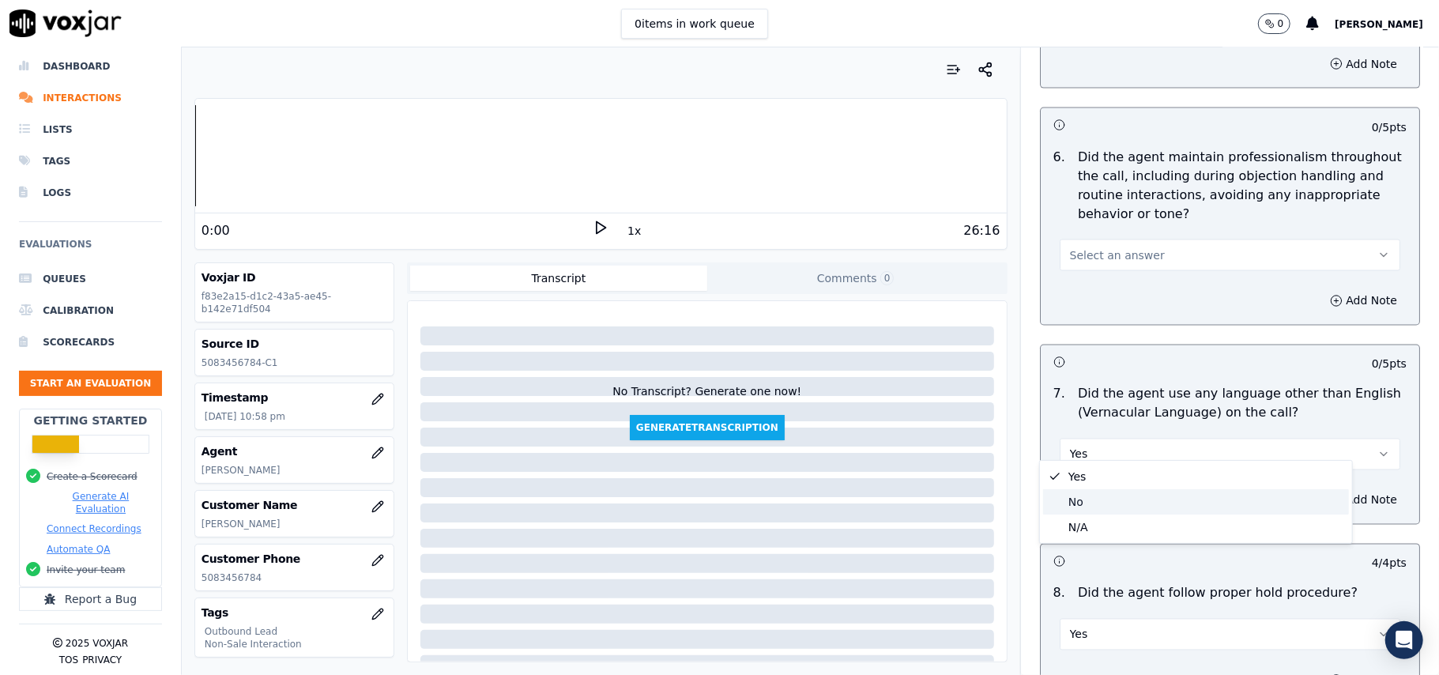
click at [1107, 499] on div "No" at bounding box center [1196, 501] width 306 height 25
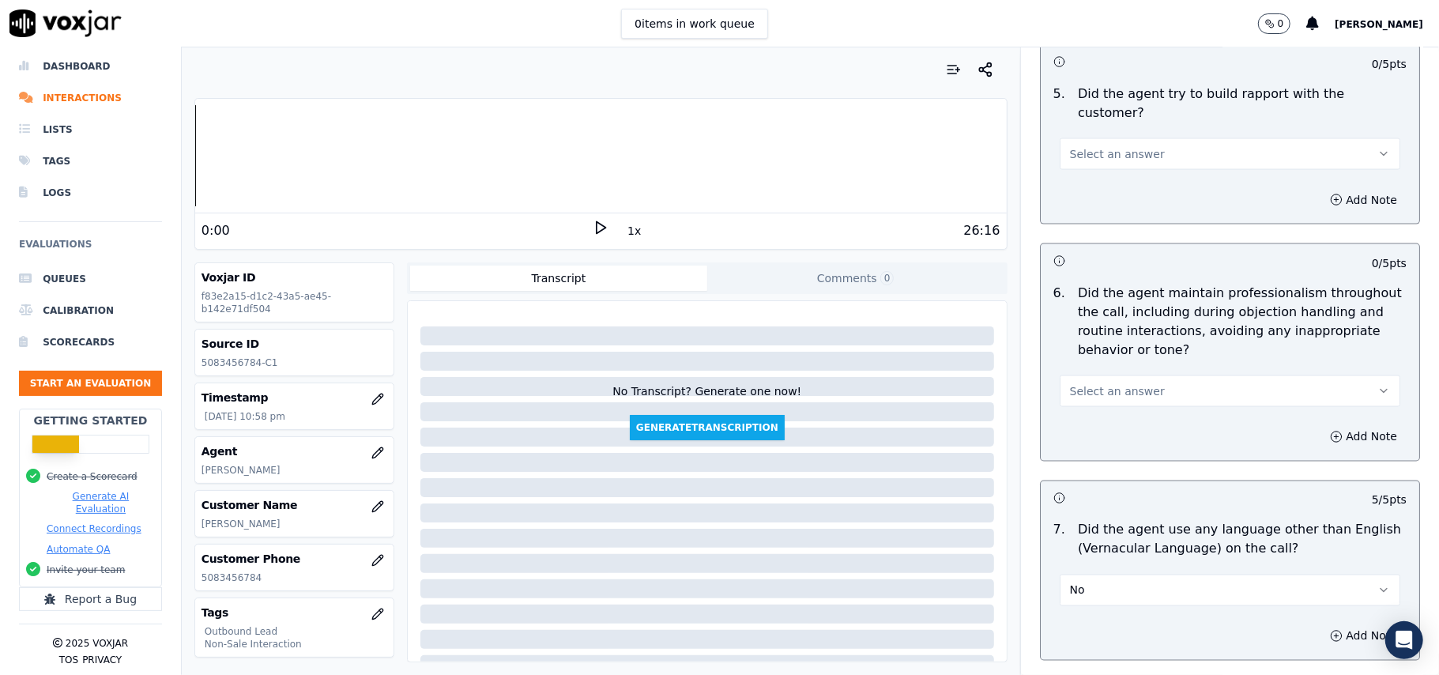
scroll to position [1729, 0]
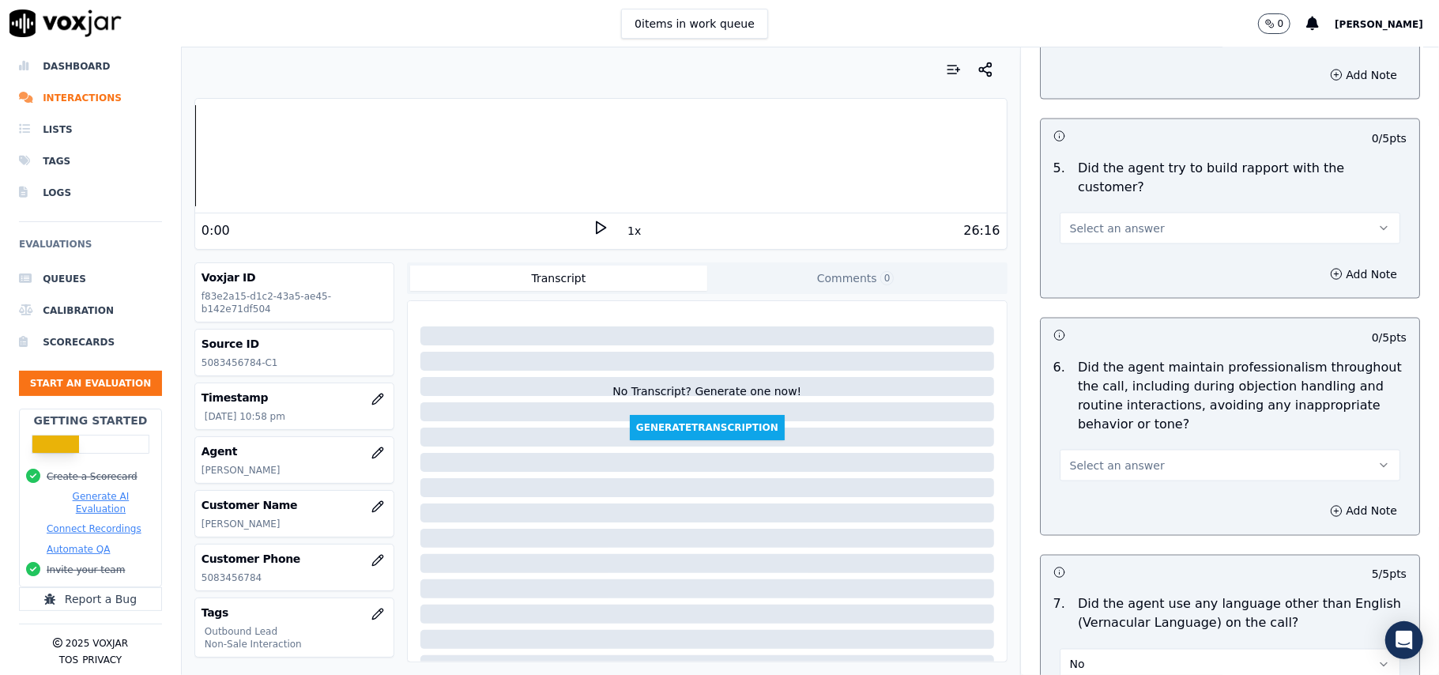
drag, startPoint x: 1122, startPoint y: 443, endPoint x: 1122, endPoint y: 456, distance: 12.6
click at [1122, 450] on button "Select an answer" at bounding box center [1230, 466] width 341 height 32
click at [1116, 490] on div "Yes" at bounding box center [1196, 487] width 306 height 25
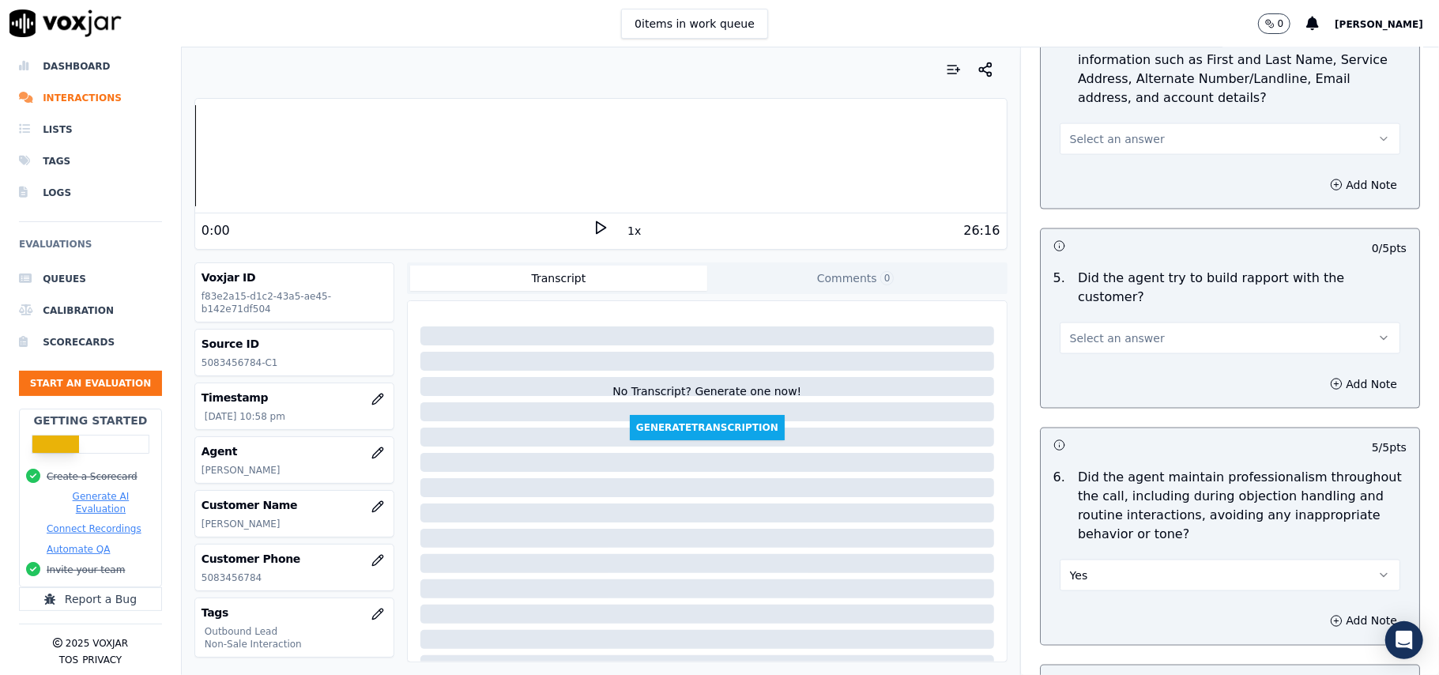
scroll to position [1518, 0]
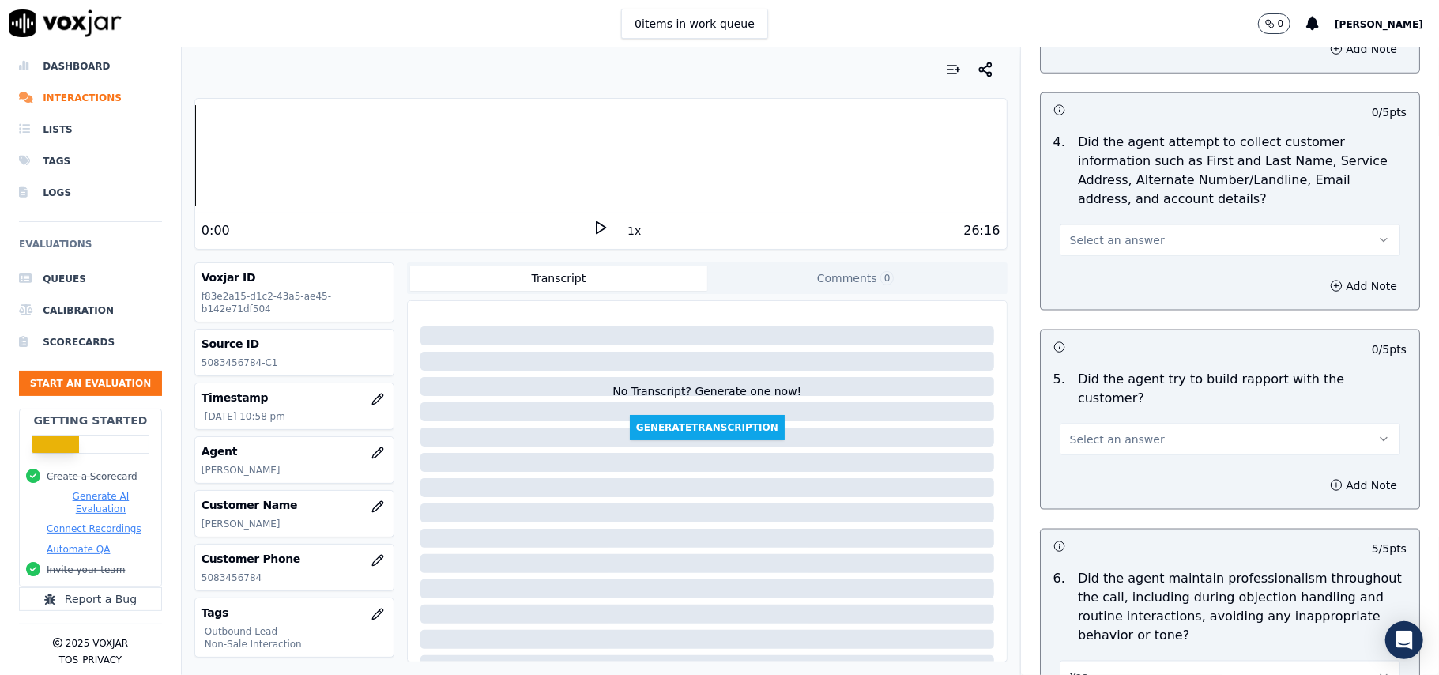
drag, startPoint x: 1127, startPoint y: 419, endPoint x: 1128, endPoint y: 430, distance: 11.2
click at [1127, 431] on span "Select an answer" at bounding box center [1117, 439] width 95 height 16
click at [1117, 509] on div "N/A" at bounding box center [1196, 511] width 306 height 25
click at [1166, 247] on button "Select an answer" at bounding box center [1230, 240] width 341 height 32
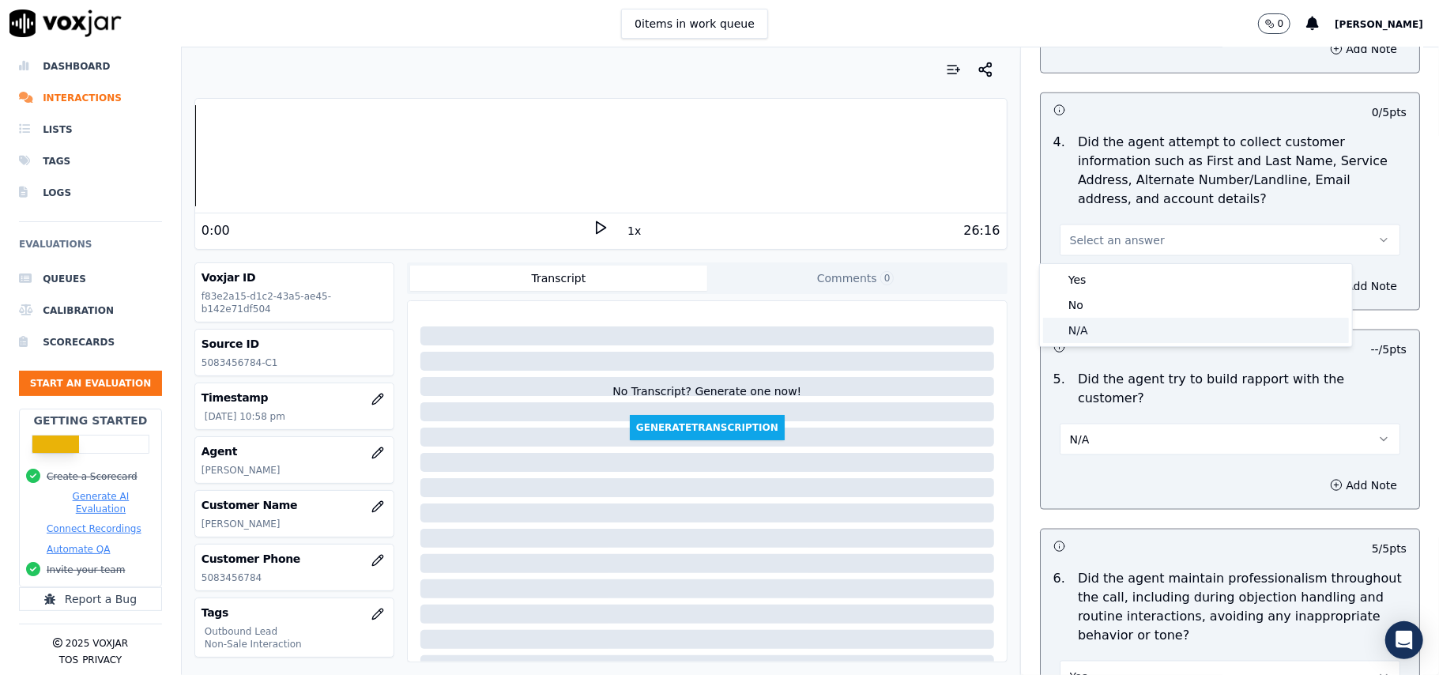
click at [1136, 327] on div "N/A" at bounding box center [1196, 330] width 306 height 25
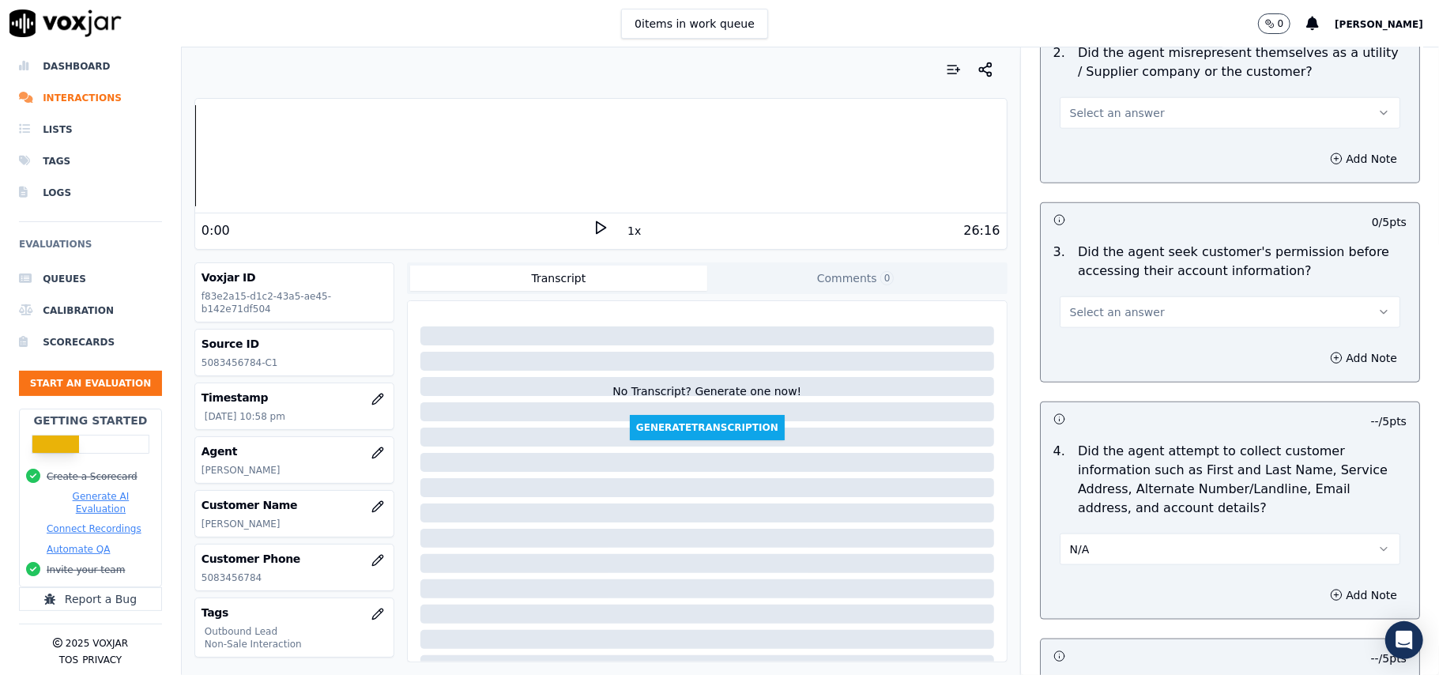
scroll to position [1202, 0]
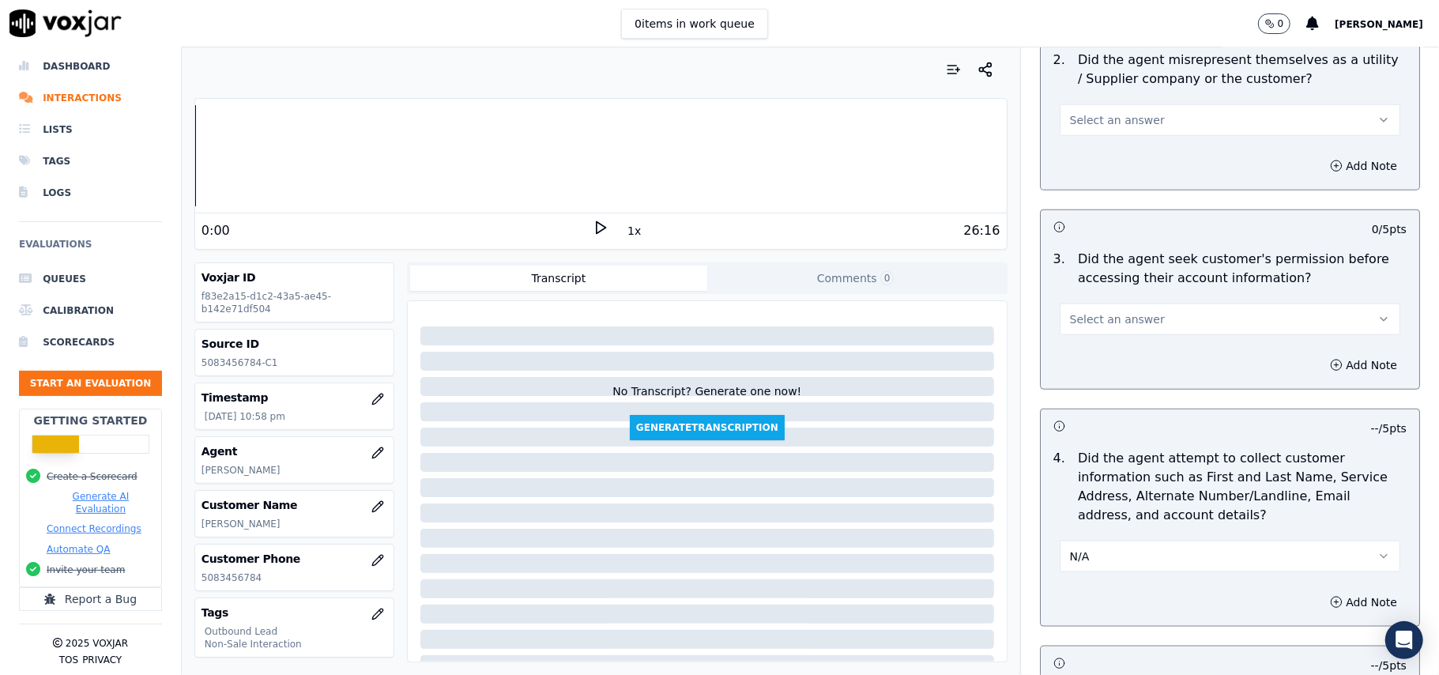
click at [1112, 324] on span "Select an answer" at bounding box center [1117, 319] width 95 height 16
click at [1101, 384] on div "No" at bounding box center [1196, 383] width 306 height 25
click at [1332, 365] on button "Add Note" at bounding box center [1363, 365] width 86 height 22
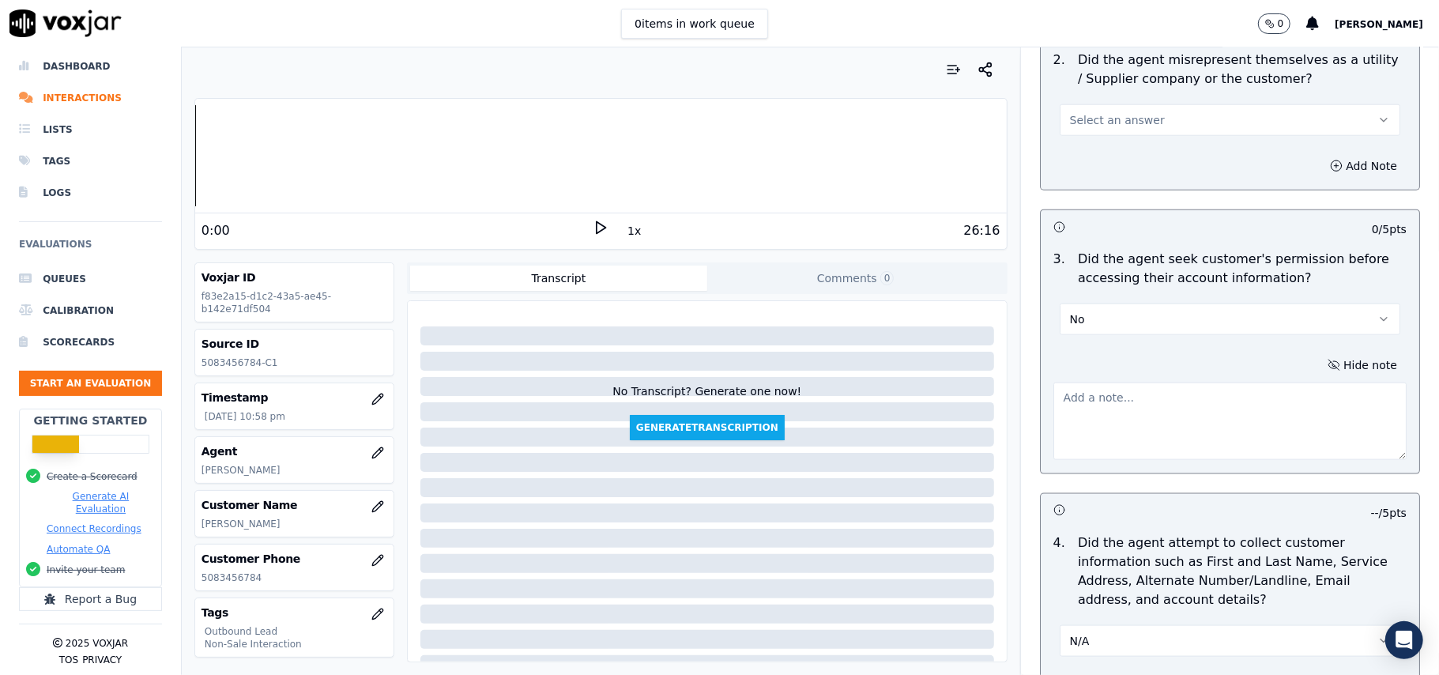
click at [1139, 424] on textarea at bounding box center [1229, 420] width 353 height 77
paste textarea "@09:20 – Didn’t take the permission from the customer before accessing his acco…"
click at [620, 305] on div "No Transcript? Generate one now! Generate Transcription" at bounding box center [707, 481] width 599 height 360
click at [1053, 392] on textarea "@09:20 – Didn’t take the permission from the customer before accessing his acco…" at bounding box center [1229, 420] width 353 height 77
click at [1053, 393] on textarea "@09:20 – Didn’t take the permission from the customer before accessing his acco…" at bounding box center [1229, 420] width 353 height 77
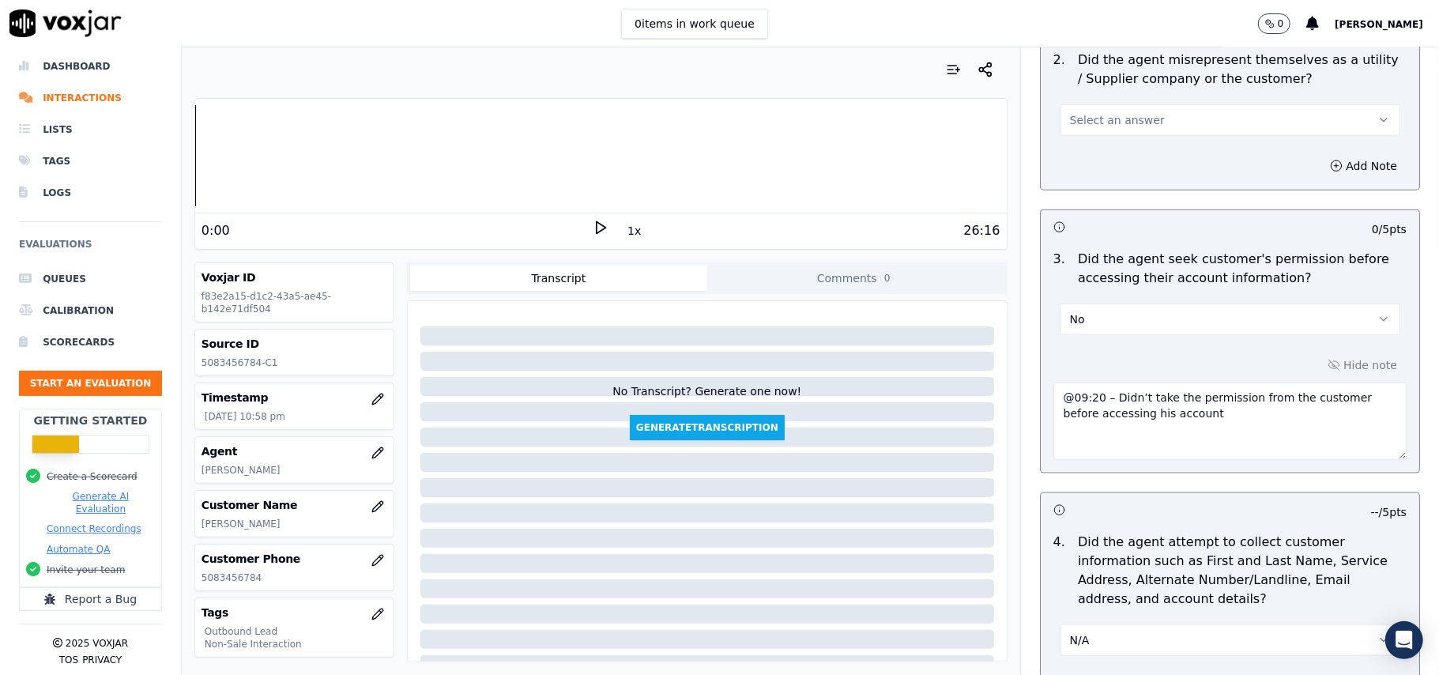
paste textarea "Call ID: 172220"
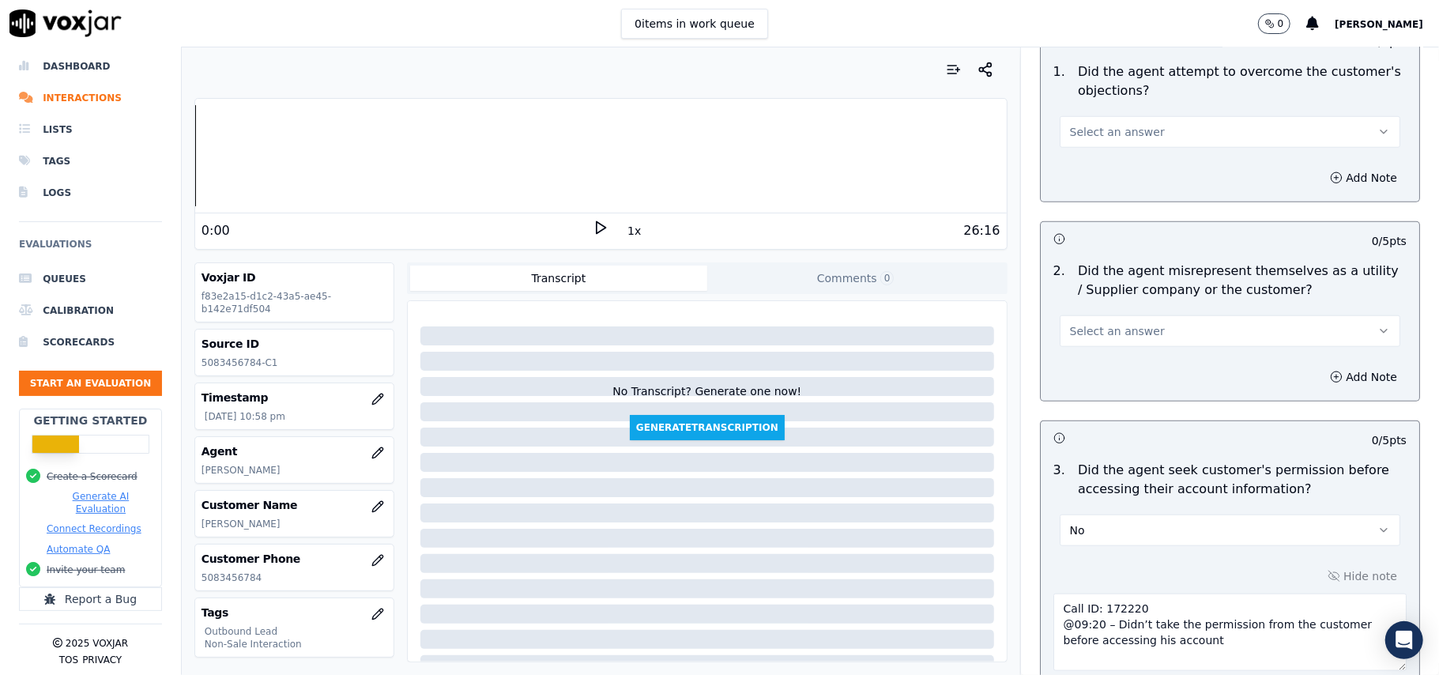
scroll to position [886, 0]
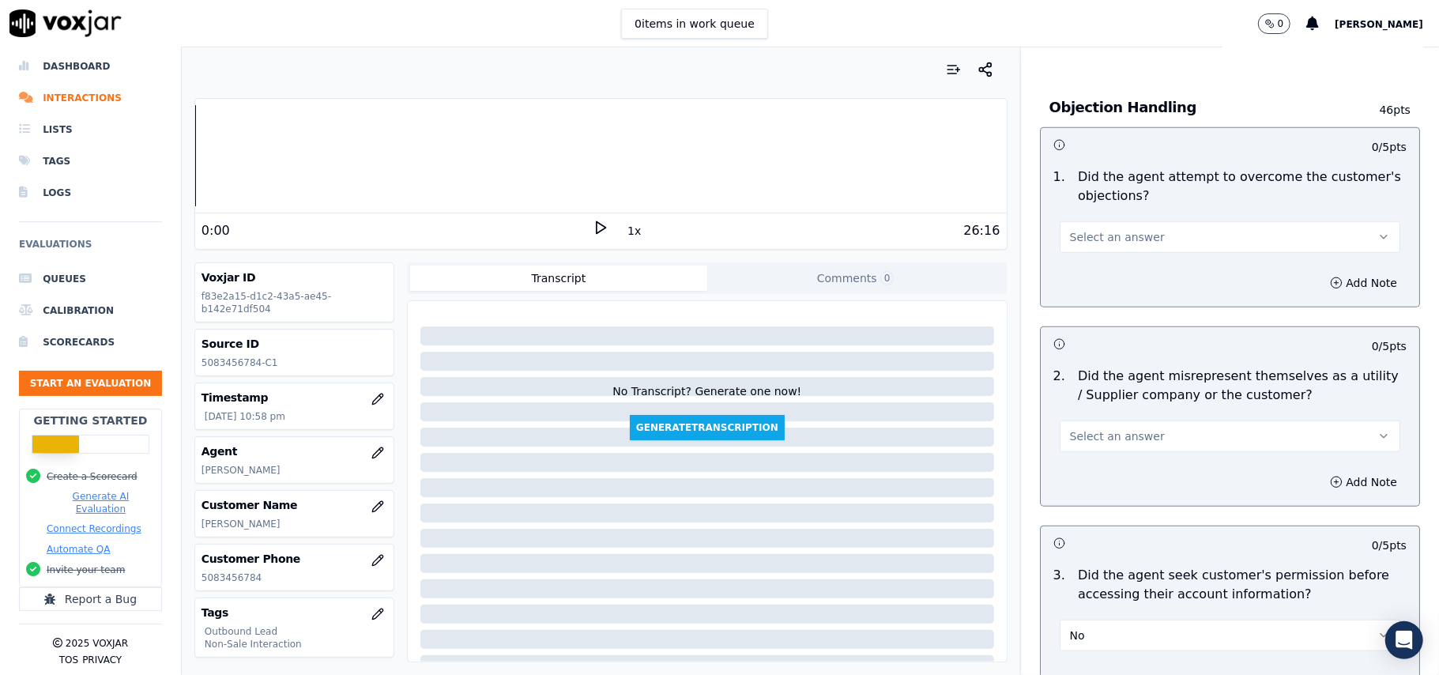
type textarea "Call ID: 172220 @09:20 – Didn’t take the permission from the customer before ac…"
click at [1094, 424] on button "Select an answer" at bounding box center [1230, 436] width 341 height 32
click at [1079, 472] on div "Yes" at bounding box center [1196, 474] width 306 height 25
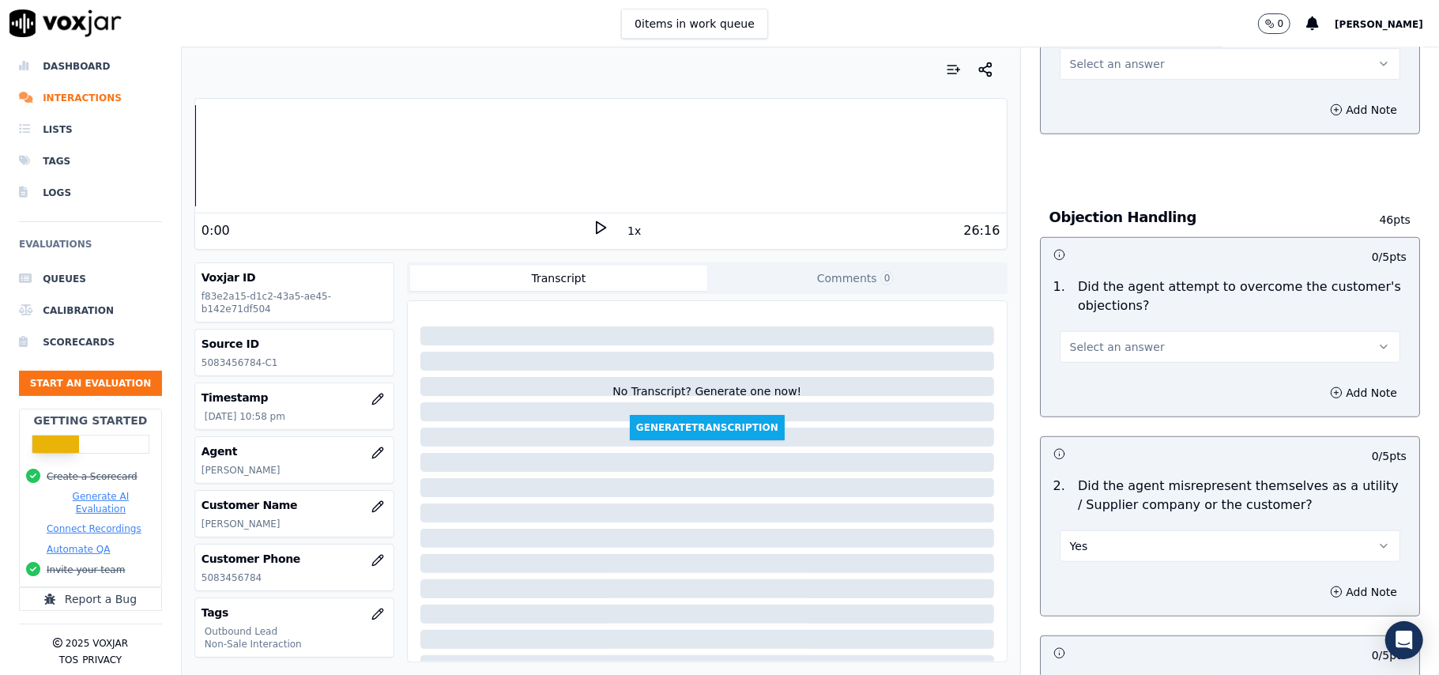
scroll to position [675, 0]
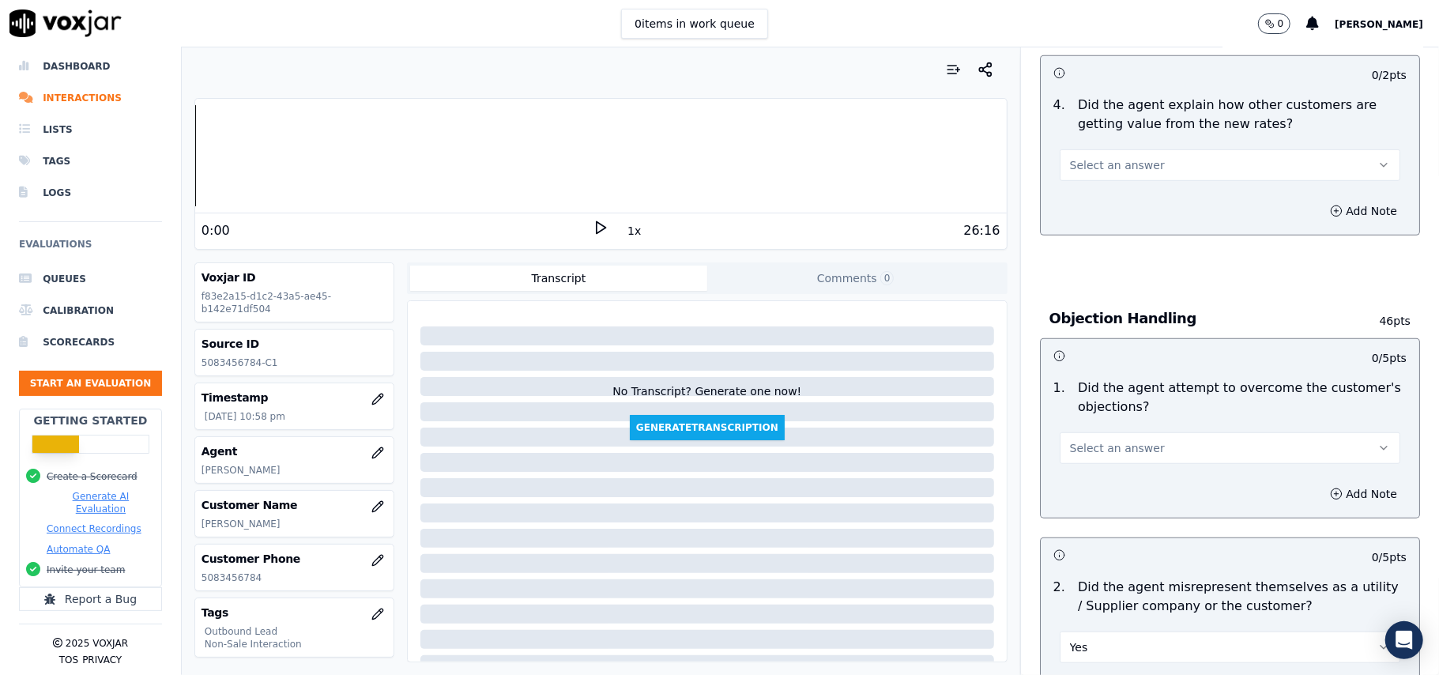
click at [1106, 456] on span "Select an answer" at bounding box center [1117, 448] width 95 height 16
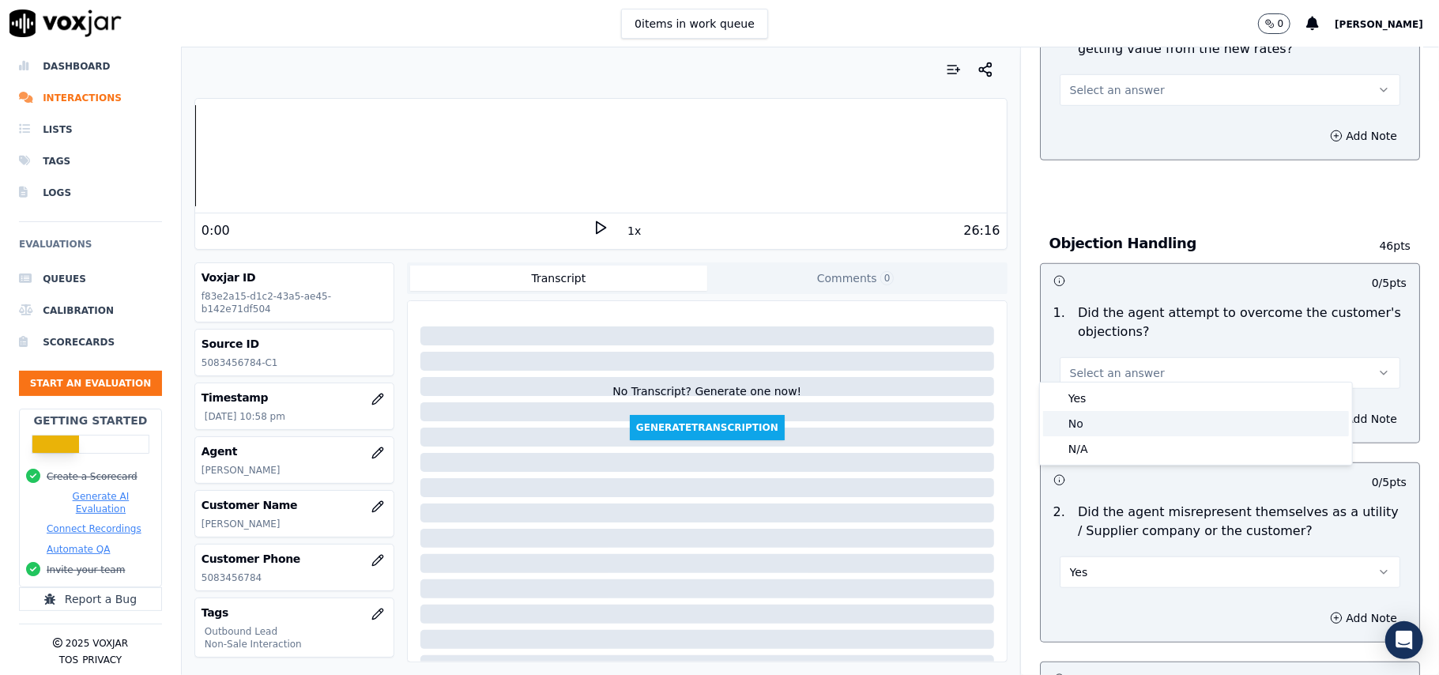
scroll to position [781, 0]
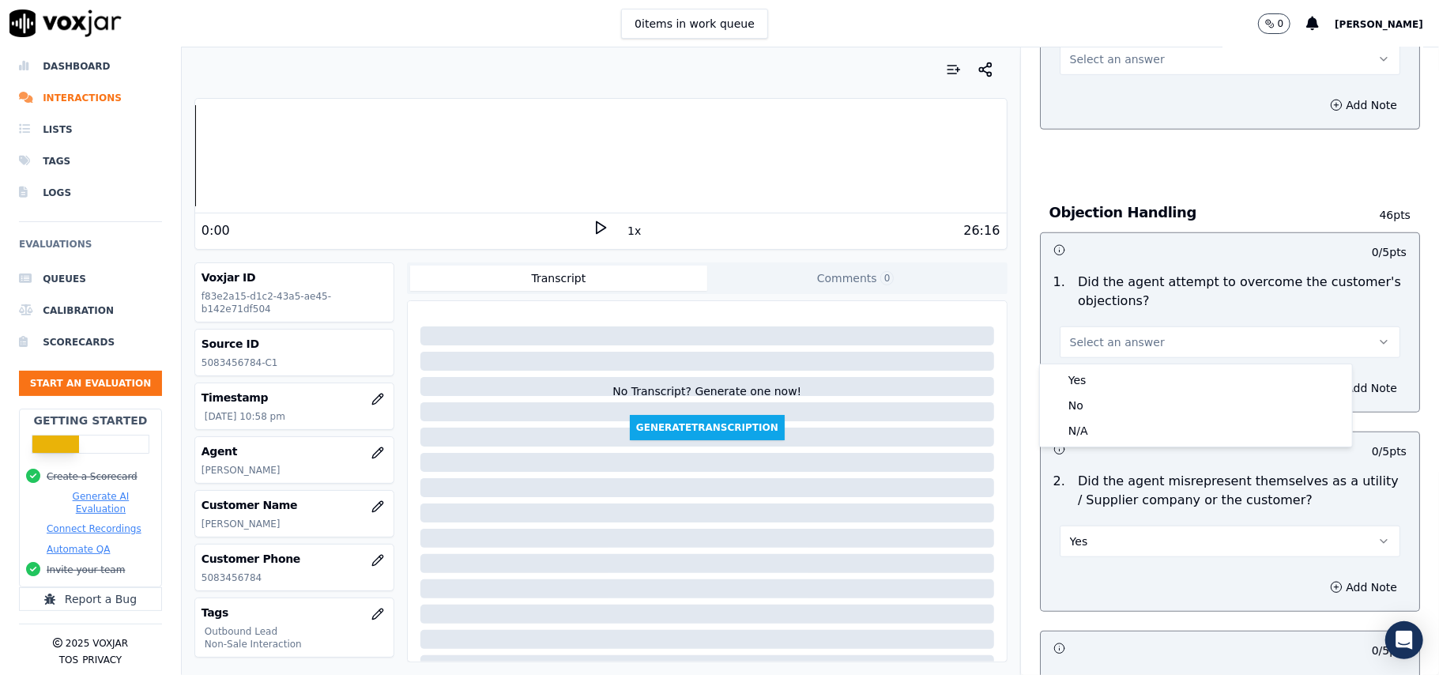
click at [1136, 538] on button "Yes" at bounding box center [1230, 541] width 341 height 32
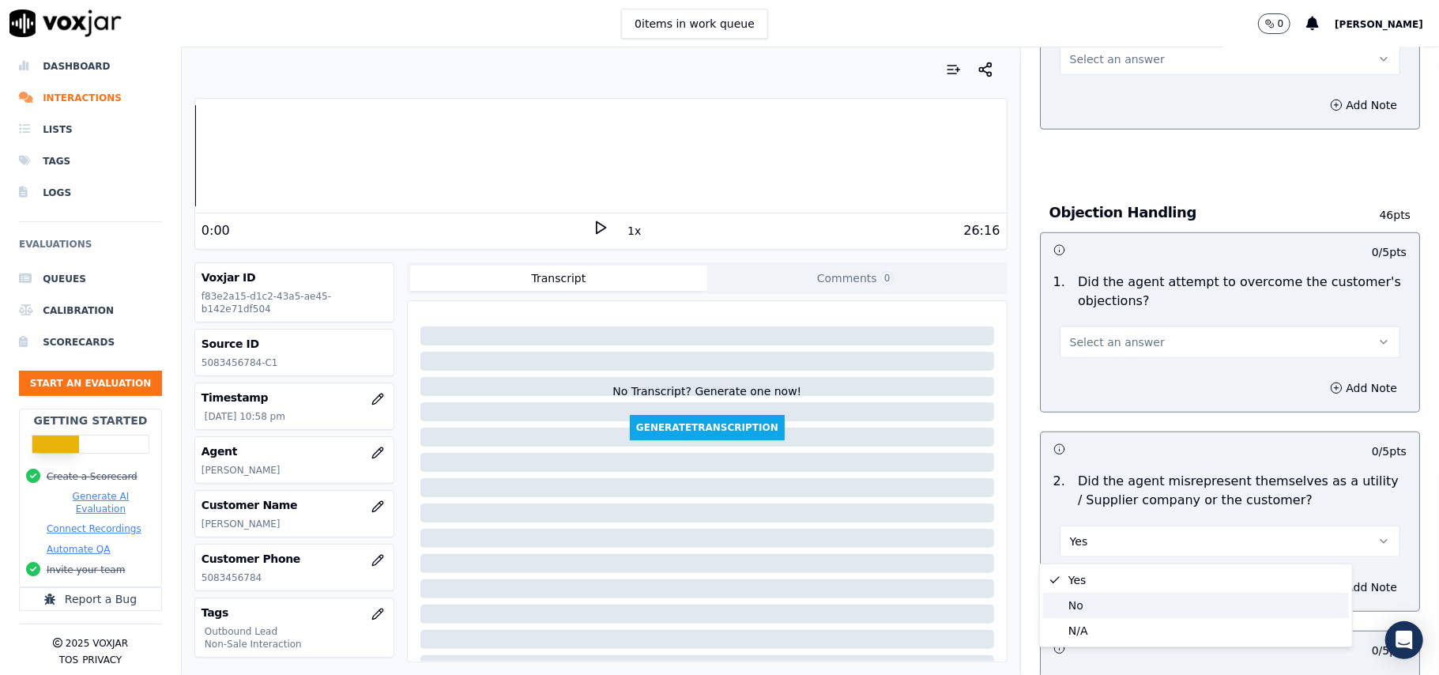
click at [1094, 593] on div "No" at bounding box center [1196, 605] width 306 height 25
click at [1070, 341] on span "Select an answer" at bounding box center [1117, 342] width 95 height 16
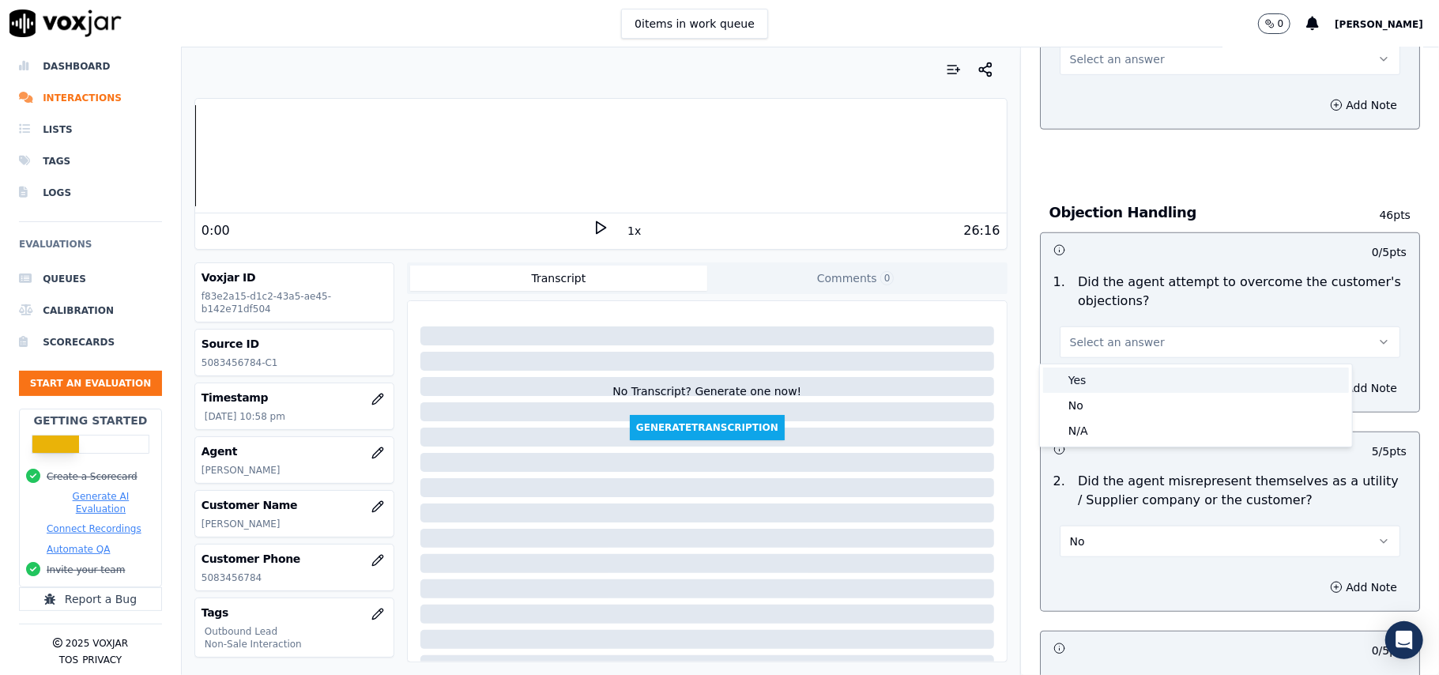
click at [1092, 380] on div "Yes" at bounding box center [1196, 379] width 306 height 25
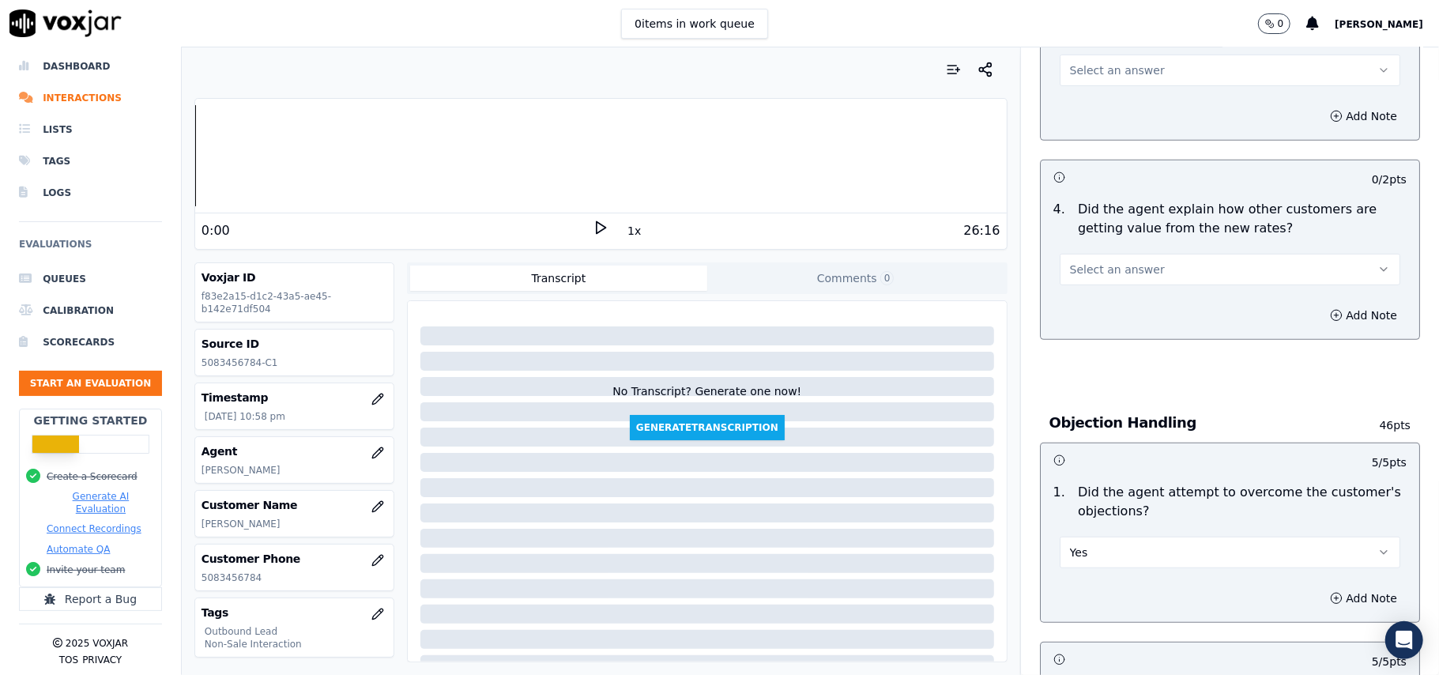
scroll to position [570, 0]
click at [1126, 269] on span "Select an answer" at bounding box center [1117, 270] width 95 height 16
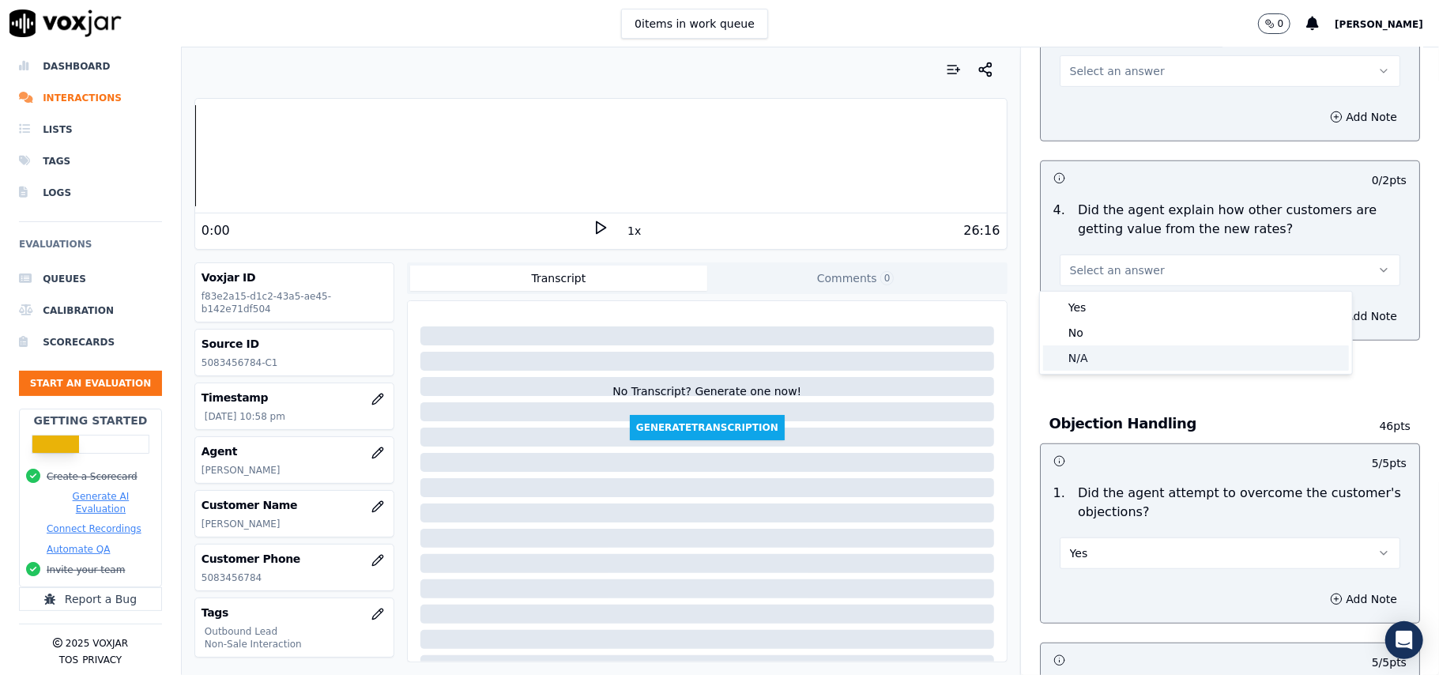
click at [1097, 354] on div "N/A" at bounding box center [1196, 357] width 306 height 25
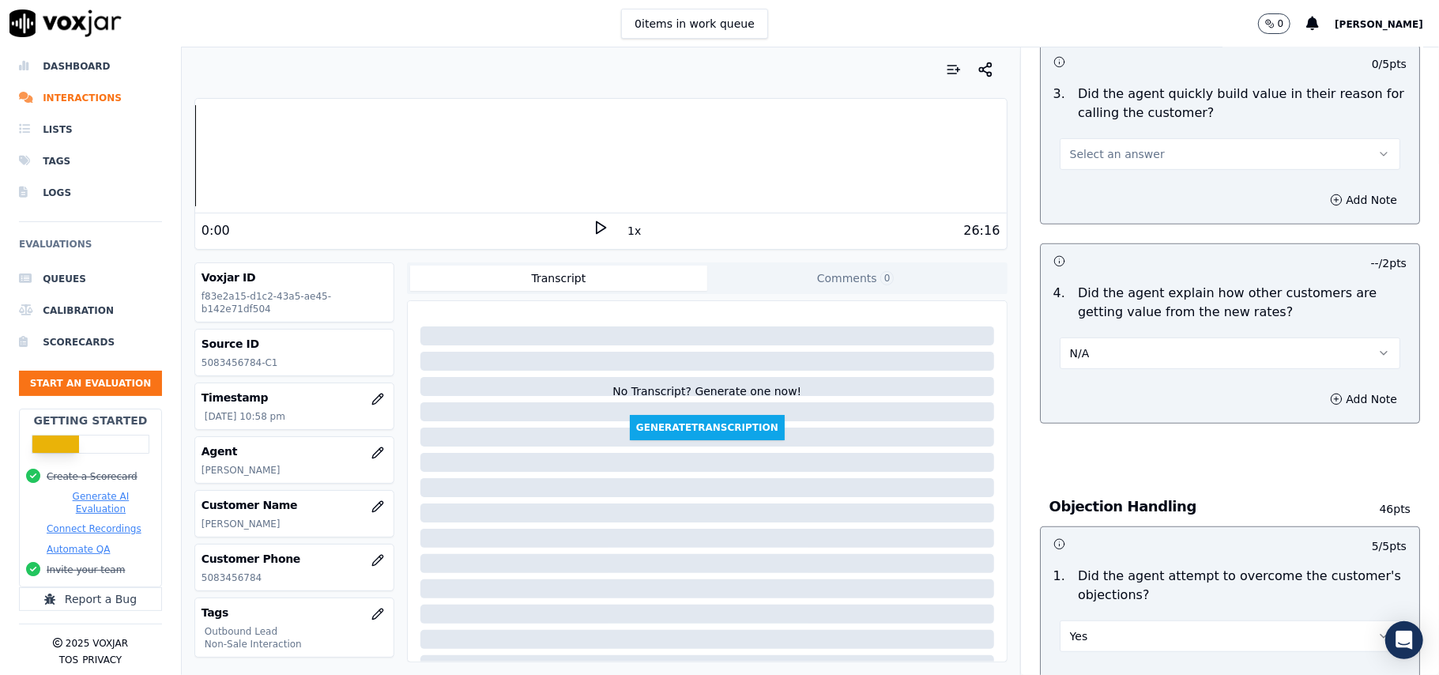
scroll to position [359, 0]
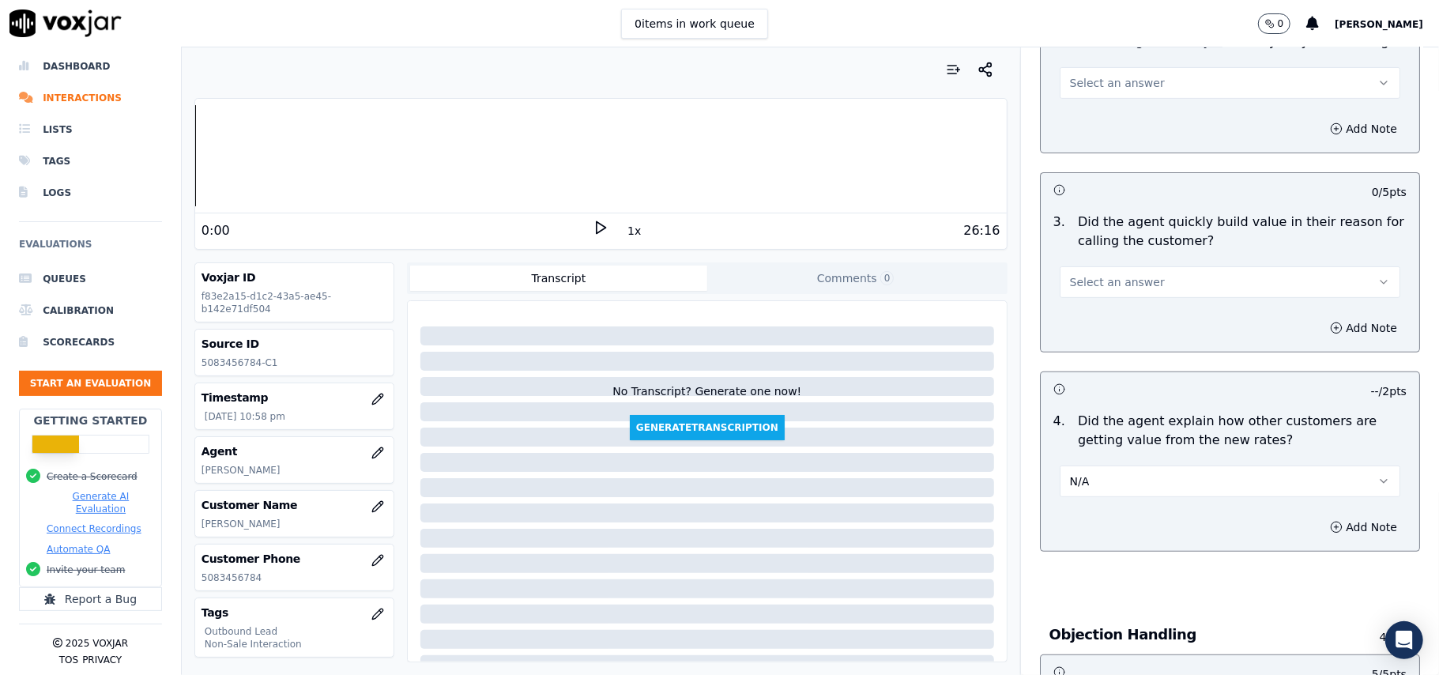
click at [1145, 277] on button "Select an answer" at bounding box center [1230, 282] width 341 height 32
click at [1135, 329] on div "Yes" at bounding box center [1196, 318] width 306 height 25
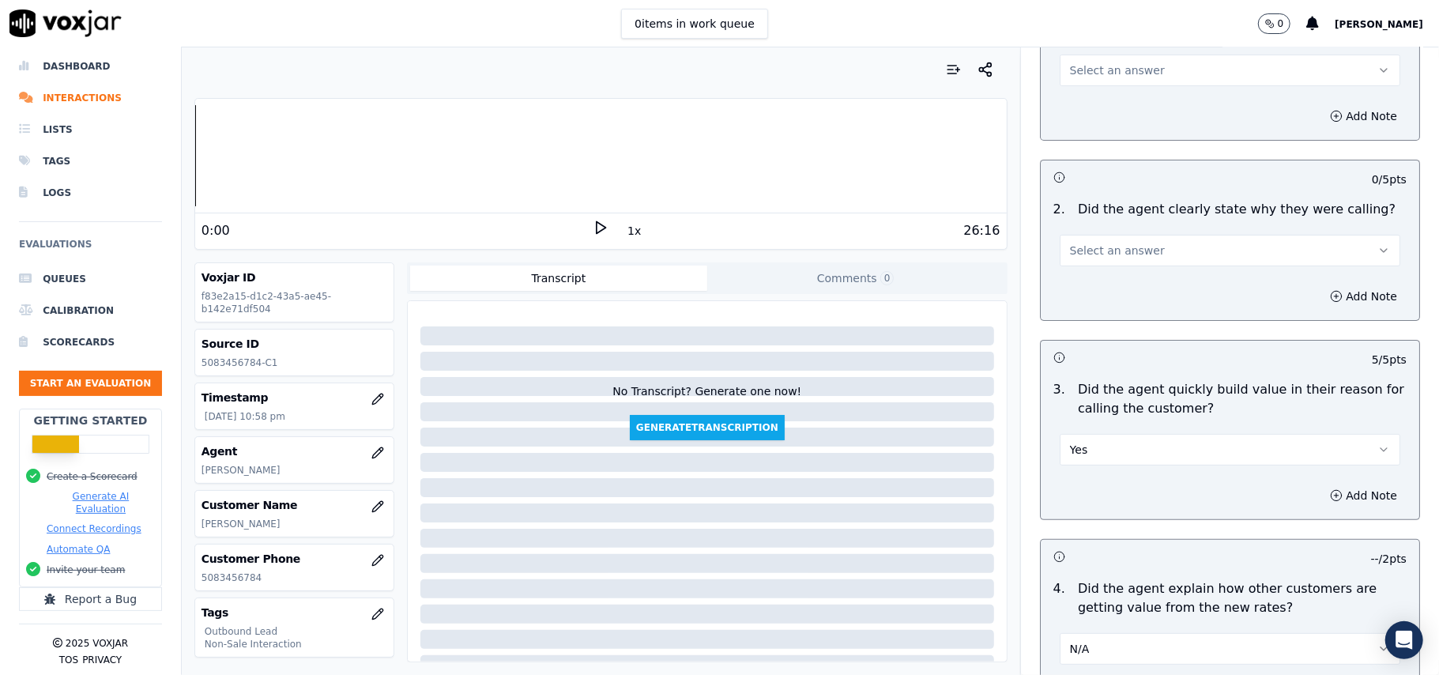
scroll to position [43, 0]
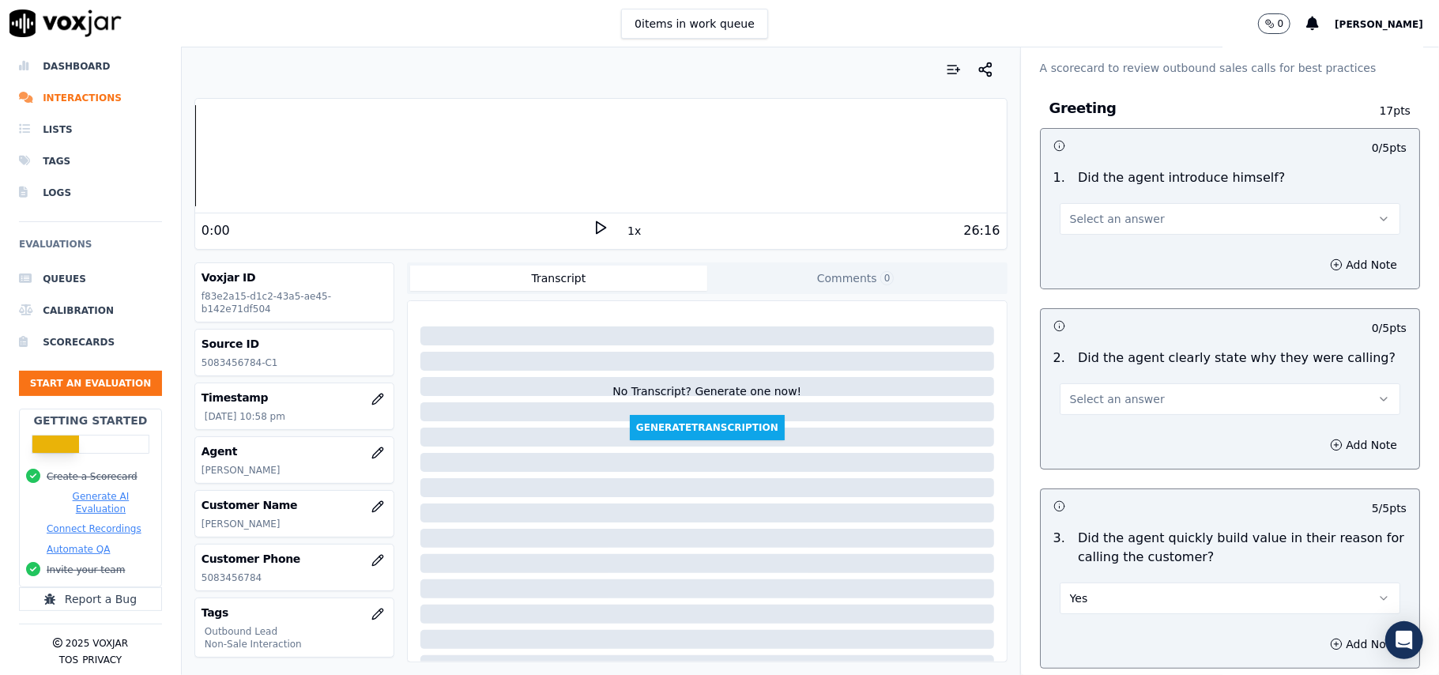
click at [1106, 414] on button "Select an answer" at bounding box center [1230, 399] width 341 height 32
click at [1086, 441] on div "Yes" at bounding box center [1196, 435] width 306 height 25
click at [1157, 224] on button "Select an answer" at bounding box center [1230, 219] width 341 height 32
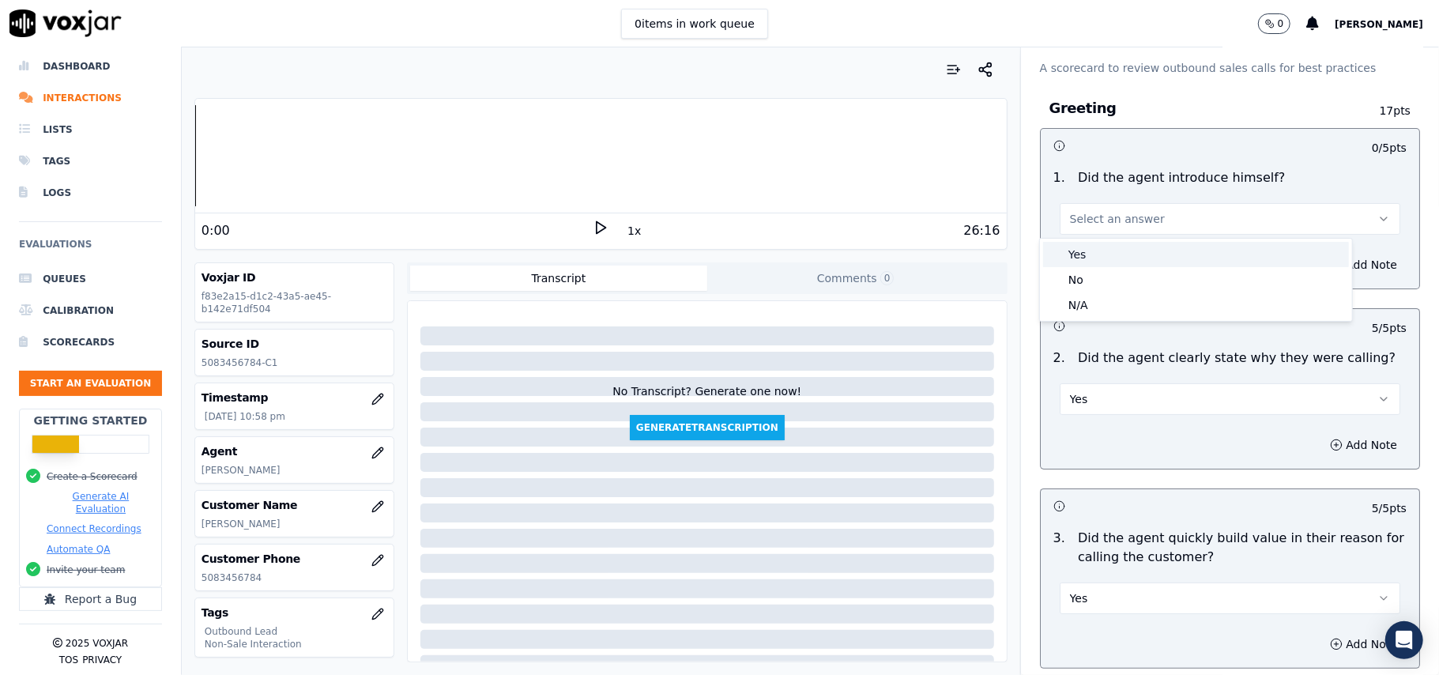
click at [1120, 257] on div "Yes" at bounding box center [1196, 254] width 306 height 25
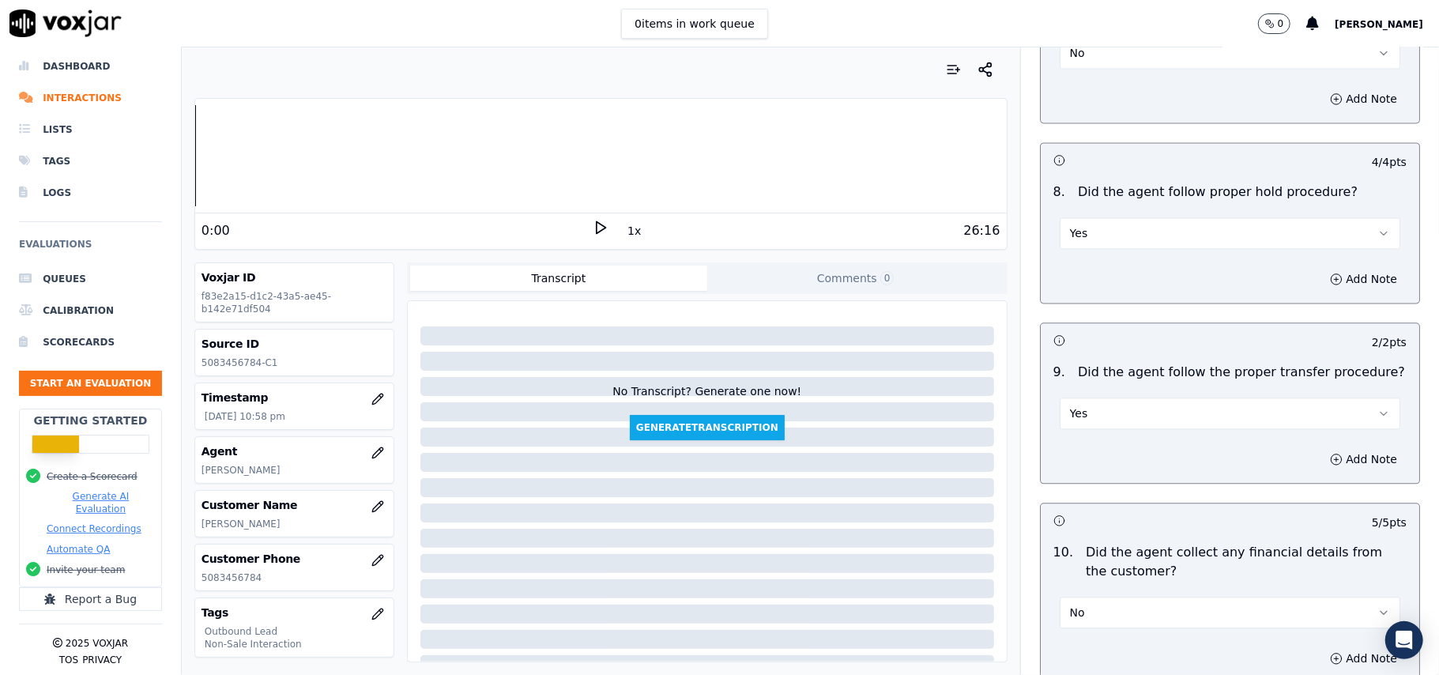
scroll to position [4025, 0]
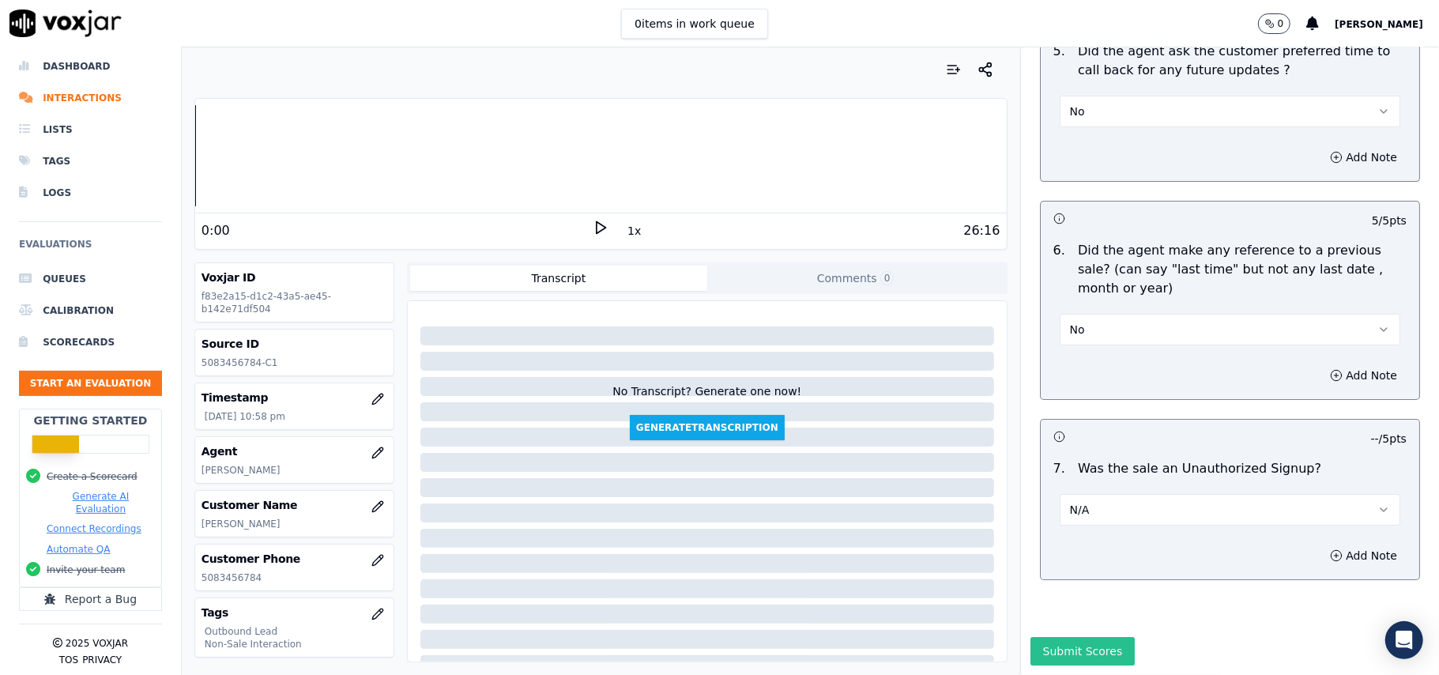
click at [1085, 637] on button "Submit Scores" at bounding box center [1082, 651] width 105 height 28
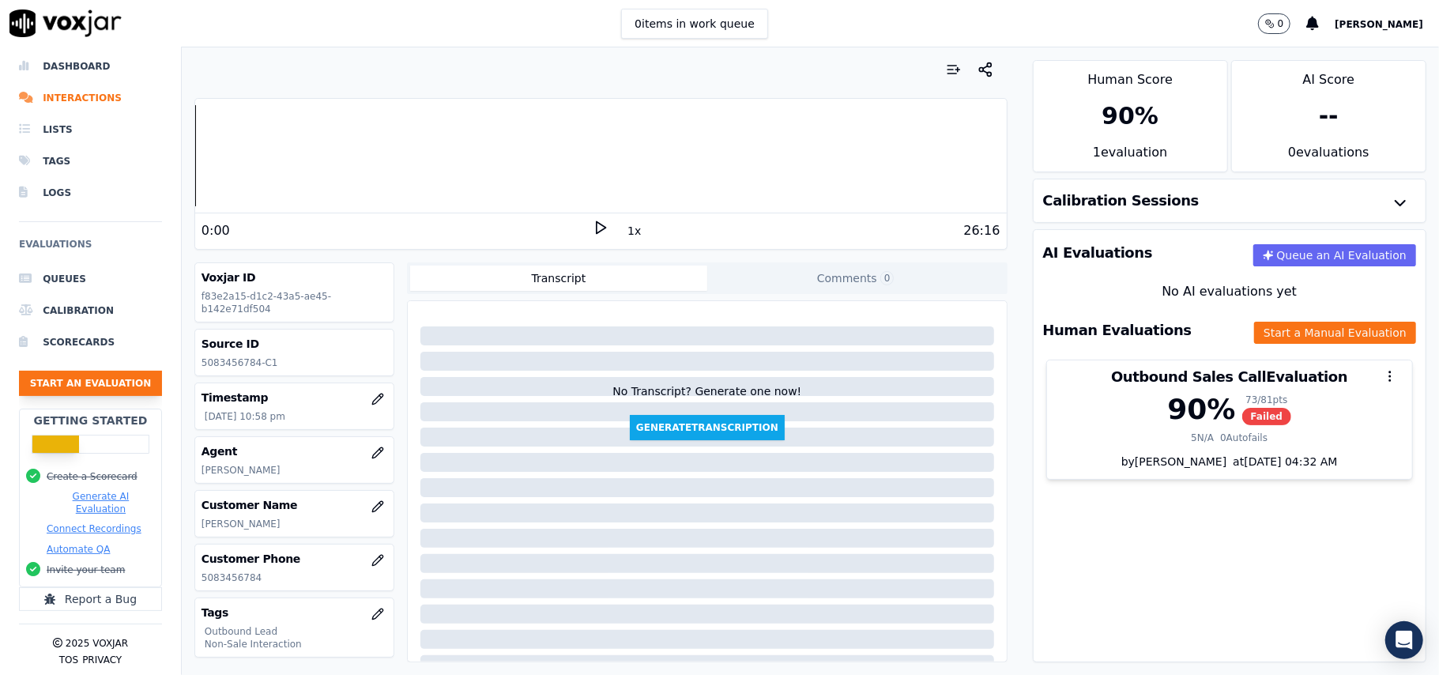
click at [95, 371] on button "Start an Evaluation" at bounding box center [90, 383] width 143 height 25
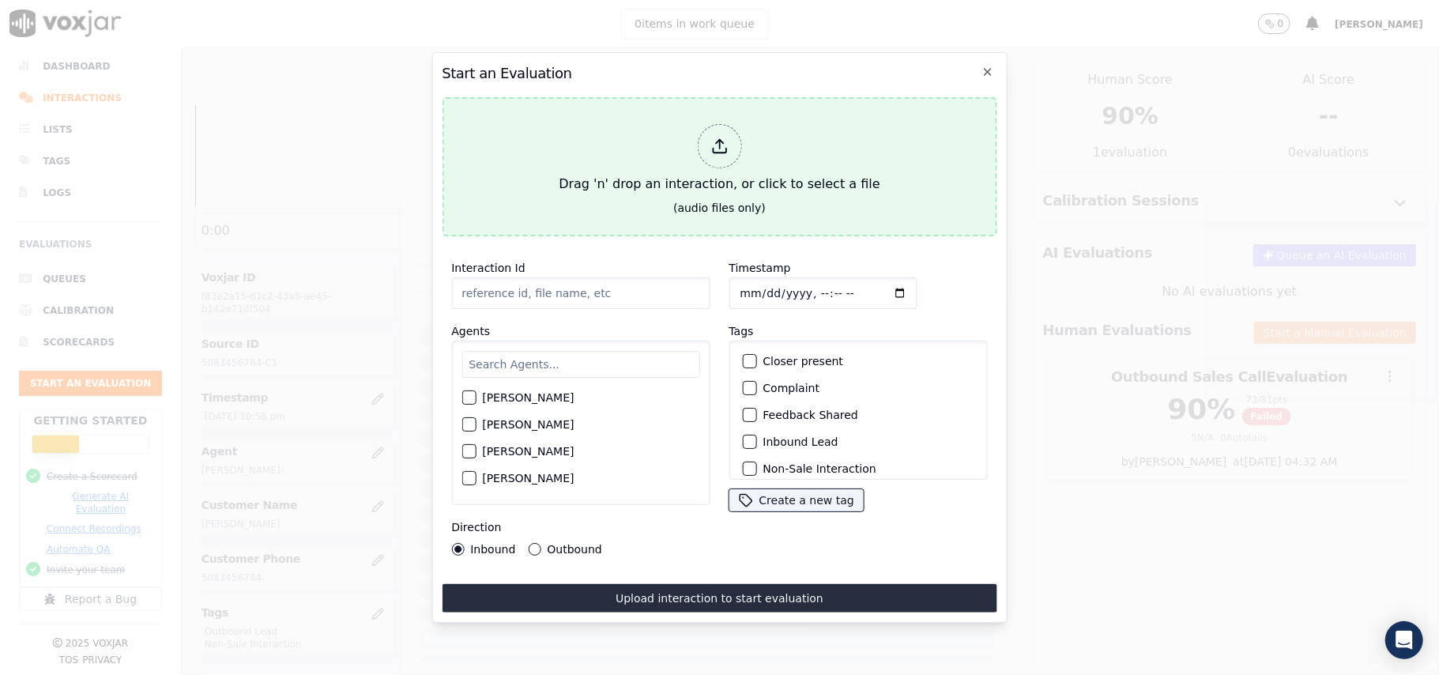
click at [715, 124] on div at bounding box center [719, 146] width 44 height 44
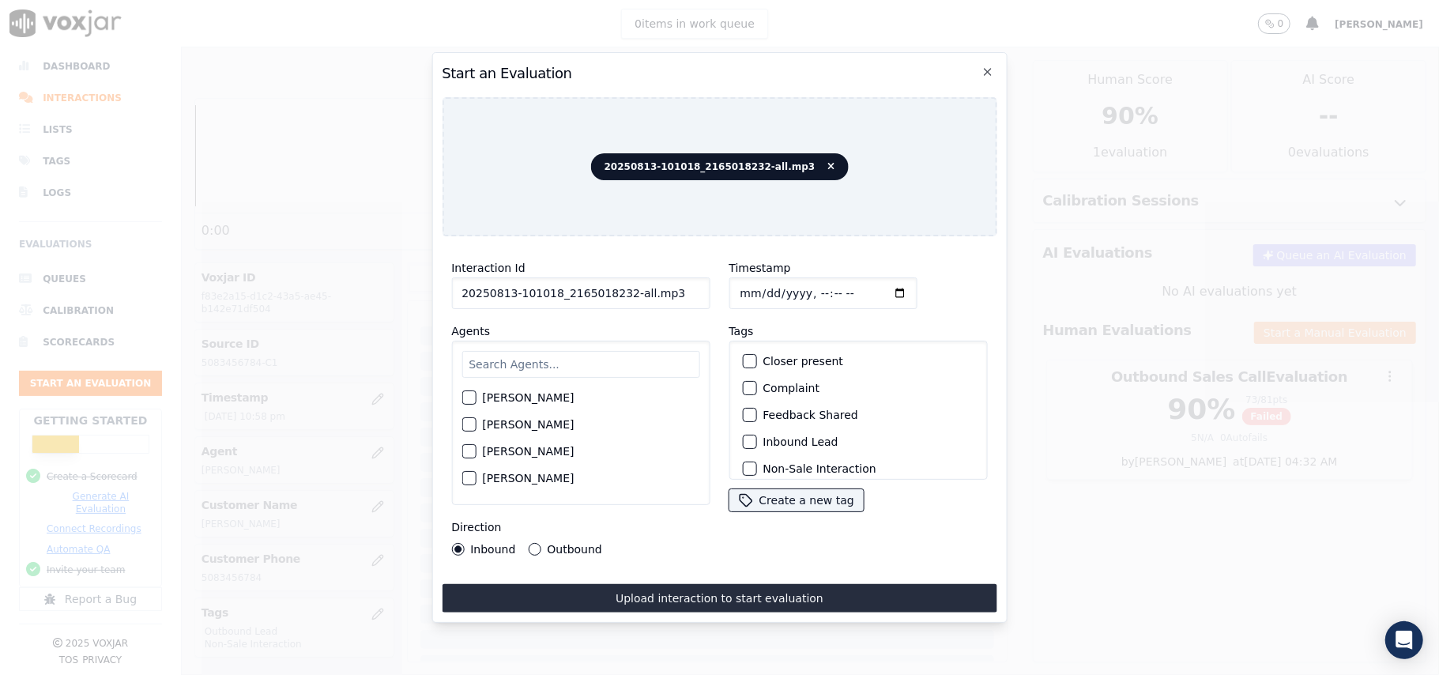
drag, startPoint x: 649, startPoint y: 282, endPoint x: 619, endPoint y: 285, distance: 30.2
click at [619, 285] on input "20250813-101018_2165018232-all.mp3" at bounding box center [580, 293] width 258 height 32
type input "20250813-101018_2165018232-C1"
click at [750, 282] on input "Timestamp" at bounding box center [822, 293] width 188 height 32
type input "[DATE]T23:02"
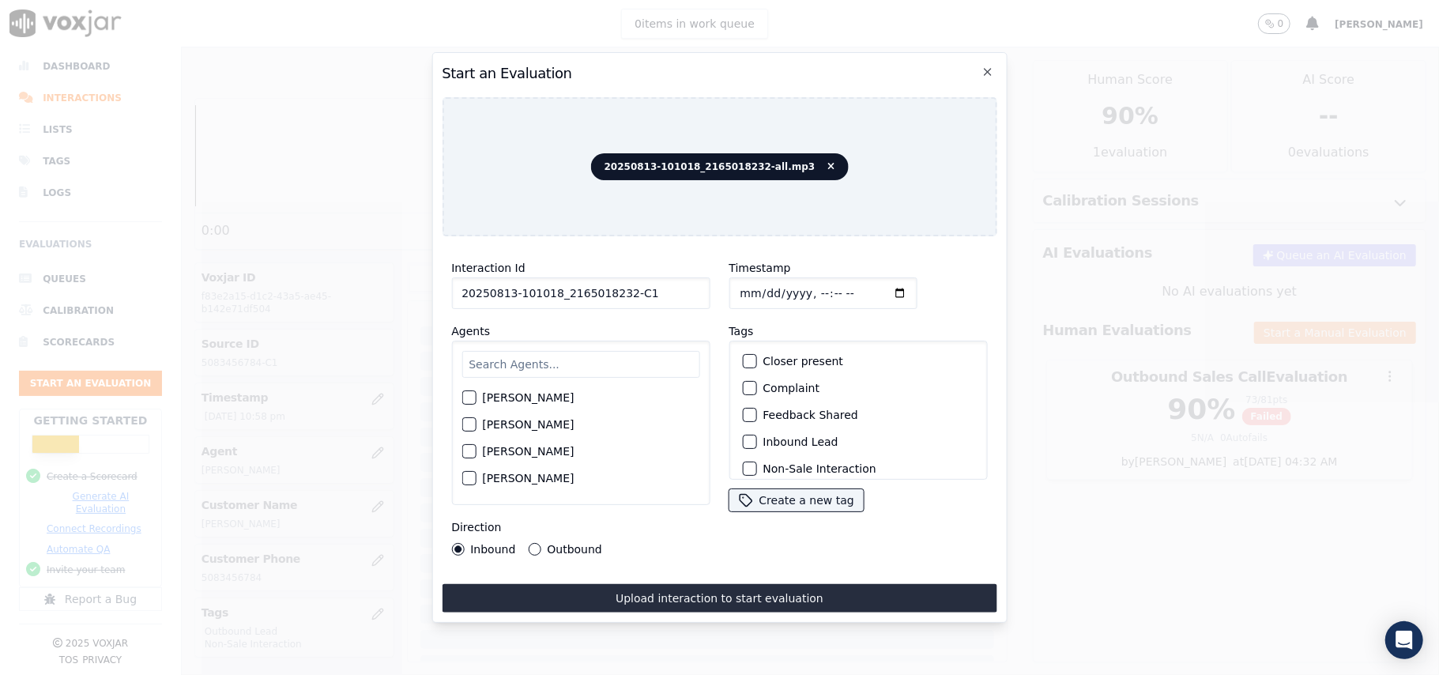
click at [596, 363] on input "text" at bounding box center [580, 364] width 238 height 27
paste input "[PERSON_NAME]"
type input "[PERSON_NAME]"
click at [471, 397] on div "button" at bounding box center [467, 402] width 11 height 11
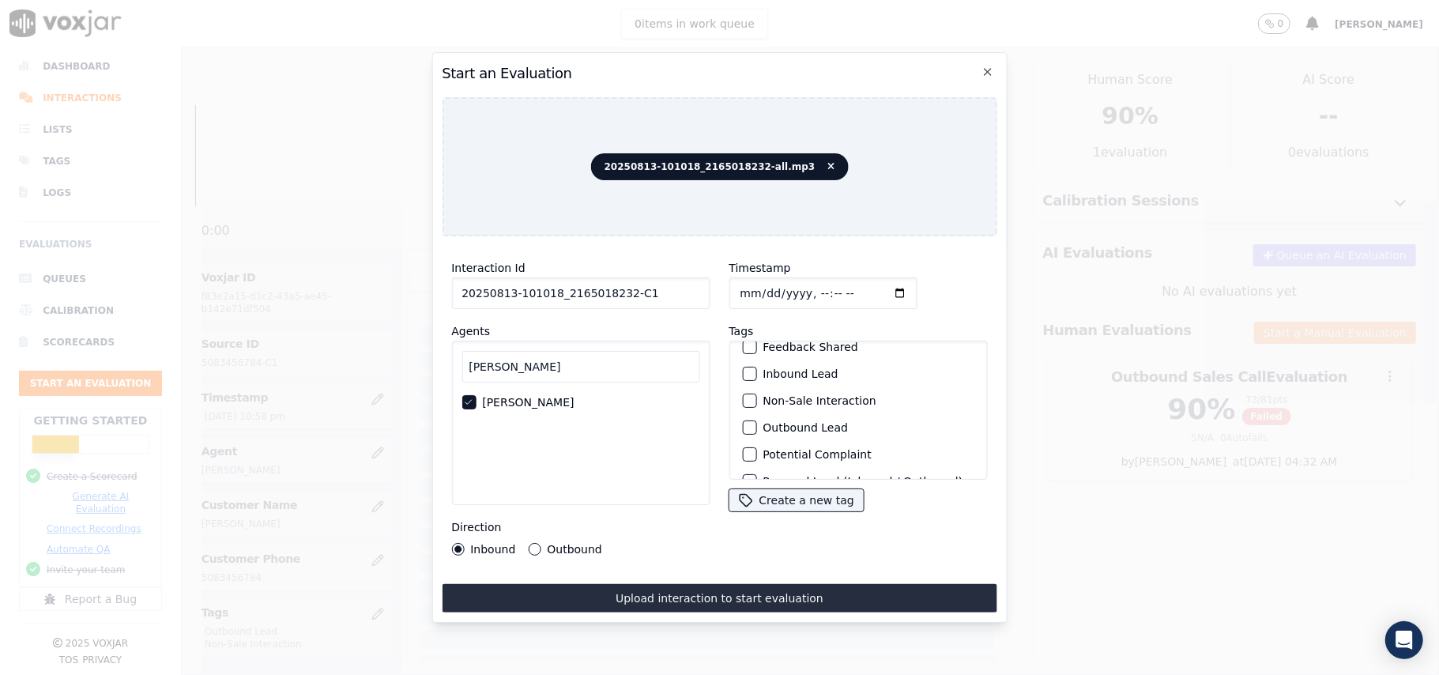
scroll to position [105, 0]
click at [743, 385] on div "button" at bounding box center [748, 390] width 11 height 11
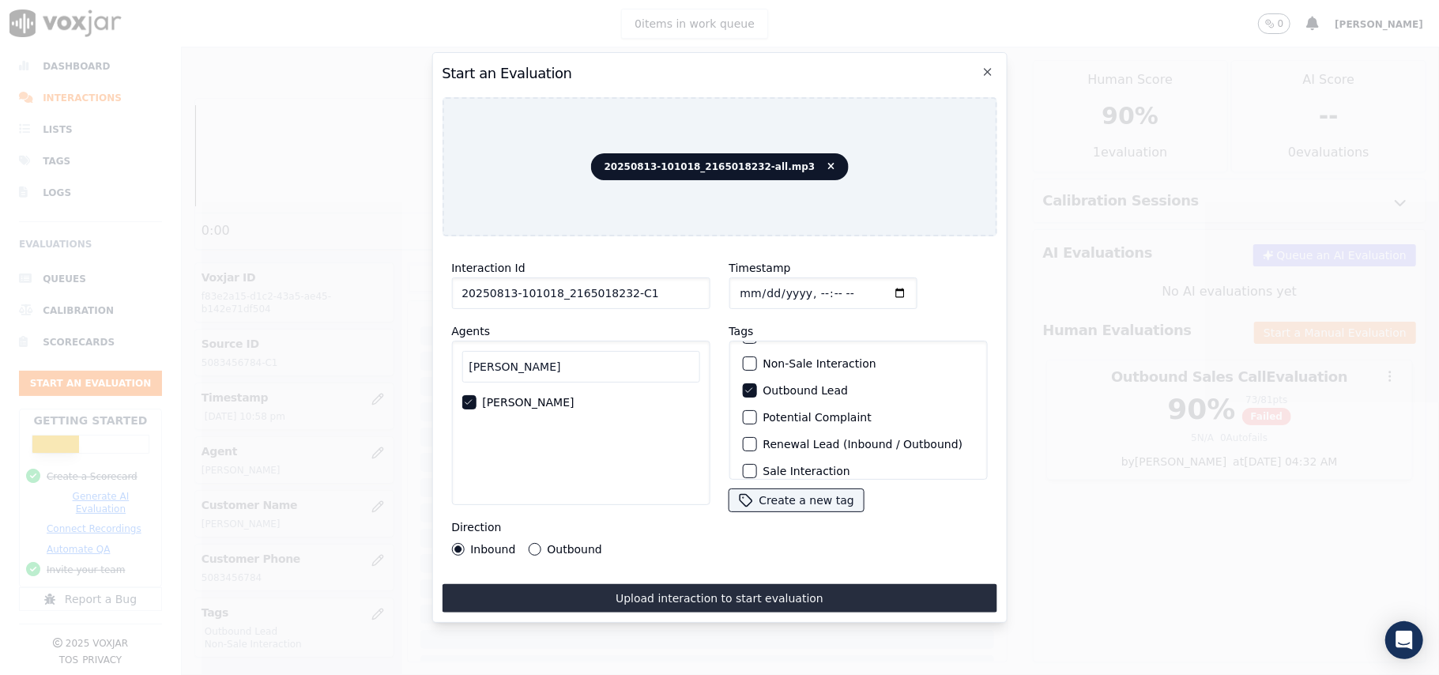
click at [750, 360] on div "Non-Sale Interaction" at bounding box center [858, 363] width 244 height 27
click at [746, 358] on div "button" at bounding box center [748, 363] width 11 height 11
click at [529, 543] on button "Outbound" at bounding box center [534, 549] width 13 height 13
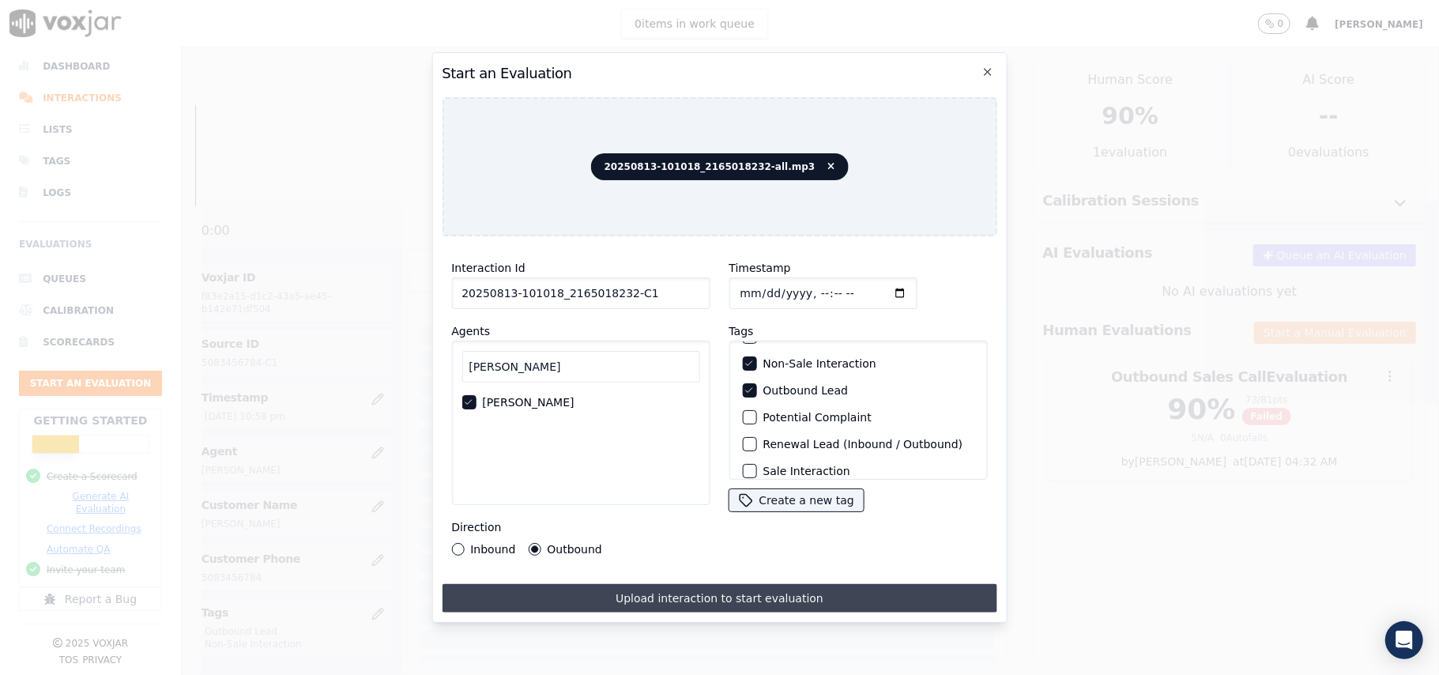
click at [686, 589] on button "Upload interaction to start evaluation" at bounding box center [719, 598] width 555 height 28
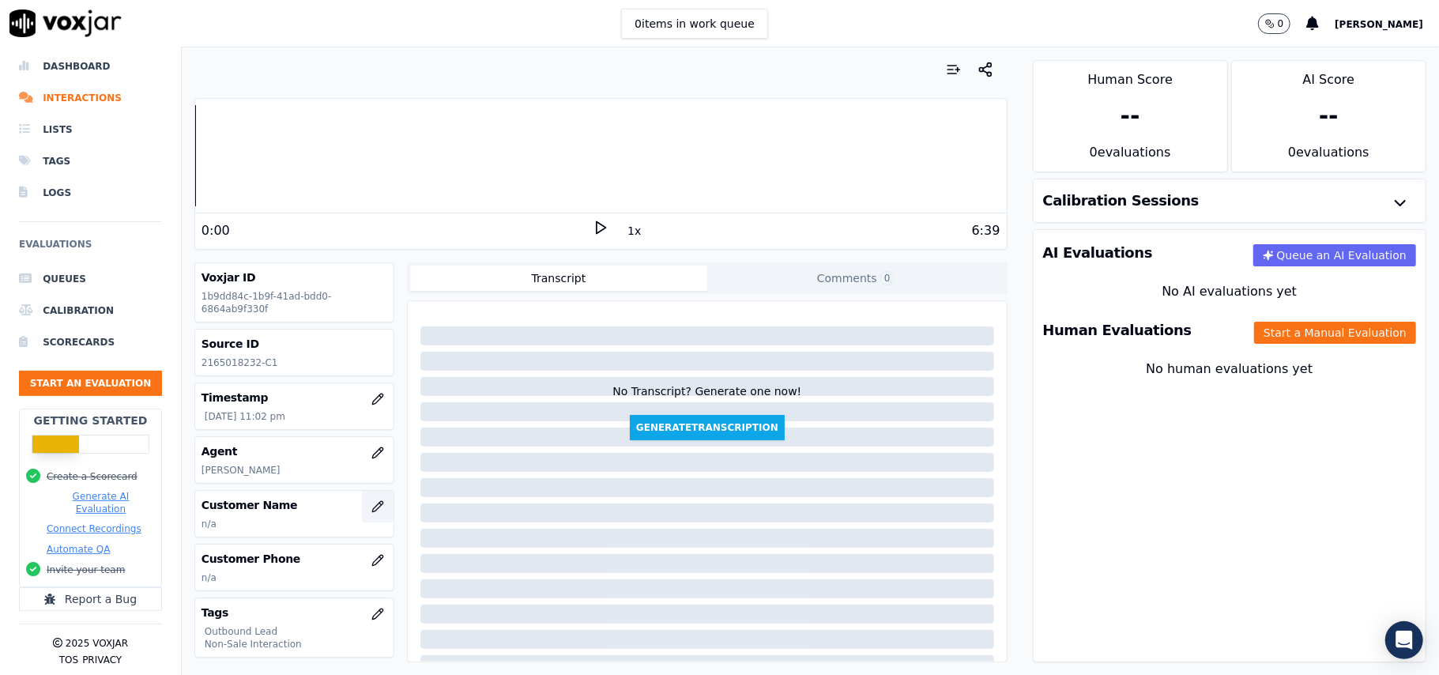
click at [364, 514] on button "button" at bounding box center [378, 507] width 32 height 32
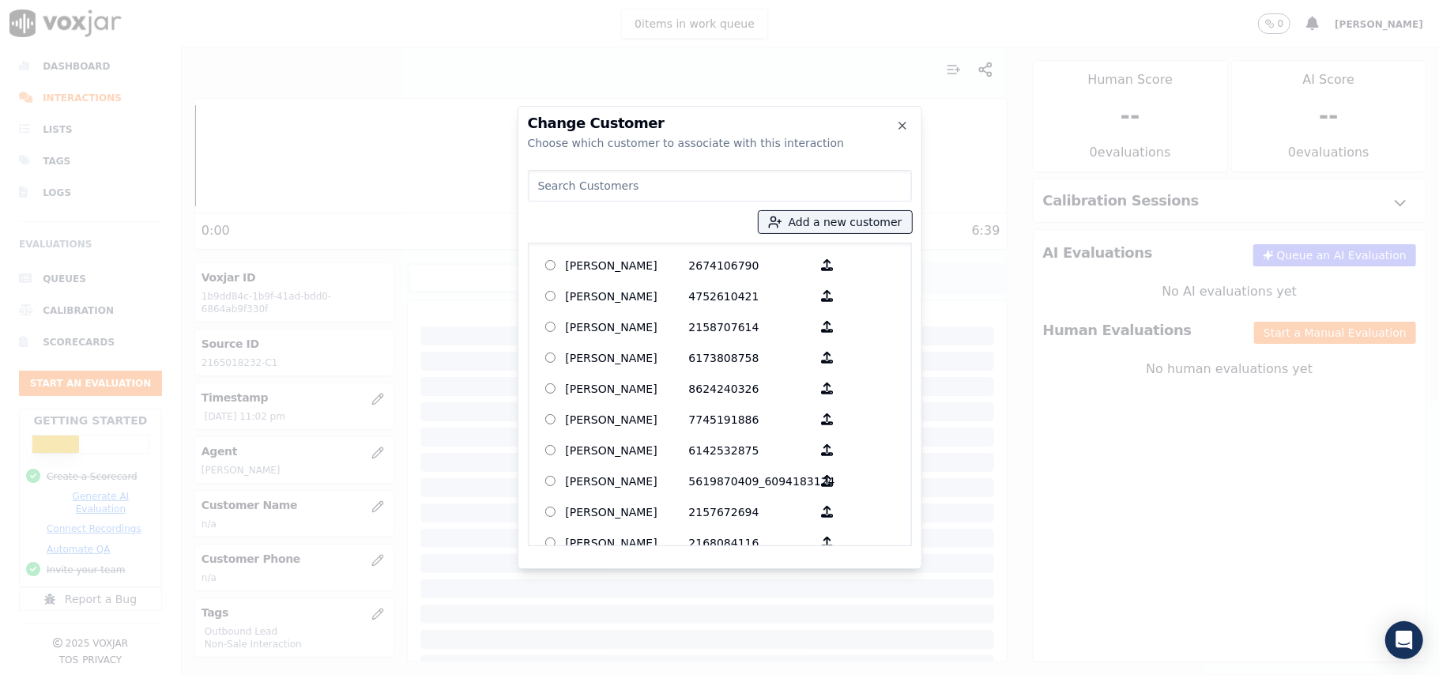
paste input "[PERSON_NAME]"
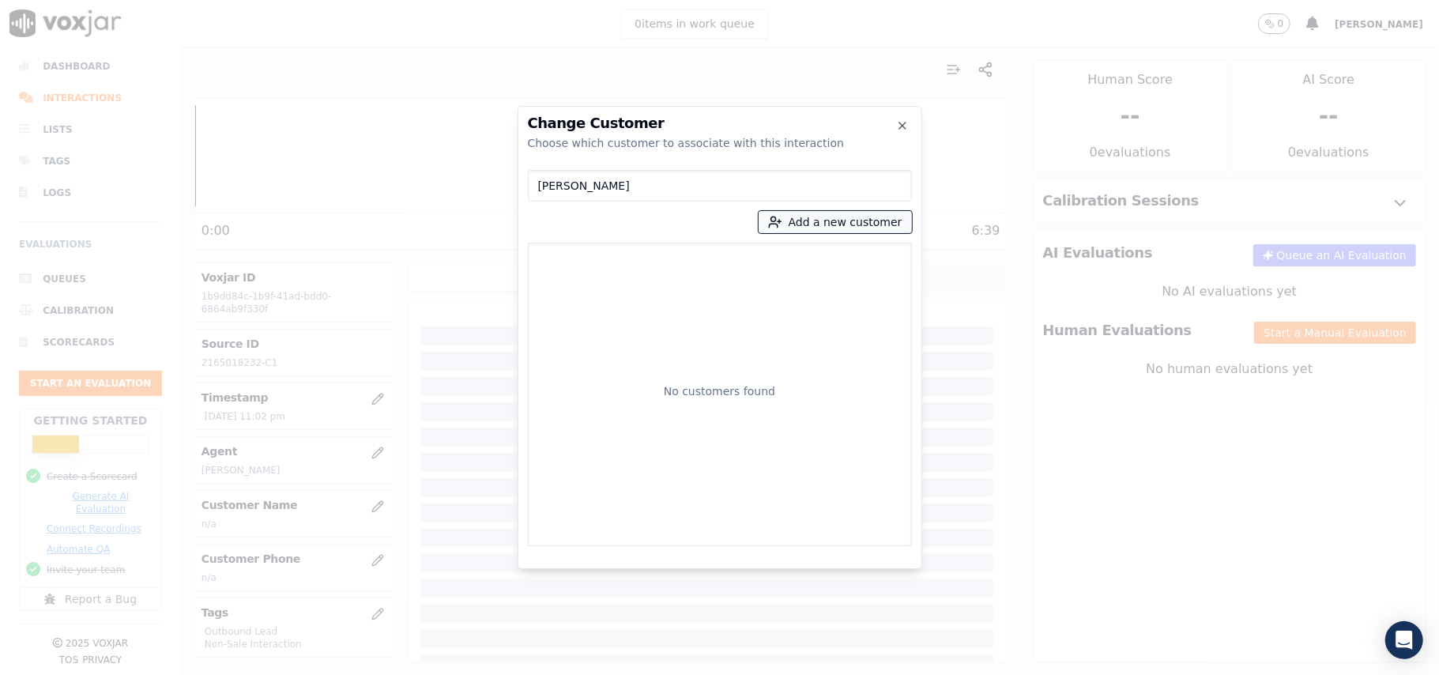
type input "[PERSON_NAME]"
click at [809, 219] on button "Add a new customer" at bounding box center [835, 222] width 153 height 22
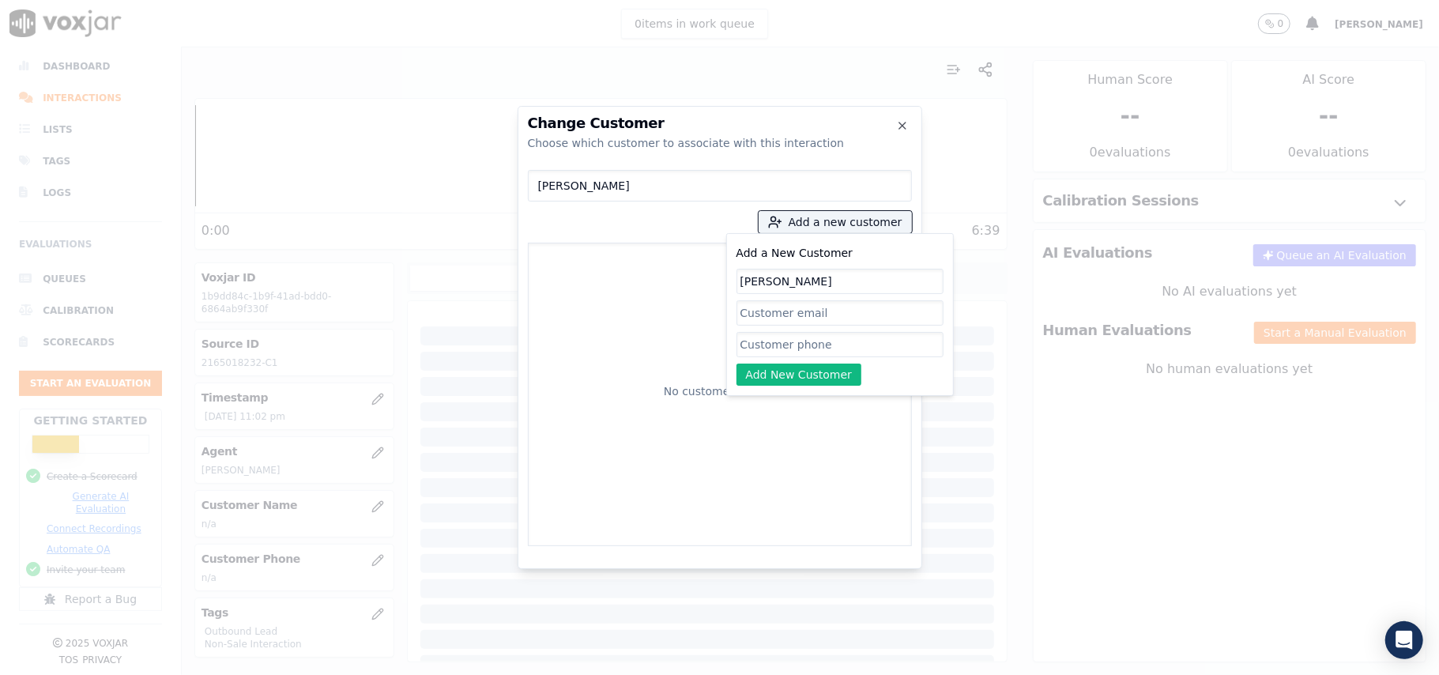
type input "[PERSON_NAME]"
click at [774, 343] on input "Add a New Customer" at bounding box center [839, 344] width 207 height 25
paste input "2165018232"
type input "2165018232"
click at [774, 378] on button "Add New Customer" at bounding box center [799, 374] width 126 height 22
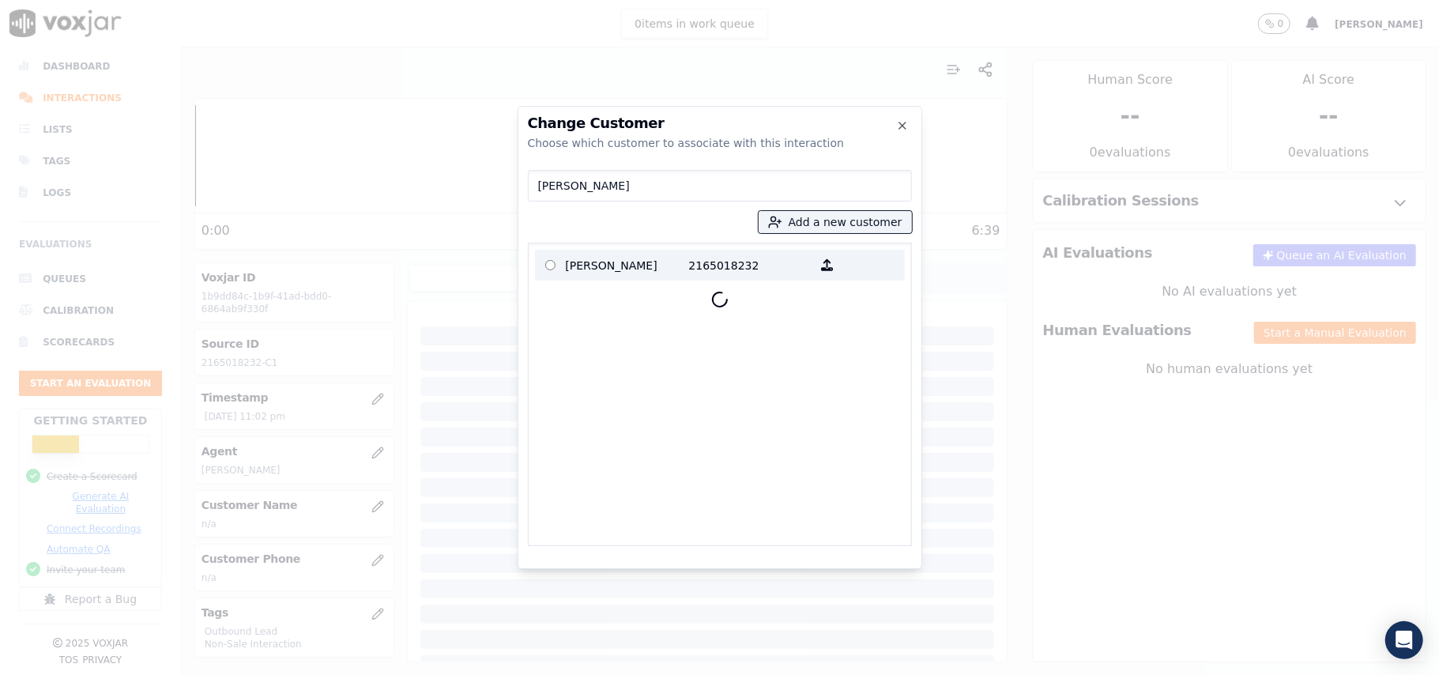
click at [668, 270] on p "[PERSON_NAME]" at bounding box center [627, 265] width 123 height 24
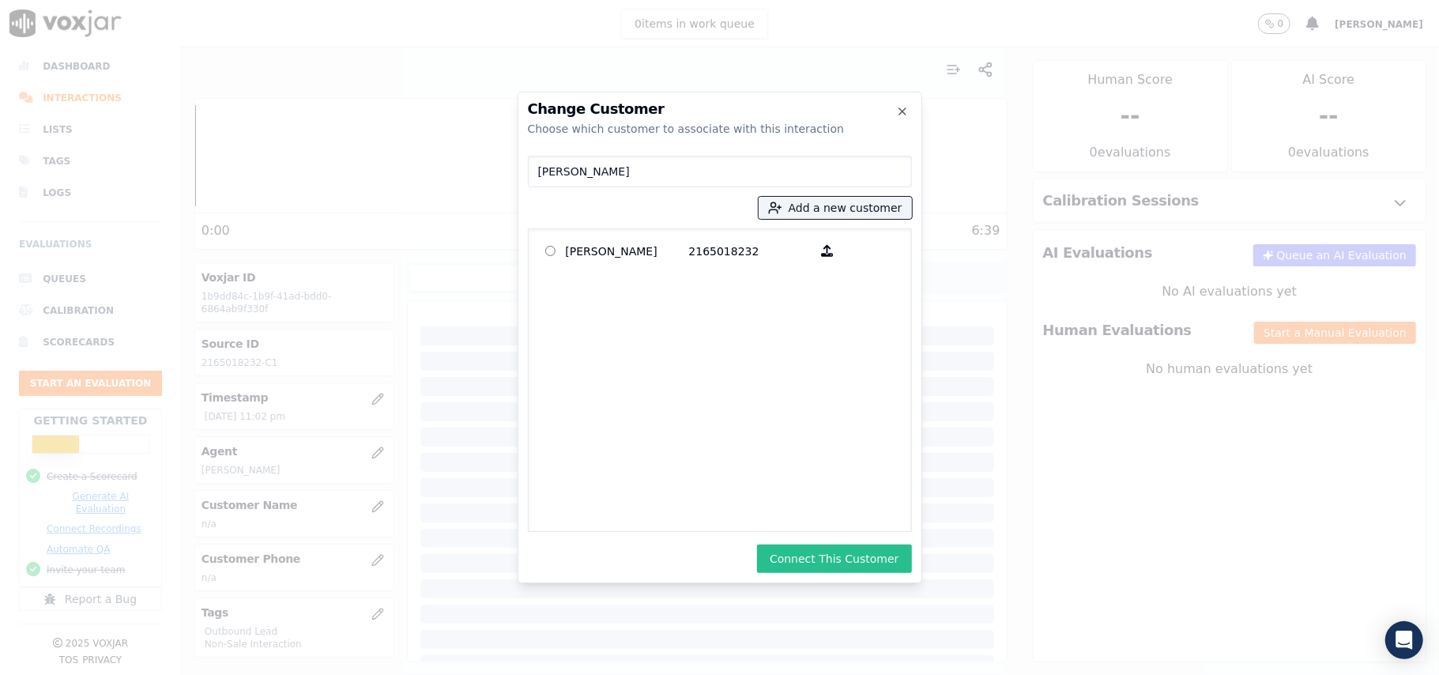
click at [842, 564] on button "Connect This Customer" at bounding box center [834, 558] width 154 height 28
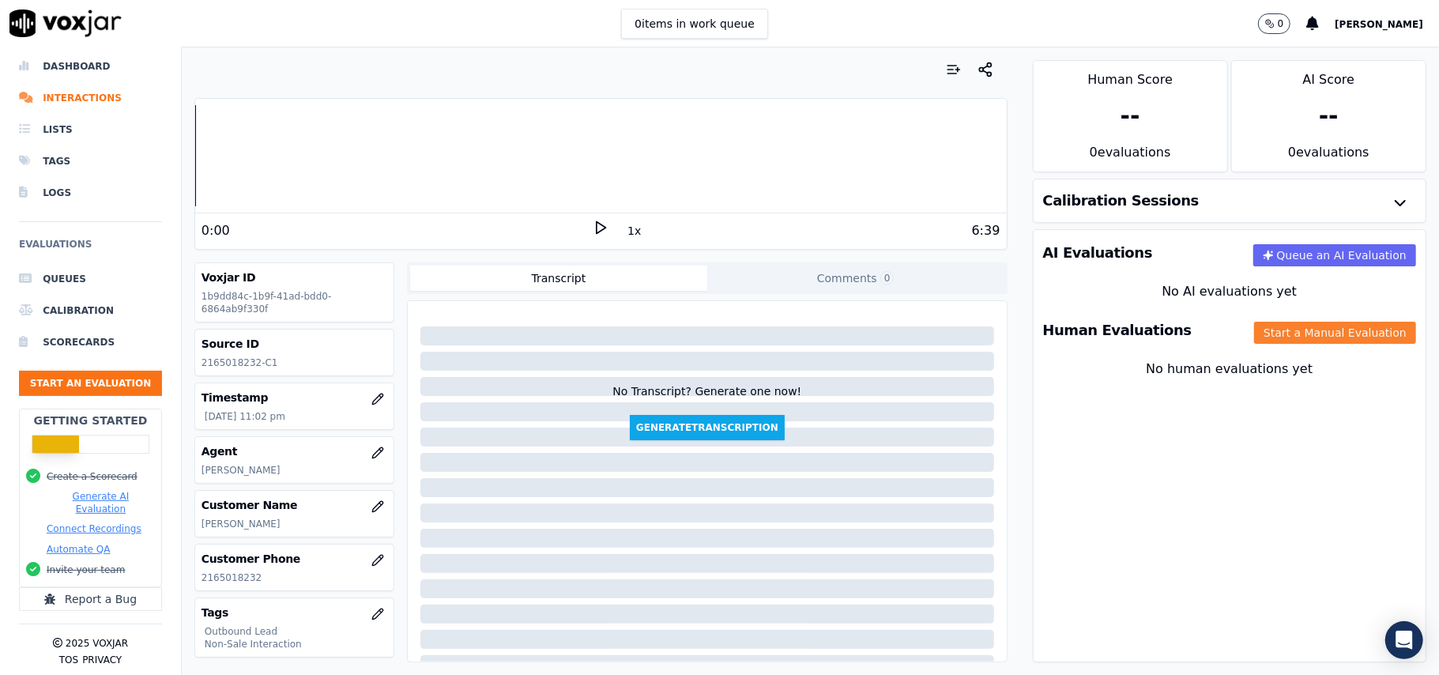
click at [1307, 335] on button "Start a Manual Evaluation" at bounding box center [1335, 333] width 162 height 22
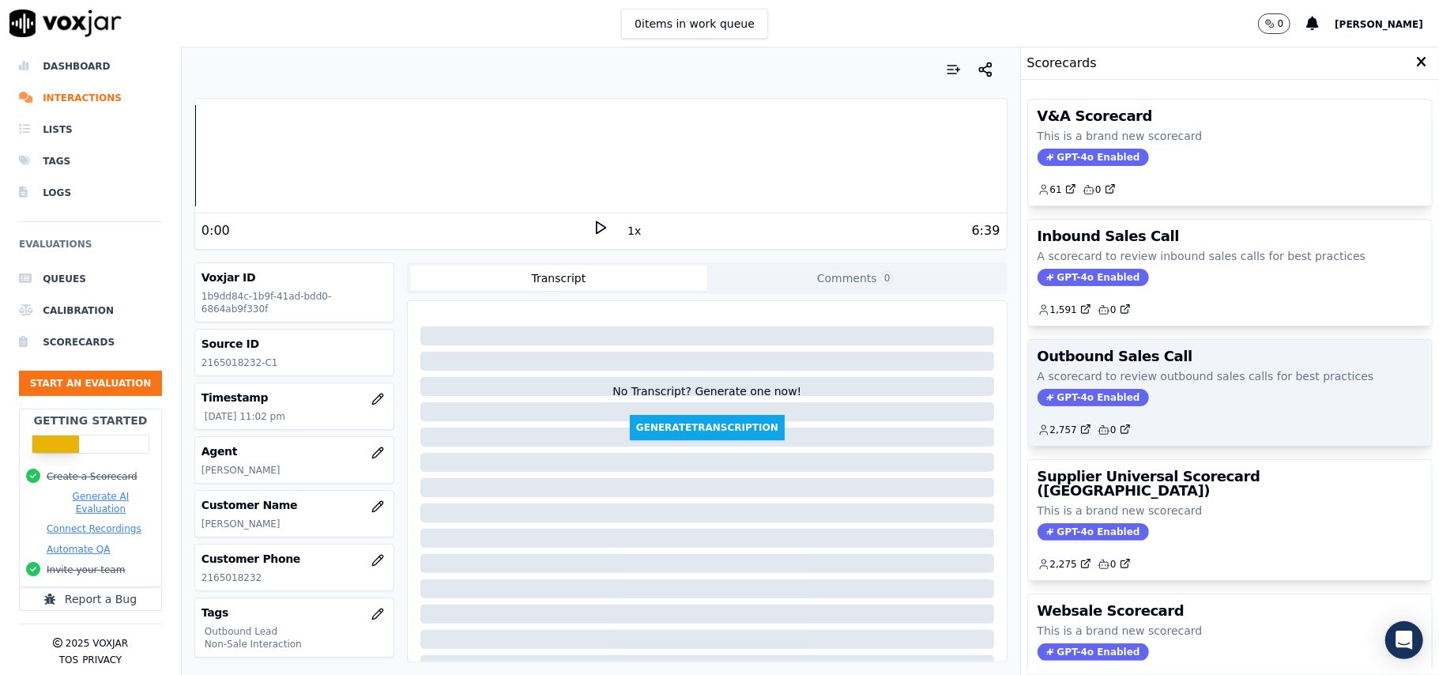
click at [1075, 393] on span "GPT-4o Enabled" at bounding box center [1092, 397] width 111 height 17
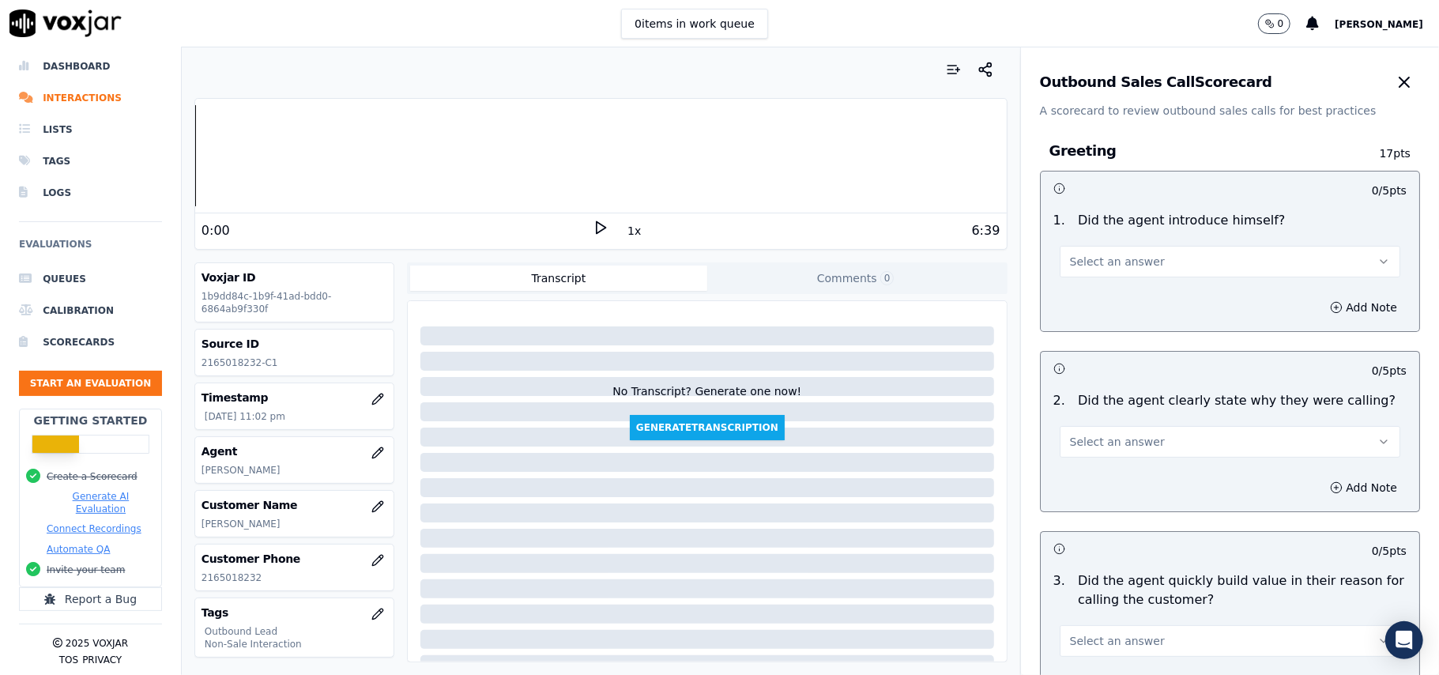
click at [1082, 272] on button "Select an answer" at bounding box center [1230, 262] width 341 height 32
click at [1081, 297] on div "Yes" at bounding box center [1196, 297] width 306 height 25
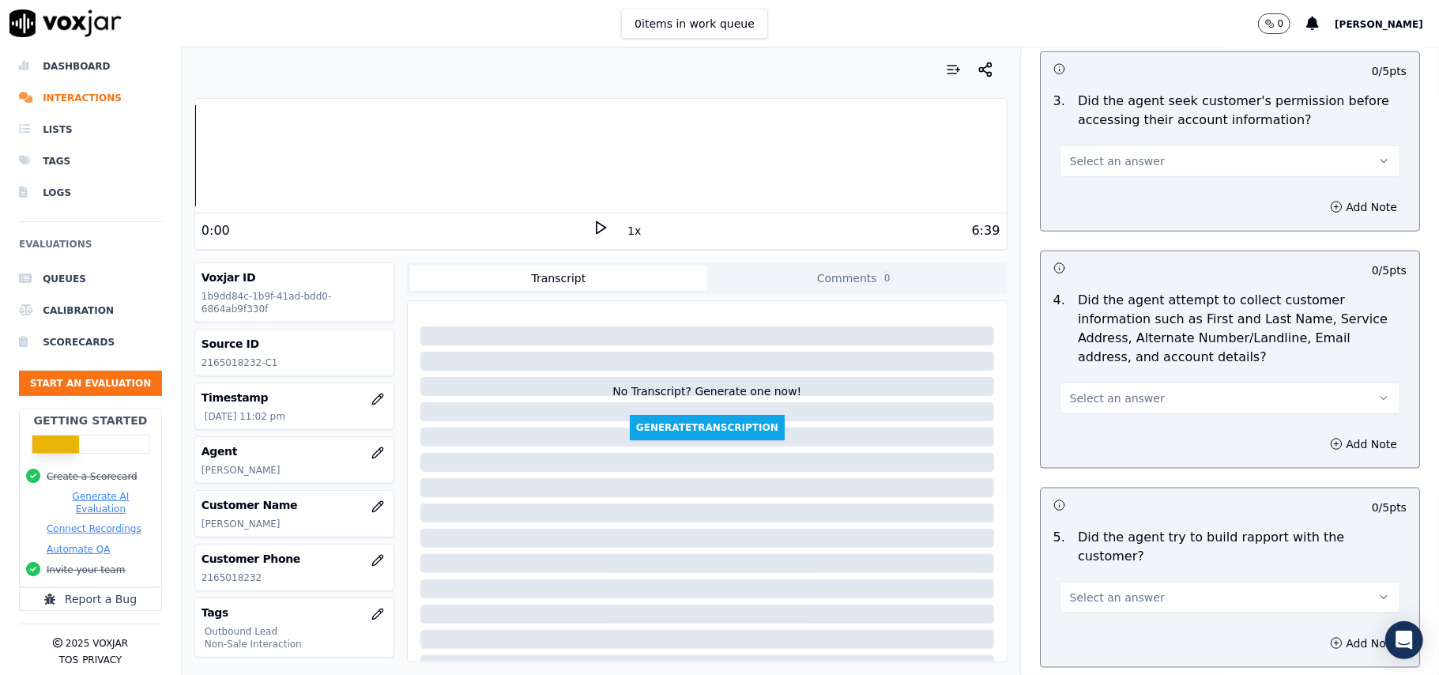
scroll to position [3941, 0]
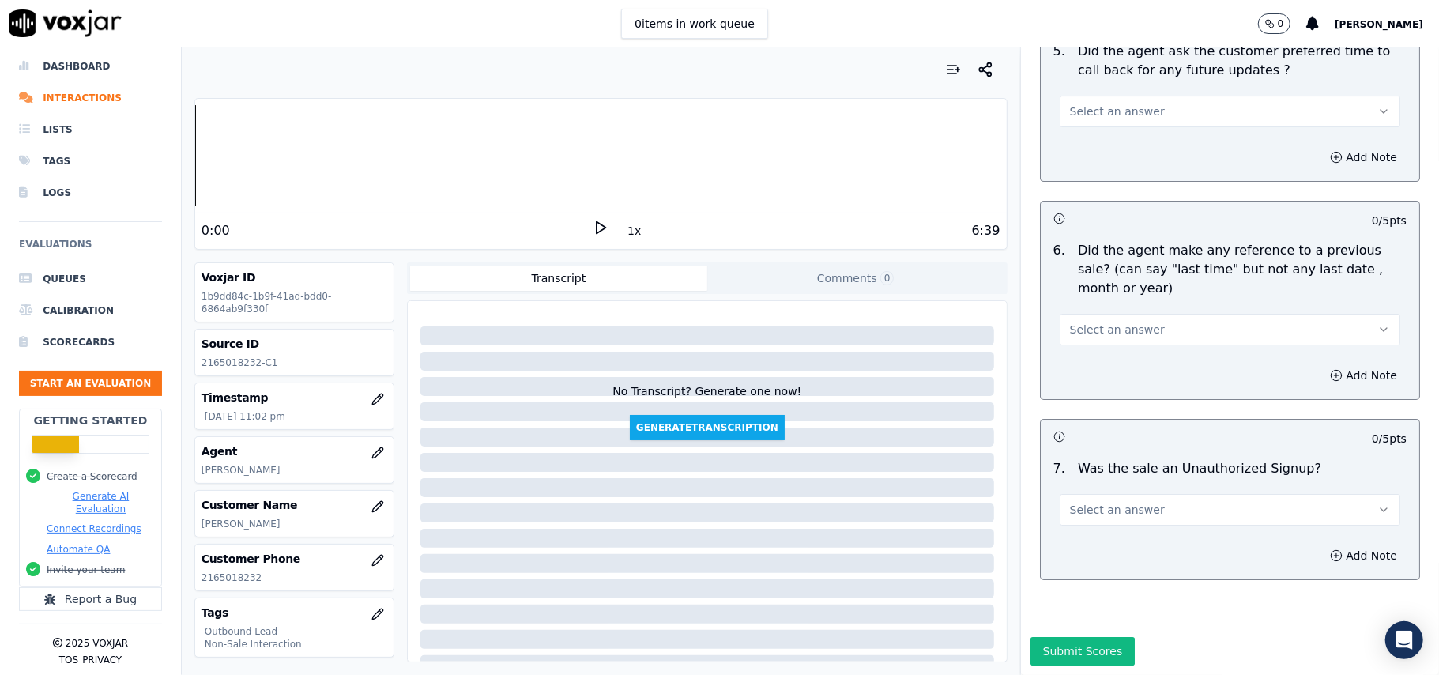
click at [1163, 494] on button "Select an answer" at bounding box center [1230, 510] width 341 height 32
click at [1106, 544] on div "N/A" at bounding box center [1196, 548] width 306 height 25
click at [1090, 298] on div "Select an answer" at bounding box center [1230, 321] width 366 height 47
click at [1076, 322] on span "Select an answer" at bounding box center [1117, 330] width 95 height 16
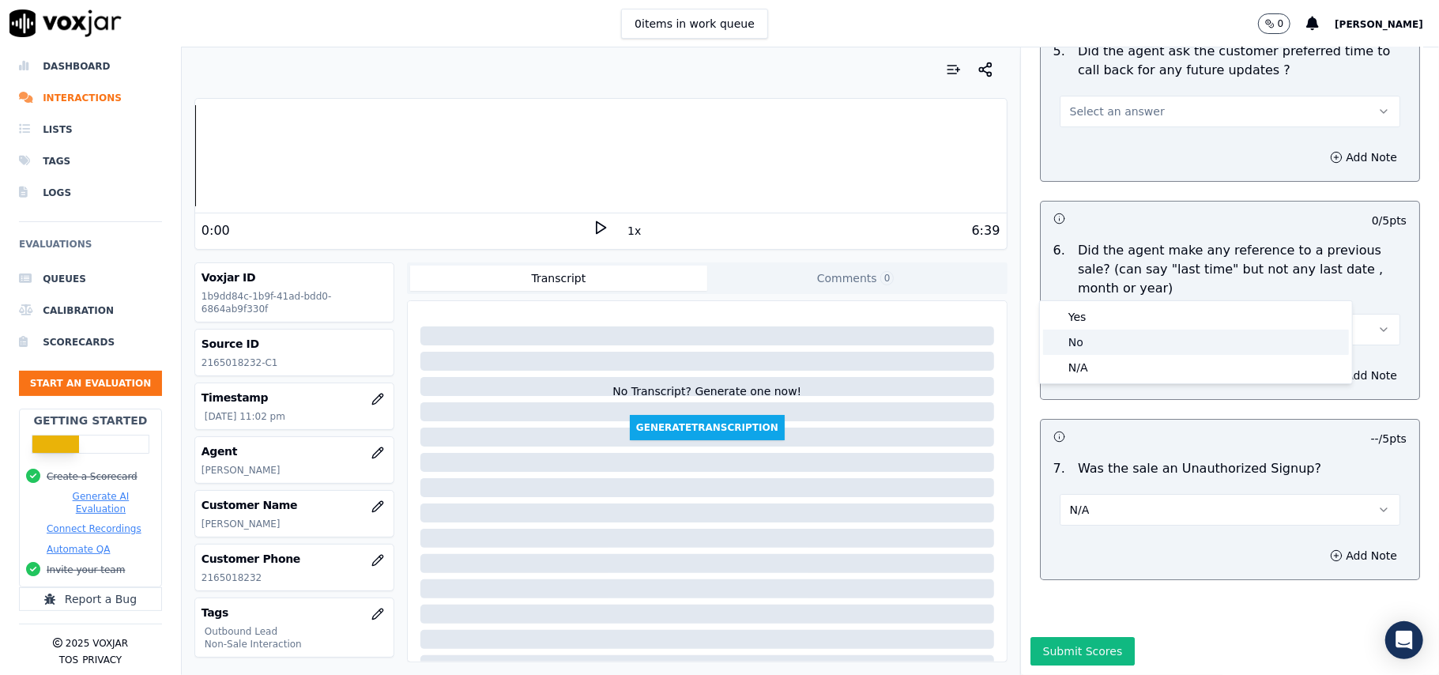
click at [1072, 339] on div "No" at bounding box center [1196, 341] width 306 height 25
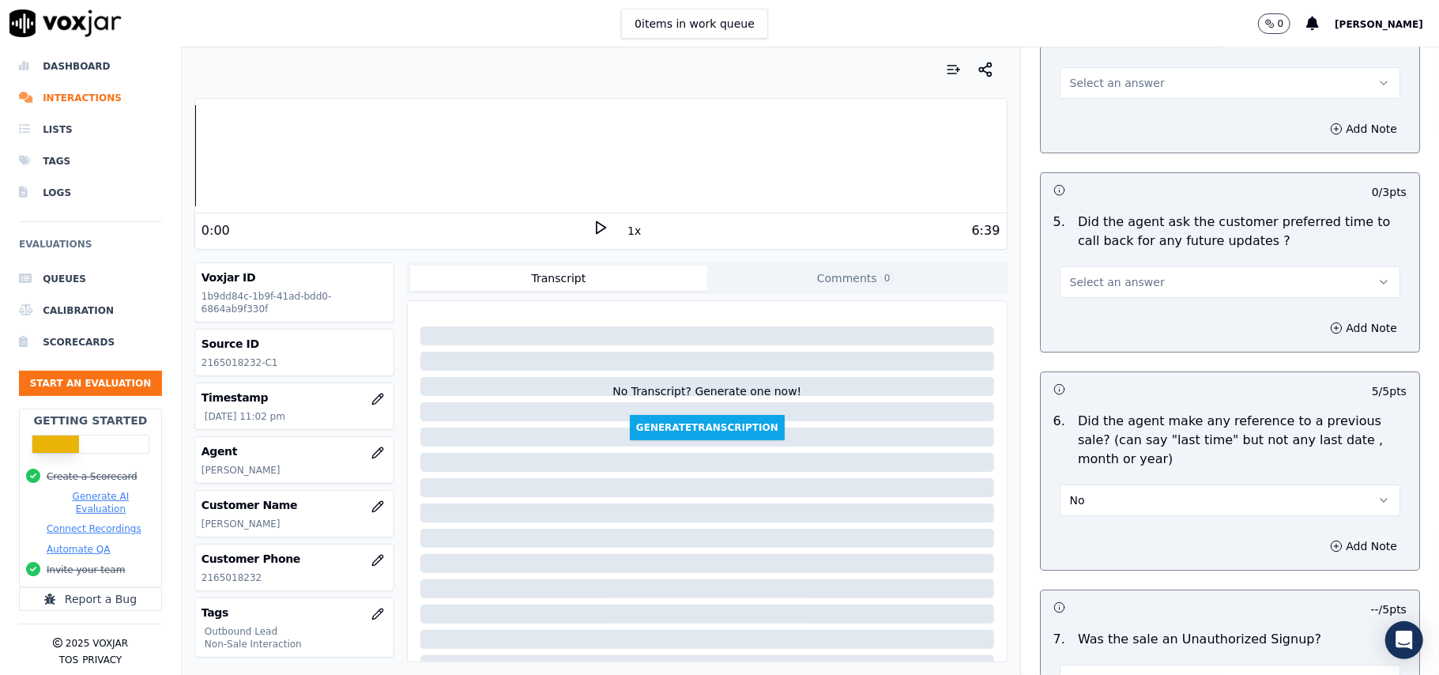
scroll to position [3730, 0]
click at [1101, 292] on div "5 . Did the agent ask the customer preferred time to call back for any future u…" at bounding box center [1230, 256] width 378 height 98
click at [1103, 279] on span "Select an answer" at bounding box center [1117, 283] width 95 height 16
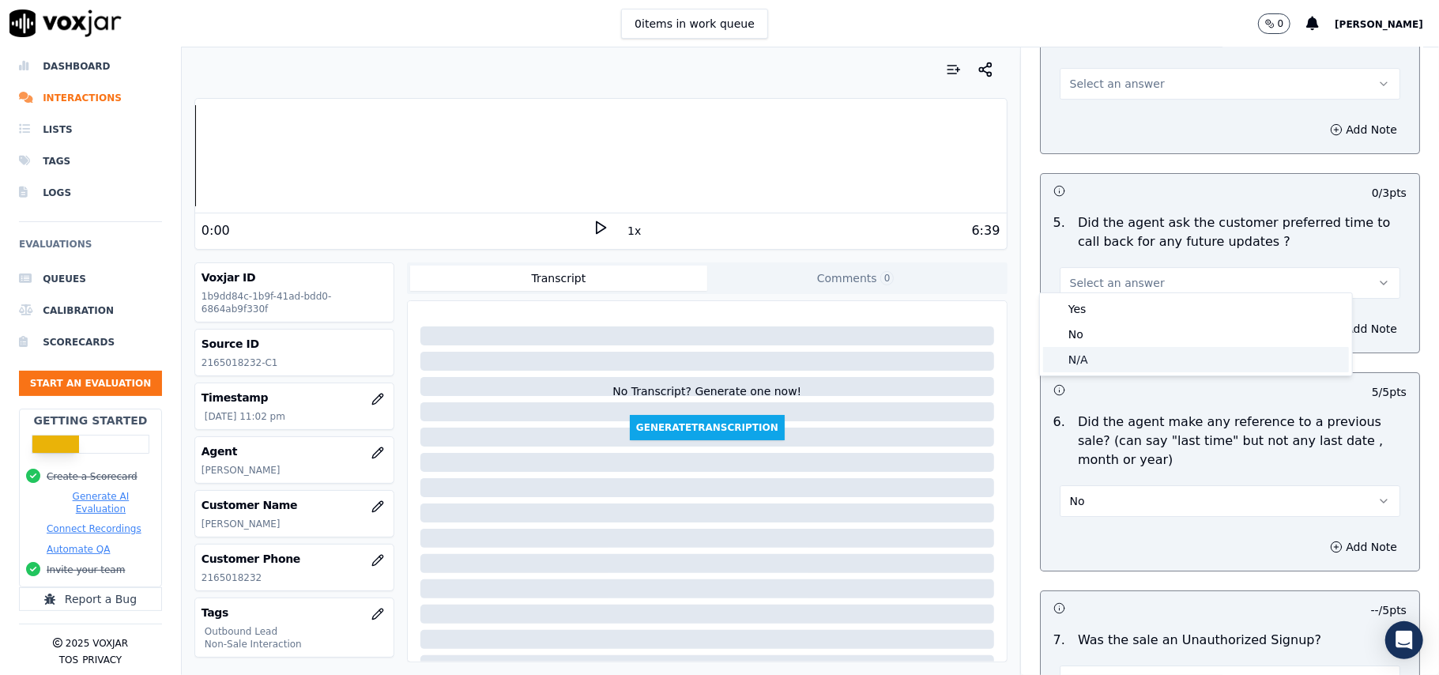
click at [1094, 365] on div "N/A" at bounding box center [1196, 359] width 306 height 25
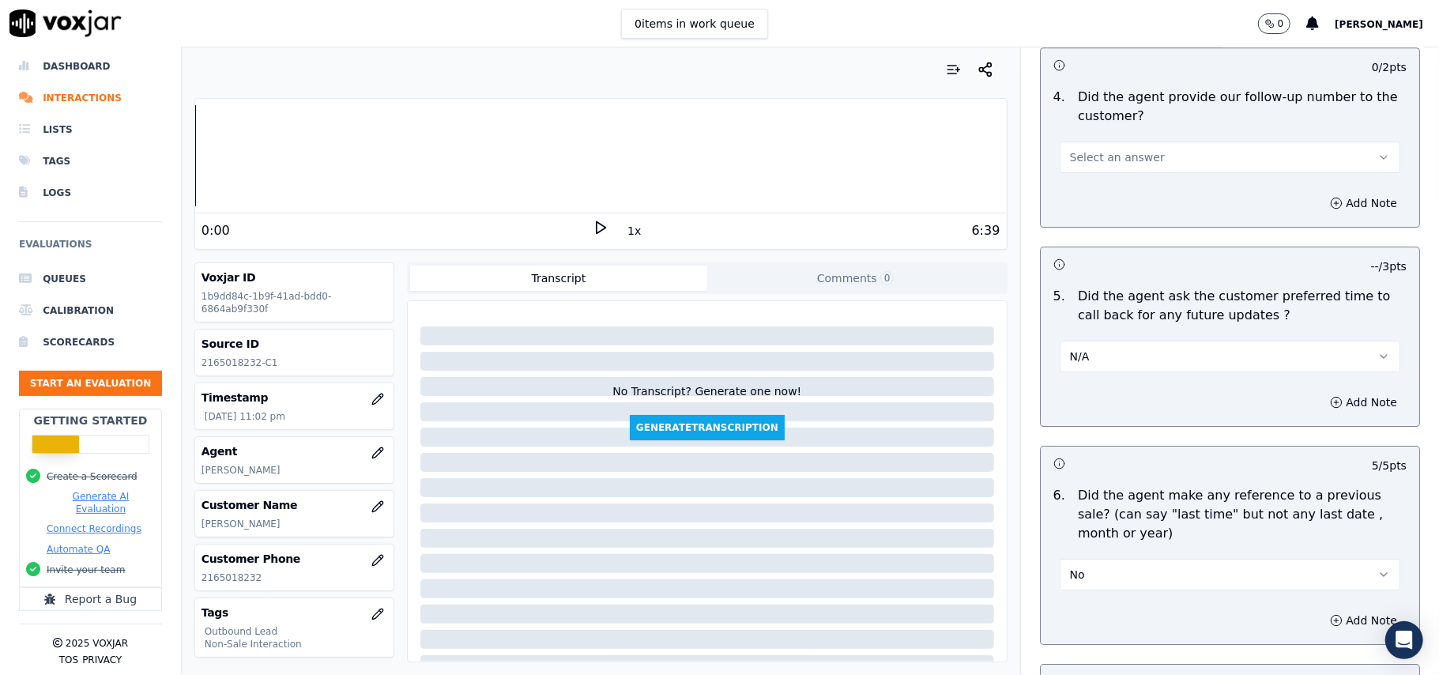
scroll to position [3625, 0]
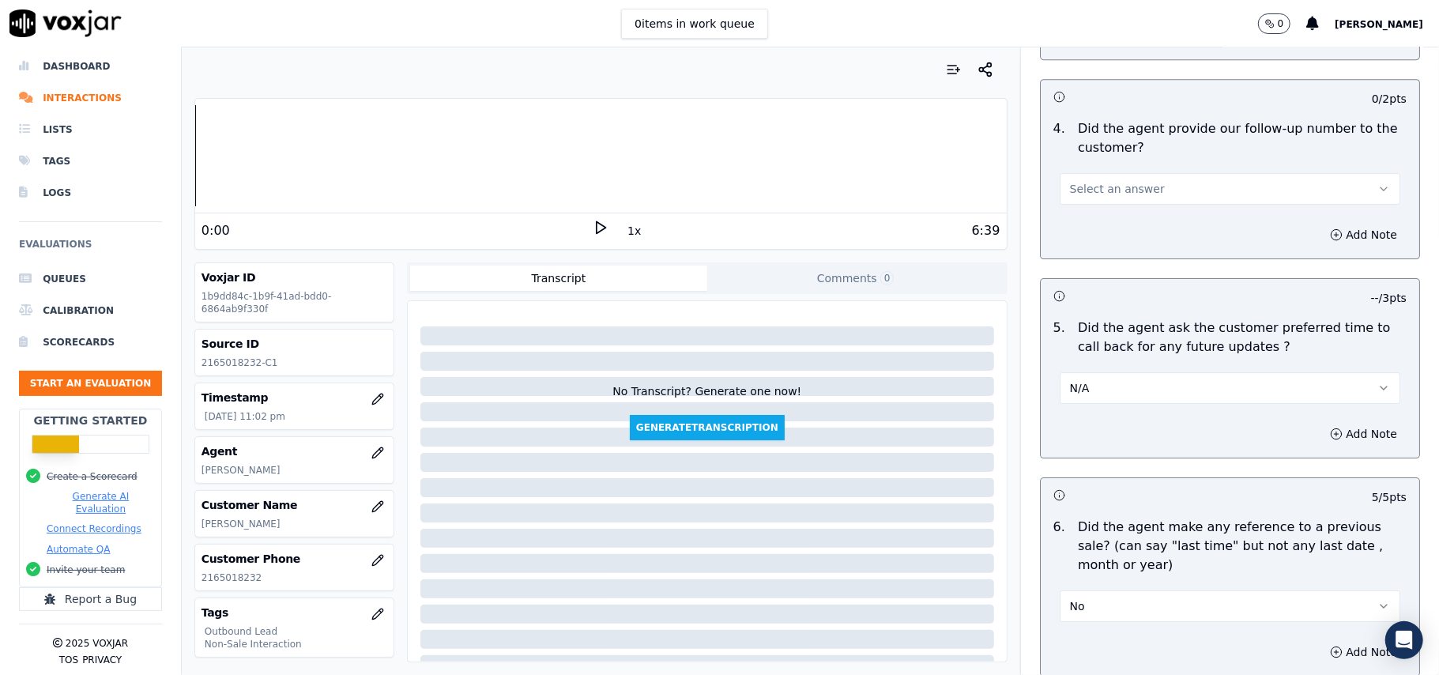
click at [1086, 181] on span "Select an answer" at bounding box center [1117, 189] width 95 height 16
click at [1079, 213] on div "Yes" at bounding box center [1196, 214] width 306 height 25
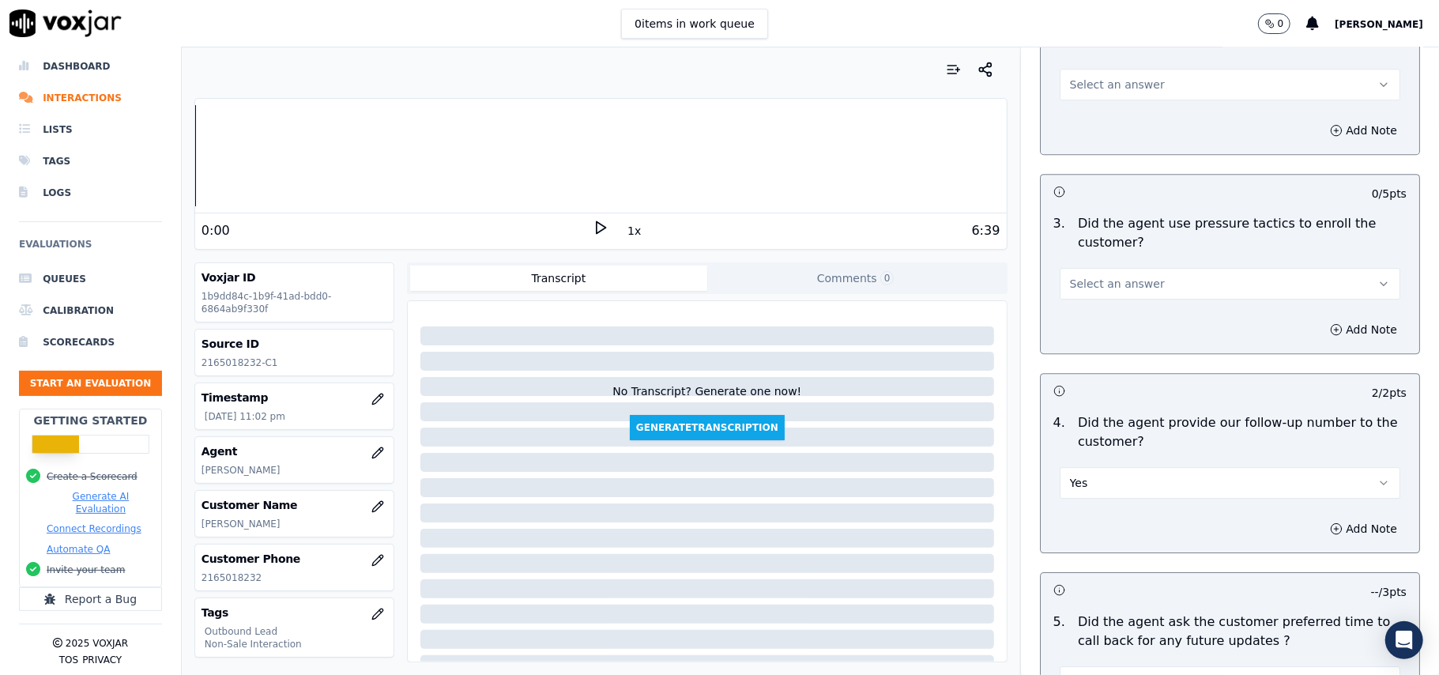
scroll to position [3309, 0]
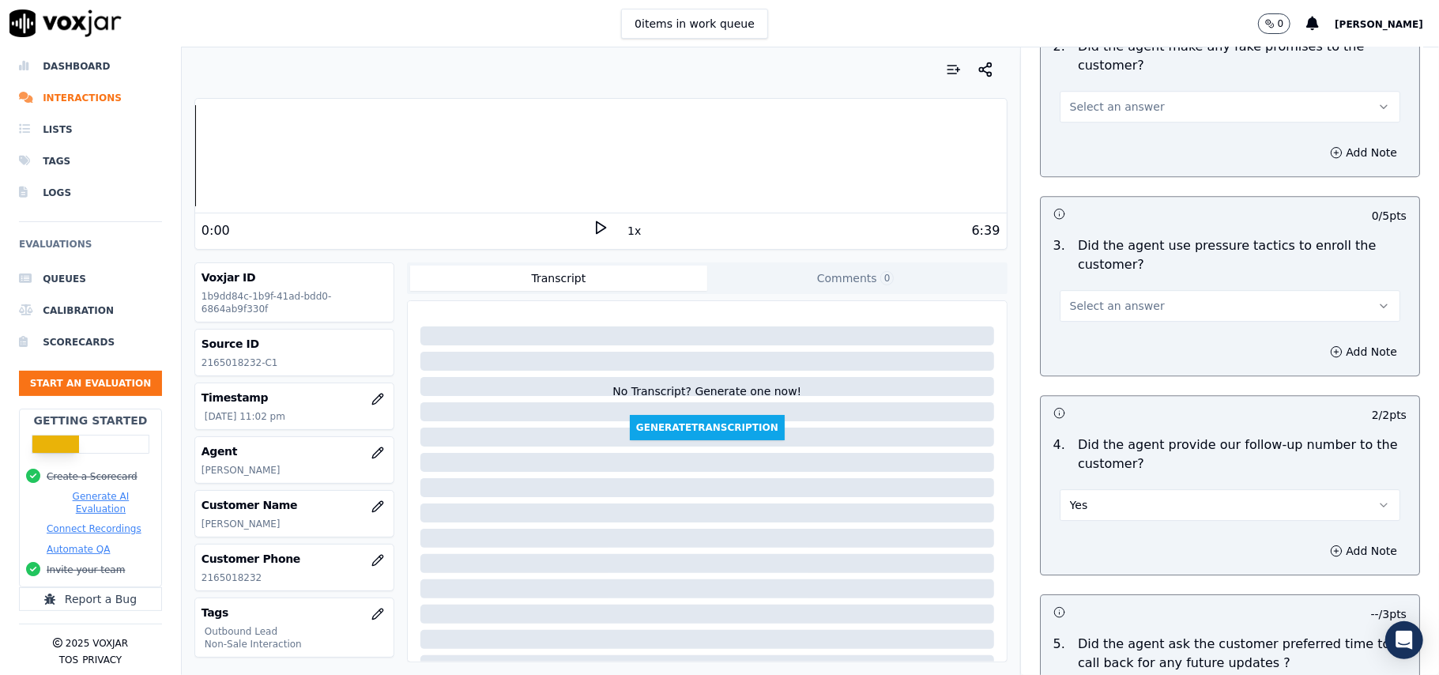
click at [1101, 298] on span "Select an answer" at bounding box center [1117, 306] width 95 height 16
click at [1081, 361] on div "No" at bounding box center [1196, 356] width 306 height 25
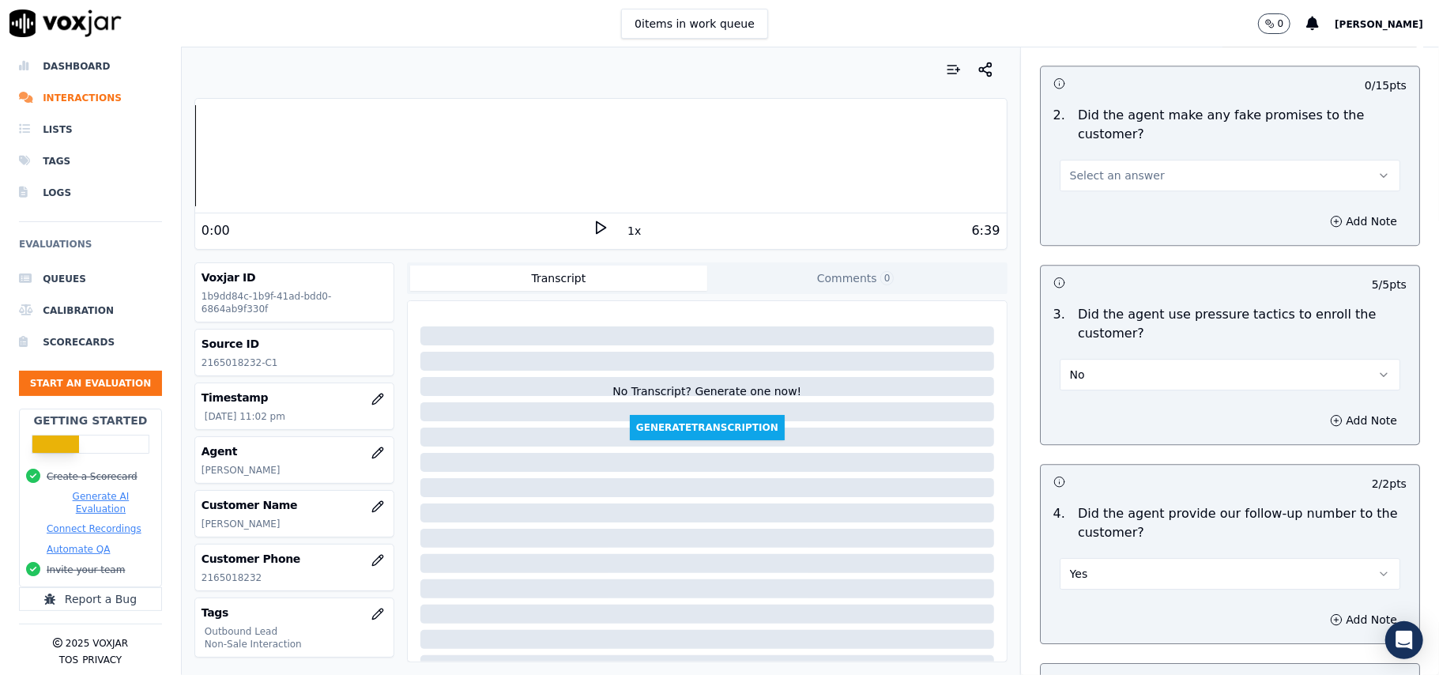
scroll to position [3203, 0]
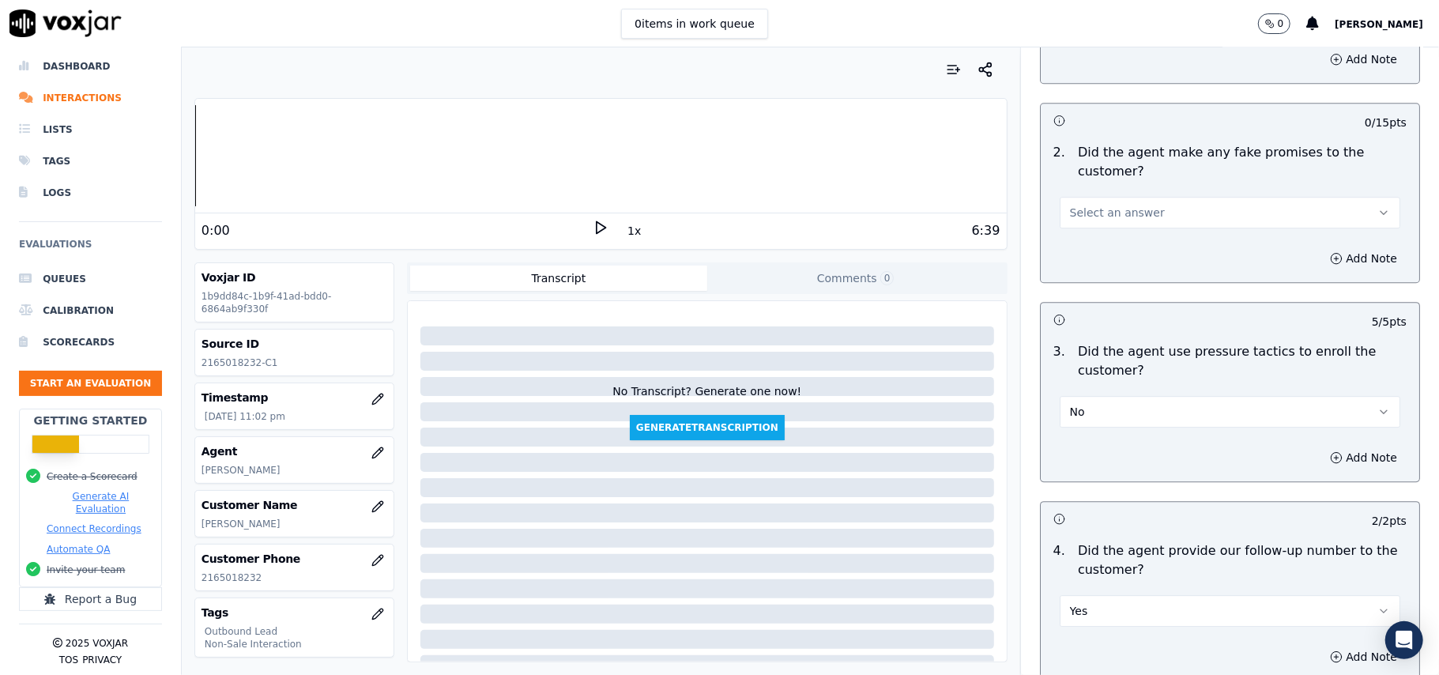
click at [1078, 209] on button "Select an answer" at bounding box center [1230, 213] width 341 height 32
click at [1075, 256] on div "No" at bounding box center [1196, 262] width 306 height 25
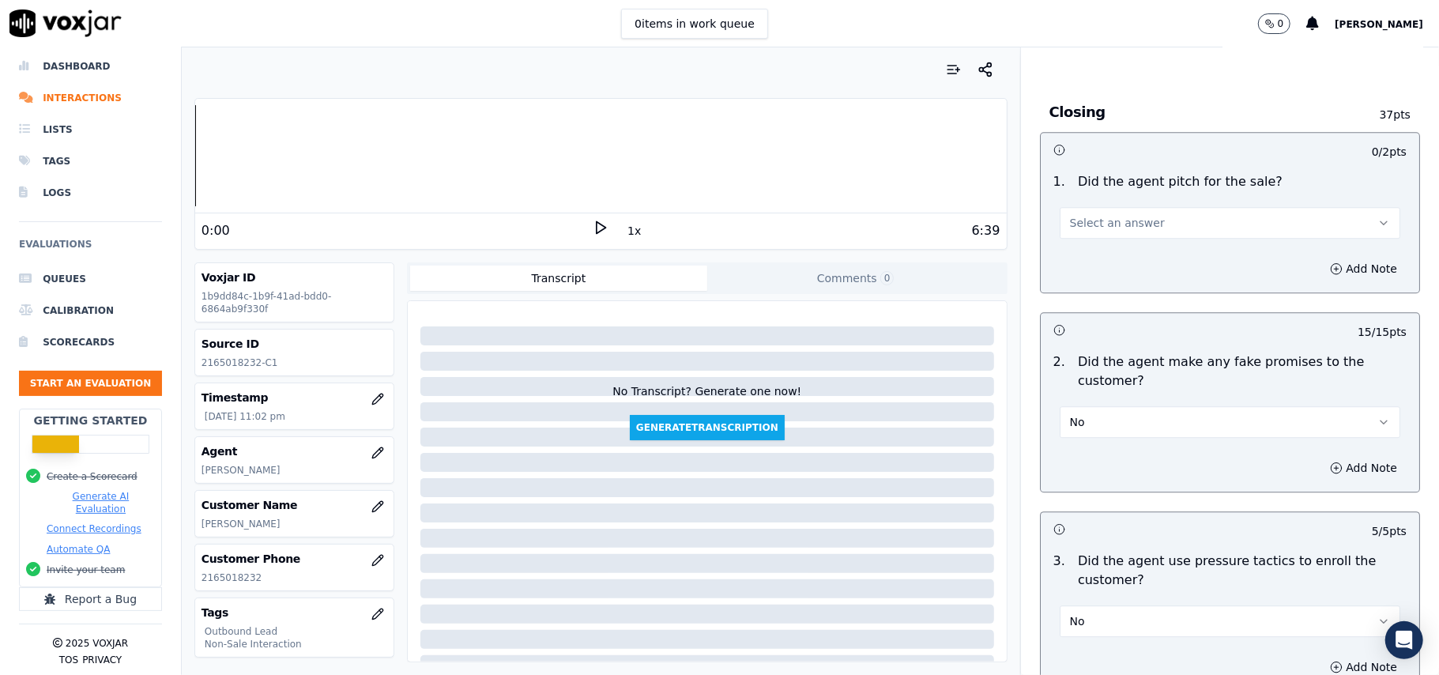
scroll to position [2993, 0]
click at [1079, 216] on span "Select an answer" at bounding box center [1117, 224] width 95 height 16
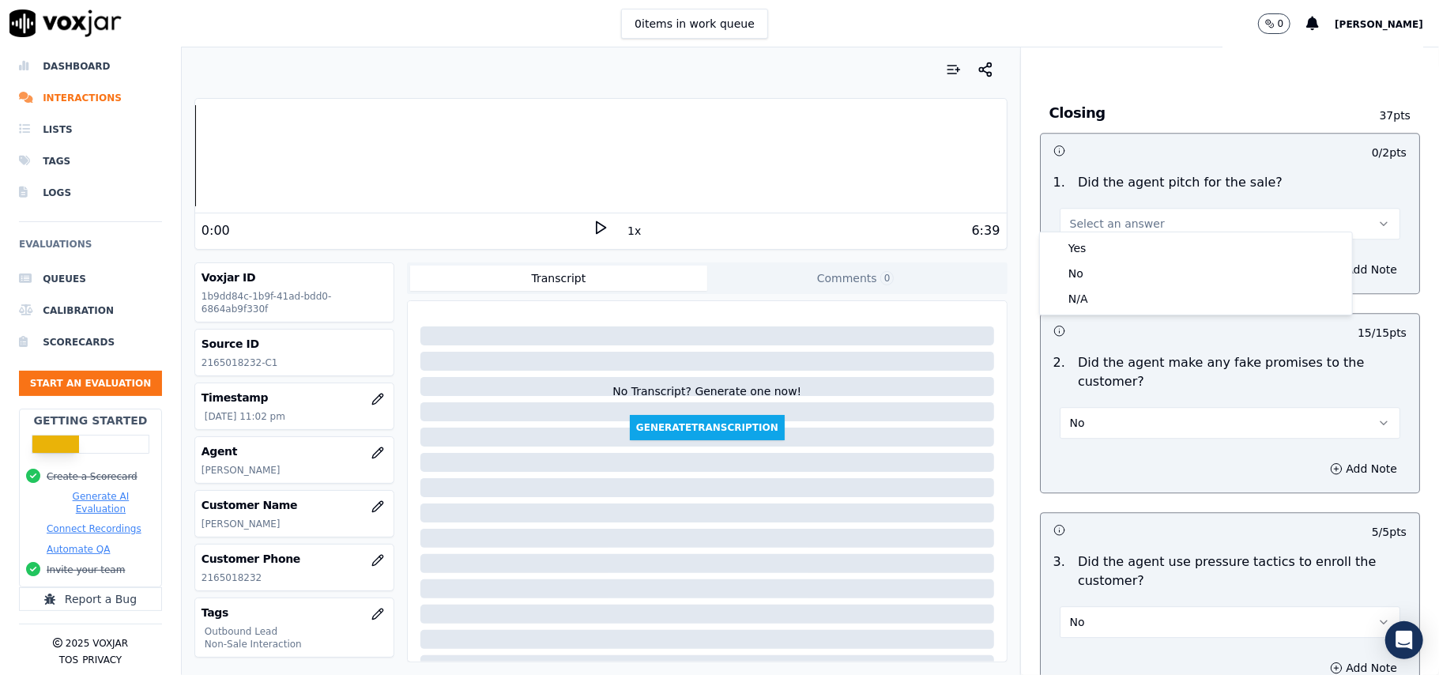
click at [1079, 232] on div "Yes No N/A" at bounding box center [1196, 273] width 312 height 82
click at [1079, 250] on div "Yes" at bounding box center [1196, 247] width 306 height 25
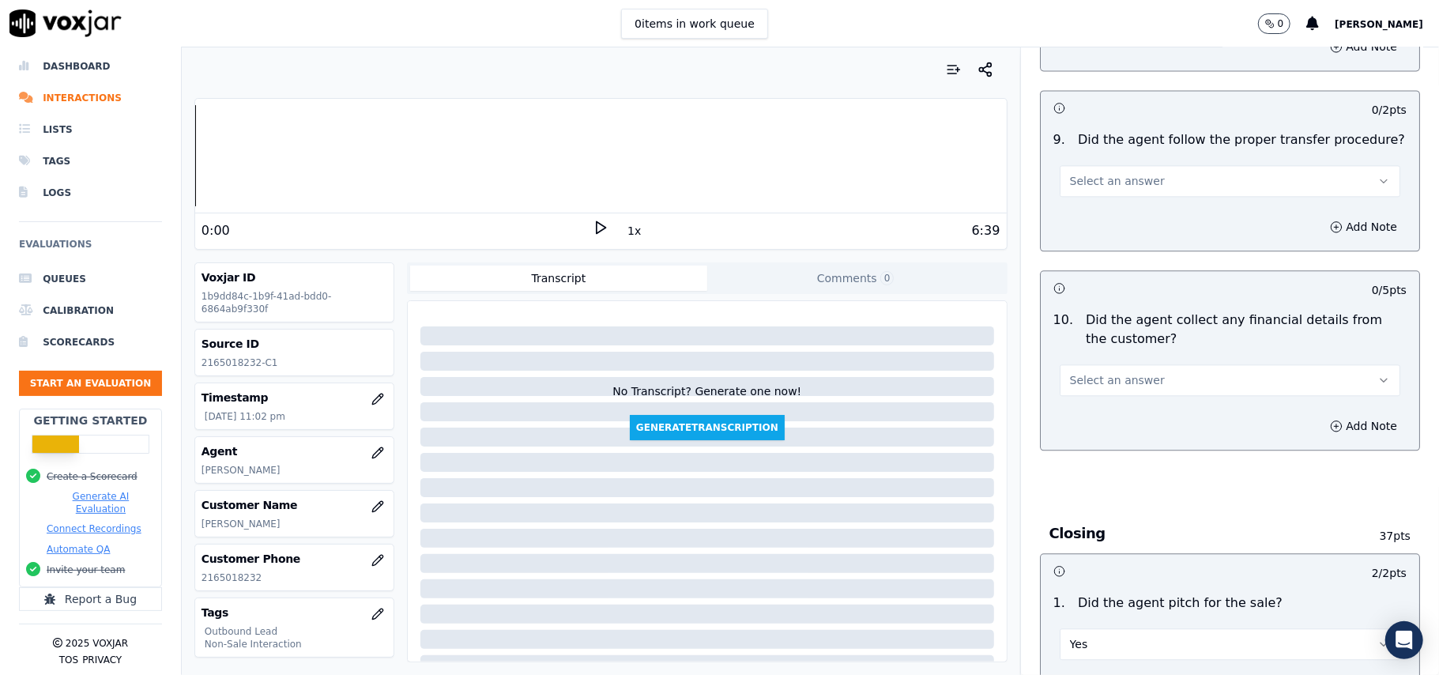
scroll to position [2571, 0]
click at [1101, 374] on span "Select an answer" at bounding box center [1117, 382] width 95 height 16
click at [1094, 430] on div "No" at bounding box center [1196, 430] width 306 height 25
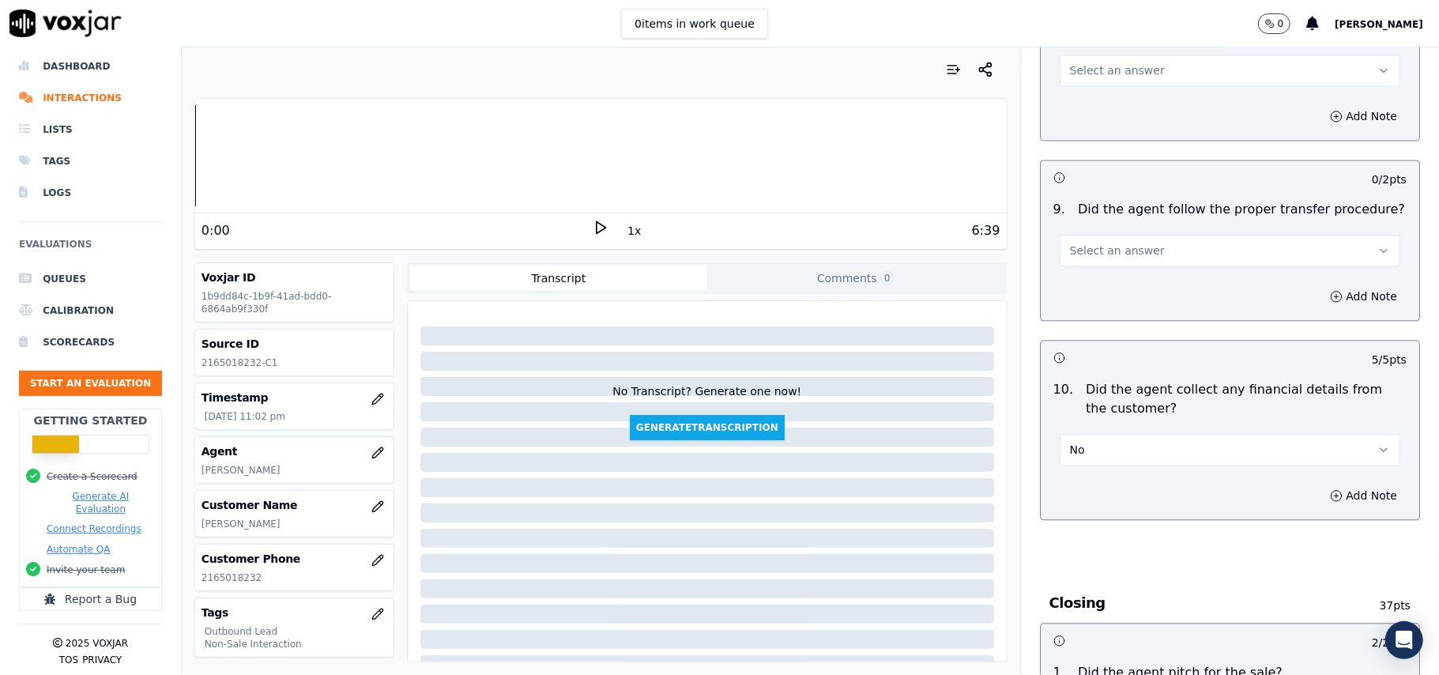
scroll to position [2466, 0]
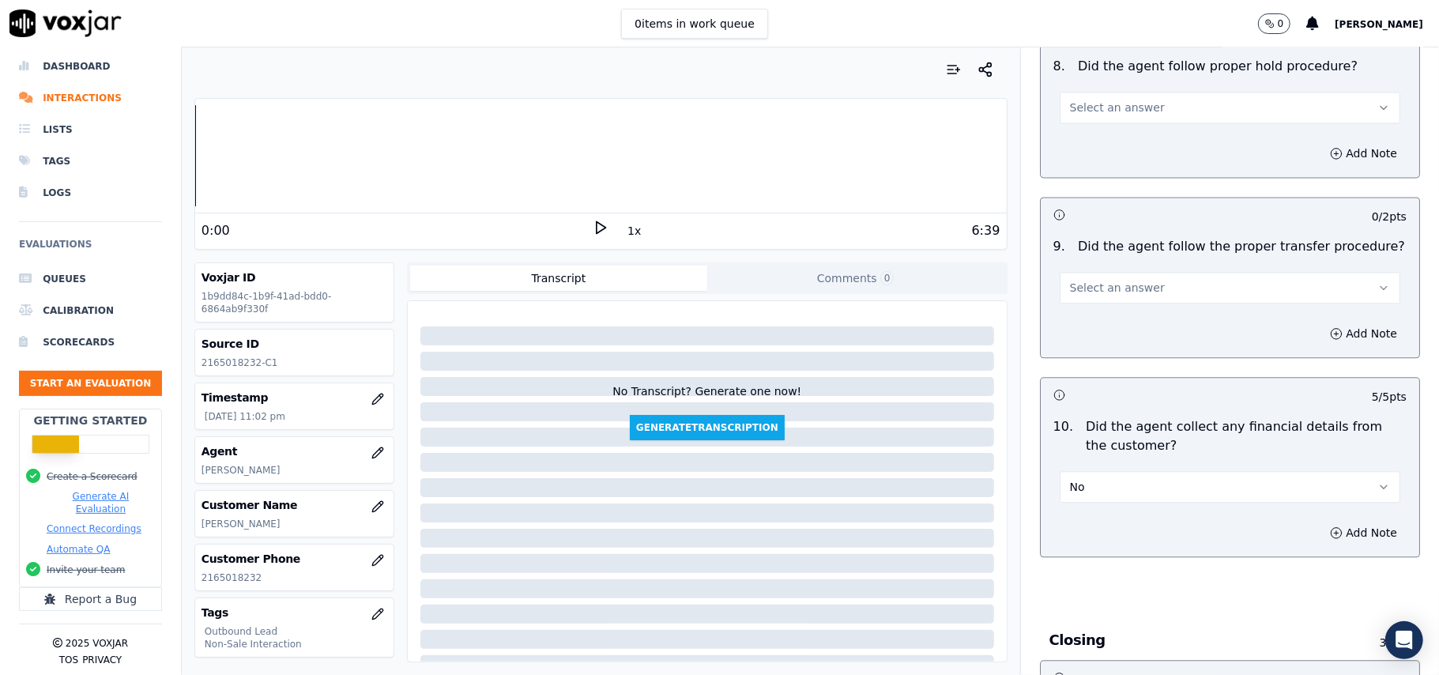
click at [1122, 280] on span "Select an answer" at bounding box center [1117, 288] width 95 height 16
click at [1112, 314] on div "Yes" at bounding box center [1196, 310] width 306 height 25
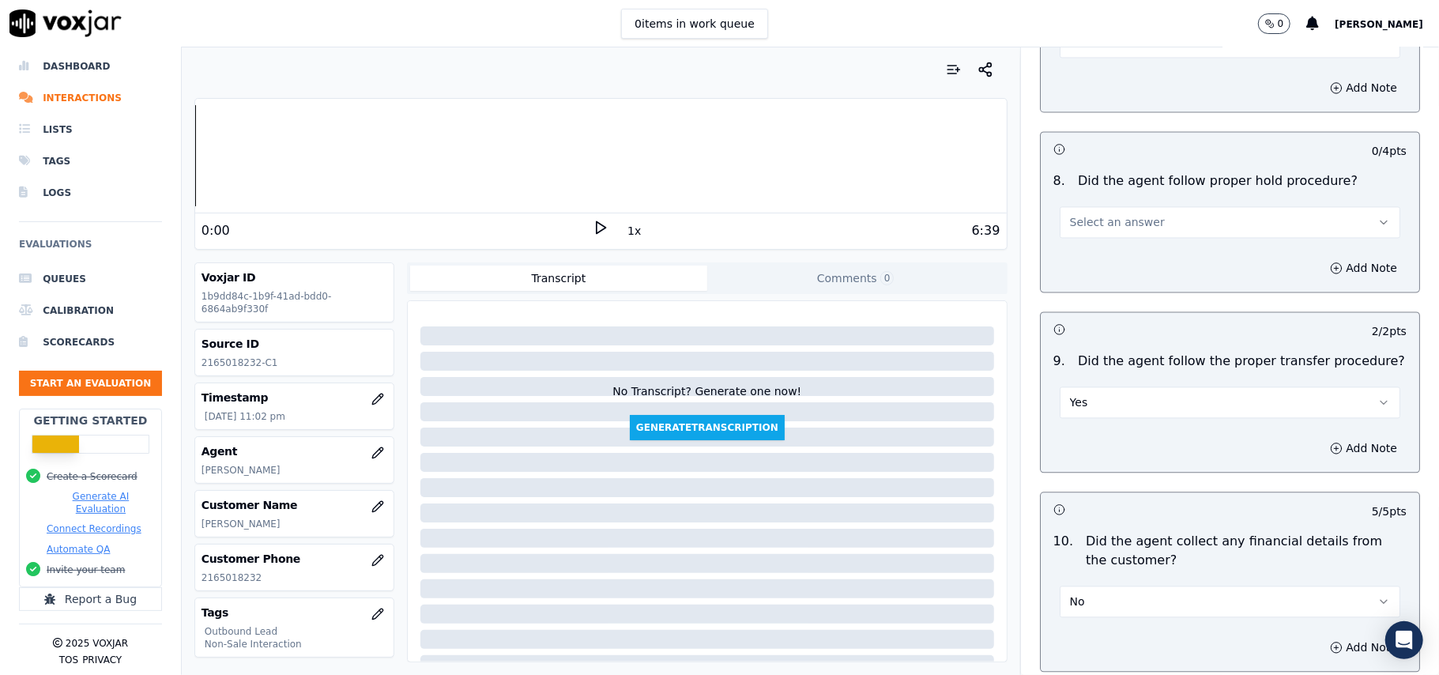
scroll to position [2255, 0]
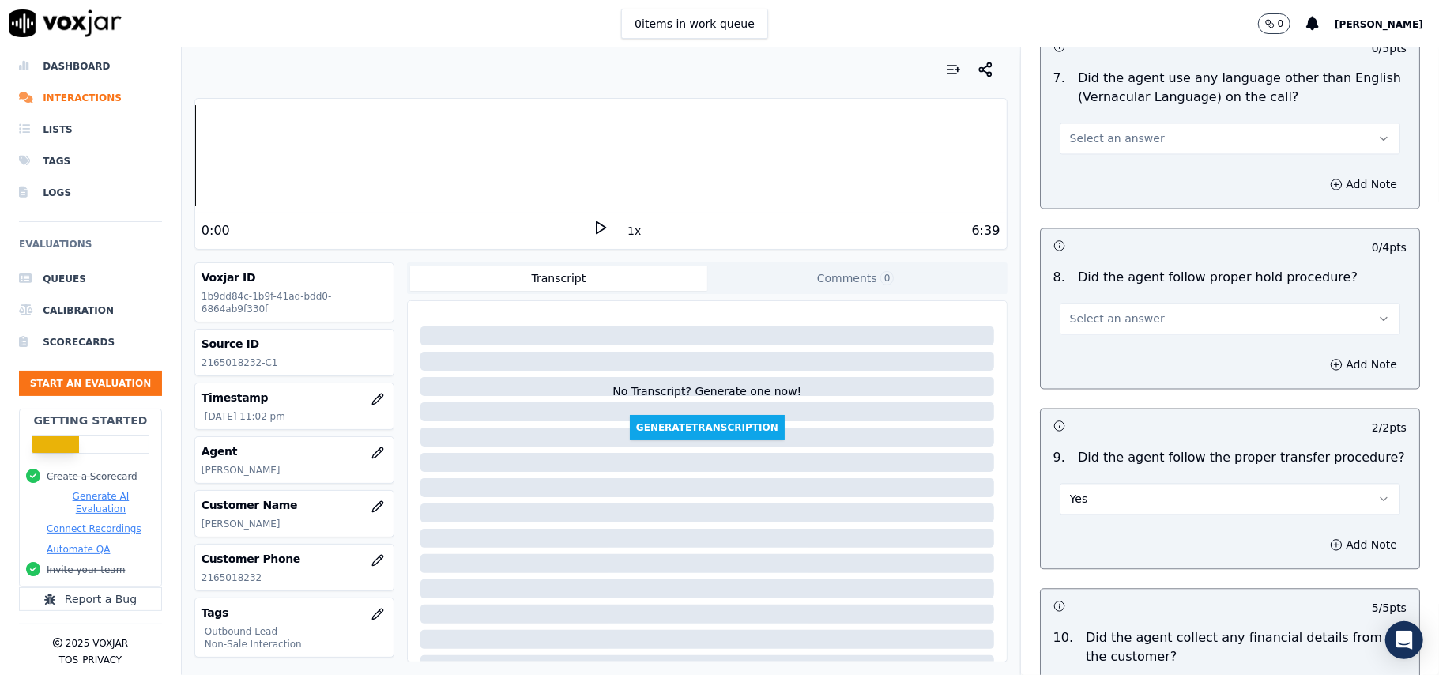
click at [1101, 313] on span "Select an answer" at bounding box center [1117, 319] width 95 height 16
click at [1097, 335] on div "Yes" at bounding box center [1196, 340] width 306 height 25
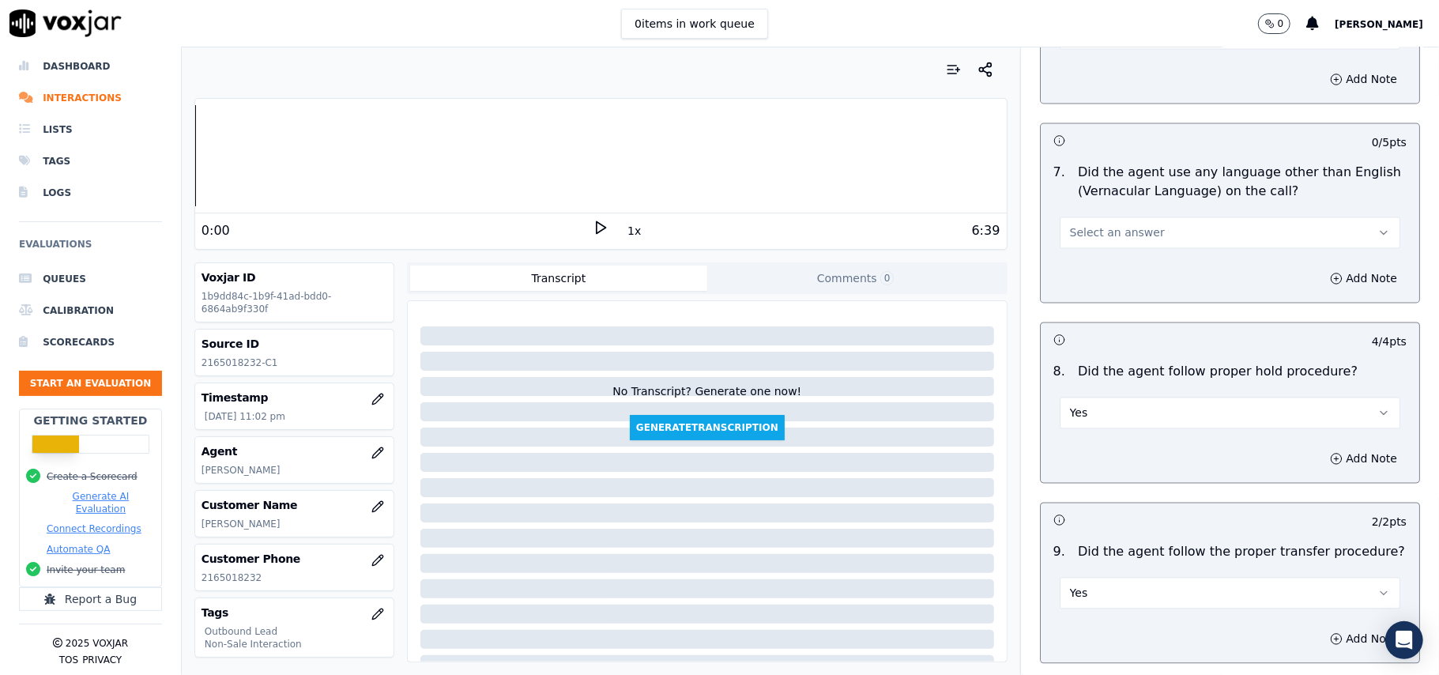
scroll to position [2045, 0]
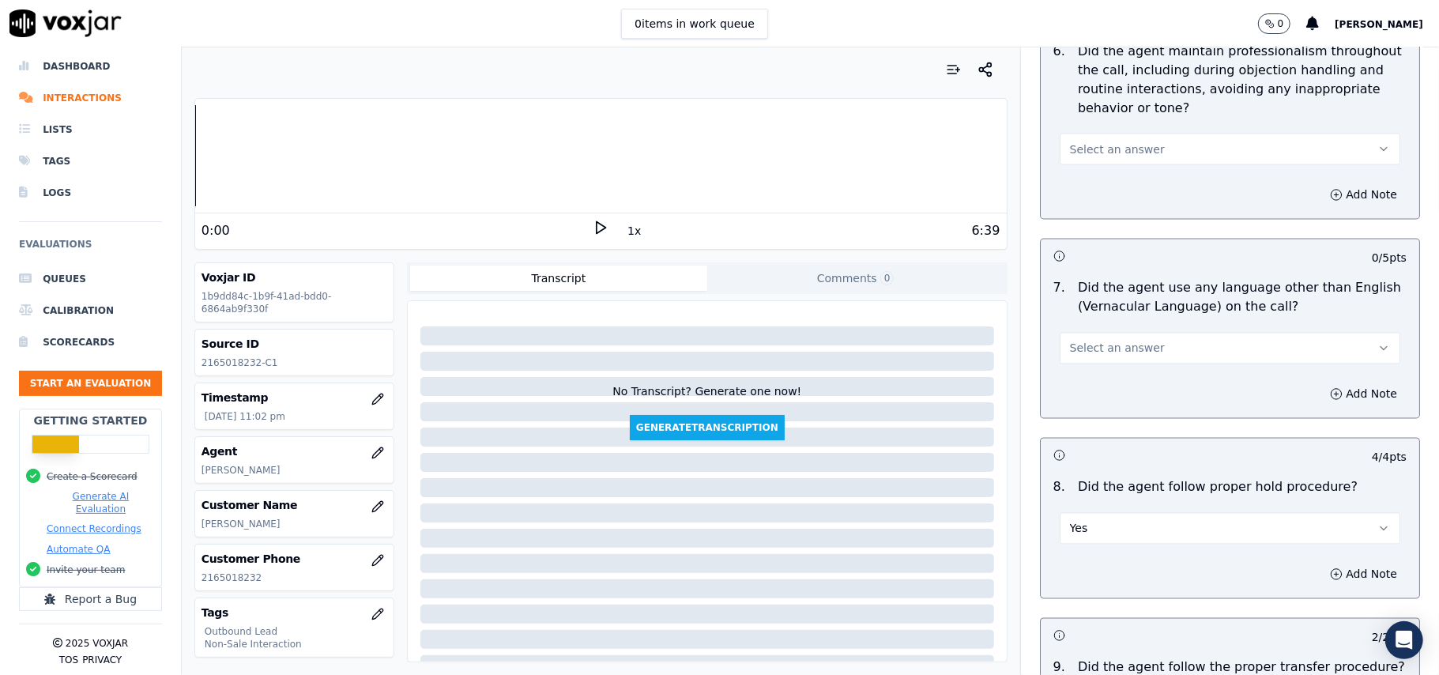
click at [1105, 341] on span "Select an answer" at bounding box center [1117, 349] width 95 height 16
click at [1097, 389] on div "No" at bounding box center [1196, 395] width 306 height 25
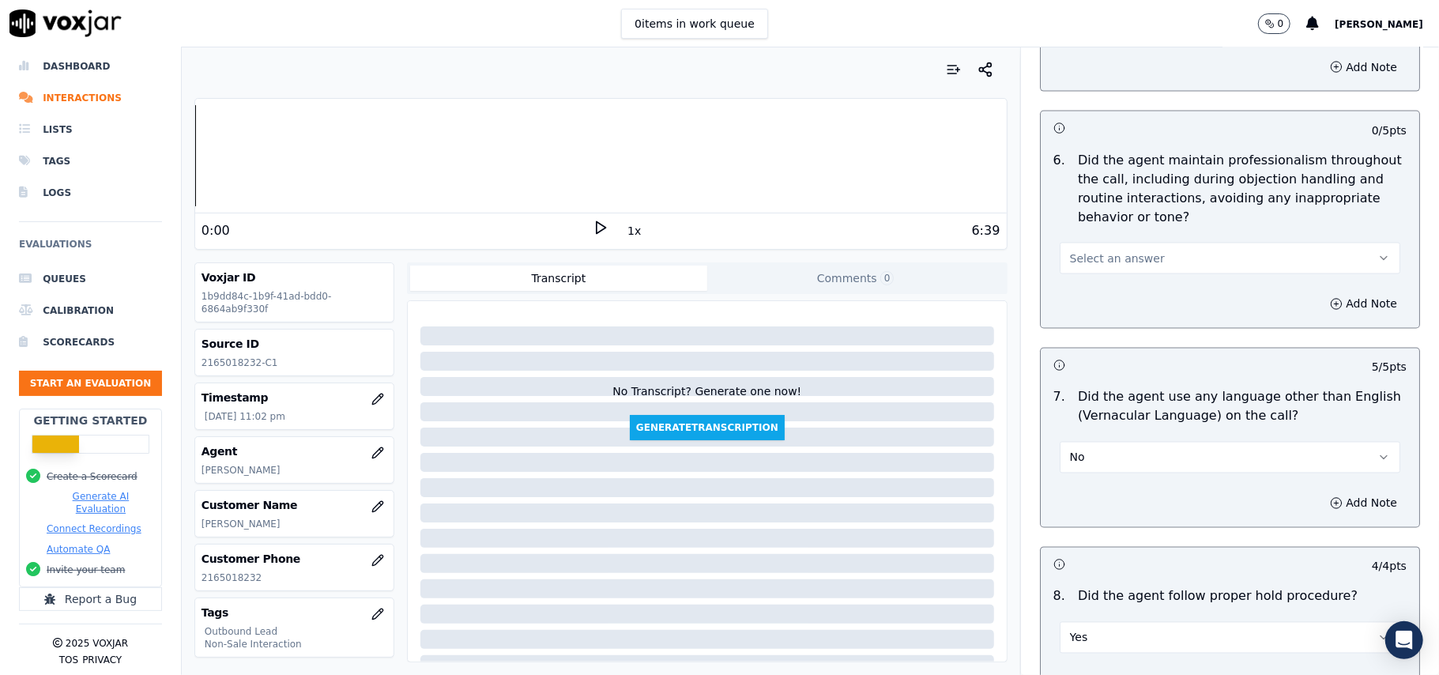
scroll to position [1834, 0]
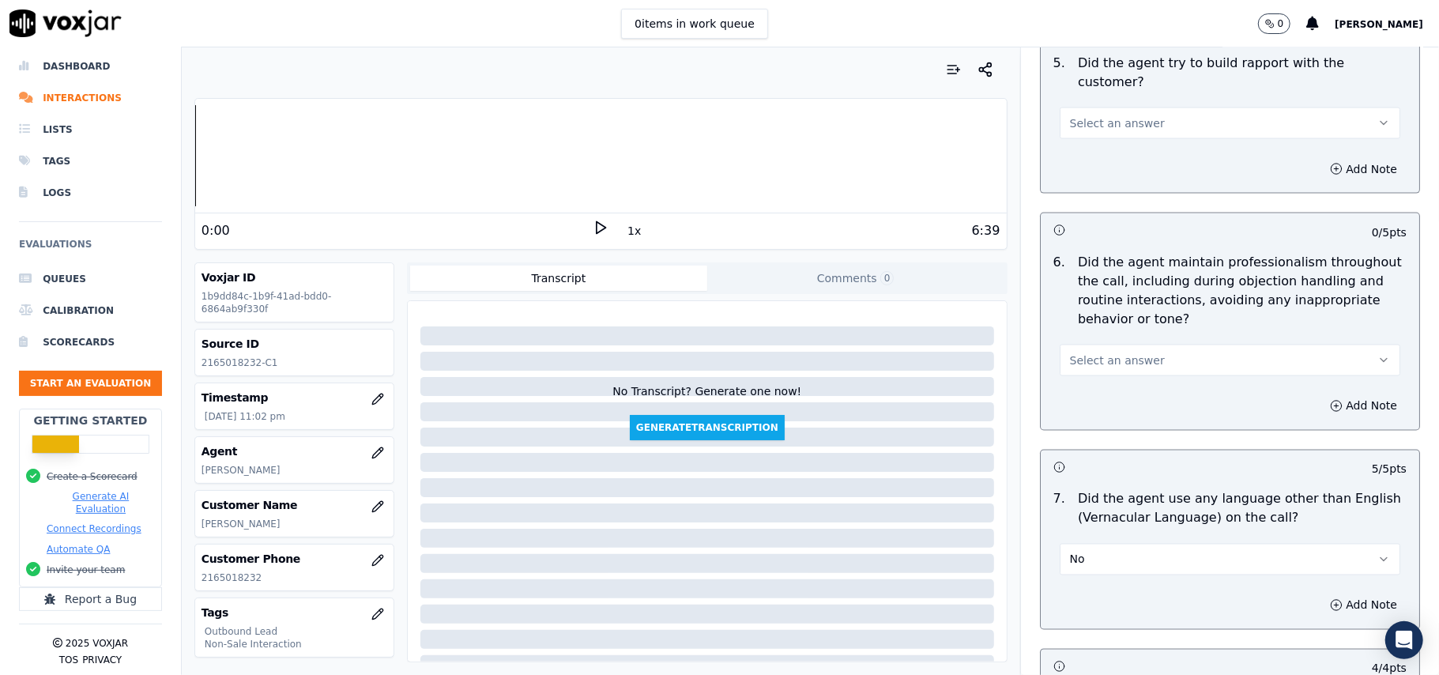
click at [1103, 352] on span "Select an answer" at bounding box center [1117, 360] width 95 height 16
click at [1094, 382] on div "Yes" at bounding box center [1196, 381] width 306 height 25
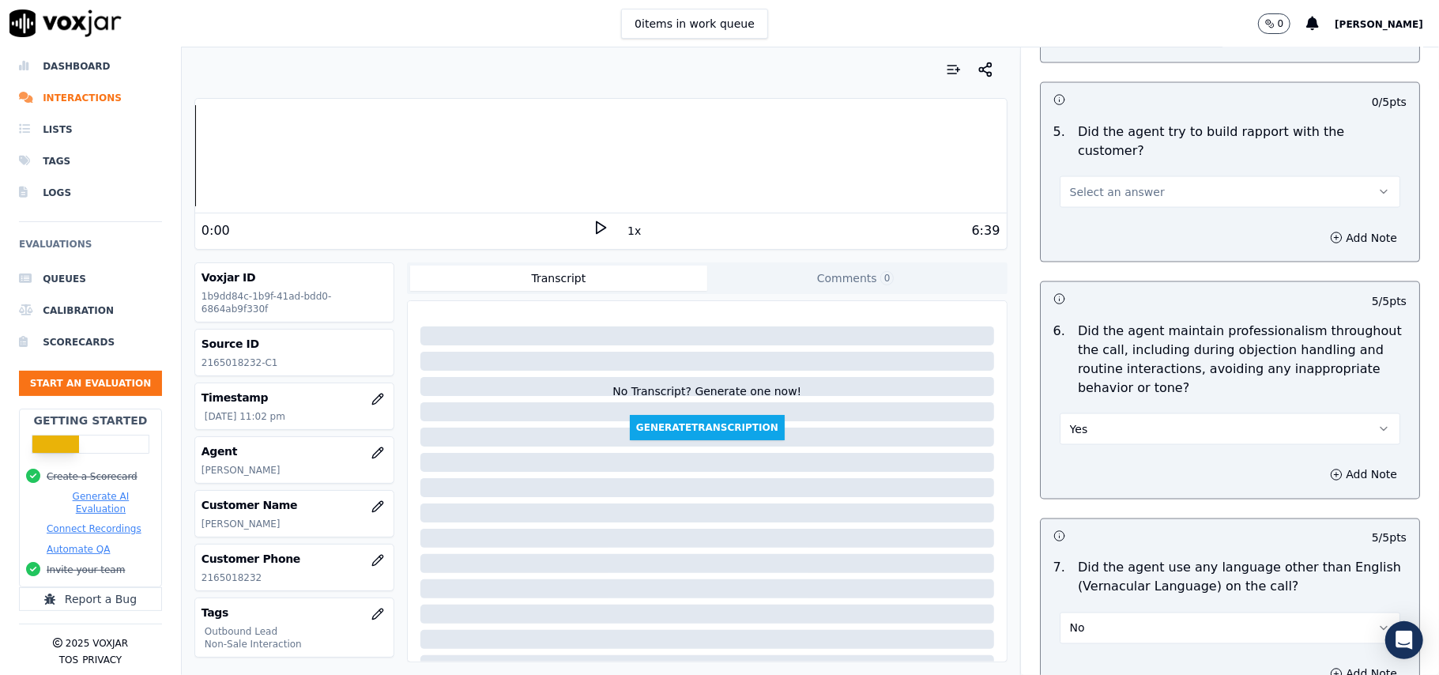
scroll to position [1729, 0]
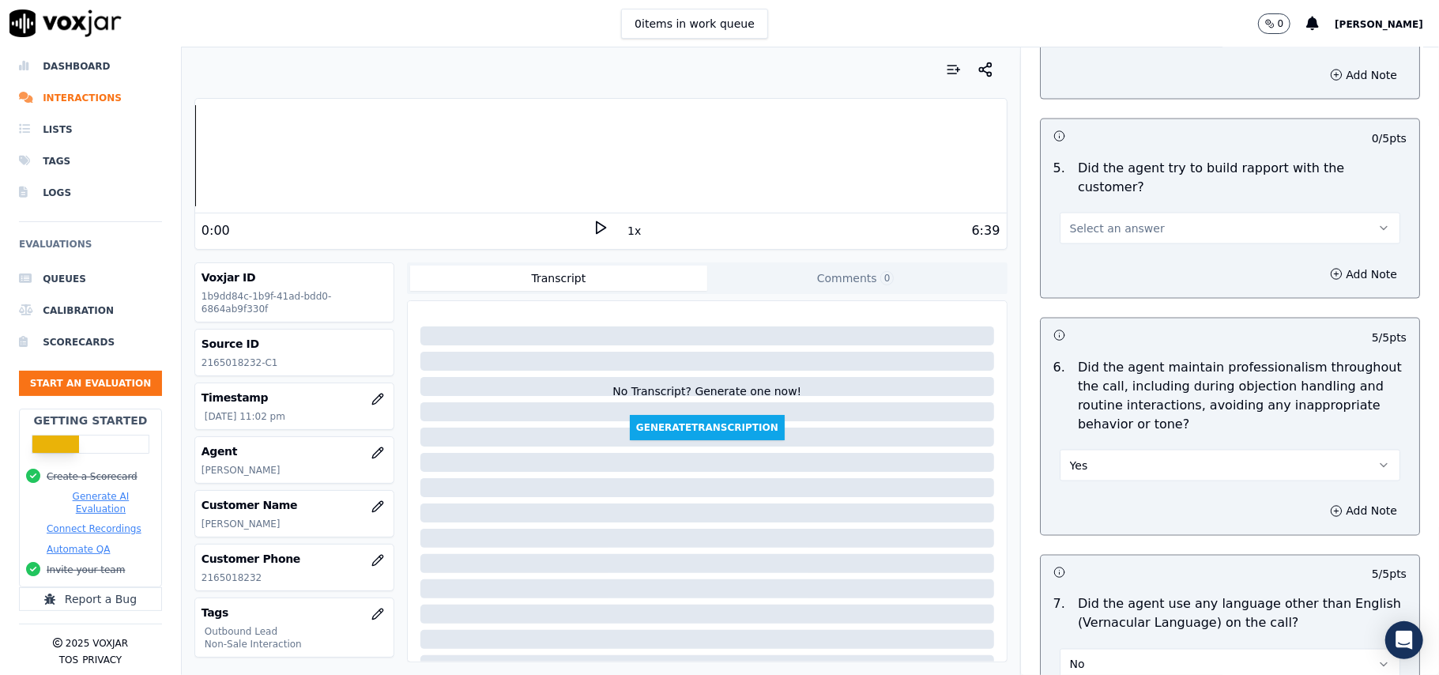
click at [1103, 220] on span "Select an answer" at bounding box center [1117, 228] width 95 height 16
click at [1103, 237] on div "Yes" at bounding box center [1196, 249] width 306 height 25
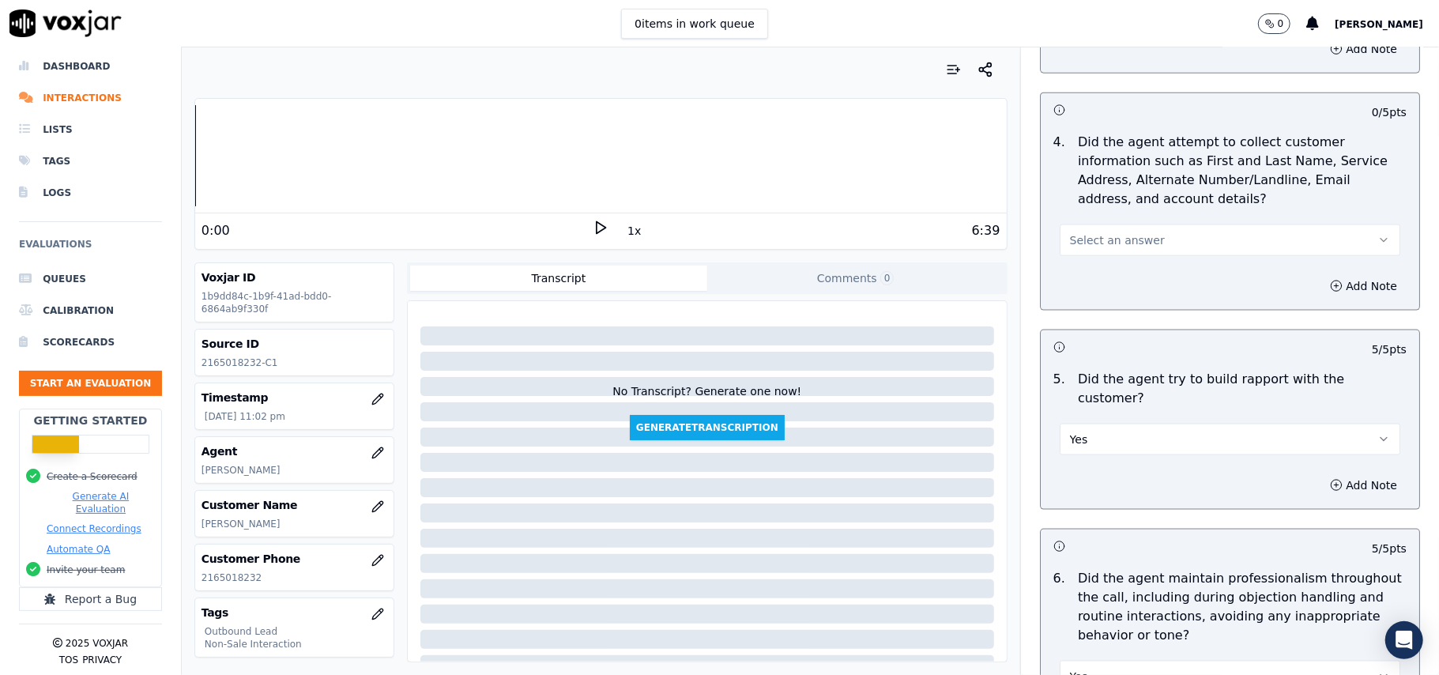
click at [1097, 260] on div "4 . Did the agent attempt to collect customer information such as First and Las…" at bounding box center [1230, 194] width 378 height 136
click at [1097, 234] on button "Select an answer" at bounding box center [1230, 240] width 341 height 32
click at [1081, 324] on div "N/A" at bounding box center [1196, 330] width 306 height 25
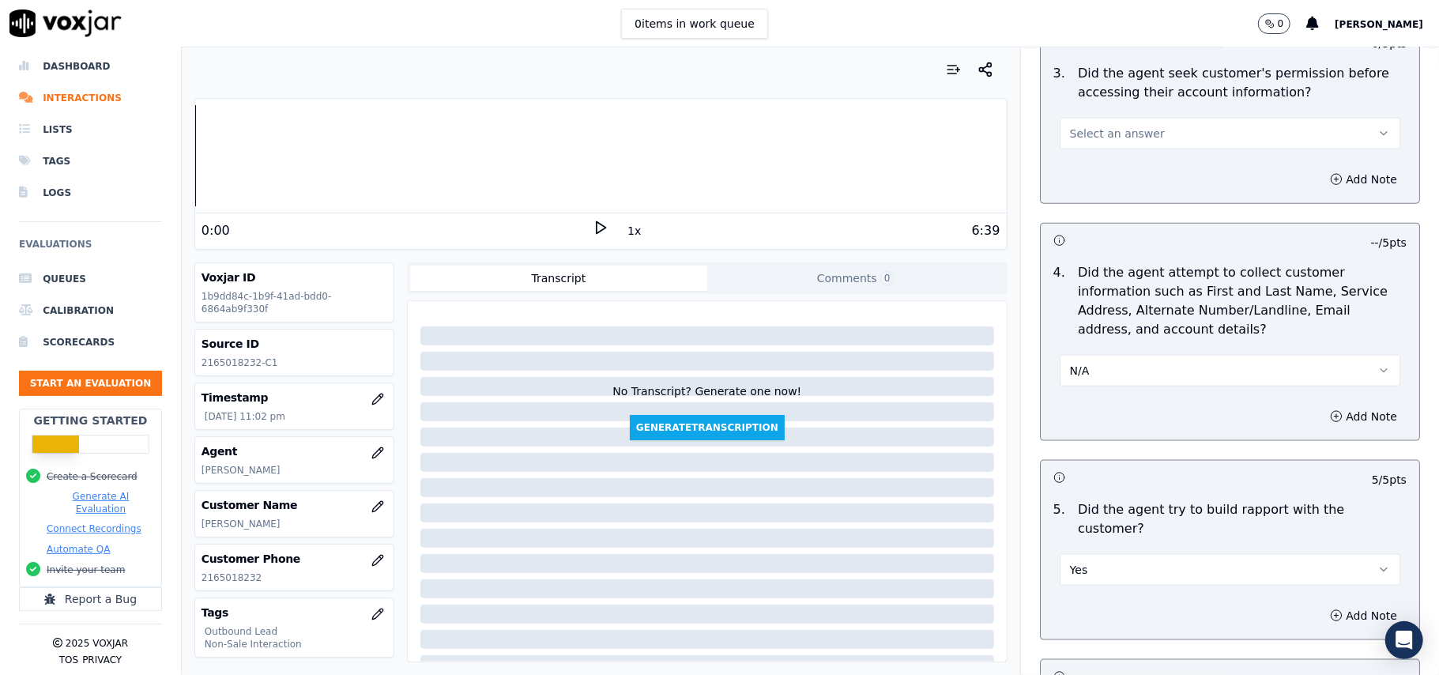
scroll to position [1097, 0]
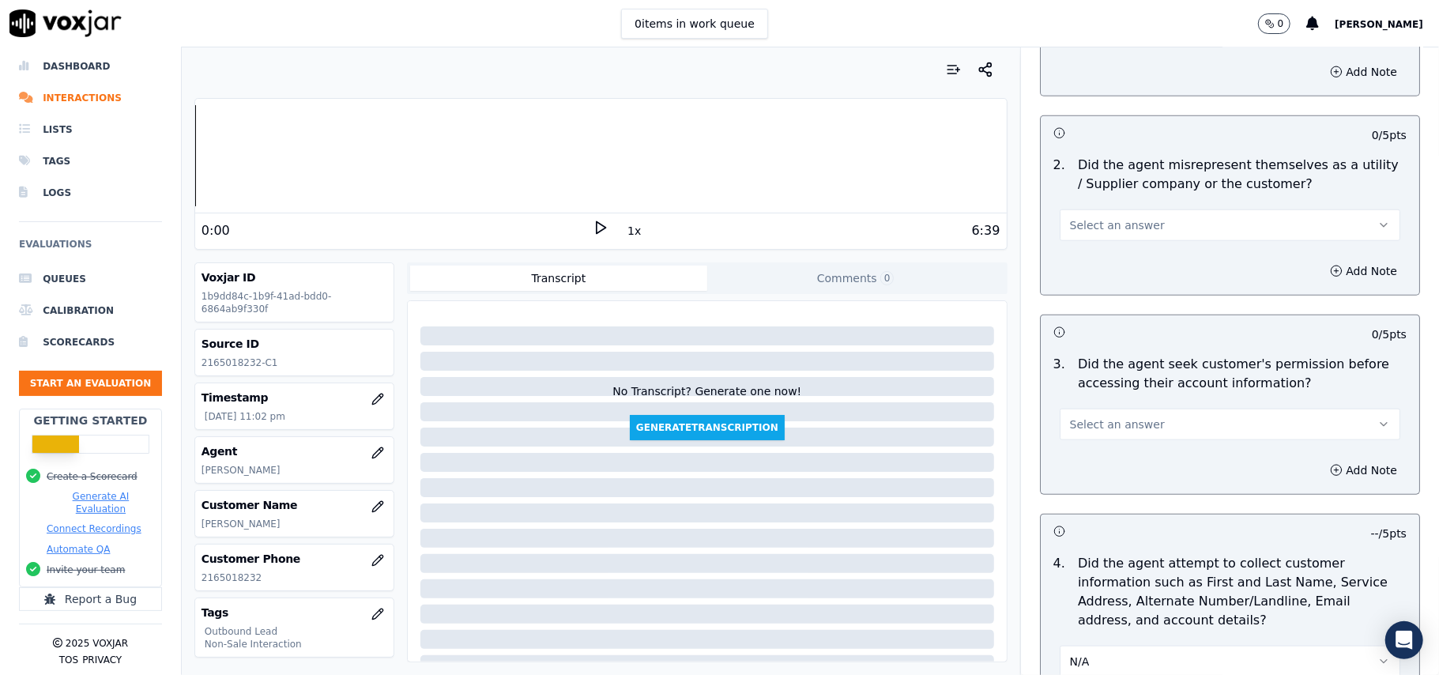
click at [1116, 216] on button "Select an answer" at bounding box center [1230, 225] width 341 height 32
click at [1106, 285] on div "No" at bounding box center [1196, 289] width 306 height 25
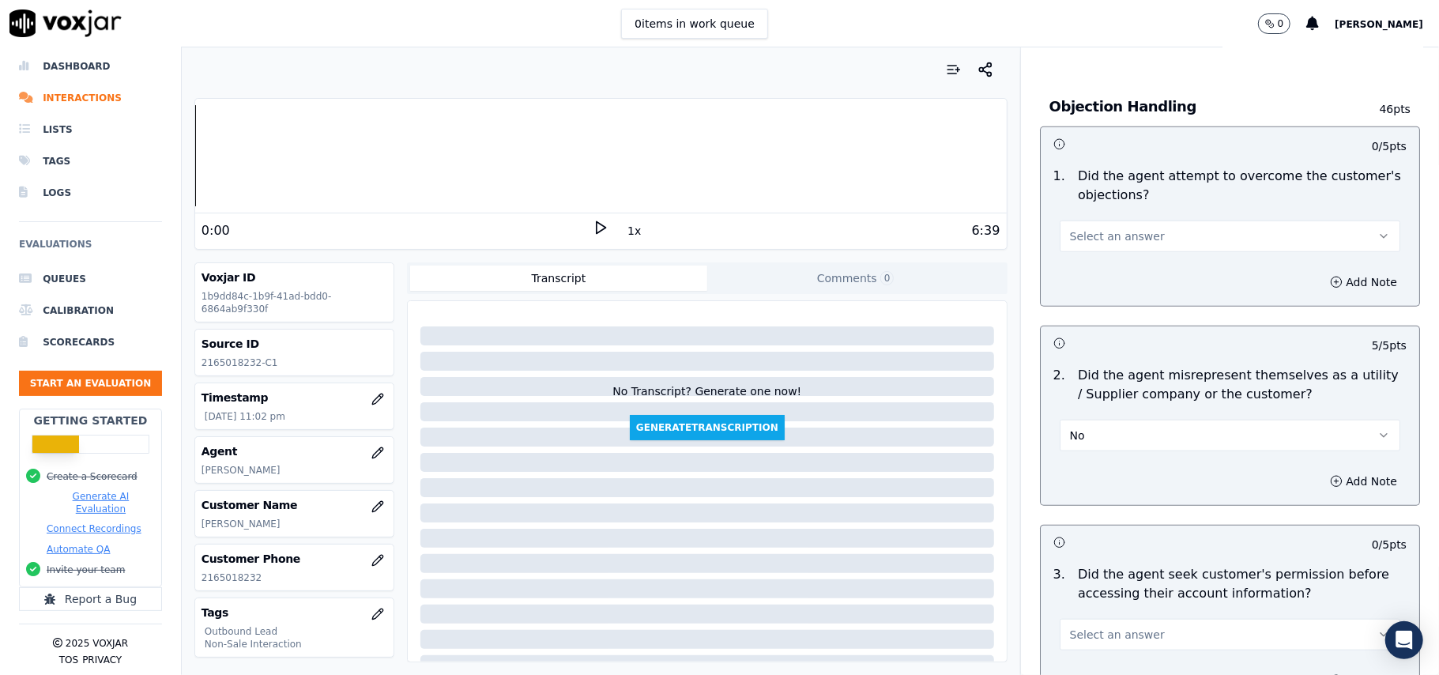
scroll to position [886, 0]
click at [1092, 235] on span "Select an answer" at bounding box center [1117, 237] width 95 height 16
click at [1092, 278] on div "Yes" at bounding box center [1196, 274] width 306 height 25
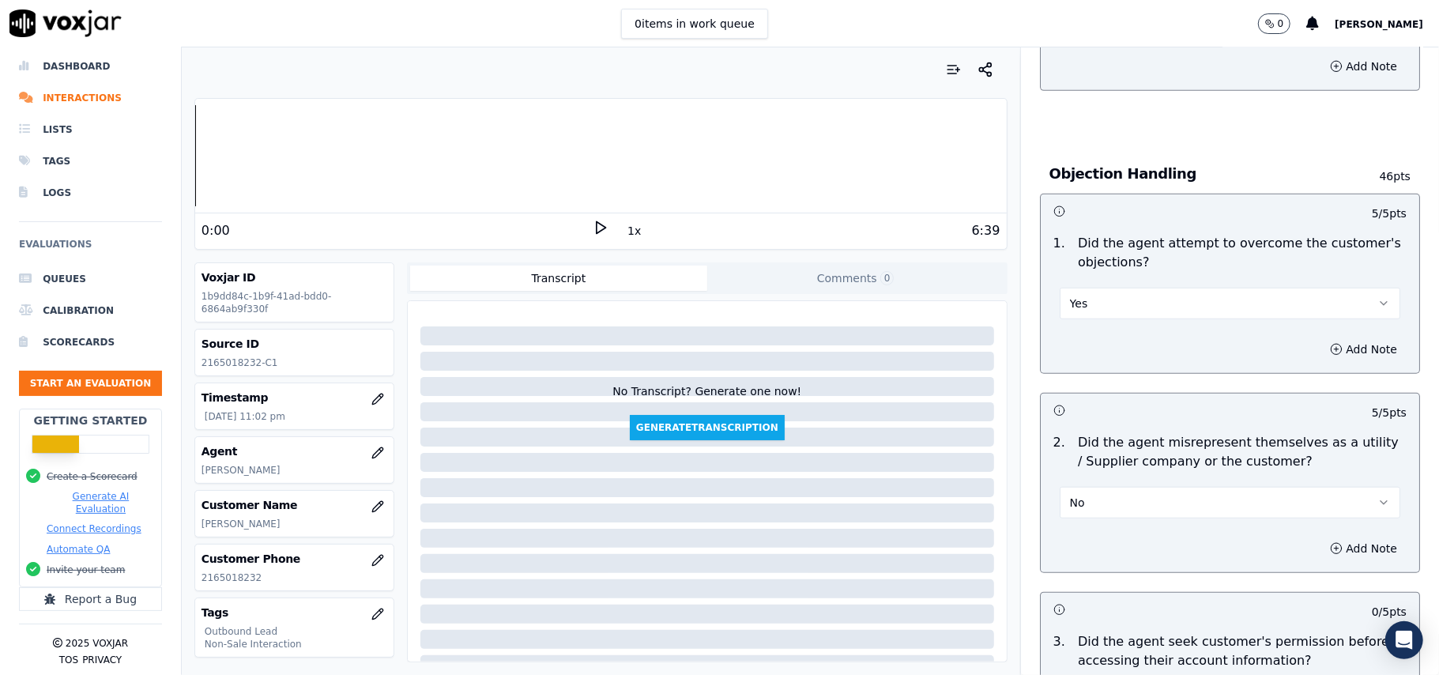
scroll to position [570, 0]
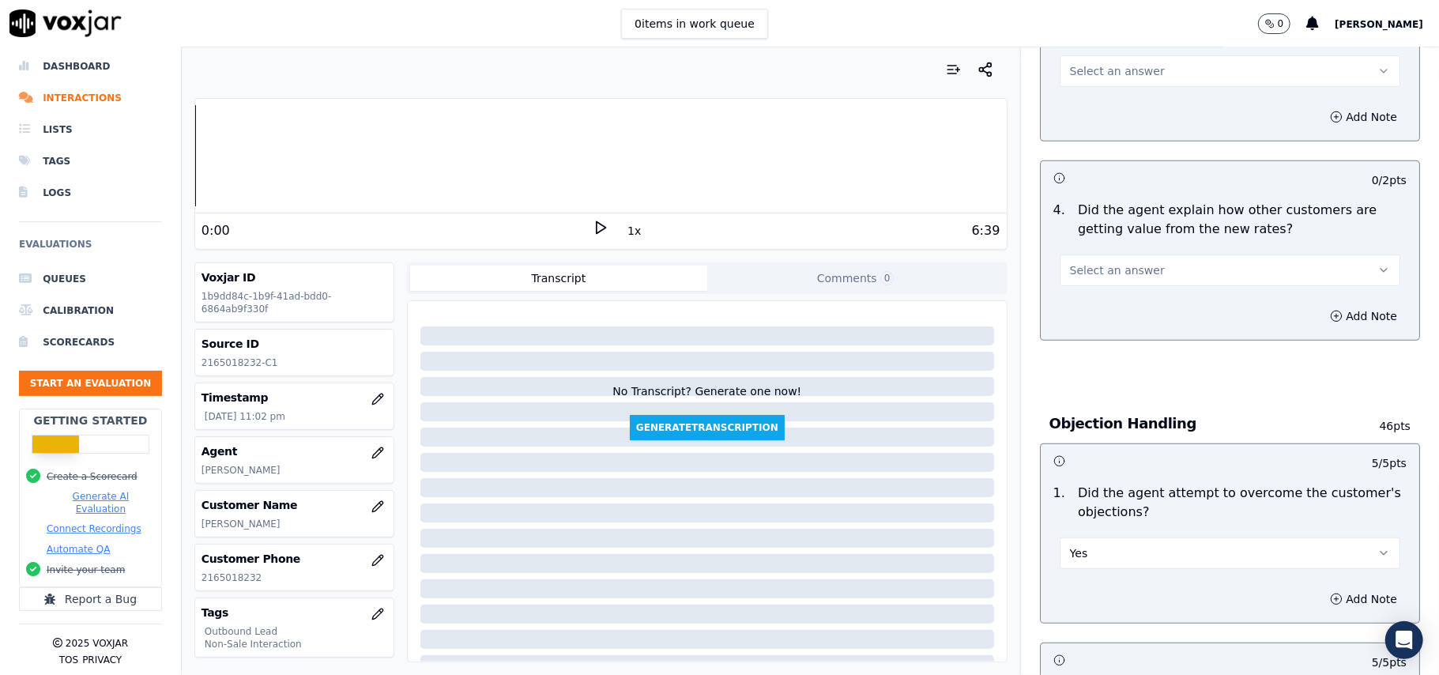
click at [1087, 263] on span "Select an answer" at bounding box center [1117, 270] width 95 height 16
click at [1086, 303] on div "Yes" at bounding box center [1196, 307] width 306 height 25
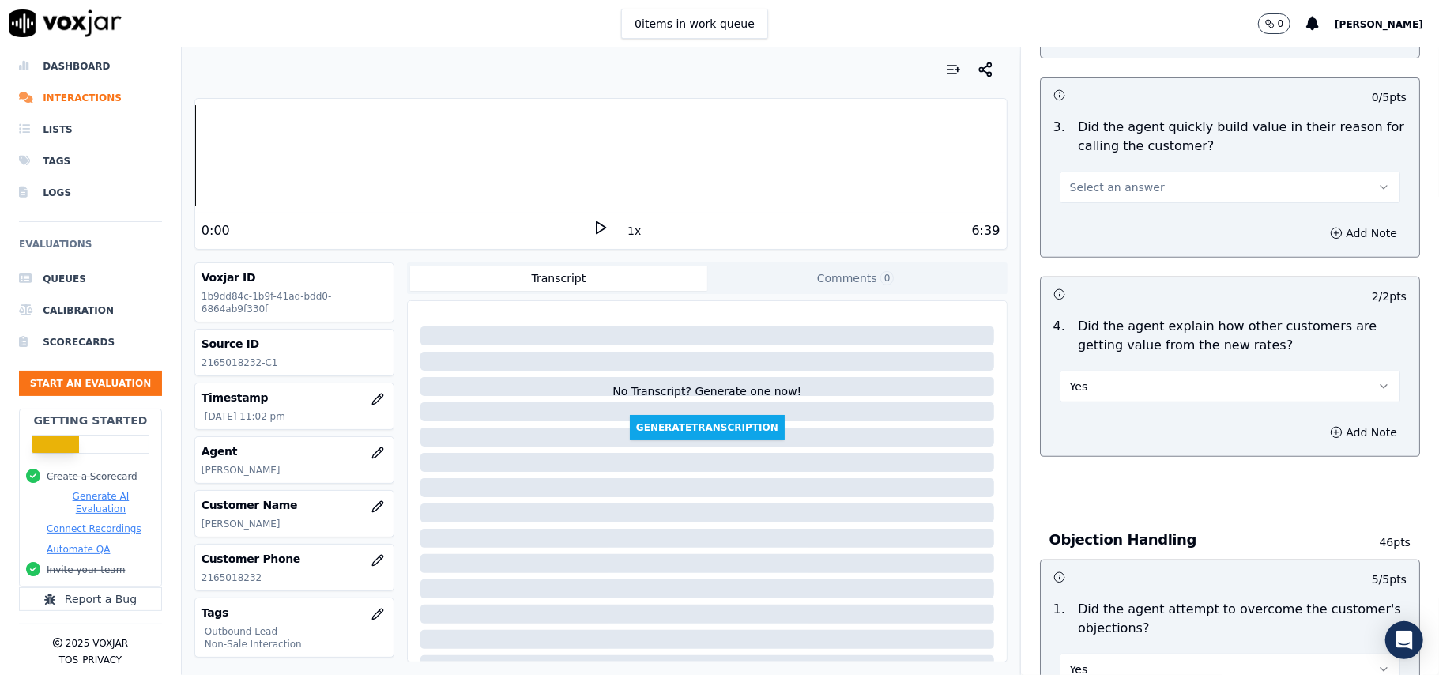
scroll to position [359, 0]
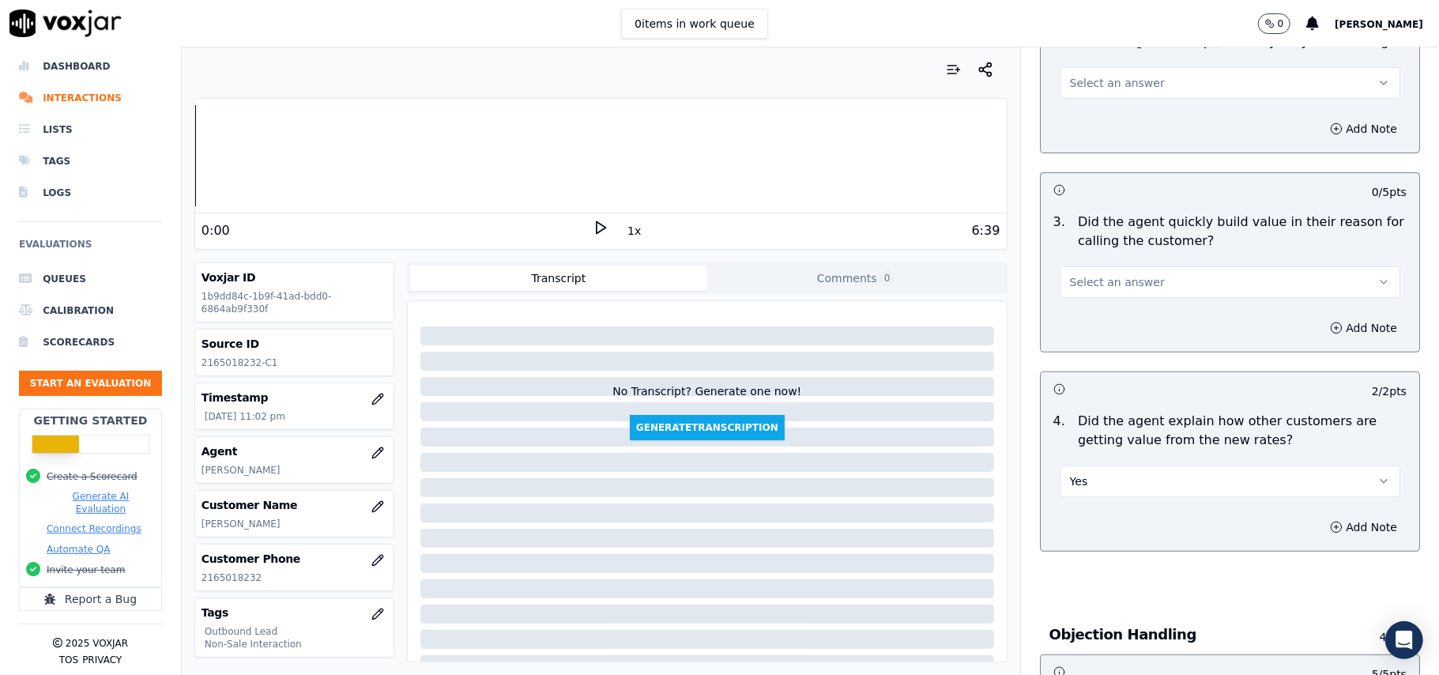
click at [1112, 285] on span "Select an answer" at bounding box center [1117, 282] width 95 height 16
click at [1112, 310] on div "Yes" at bounding box center [1196, 318] width 306 height 25
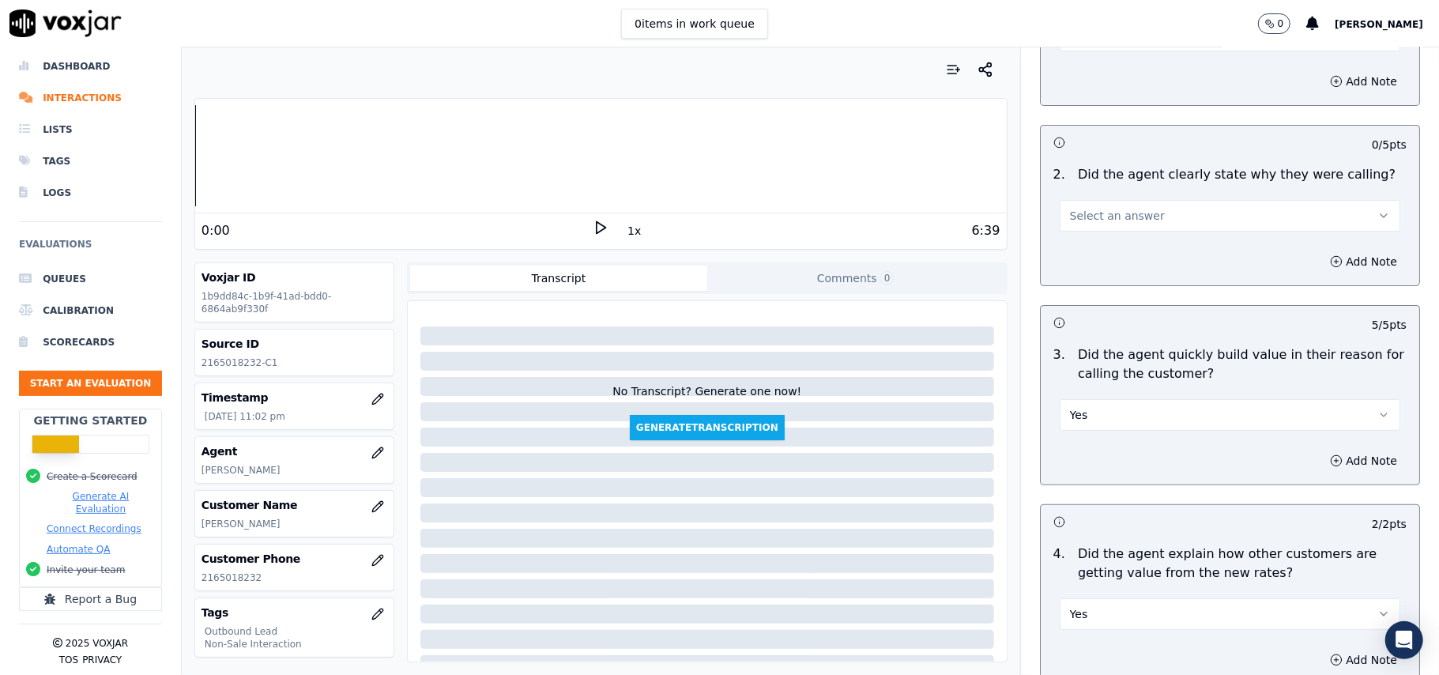
scroll to position [43, 0]
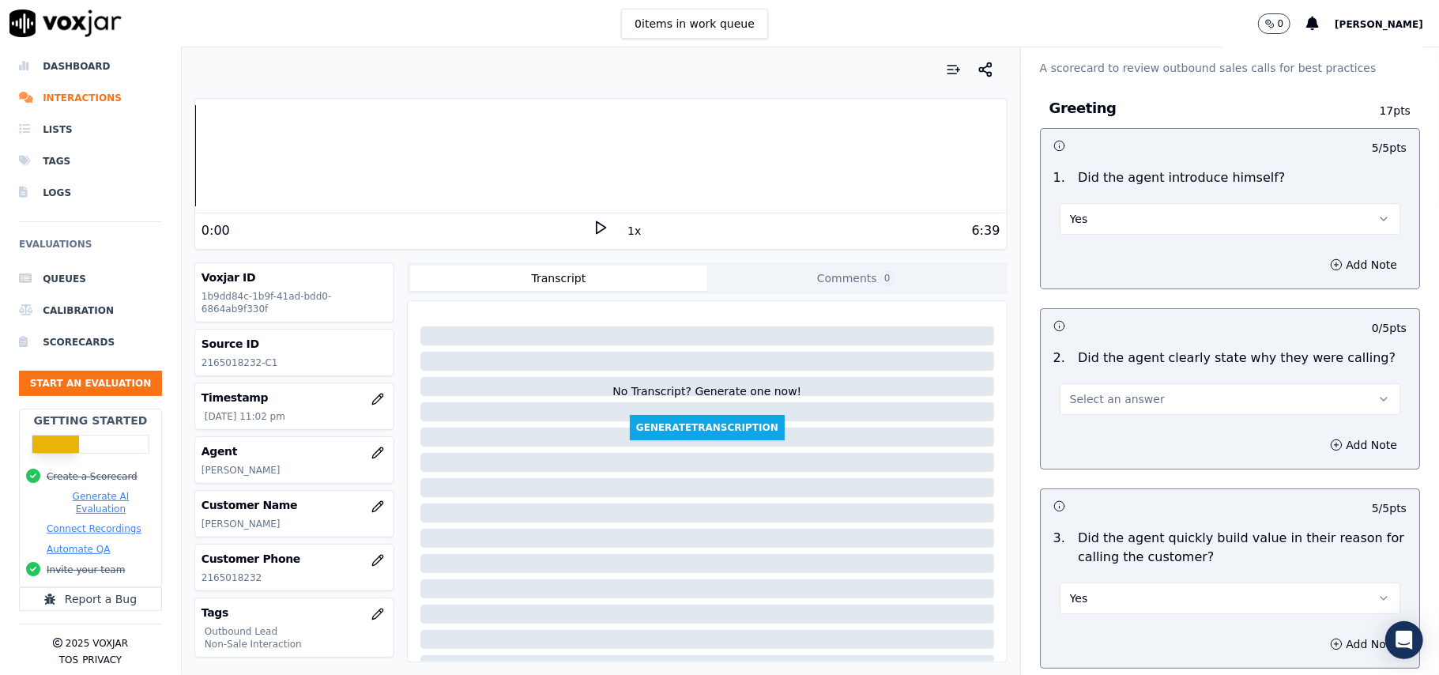
click at [1082, 405] on span "Select an answer" at bounding box center [1117, 399] width 95 height 16
click at [1075, 434] on div "Yes" at bounding box center [1196, 435] width 306 height 25
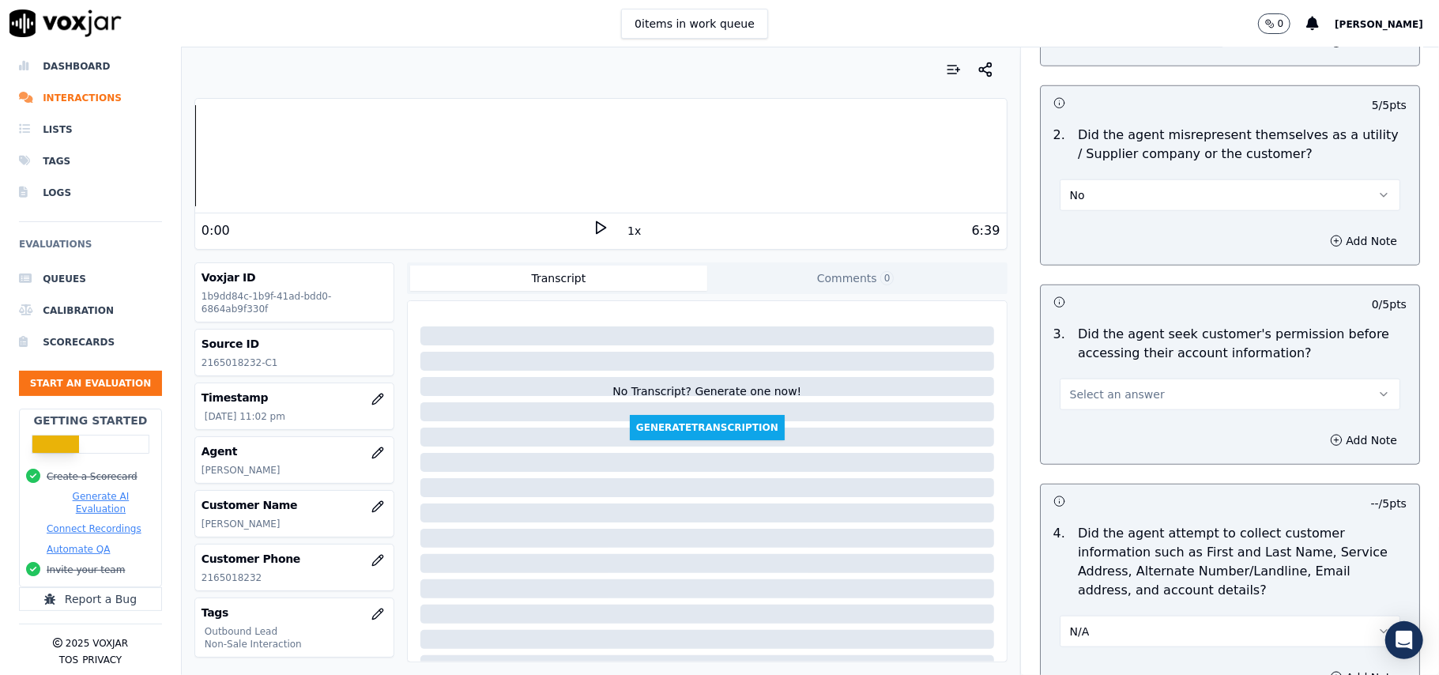
click at [1209, 414] on div "3 . Did the agent seek customer's permission before accessing their account inf…" at bounding box center [1230, 367] width 378 height 98
click at [1176, 408] on button "Select an answer" at bounding box center [1230, 394] width 341 height 32
click at [1082, 460] on div "No" at bounding box center [1196, 458] width 306 height 25
click at [1320, 444] on button "Add Note" at bounding box center [1363, 440] width 86 height 22
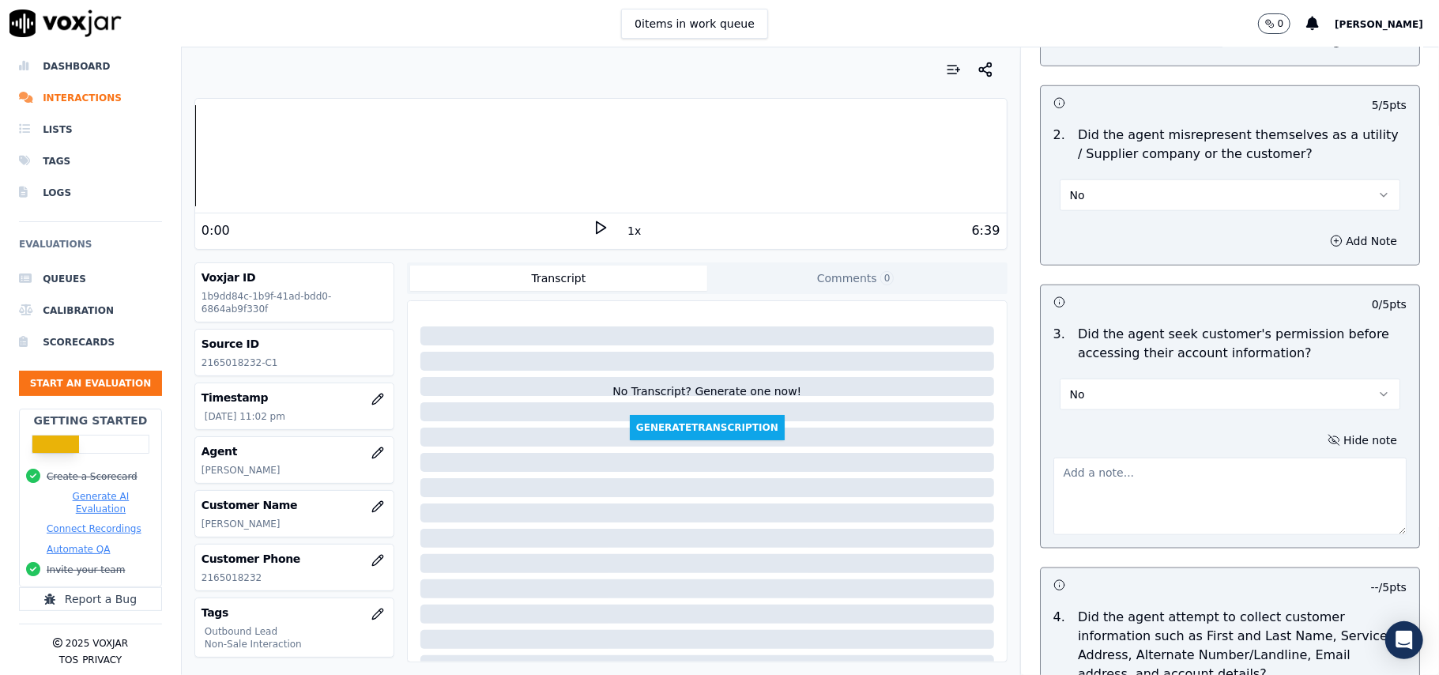
drag, startPoint x: 819, startPoint y: 332, endPoint x: 956, endPoint y: 395, distance: 150.6
click at [820, 330] on div "No Transcript? Generate one now! Generate Transcription" at bounding box center [707, 373] width 586 height 133
click at [1075, 494] on textarea at bounding box center [1229, 495] width 353 height 77
paste textarea "@02:00- didnt took the permission before accesing into his account, @03:08- too…"
drag, startPoint x: 816, startPoint y: 317, endPoint x: 999, endPoint y: 367, distance: 189.4
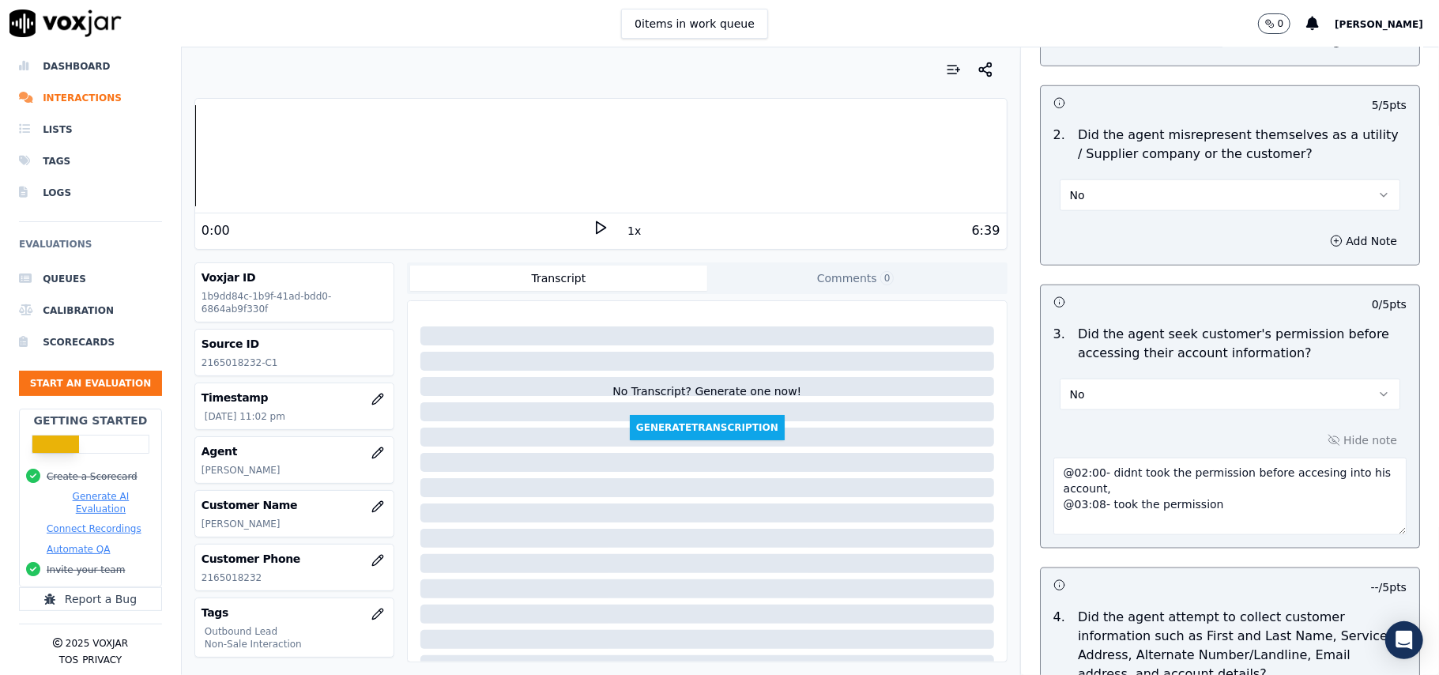
click at [816, 317] on div "No Transcript? Generate one now! Generate Transcription" at bounding box center [707, 373] width 586 height 133
click at [1053, 466] on textarea "@02:00- didnt took the permission before accesing into his account, @03:08- too…" at bounding box center [1229, 495] width 353 height 77
click at [1063, 463] on textarea "@02:00- didnt took the permission before accesing into his account, @03:08- too…" at bounding box center [1229, 495] width 353 height 77
paste textarea "Call ID: 101018"
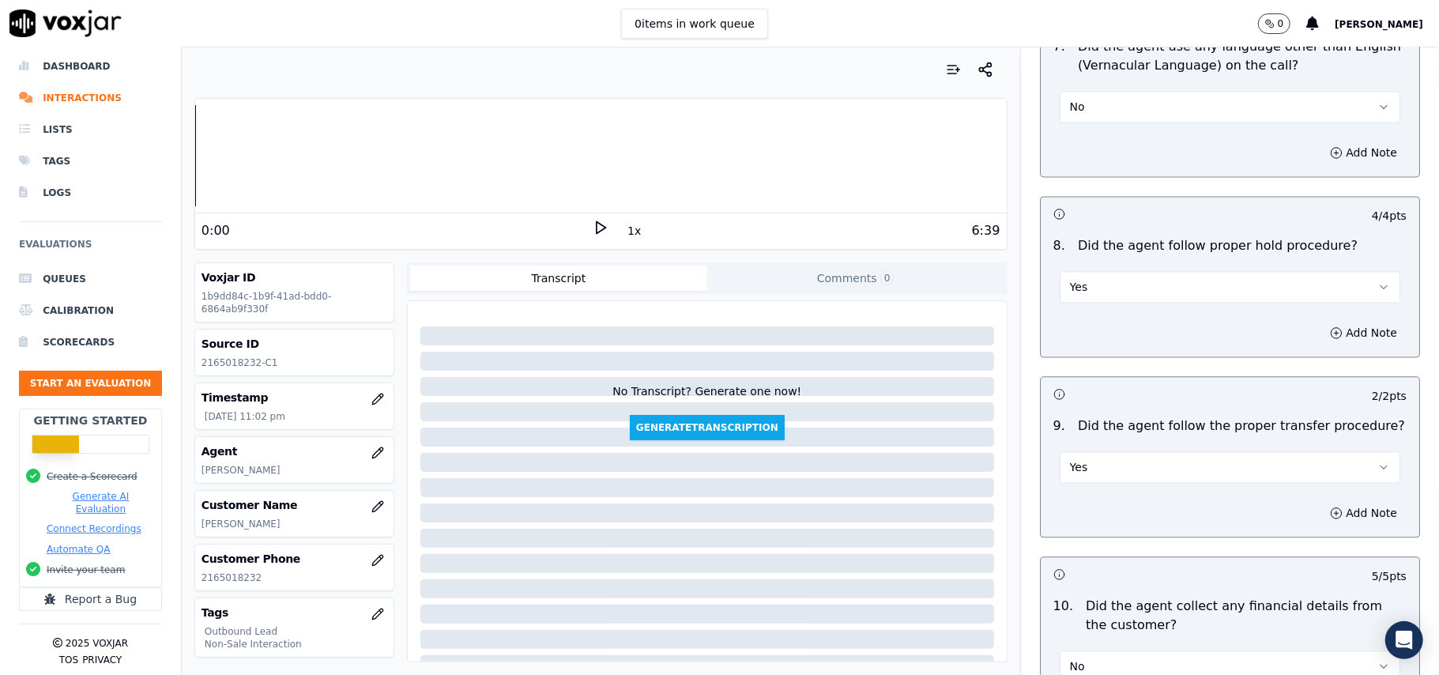
scroll to position [4025, 0]
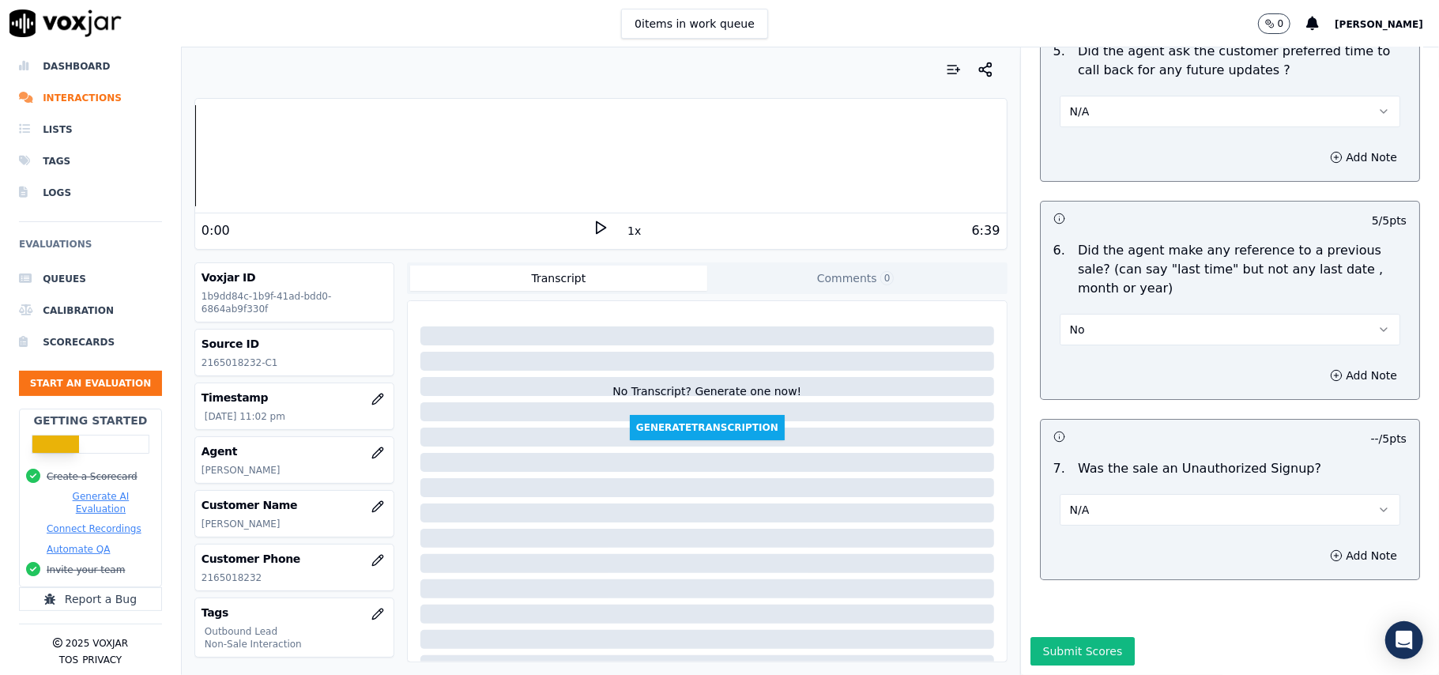
type textarea "Call ID: 101018 @02:00- didn't took the permission before accessing into his ac…"
click at [1071, 637] on button "Submit Scores" at bounding box center [1082, 651] width 105 height 28
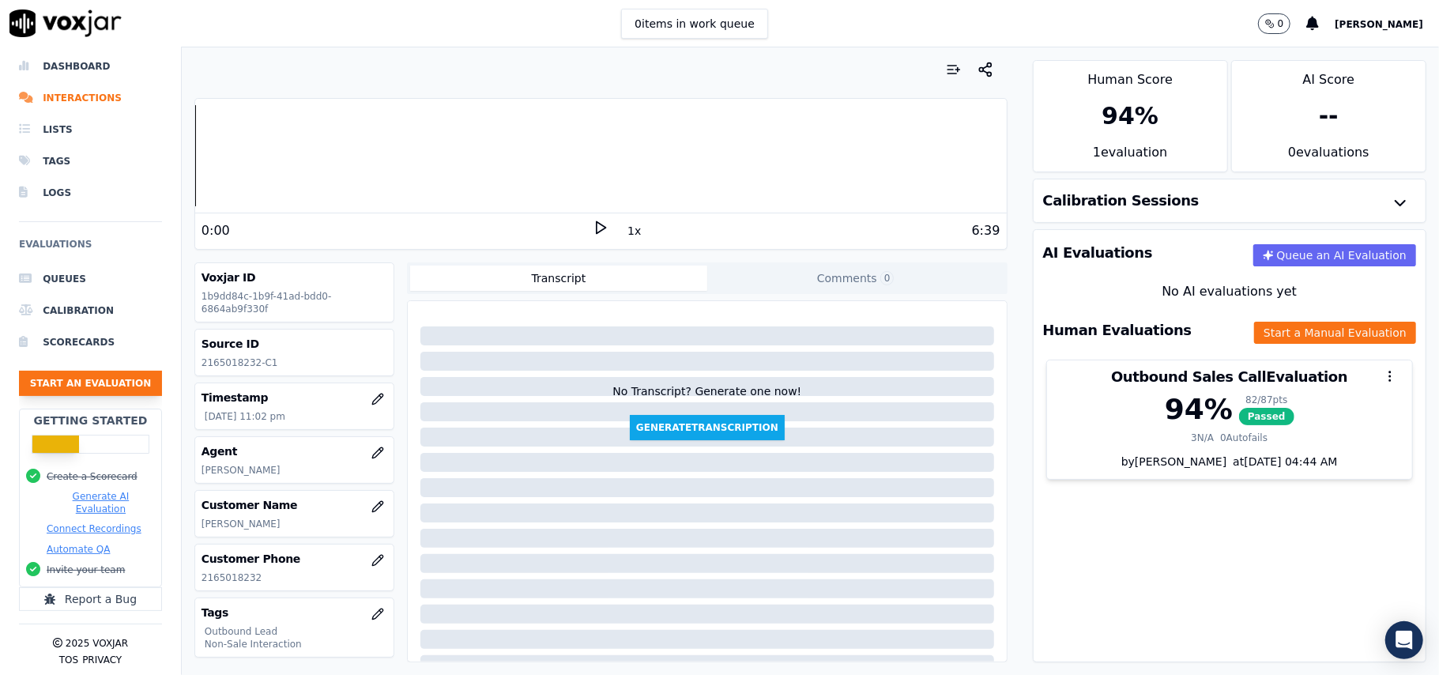
click at [55, 371] on button "Start an Evaluation" at bounding box center [90, 383] width 143 height 25
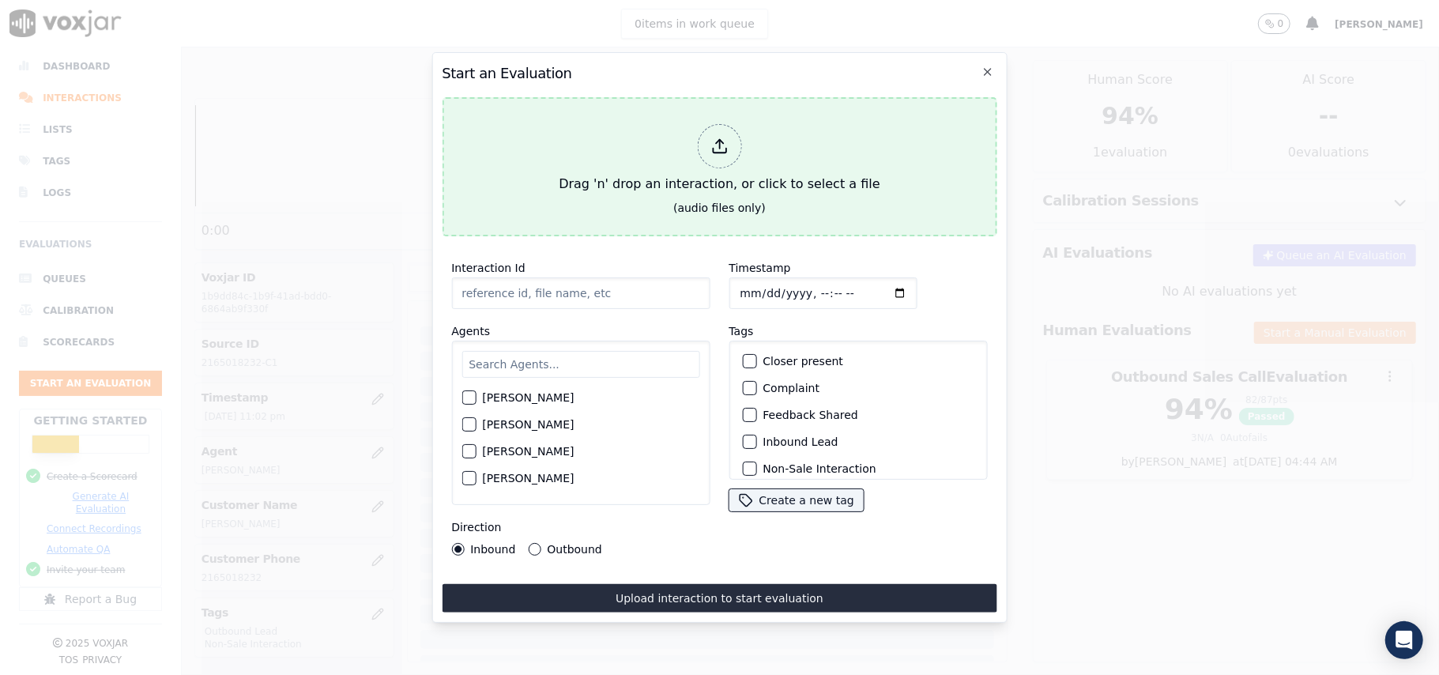
click at [714, 137] on icon at bounding box center [718, 145] width 17 height 17
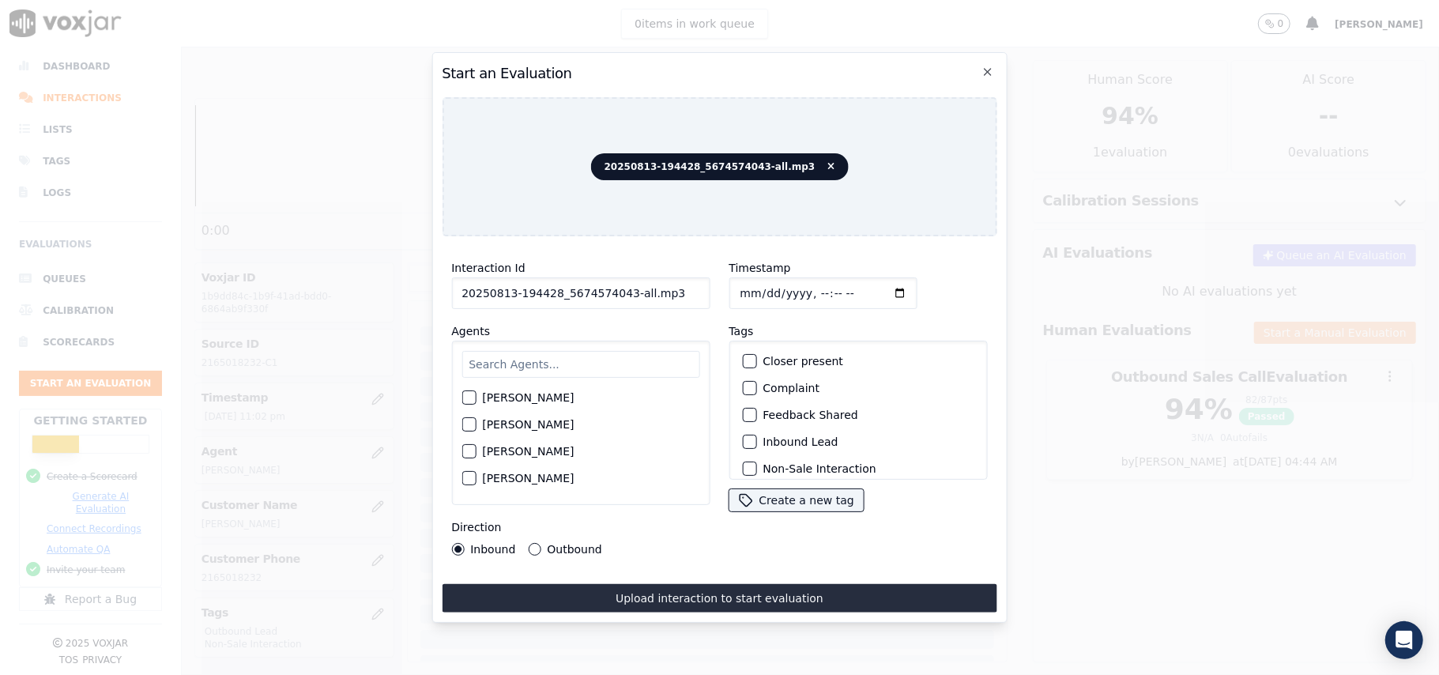
drag, startPoint x: 637, startPoint y: 286, endPoint x: 618, endPoint y: 283, distance: 19.2
click at [618, 283] on input "20250813-194428_5674574043-all.mp3" at bounding box center [580, 293] width 258 height 32
type input "20250813-194428_5674574043-C1"
click at [762, 282] on input "Timestamp" at bounding box center [822, 293] width 188 height 32
type input "[DATE]T23:28"
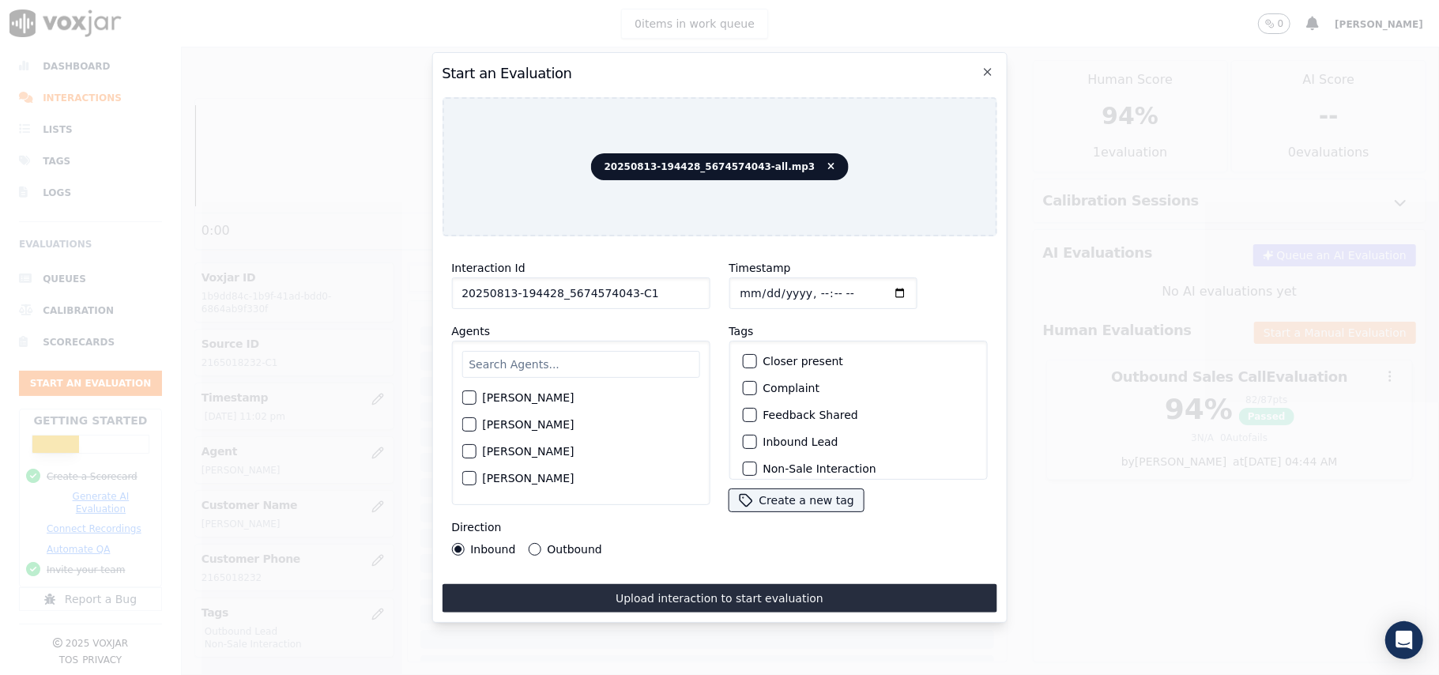
click at [583, 356] on input "text" at bounding box center [580, 364] width 238 height 27
type input "JAke"
click at [465, 397] on div "button" at bounding box center [467, 402] width 11 height 11
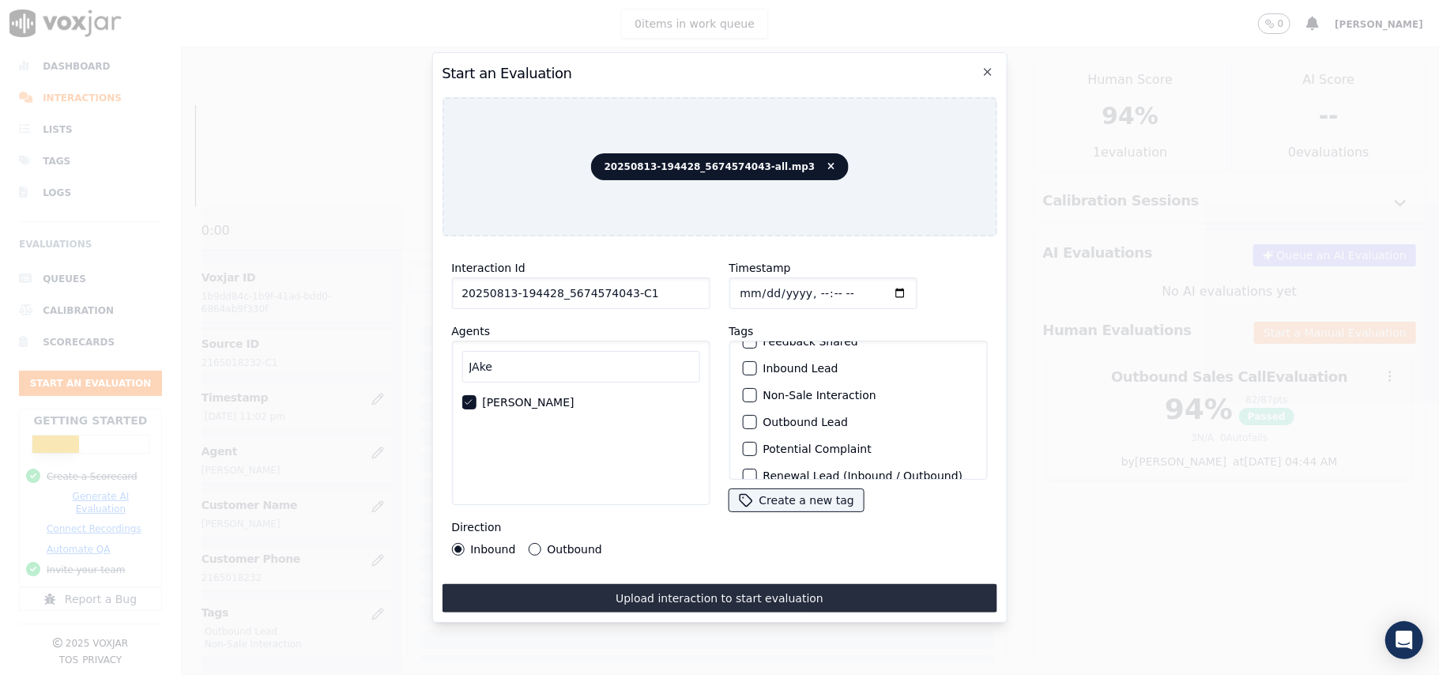
scroll to position [137, 0]
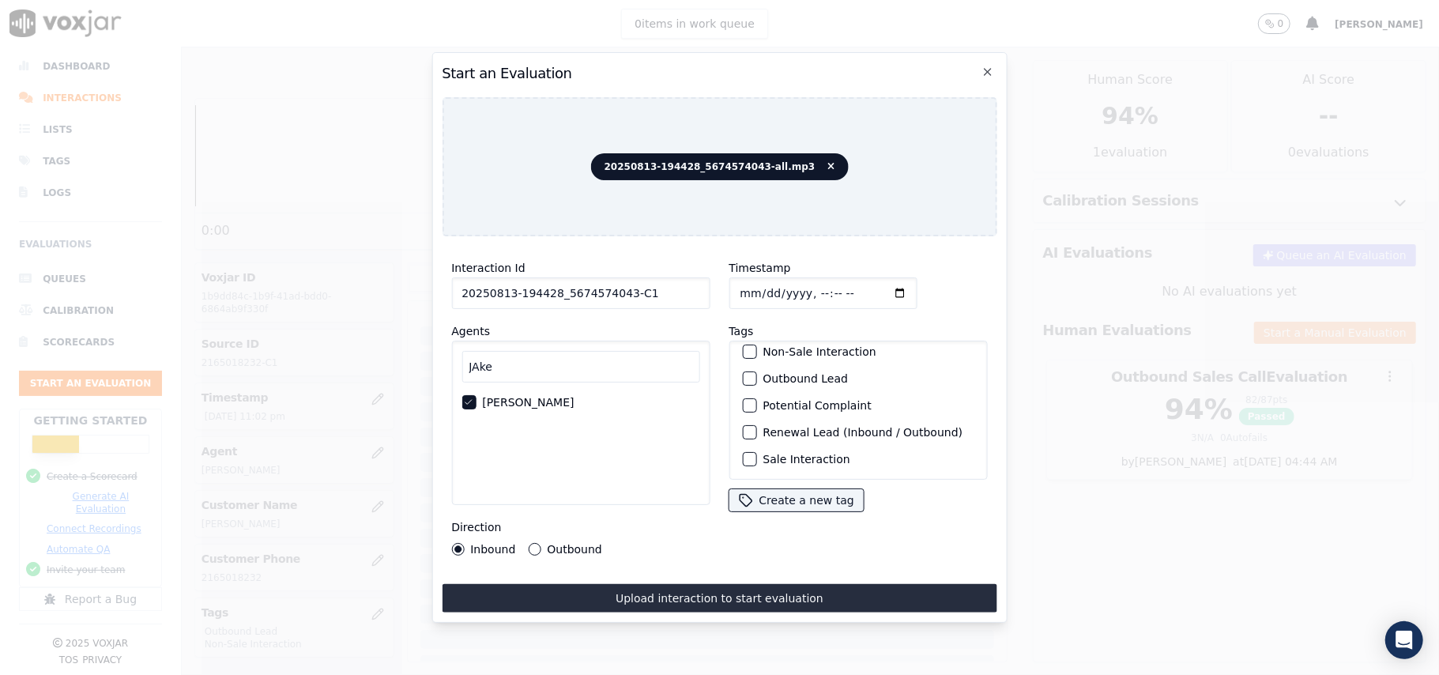
click at [743, 373] on div "button" at bounding box center [748, 378] width 11 height 11
click at [749, 431] on button "Non-Sale Interaction" at bounding box center [749, 436] width 14 height 14
click at [541, 543] on div "Outbound" at bounding box center [564, 549] width 73 height 13
click at [535, 543] on button "Outbound" at bounding box center [534, 549] width 13 height 13
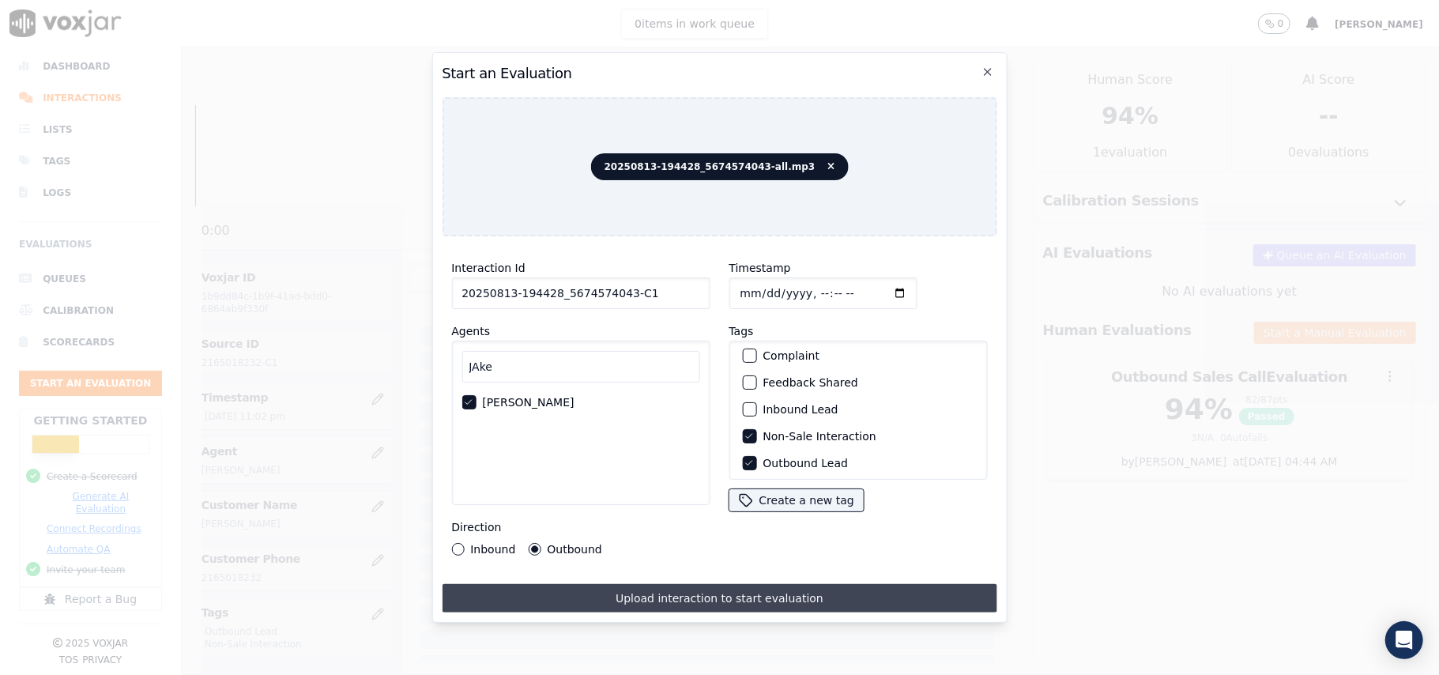
click at [646, 589] on button "Upload interaction to start evaluation" at bounding box center [719, 598] width 555 height 28
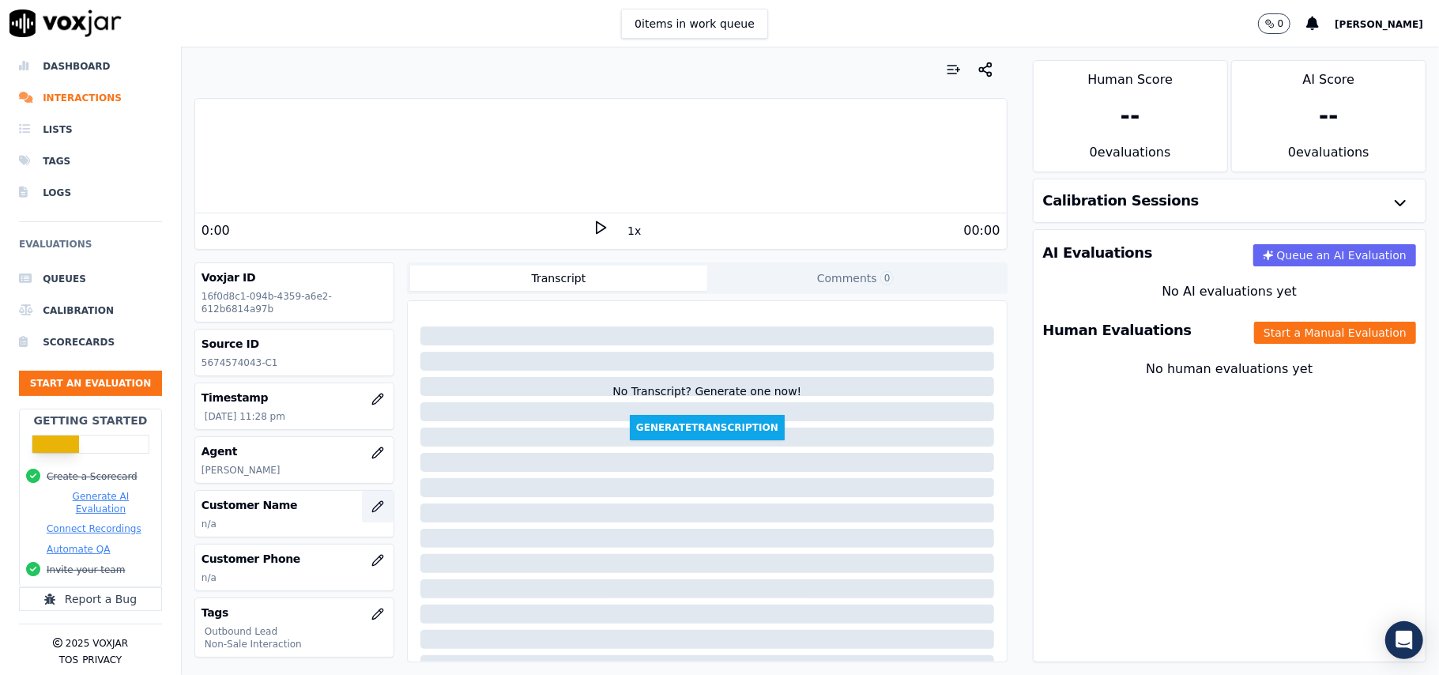
click at [372, 504] on icon "button" at bounding box center [377, 506] width 10 height 10
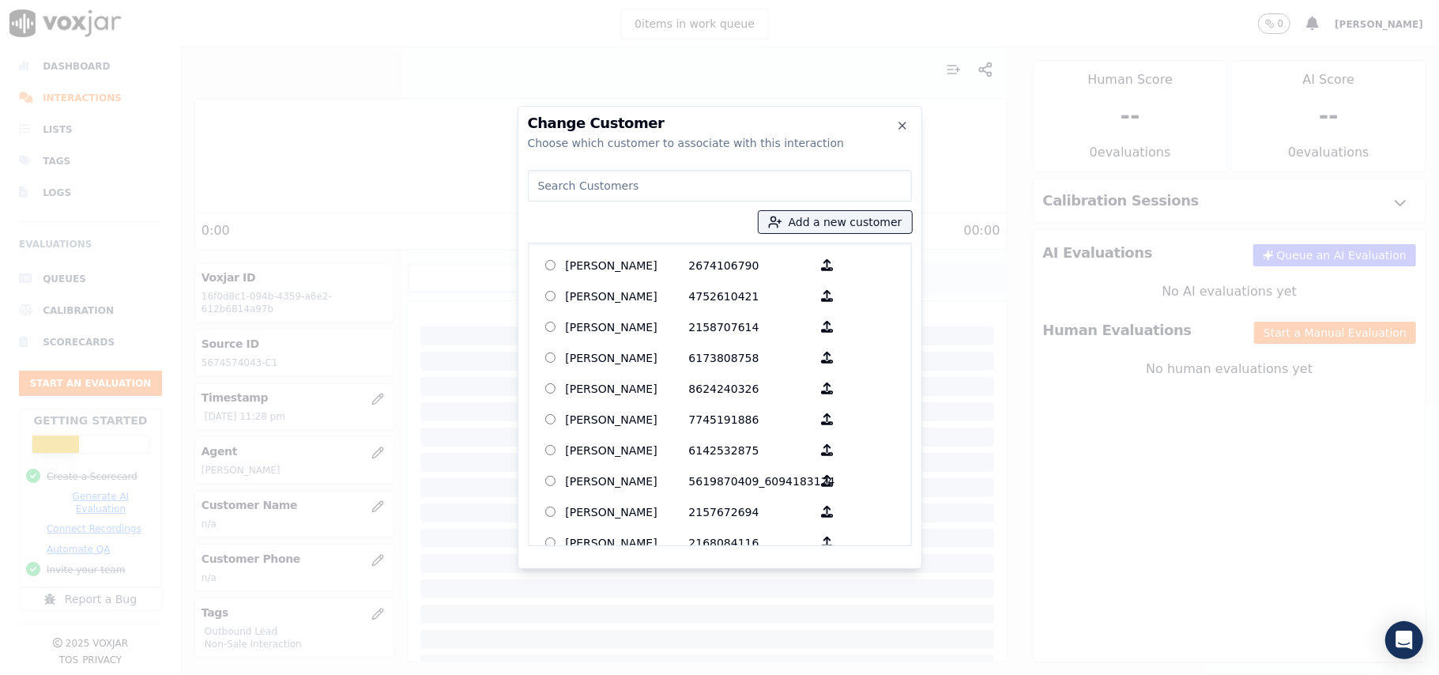
paste input "[PERSON_NAME]"
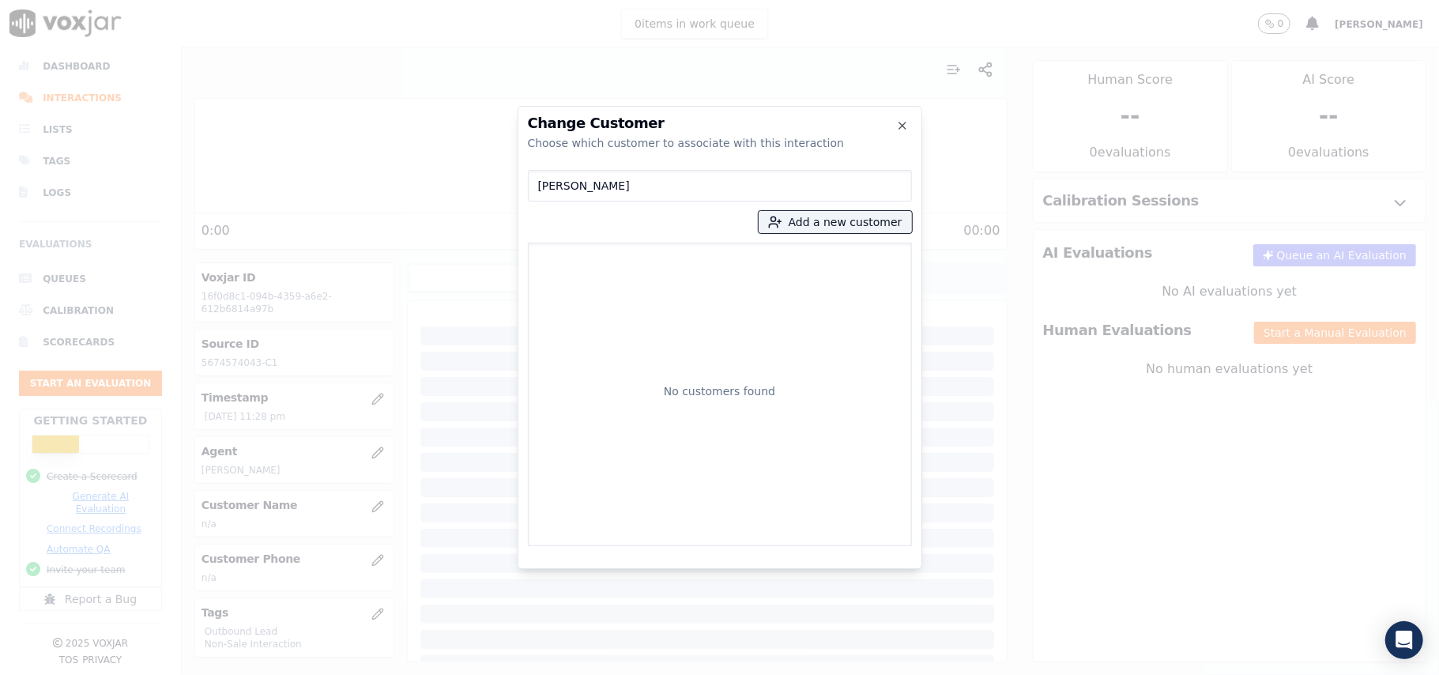
click at [539, 183] on input "[PERSON_NAME]" at bounding box center [720, 186] width 384 height 32
click at [545, 187] on input "[PERSON_NAME]" at bounding box center [720, 186] width 384 height 32
click at [538, 187] on input "[PERSON_NAME]" at bounding box center [720, 186] width 384 height 32
drag, startPoint x: 506, startPoint y: 193, endPoint x: 475, endPoint y: 196, distance: 31.0
click at [475, 674] on div "Change Customer Choose which customer to associate with this interaction [PERSO…" at bounding box center [719, 675] width 1439 height 0
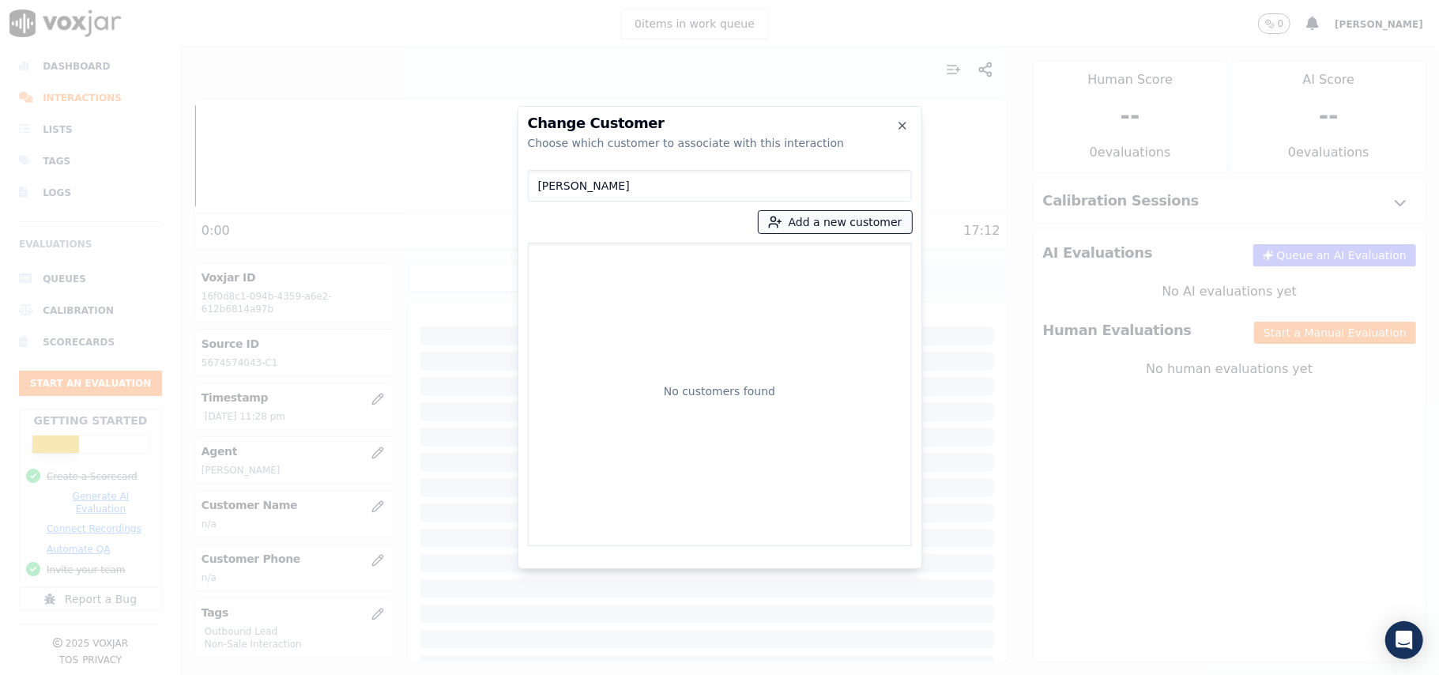
type input "[PERSON_NAME]"
click at [834, 224] on button "Add a new customer" at bounding box center [835, 222] width 153 height 22
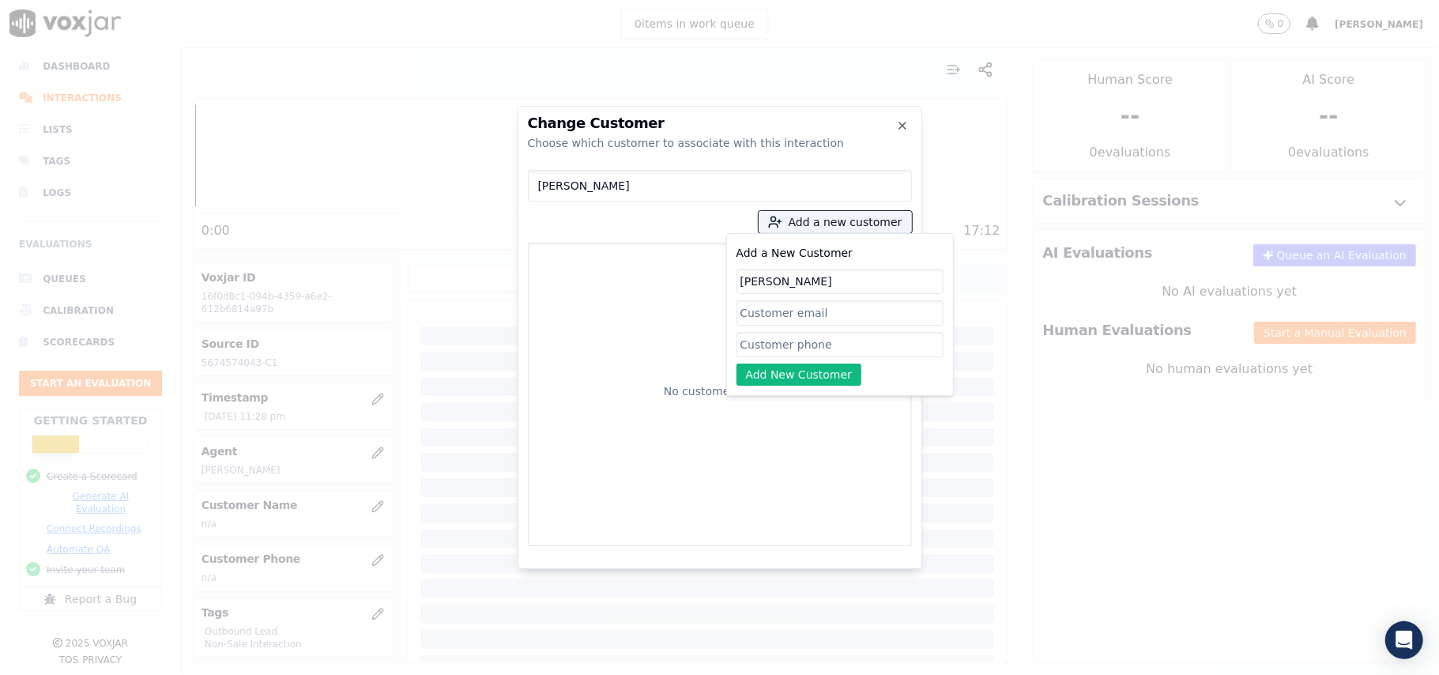
type input "[PERSON_NAME]"
click at [784, 348] on input "Add a New Customer" at bounding box center [839, 344] width 207 height 25
paste input "5674574043"
type input "5674574043"
click at [750, 365] on button "Add New Customer" at bounding box center [799, 374] width 126 height 22
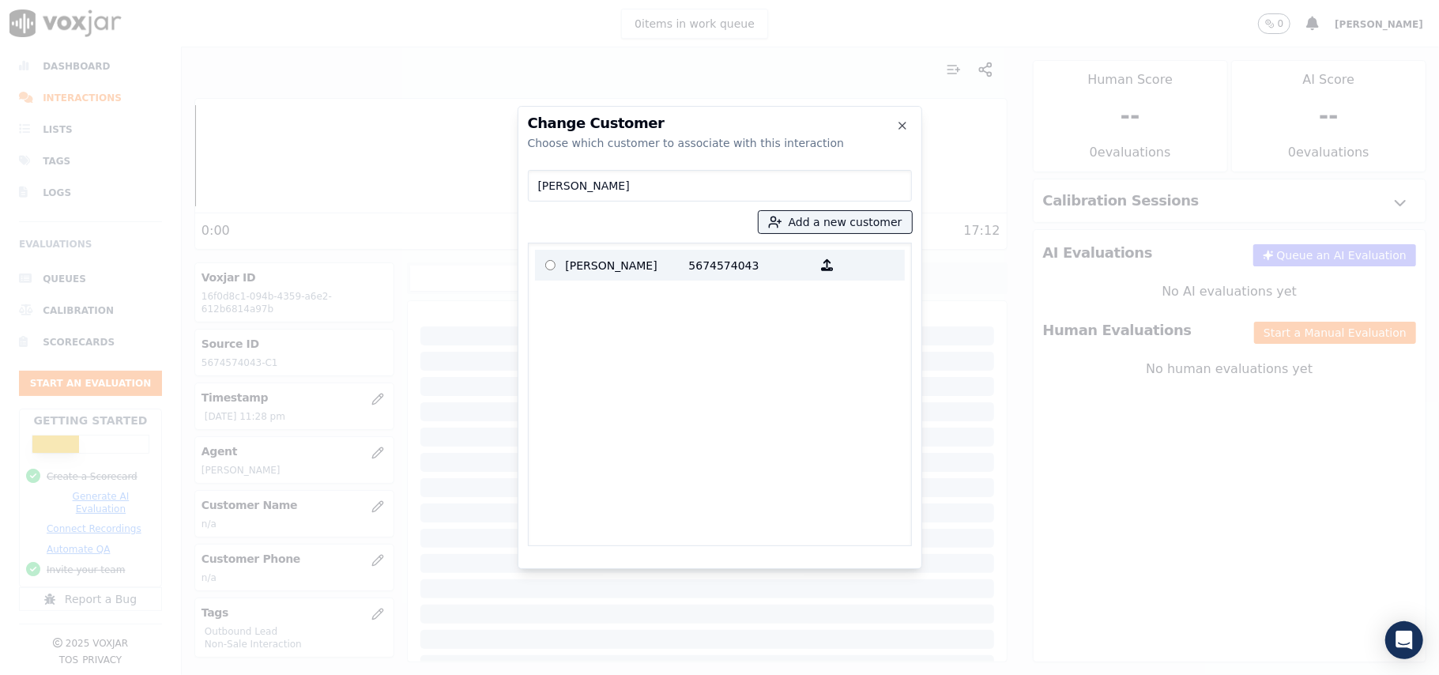
click at [646, 277] on p "[PERSON_NAME]" at bounding box center [627, 265] width 123 height 24
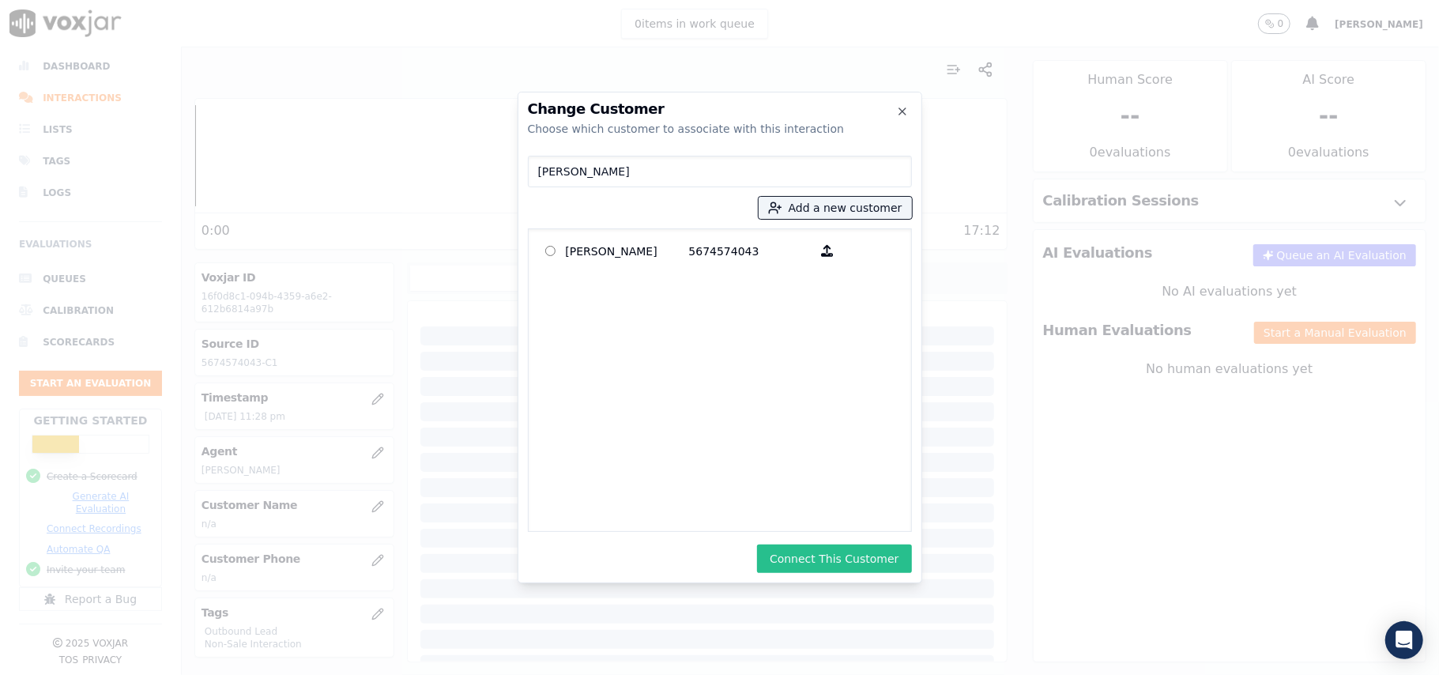
click at [838, 560] on button "Connect This Customer" at bounding box center [834, 558] width 154 height 28
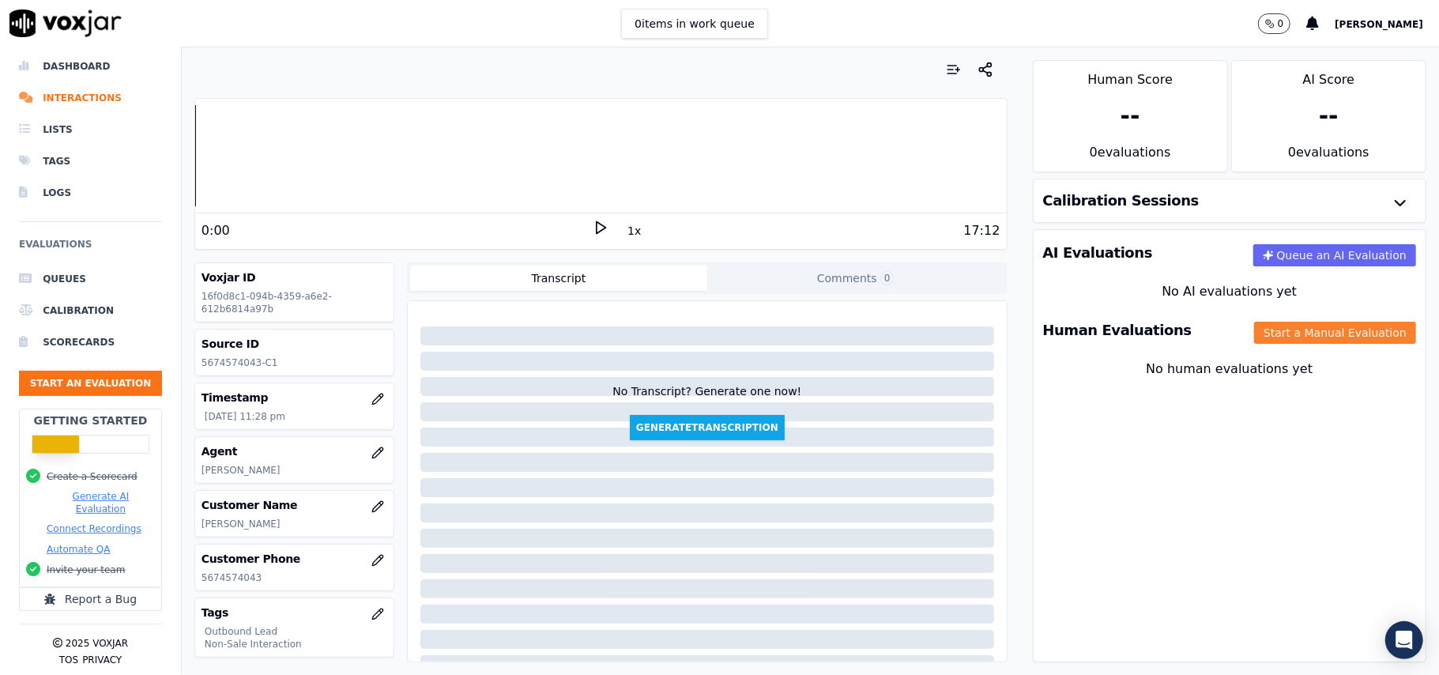
click at [1335, 335] on button "Start a Manual Evaluation" at bounding box center [1335, 333] width 162 height 22
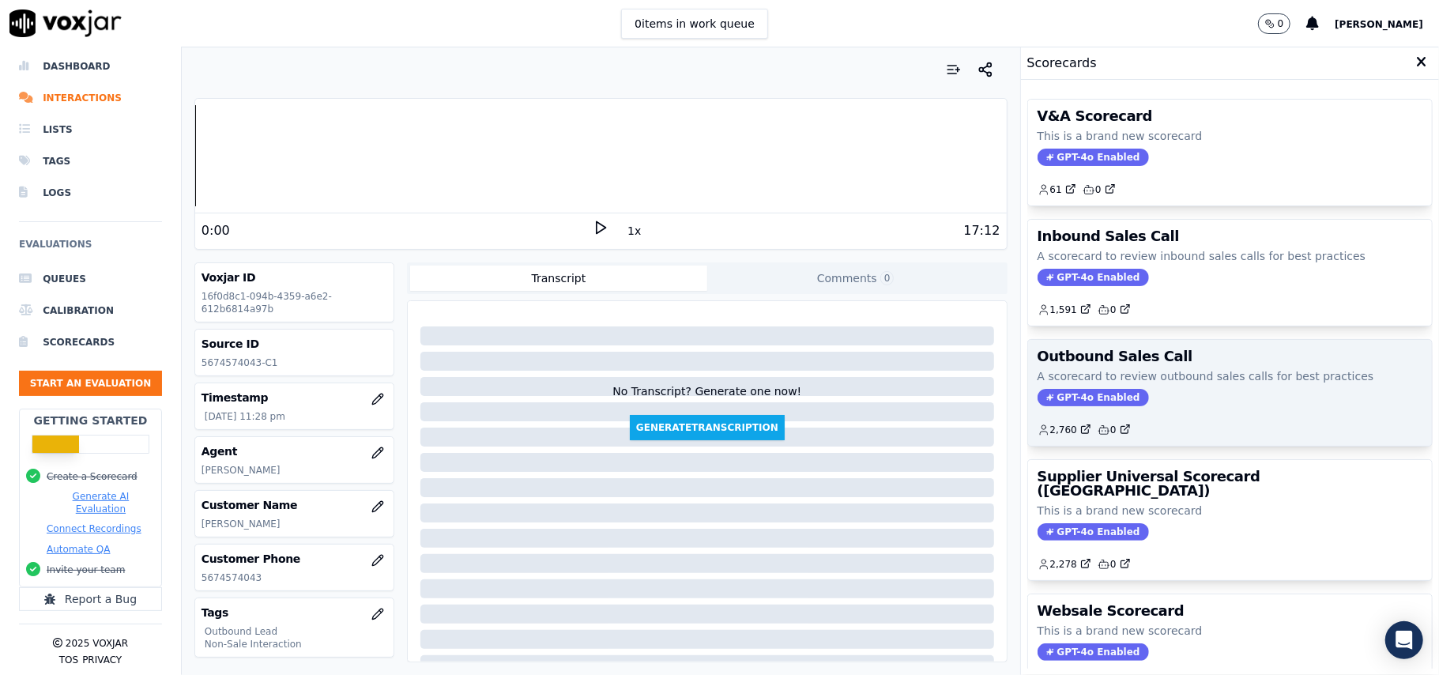
click at [1046, 395] on span "GPT-4o Enabled" at bounding box center [1092, 397] width 111 height 17
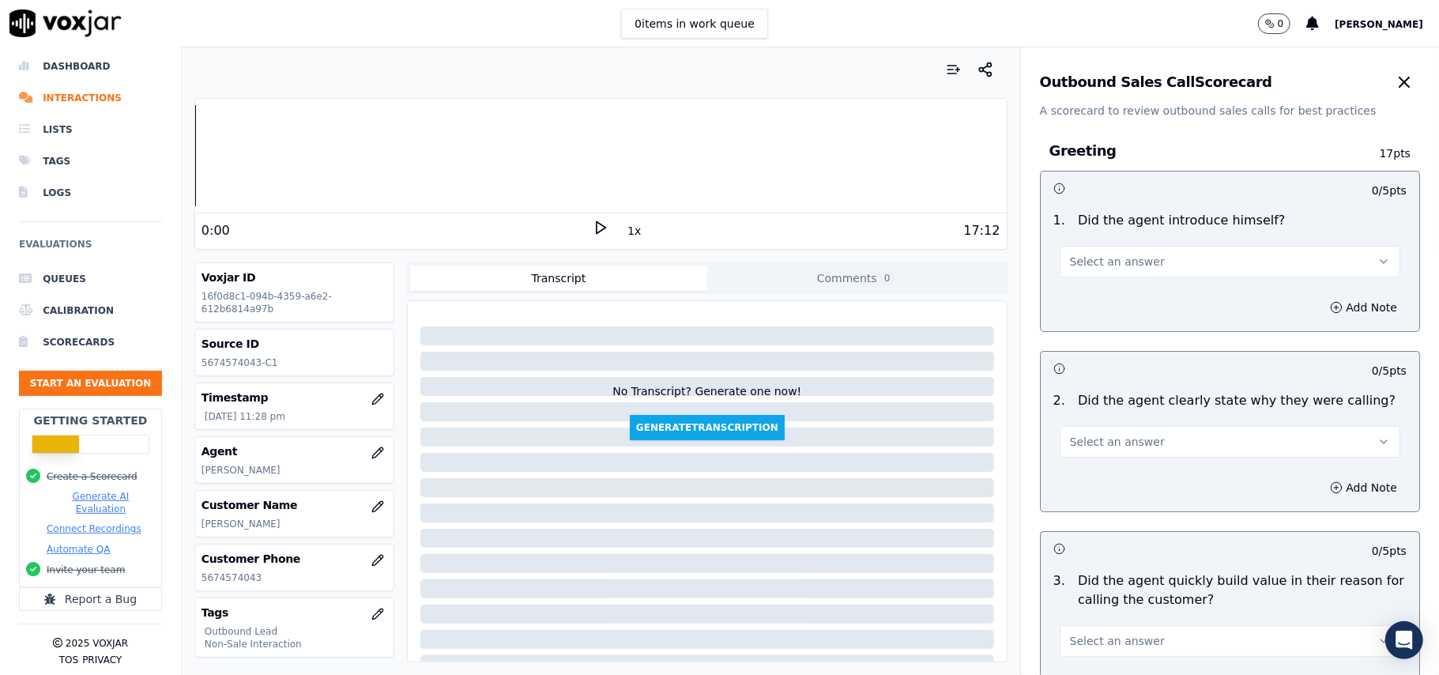
click at [1101, 262] on span "Select an answer" at bounding box center [1117, 262] width 95 height 16
click at [1094, 286] on div "Yes" at bounding box center [1196, 297] width 306 height 25
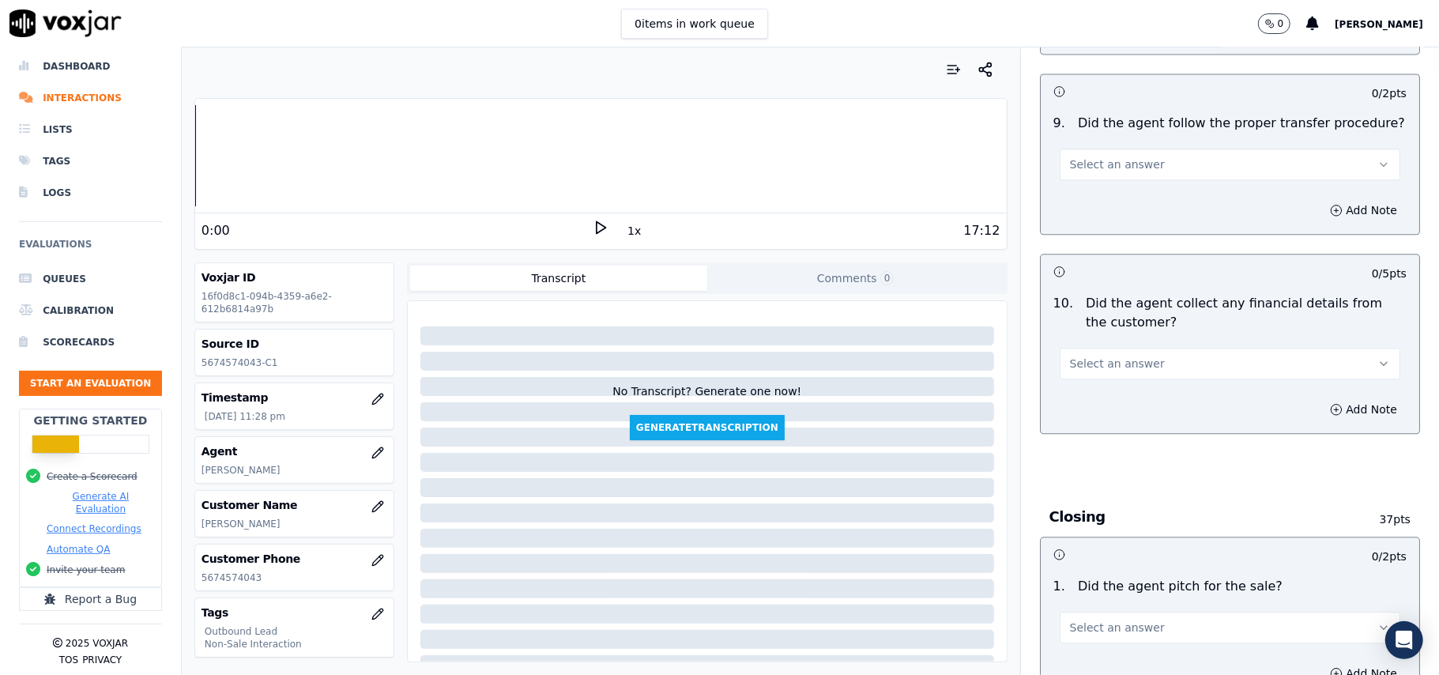
scroll to position [3941, 0]
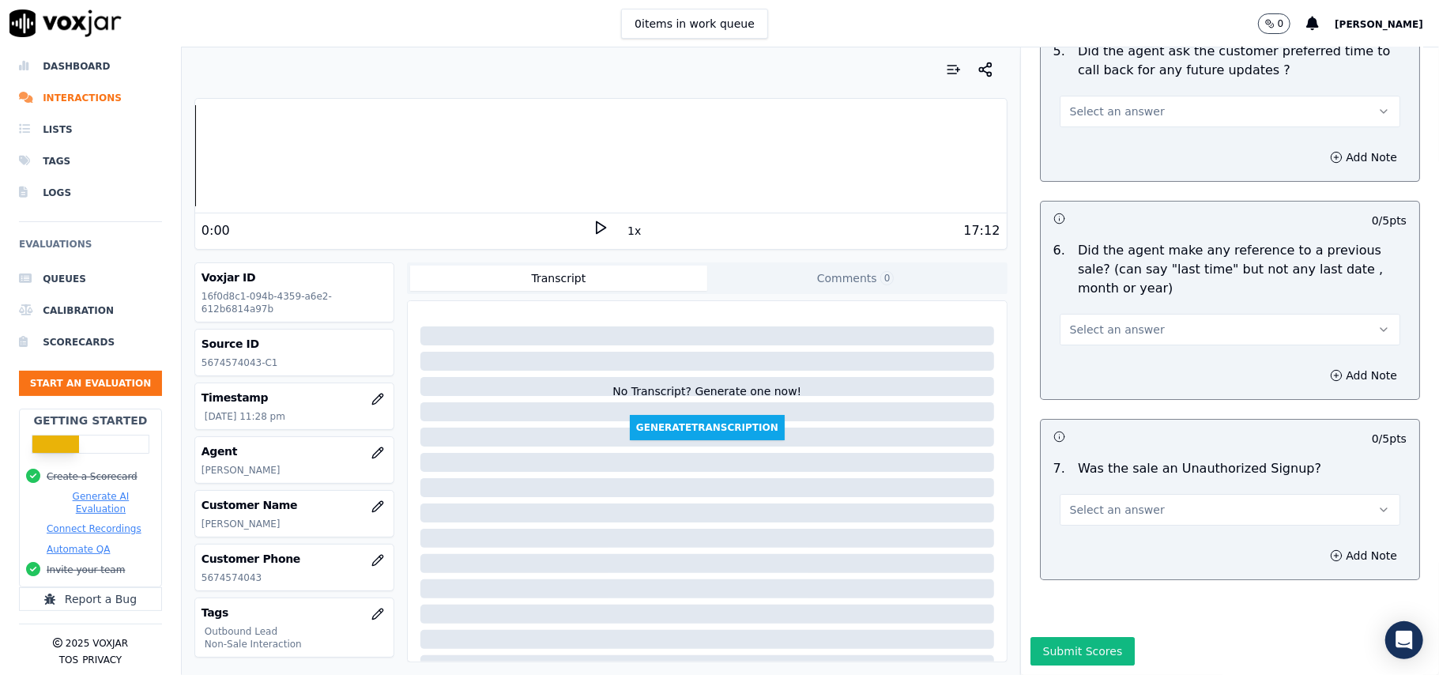
click at [1173, 494] on button "Select an answer" at bounding box center [1230, 510] width 341 height 32
click at [1116, 538] on div "N/A" at bounding box center [1196, 548] width 306 height 25
click at [1143, 314] on button "Select an answer" at bounding box center [1230, 330] width 341 height 32
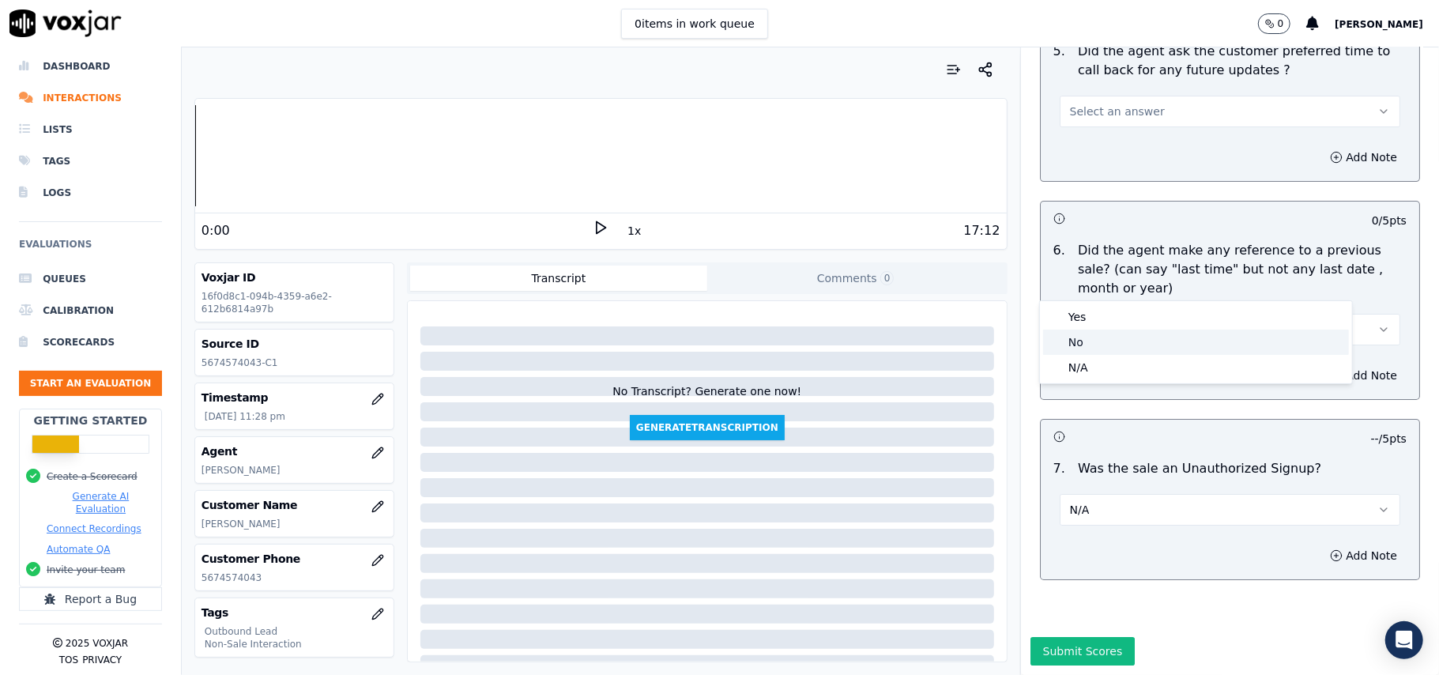
click at [1117, 345] on div "No" at bounding box center [1196, 341] width 306 height 25
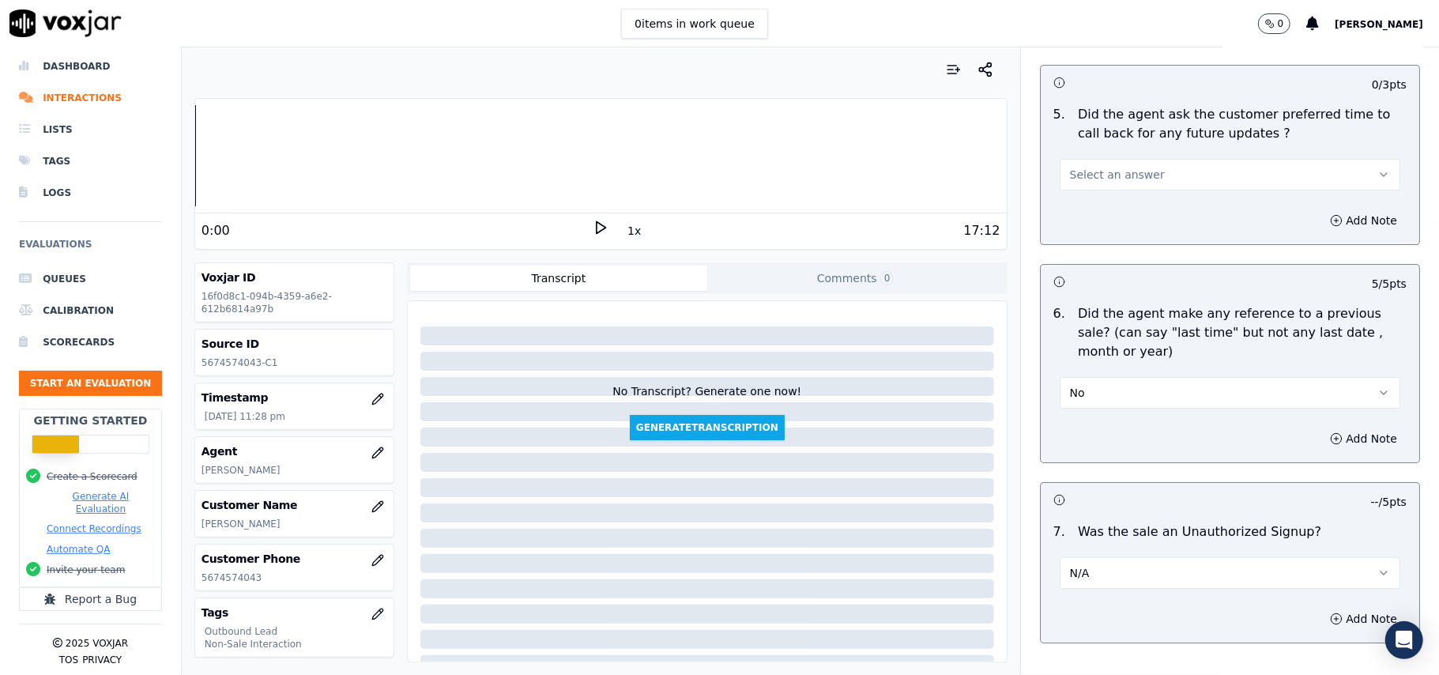
scroll to position [3730, 0]
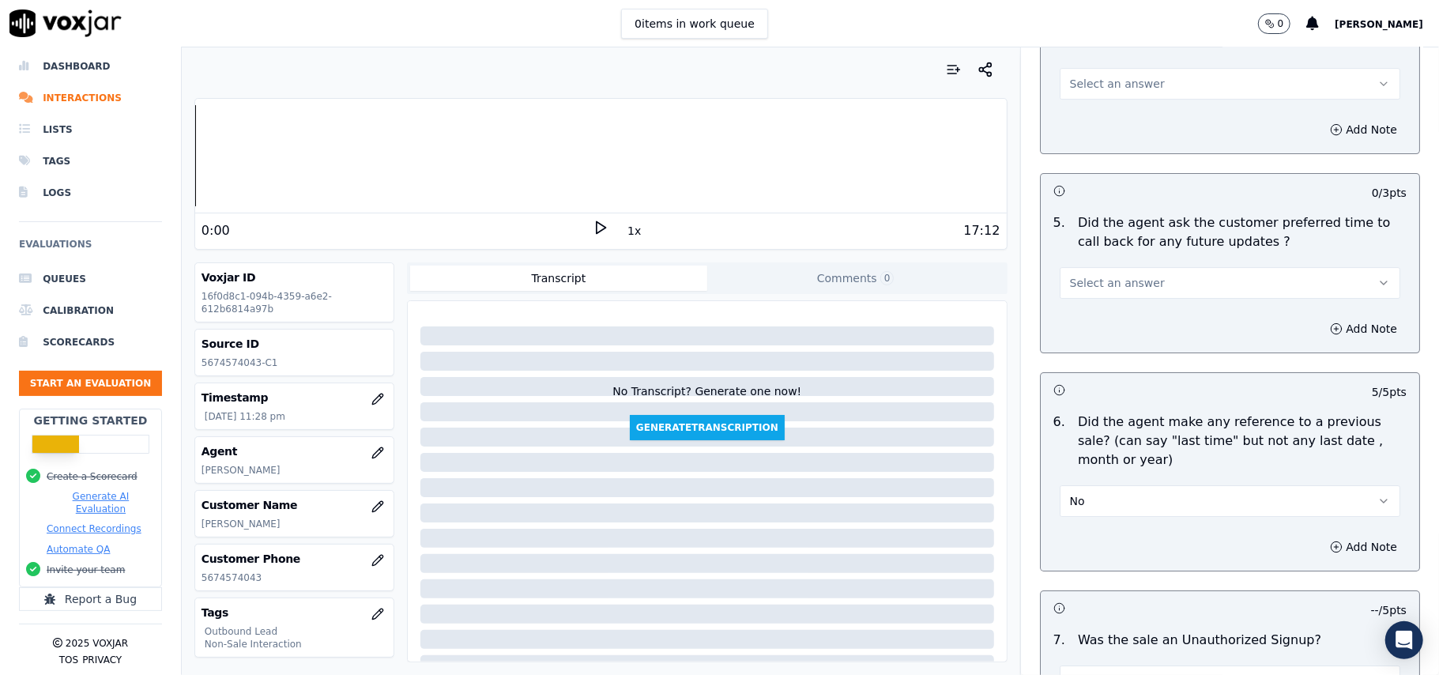
click at [1151, 267] on button "Select an answer" at bounding box center [1230, 283] width 341 height 32
click at [1125, 313] on div "Yes" at bounding box center [1196, 308] width 306 height 25
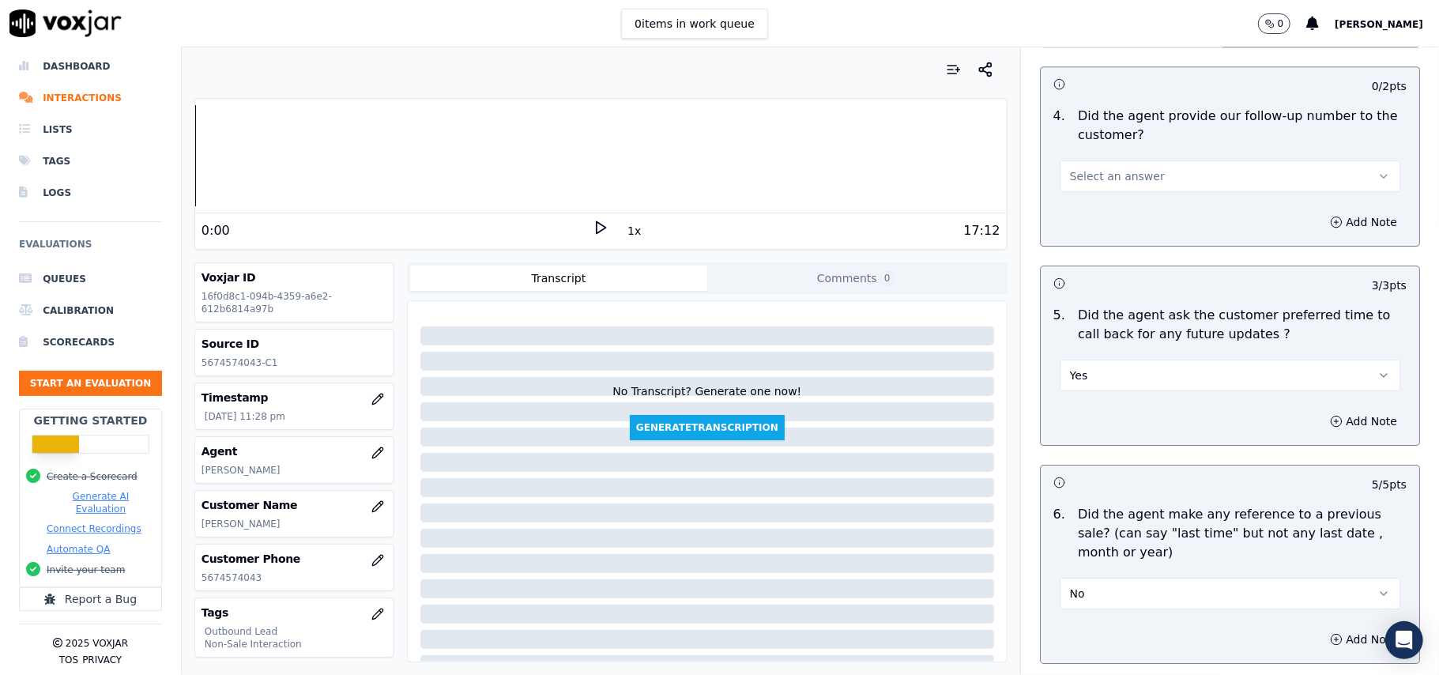
scroll to position [3519, 0]
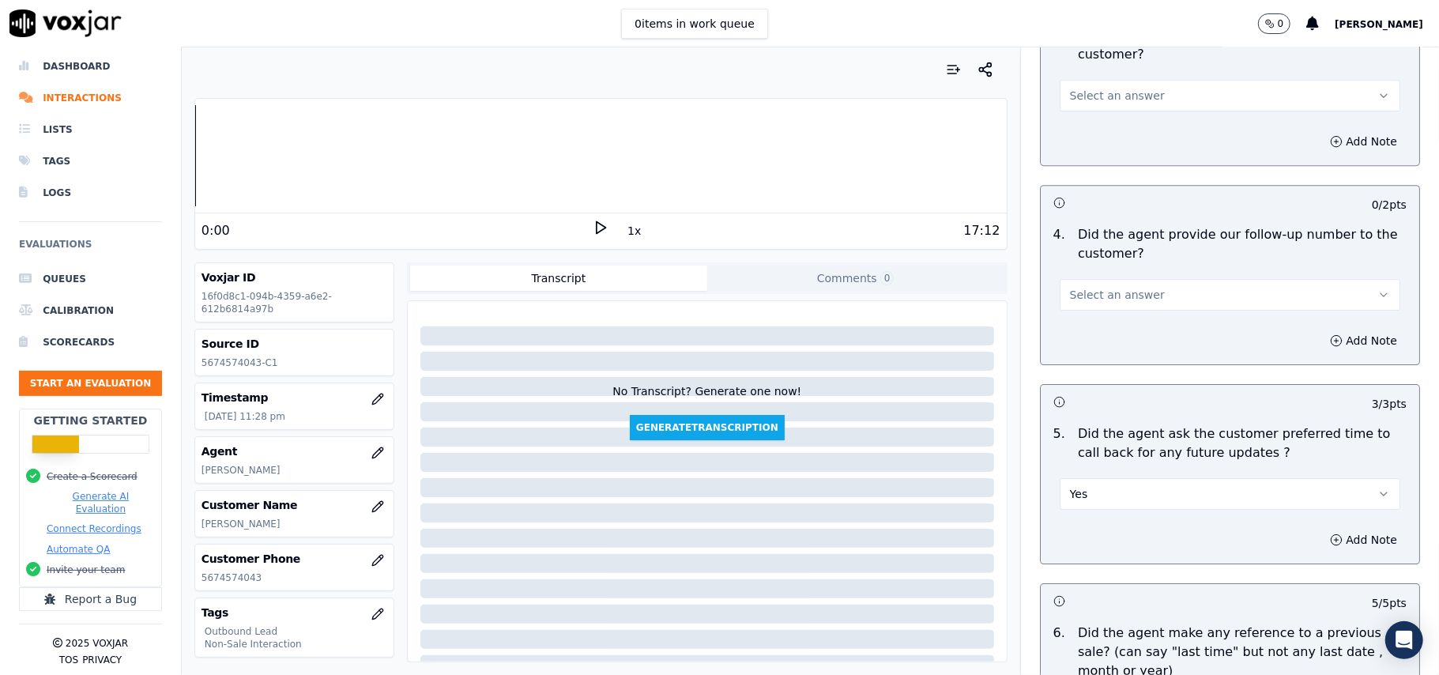
click at [1097, 279] on button "Select an answer" at bounding box center [1230, 295] width 341 height 32
click at [1104, 320] on div "Yes" at bounding box center [1196, 319] width 306 height 25
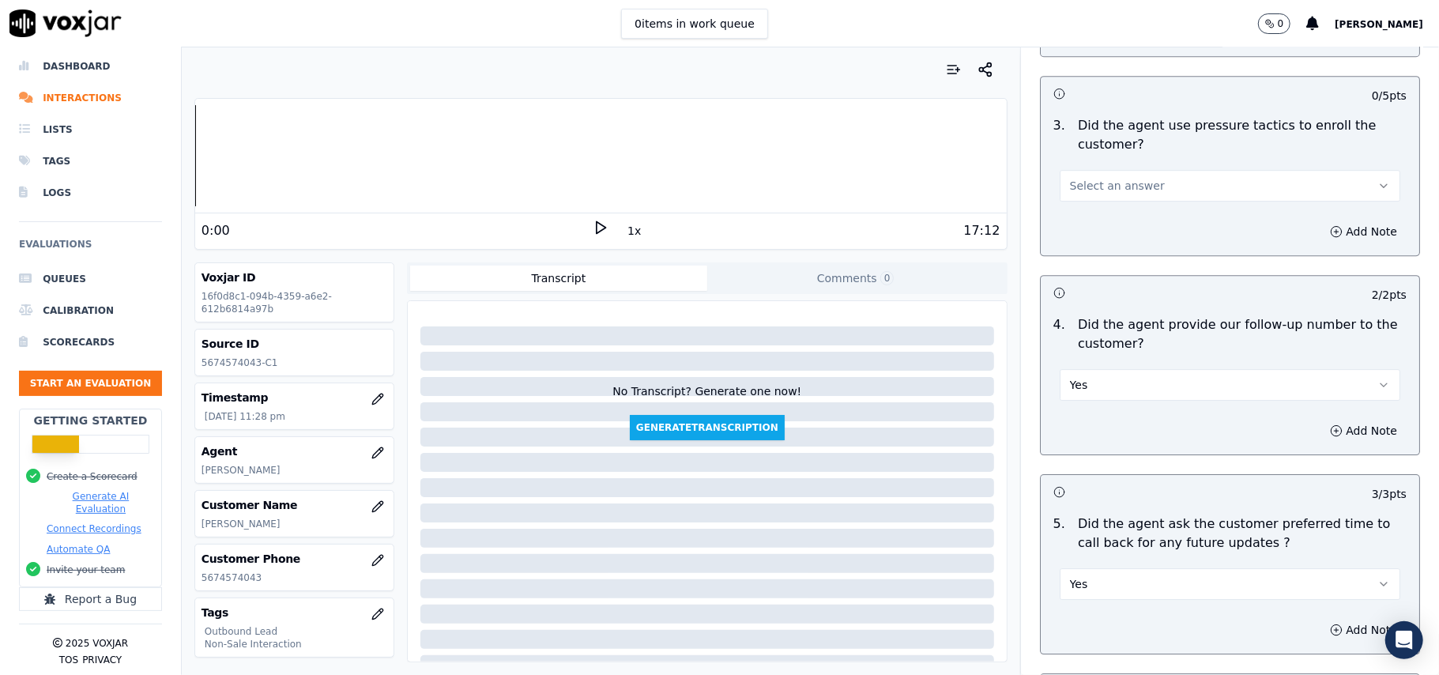
scroll to position [3309, 0]
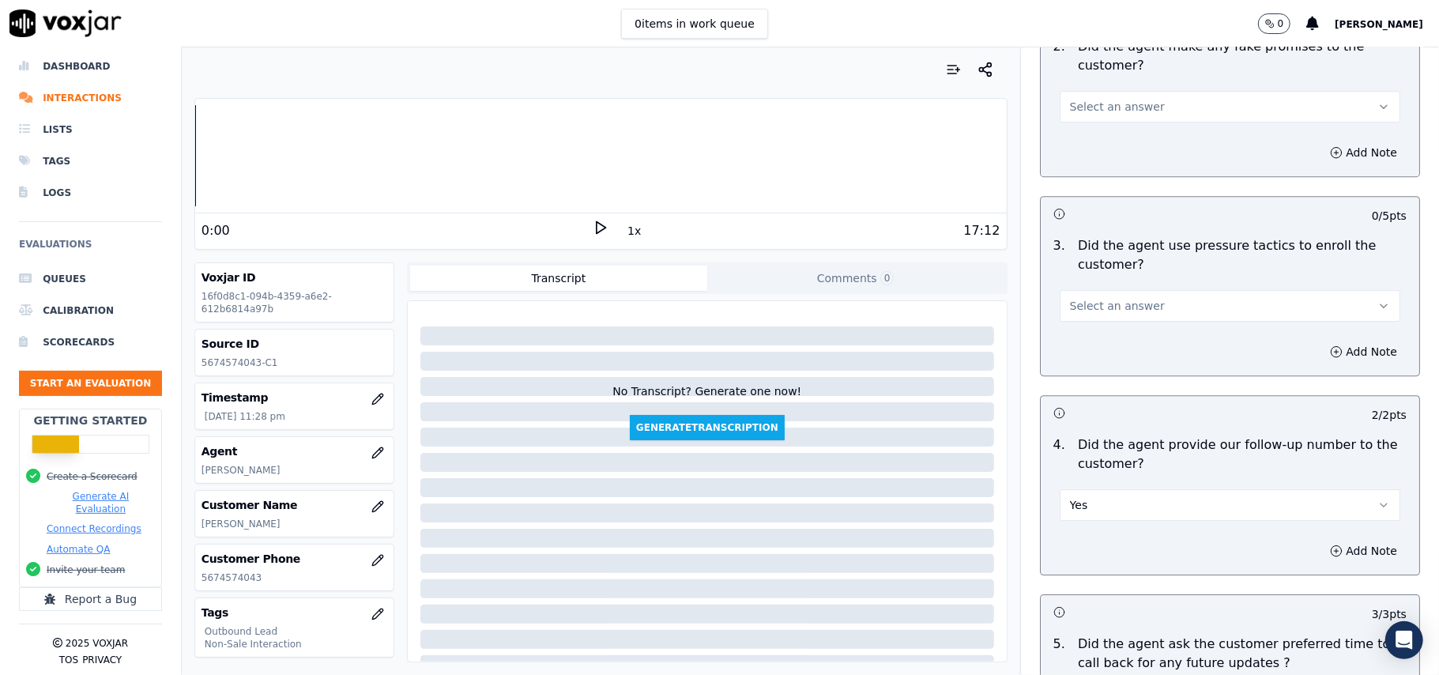
click at [1112, 298] on span "Select an answer" at bounding box center [1117, 306] width 95 height 16
click at [1098, 352] on div "No" at bounding box center [1196, 356] width 306 height 25
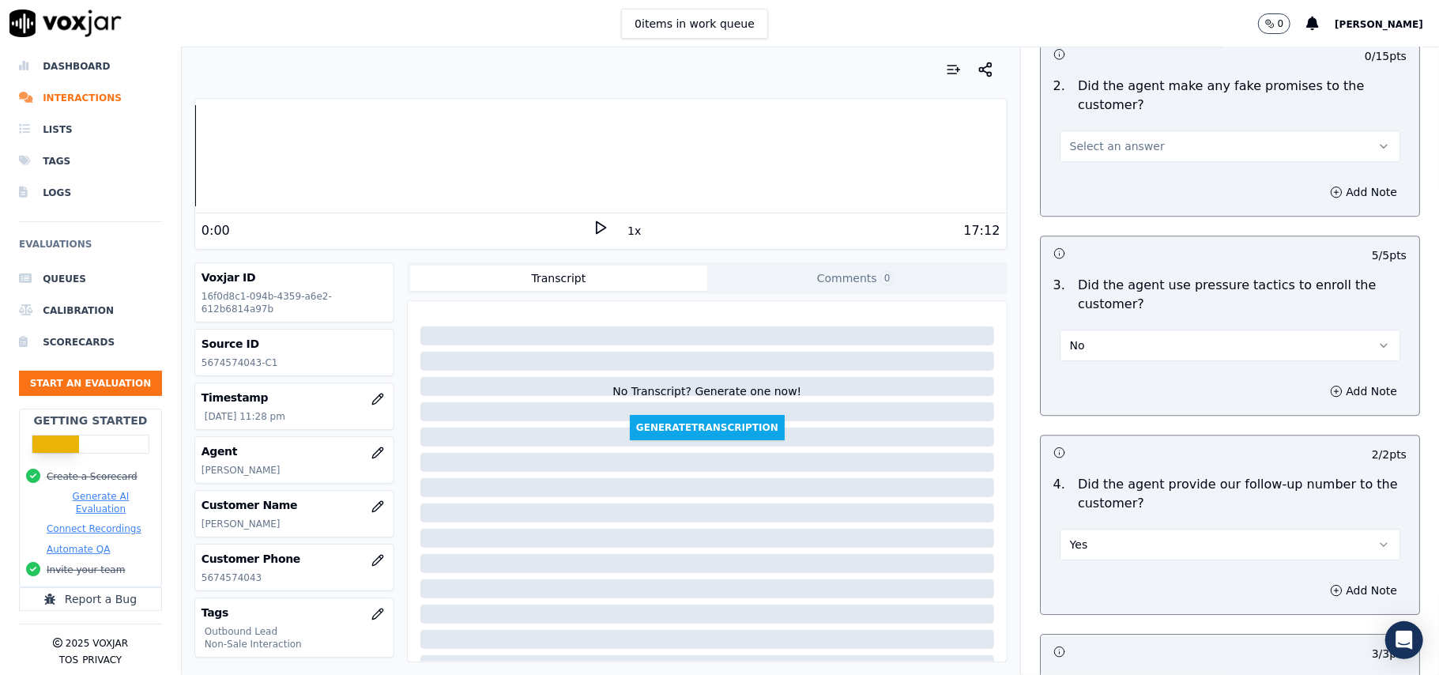
scroll to position [3203, 0]
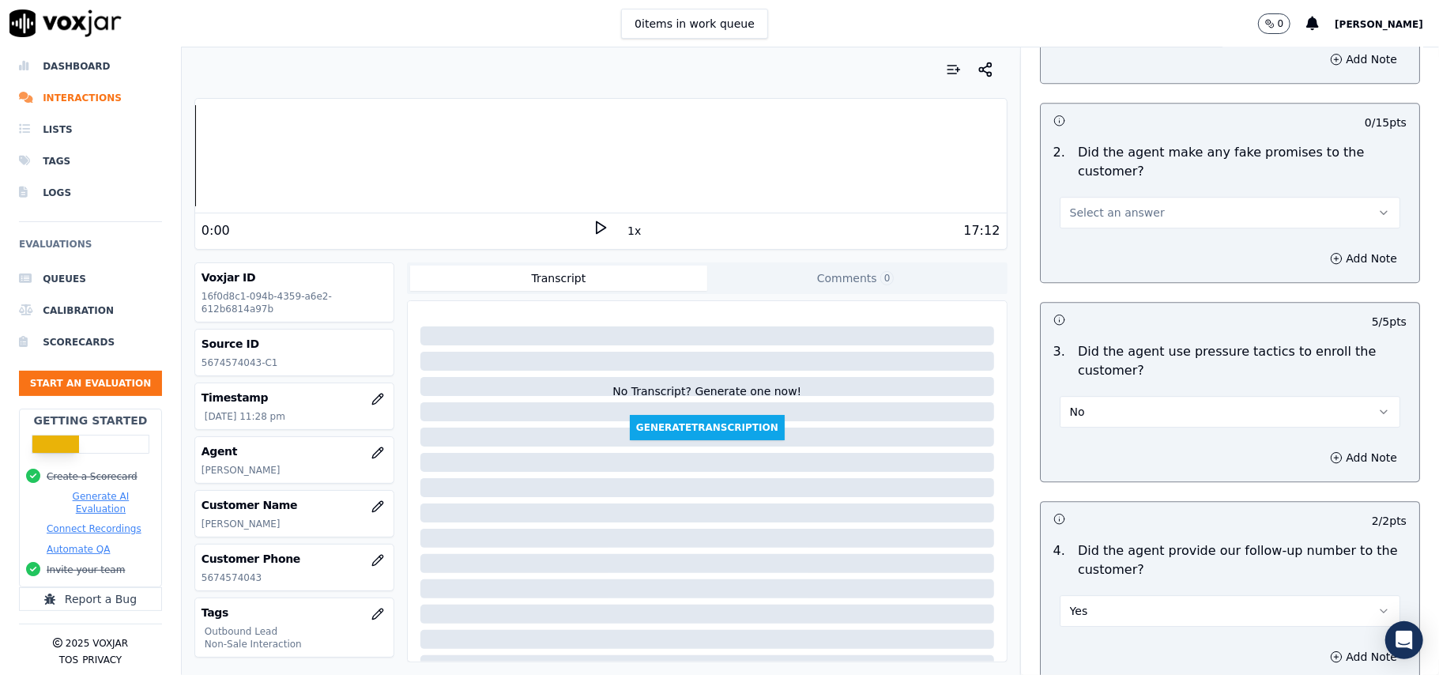
click at [1129, 213] on button "Select an answer" at bounding box center [1230, 213] width 341 height 32
click at [1109, 273] on div "No" at bounding box center [1196, 262] width 306 height 25
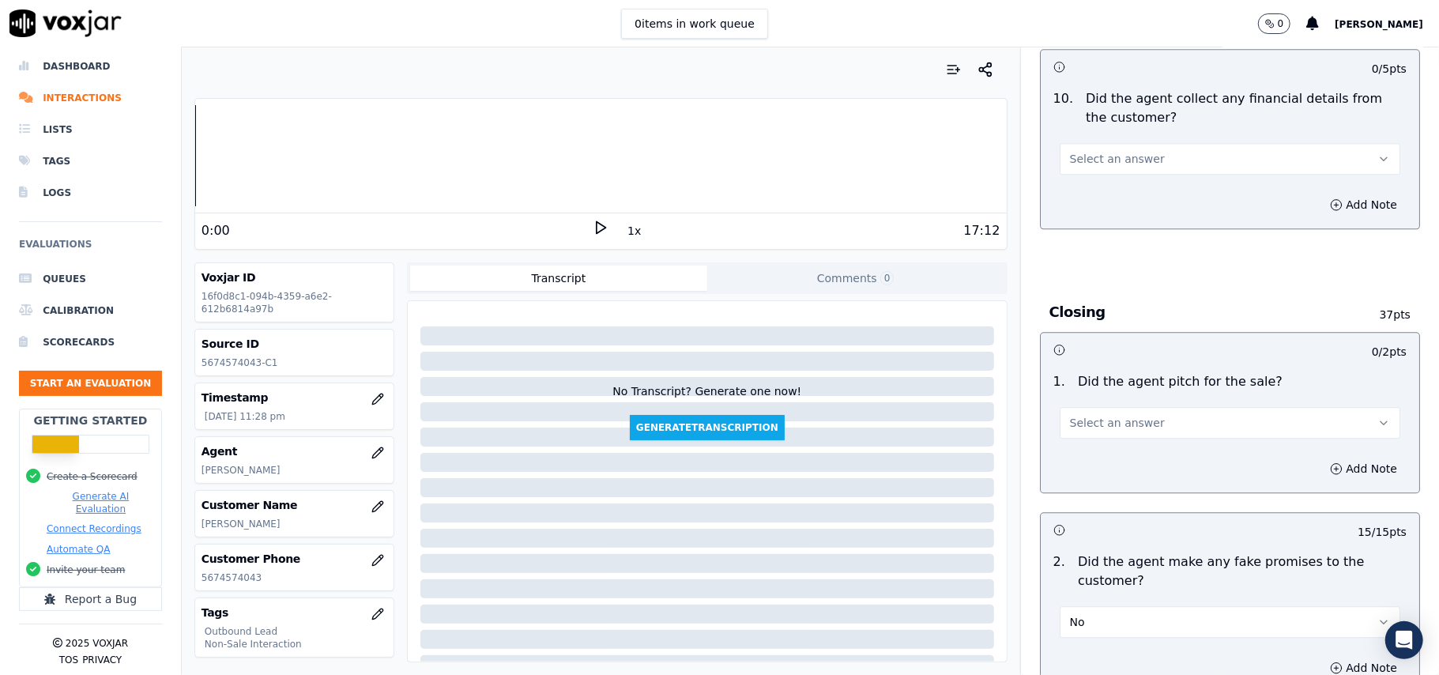
scroll to position [2782, 0]
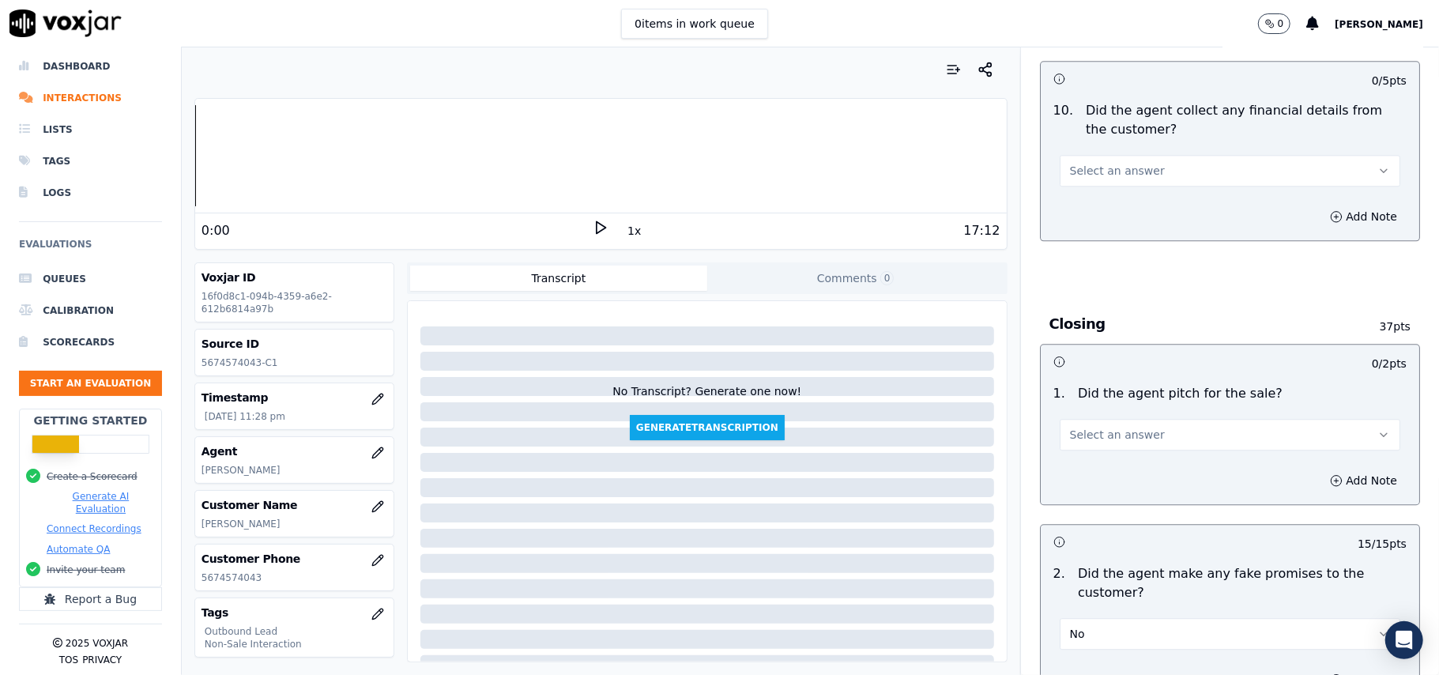
click at [1113, 427] on span "Select an answer" at bounding box center [1117, 435] width 95 height 16
click at [1106, 466] on div "Yes" at bounding box center [1196, 458] width 306 height 25
click at [1141, 158] on button "Select an answer" at bounding box center [1230, 171] width 341 height 32
click at [1110, 219] on div "No" at bounding box center [1196, 219] width 306 height 25
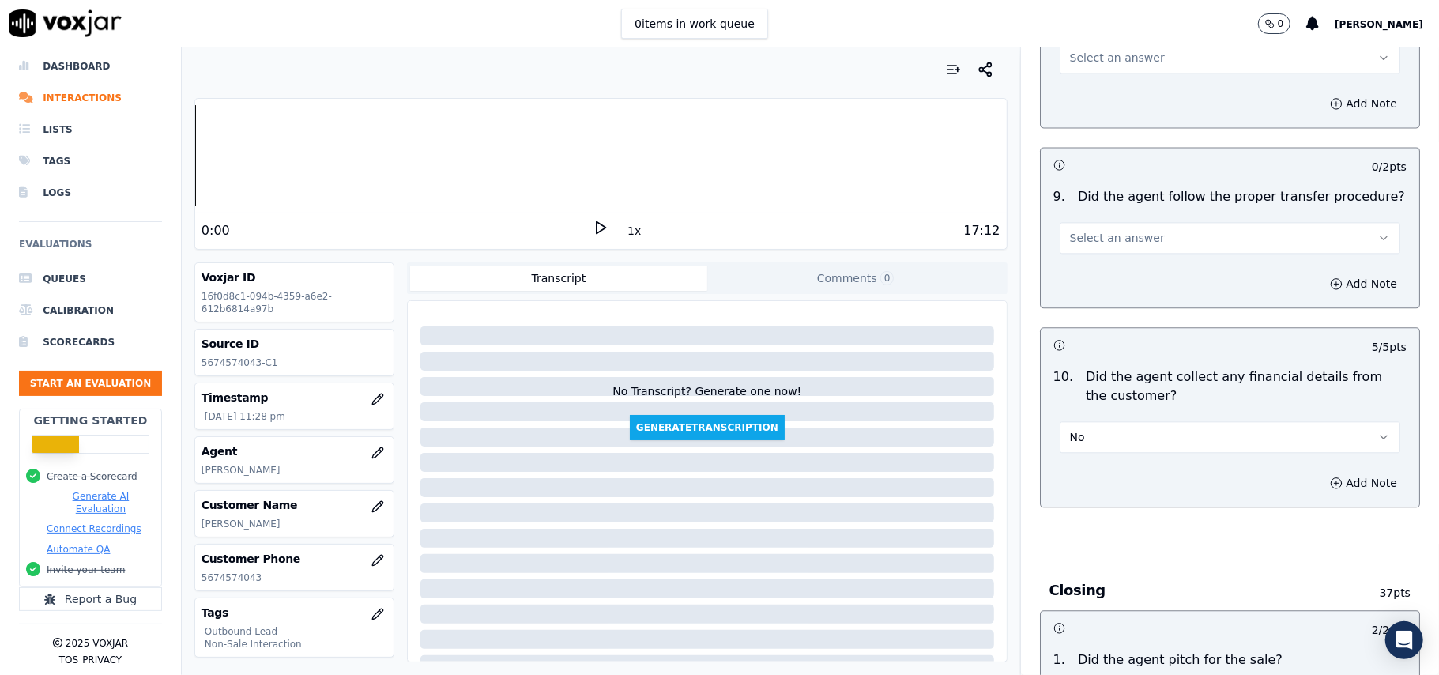
scroll to position [2466, 0]
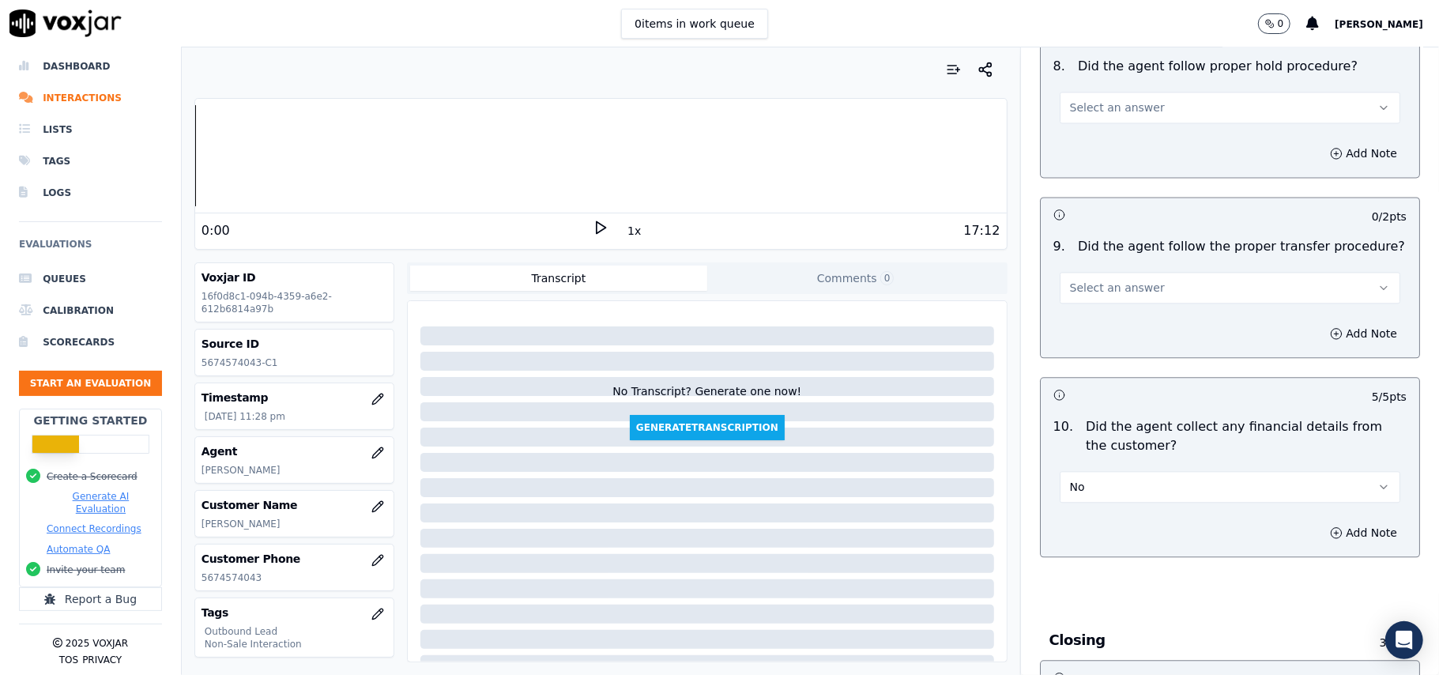
click at [1116, 282] on button "Select an answer" at bounding box center [1230, 288] width 341 height 32
click at [1104, 352] on div "N/A" at bounding box center [1196, 360] width 306 height 25
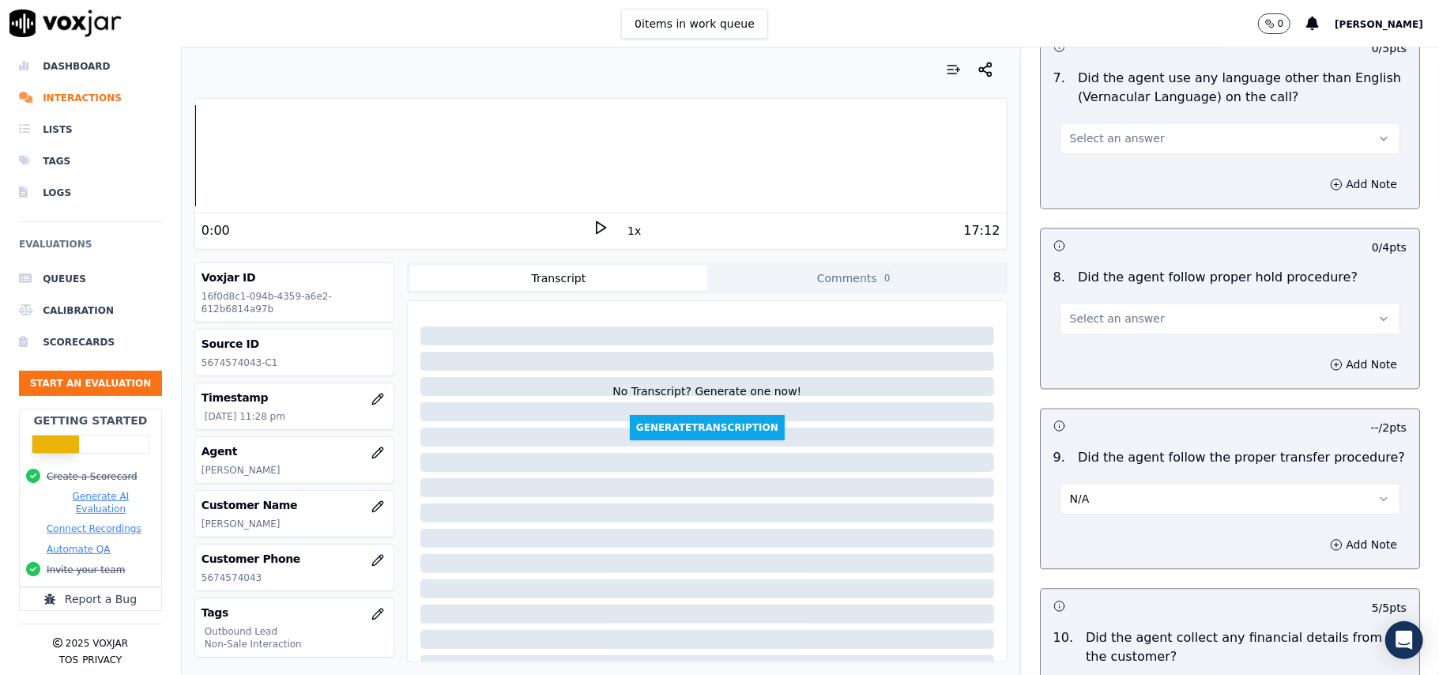
drag, startPoint x: 1112, startPoint y: 303, endPoint x: 1112, endPoint y: 314, distance: 10.3
click at [1113, 311] on span "Select an answer" at bounding box center [1117, 319] width 95 height 16
click at [1110, 344] on div "Yes" at bounding box center [1196, 340] width 306 height 25
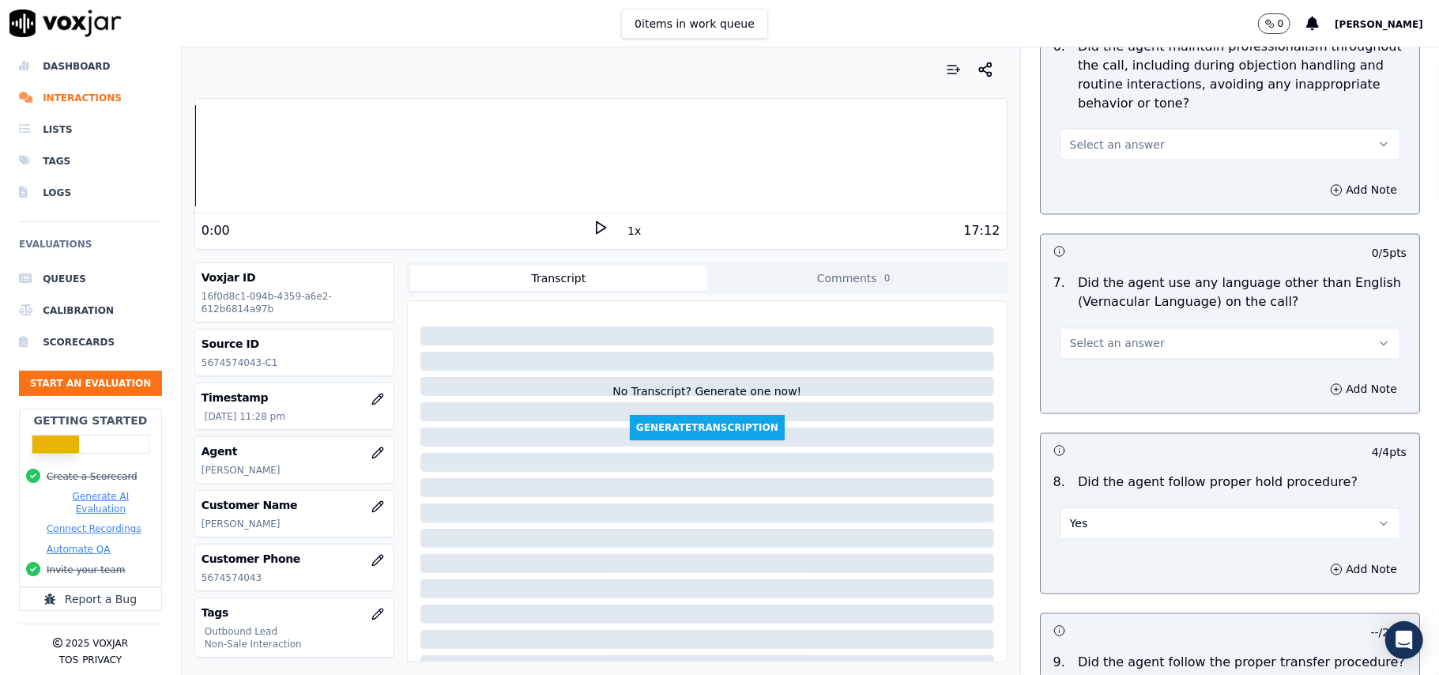
scroll to position [2045, 0]
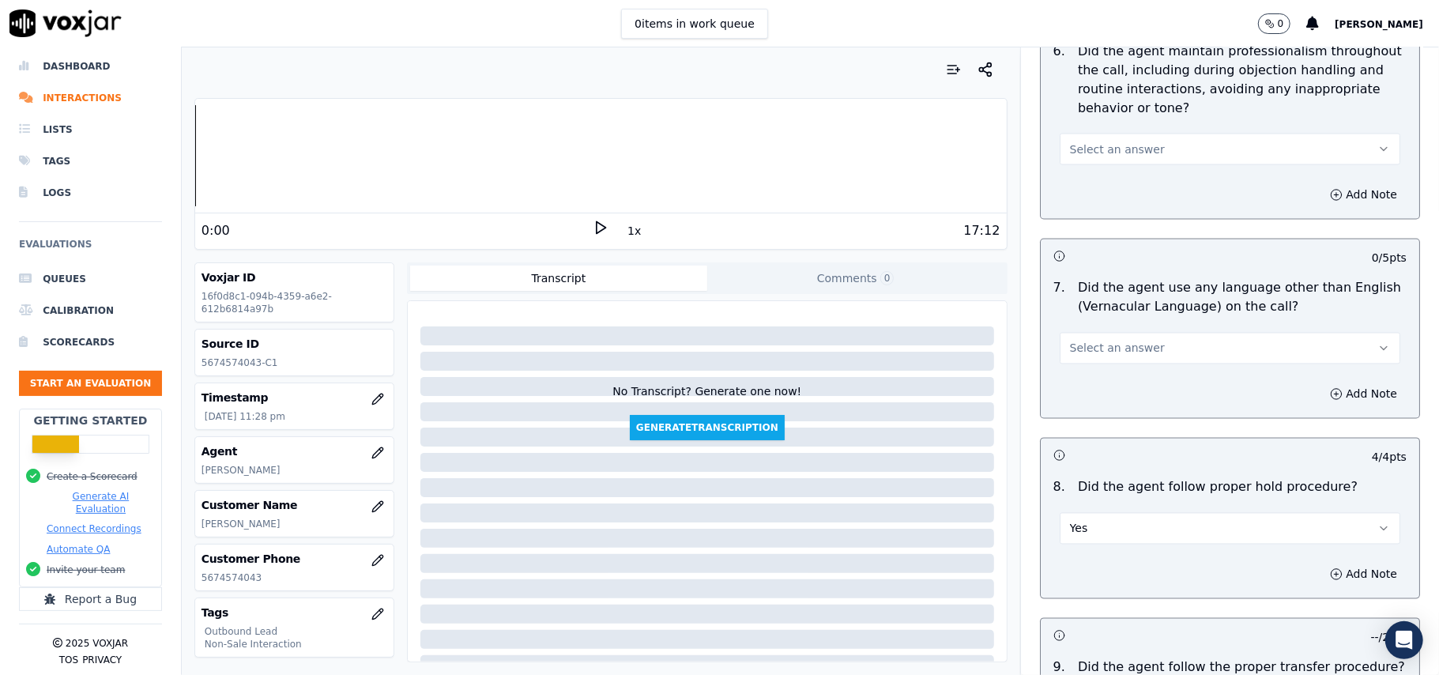
click at [1101, 333] on button "Select an answer" at bounding box center [1230, 349] width 341 height 32
drag, startPoint x: 1070, startPoint y: 402, endPoint x: 1087, endPoint y: 395, distance: 18.8
click at [1070, 401] on div "No" at bounding box center [1196, 395] width 306 height 25
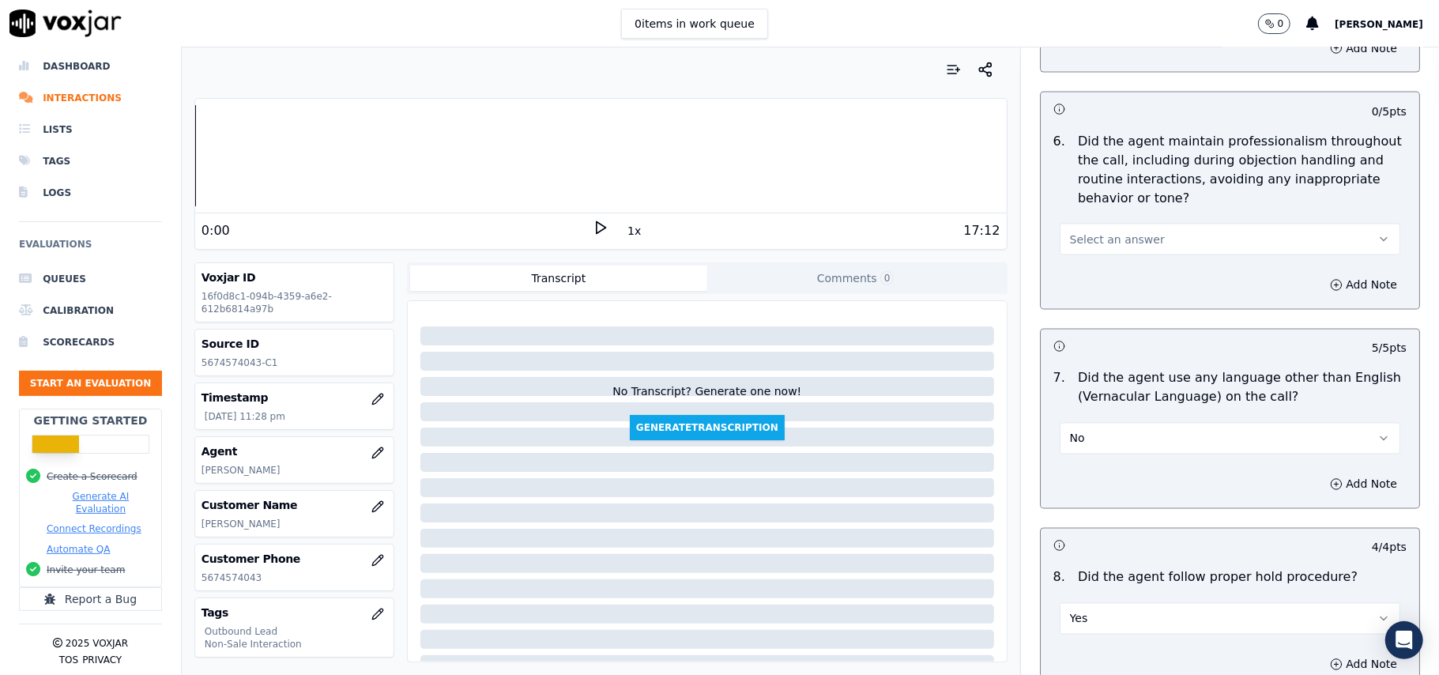
scroll to position [1834, 0]
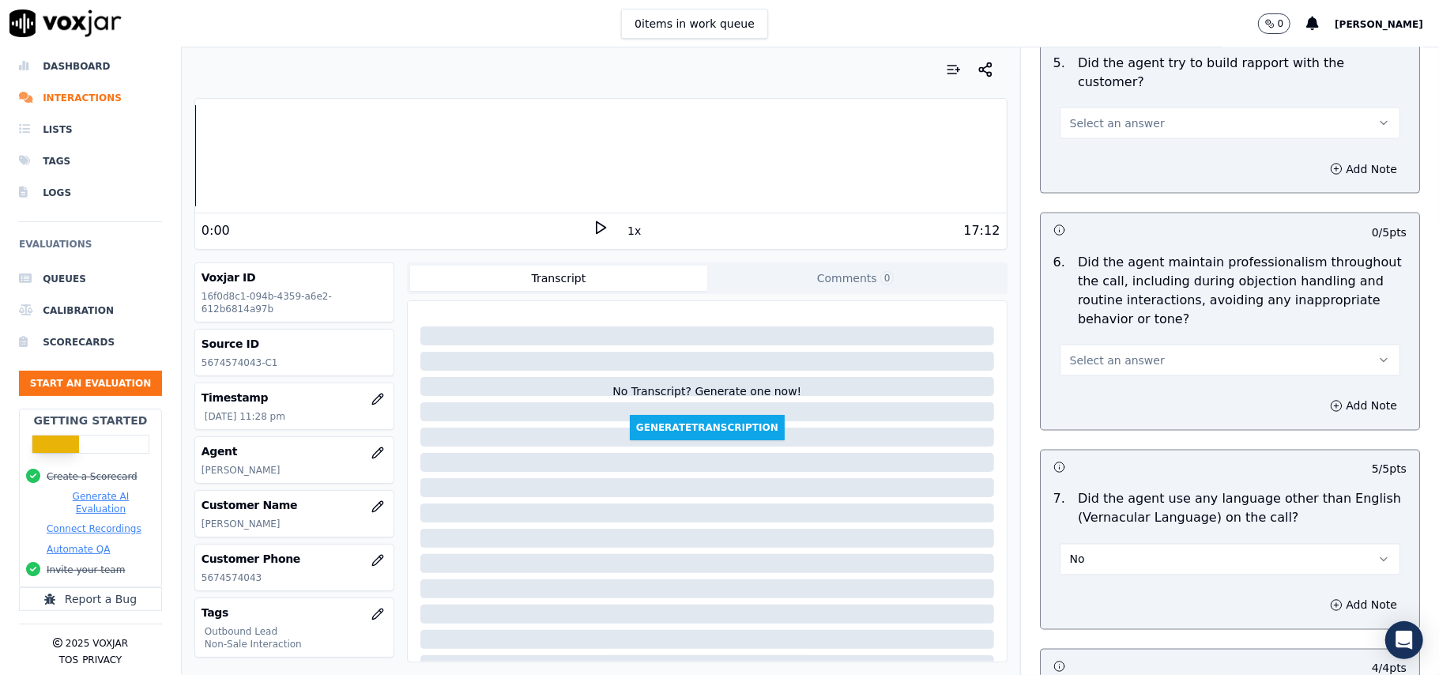
click at [1120, 329] on div "Select an answer" at bounding box center [1230, 352] width 366 height 47
click at [1111, 352] on span "Select an answer" at bounding box center [1117, 360] width 95 height 16
click at [1104, 379] on div "Yes" at bounding box center [1196, 381] width 306 height 25
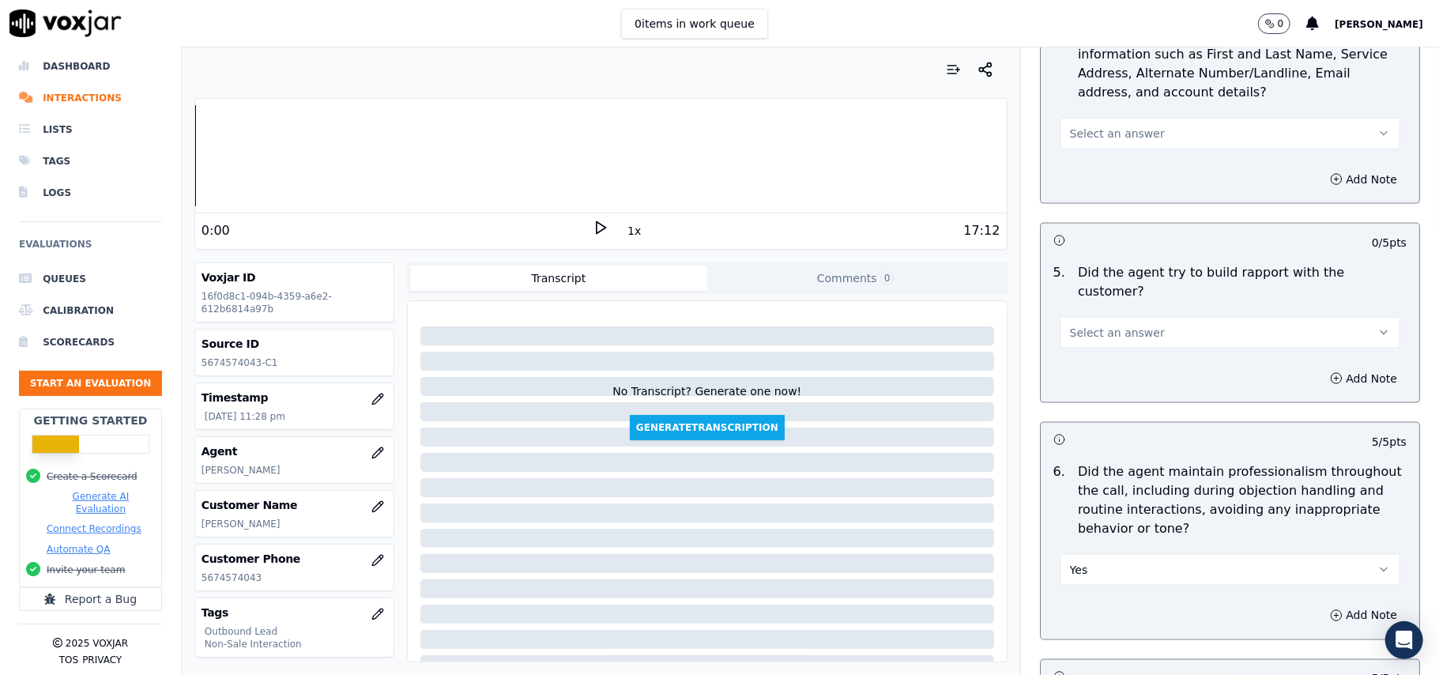
scroll to position [1623, 0]
click at [1105, 326] on span "Select an answer" at bounding box center [1117, 334] width 95 height 16
click at [1106, 354] on div "Yes" at bounding box center [1196, 354] width 306 height 25
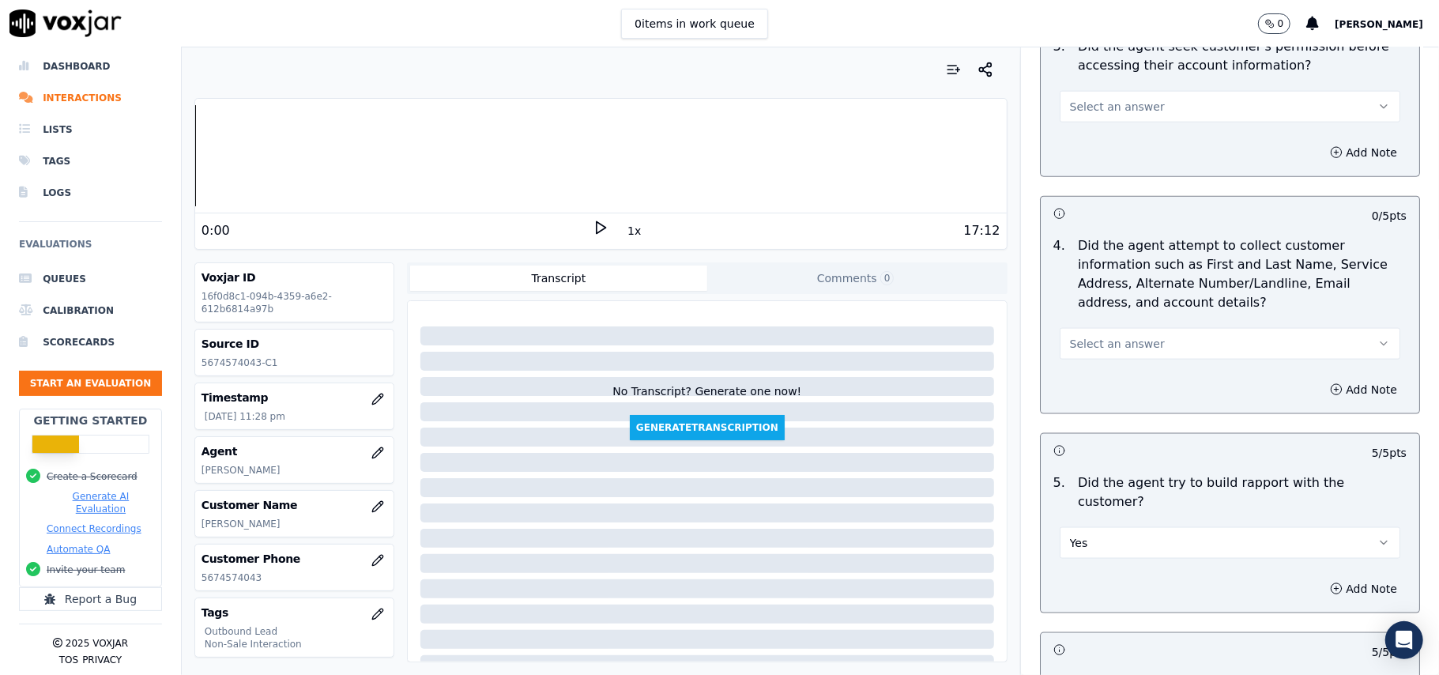
scroll to position [1413, 0]
click at [1112, 338] on button "Select an answer" at bounding box center [1230, 345] width 341 height 32
click at [1097, 431] on div "N/A" at bounding box center [1196, 435] width 306 height 25
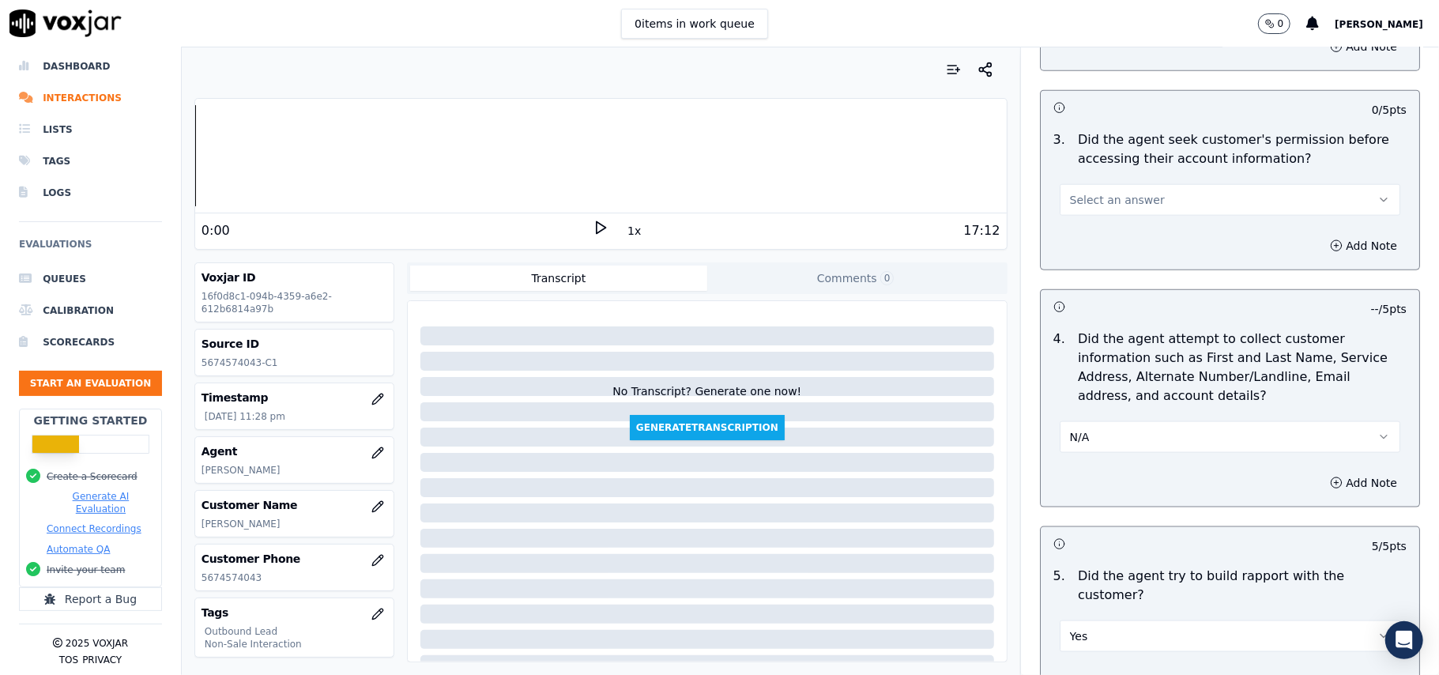
scroll to position [1202, 0]
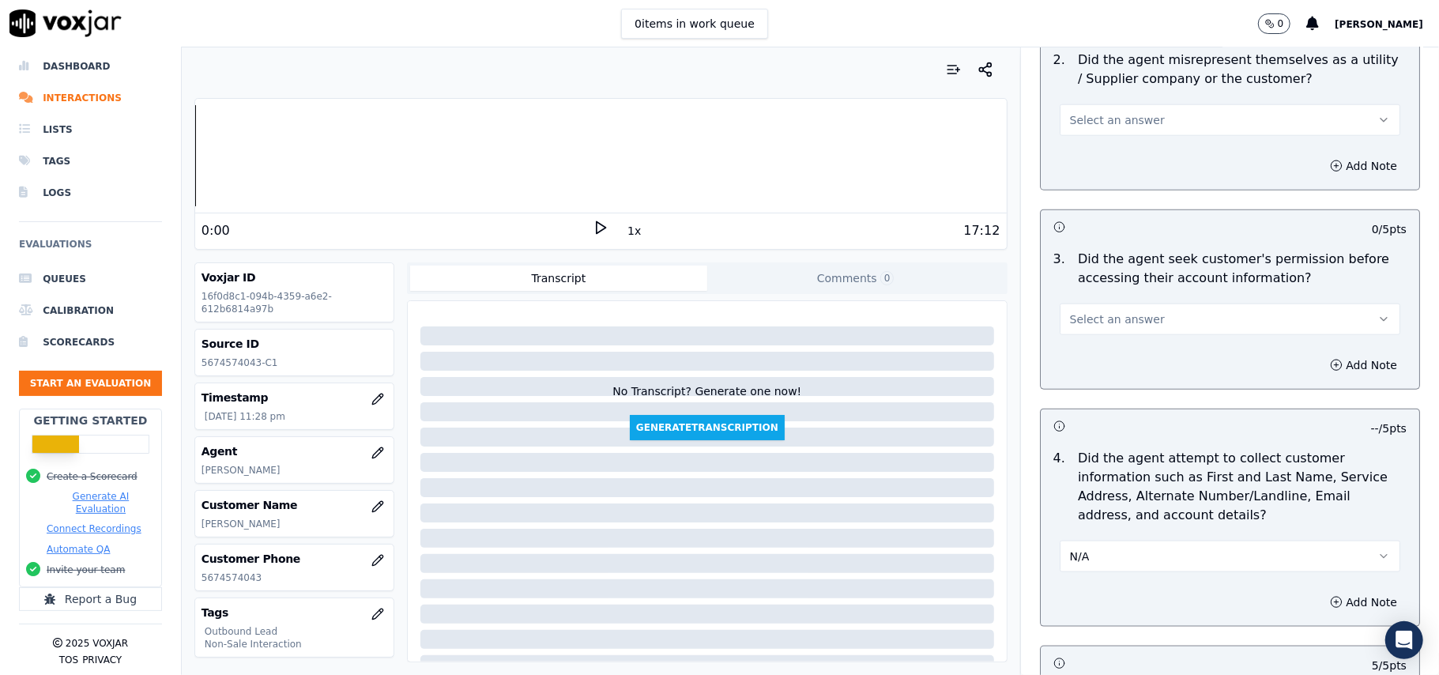
click at [1101, 318] on span "Select an answer" at bounding box center [1117, 319] width 95 height 16
click at [1103, 389] on div "No" at bounding box center [1196, 383] width 306 height 25
click at [1328, 364] on button "Add Note" at bounding box center [1363, 365] width 86 height 22
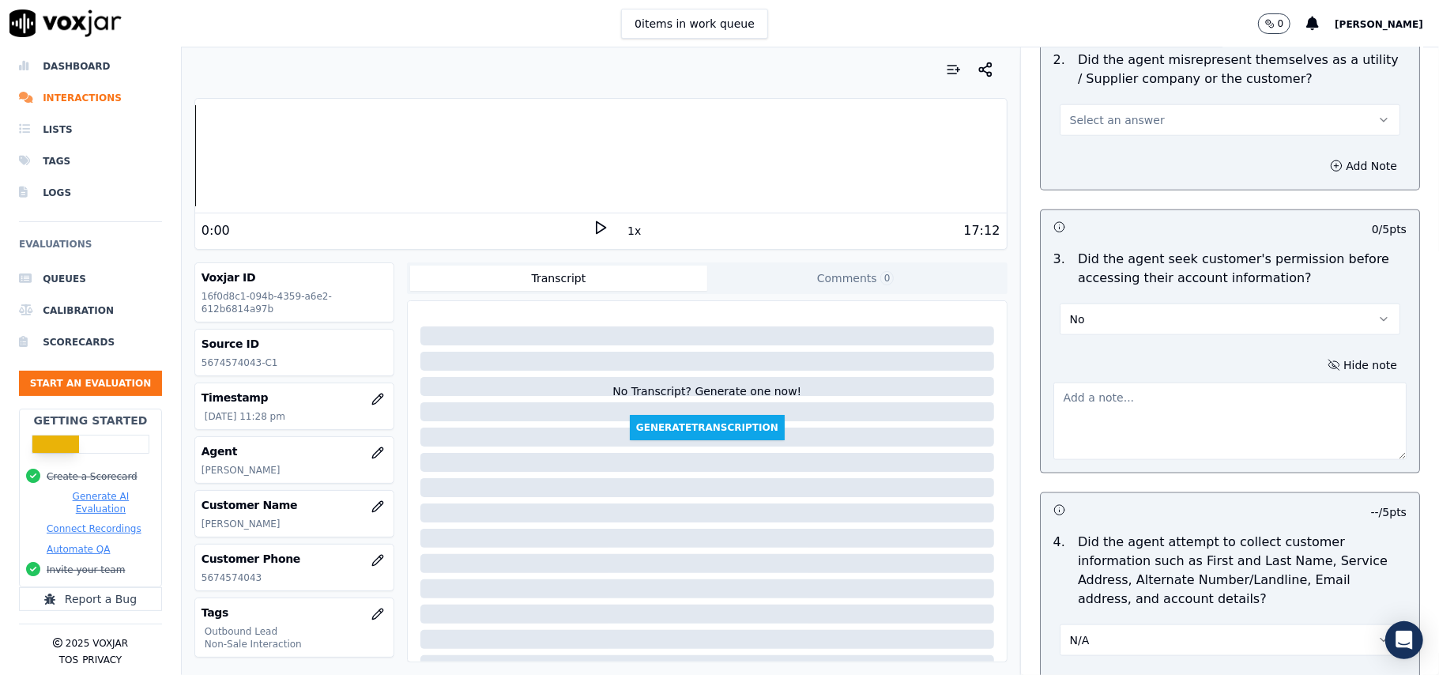
drag, startPoint x: 812, startPoint y: 475, endPoint x: 975, endPoint y: 453, distance: 164.3
click at [812, 475] on div at bounding box center [707, 487] width 599 height 360
click at [1078, 431] on textarea at bounding box center [1229, 420] width 353 height 77
paste textarea "At 05:33, the agent accessed the customer’s account without taking permission."
drag, startPoint x: 750, startPoint y: 449, endPoint x: 984, endPoint y: 428, distance: 235.6
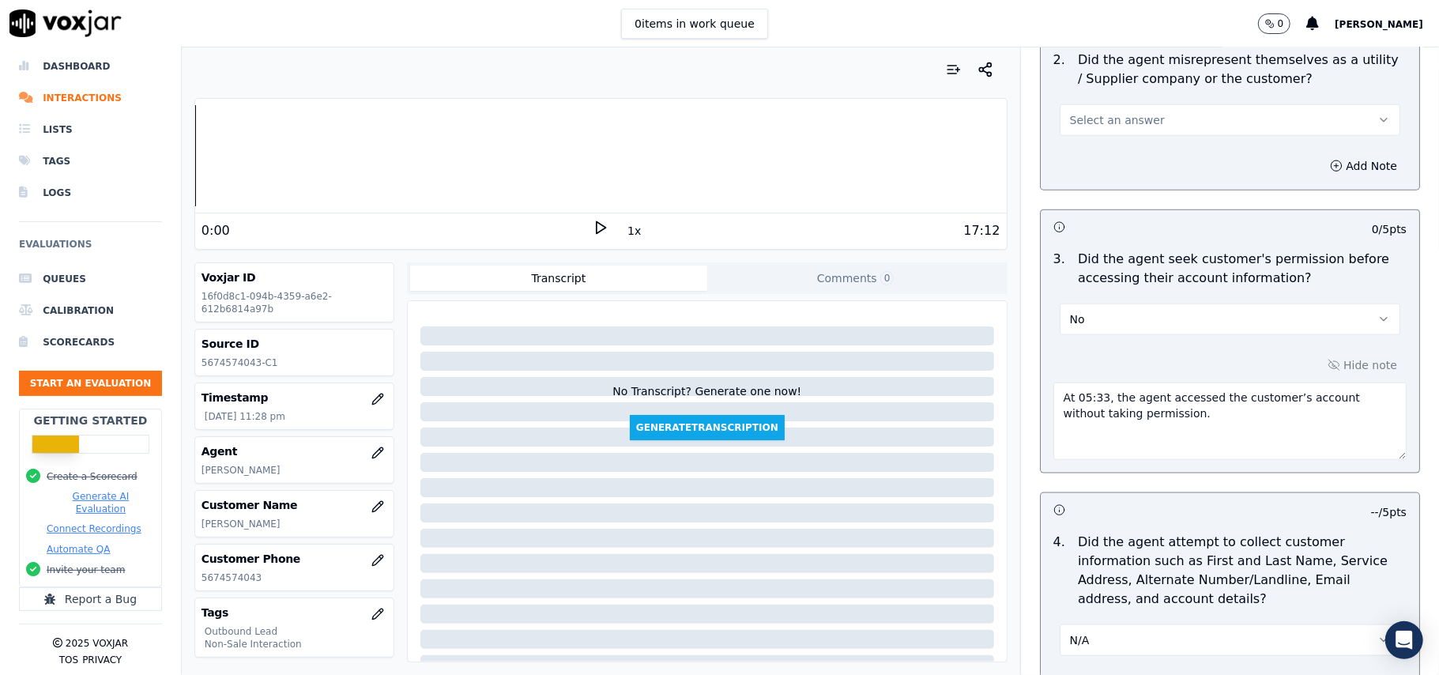
click at [750, 449] on div at bounding box center [707, 487] width 599 height 360
click at [1053, 397] on textarea "At 05:33, the agent accessed the customer’s account without taking permission." at bounding box center [1229, 420] width 353 height 77
click at [1063, 401] on textarea "At 05:33, the agent accessed the customer’s account without taking permission." at bounding box center [1229, 420] width 353 height 77
paste textarea "Call ID: 194428"
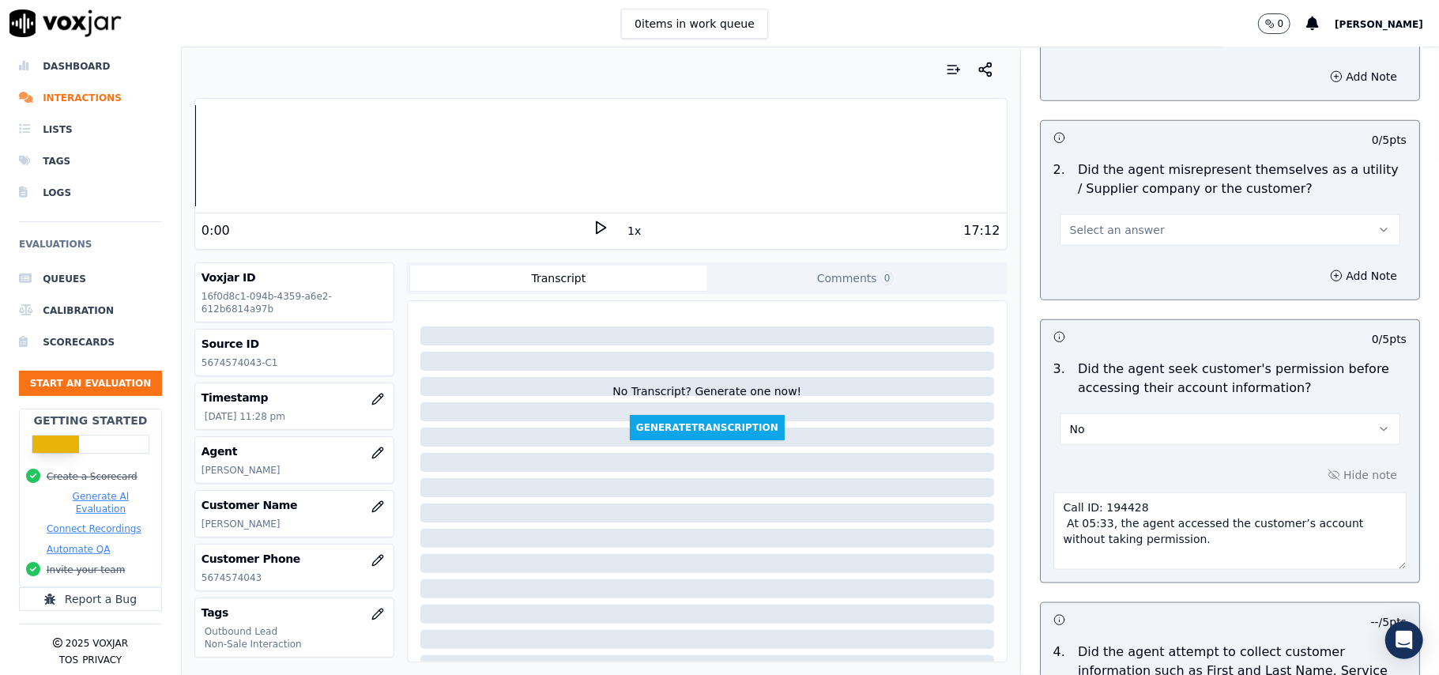
scroll to position [991, 0]
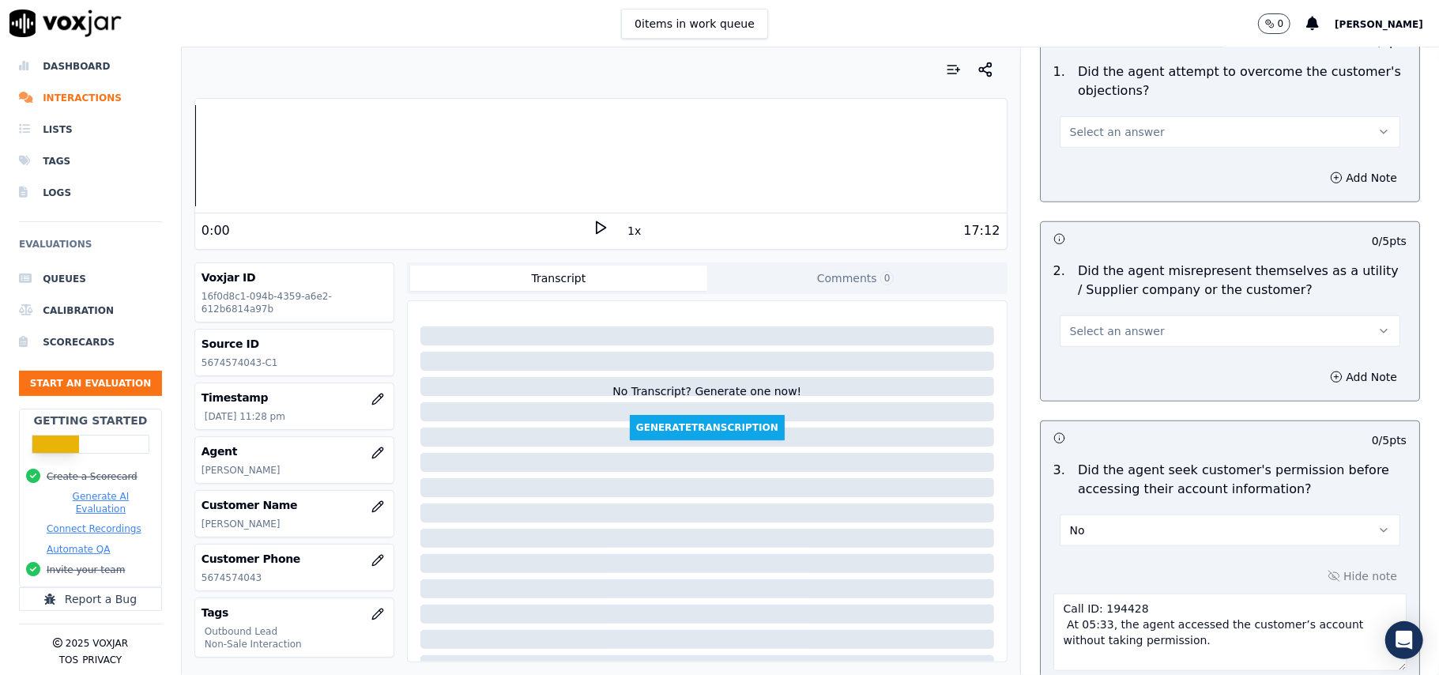
type textarea "Call ID: 194428 At 05:33, the agent accessed the customer’s account without tak…"
click at [1119, 332] on span "Select an answer" at bounding box center [1117, 331] width 95 height 16
click at [1097, 386] on div "No" at bounding box center [1196, 394] width 306 height 25
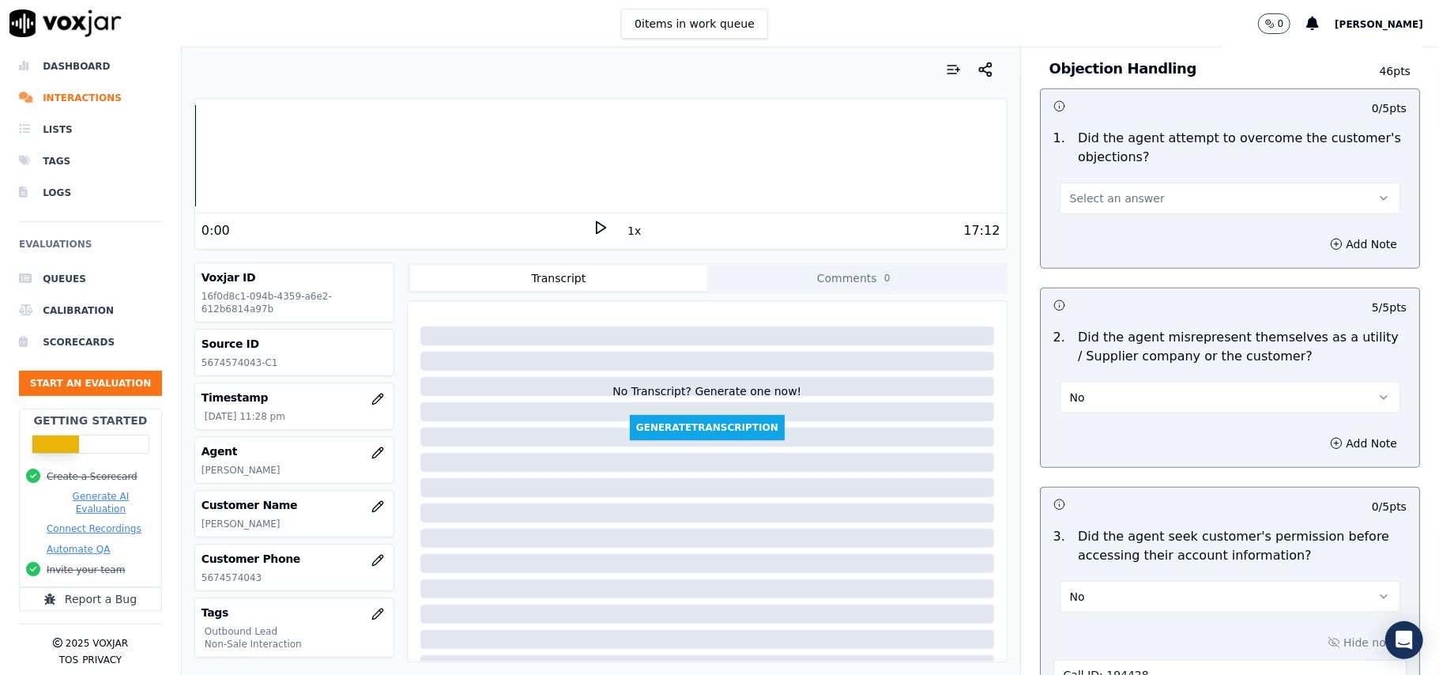
scroll to position [781, 0]
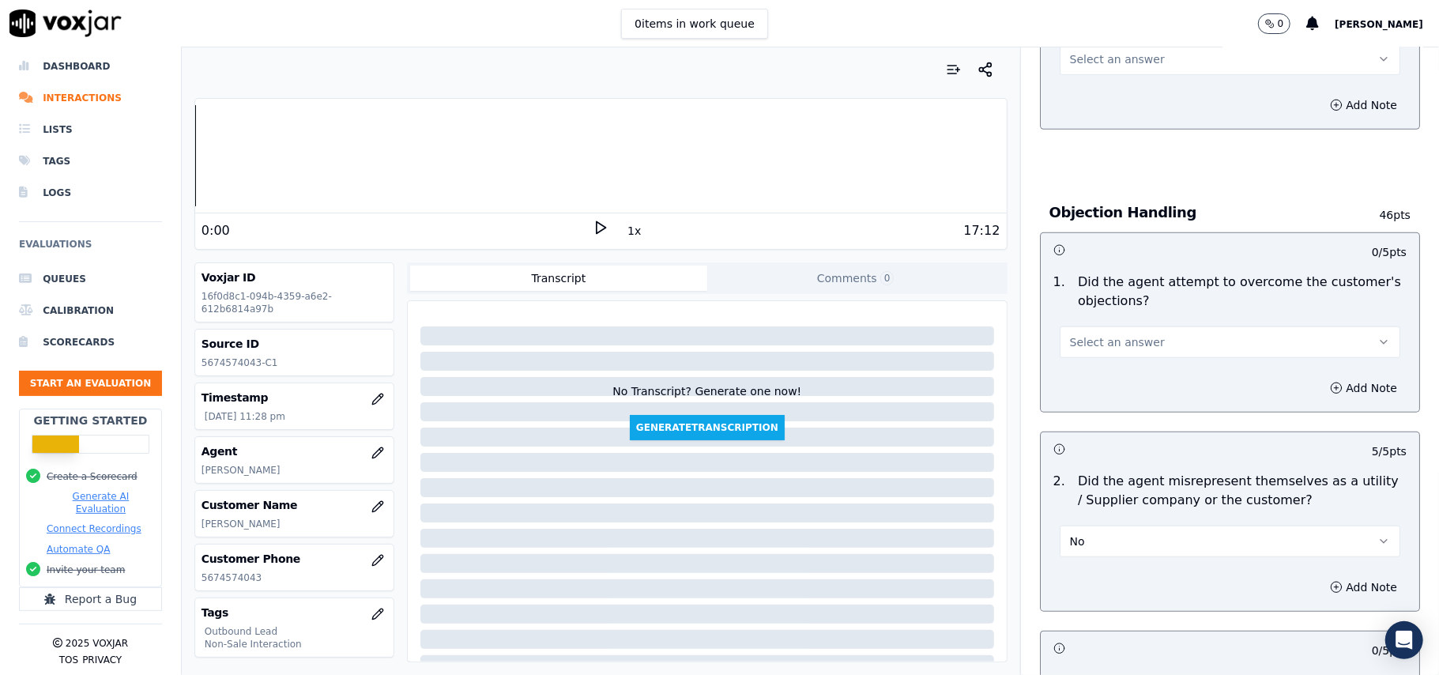
click at [1143, 348] on button "Select an answer" at bounding box center [1230, 342] width 341 height 32
click at [1123, 380] on div "Yes" at bounding box center [1196, 379] width 306 height 25
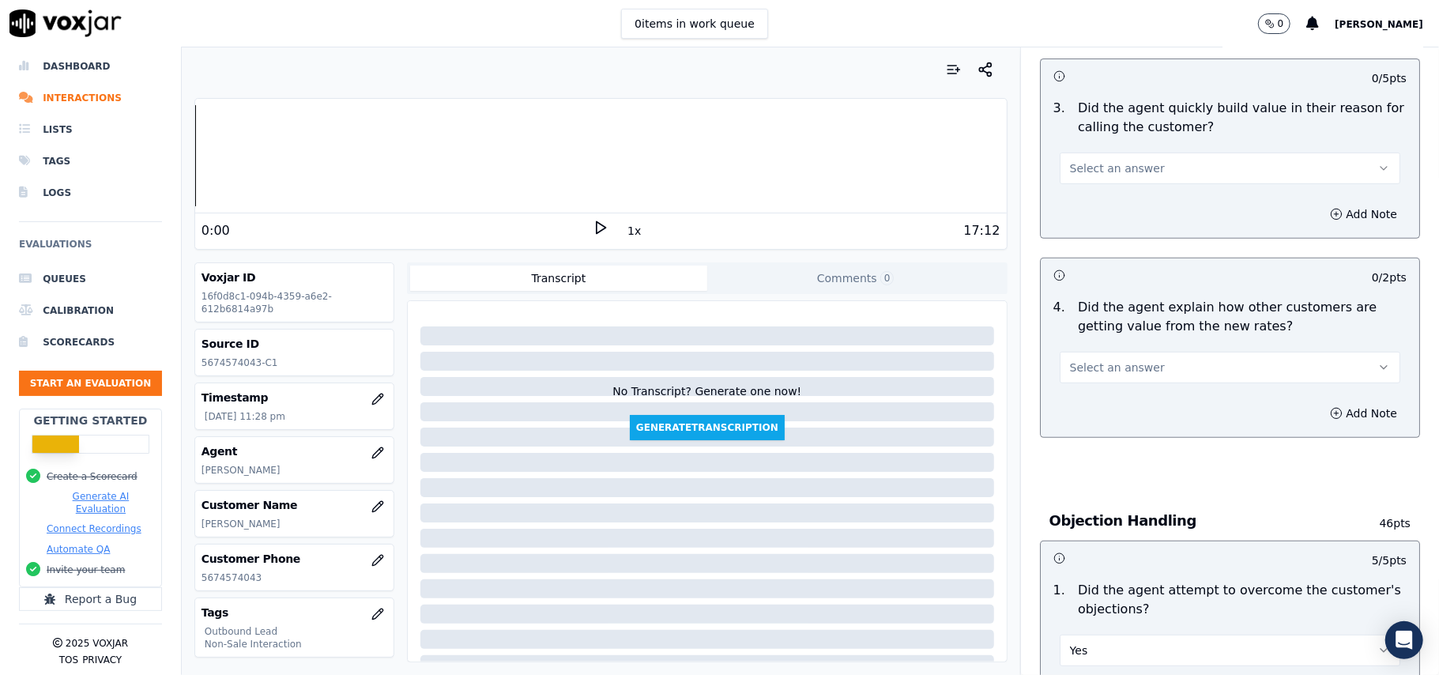
scroll to position [465, 0]
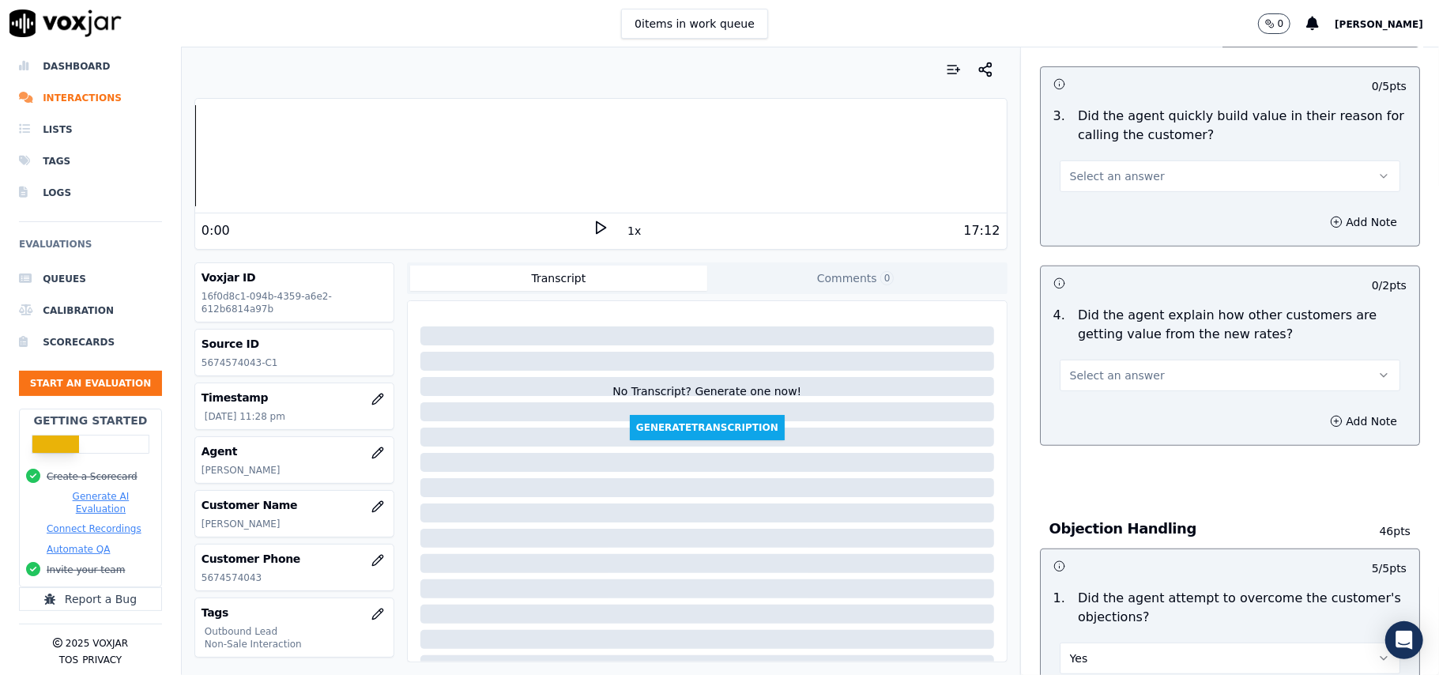
click at [1122, 367] on button "Select an answer" at bounding box center [1230, 376] width 341 height 32
click at [1129, 406] on div "Yes" at bounding box center [1196, 413] width 306 height 25
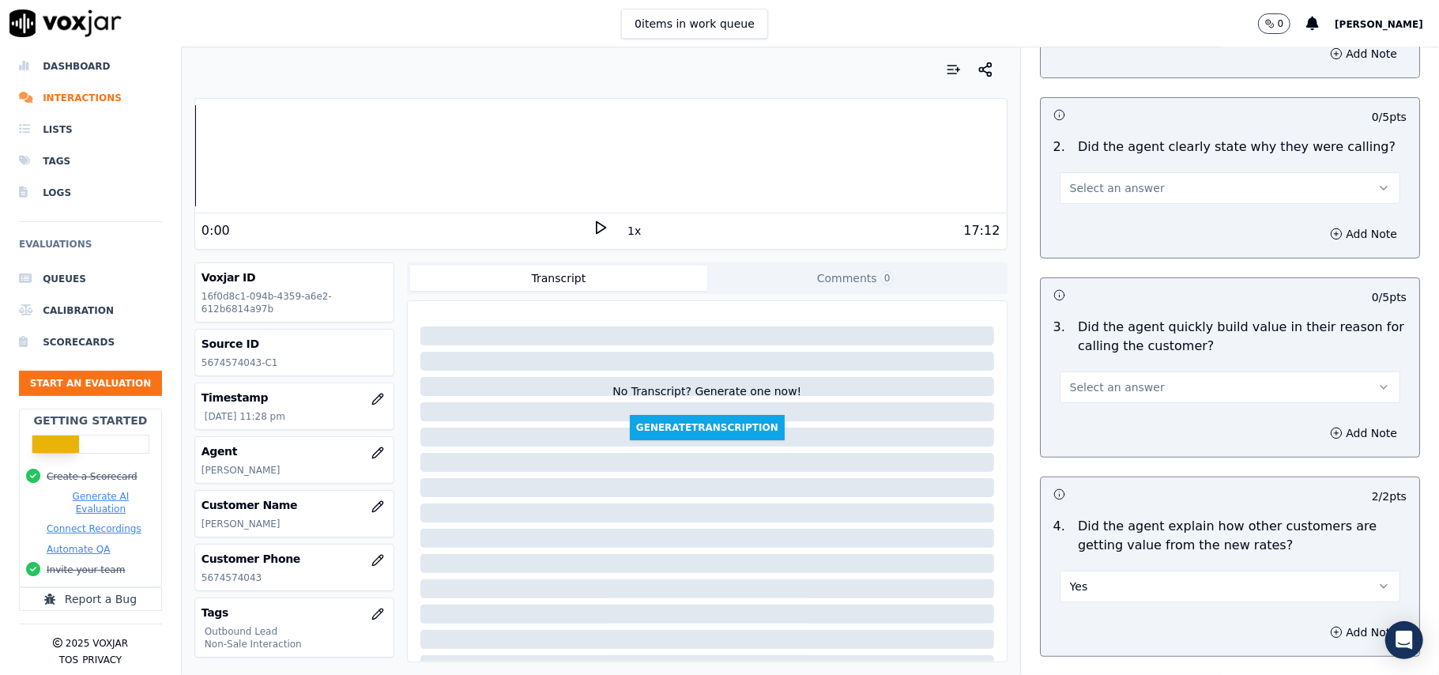
click at [1114, 390] on span "Select an answer" at bounding box center [1117, 387] width 95 height 16
click at [1116, 421] on div "Yes" at bounding box center [1196, 424] width 306 height 25
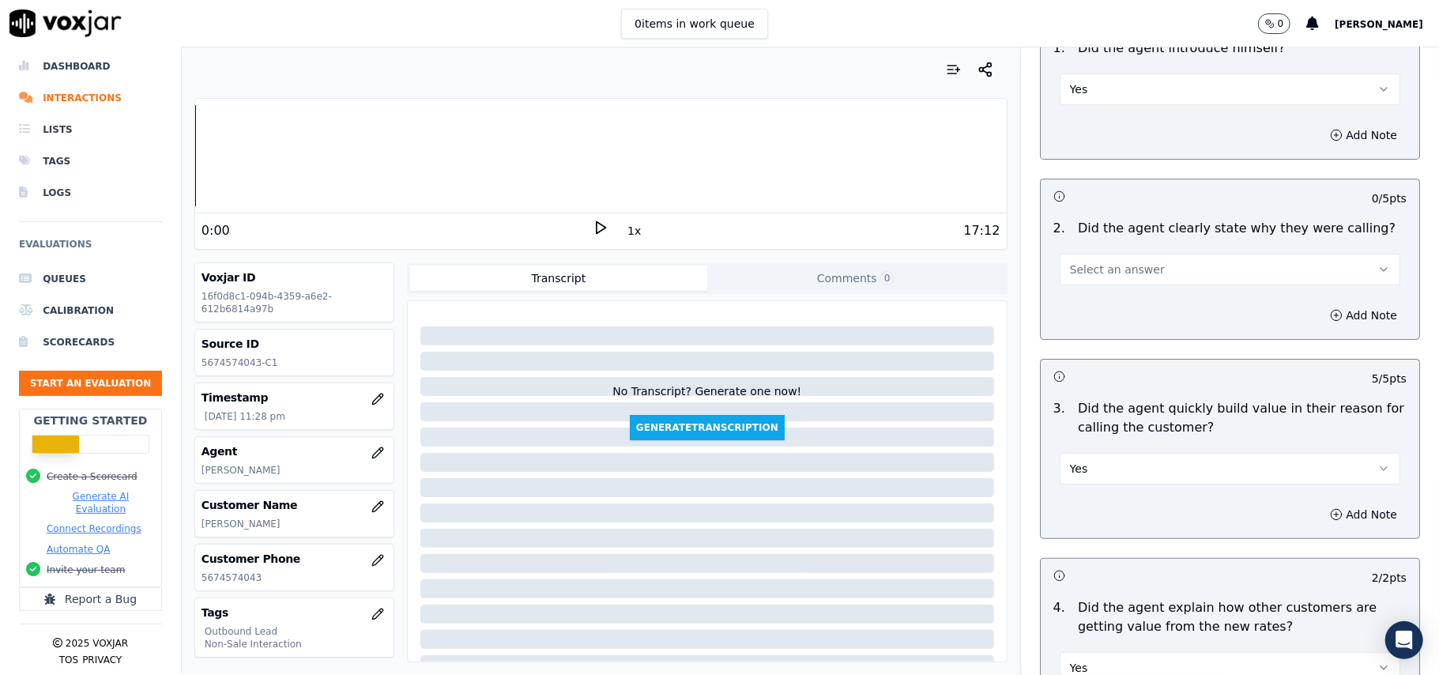
scroll to position [43, 0]
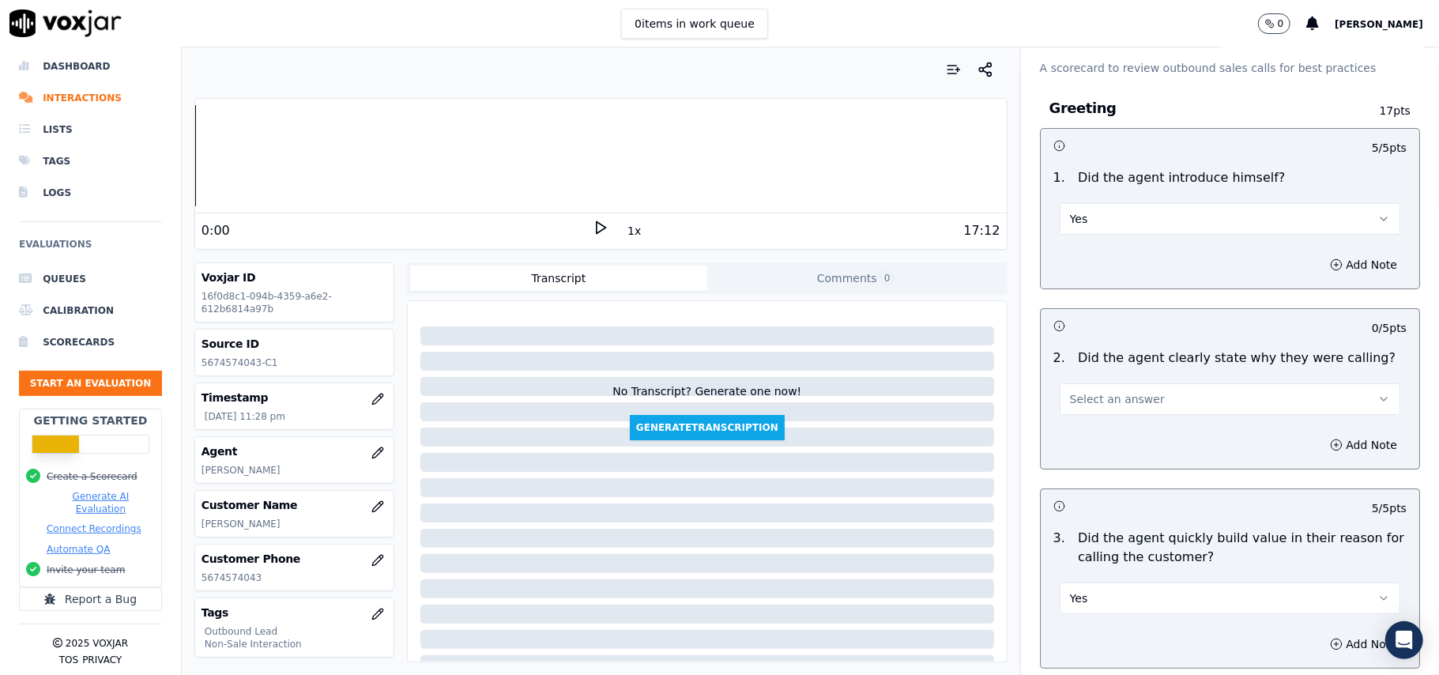
drag, startPoint x: 1120, startPoint y: 397, endPoint x: 1123, endPoint y: 408, distance: 11.3
click at [1122, 397] on span "Select an answer" at bounding box center [1117, 399] width 95 height 16
click at [1123, 435] on div "Yes" at bounding box center [1196, 435] width 306 height 25
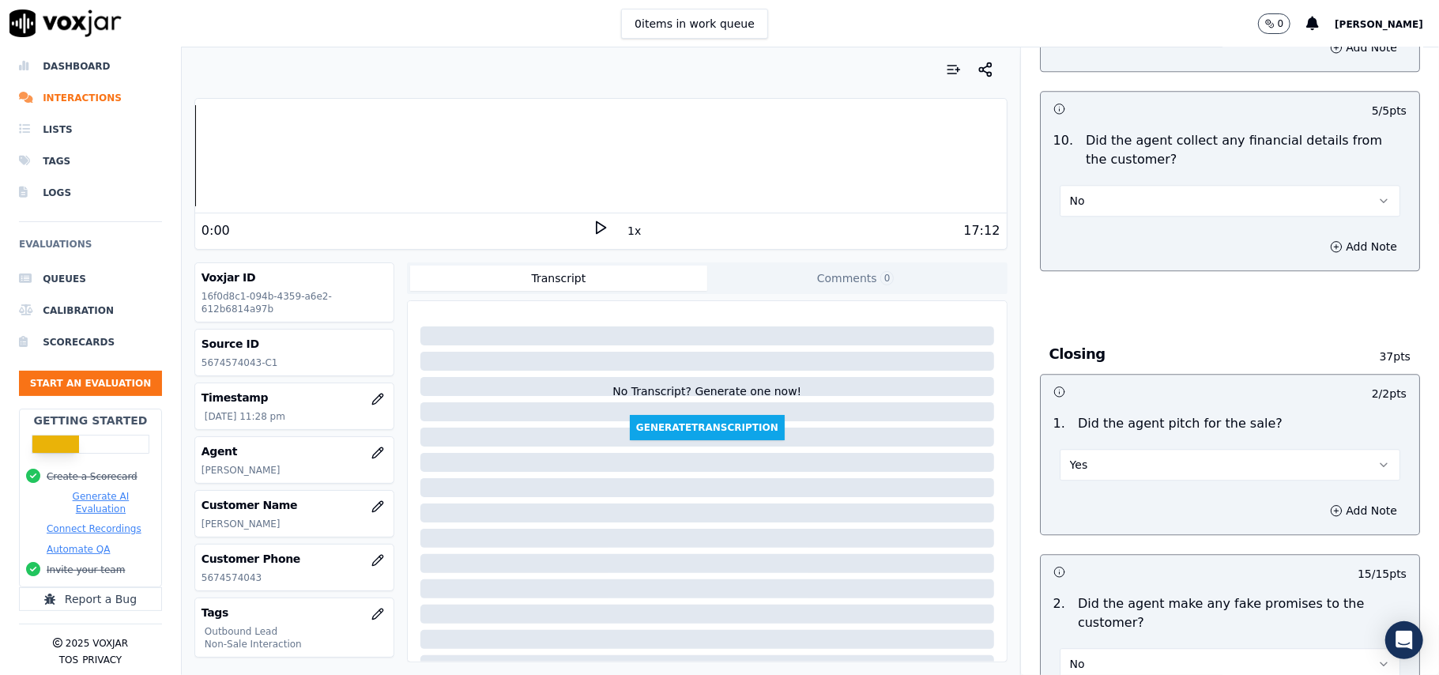
scroll to position [4025, 0]
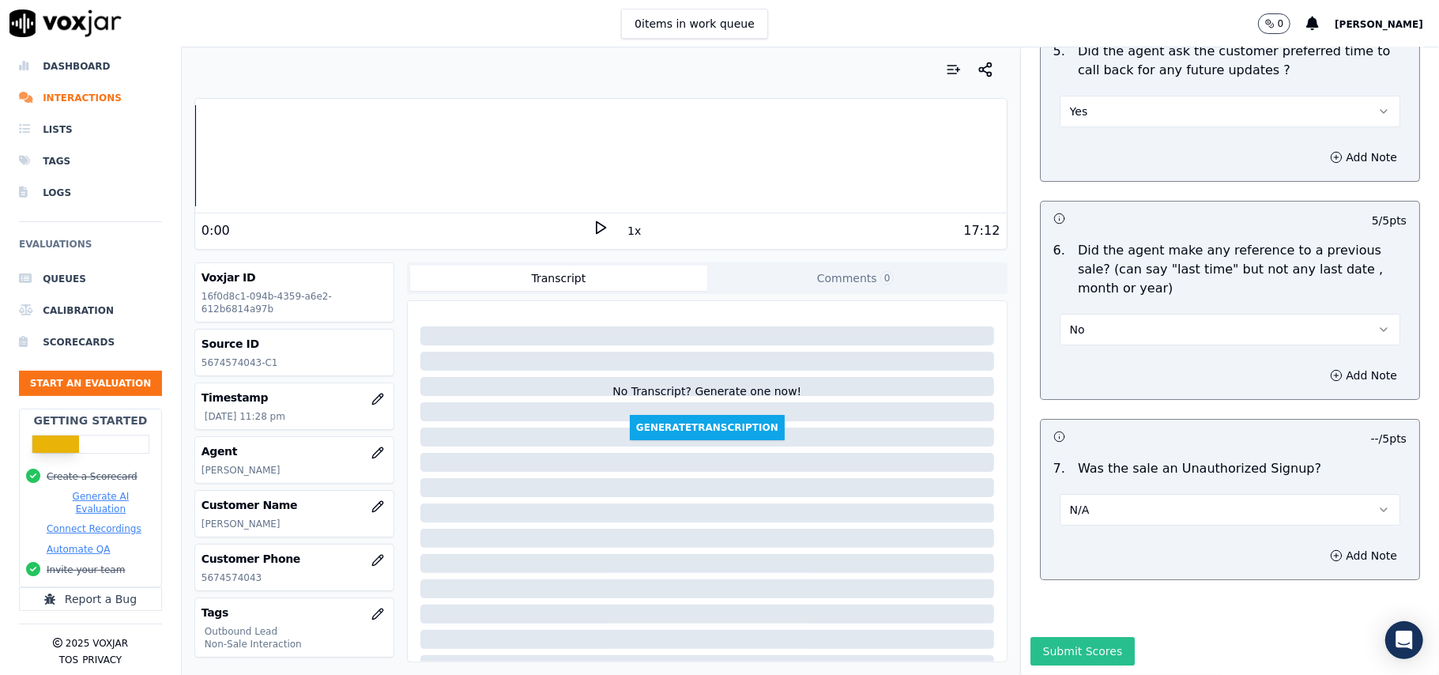
click at [1044, 637] on button "Submit Scores" at bounding box center [1082, 651] width 105 height 28
